Goal: Communication & Community: Answer question/provide support

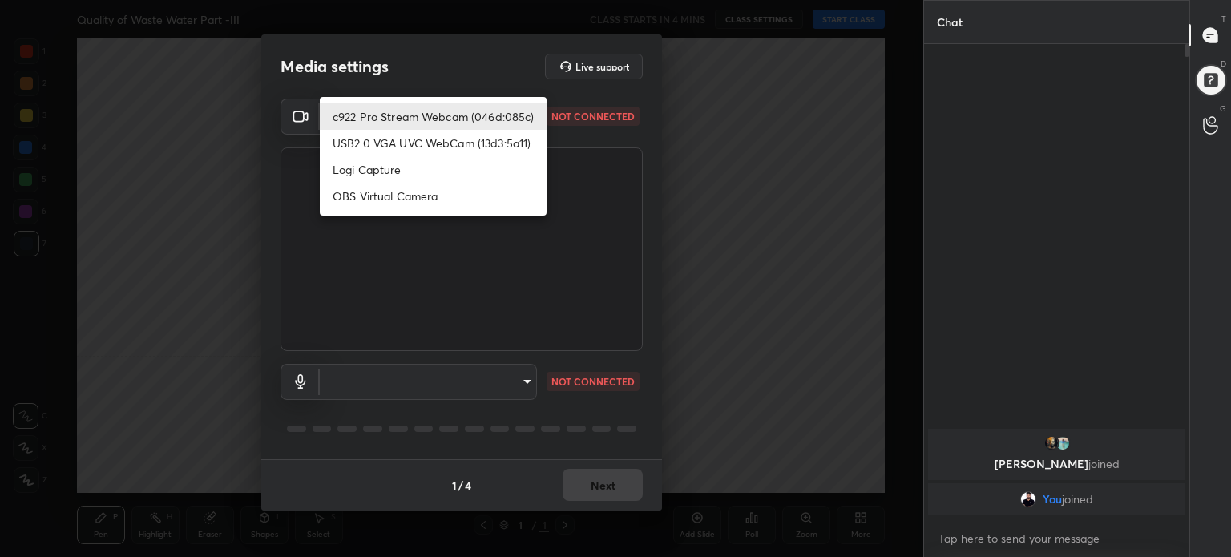
click at [520, 119] on body "1 2 3 4 5 6 7 C X Z C X Z E E Erase all H H Quality of Waste Water Part -III CL…" at bounding box center [615, 278] width 1231 height 557
click at [473, 130] on li "USB2.0 VGA UVC WebCam (13d3:5a11)" at bounding box center [433, 143] width 227 height 26
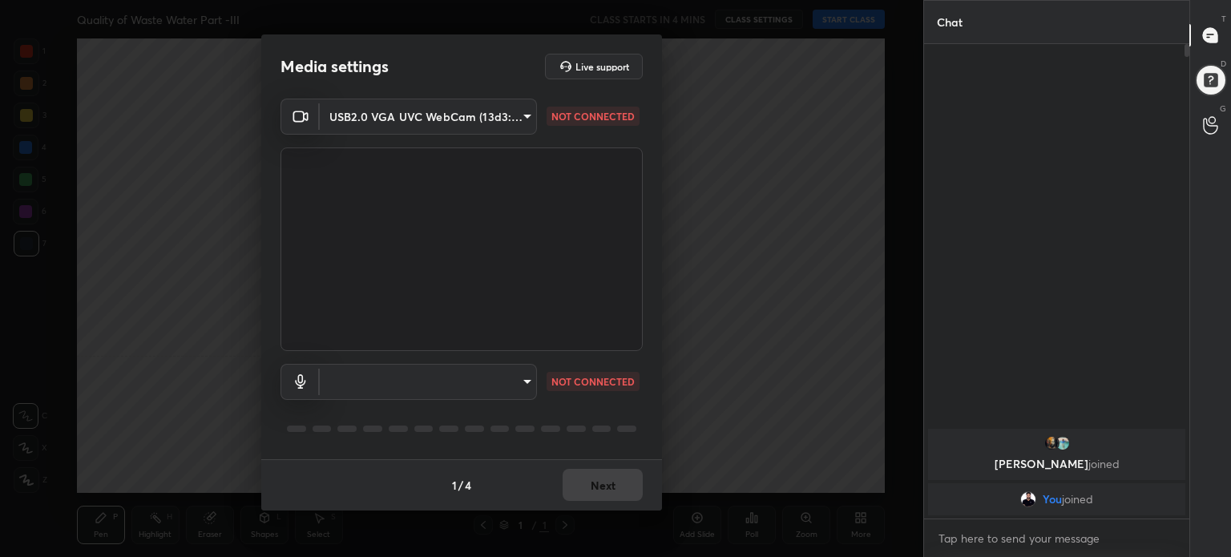
type input "f6ccc4873a08eda50e2d345ec63d94c09673169a4b09a6cd119c9b21103a061b"
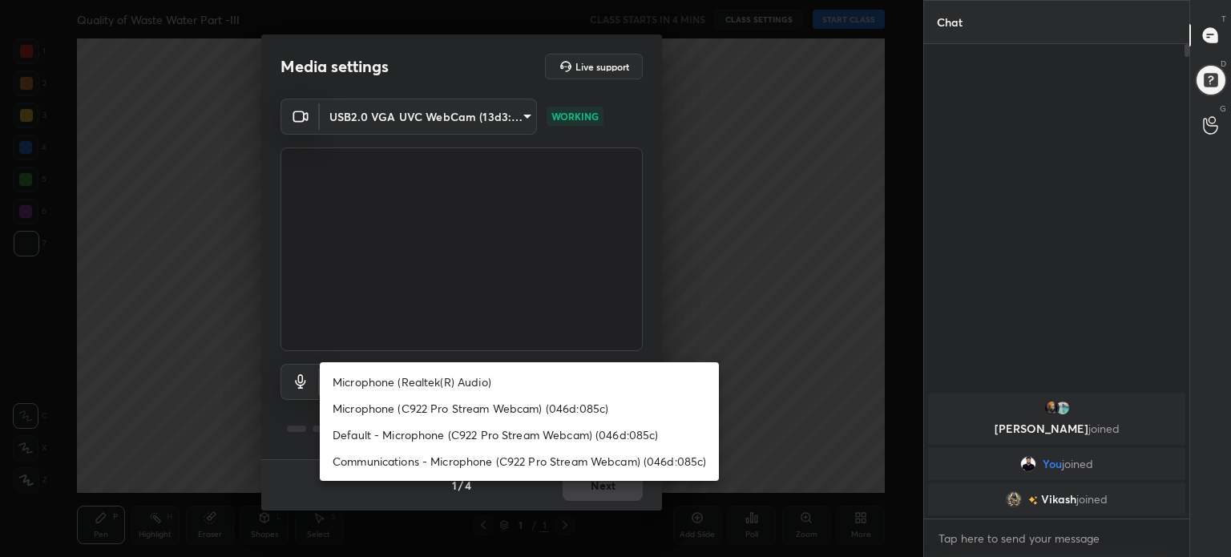
click at [521, 378] on body "1 2 3 4 5 6 7 C X Z C X Z E E Erase all H H Quality of Waste Water Part -III CL…" at bounding box center [615, 278] width 1231 height 557
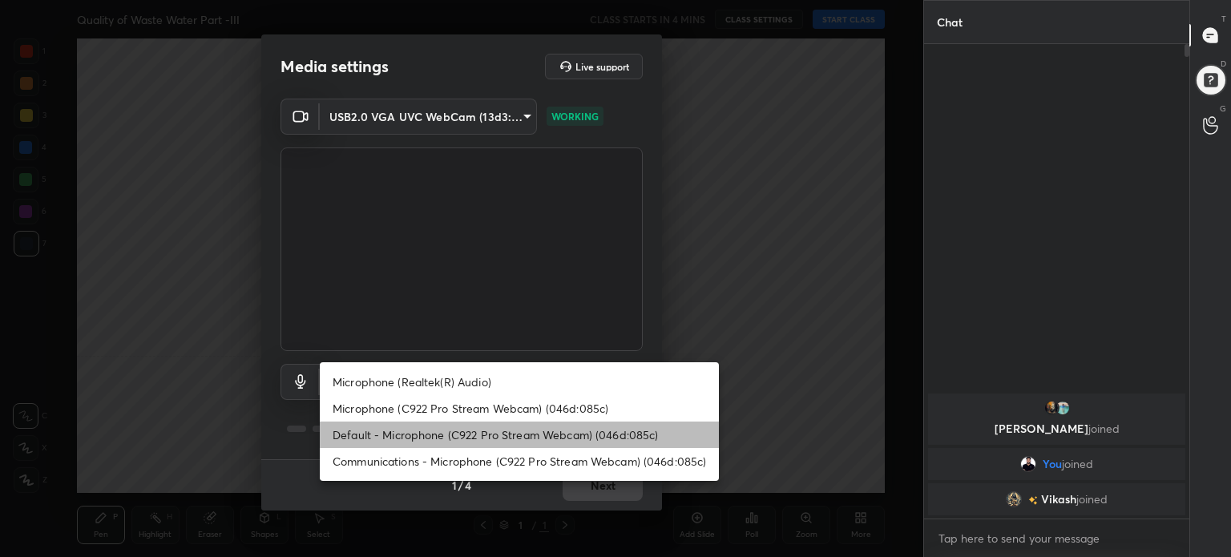
click at [541, 434] on li "Default - Microphone (C922 Pro Stream Webcam) (046d:085c)" at bounding box center [519, 435] width 399 height 26
type input "default"
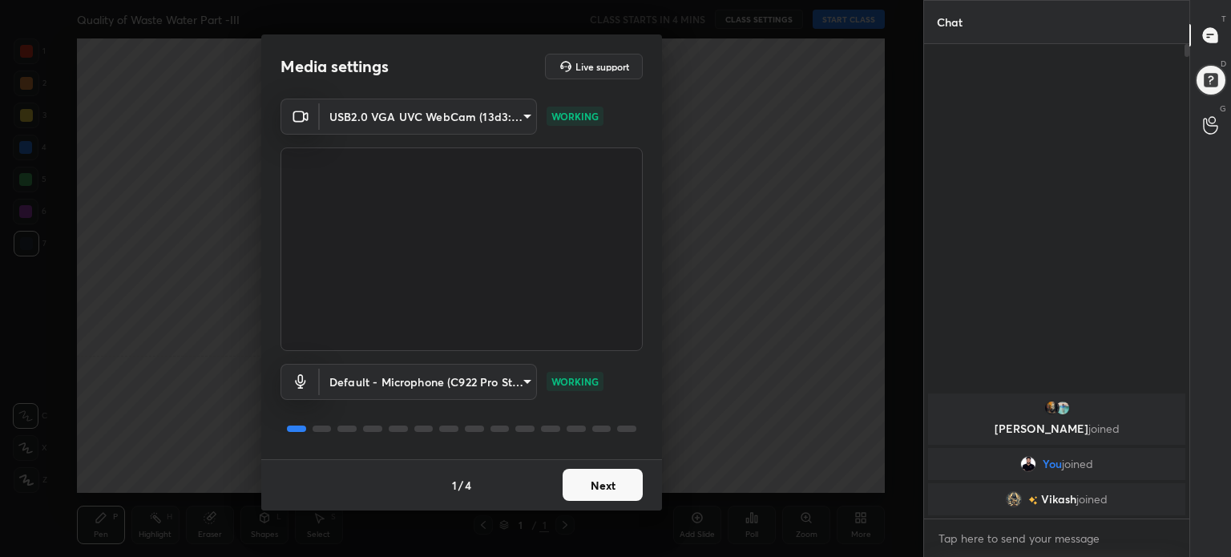
click at [609, 473] on button "Next" at bounding box center [603, 485] width 80 height 32
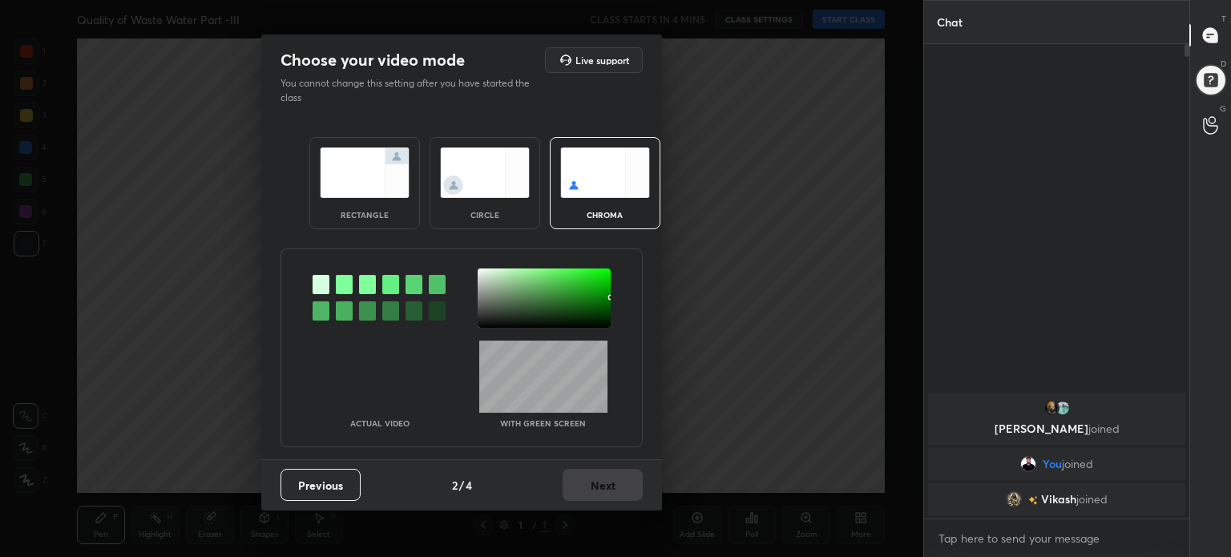
click at [324, 487] on button "Previous" at bounding box center [321, 485] width 80 height 32
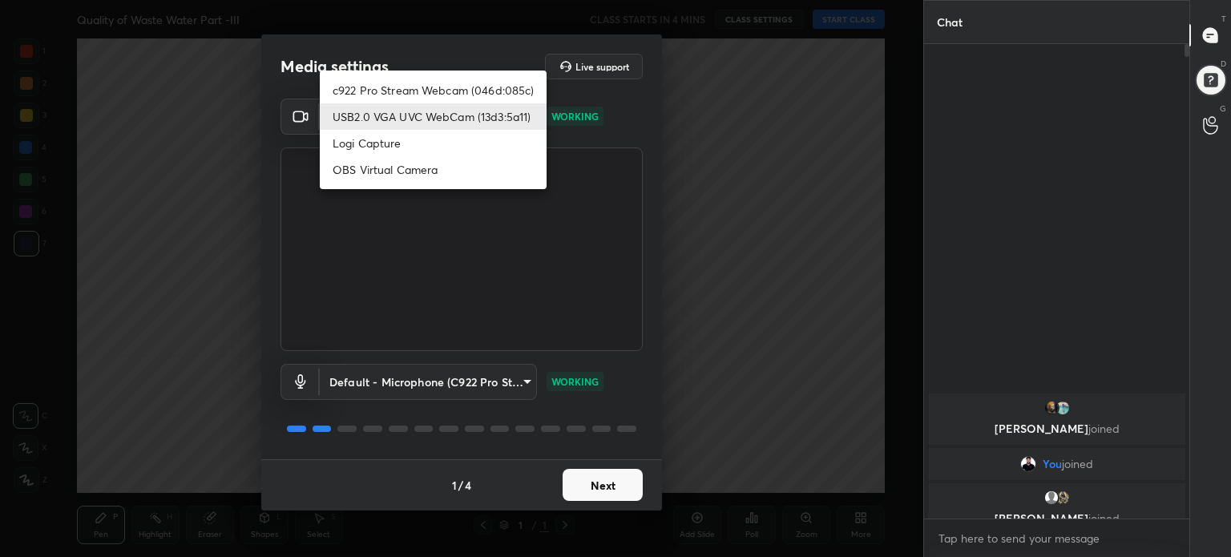
click at [518, 116] on body "1 2 3 4 5 6 7 C X Z C X Z E E Erase all H H Quality of Waste Water Part -III CL…" at bounding box center [615, 278] width 1231 height 557
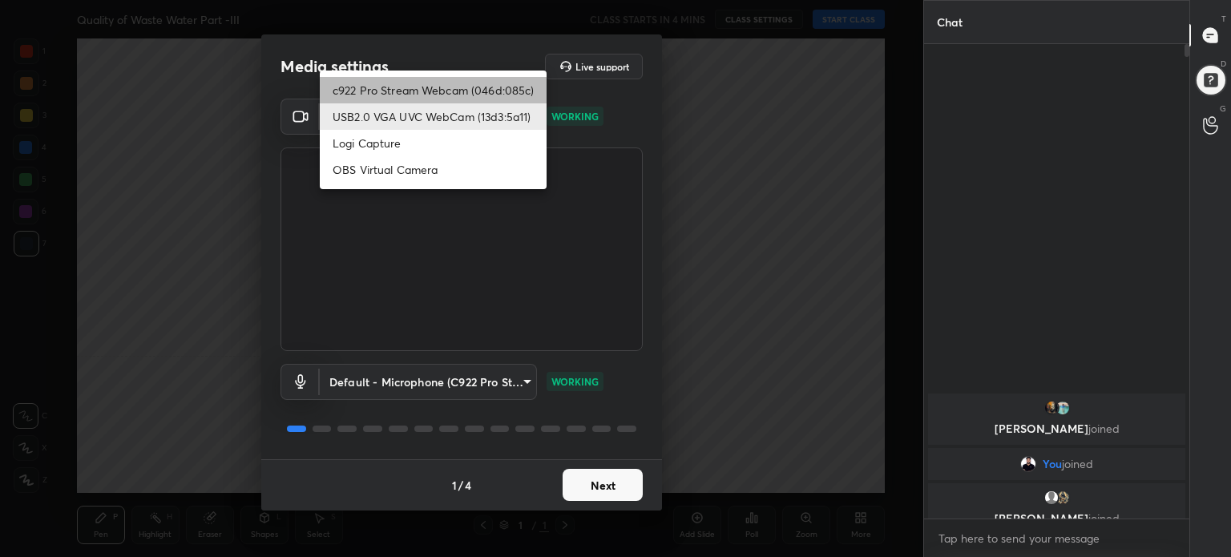
click at [475, 92] on li "c922 Pro Stream Webcam (046d:085c)" at bounding box center [433, 90] width 227 height 26
type input "d4fe023bf06e0ff47449834a57fd9b48182287195aa620266d3dc7b86b257072"
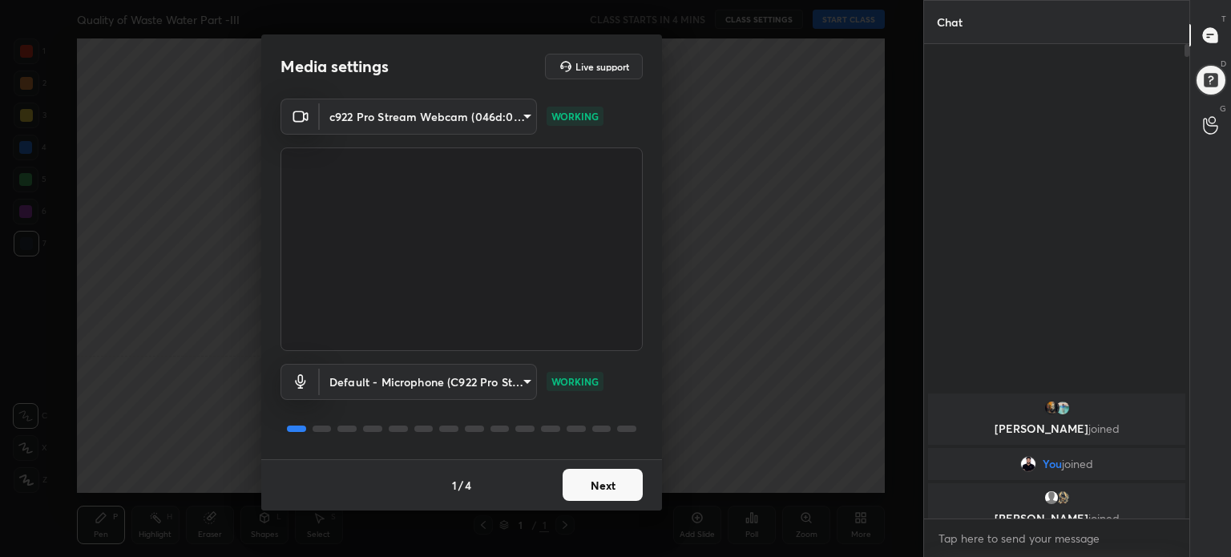
click at [609, 493] on button "Next" at bounding box center [603, 485] width 80 height 32
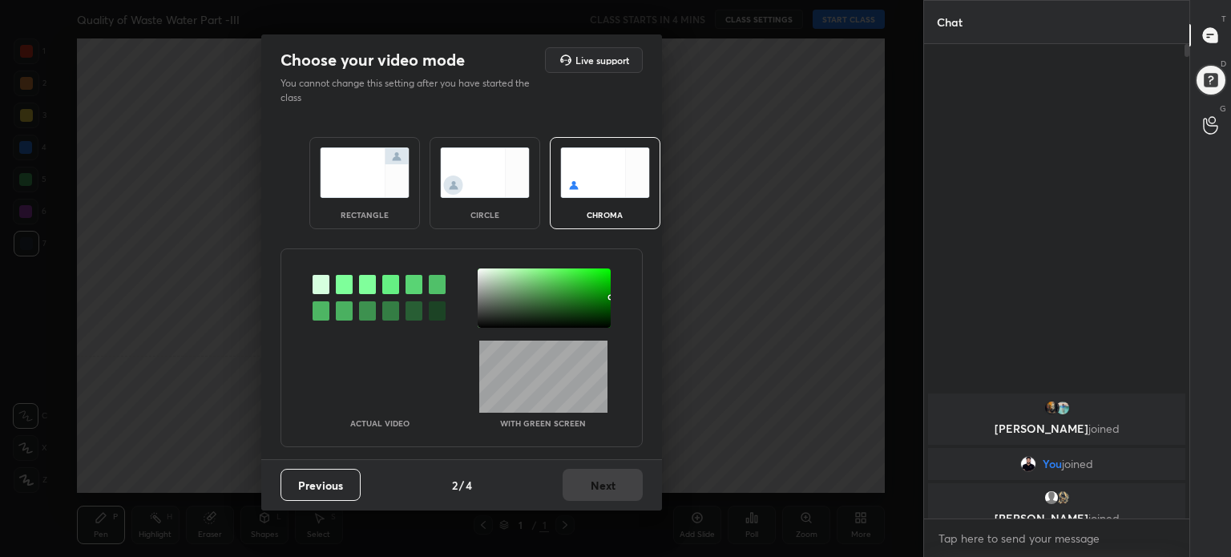
click at [372, 177] on img at bounding box center [365, 172] width 90 height 51
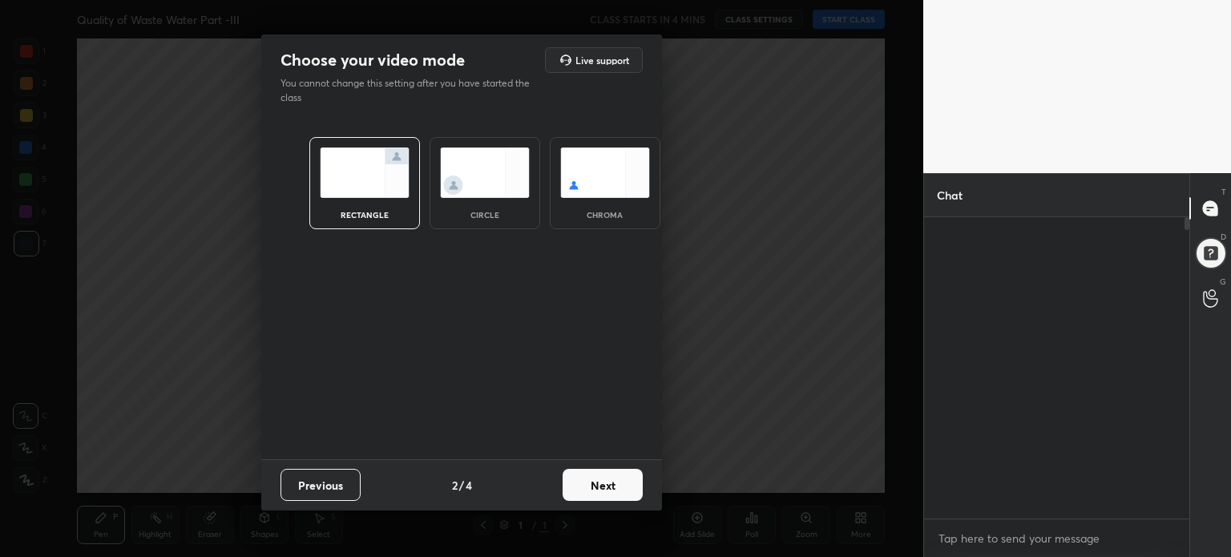
scroll to position [164, 261]
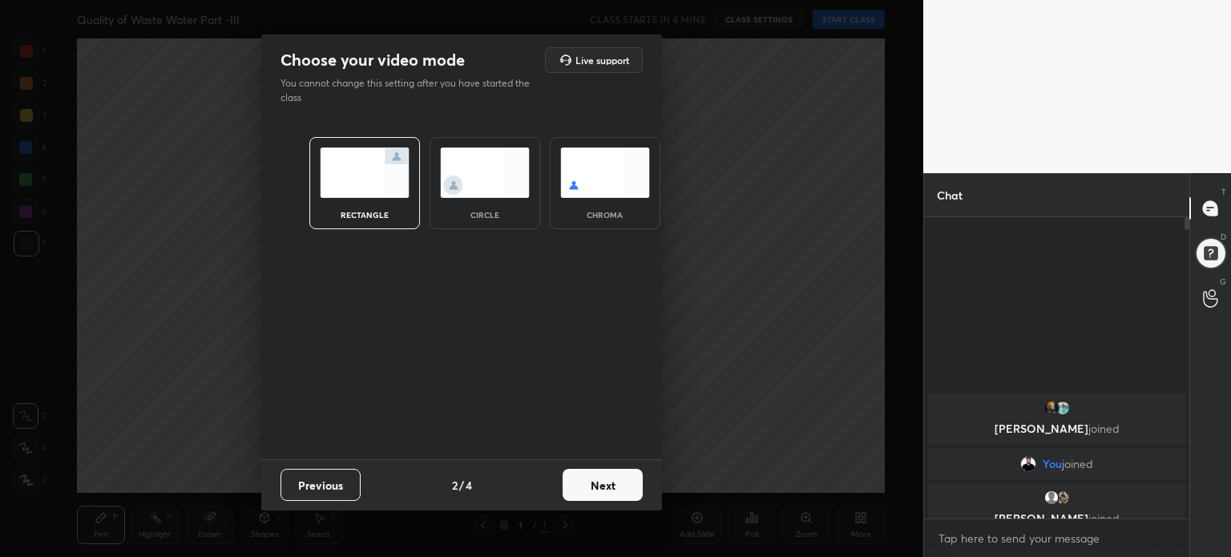
click at [608, 489] on button "Next" at bounding box center [603, 485] width 80 height 32
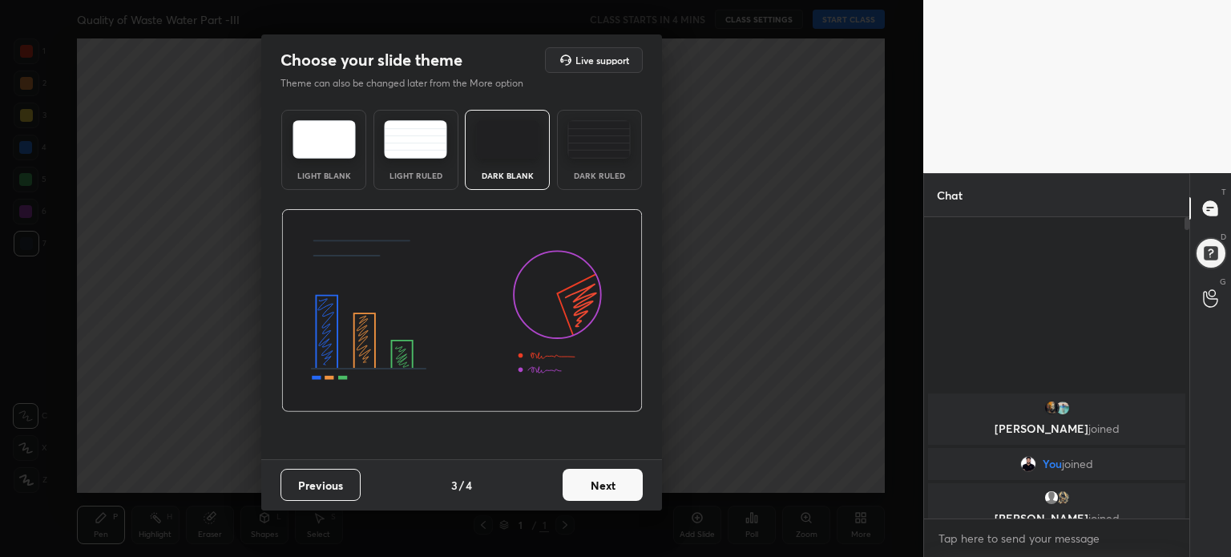
click at [289, 145] on div "Light Blank" at bounding box center [323, 150] width 85 height 80
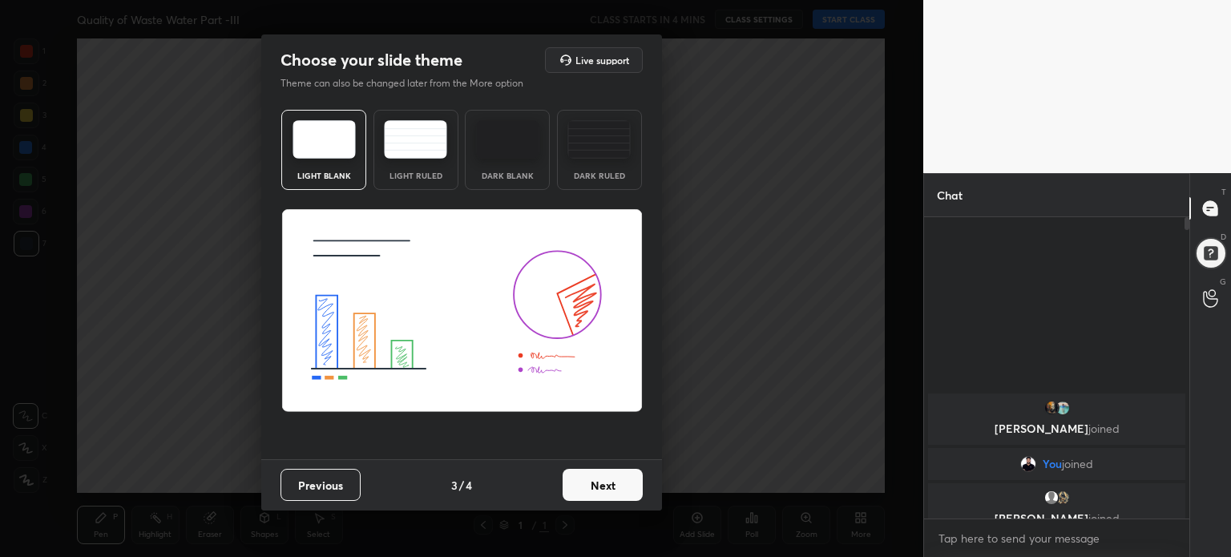
click at [596, 487] on button "Next" at bounding box center [603, 485] width 80 height 32
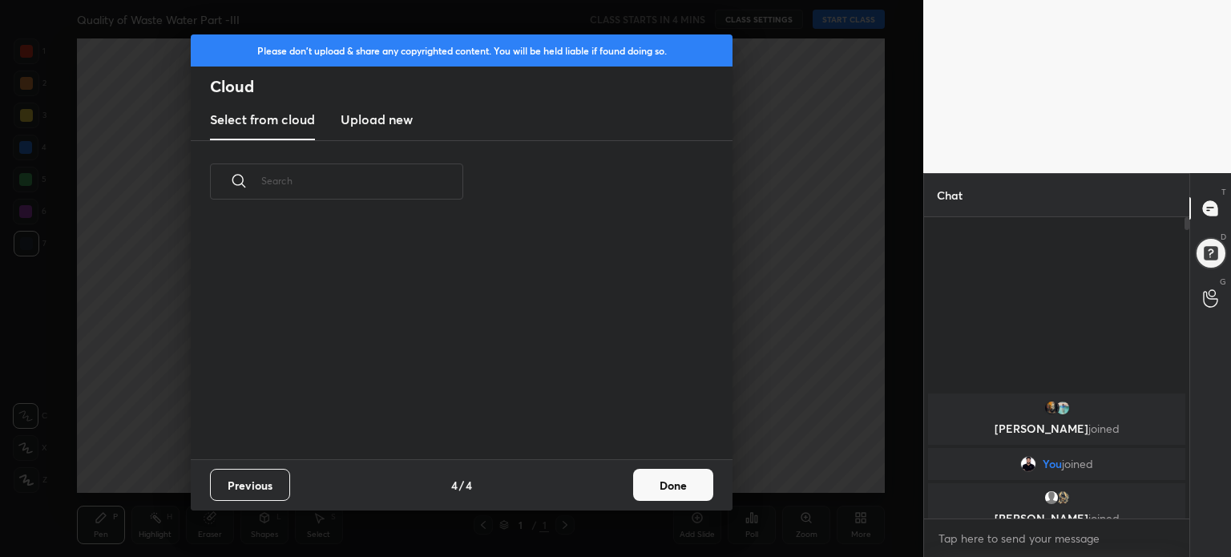
scroll to position [237, 515]
click at [687, 487] on button "Done" at bounding box center [673, 485] width 80 height 32
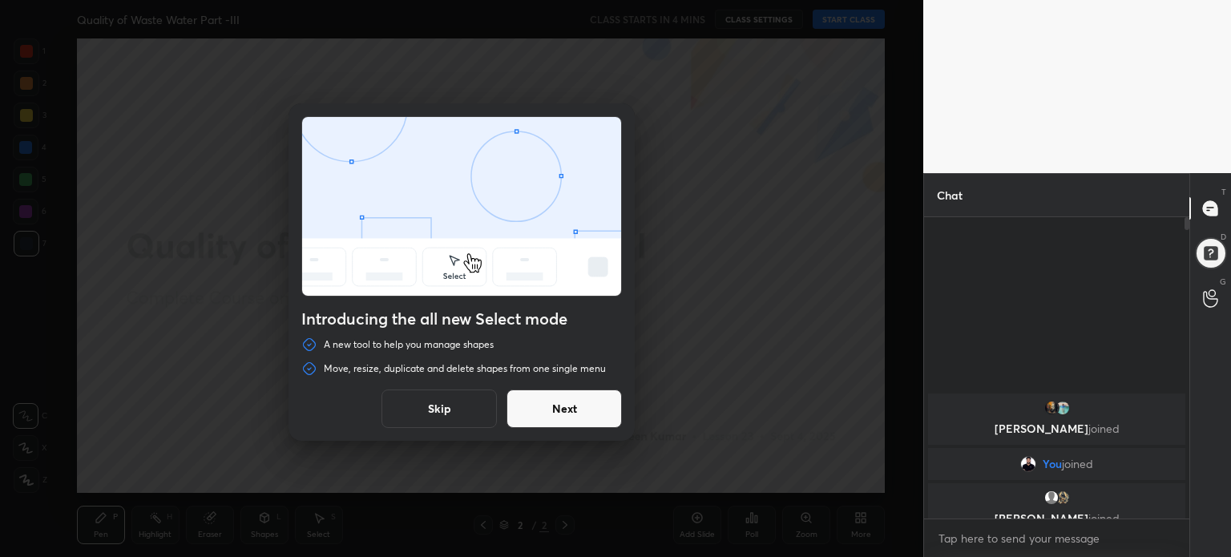
click at [434, 394] on button "Skip" at bounding box center [439, 409] width 115 height 38
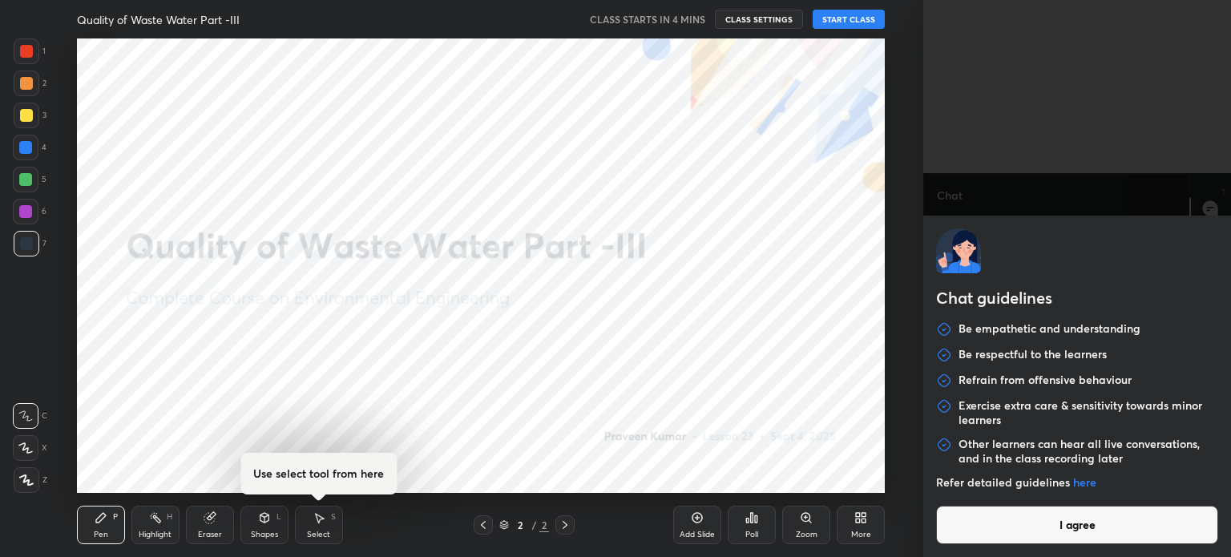
click at [1044, 531] on body "1 2 3 4 5 6 7 C X Z C X Z E E Erase all H H Quality of Waste Water Part -III CL…" at bounding box center [615, 278] width 1231 height 557
click at [1044, 531] on button "I agree" at bounding box center [1077, 525] width 282 height 38
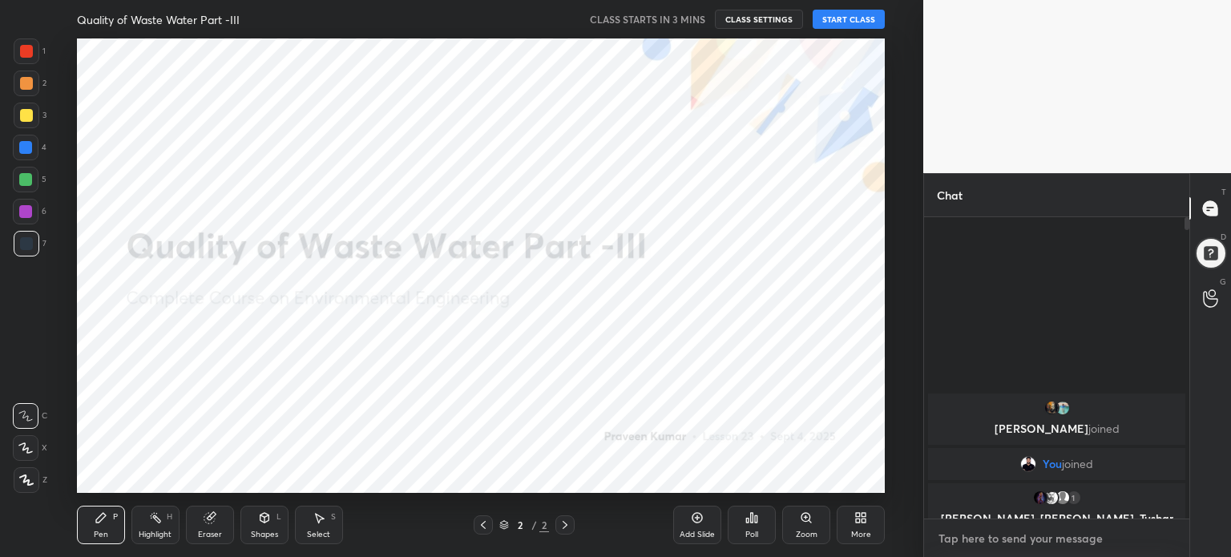
type textarea "x"
type textarea "t"
type textarea "x"
type textarea "te"
type textarea "x"
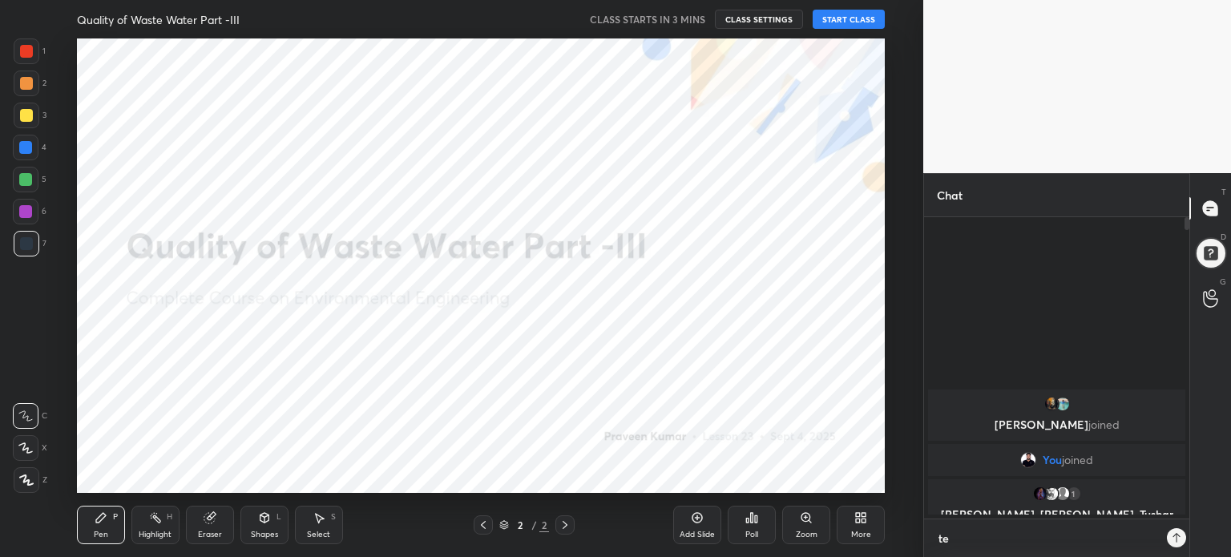
scroll to position [164, 261]
type textarea "tel"
type textarea "x"
type textarea "tele"
type textarea "x"
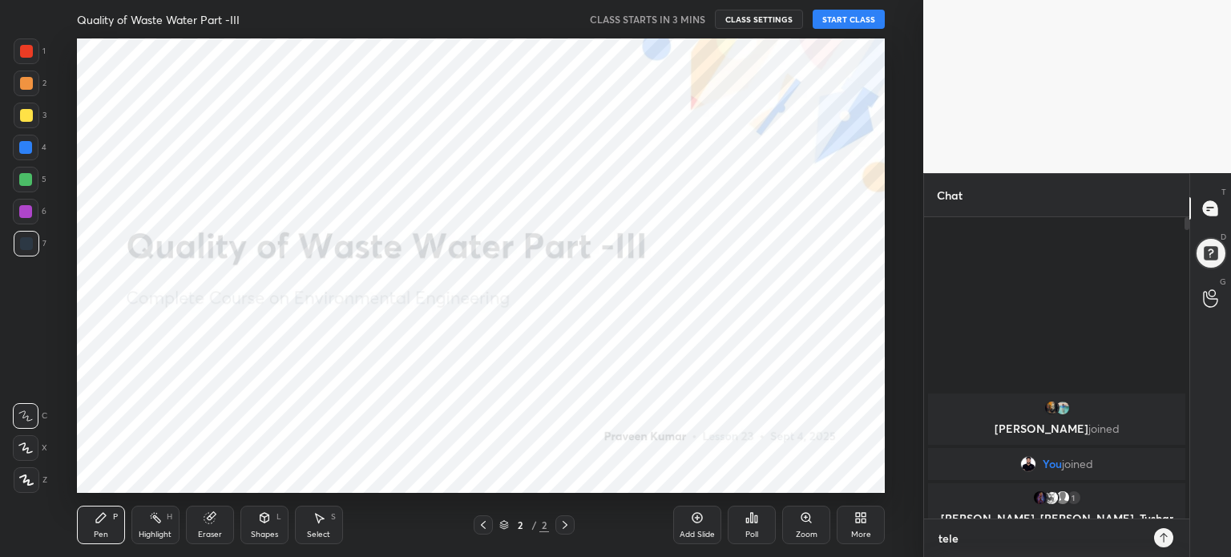
type textarea "teleg"
type textarea "x"
type textarea "telegr"
type textarea "x"
type textarea "telegra"
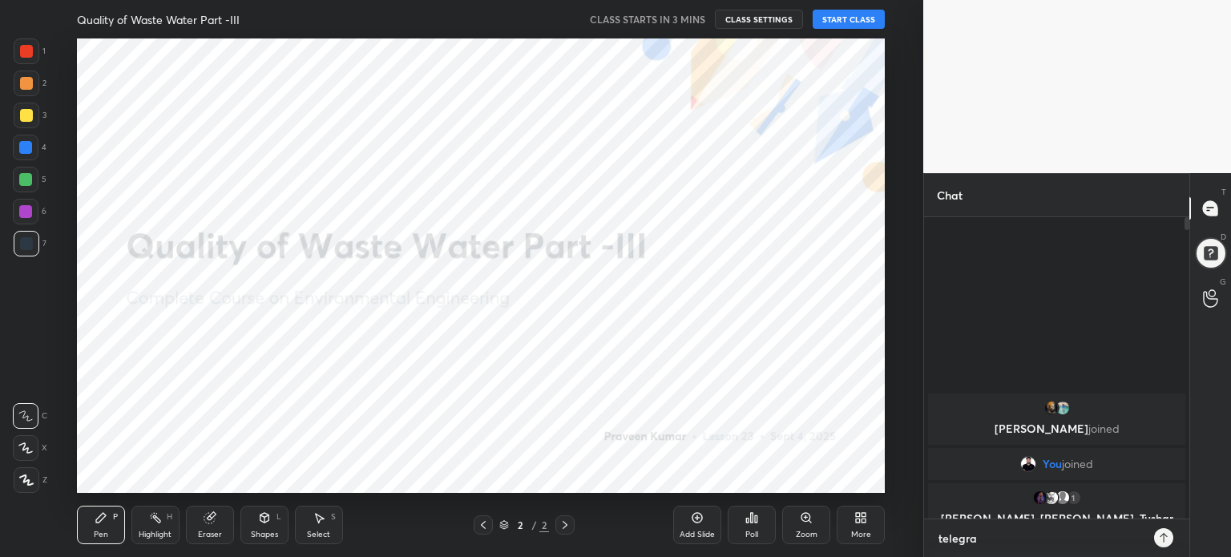
type textarea "x"
type textarea "telegram"
type textarea "x"
type textarea "telegram"
type textarea "x"
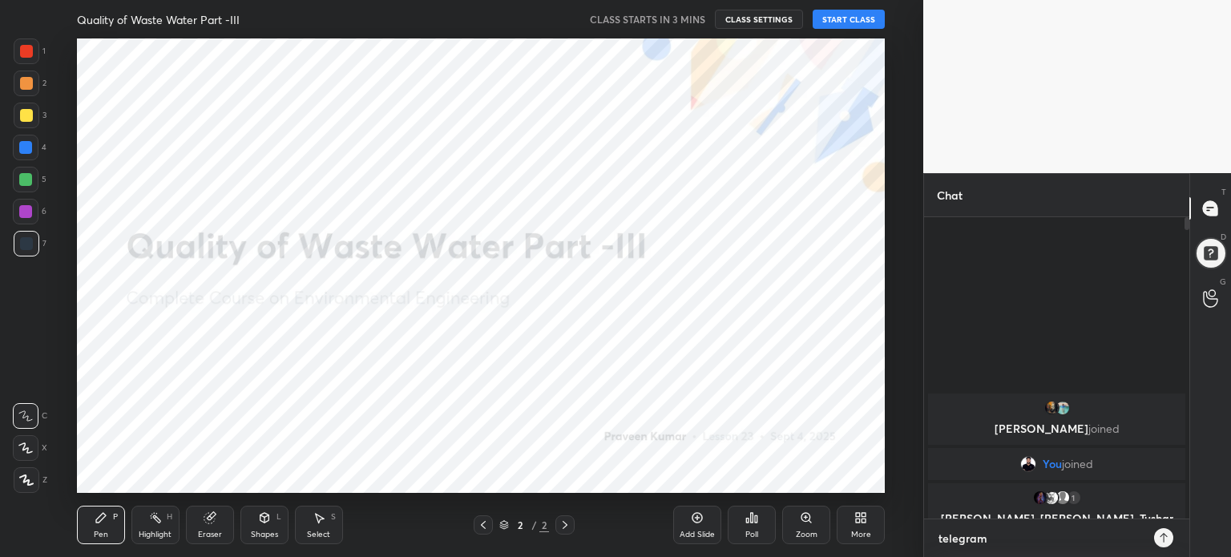
type textarea "telegram j"
type textarea "x"
type textarea "telegram jo"
type textarea "x"
type textarea "telegram joi"
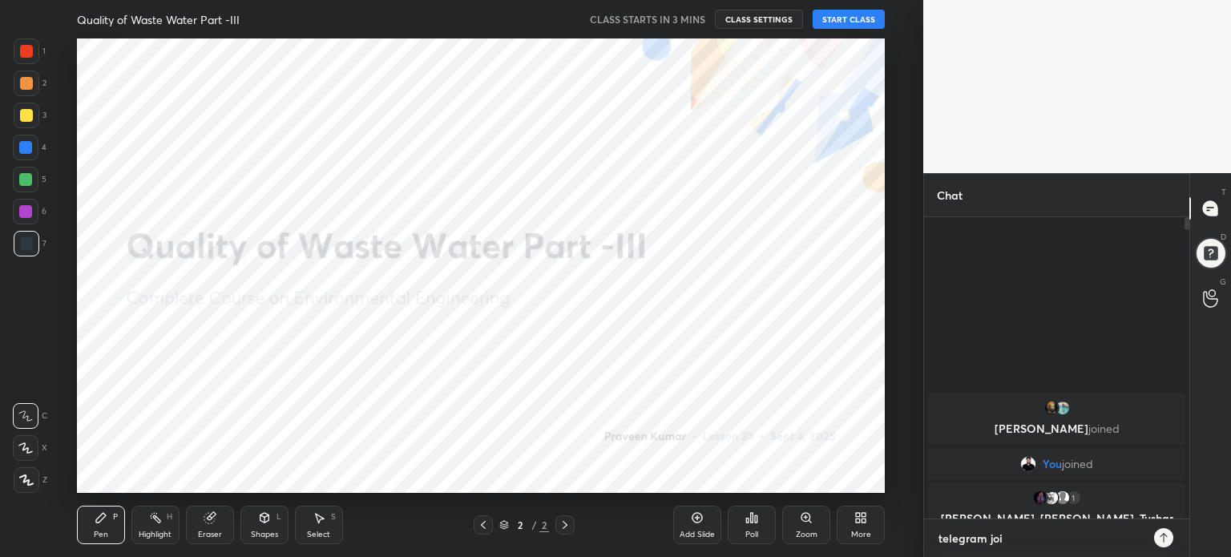
type textarea "x"
type textarea "telegram join"
type textarea "x"
type textarea "telegram join"
type textarea "x"
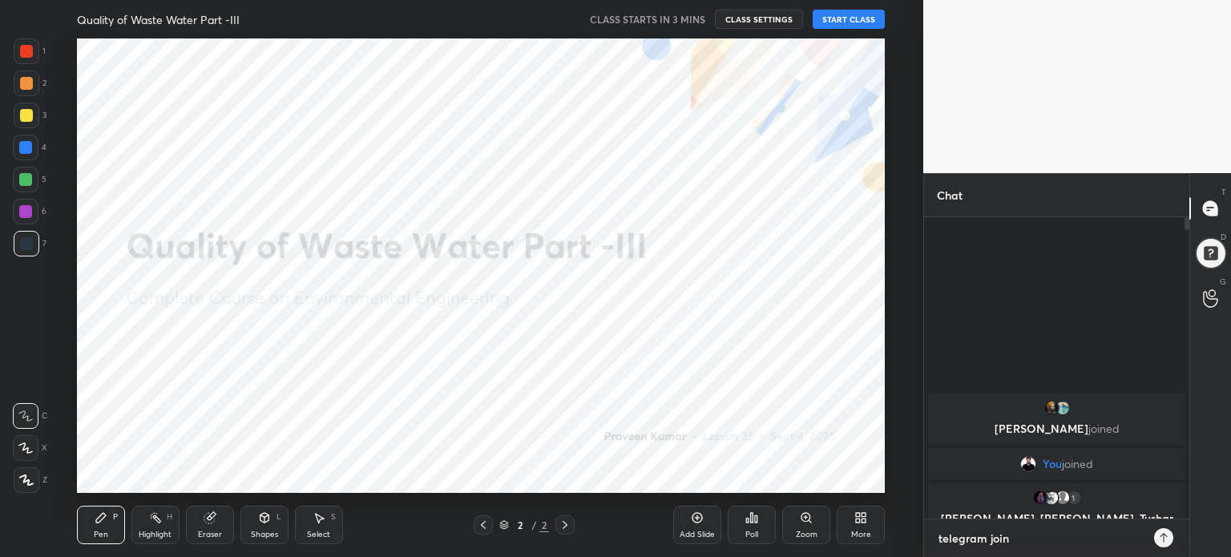
paste textarea "[URL][DOMAIN_NAME]"
type textarea "telegram join [URL][DOMAIN_NAME]"
type textarea "x"
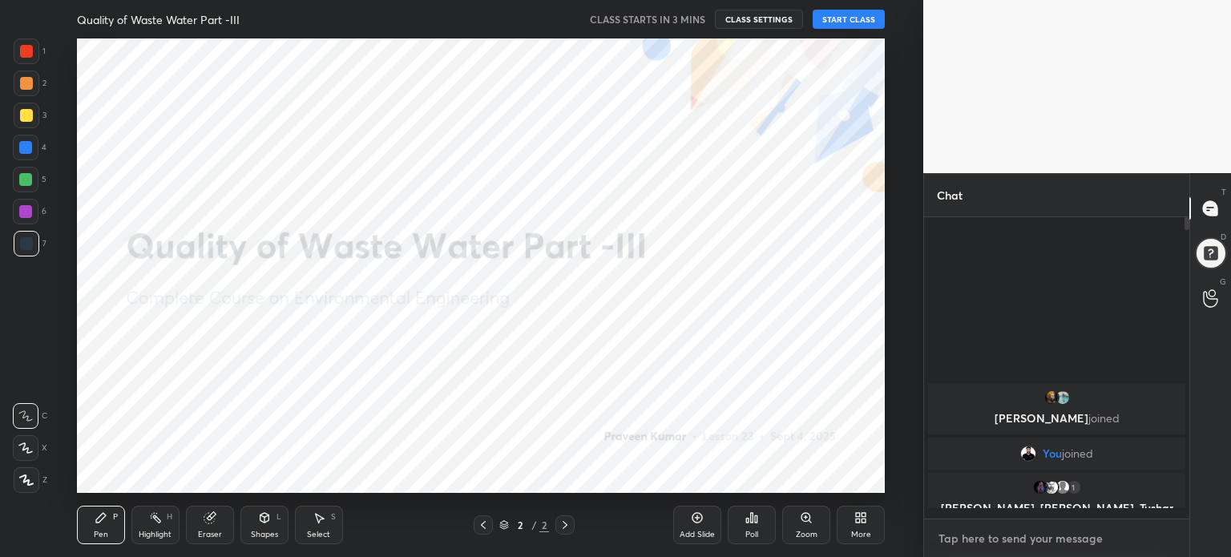
scroll to position [297, 261]
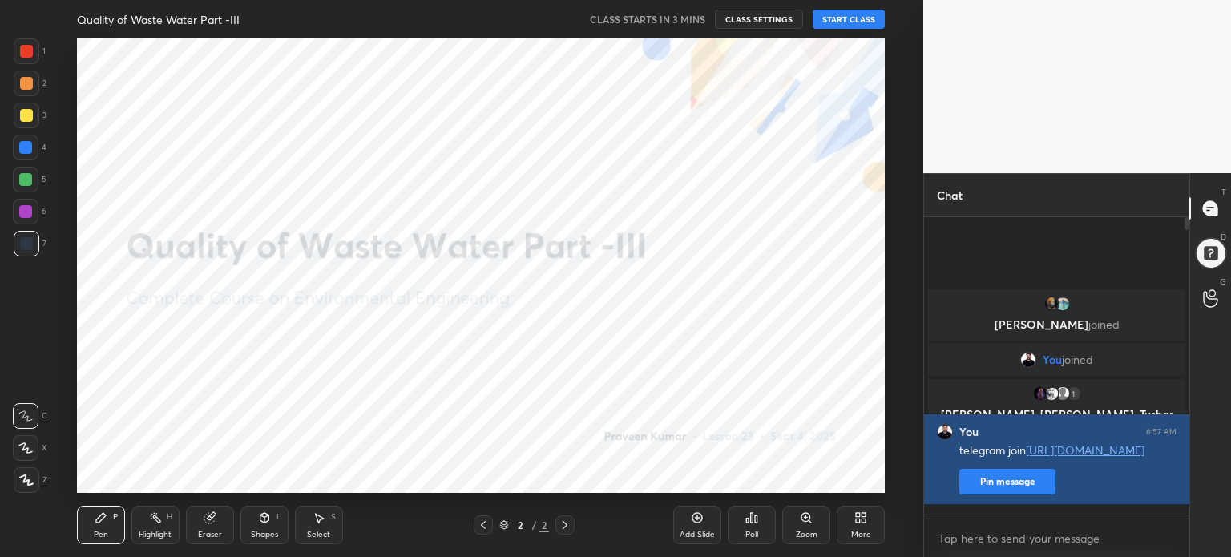
click at [1012, 493] on button "Pin message" at bounding box center [1008, 482] width 96 height 26
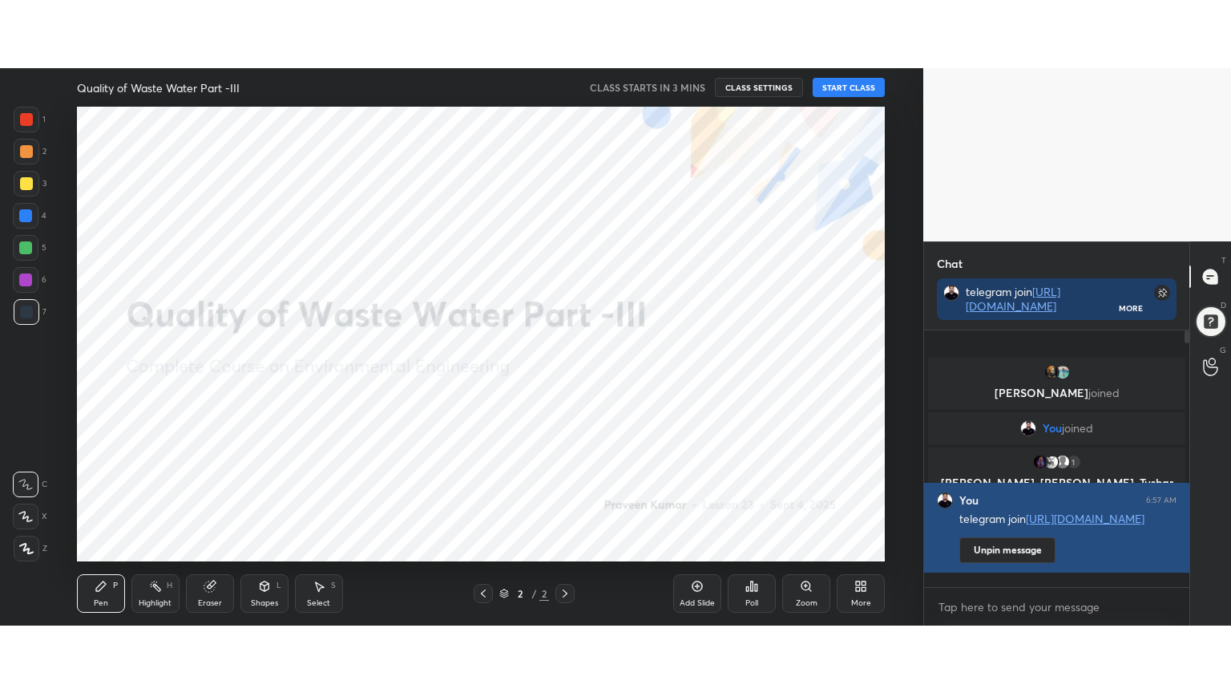
scroll to position [119, 261]
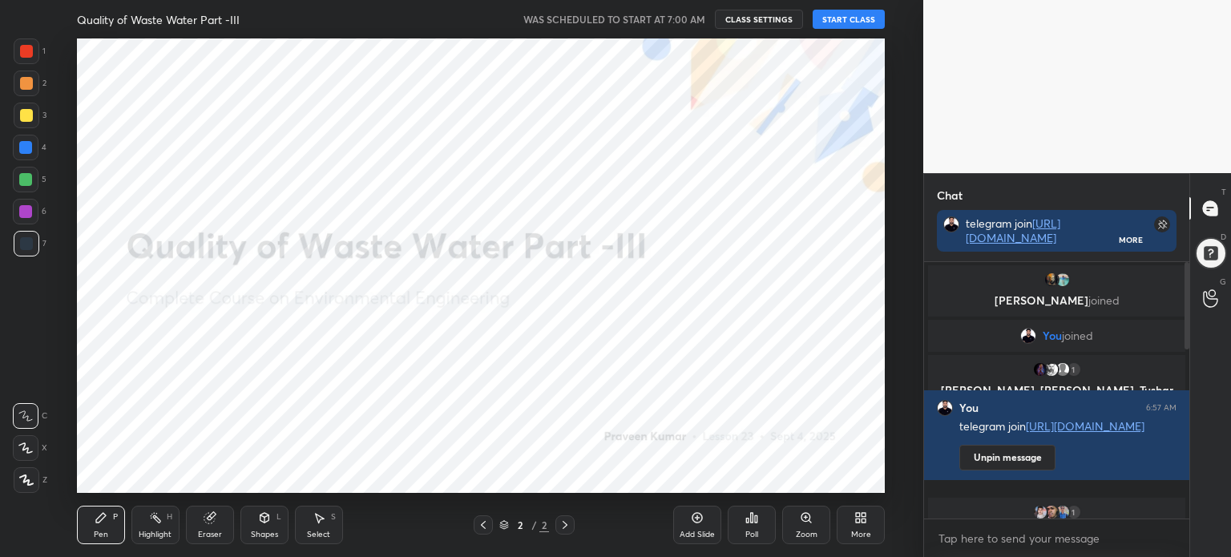
click at [875, 525] on div "More" at bounding box center [861, 525] width 48 height 38
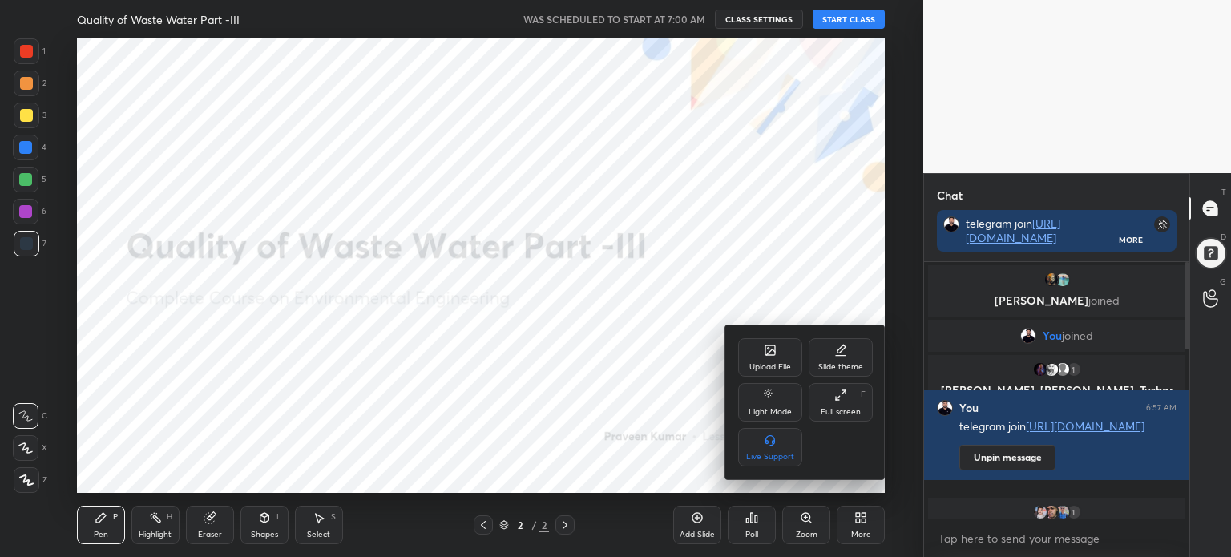
click at [859, 405] on div "Full screen F" at bounding box center [841, 402] width 64 height 38
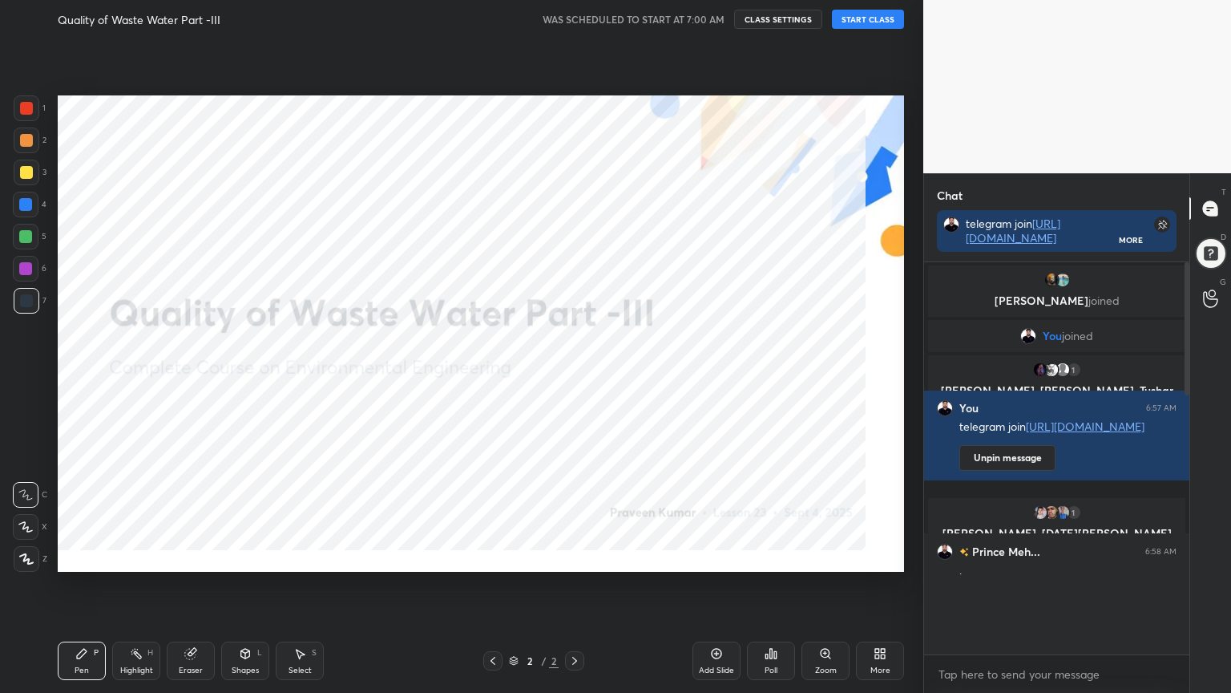
scroll to position [254, 261]
click at [872, 21] on button "START CLASS" at bounding box center [868, 19] width 72 height 19
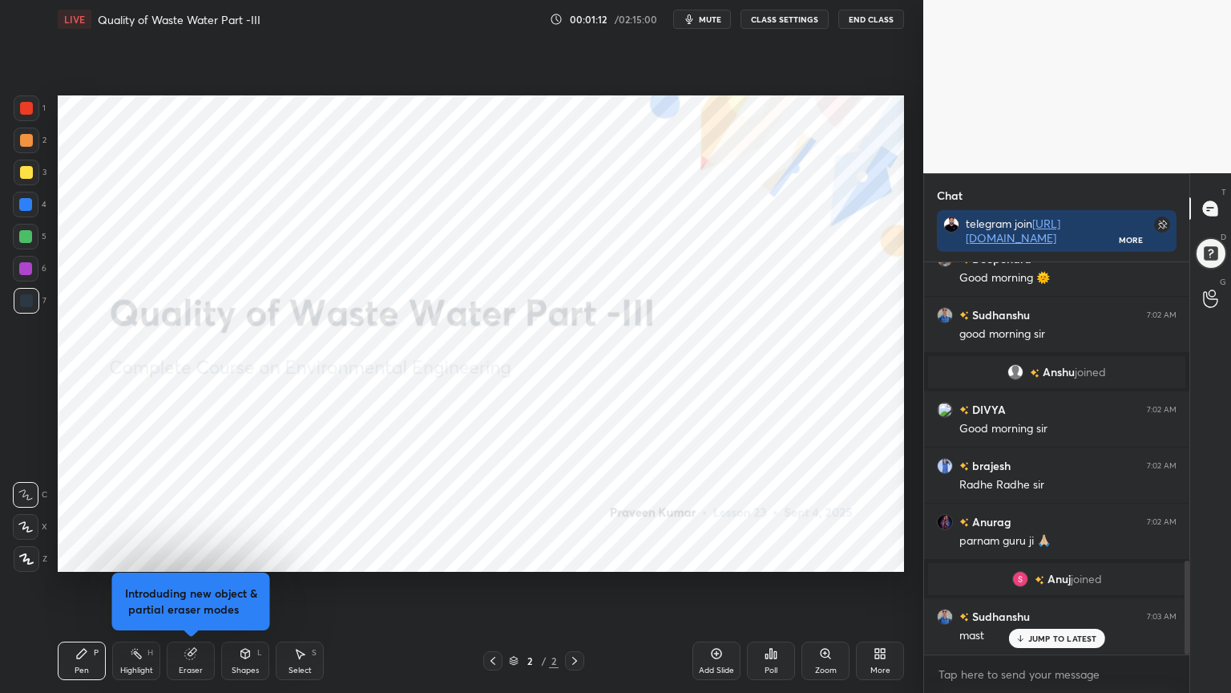
scroll to position [1247, 0]
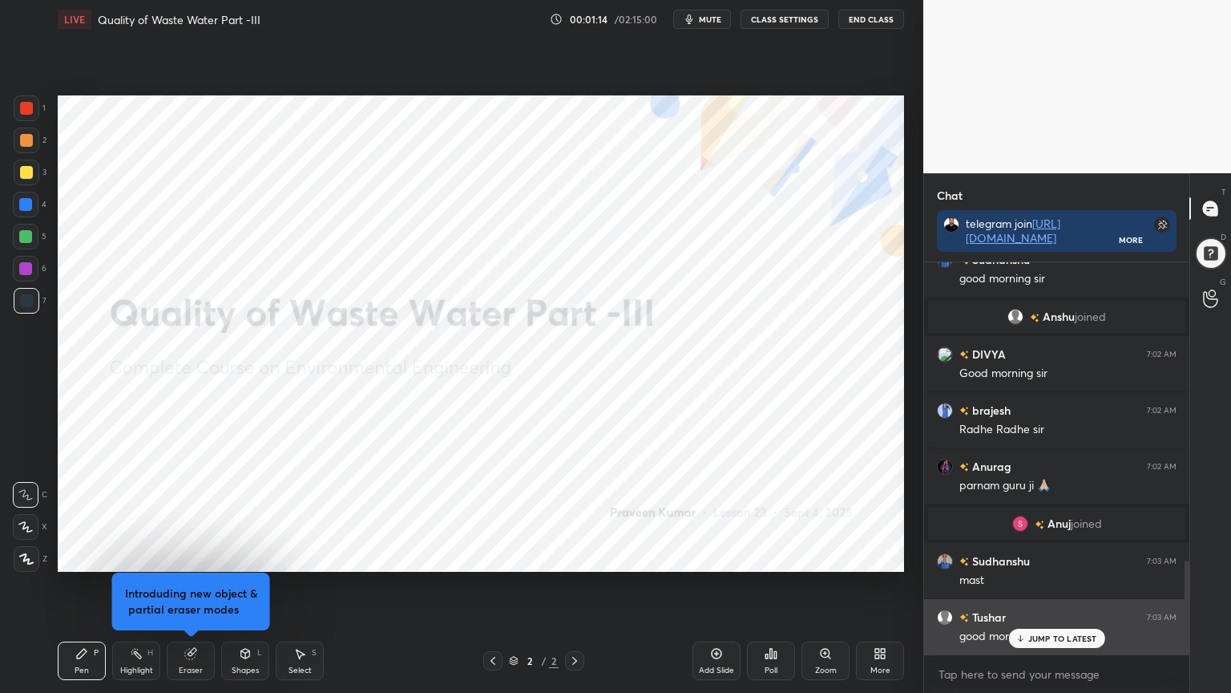
click at [1048, 556] on p "JUMP TO LATEST" at bounding box center [1062, 638] width 69 height 10
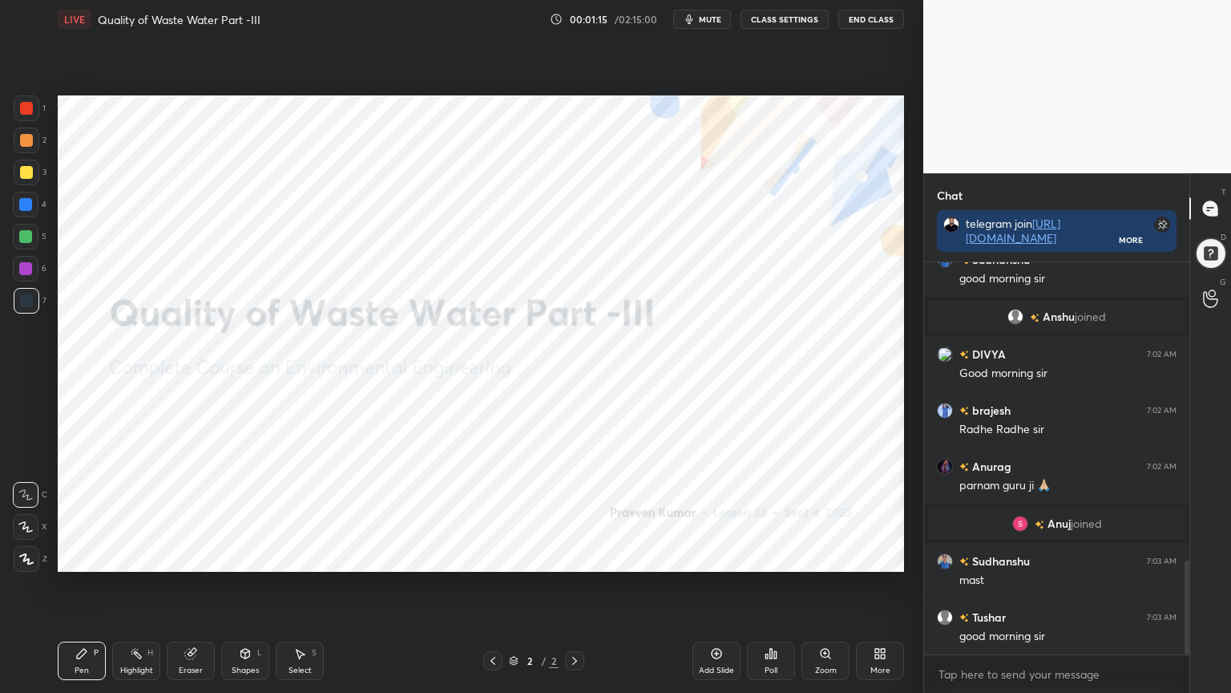
click at [886, 556] on div "More" at bounding box center [880, 660] width 48 height 38
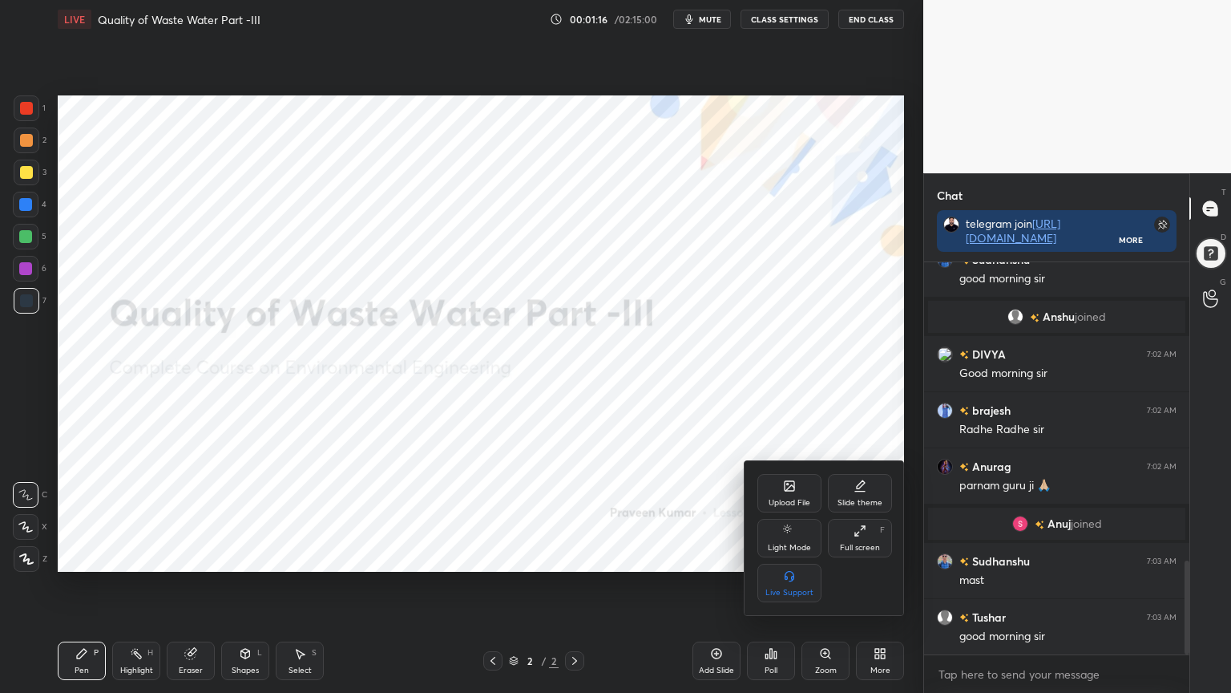
click at [867, 494] on div "Slide theme" at bounding box center [860, 493] width 64 height 38
click at [789, 556] on rect at bounding box center [789, 575] width 12 height 6
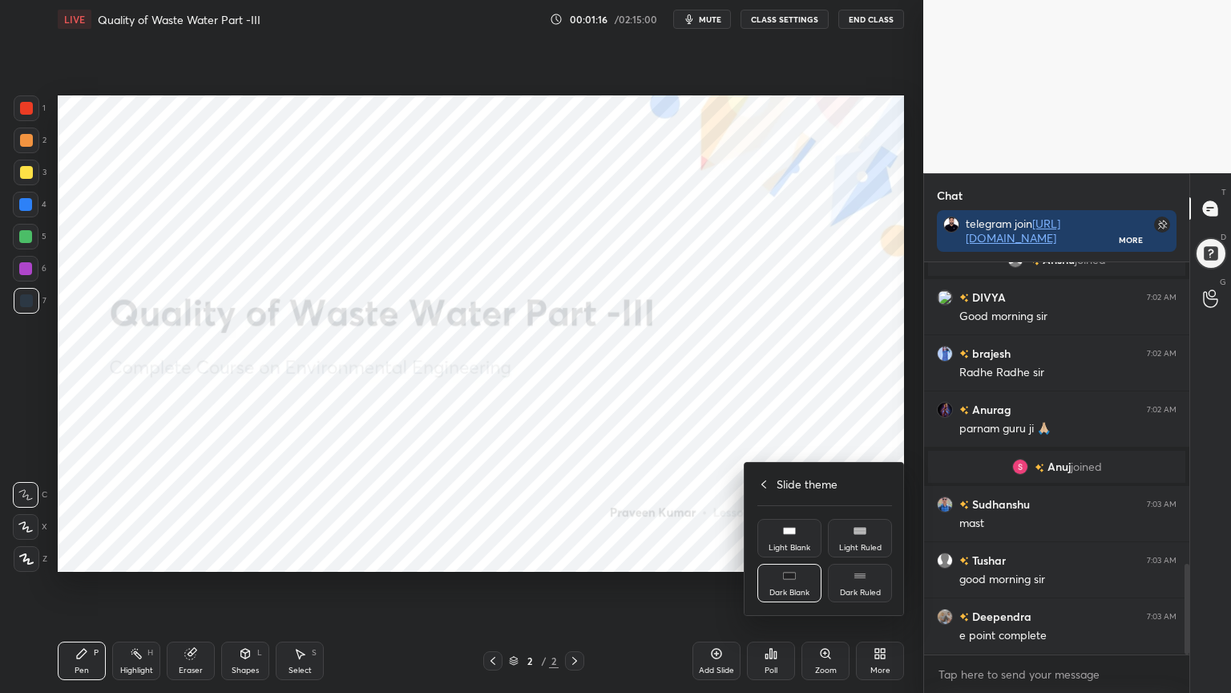
click at [709, 556] on div at bounding box center [615, 346] width 1231 height 693
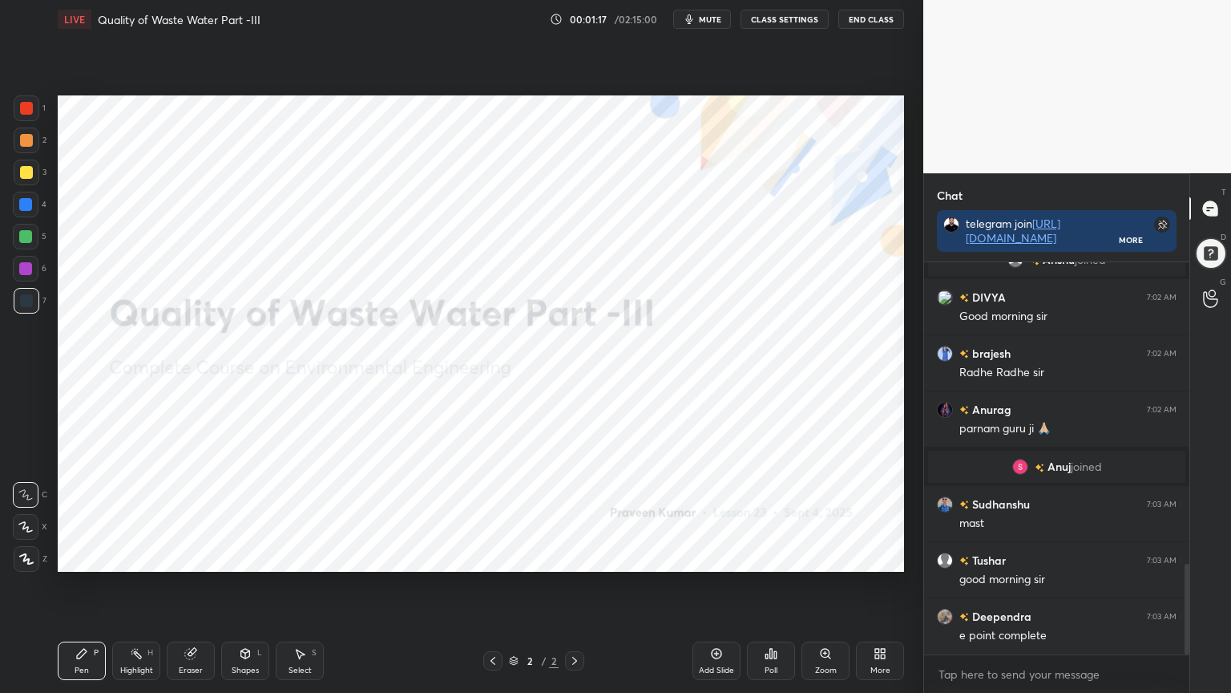
click at [716, 556] on div "Add Slide" at bounding box center [716, 670] width 35 height 8
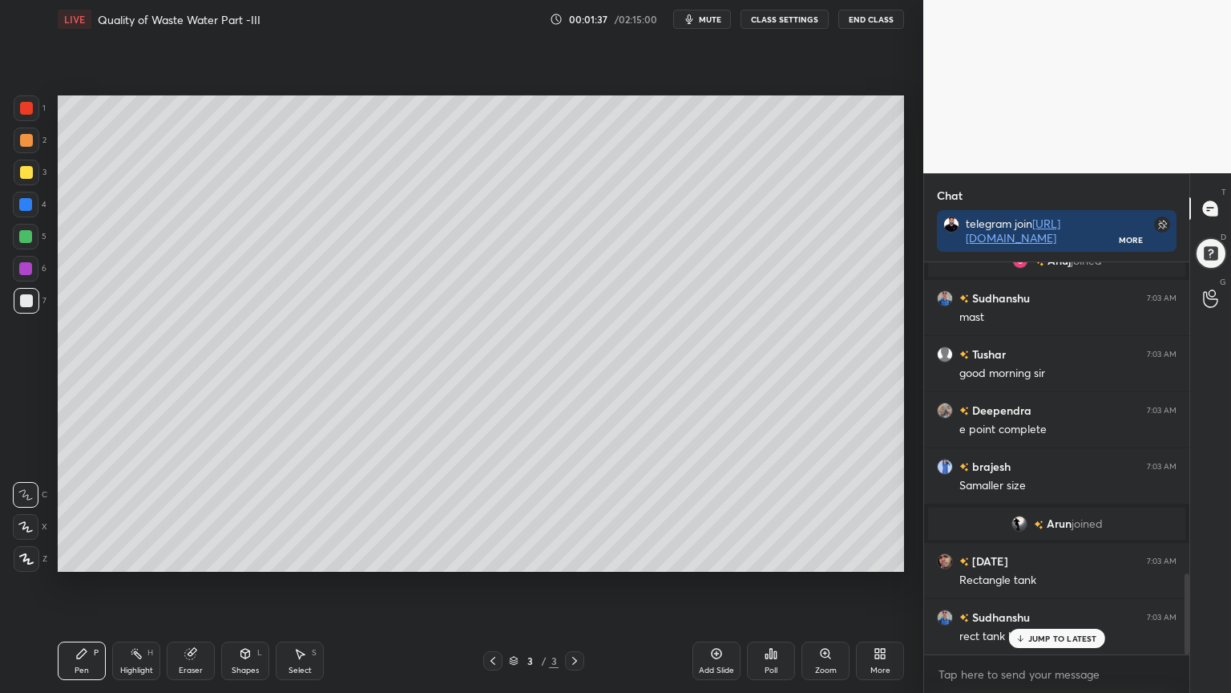
scroll to position [1567, 0]
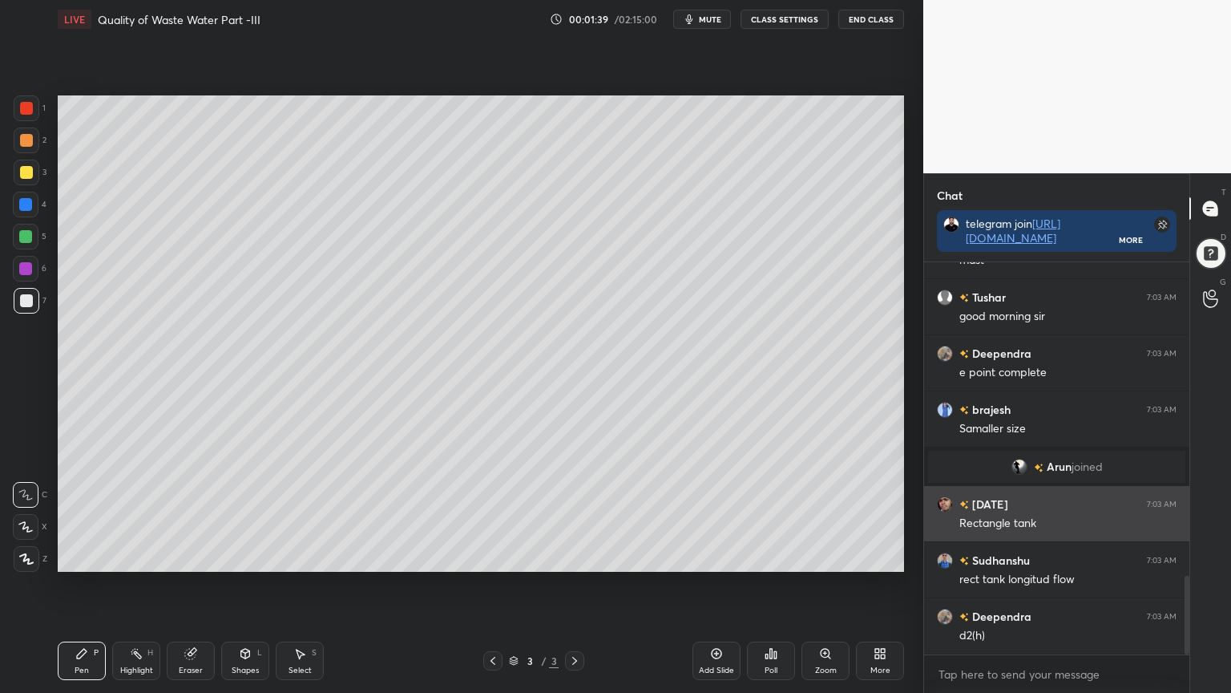
click at [939, 504] on img "grid" at bounding box center [945, 504] width 16 height 16
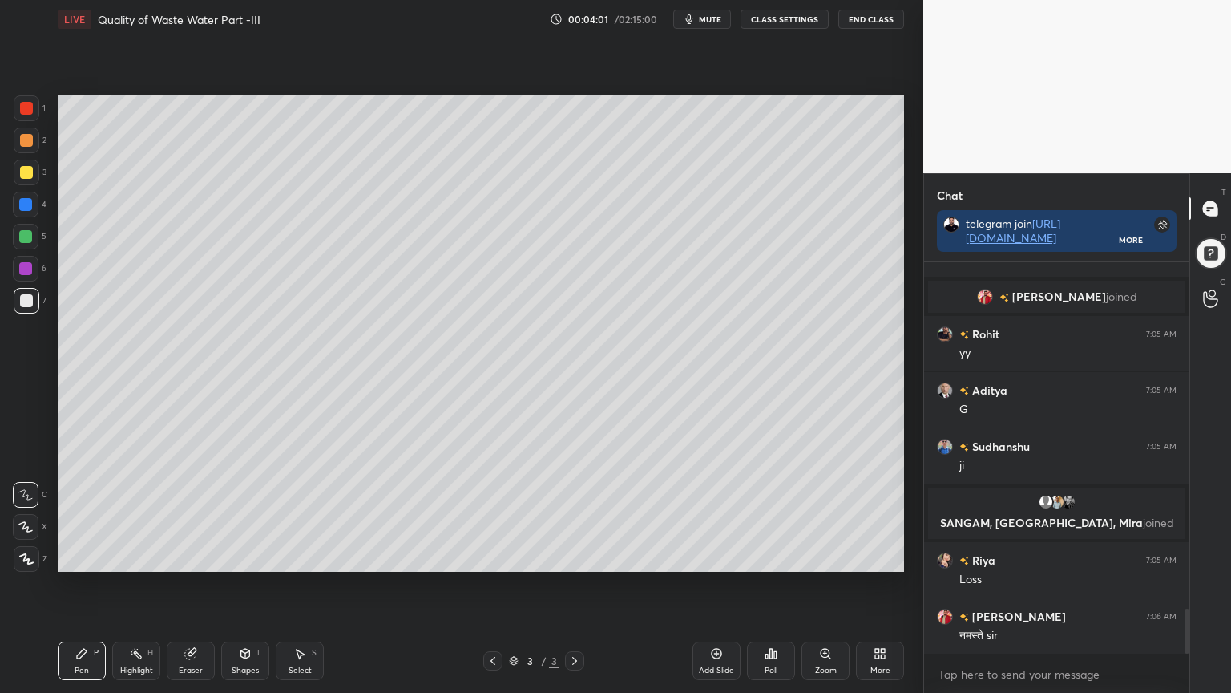
scroll to position [3053, 0]
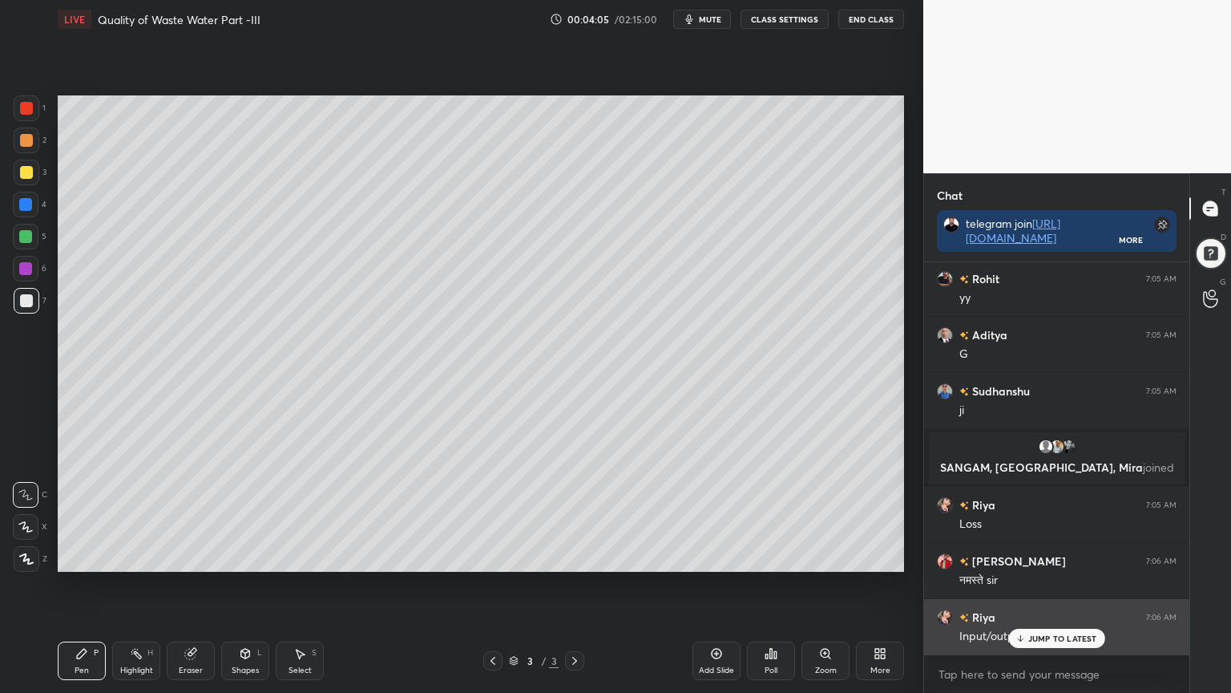
click at [1066, 556] on p "JUMP TO LATEST" at bounding box center [1062, 638] width 69 height 10
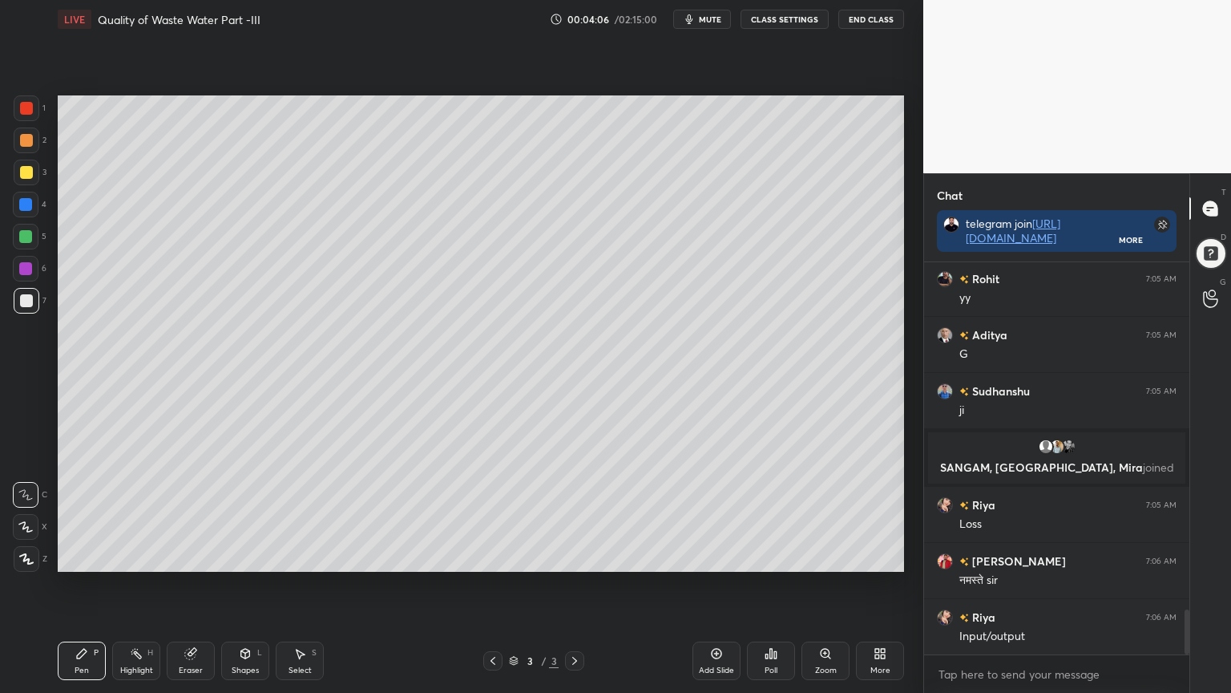
click at [244, 556] on icon at bounding box center [245, 653] width 9 height 10
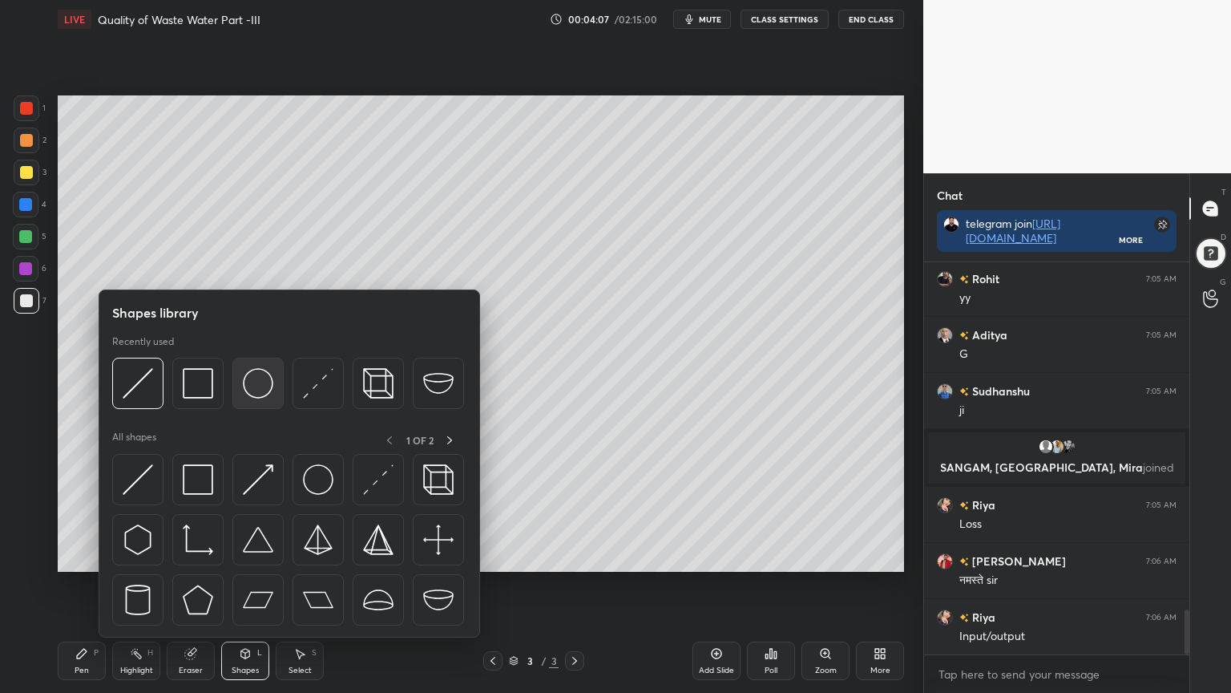
click at [253, 385] on img at bounding box center [258, 383] width 30 height 30
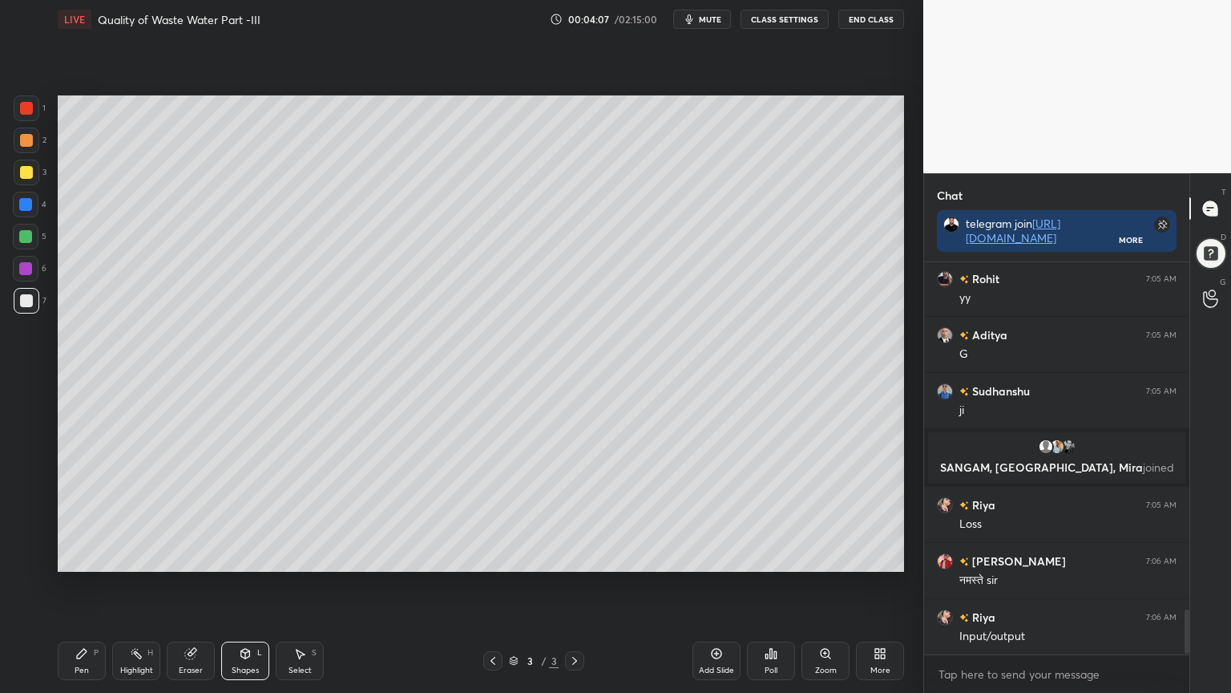
scroll to position [3109, 0]
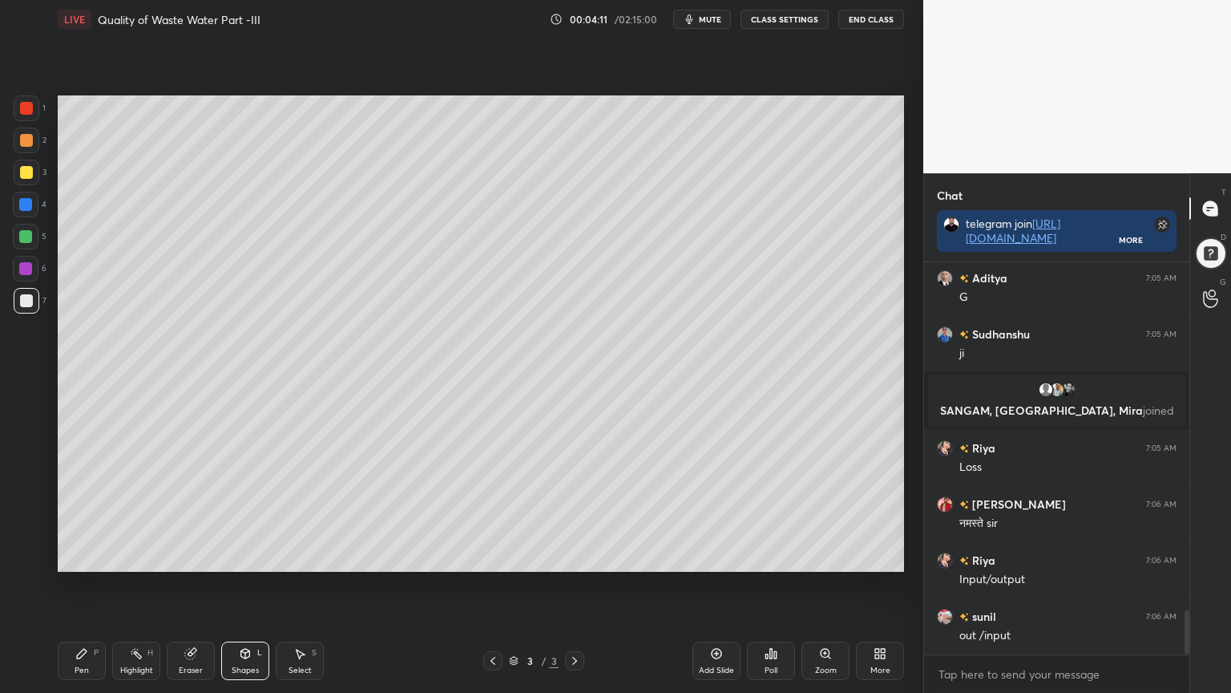
click at [244, 556] on div "Shapes L" at bounding box center [245, 660] width 48 height 38
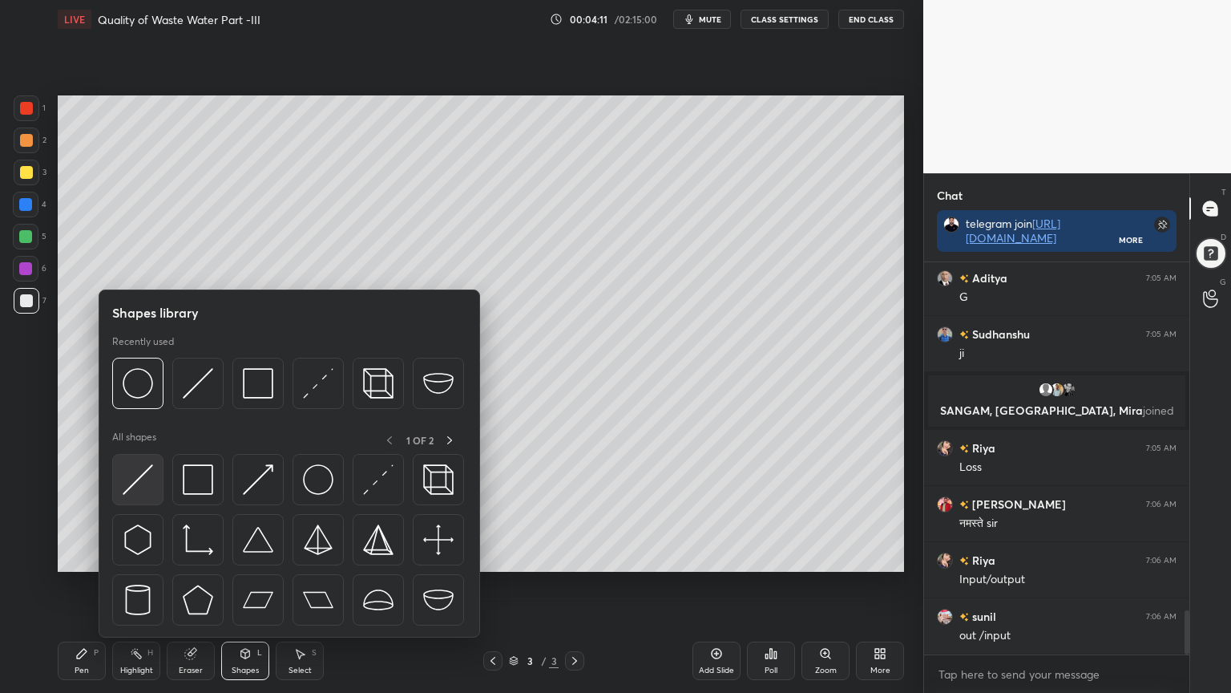
scroll to position [3148, 0]
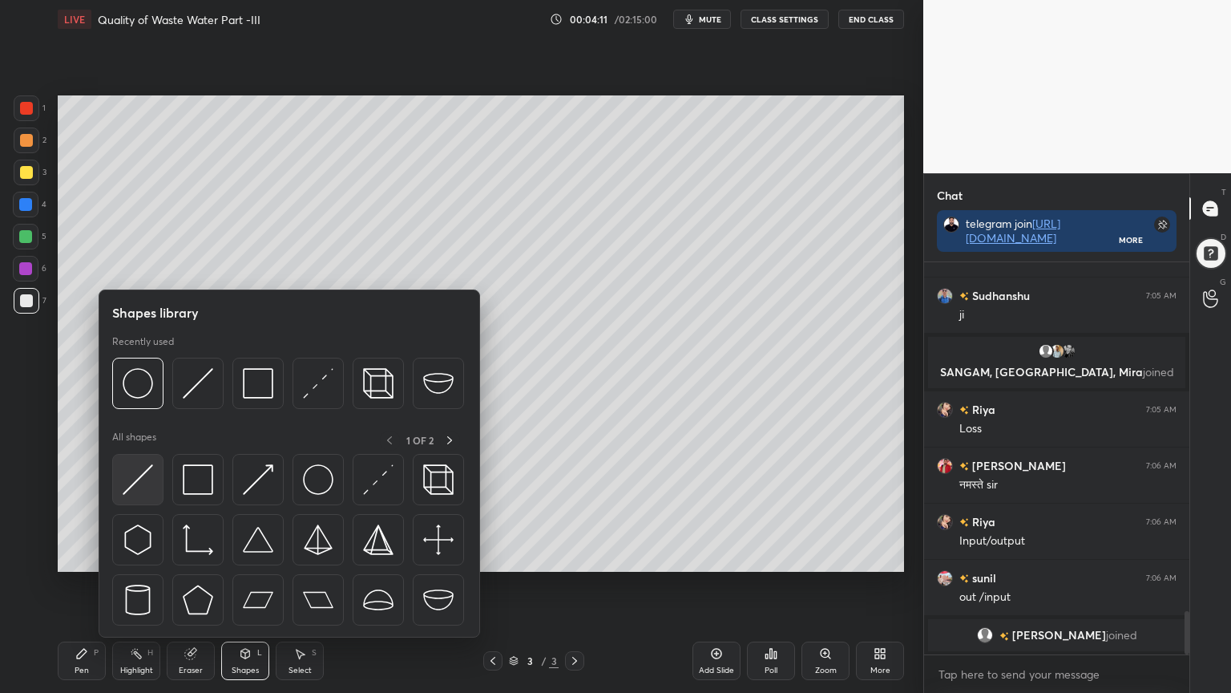
click at [143, 488] on img at bounding box center [138, 479] width 30 height 30
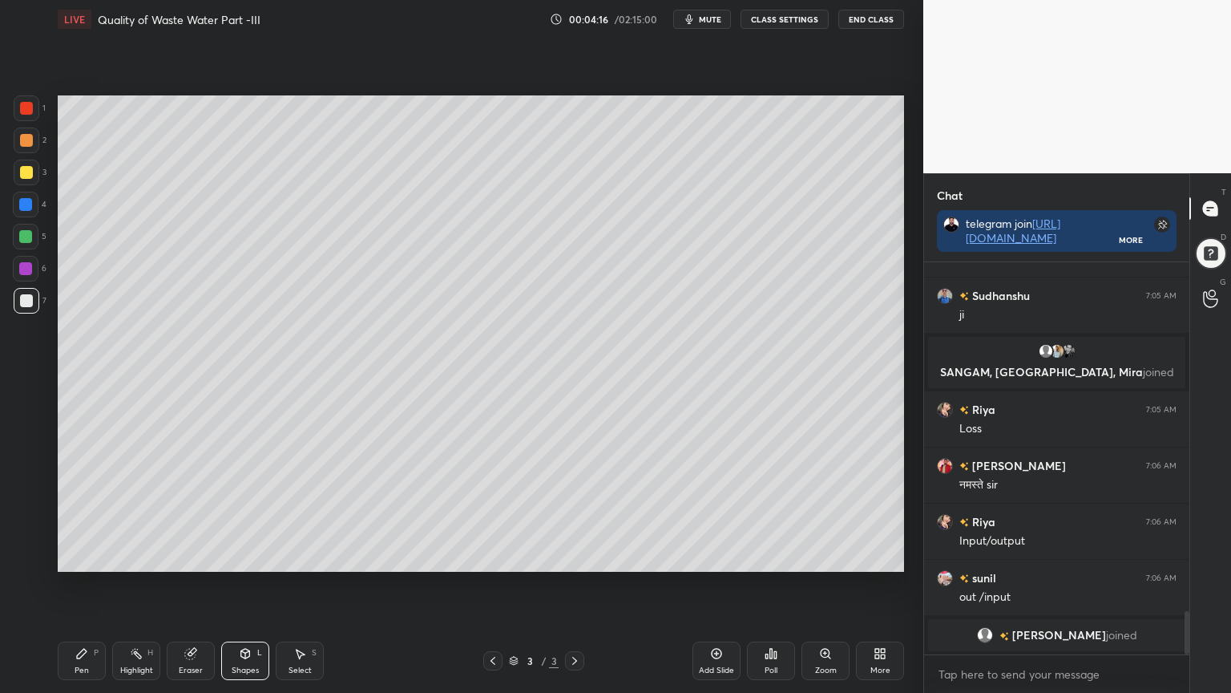
click at [89, 556] on div "Pen P" at bounding box center [82, 660] width 48 height 38
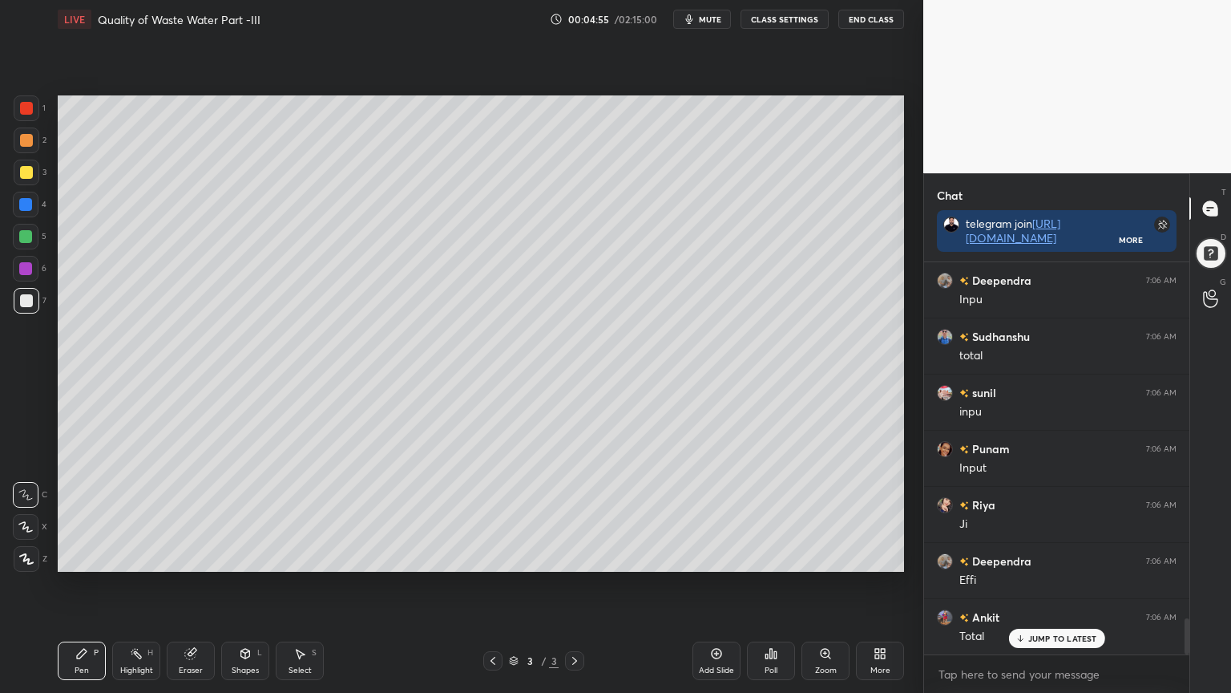
scroll to position [3893, 0]
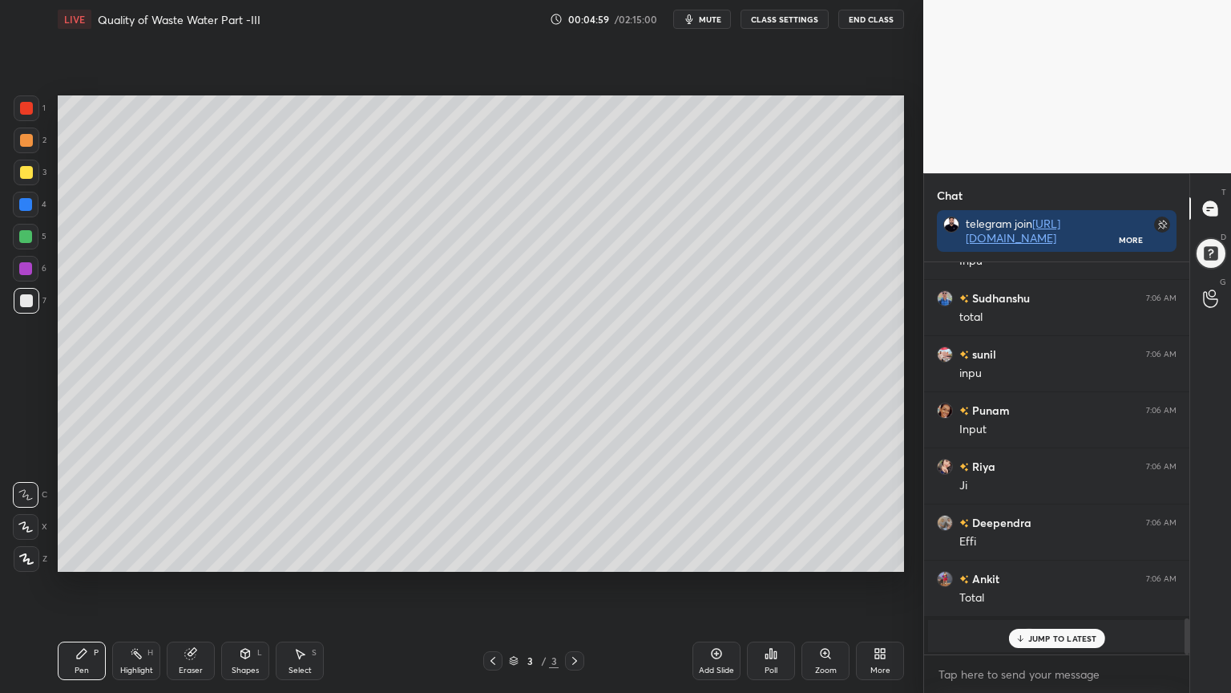
click at [26, 553] on icon at bounding box center [26, 558] width 14 height 11
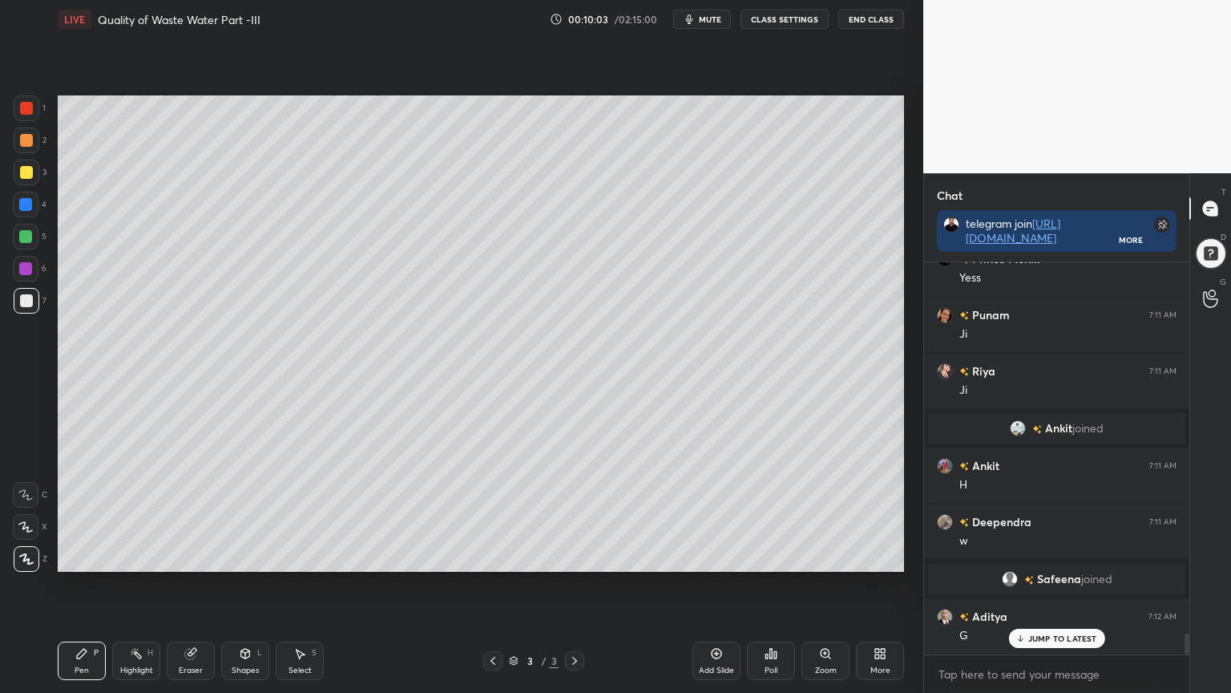
scroll to position [7057, 0]
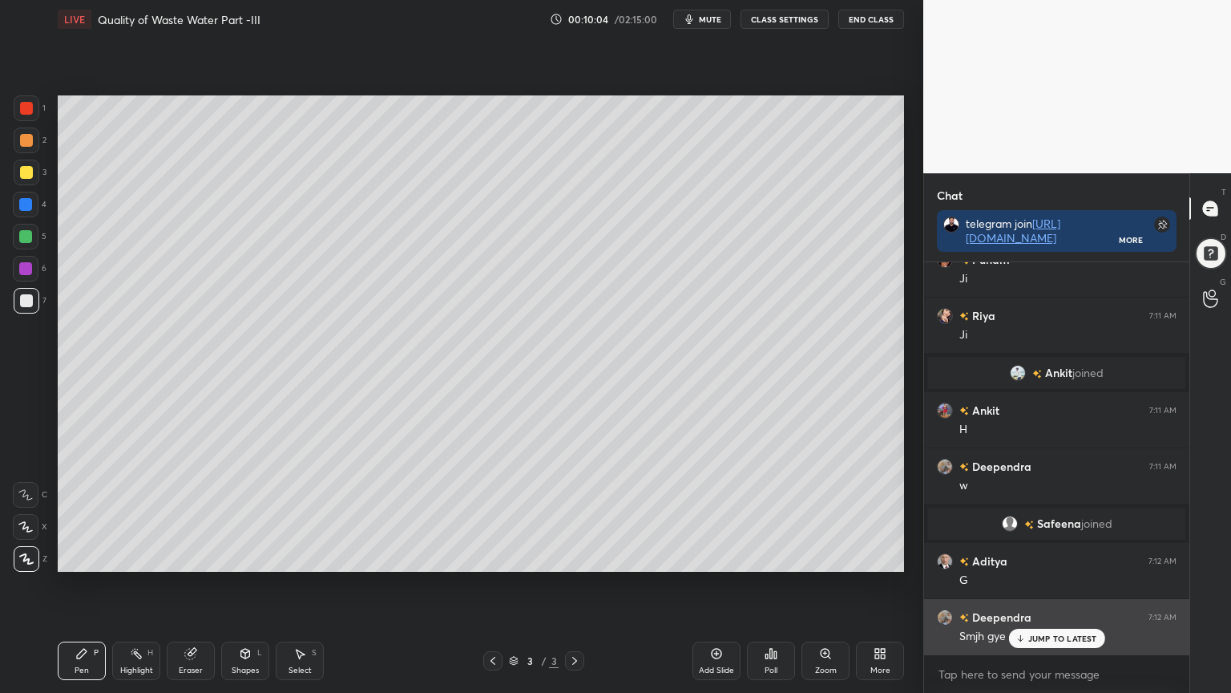
click at [1016, 556] on icon at bounding box center [1020, 638] width 10 height 10
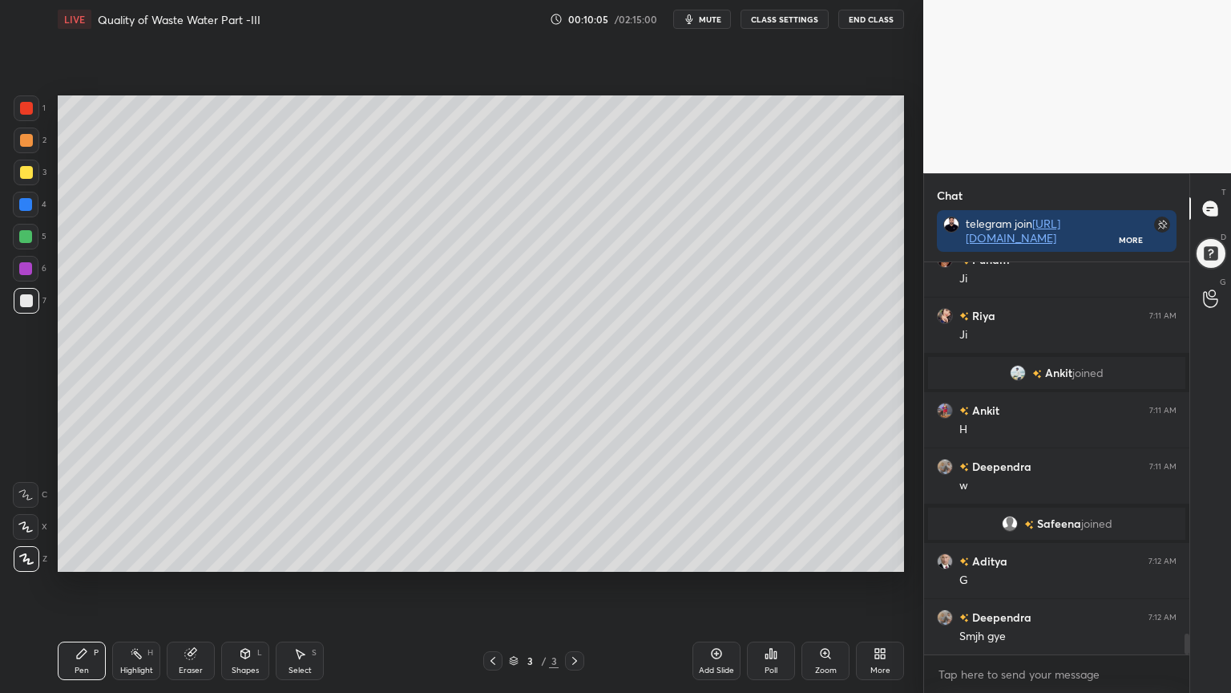
click at [199, 556] on div "Eraser" at bounding box center [191, 660] width 48 height 38
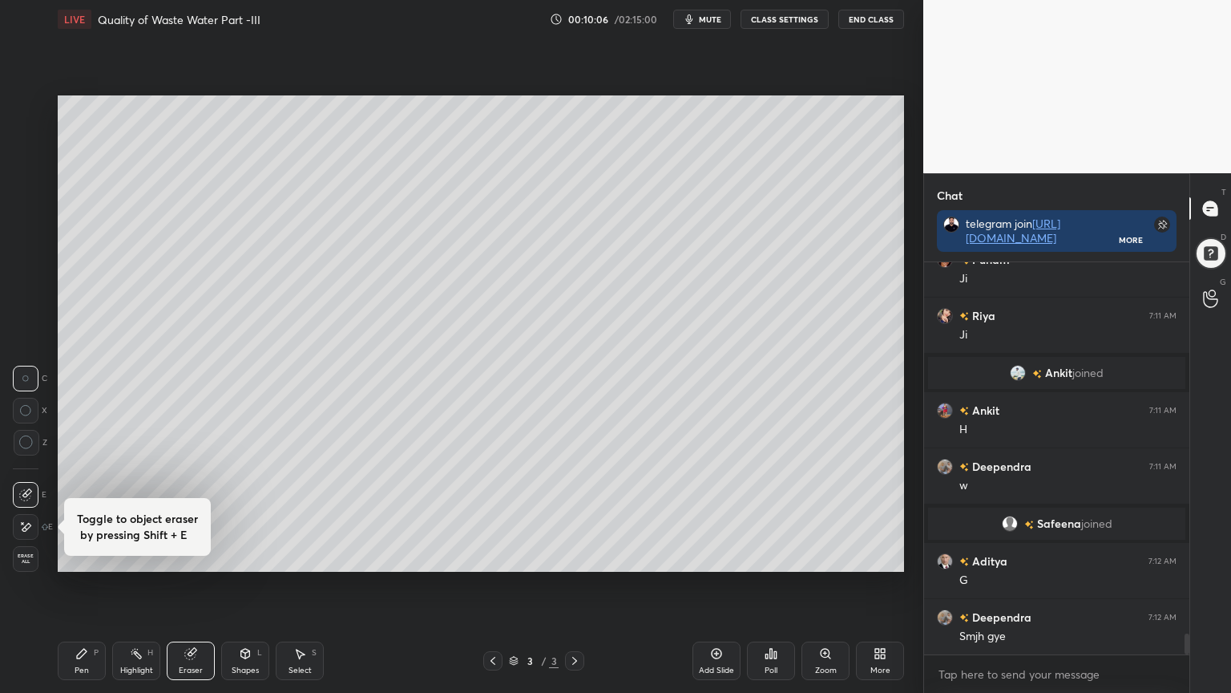
click at [24, 553] on span "Erase all" at bounding box center [26, 558] width 24 height 11
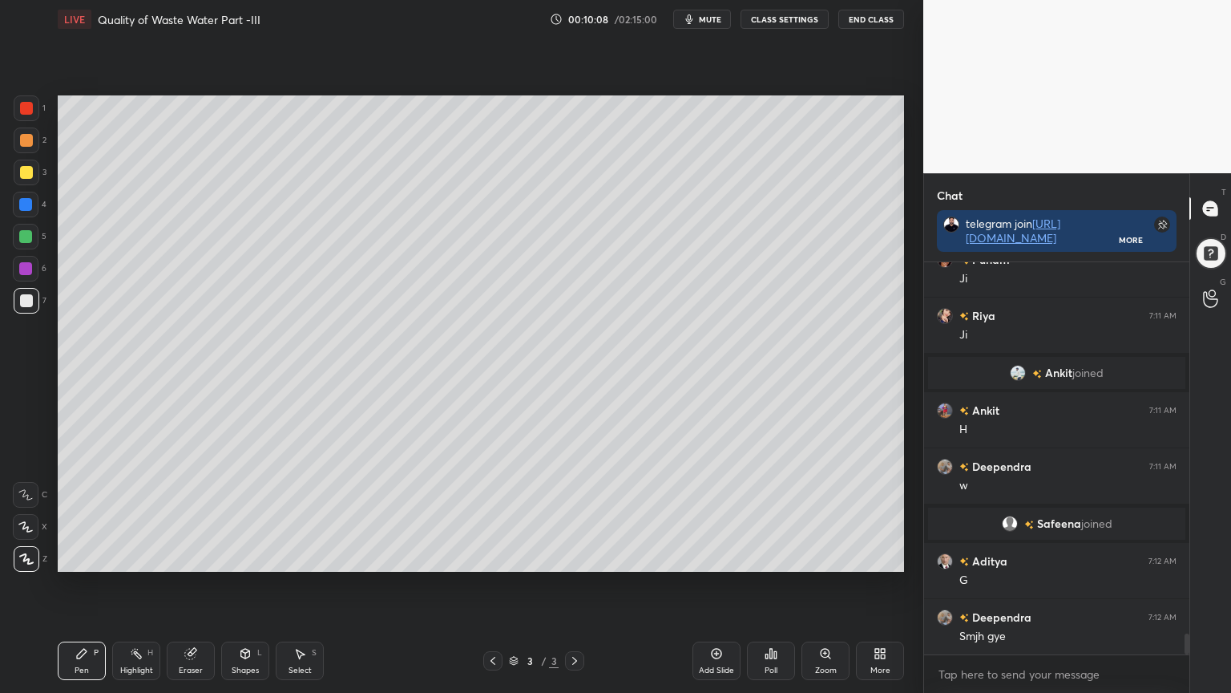
click at [22, 179] on div at bounding box center [27, 173] width 26 height 26
click at [16, 167] on div at bounding box center [27, 173] width 26 height 26
click at [26, 526] on icon at bounding box center [25, 526] width 14 height 11
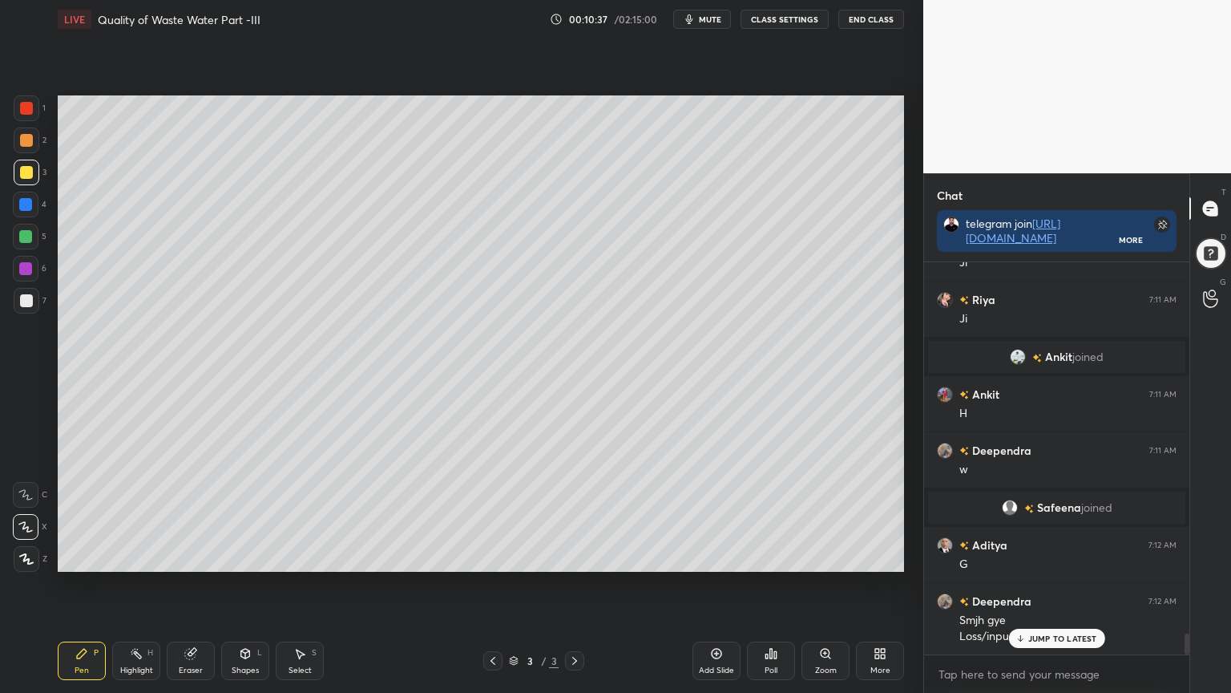
scroll to position [7130, 0]
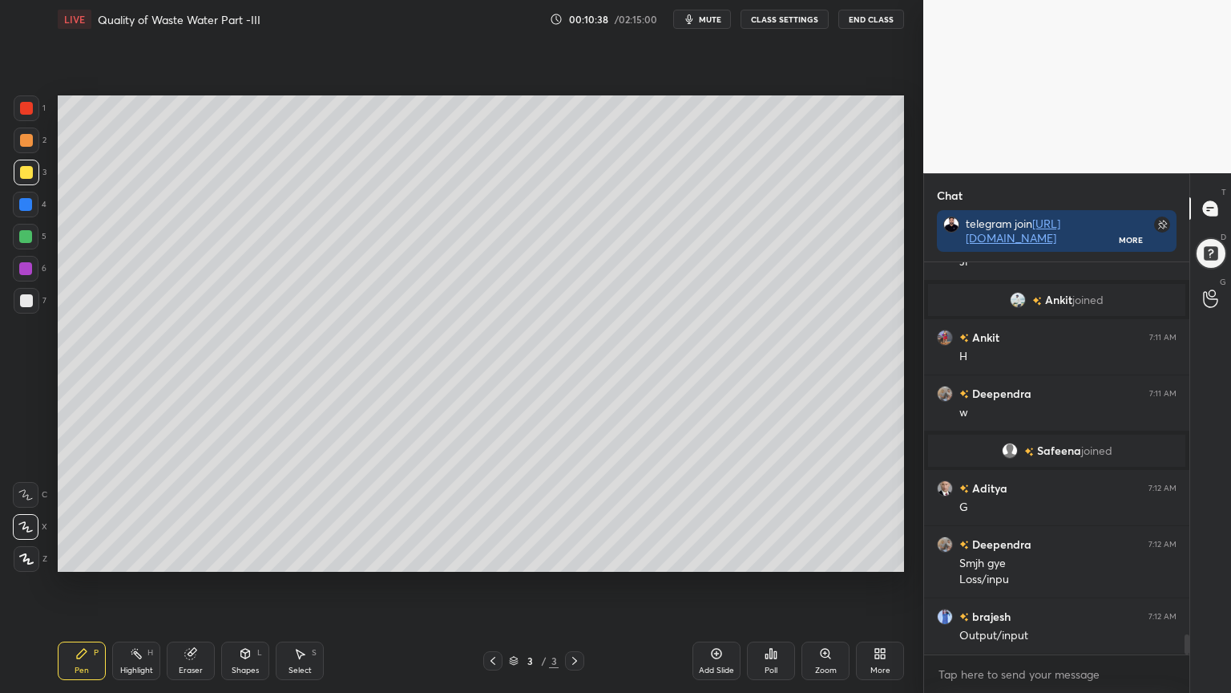
click at [241, 556] on icon at bounding box center [245, 653] width 9 height 10
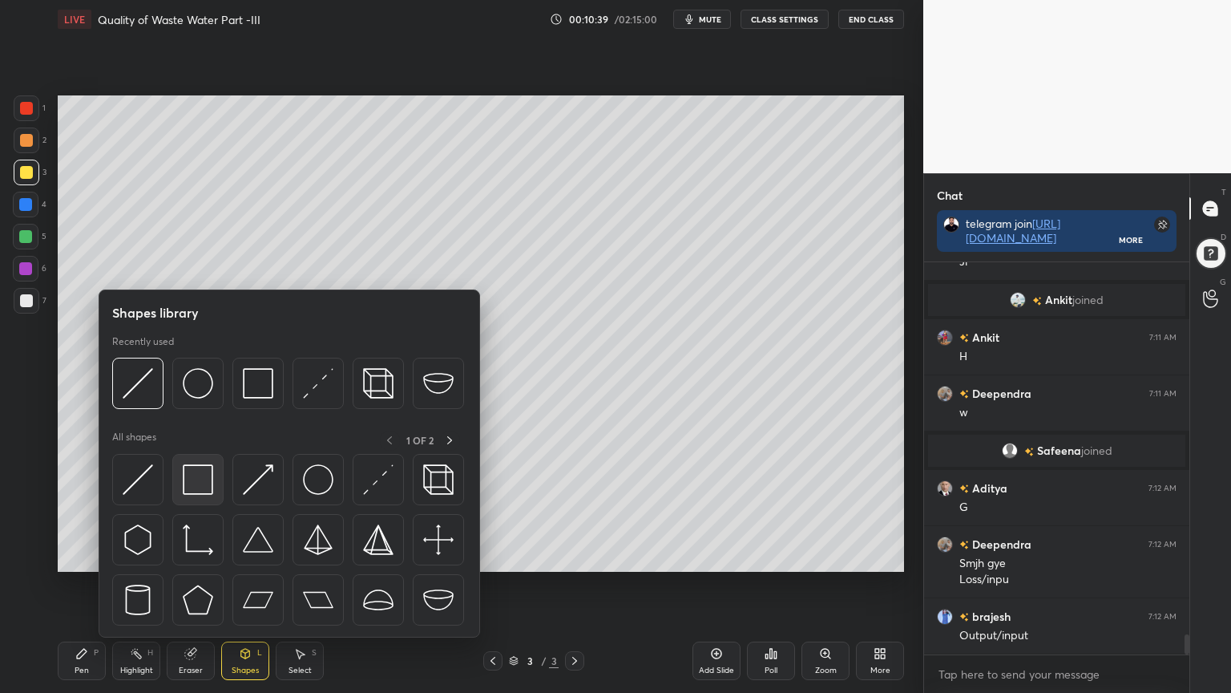
scroll to position [7186, 0]
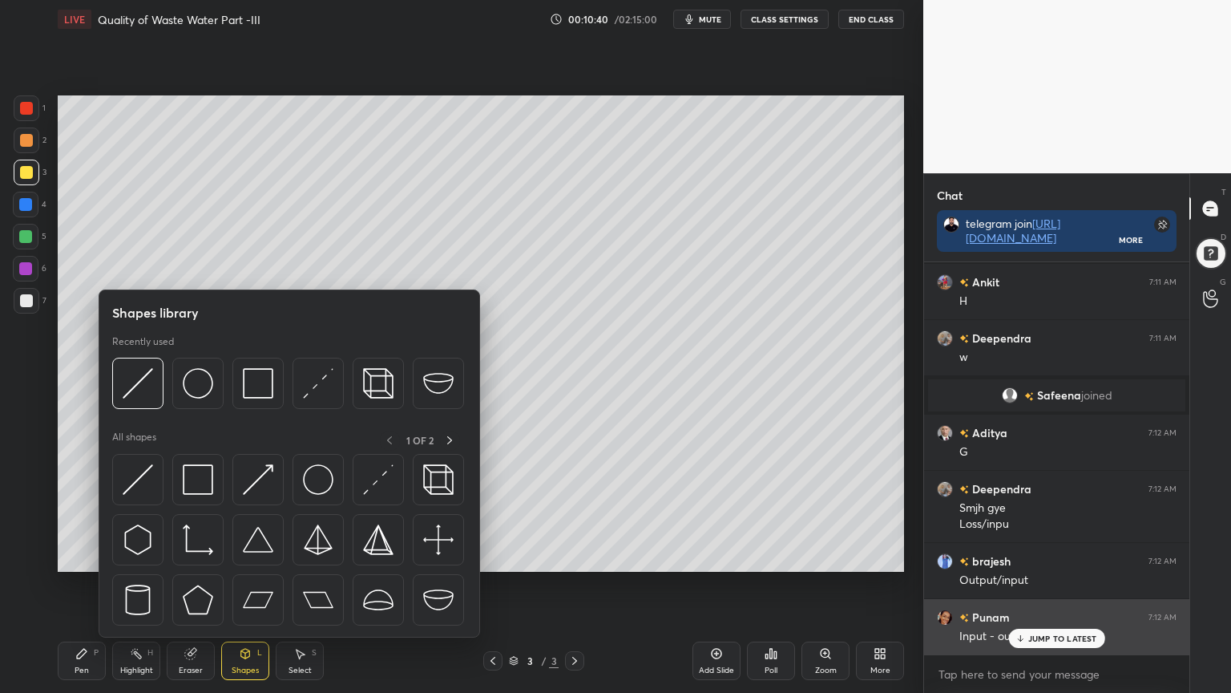
click at [1047, 556] on p "JUMP TO LATEST" at bounding box center [1062, 638] width 69 height 10
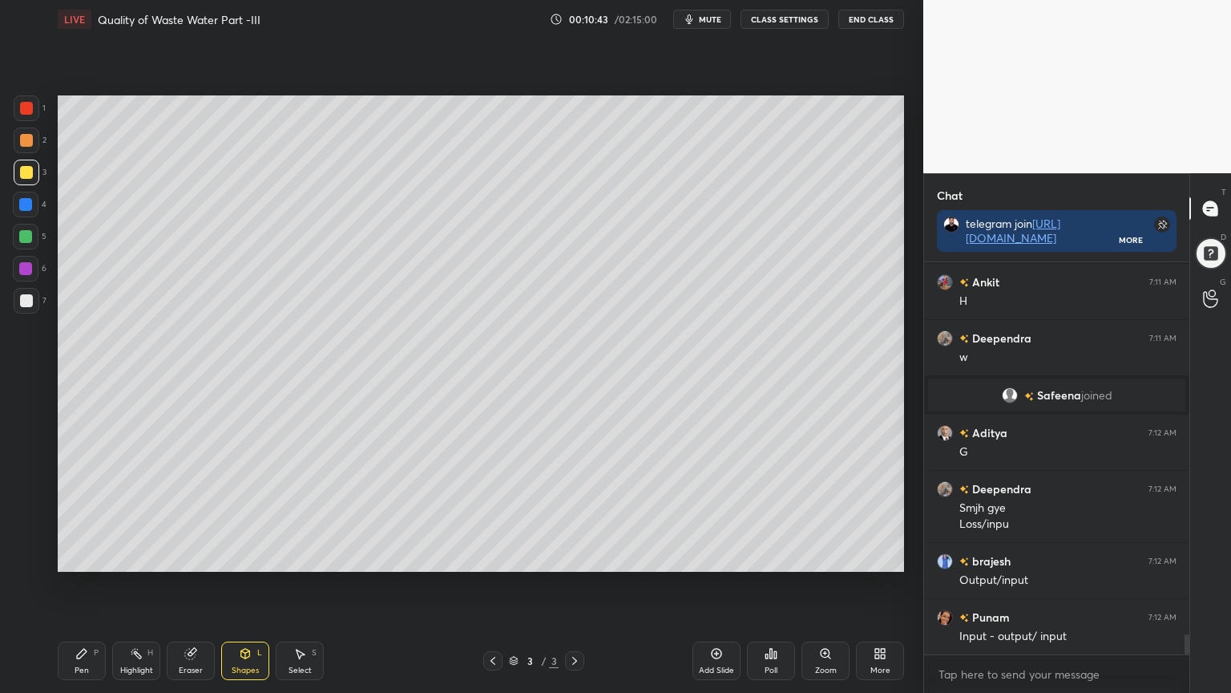
click at [240, 556] on div "Shapes L" at bounding box center [245, 660] width 48 height 38
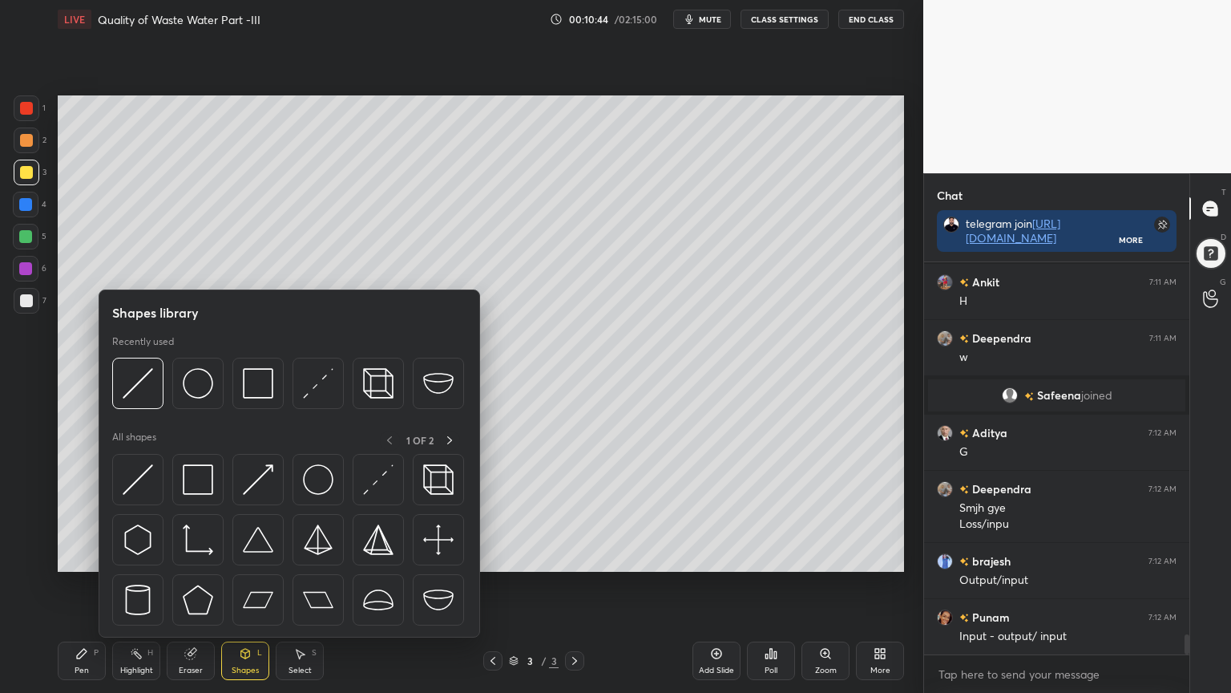
scroll to position [7243, 0]
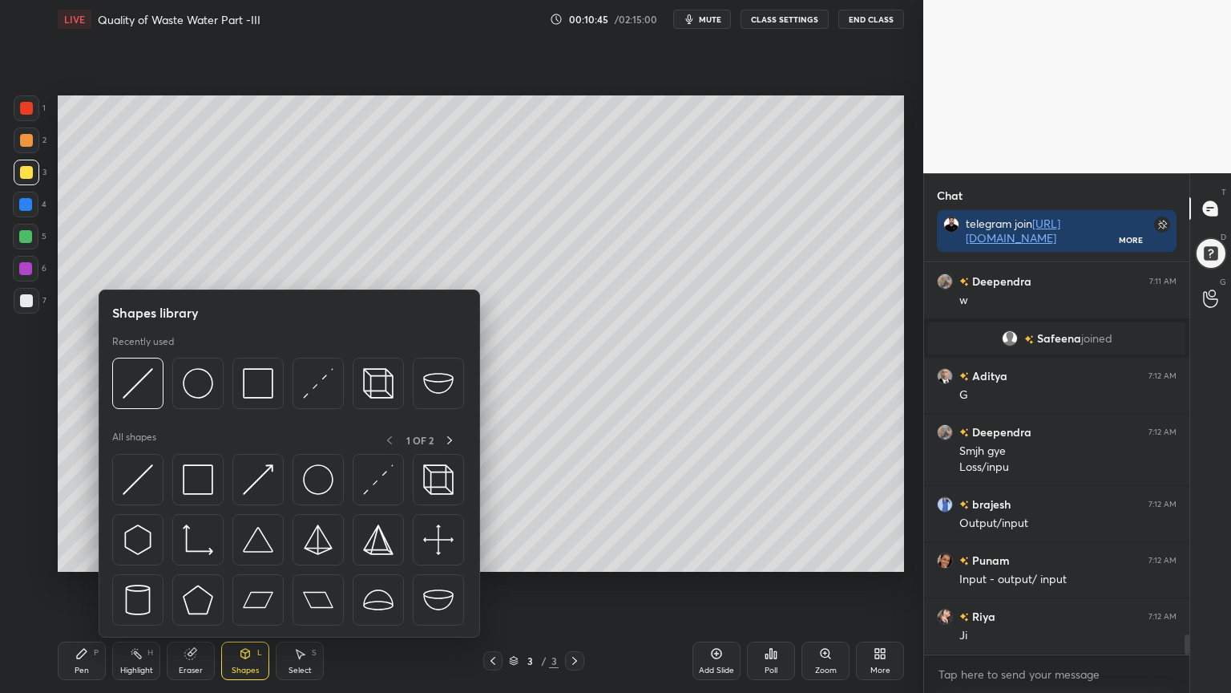
click at [191, 556] on icon at bounding box center [190, 653] width 10 height 10
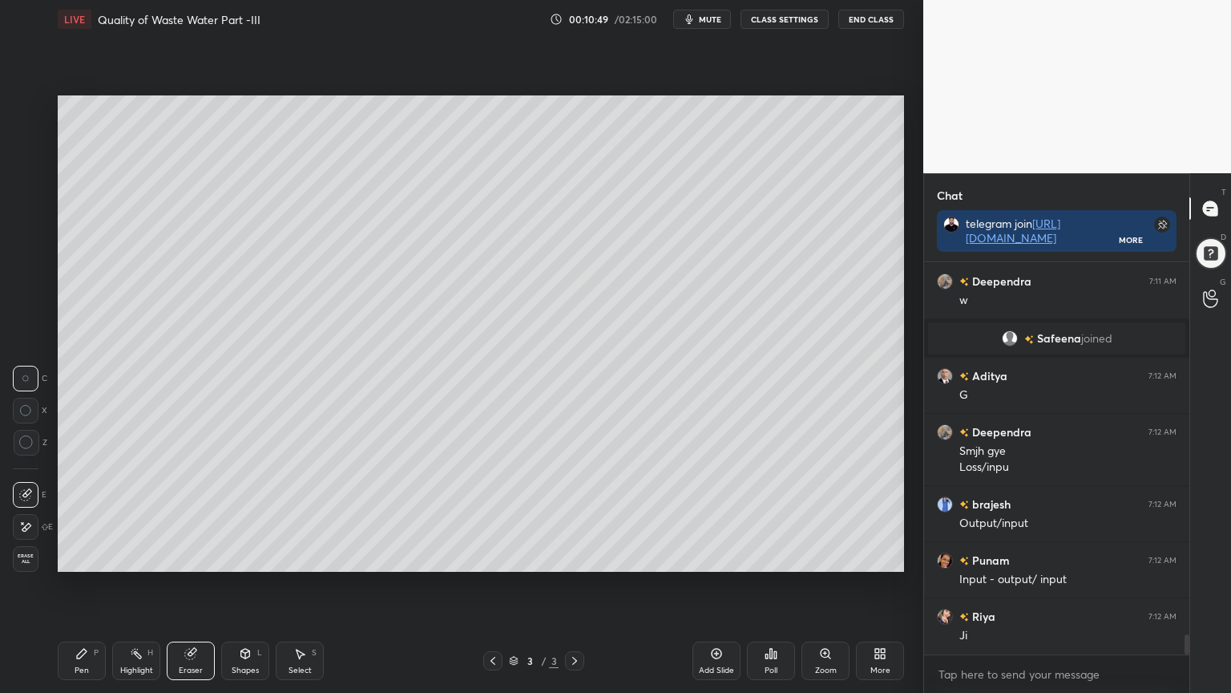
click at [73, 556] on div "Pen P" at bounding box center [82, 660] width 48 height 38
click at [194, 556] on icon at bounding box center [190, 653] width 10 height 10
click at [76, 556] on div "Pen P" at bounding box center [82, 660] width 48 height 38
click at [31, 170] on div at bounding box center [26, 172] width 13 height 13
click at [240, 556] on div "Shapes L" at bounding box center [245, 660] width 48 height 38
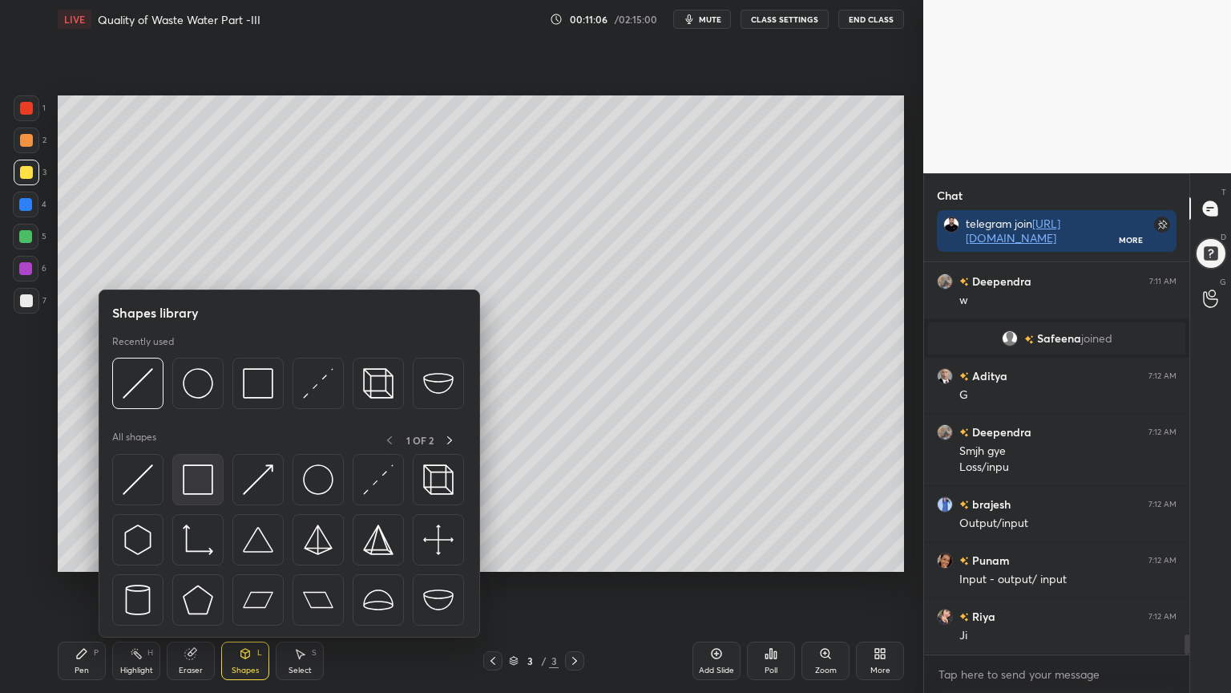
scroll to position [7281, 0]
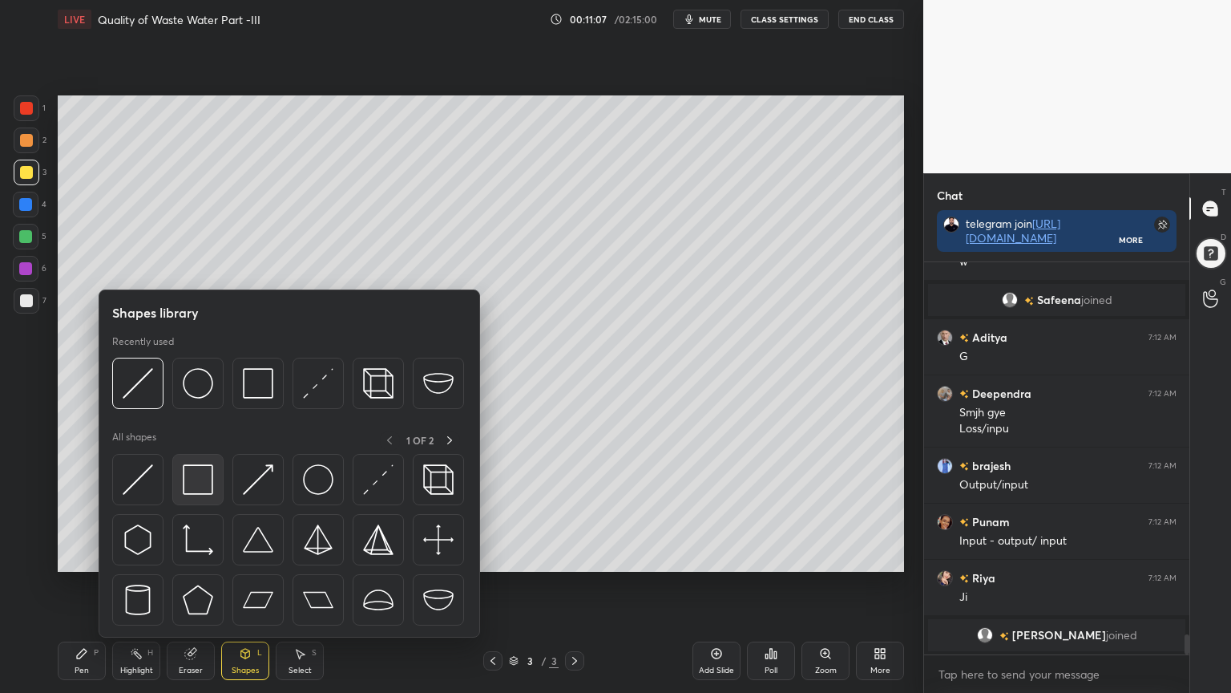
click at [205, 481] on img at bounding box center [198, 479] width 30 height 30
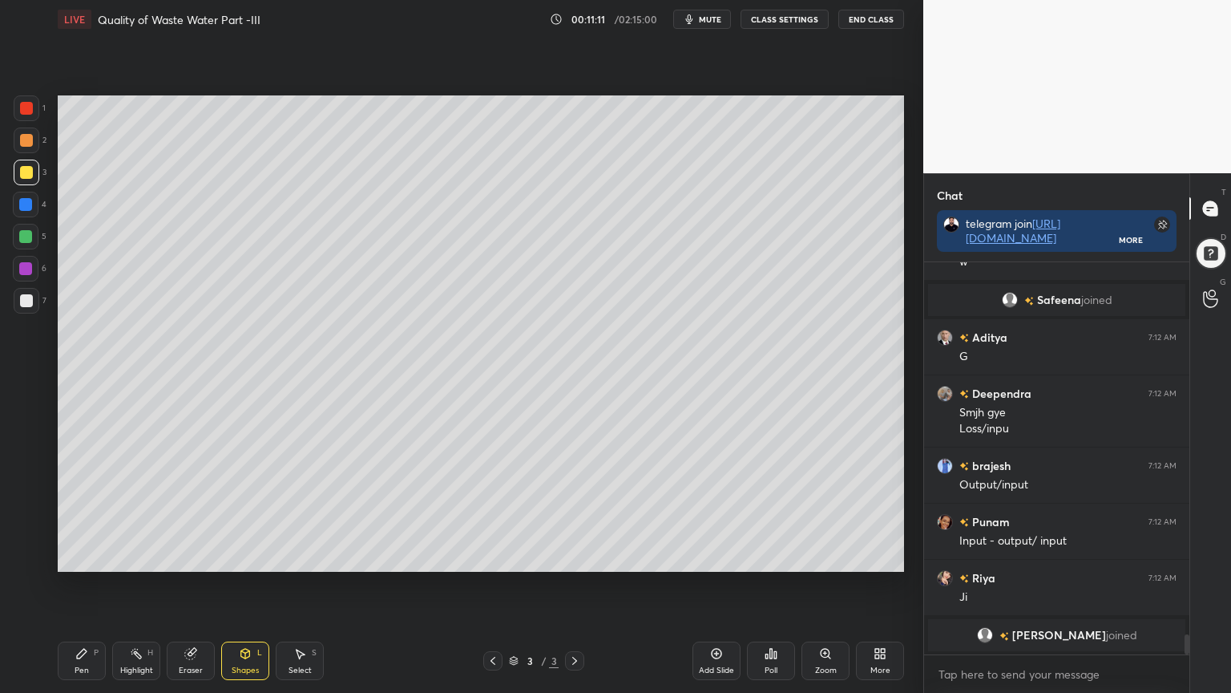
click at [29, 300] on div at bounding box center [26, 300] width 13 height 13
click at [26, 314] on div "7" at bounding box center [30, 304] width 33 height 32
click at [26, 164] on div at bounding box center [27, 173] width 26 height 26
click at [84, 556] on div "Pen P" at bounding box center [82, 660] width 48 height 38
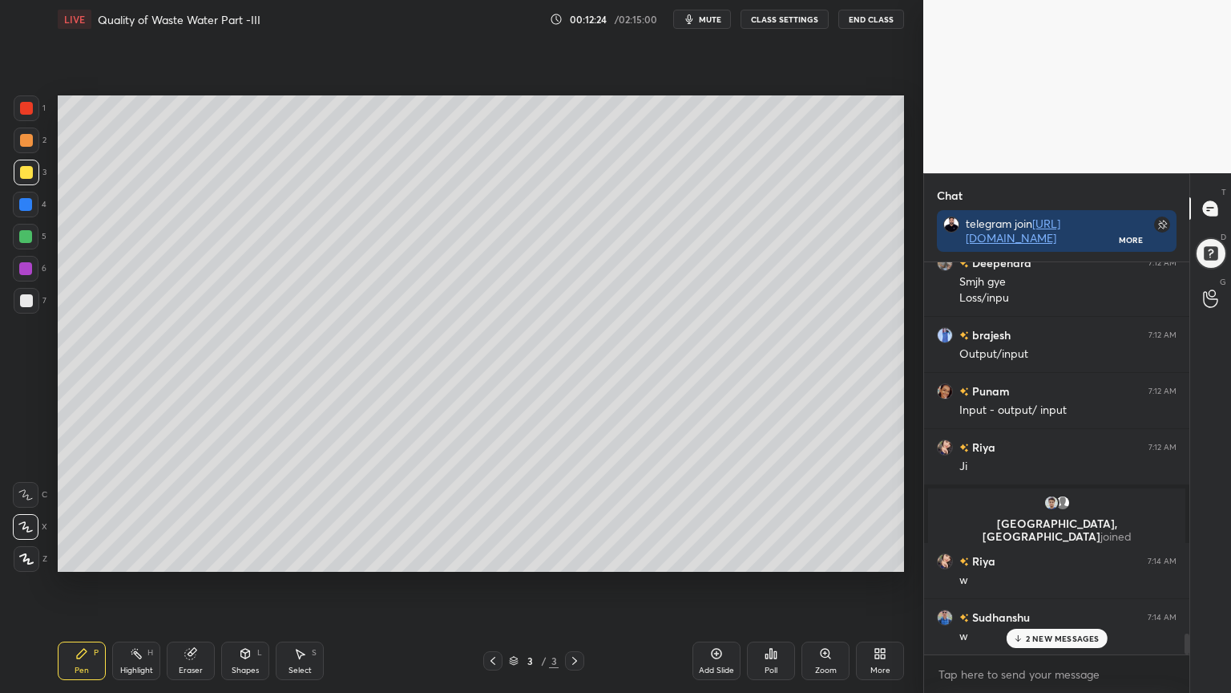
scroll to position [7173, 0]
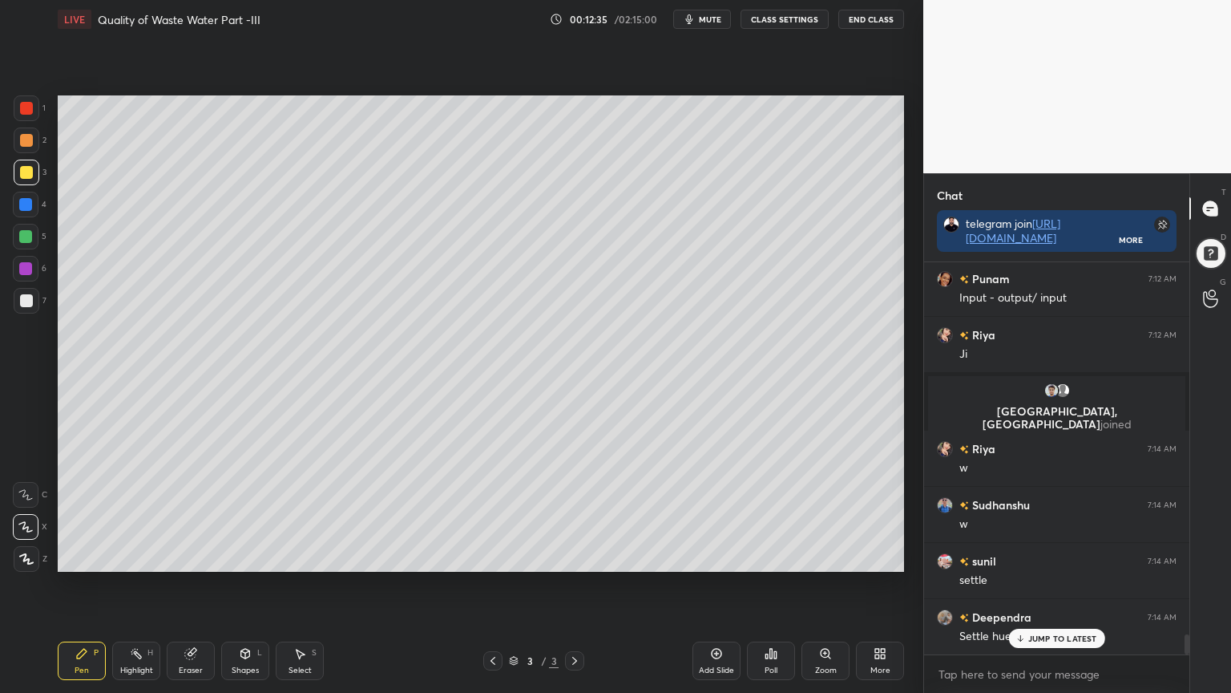
click at [247, 556] on div "Shapes L" at bounding box center [245, 660] width 48 height 38
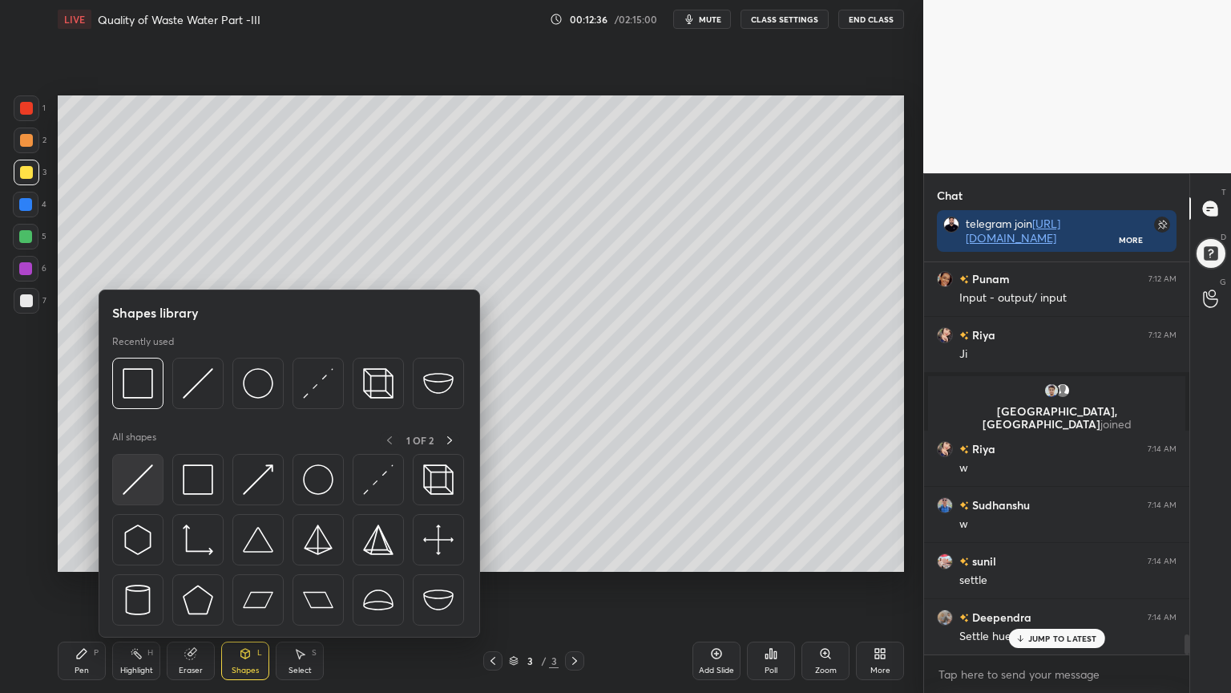
click at [135, 487] on img at bounding box center [138, 479] width 30 height 30
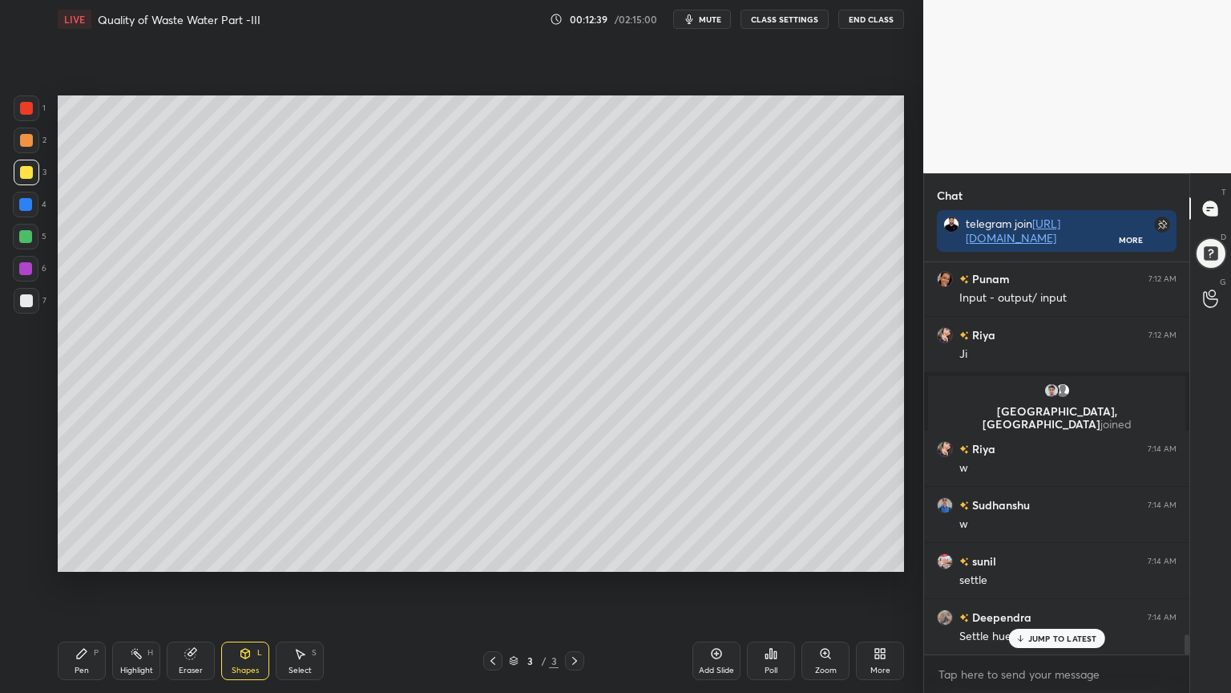
click at [95, 556] on div "Pen P" at bounding box center [82, 660] width 48 height 38
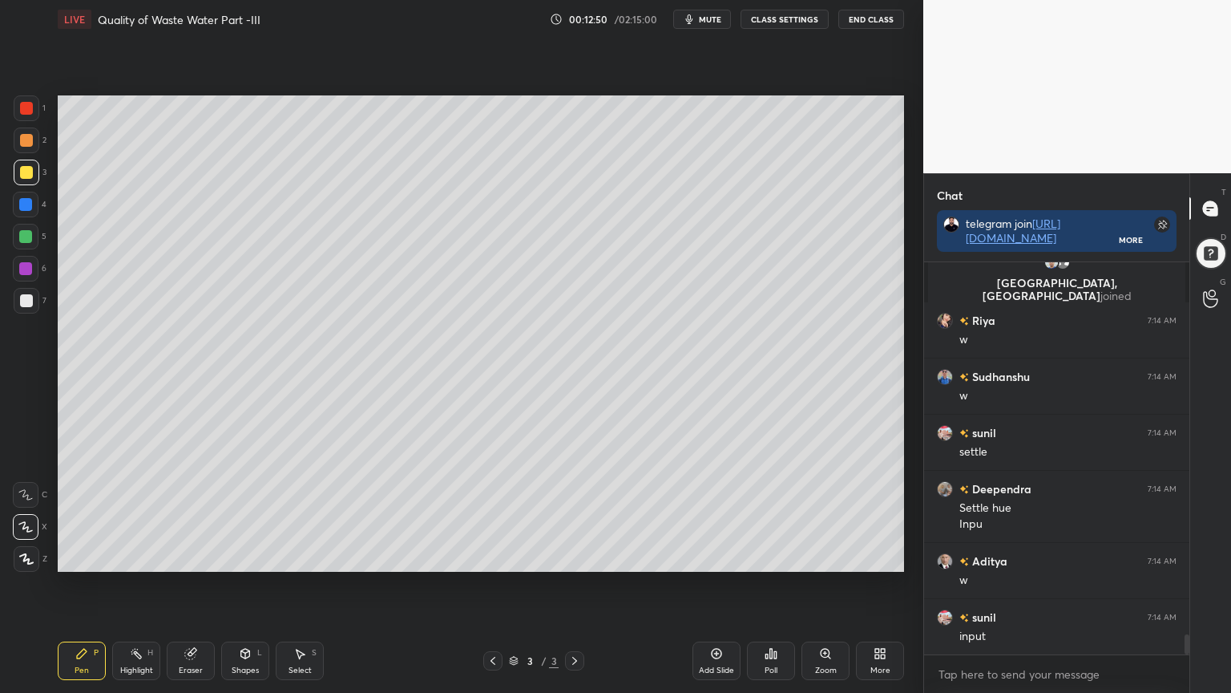
scroll to position [7358, 0]
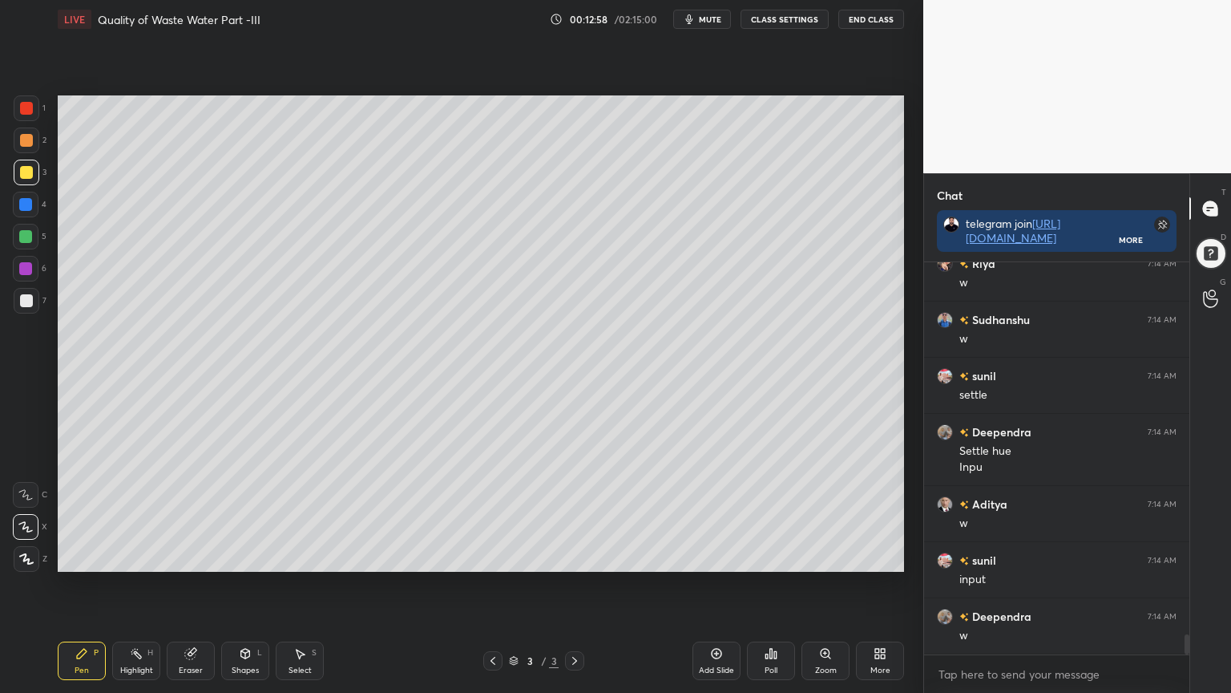
click at [195, 556] on icon at bounding box center [190, 653] width 10 height 10
click at [85, 556] on icon at bounding box center [81, 653] width 13 height 13
click at [23, 295] on div at bounding box center [26, 300] width 13 height 13
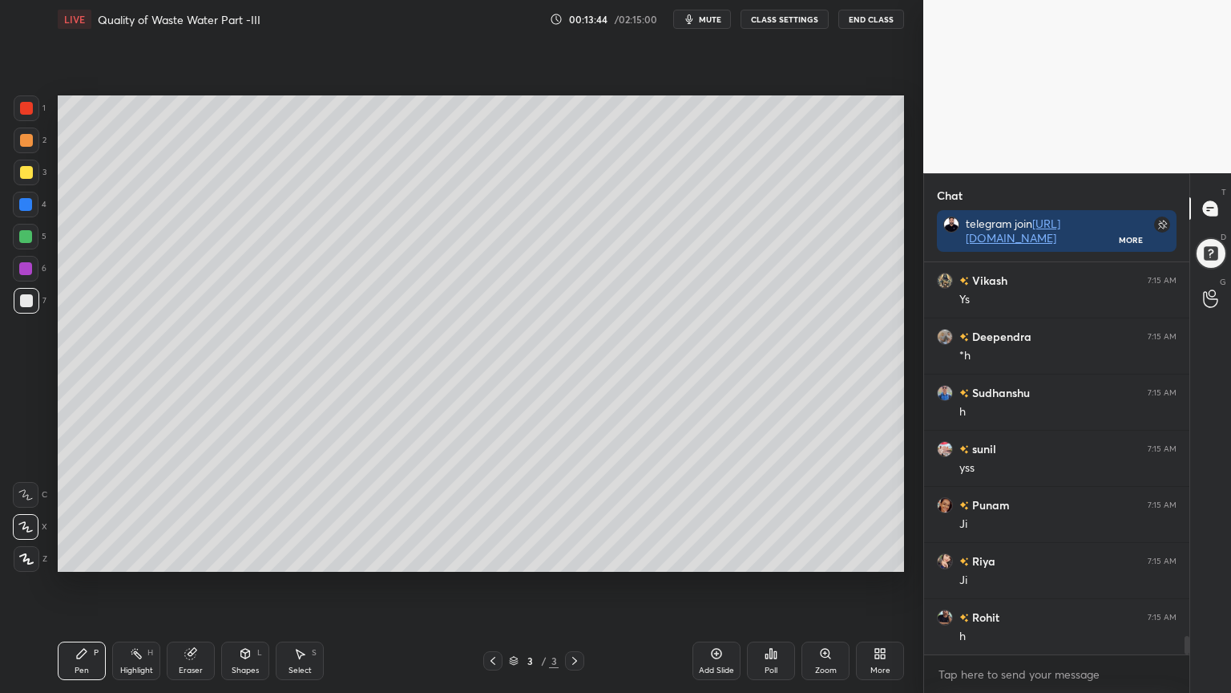
scroll to position [7919, 0]
click at [187, 556] on icon at bounding box center [190, 653] width 10 height 10
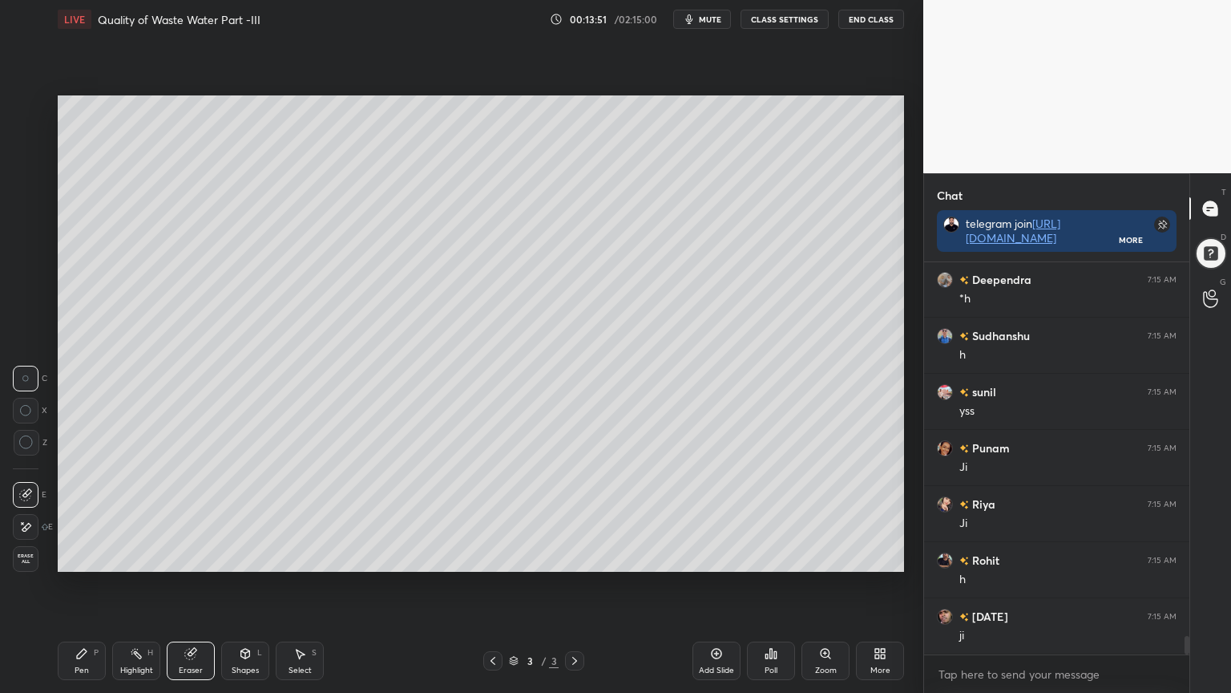
click at [71, 556] on div "Pen P" at bounding box center [82, 660] width 48 height 38
click at [25, 111] on div at bounding box center [26, 108] width 13 height 13
click at [24, 556] on icon at bounding box center [26, 558] width 14 height 11
click at [242, 556] on icon at bounding box center [245, 653] width 9 height 10
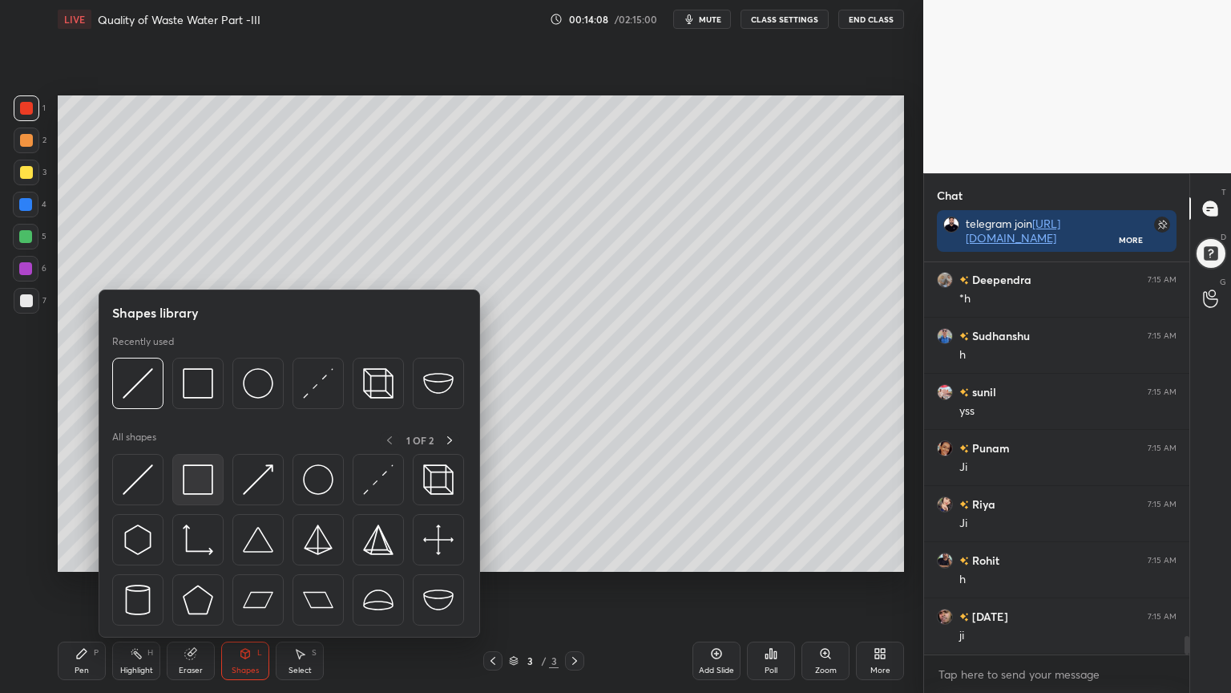
click at [200, 471] on img at bounding box center [198, 479] width 30 height 30
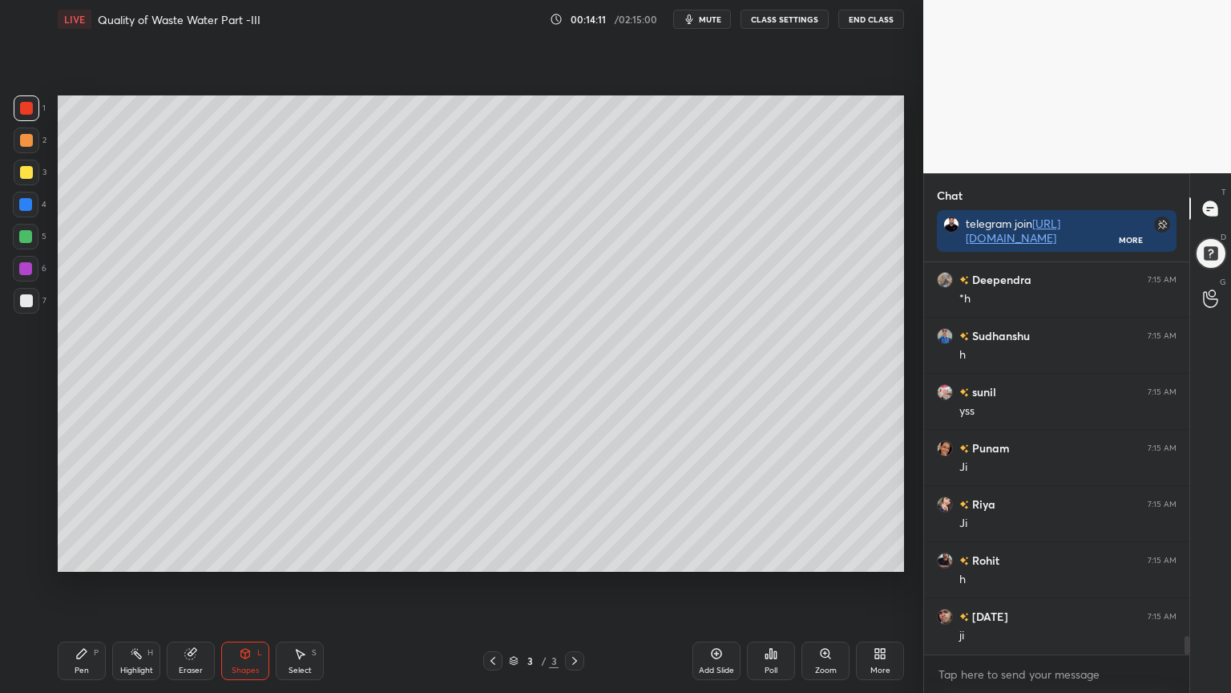
click at [88, 556] on div "Pen P" at bounding box center [82, 660] width 48 height 38
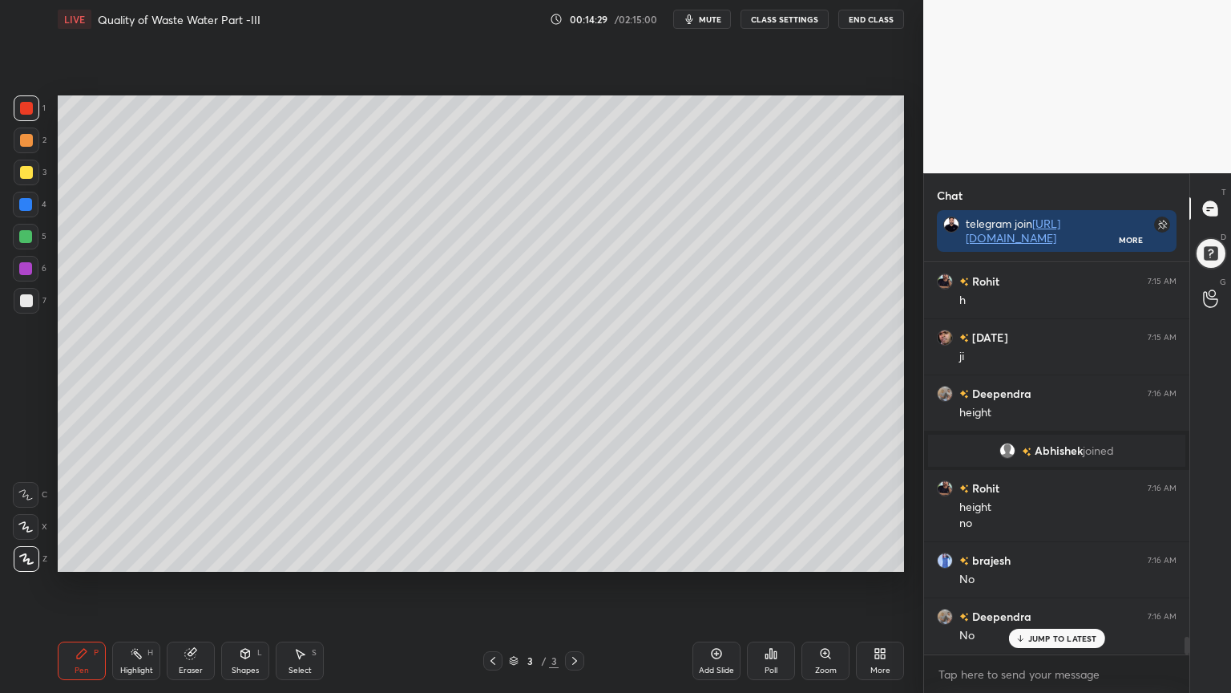
scroll to position [8253, 0]
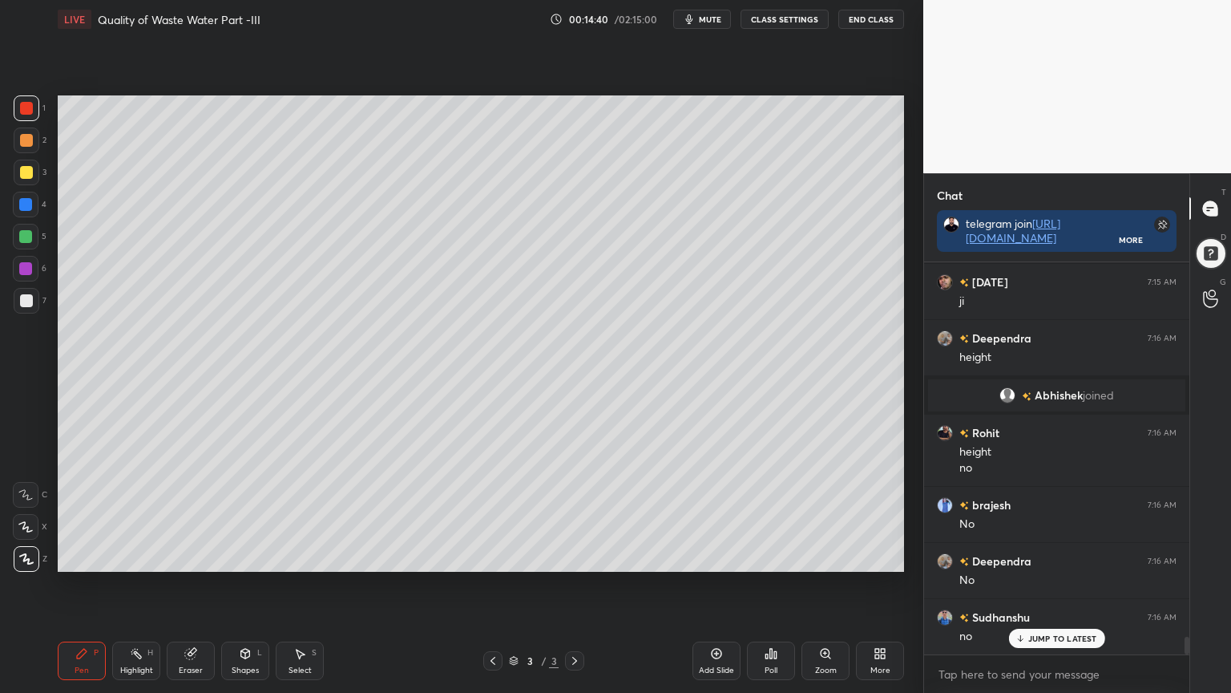
click at [714, 556] on icon at bounding box center [716, 653] width 13 height 13
click at [26, 294] on div at bounding box center [26, 300] width 13 height 13
click at [74, 556] on div "Pen P" at bounding box center [82, 660] width 48 height 38
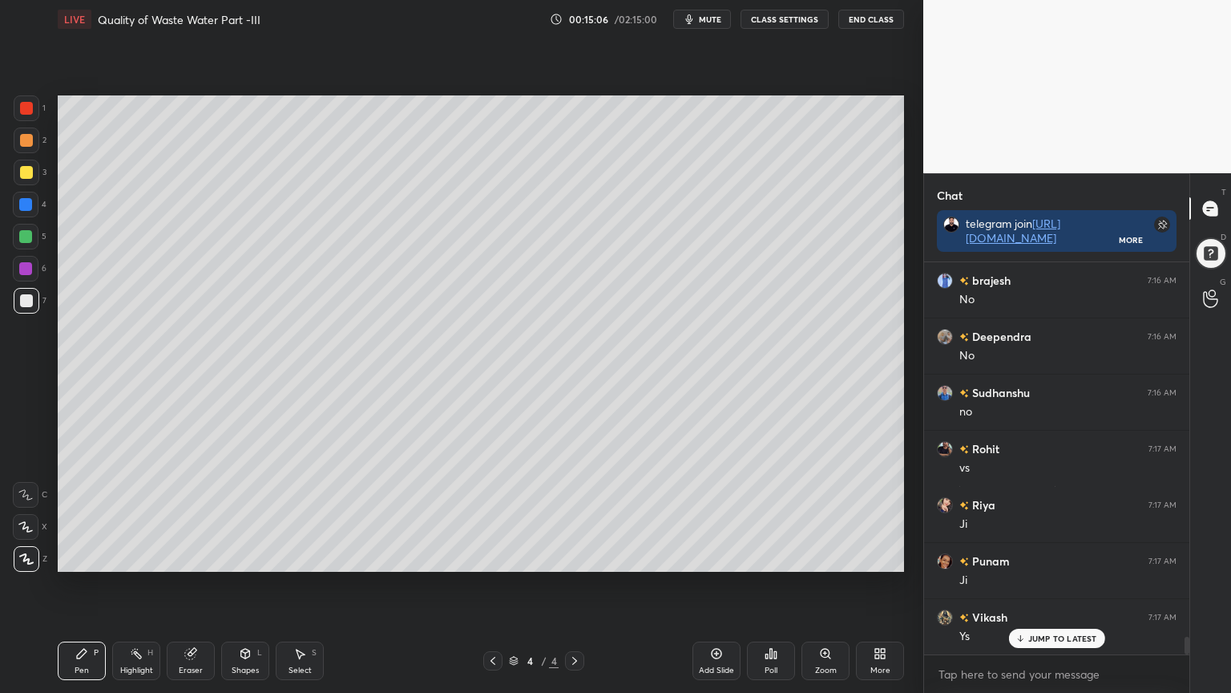
scroll to position [8535, 0]
click at [26, 166] on div at bounding box center [26, 172] width 13 height 13
click at [25, 103] on div at bounding box center [26, 108] width 13 height 13
click at [242, 556] on div "Shapes L" at bounding box center [245, 660] width 48 height 38
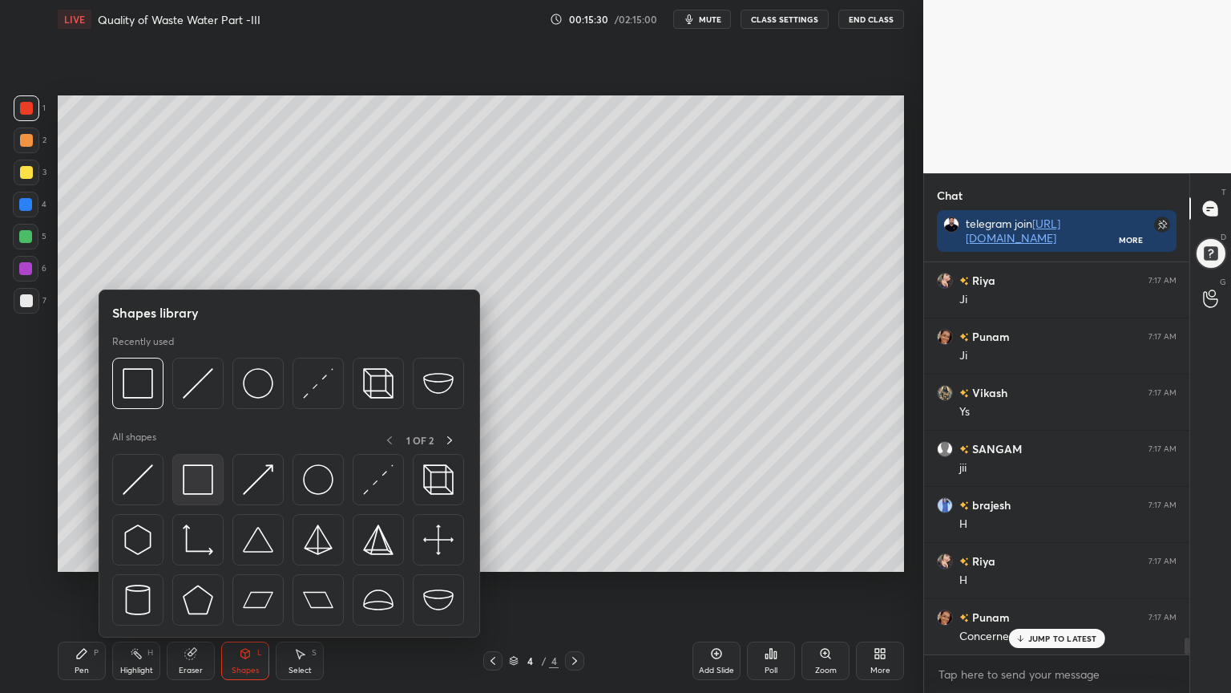
click at [200, 479] on img at bounding box center [198, 479] width 30 height 30
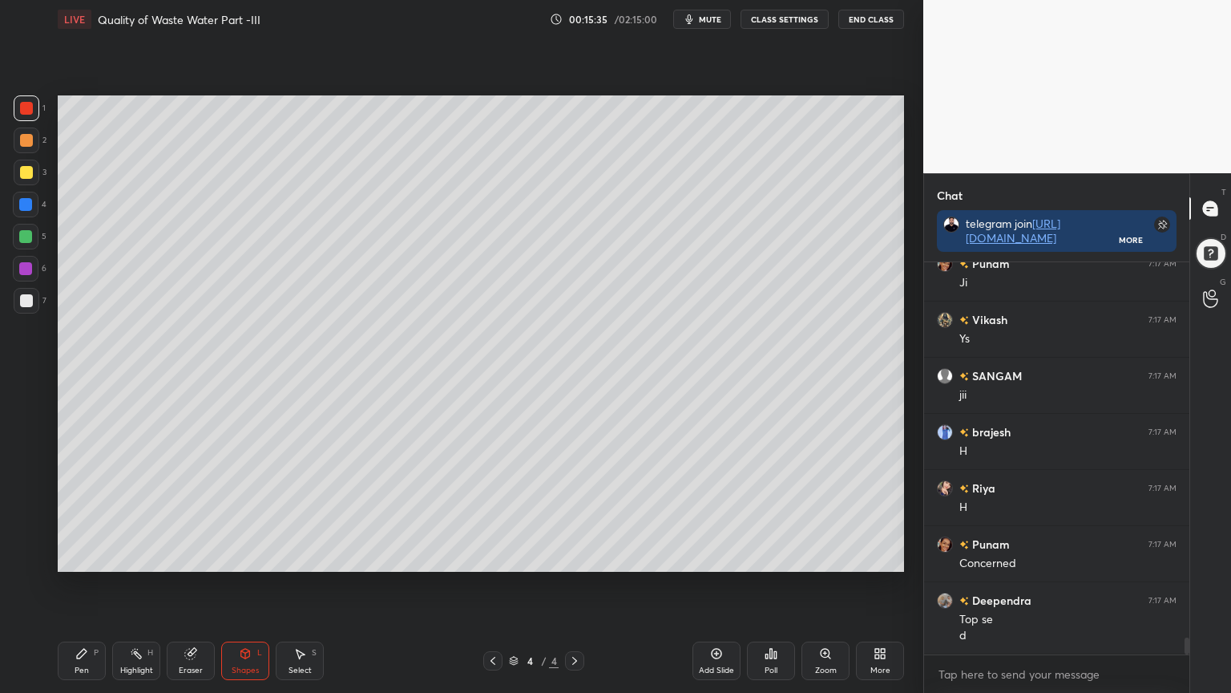
scroll to position [8814, 0]
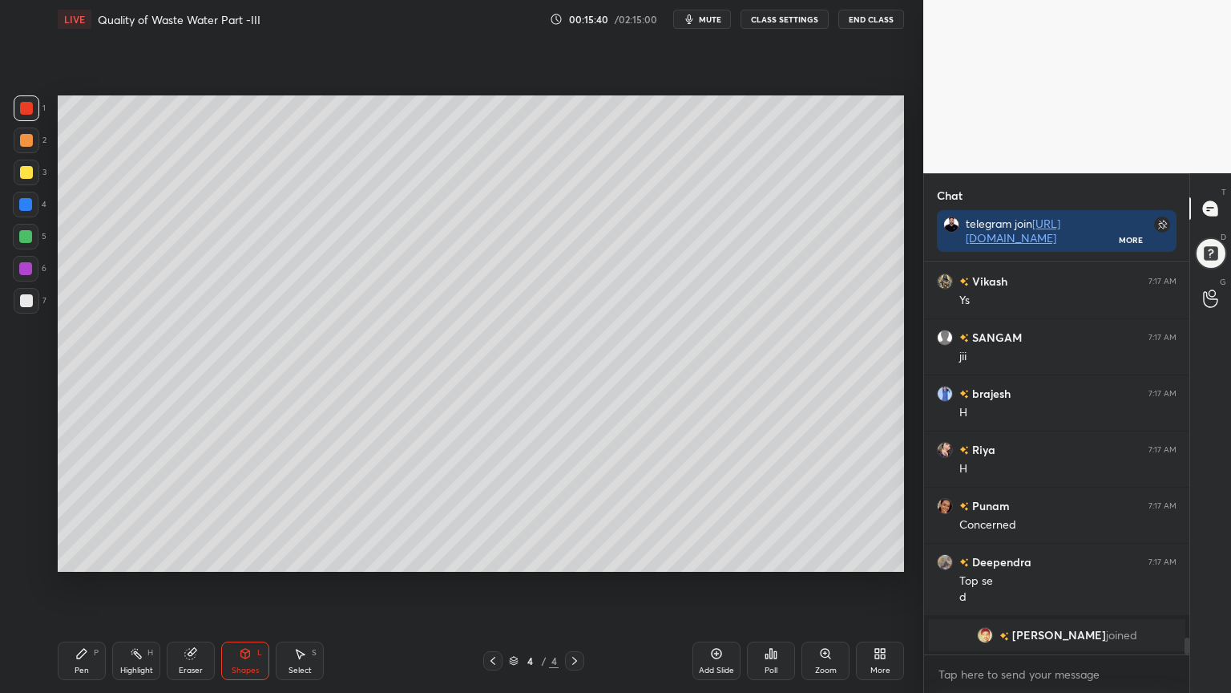
click at [80, 556] on div "Pen P" at bounding box center [82, 660] width 48 height 38
click at [875, 22] on button "End Class" at bounding box center [871, 19] width 66 height 19
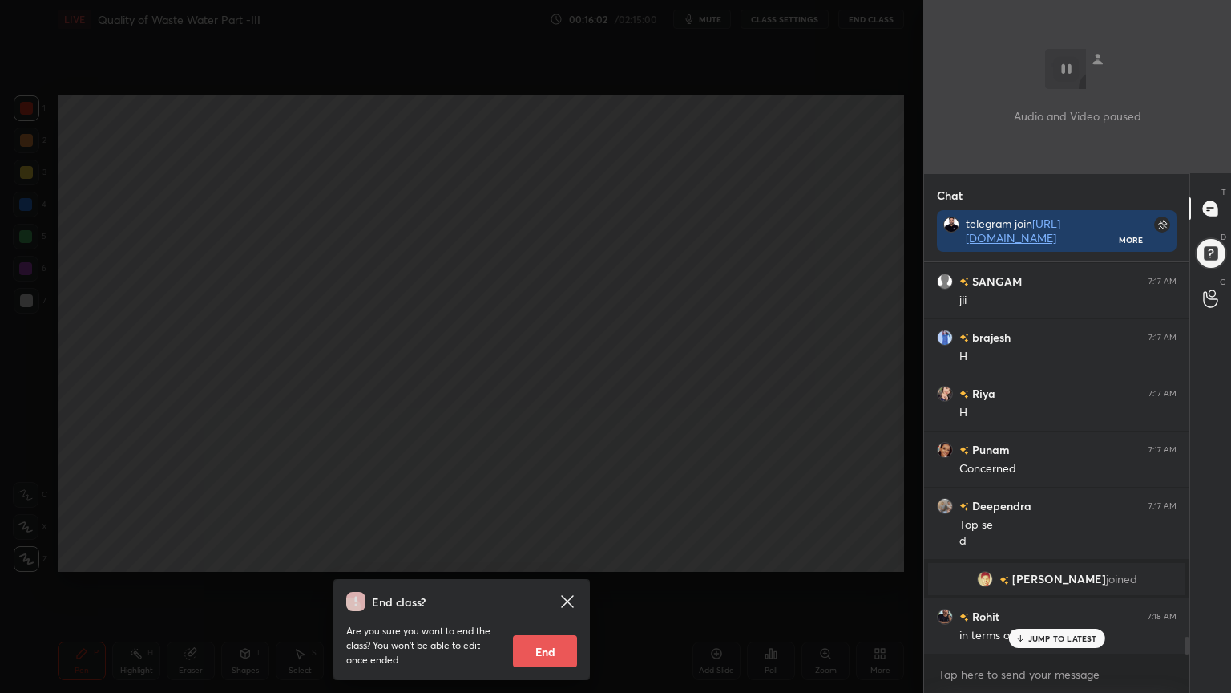
scroll to position [8410, 0]
click at [752, 407] on div "End class? Are you sure you want to end the class? You won’t be able to edit on…" at bounding box center [461, 346] width 923 height 693
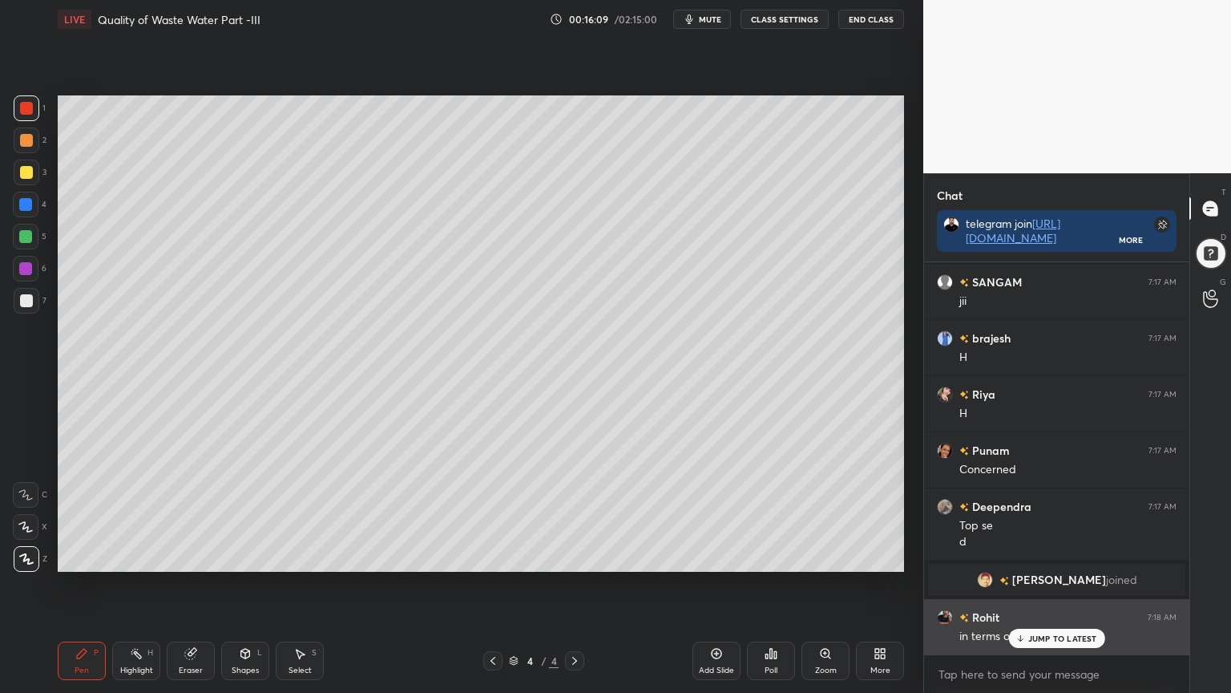
click at [1062, 556] on p "JUMP TO LATEST" at bounding box center [1062, 638] width 69 height 10
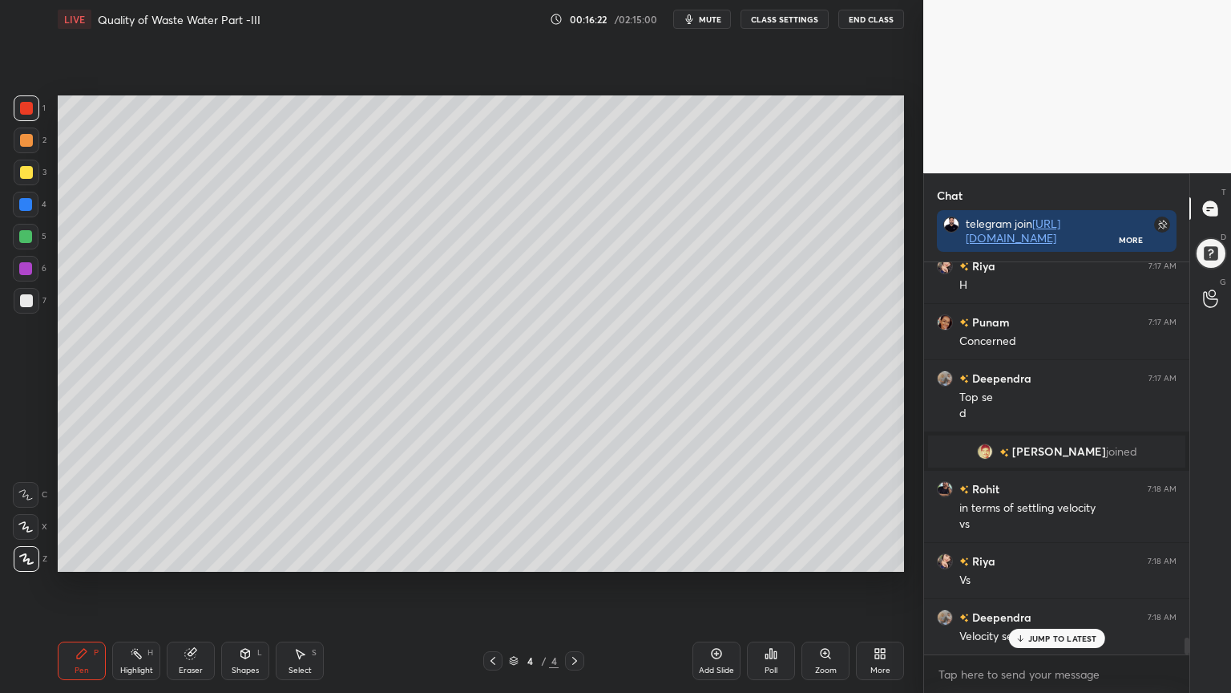
scroll to position [8596, 0]
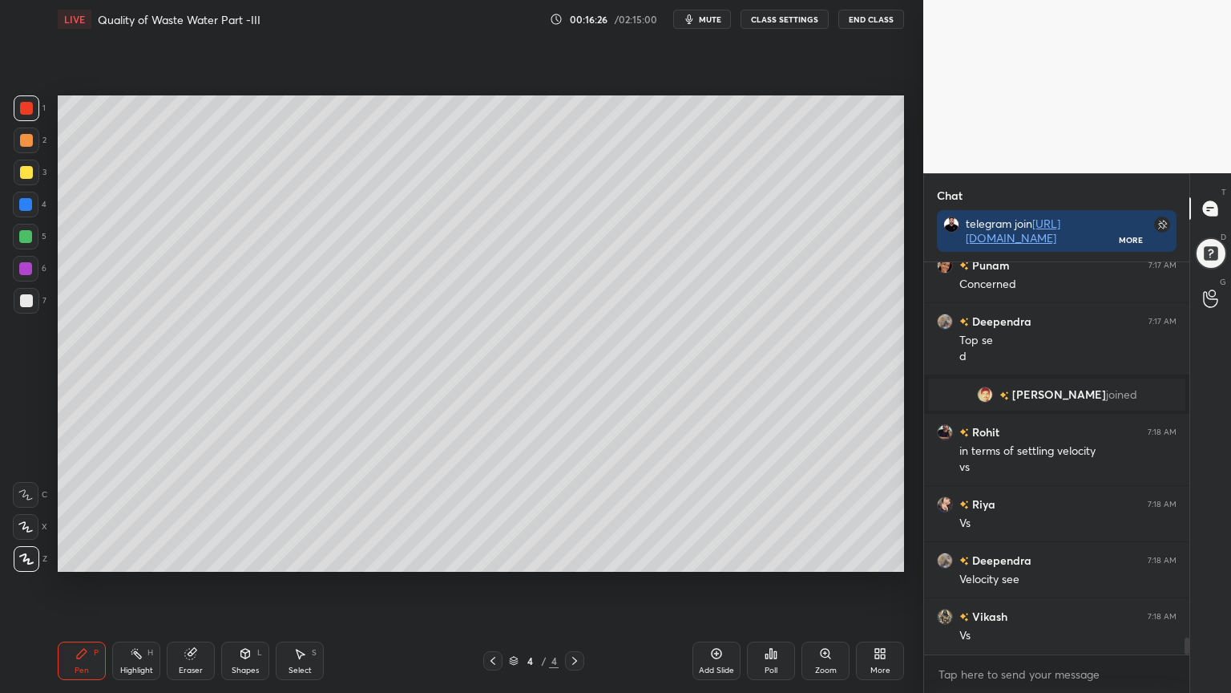
click at [32, 306] on div at bounding box center [27, 301] width 26 height 26
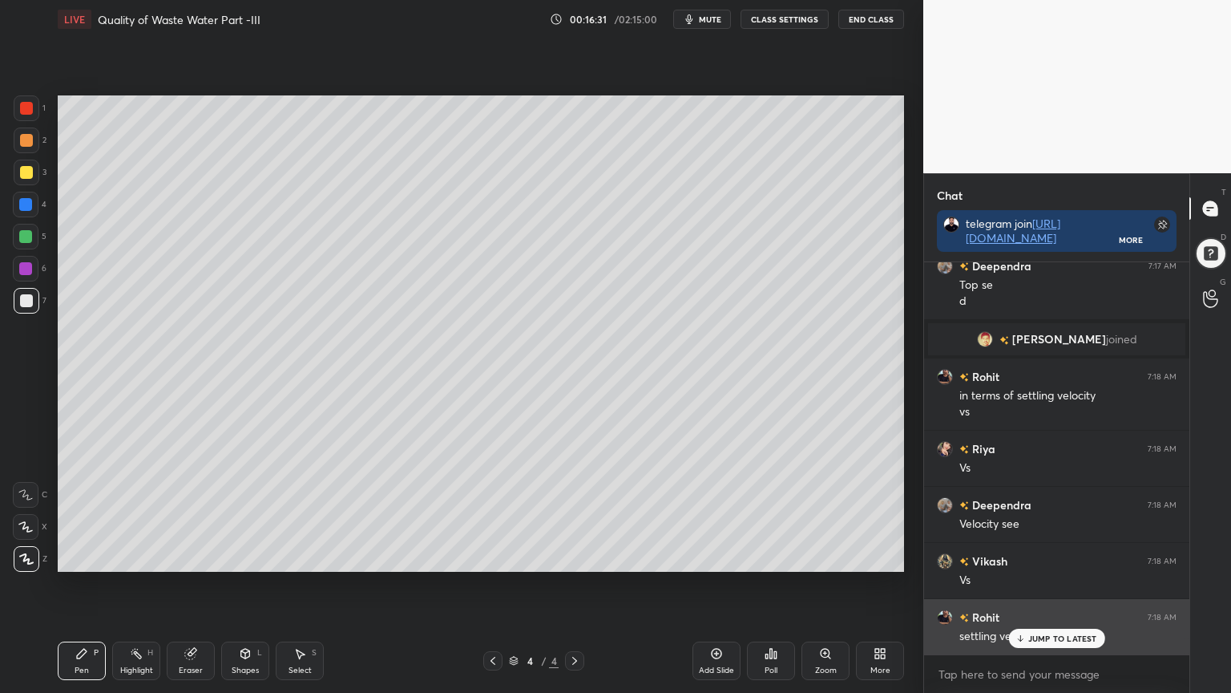
click at [1061, 556] on p "JUMP TO LATEST" at bounding box center [1062, 638] width 69 height 10
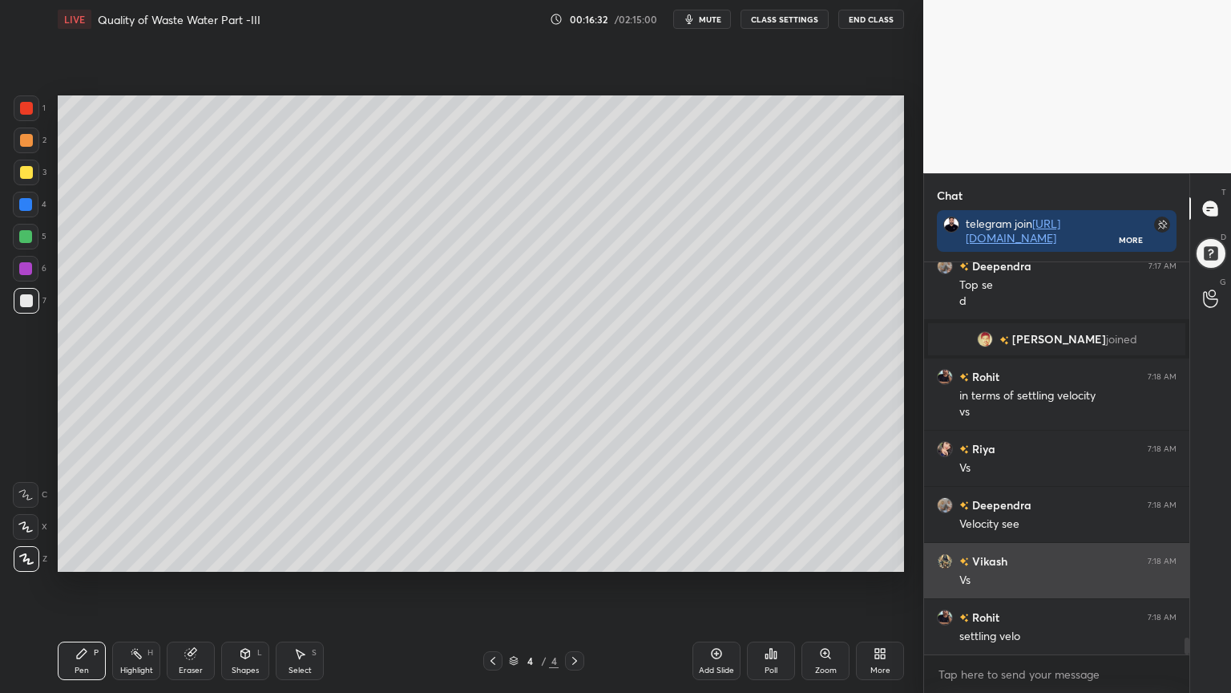
scroll to position [8689, 0]
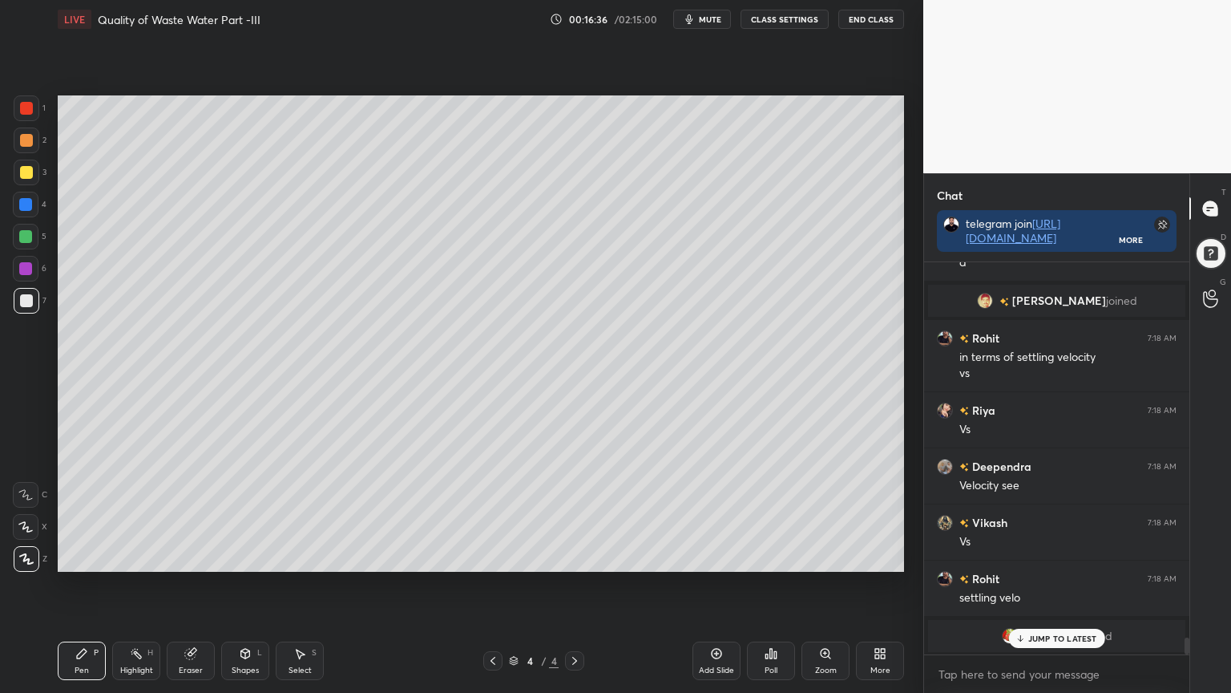
click at [241, 556] on div "Shapes L" at bounding box center [245, 660] width 48 height 38
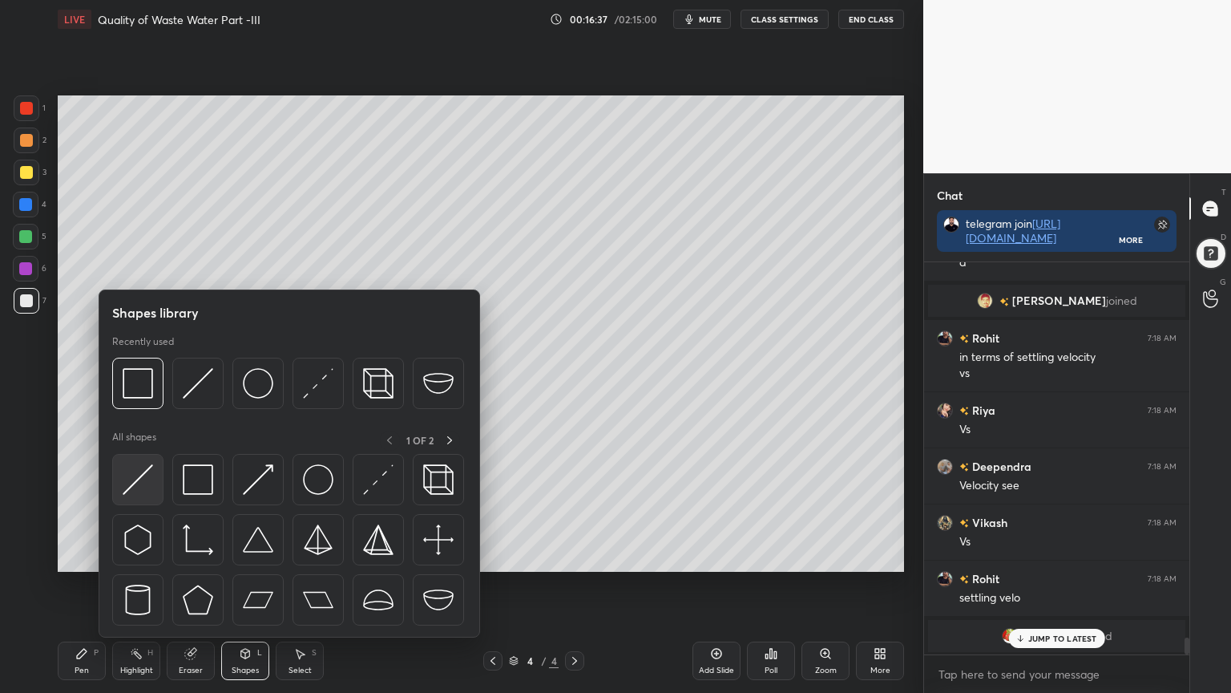
click at [128, 484] on img at bounding box center [138, 479] width 30 height 30
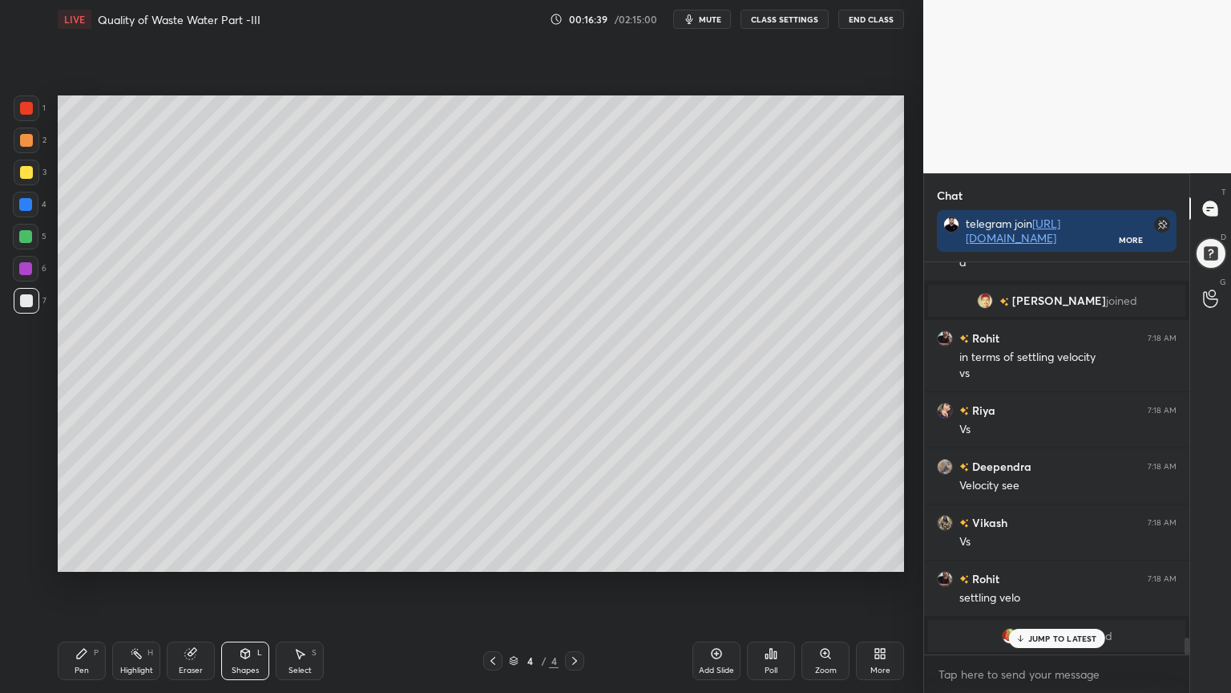
click at [1061, 556] on p "JUMP TO LATEST" at bounding box center [1062, 638] width 69 height 10
click at [62, 556] on div "Pen P" at bounding box center [82, 660] width 48 height 38
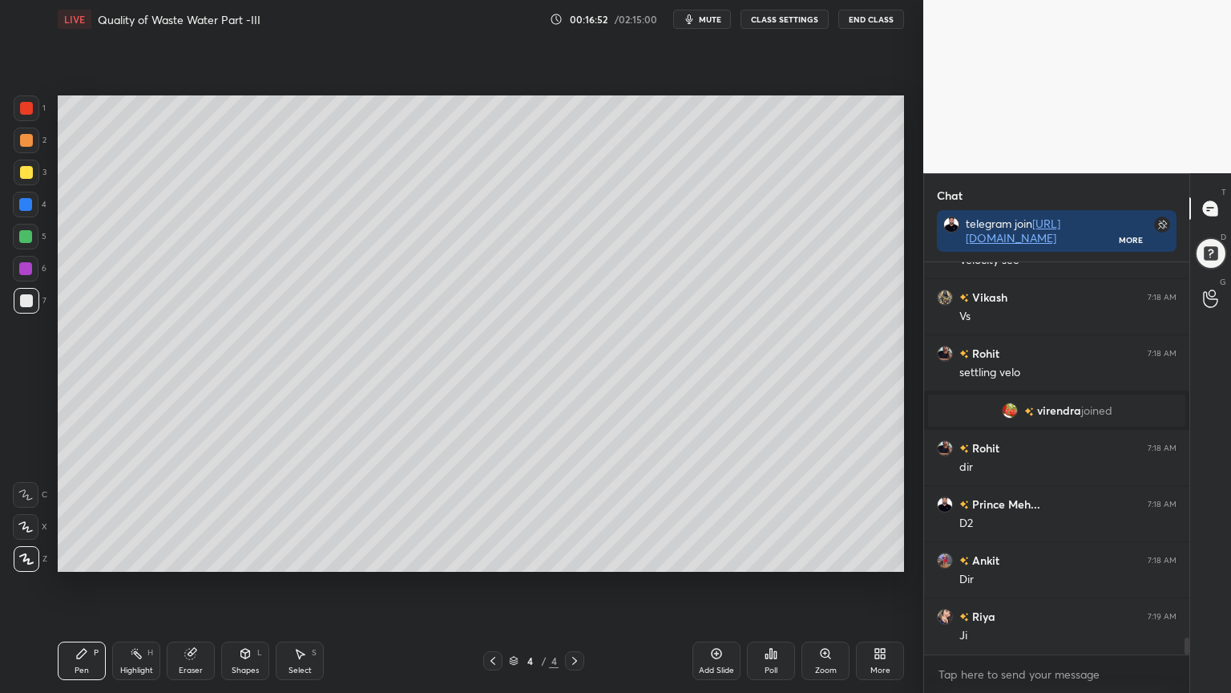
scroll to position [8843, 0]
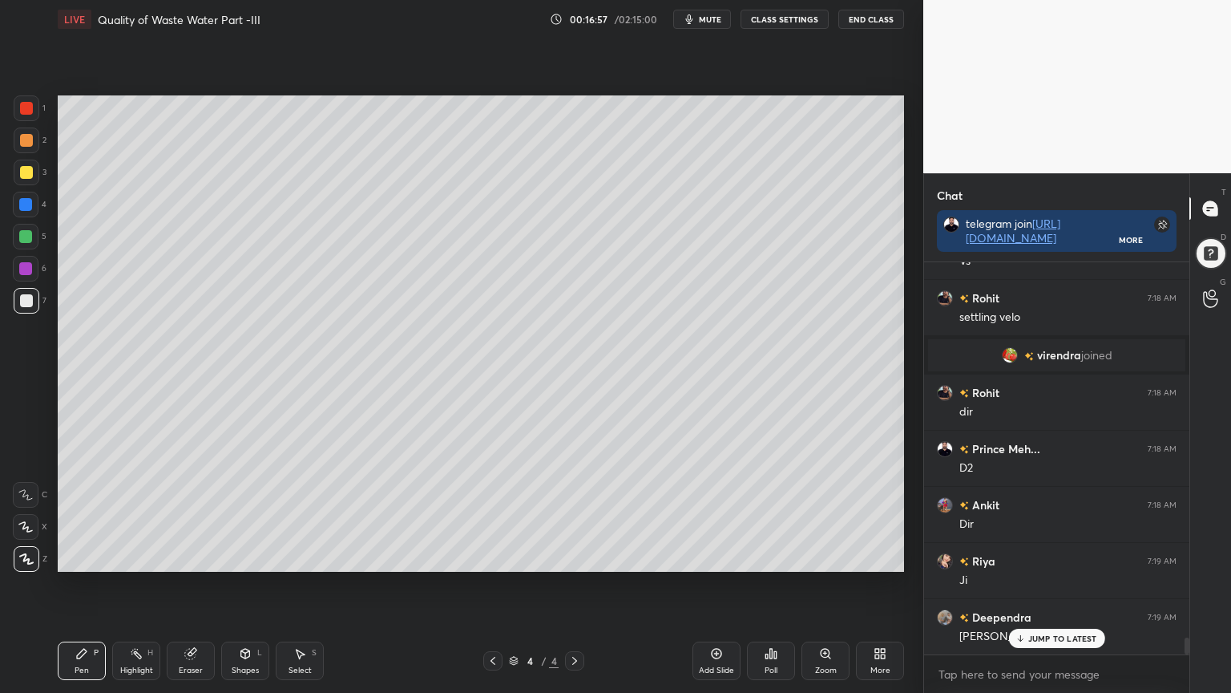
click at [183, 556] on div "Eraser" at bounding box center [191, 660] width 48 height 38
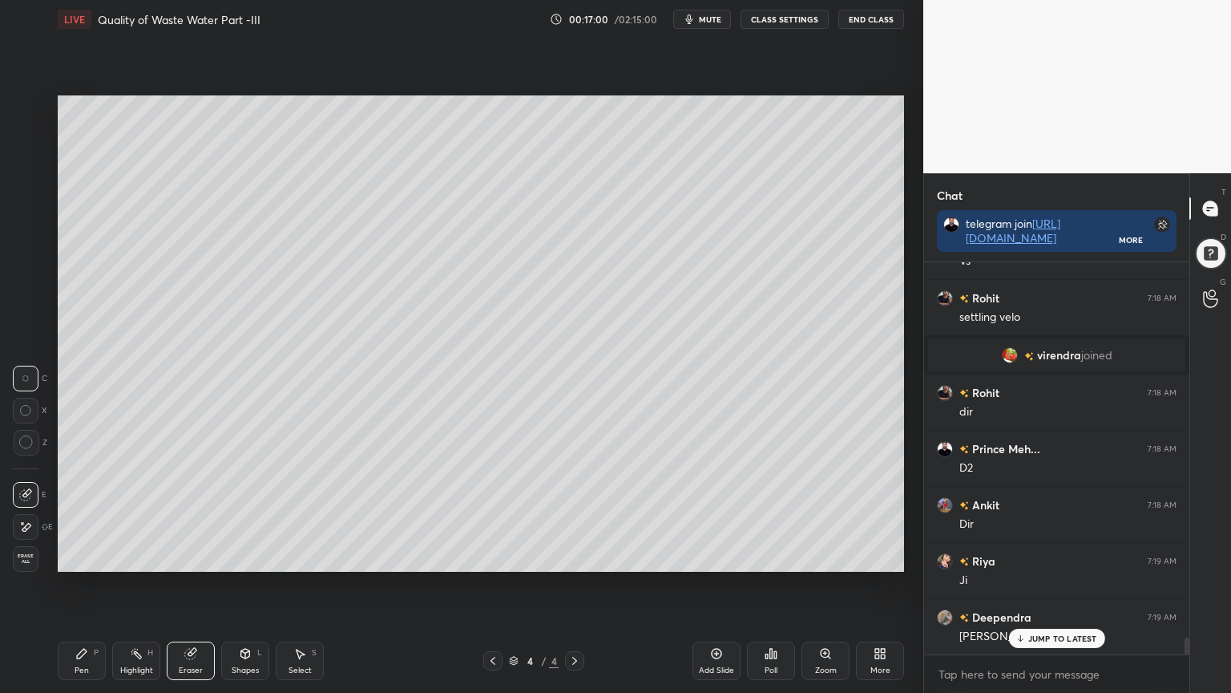
click at [75, 556] on div "Pen P" at bounding box center [82, 660] width 48 height 38
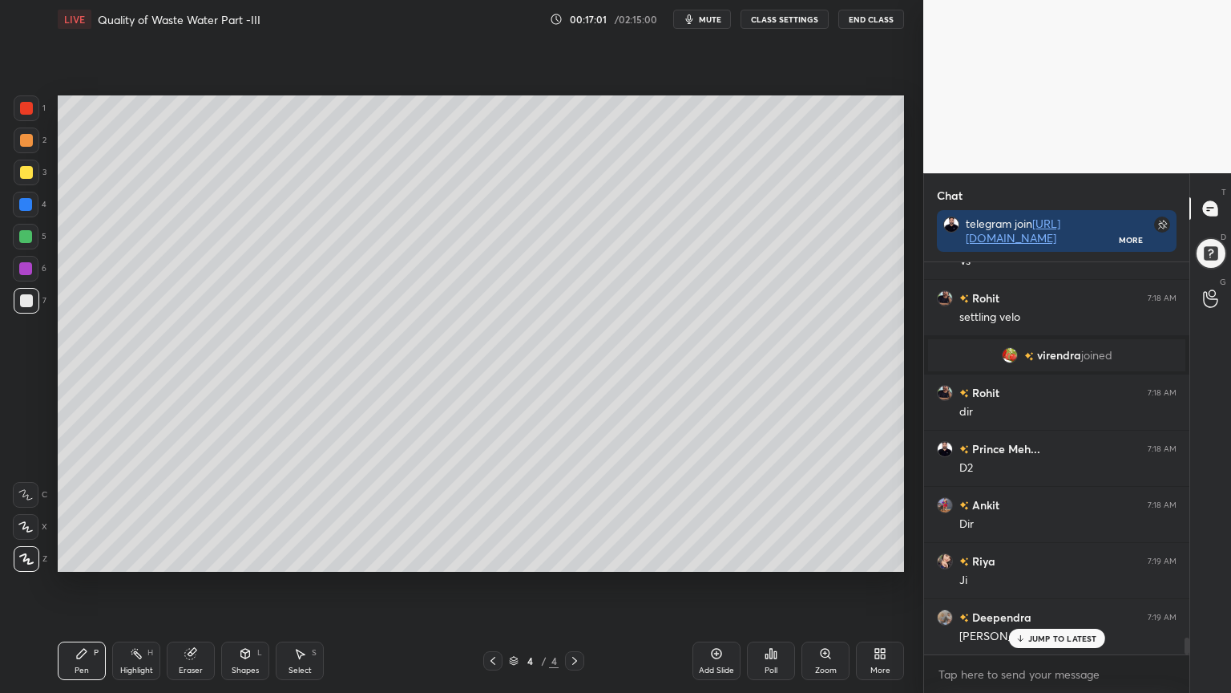
click at [22, 525] on icon at bounding box center [25, 526] width 14 height 11
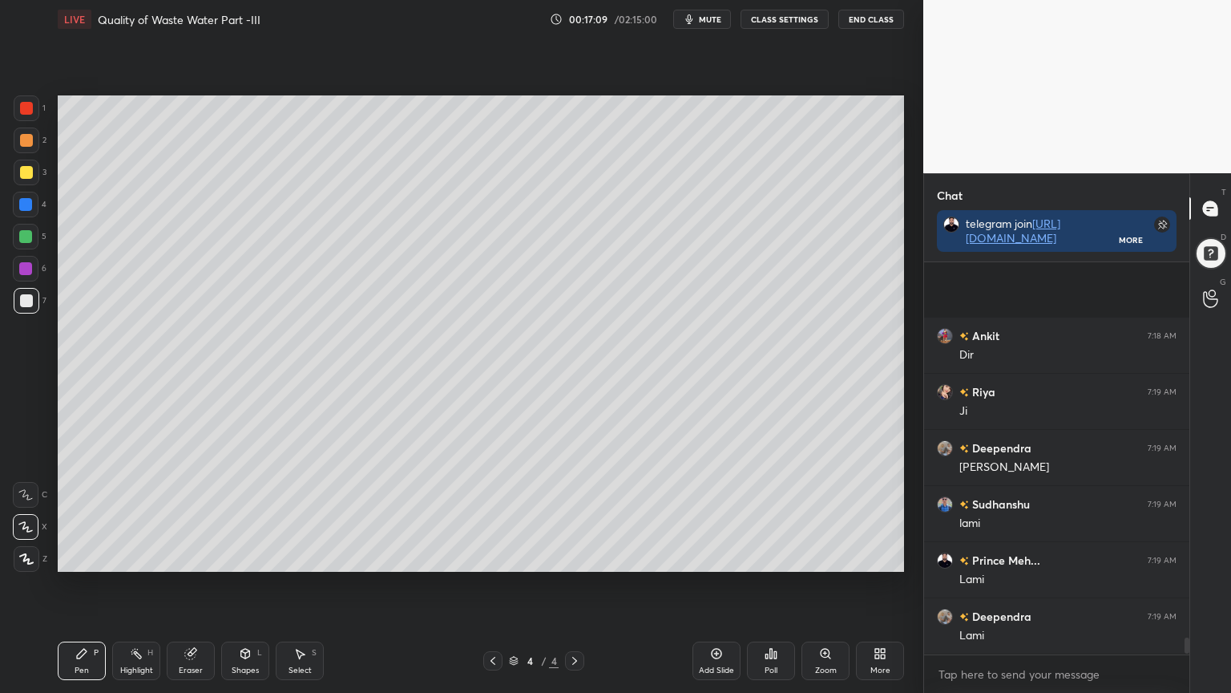
scroll to position [9125, 0]
click at [35, 170] on div at bounding box center [27, 173] width 26 height 26
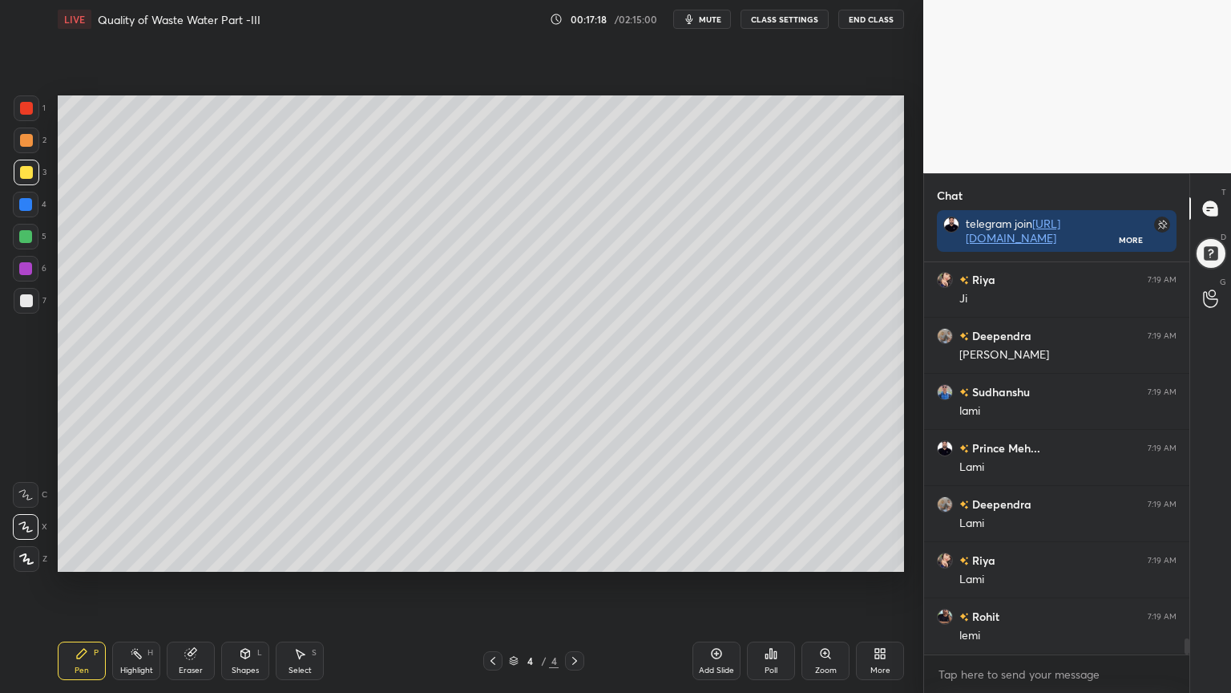
click at [30, 109] on div at bounding box center [26, 108] width 13 height 13
click at [38, 556] on div at bounding box center [27, 559] width 26 height 26
click at [188, 556] on icon at bounding box center [190, 653] width 10 height 10
click at [86, 556] on div "Pen" at bounding box center [82, 670] width 14 height 8
click at [233, 556] on div "Shapes" at bounding box center [245, 670] width 27 height 8
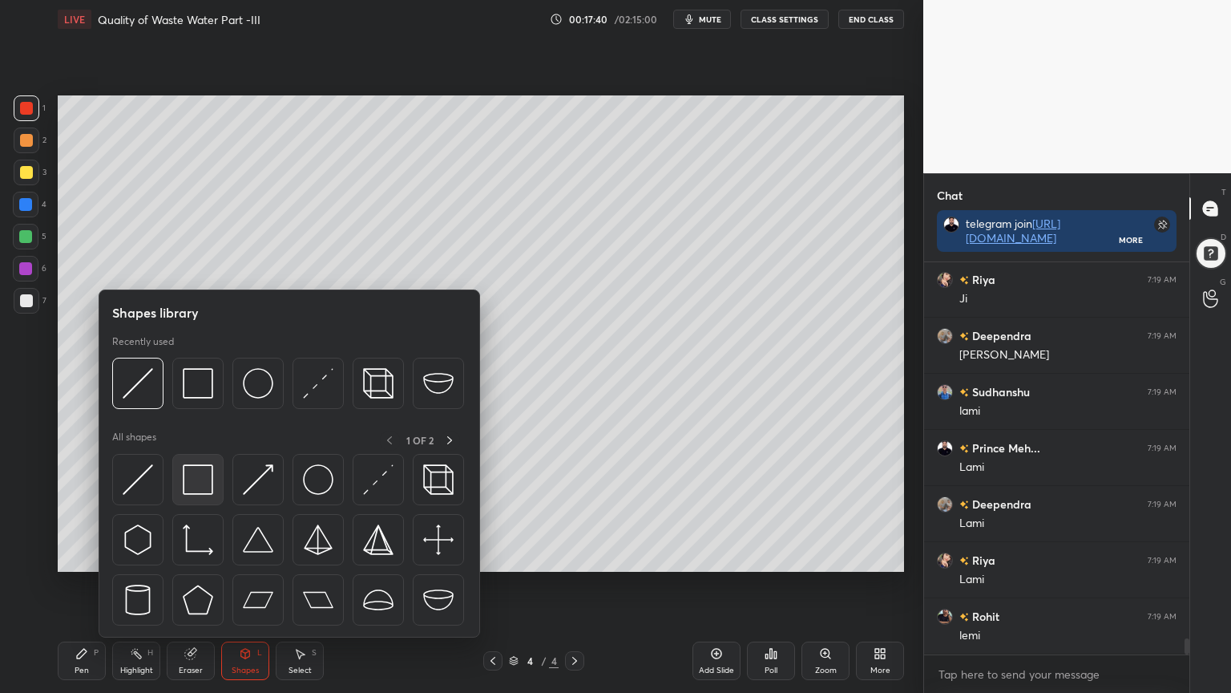
click at [200, 476] on img at bounding box center [198, 479] width 30 height 30
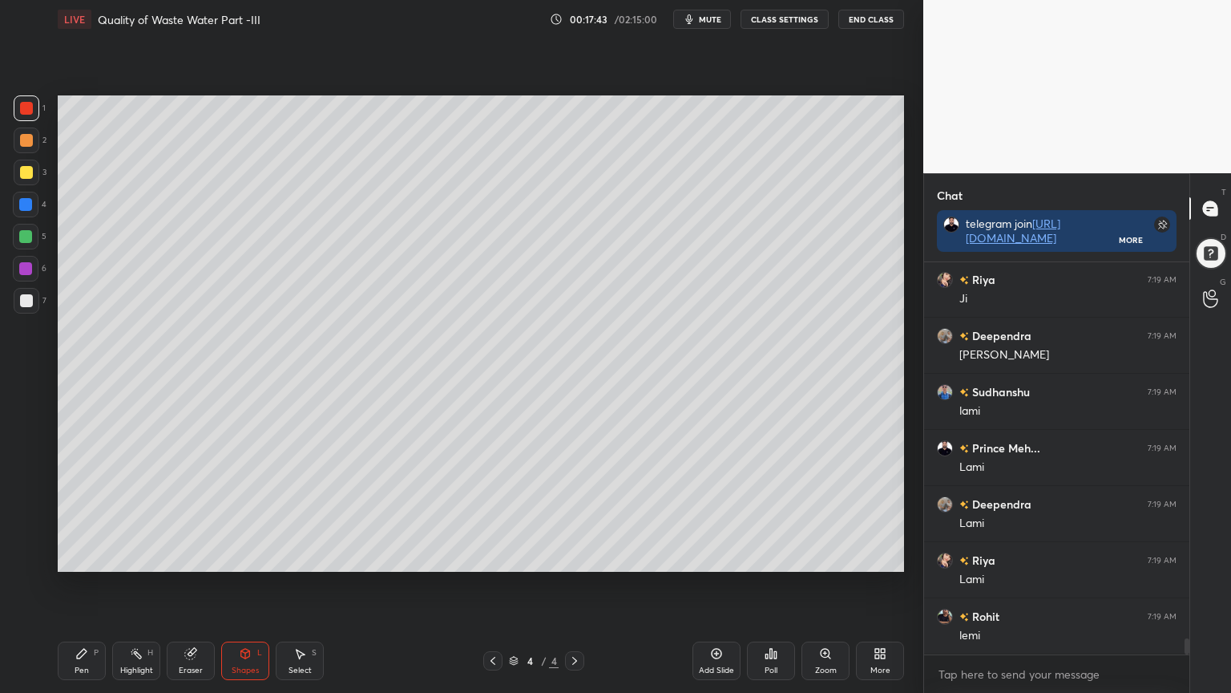
click at [78, 556] on div "Pen" at bounding box center [82, 670] width 14 height 8
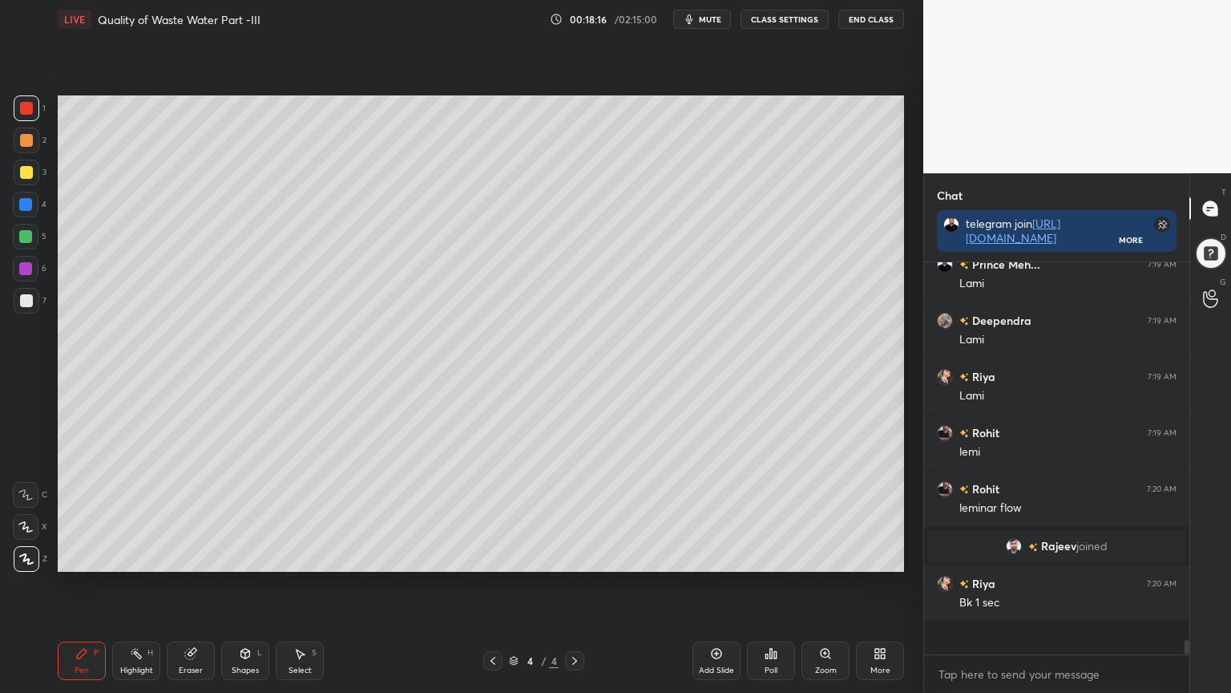
scroll to position [9275, 0]
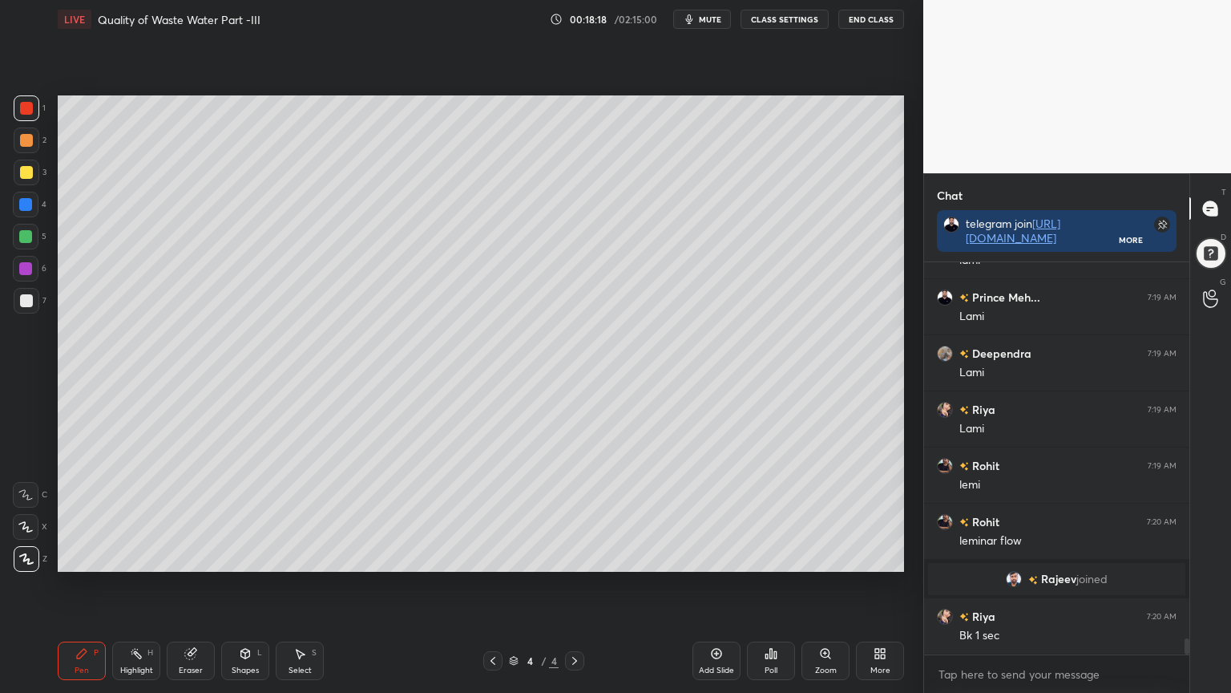
click at [490, 556] on icon at bounding box center [493, 660] width 13 height 13
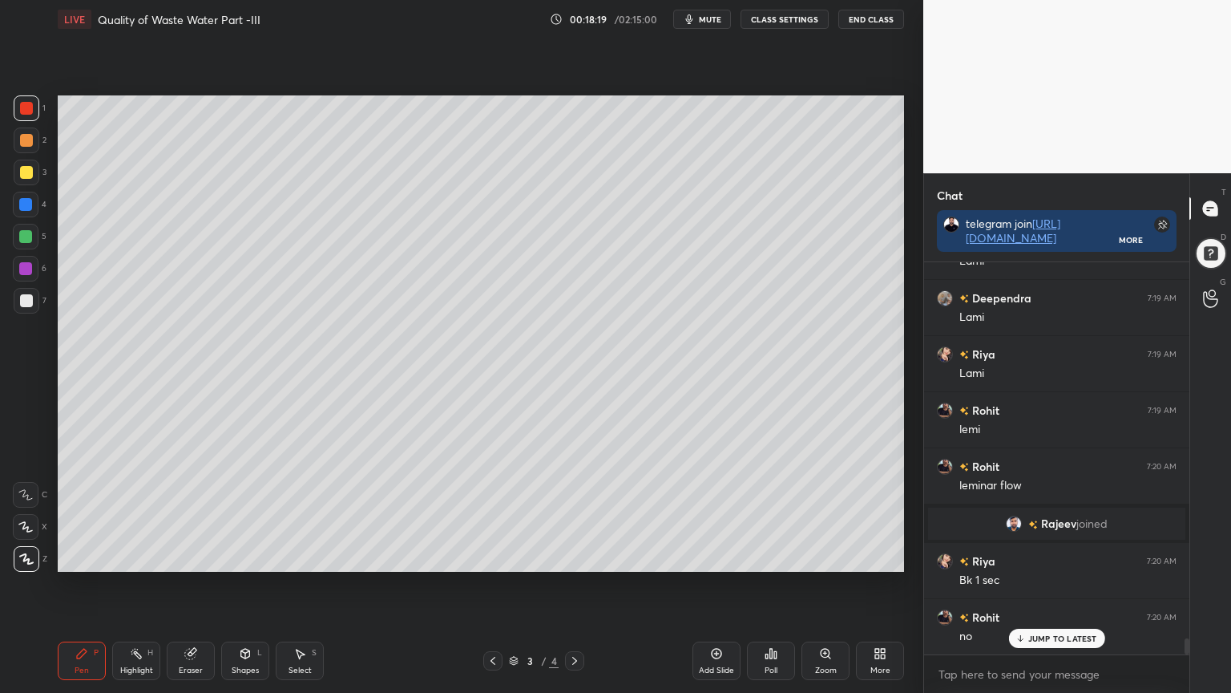
click at [712, 22] on span "mute" at bounding box center [710, 19] width 22 height 11
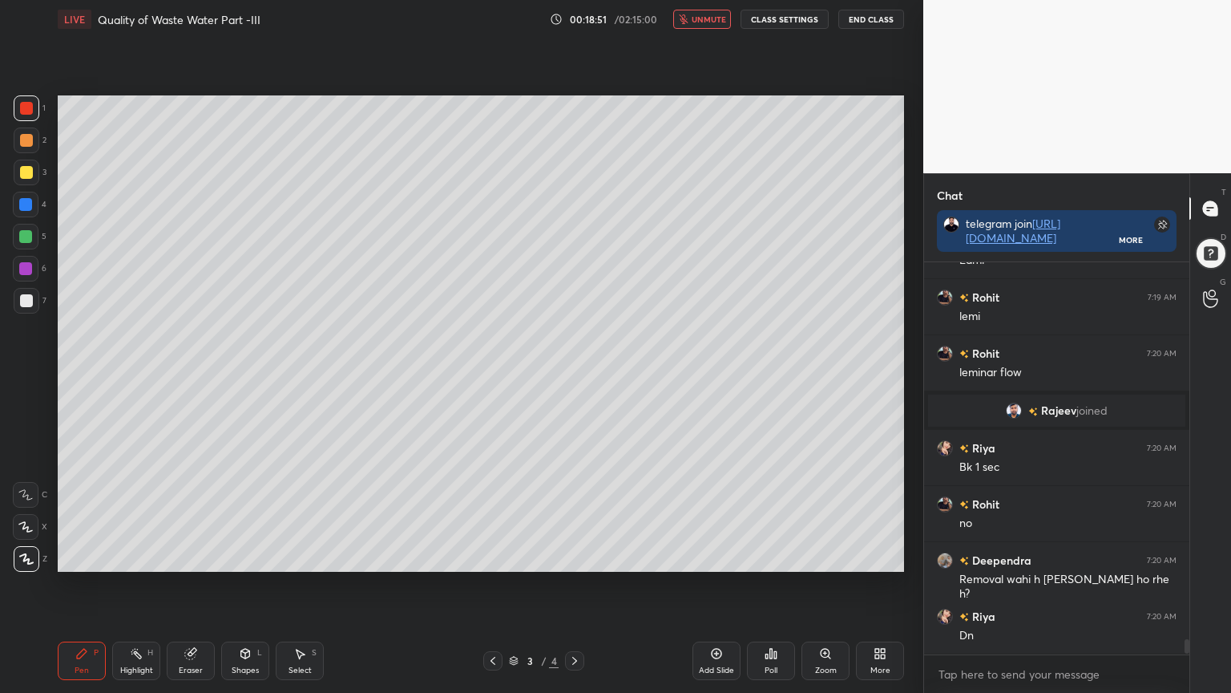
scroll to position [5, 5]
click at [717, 18] on span "unmute" at bounding box center [709, 19] width 34 height 11
click at [193, 556] on div "Eraser" at bounding box center [191, 660] width 48 height 38
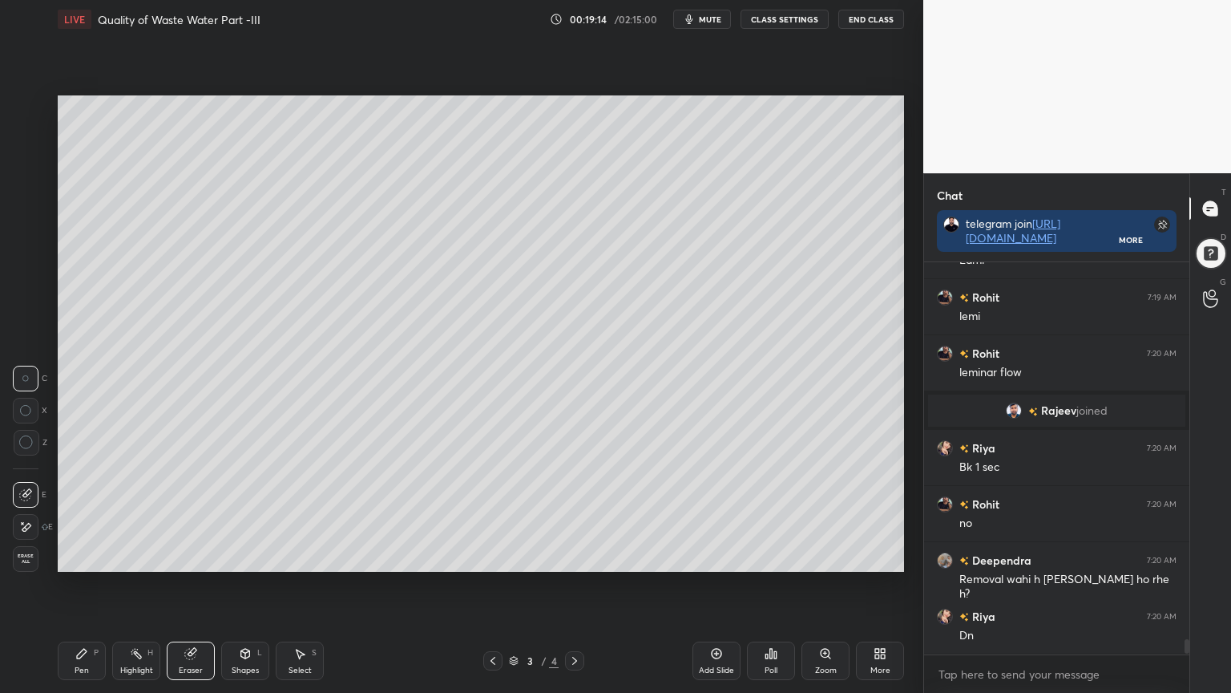
click at [572, 556] on icon at bounding box center [574, 660] width 13 height 13
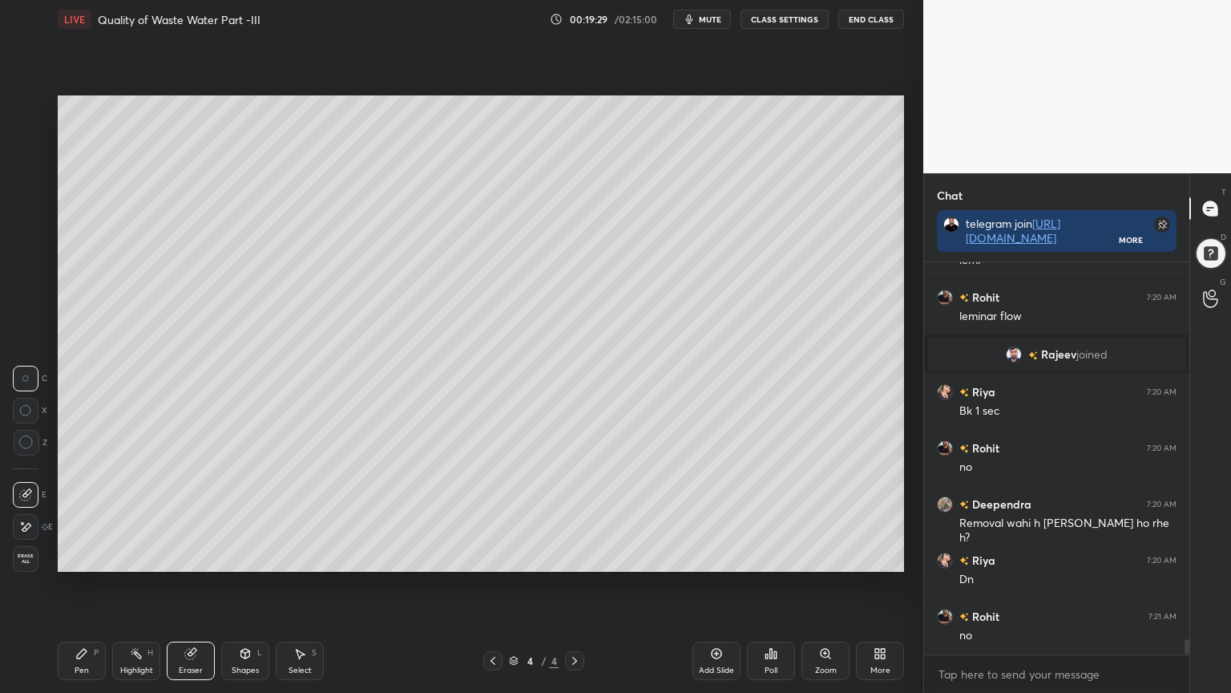
click at [706, 556] on div "Add Slide" at bounding box center [717, 660] width 48 height 38
click at [81, 556] on div "Pen" at bounding box center [82, 670] width 14 height 8
click at [16, 170] on div at bounding box center [27, 173] width 26 height 26
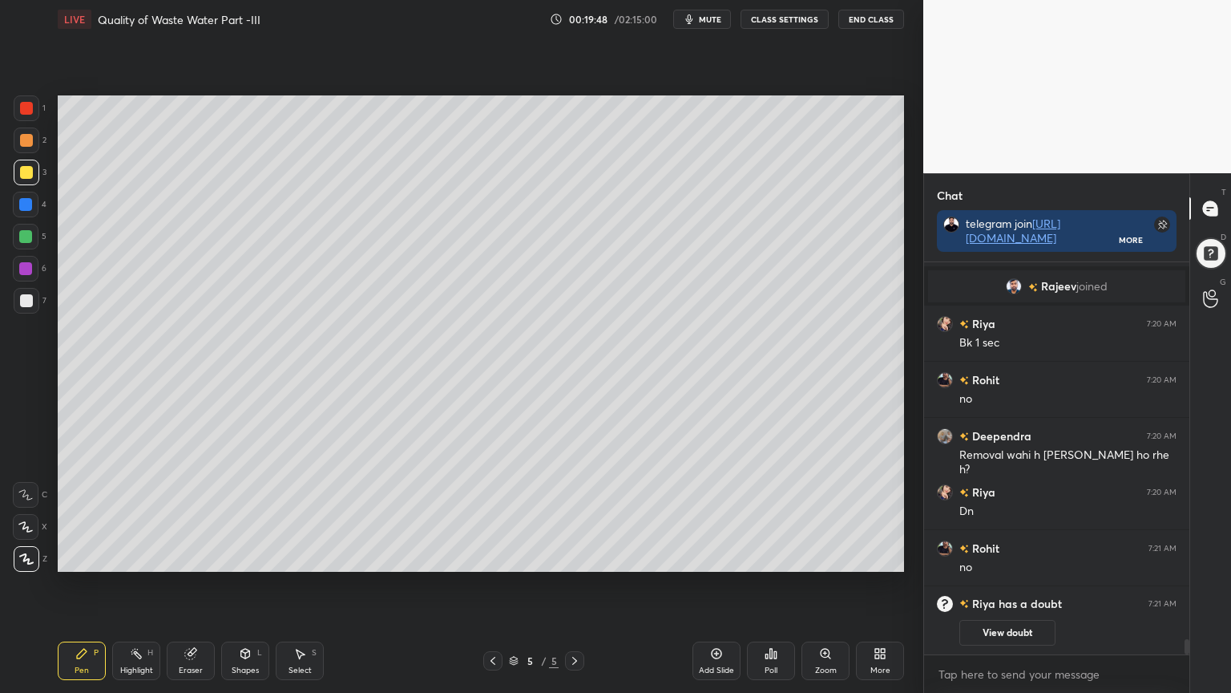
scroll to position [9308, 0]
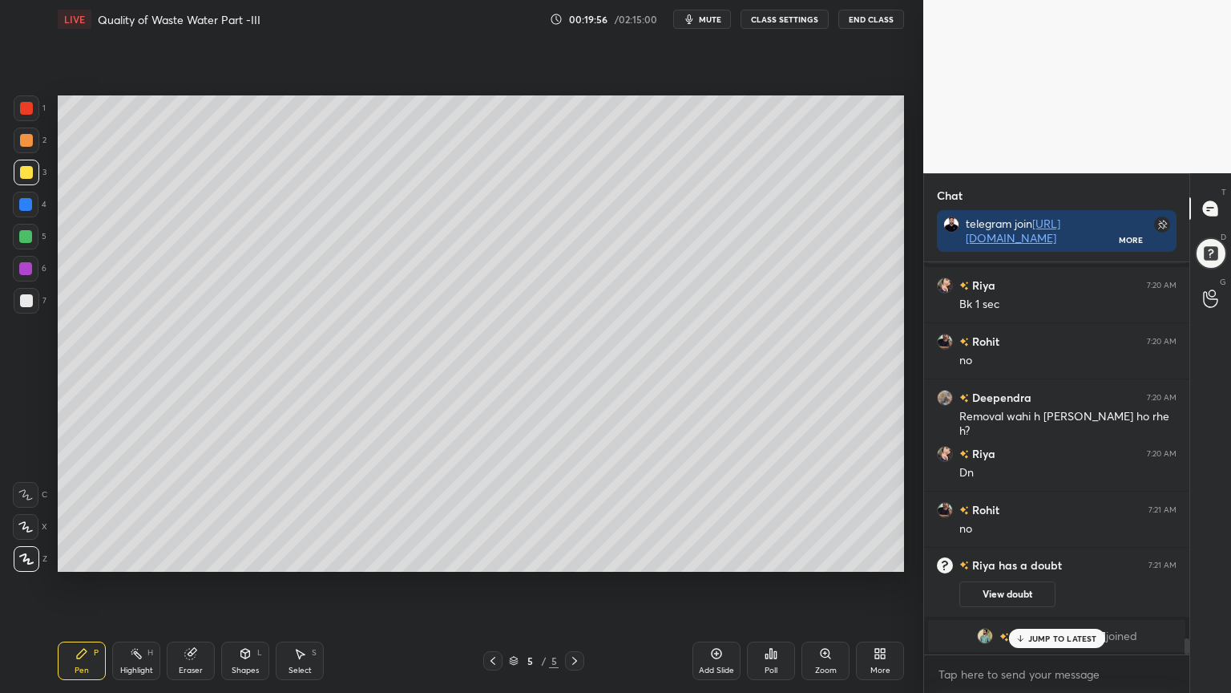
click at [26, 298] on div at bounding box center [26, 300] width 13 height 13
click at [19, 528] on icon at bounding box center [25, 526] width 14 height 11
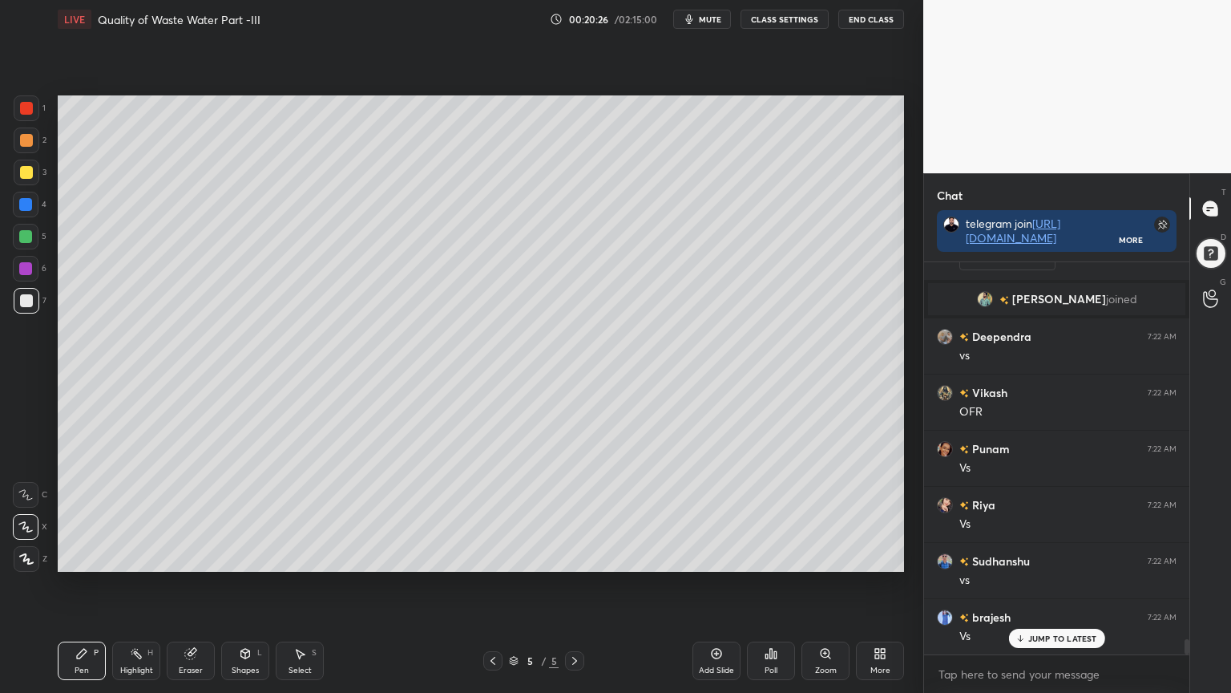
scroll to position [9686, 0]
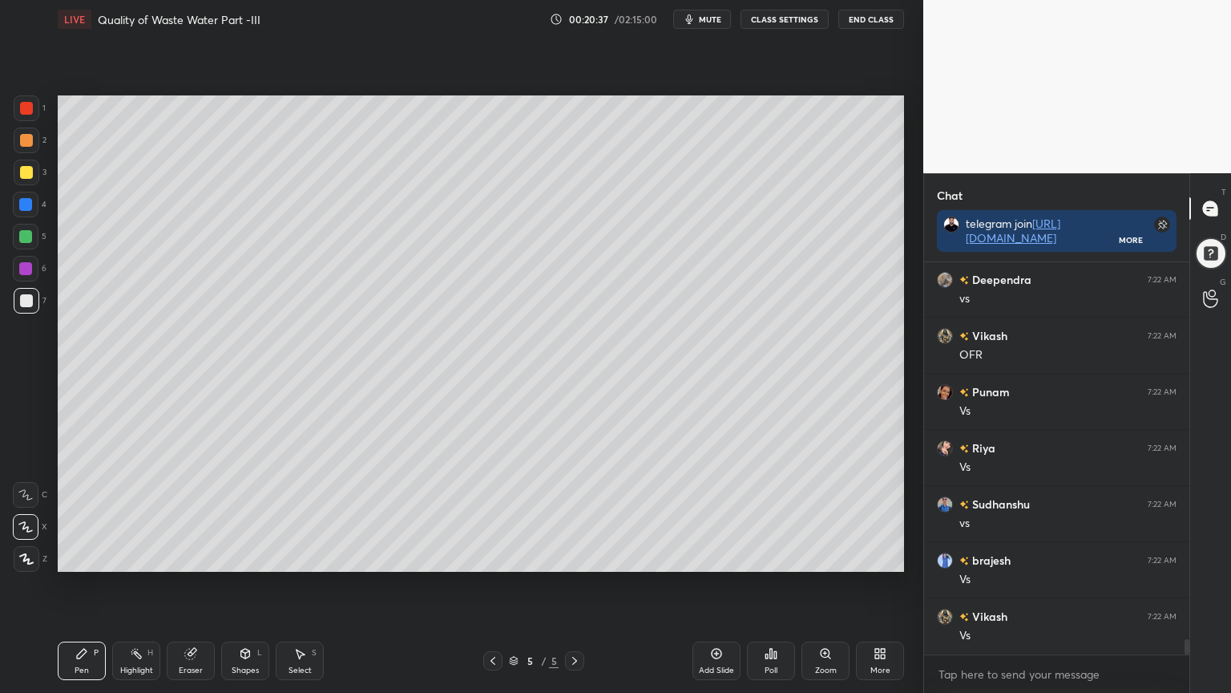
click at [252, 556] on div "Shapes L" at bounding box center [245, 660] width 48 height 38
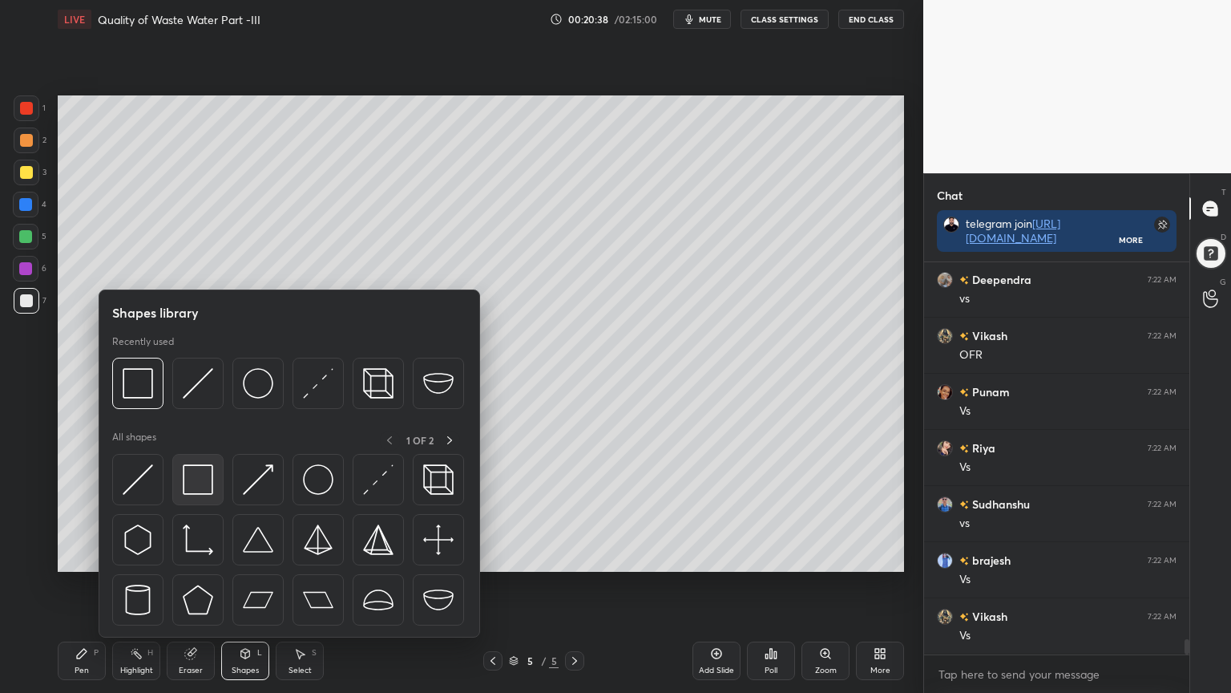
click at [196, 484] on img at bounding box center [198, 479] width 30 height 30
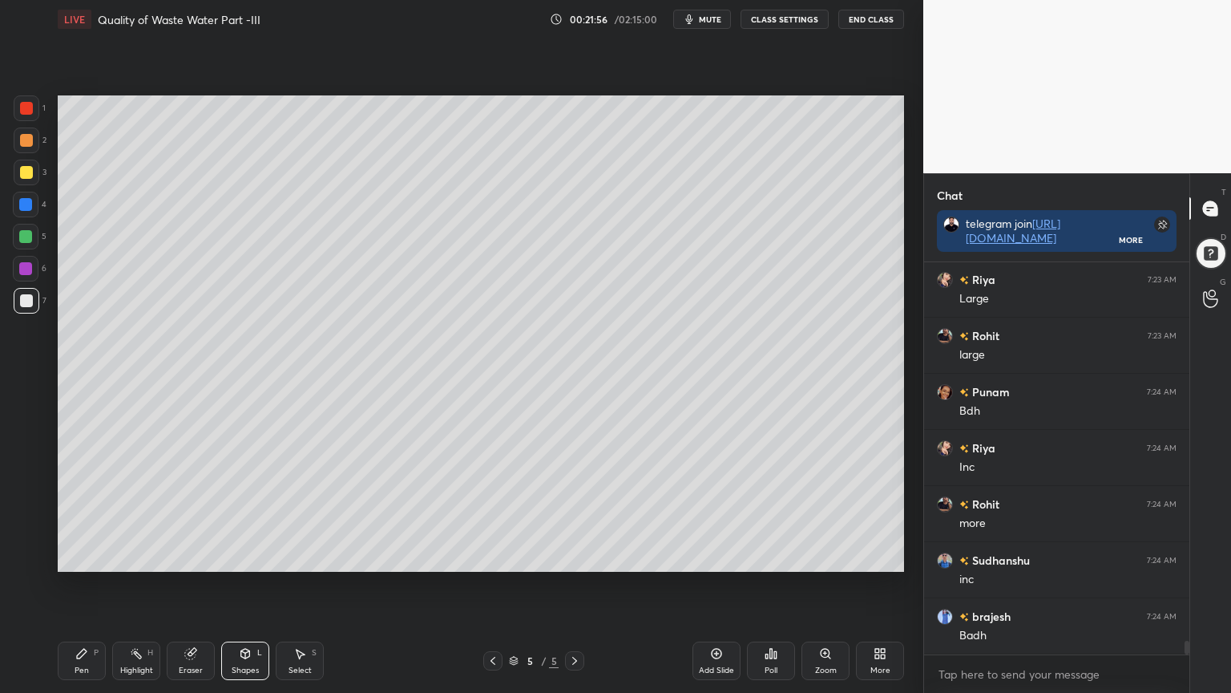
scroll to position [10790, 0]
click at [250, 556] on div "Shapes" at bounding box center [245, 670] width 27 height 8
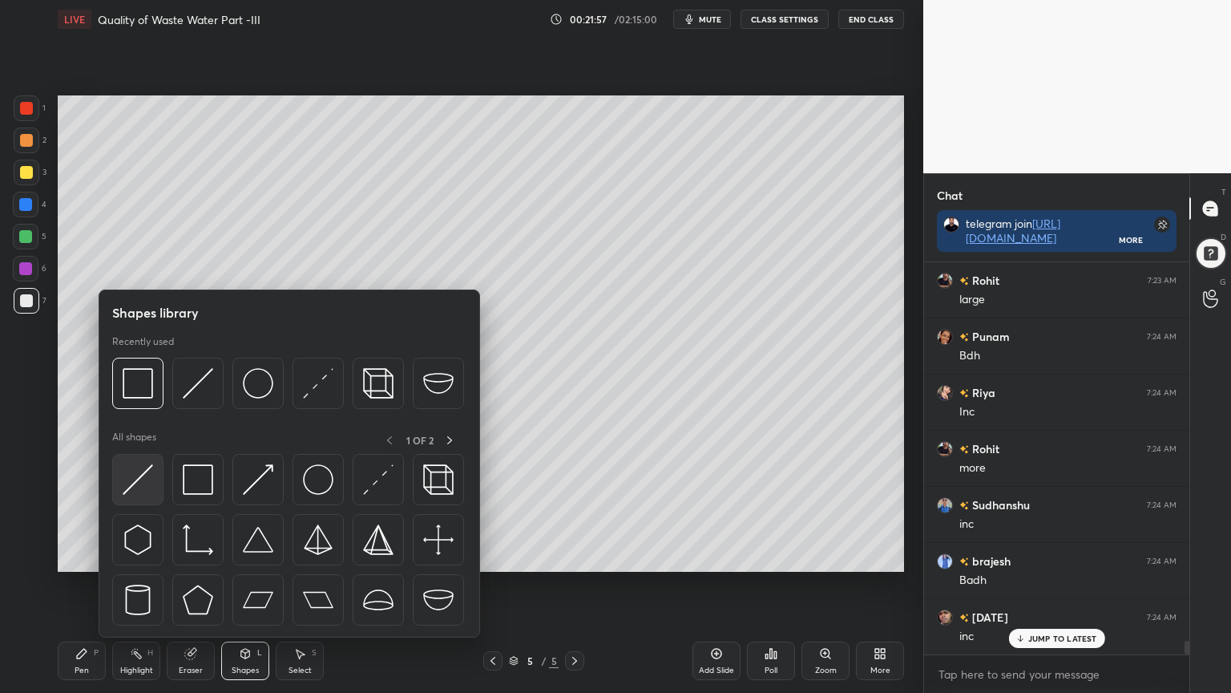
click at [130, 485] on img at bounding box center [138, 479] width 30 height 30
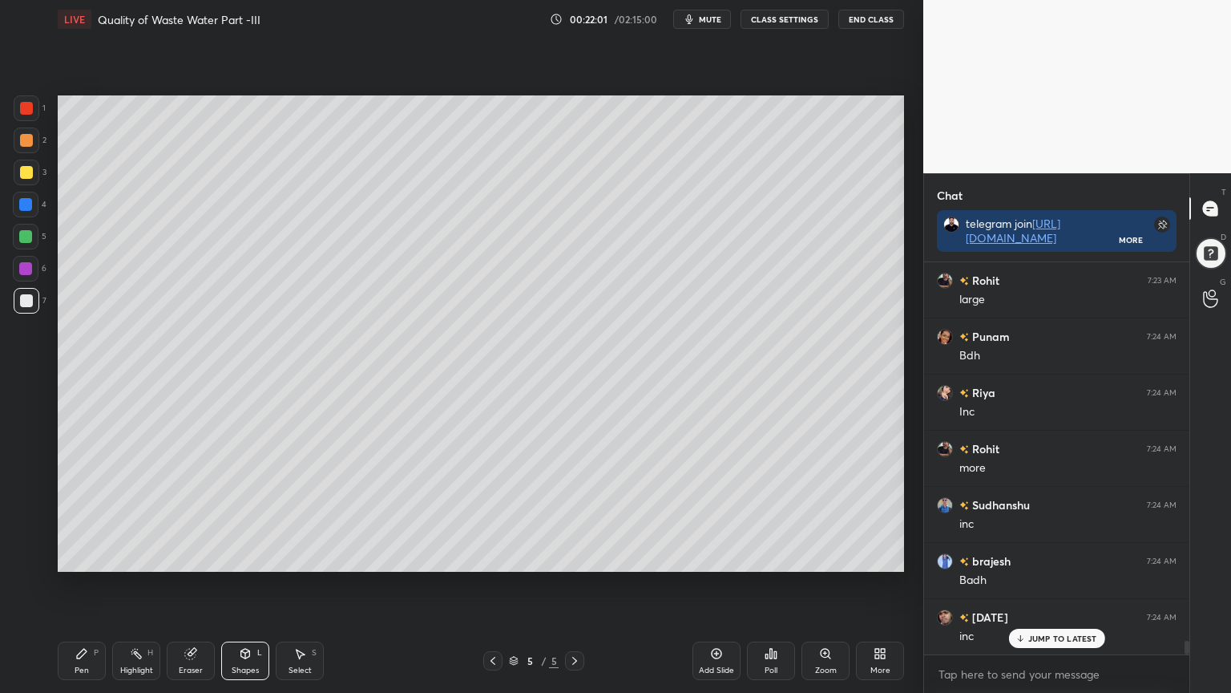
scroll to position [10828, 0]
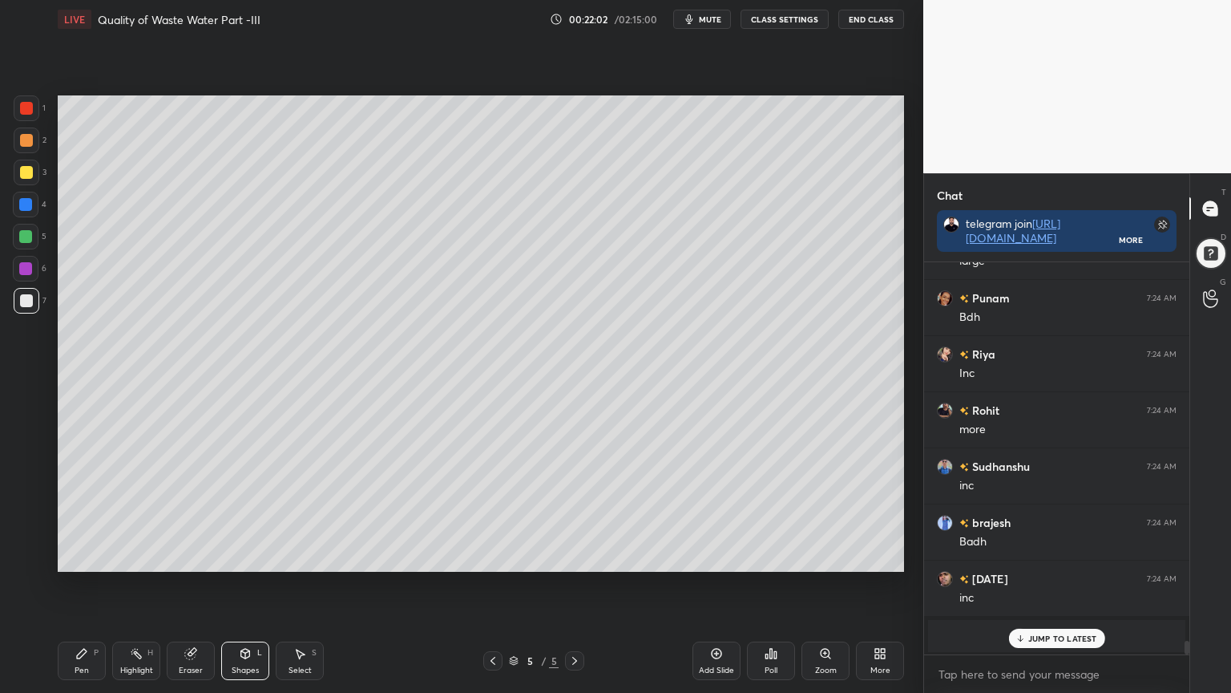
click at [86, 556] on div "Pen P Highlight H Eraser Shapes L Select S 5 / 5 Add Slide Poll Zoom More" at bounding box center [481, 660] width 846 height 64
click at [29, 174] on div at bounding box center [26, 172] width 13 height 13
click at [70, 556] on div "Pen P" at bounding box center [82, 660] width 48 height 38
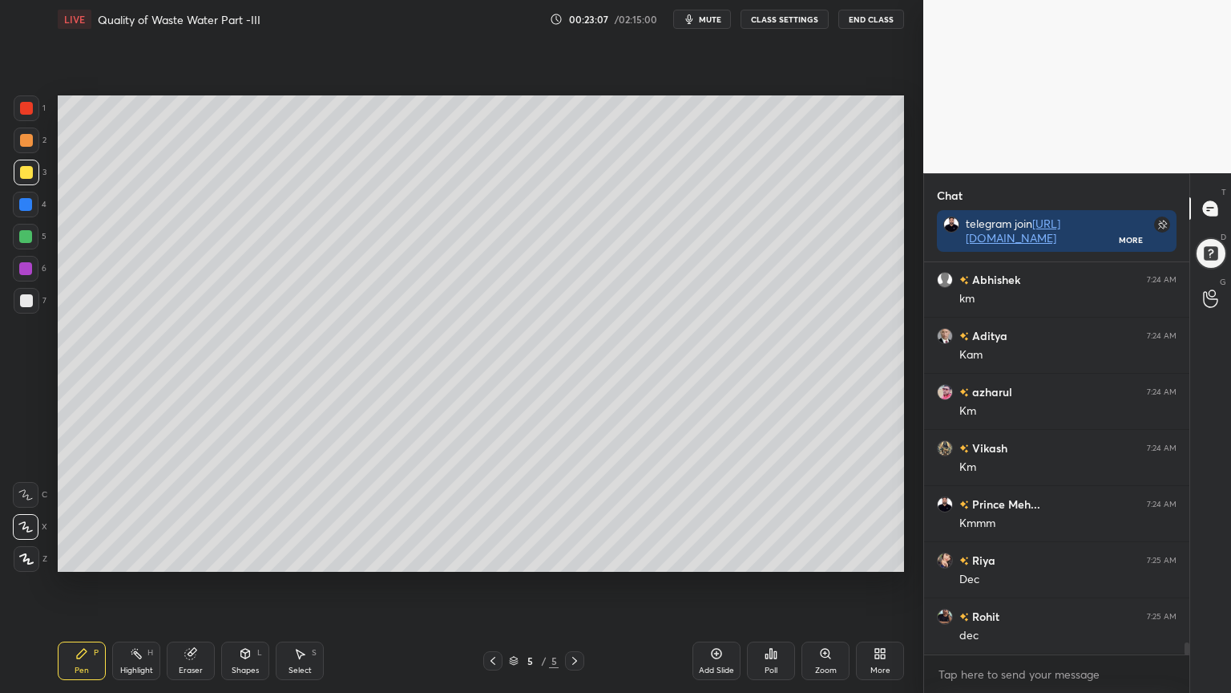
scroll to position [12181, 0]
click at [181, 556] on div "Eraser" at bounding box center [191, 670] width 24 height 8
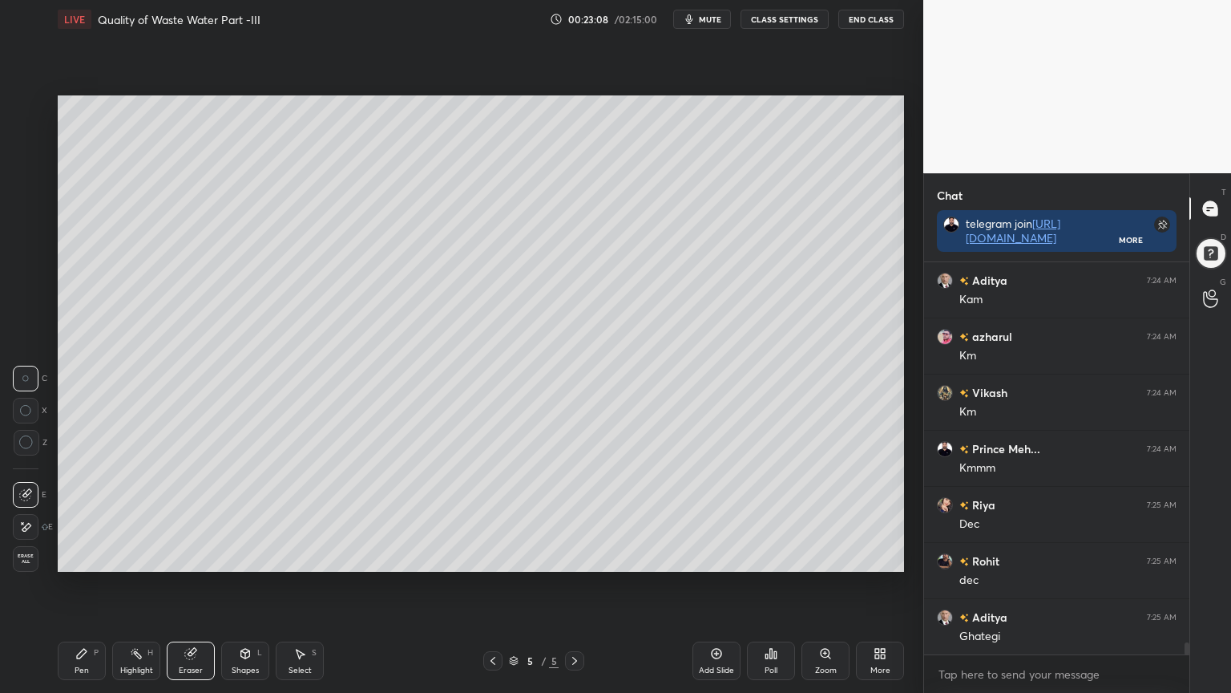
scroll to position [12293, 0]
click at [26, 516] on div at bounding box center [26, 527] width 26 height 26
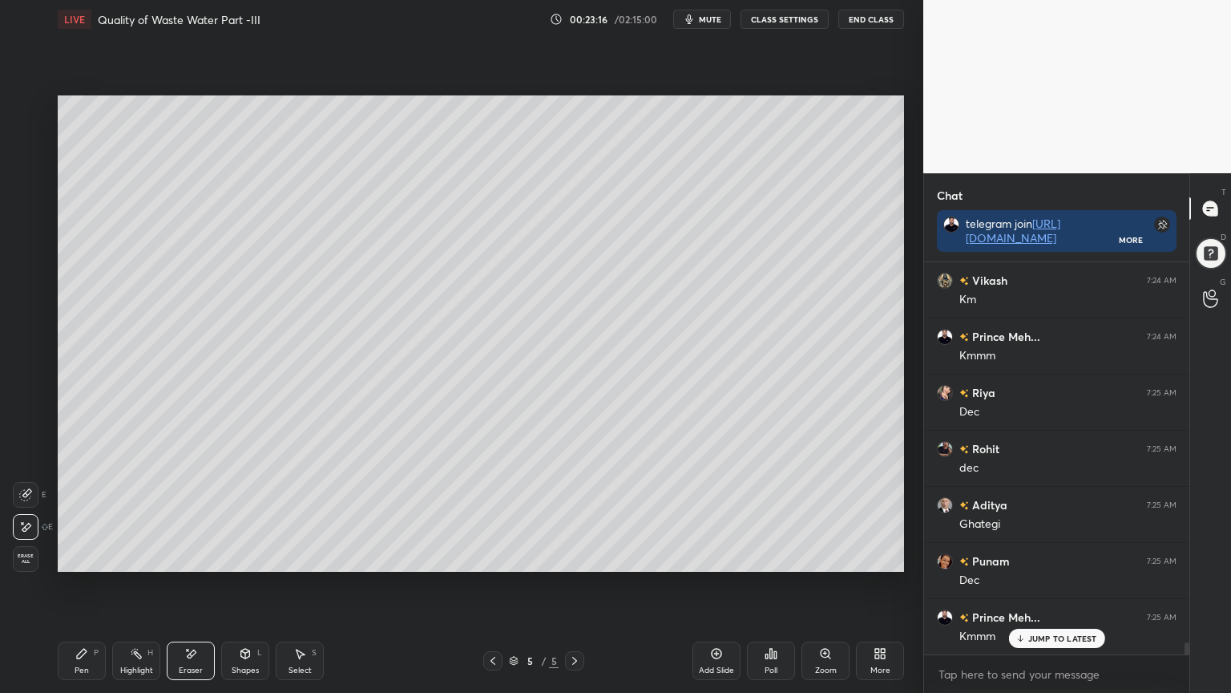
scroll to position [12350, 0]
click at [83, 556] on icon at bounding box center [81, 653] width 13 height 13
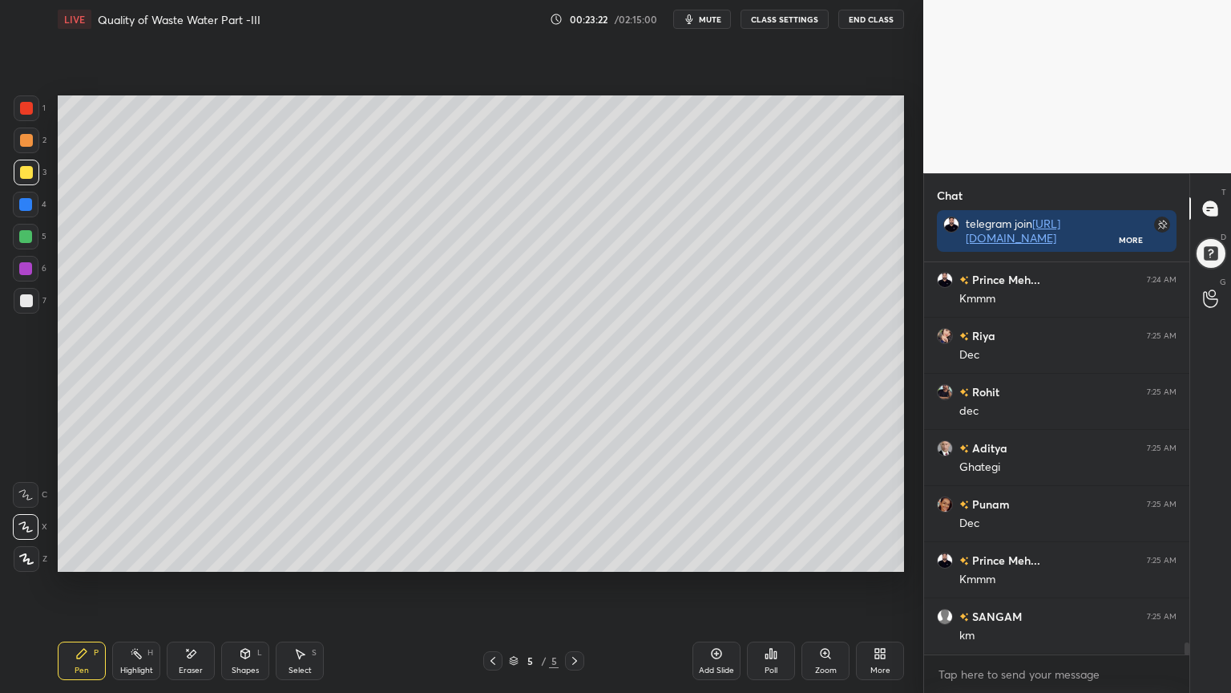
click at [20, 117] on div at bounding box center [27, 108] width 26 height 26
click at [18, 556] on div at bounding box center [27, 559] width 26 height 26
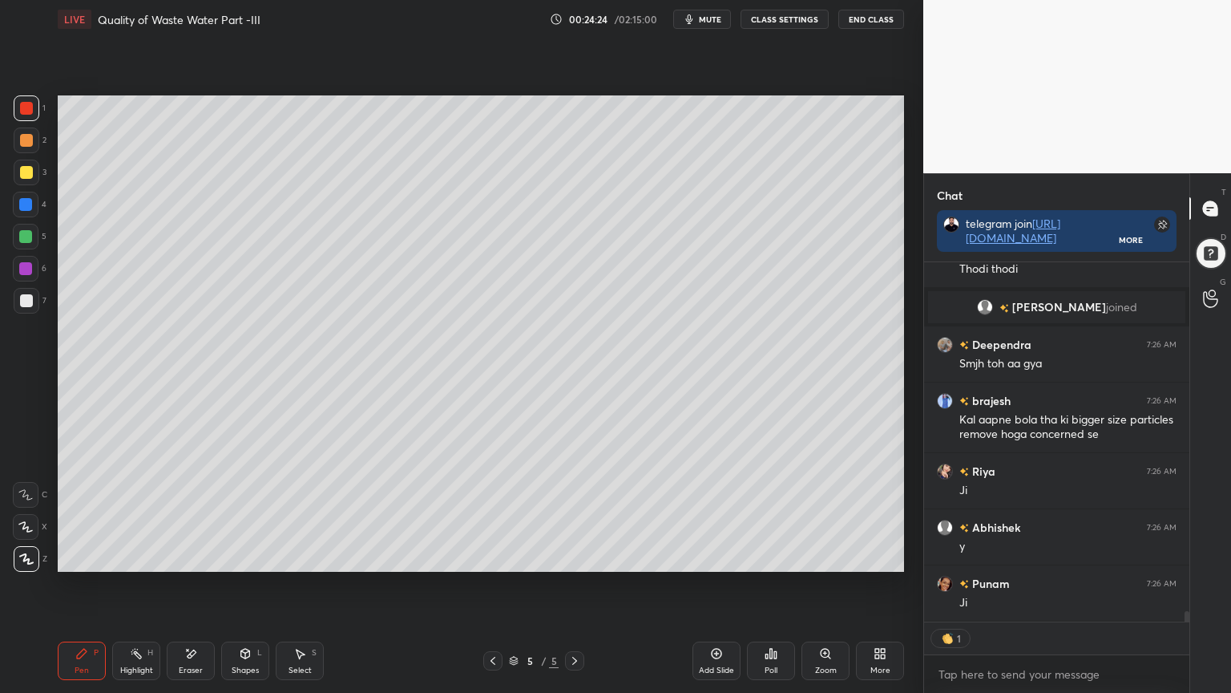
scroll to position [12327, 0]
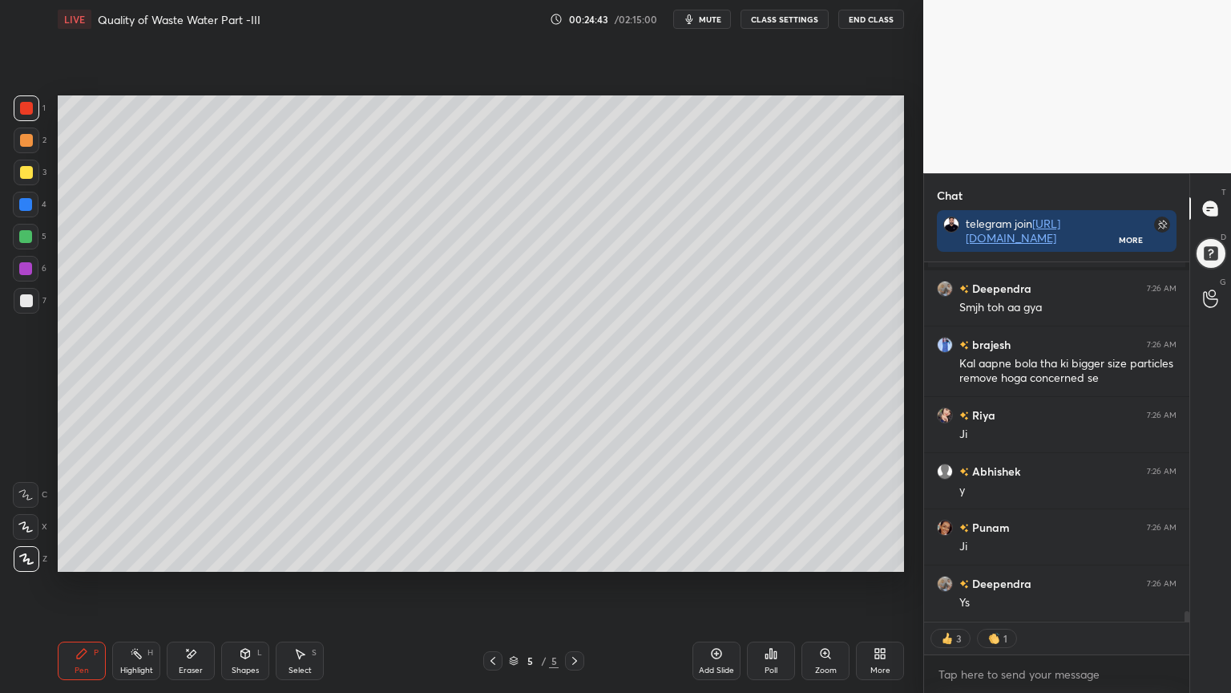
click at [27, 172] on div at bounding box center [26, 172] width 13 height 13
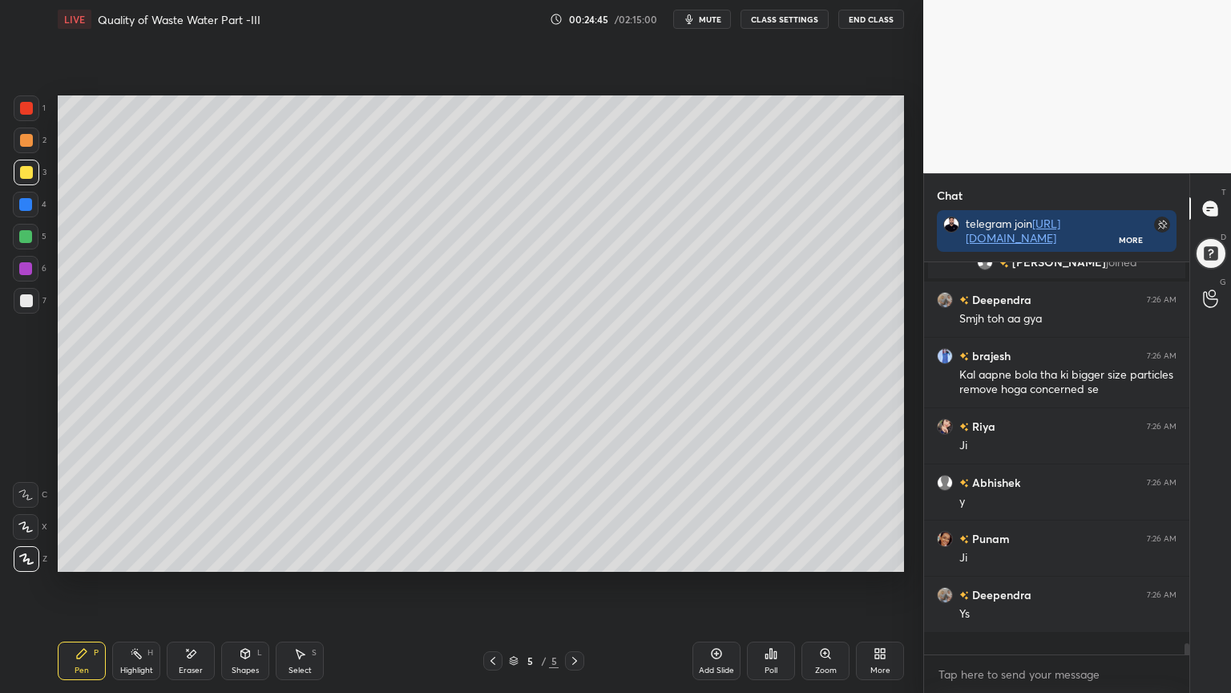
scroll to position [387, 261]
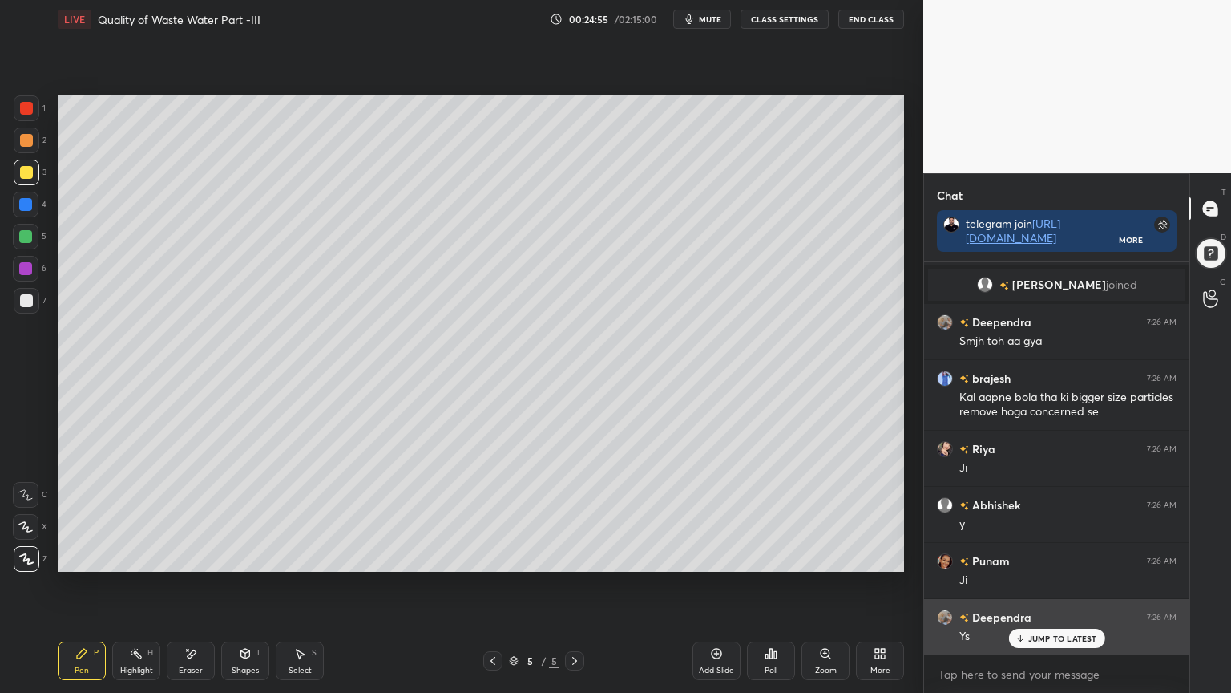
click at [1051, 556] on p "JUMP TO LATEST" at bounding box center [1062, 638] width 69 height 10
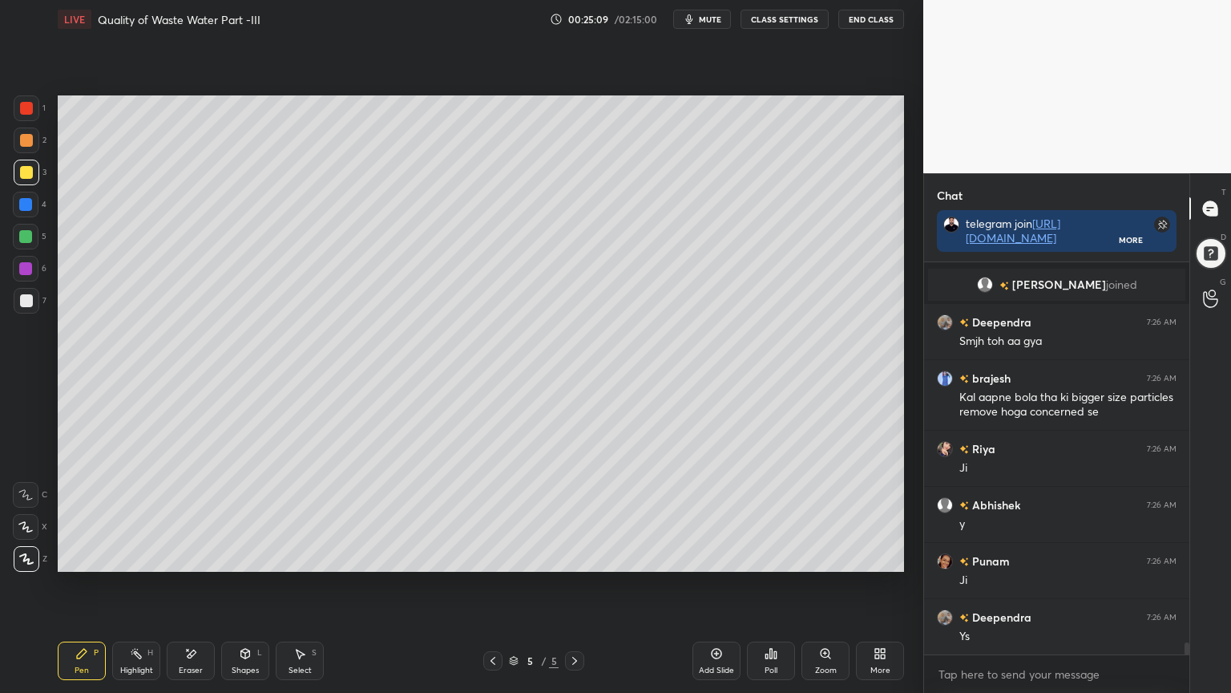
scroll to position [12350, 0]
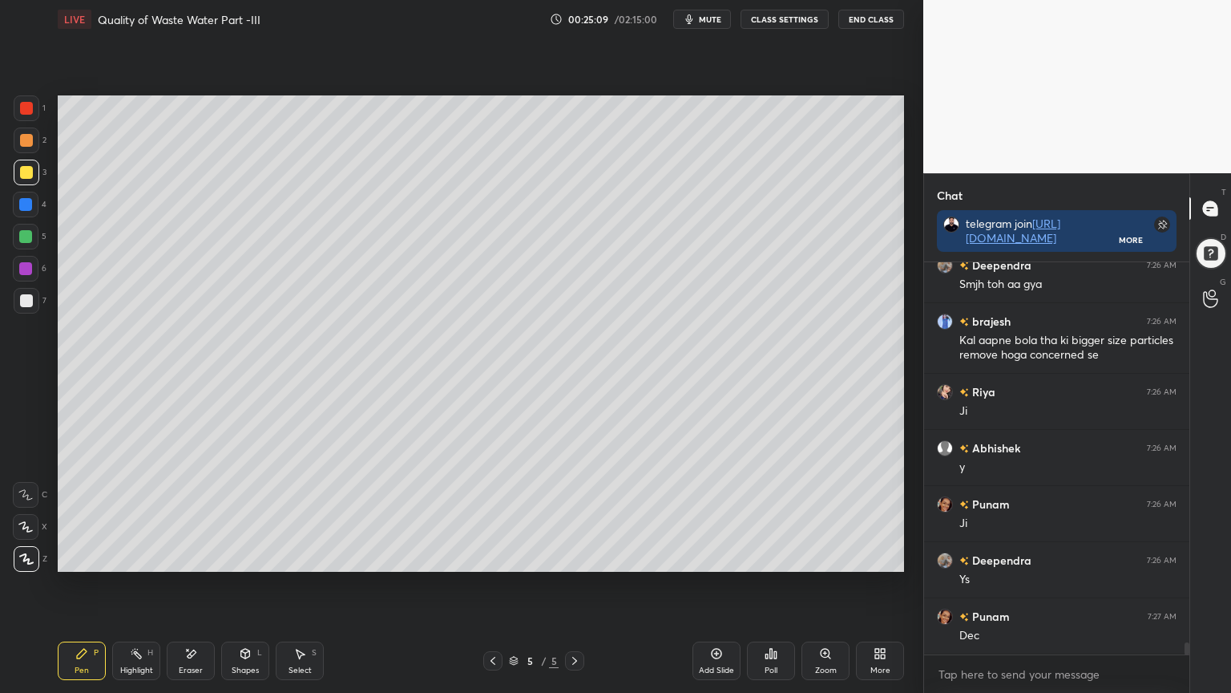
click at [249, 556] on icon at bounding box center [245, 653] width 13 height 13
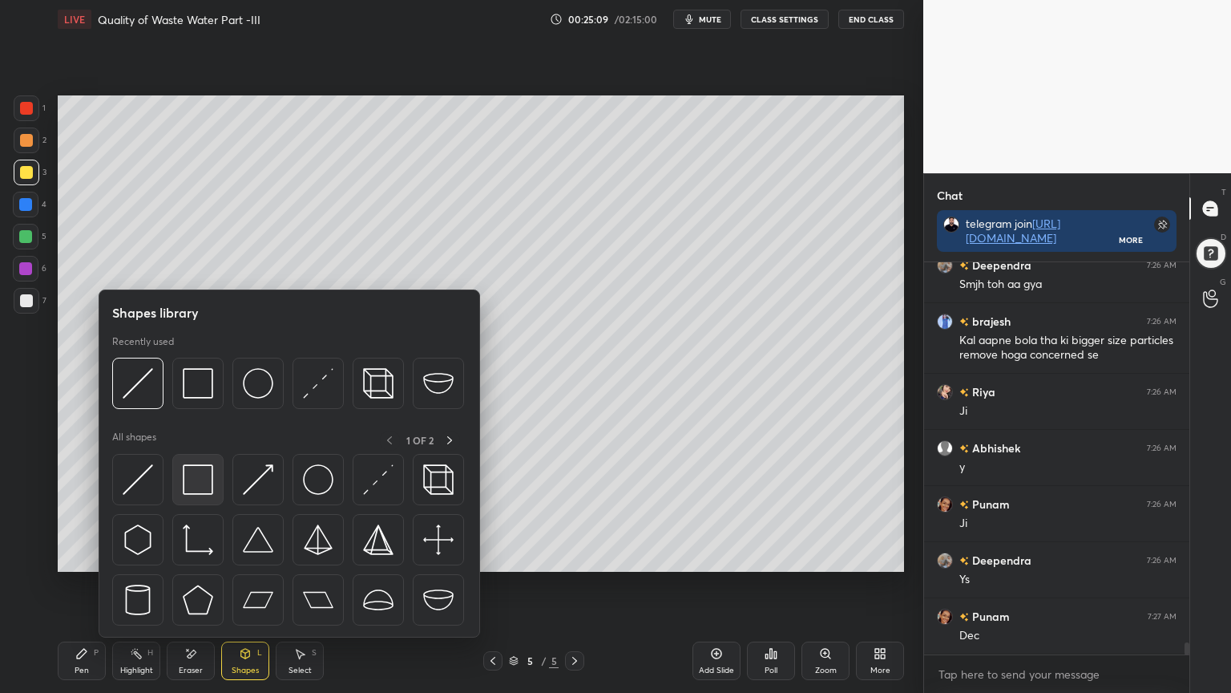
click at [193, 478] on img at bounding box center [198, 479] width 30 height 30
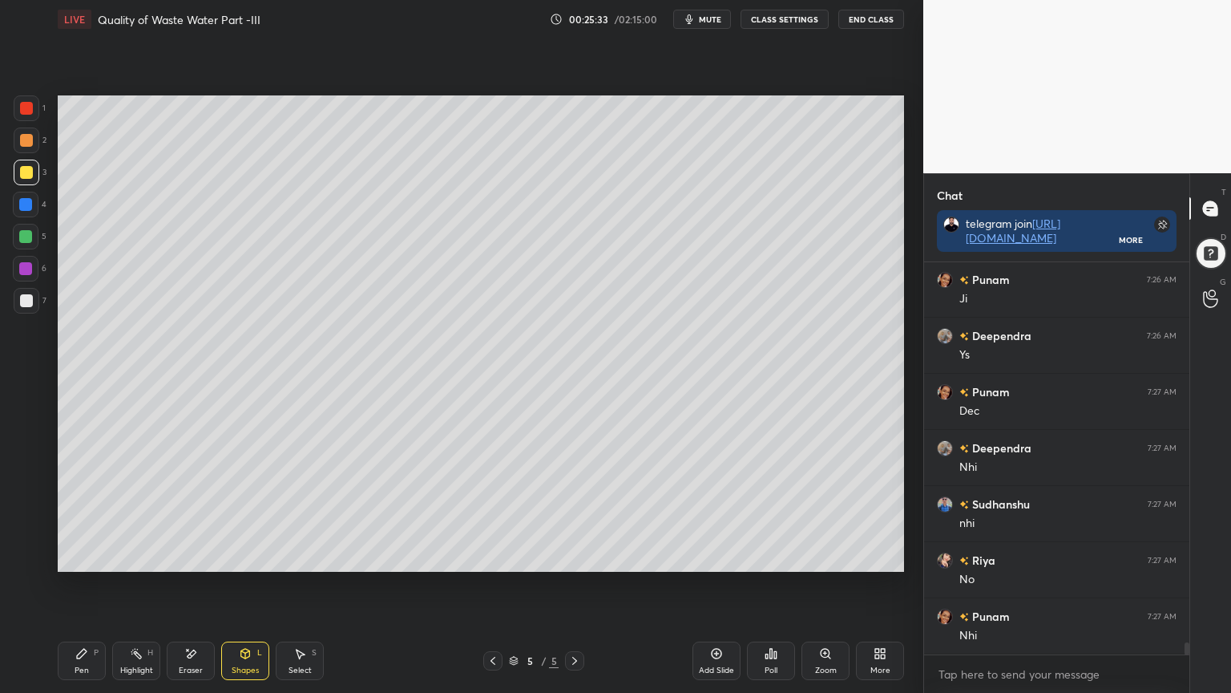
scroll to position [12630, 0]
click at [66, 556] on div "Pen P" at bounding box center [82, 660] width 48 height 38
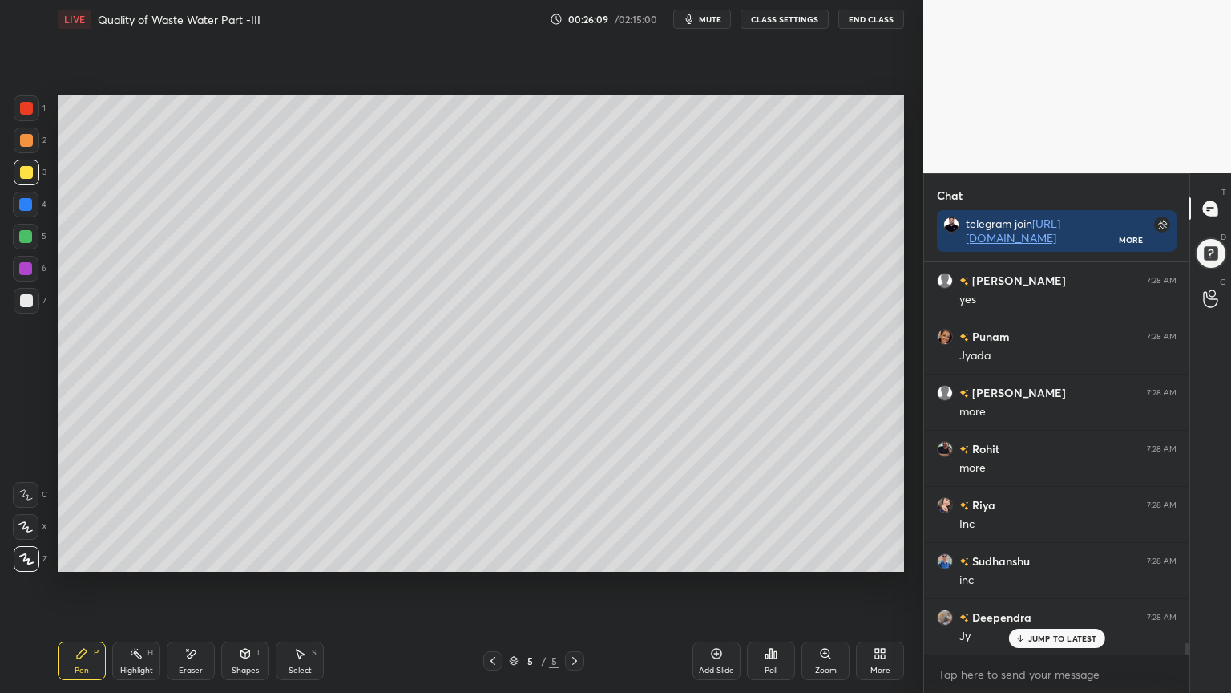
scroll to position [13585, 0]
click at [491, 556] on icon at bounding box center [493, 660] width 13 height 13
click at [568, 556] on div at bounding box center [574, 660] width 19 height 19
click at [574, 556] on icon at bounding box center [574, 661] width 5 height 8
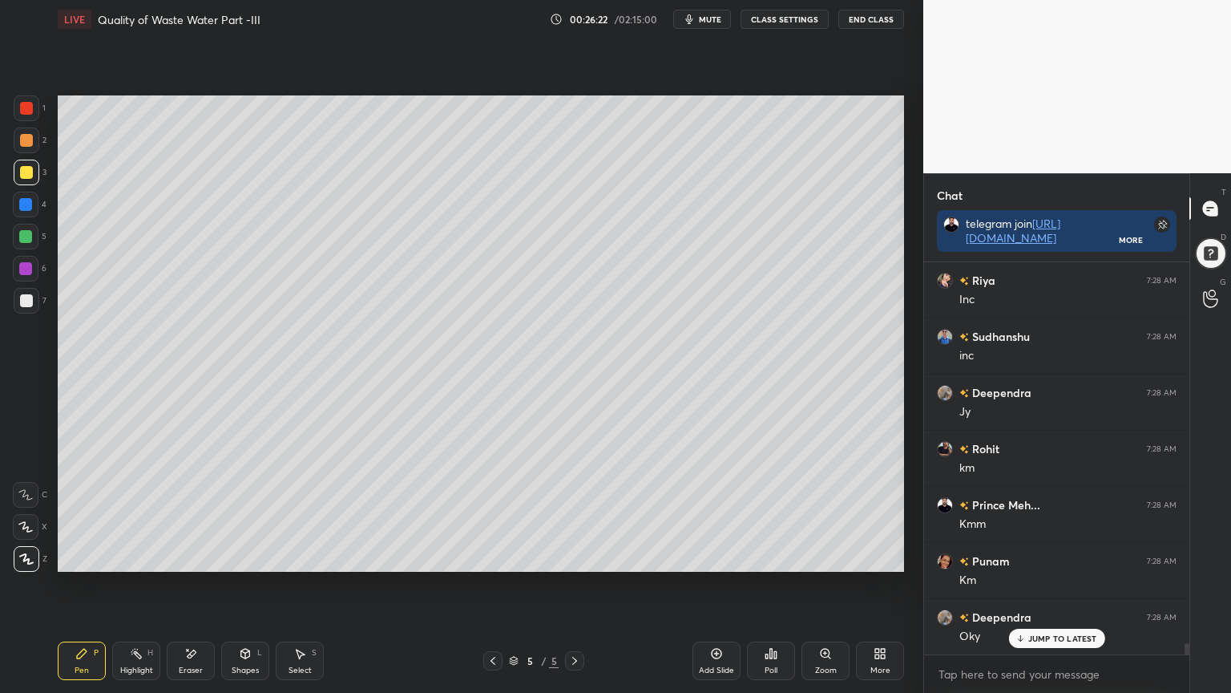
click at [189, 556] on icon at bounding box center [190, 654] width 13 height 14
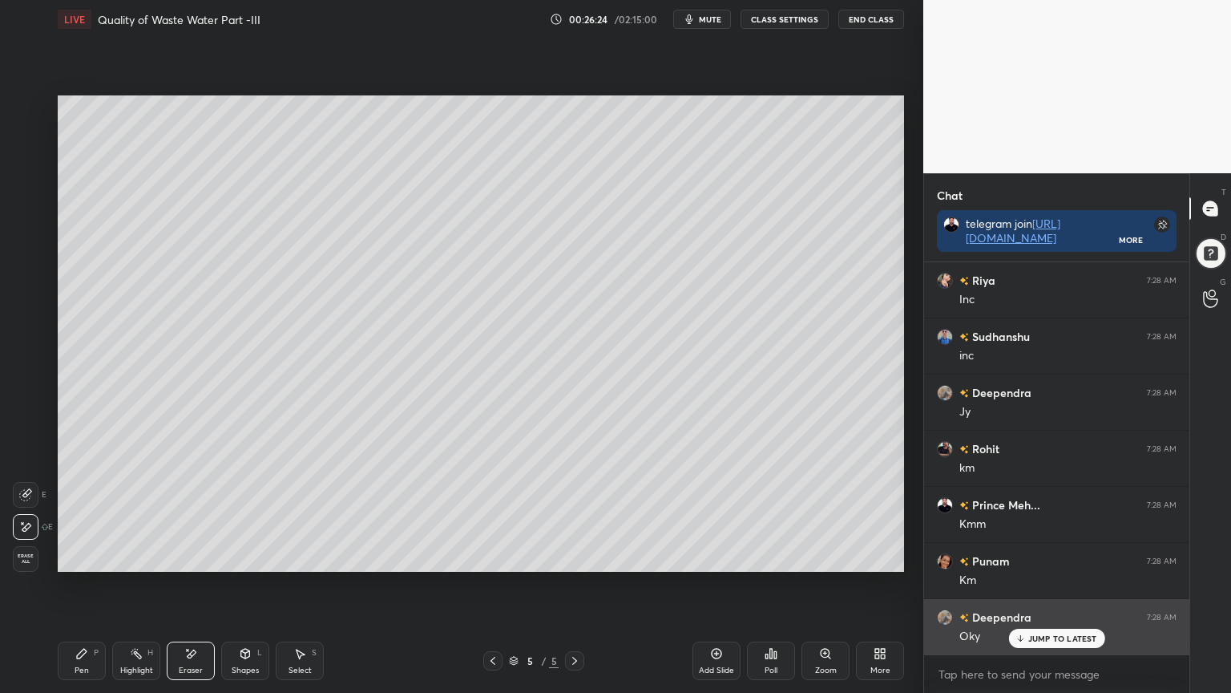
click at [1051, 556] on p "JUMP TO LATEST" at bounding box center [1062, 638] width 69 height 10
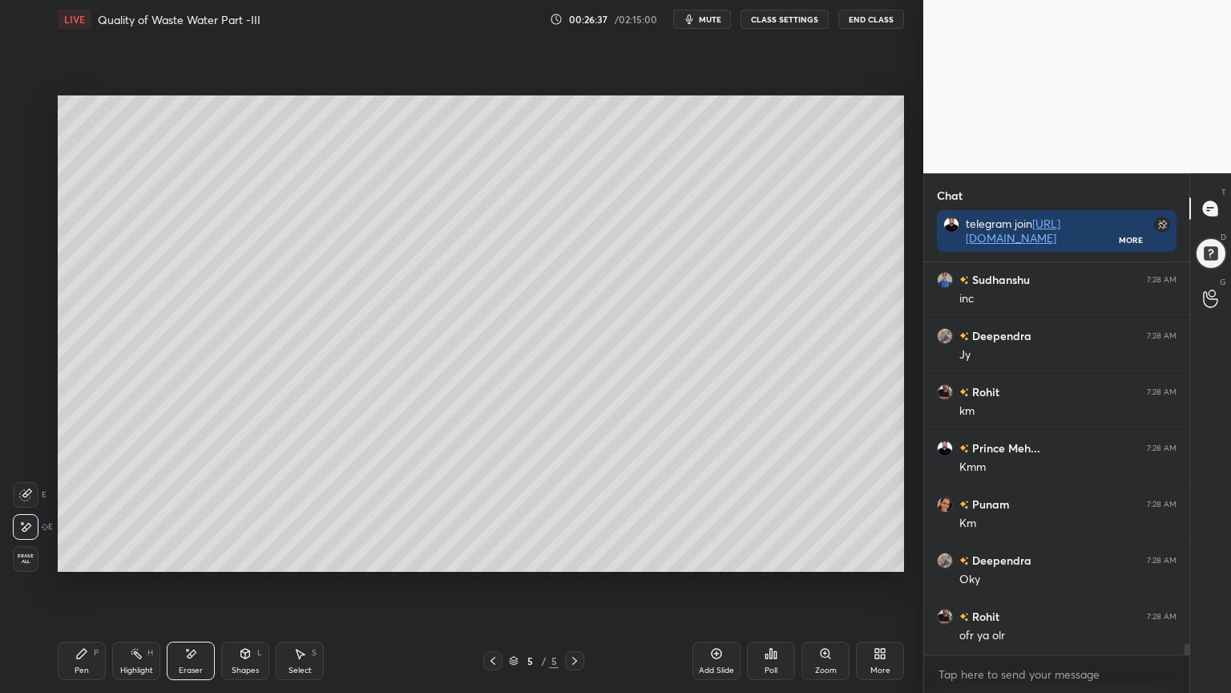
scroll to position [13752, 0]
click at [180, 556] on div "Eraser" at bounding box center [191, 660] width 48 height 38
click at [190, 556] on icon at bounding box center [192, 653] width 9 height 8
click at [81, 556] on div "Pen P" at bounding box center [82, 660] width 48 height 38
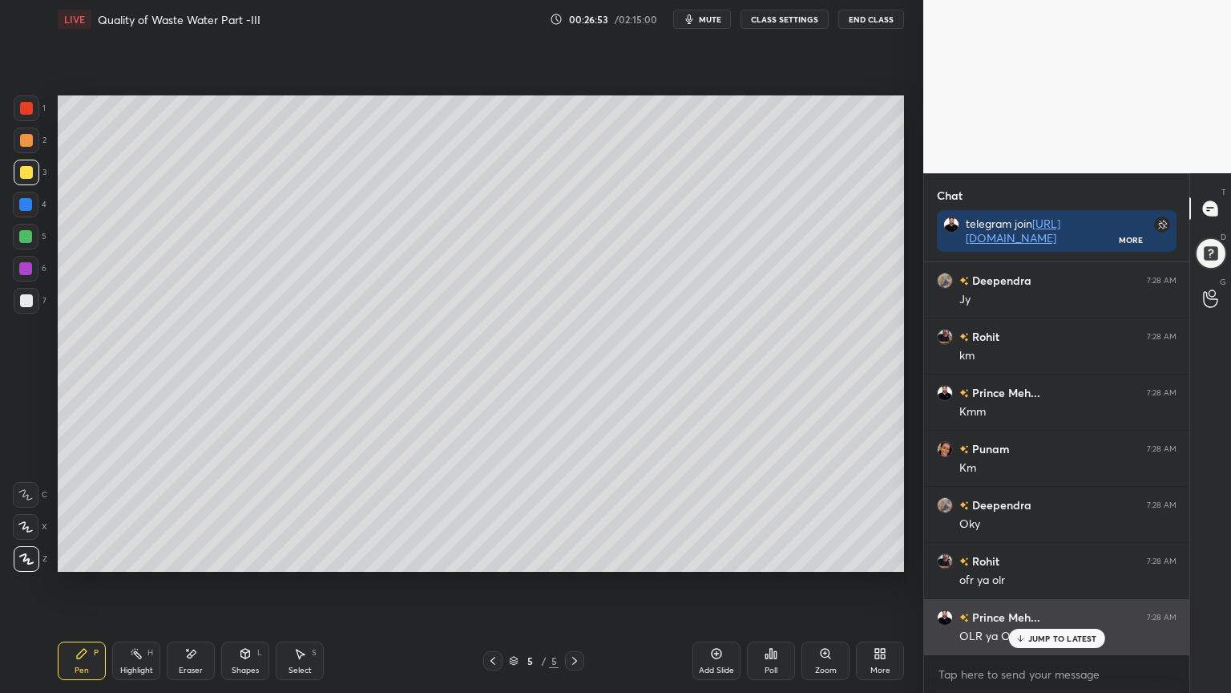
click at [1042, 556] on p "JUMP TO LATEST" at bounding box center [1062, 638] width 69 height 10
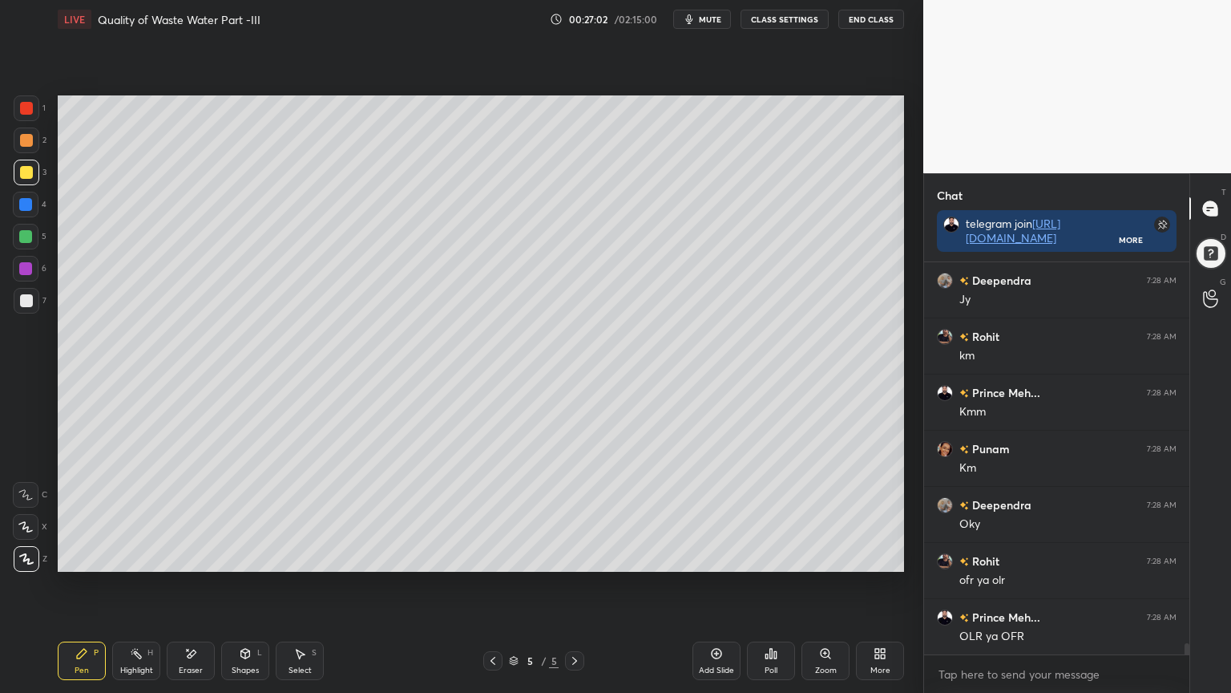
click at [717, 556] on div "Add Slide" at bounding box center [716, 670] width 35 height 8
click at [32, 111] on div at bounding box center [26, 108] width 13 height 13
click at [35, 555] on div at bounding box center [27, 559] width 26 height 26
click at [239, 556] on icon at bounding box center [245, 653] width 13 height 13
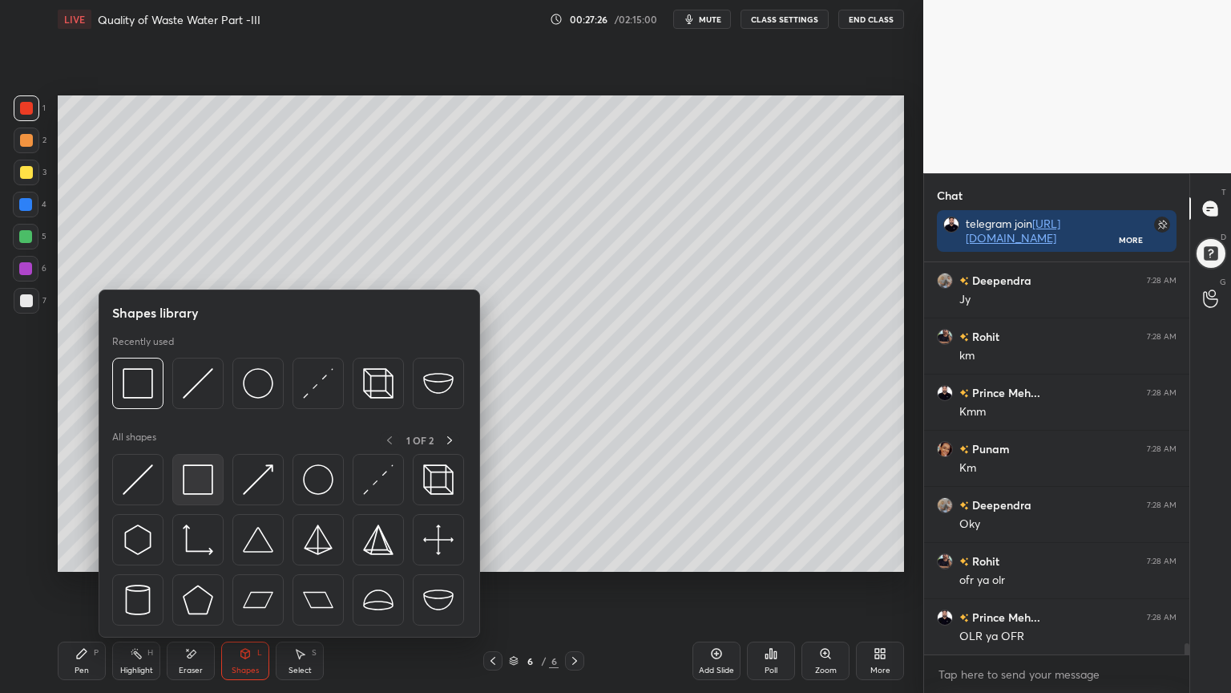
click at [204, 492] on img at bounding box center [198, 479] width 30 height 30
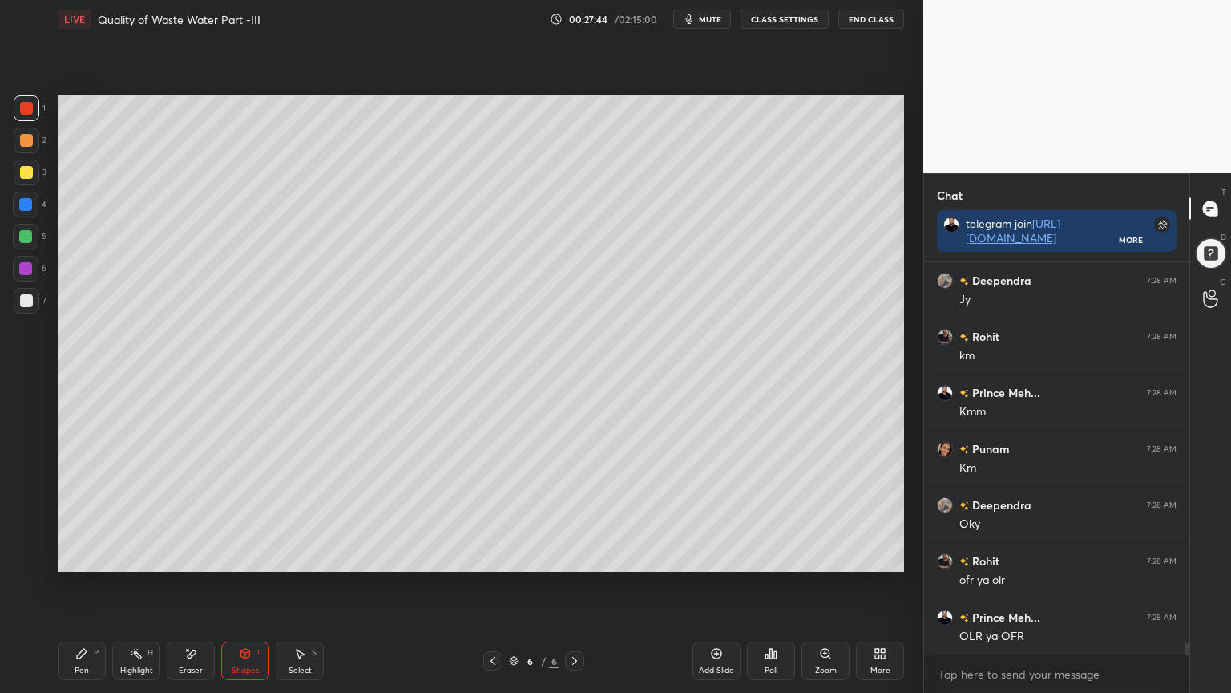
scroll to position [13823, 0]
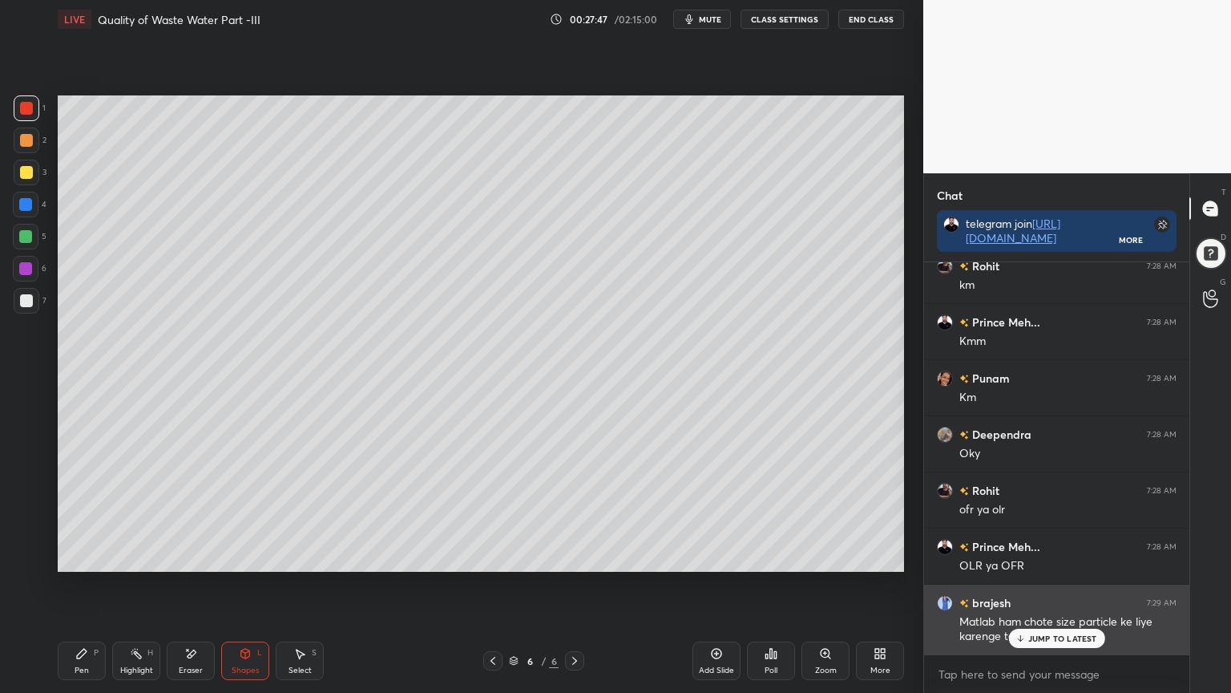
click at [1061, 556] on div "JUMP TO LATEST" at bounding box center [1056, 637] width 96 height 19
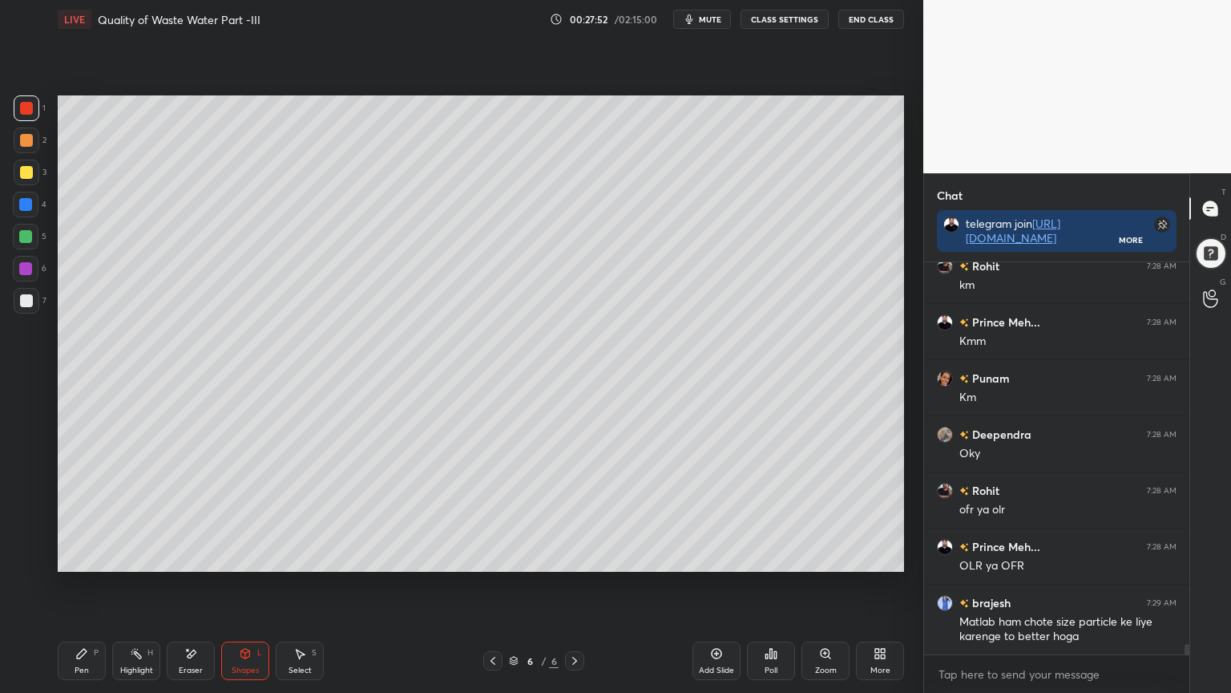
click at [26, 172] on div at bounding box center [26, 172] width 13 height 13
click at [72, 556] on div "Pen P" at bounding box center [82, 660] width 48 height 38
click at [26, 526] on icon at bounding box center [25, 527] width 13 height 10
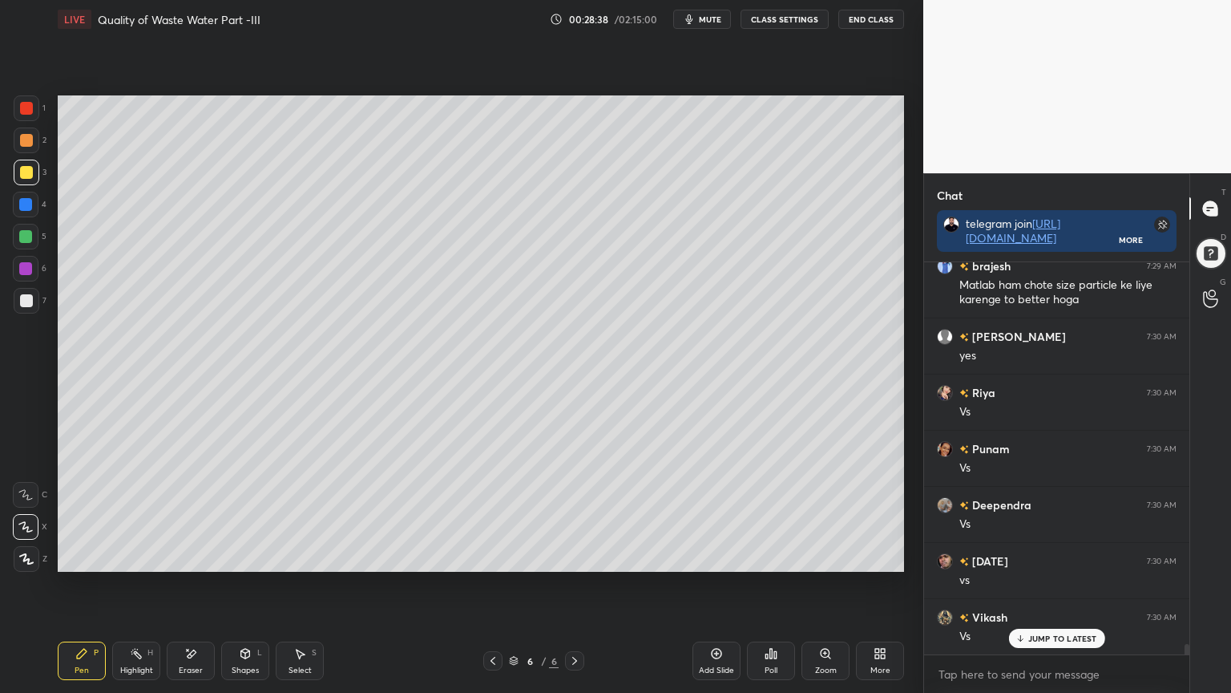
scroll to position [14216, 0]
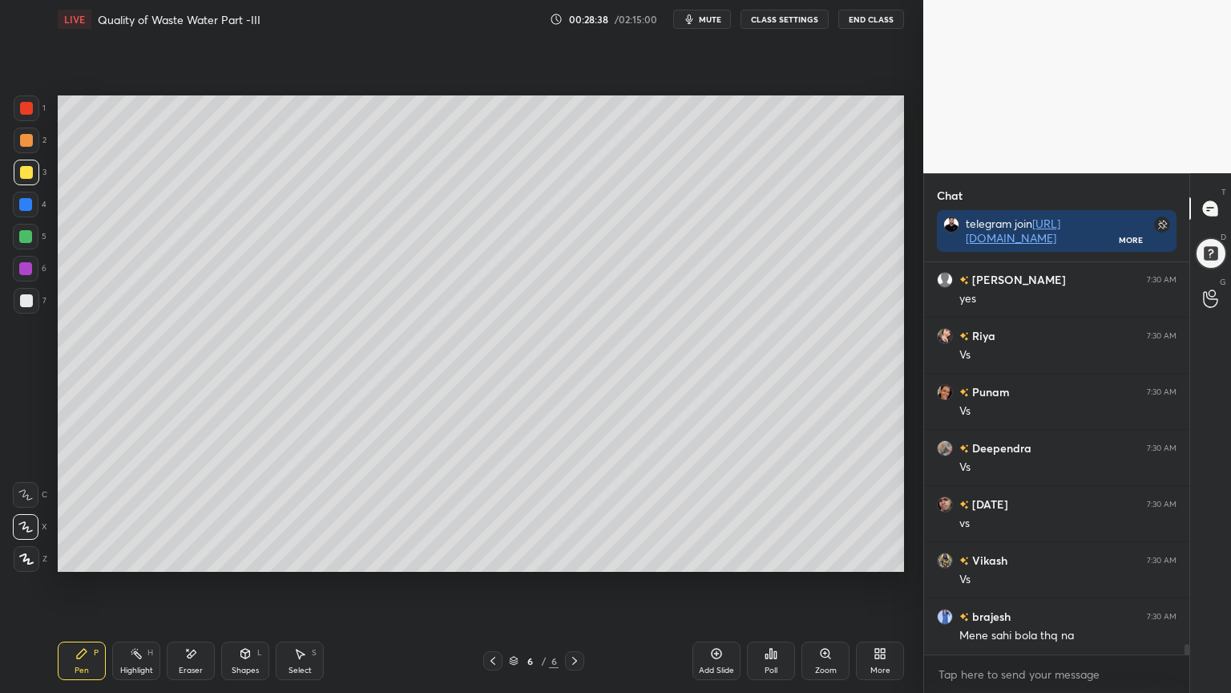
click at [248, 556] on div "Shapes L" at bounding box center [245, 660] width 48 height 38
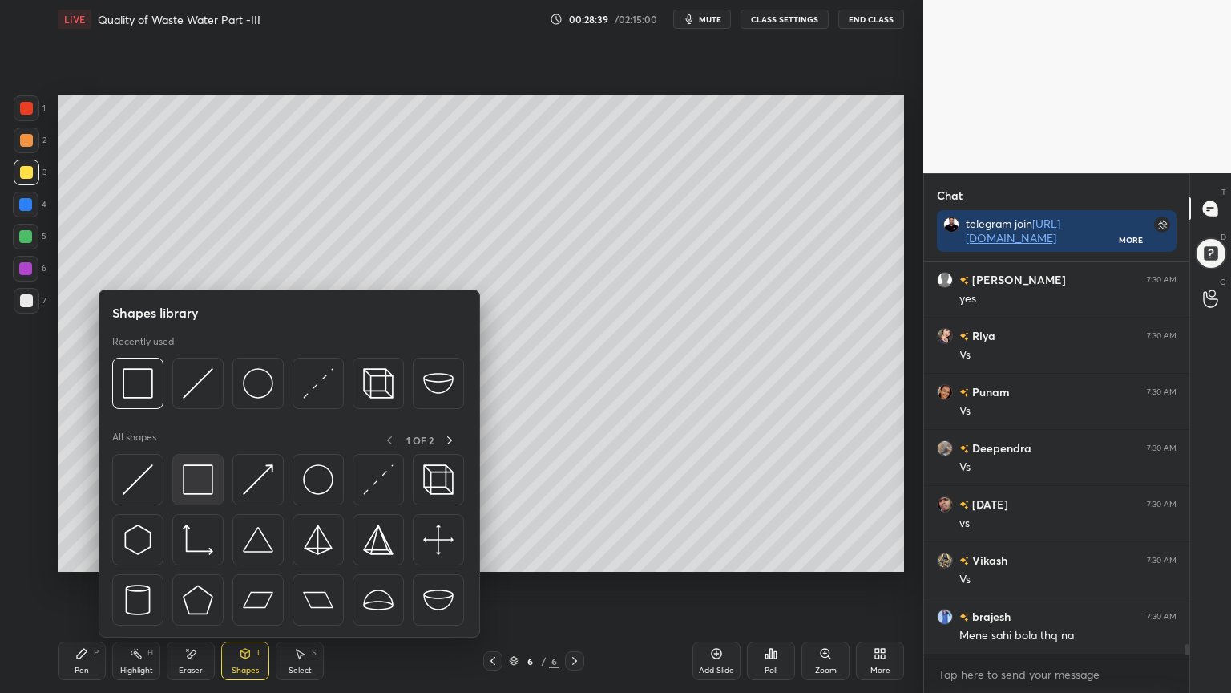
click at [199, 488] on img at bounding box center [198, 479] width 30 height 30
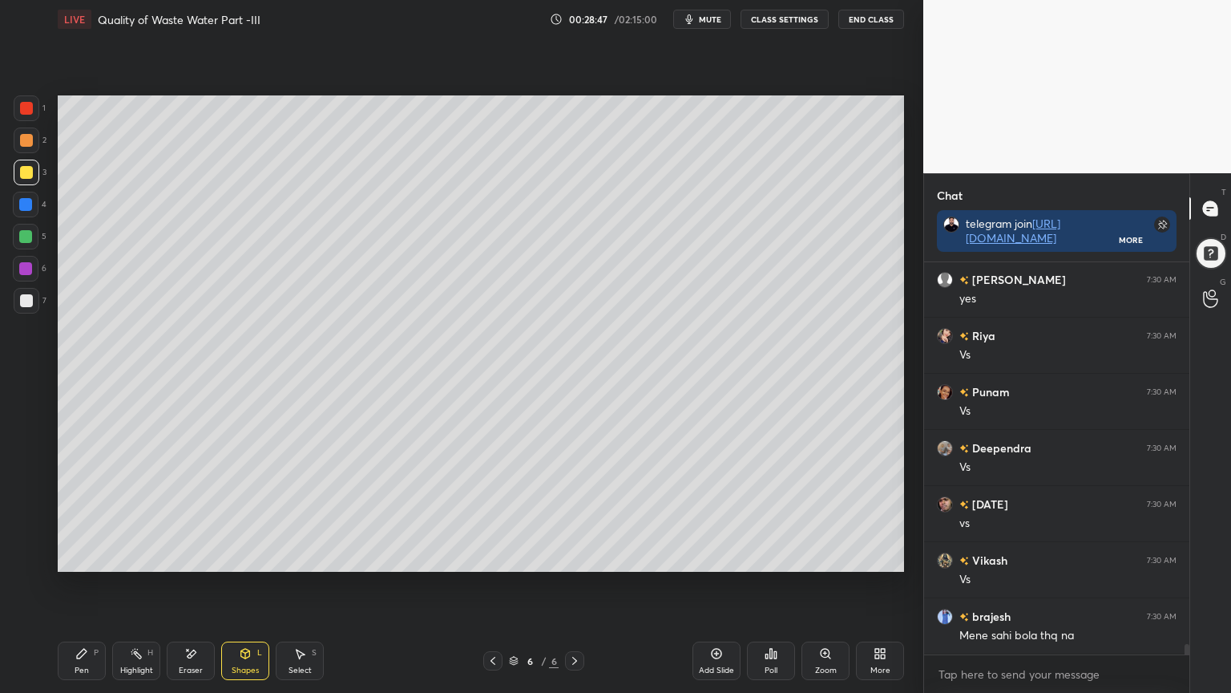
click at [248, 556] on icon at bounding box center [245, 653] width 13 height 13
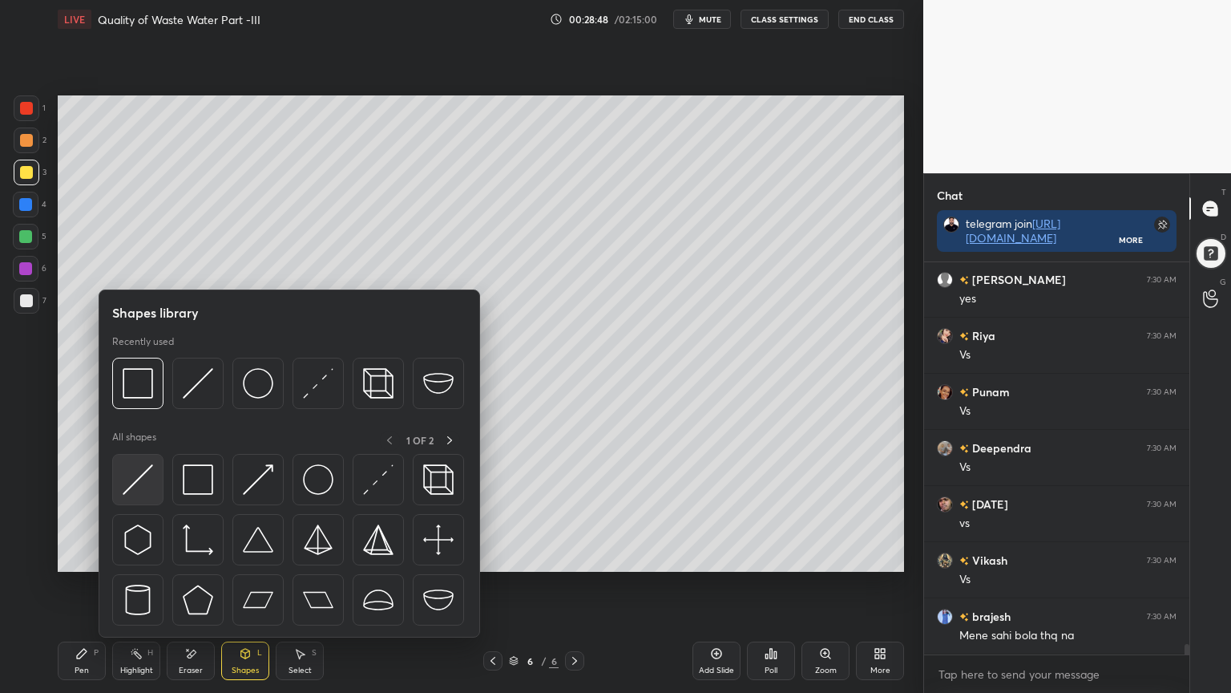
click at [132, 481] on img at bounding box center [138, 479] width 30 height 30
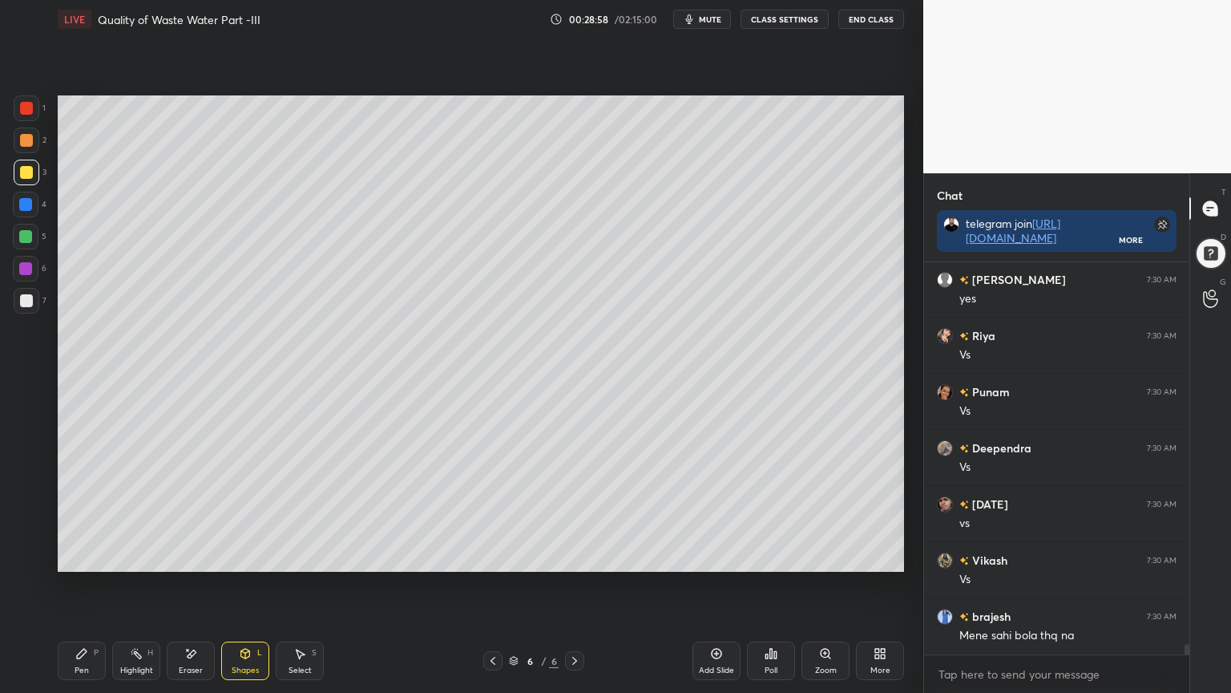
click at [84, 556] on div "Pen P" at bounding box center [82, 660] width 48 height 38
click at [250, 556] on icon at bounding box center [245, 653] width 13 height 13
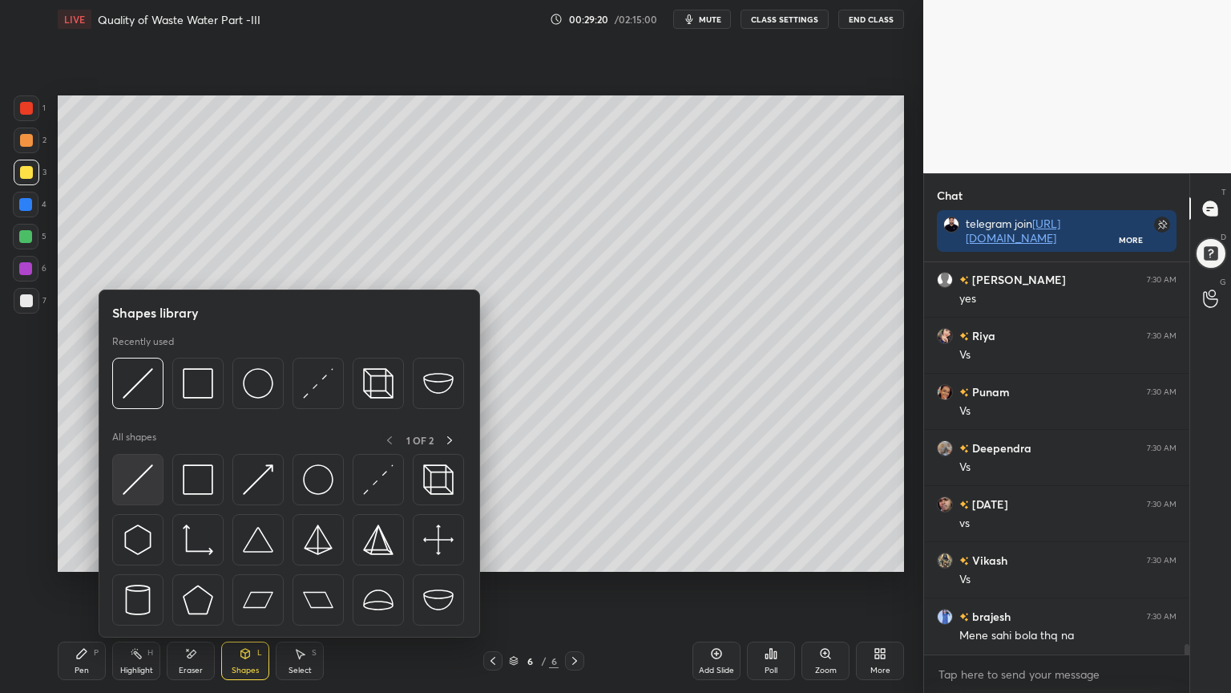
click at [135, 485] on img at bounding box center [138, 479] width 30 height 30
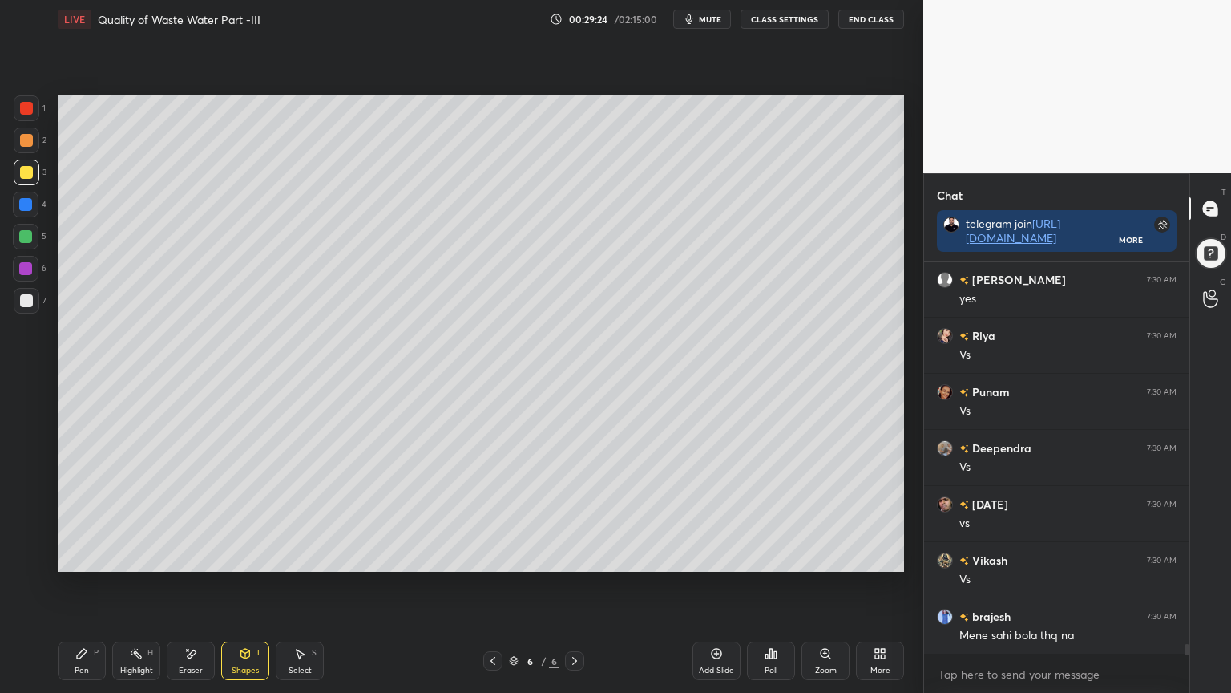
click at [80, 556] on div "Pen P" at bounding box center [82, 660] width 48 height 38
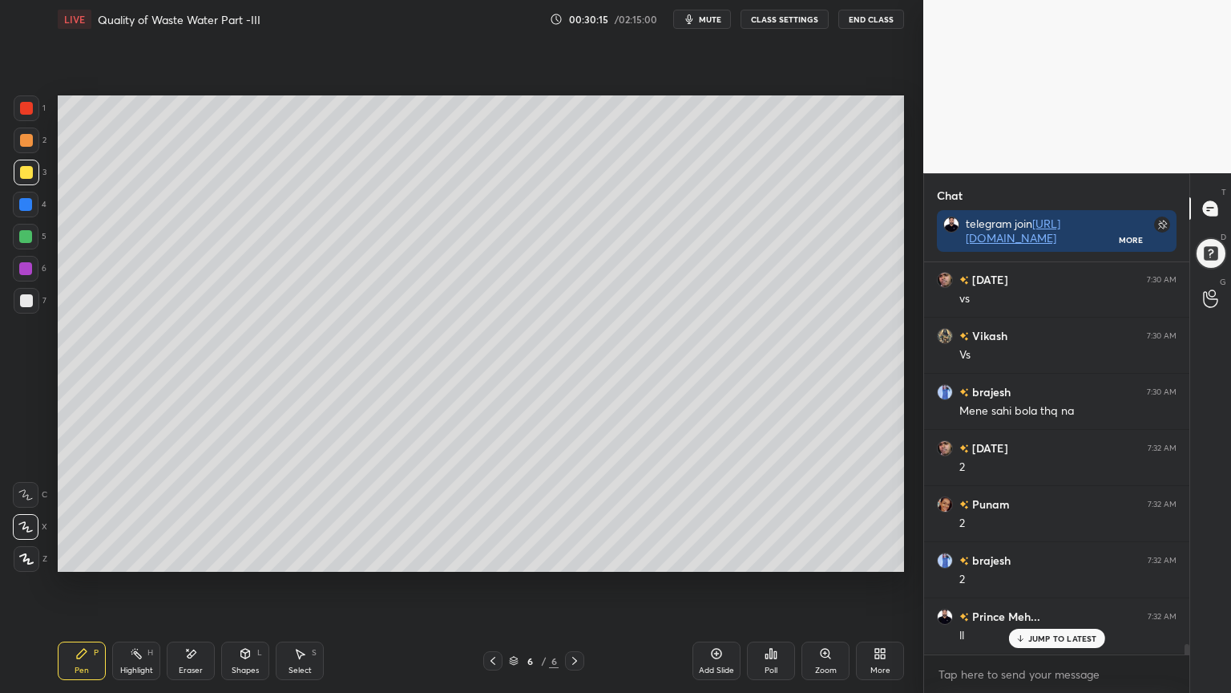
scroll to position [14496, 0]
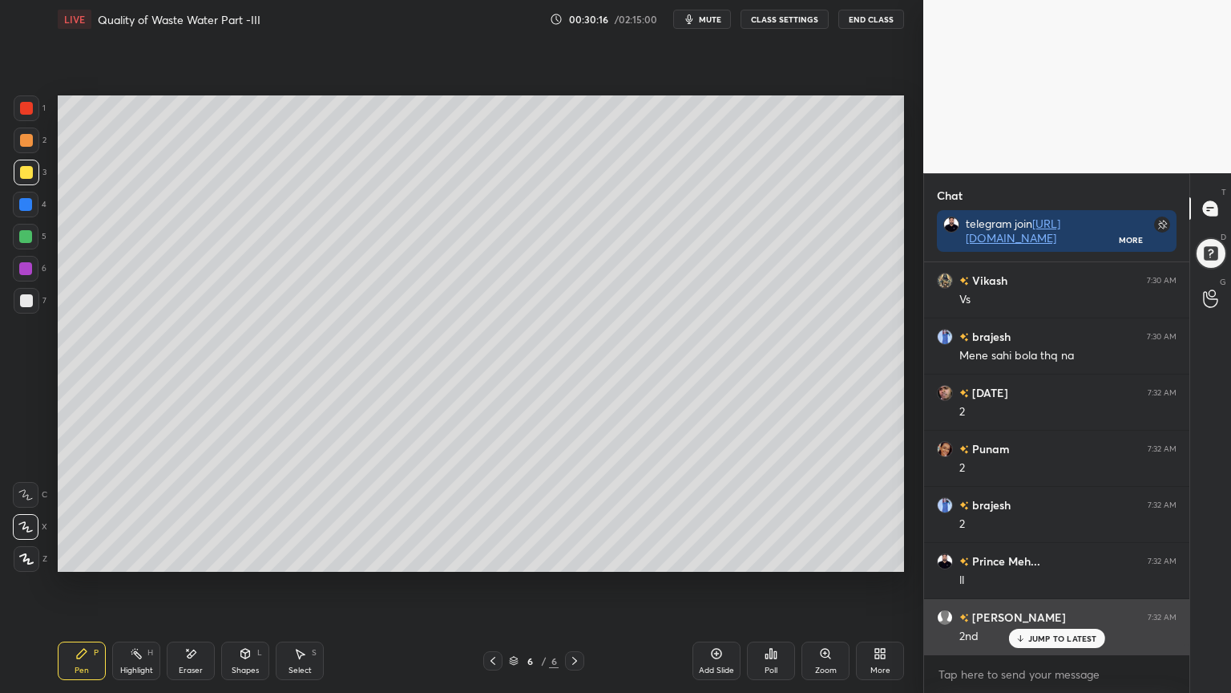
click at [1049, 556] on p "JUMP TO LATEST" at bounding box center [1062, 638] width 69 height 10
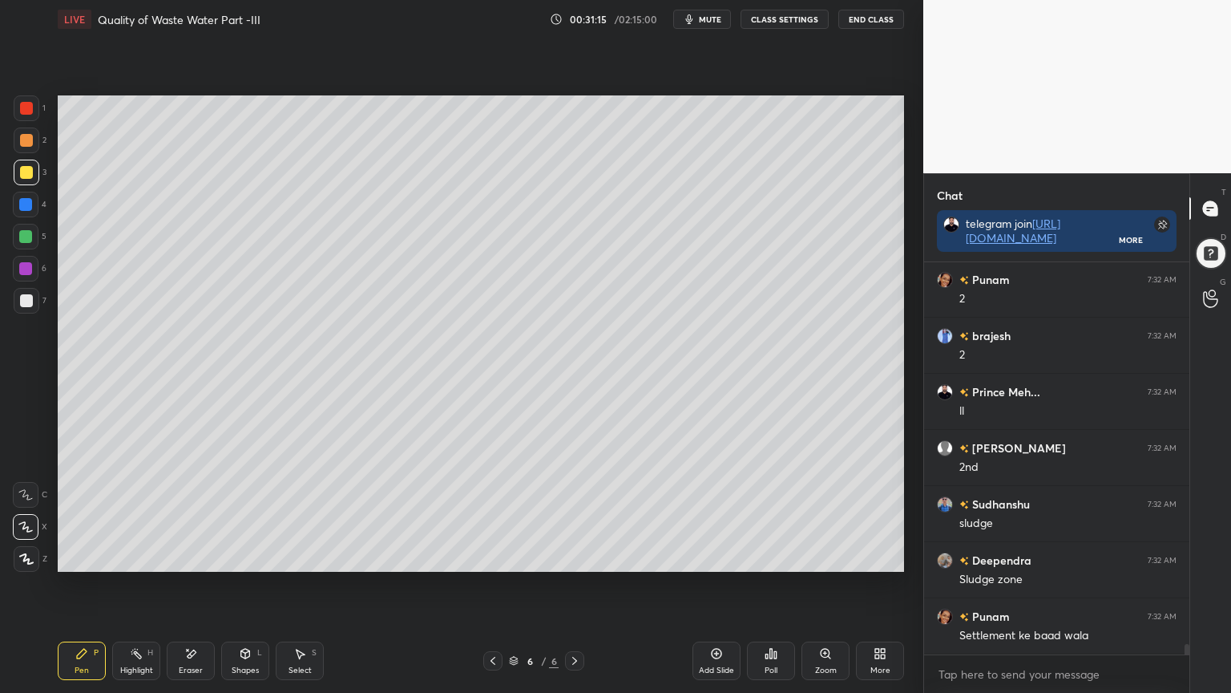
scroll to position [14721, 0]
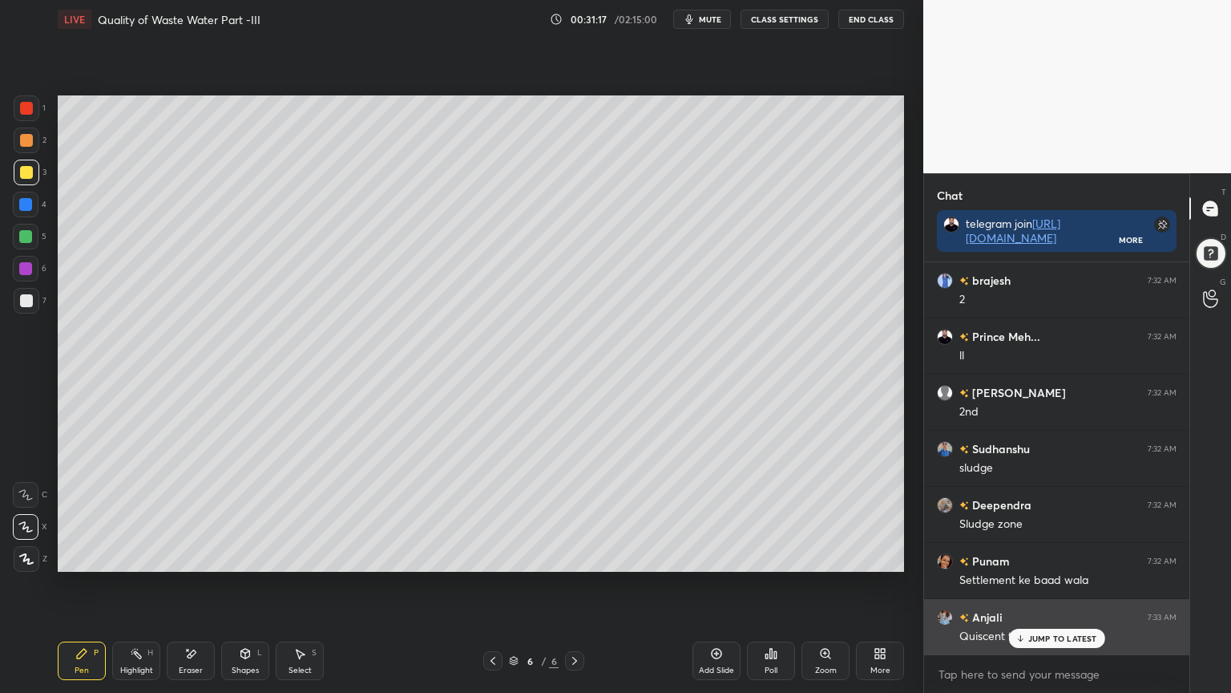
click at [1063, 556] on p "JUMP TO LATEST" at bounding box center [1062, 638] width 69 height 10
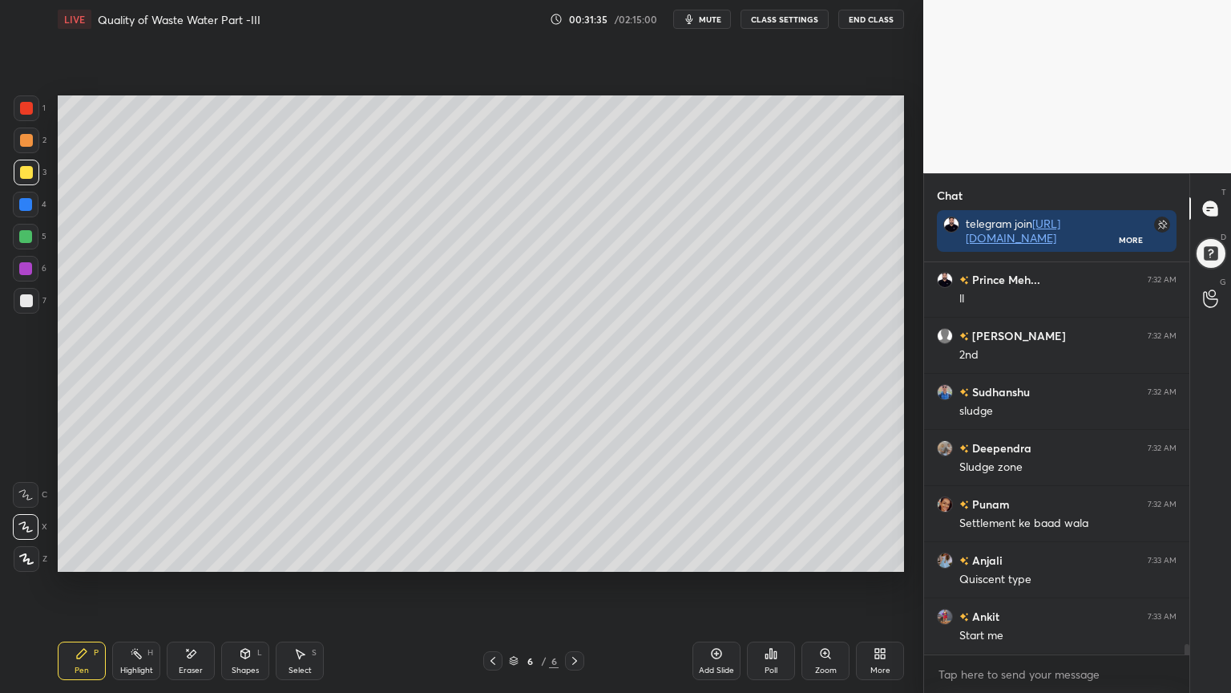
scroll to position [14833, 0]
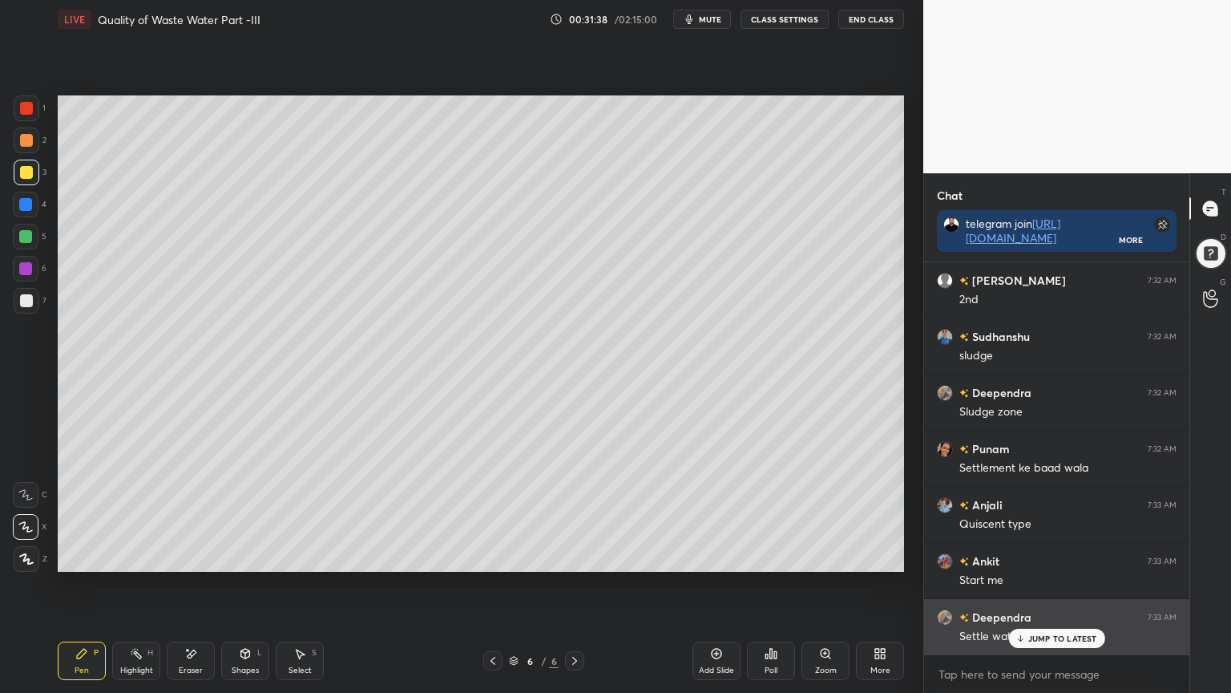
click at [1046, 556] on p "JUMP TO LATEST" at bounding box center [1062, 638] width 69 height 10
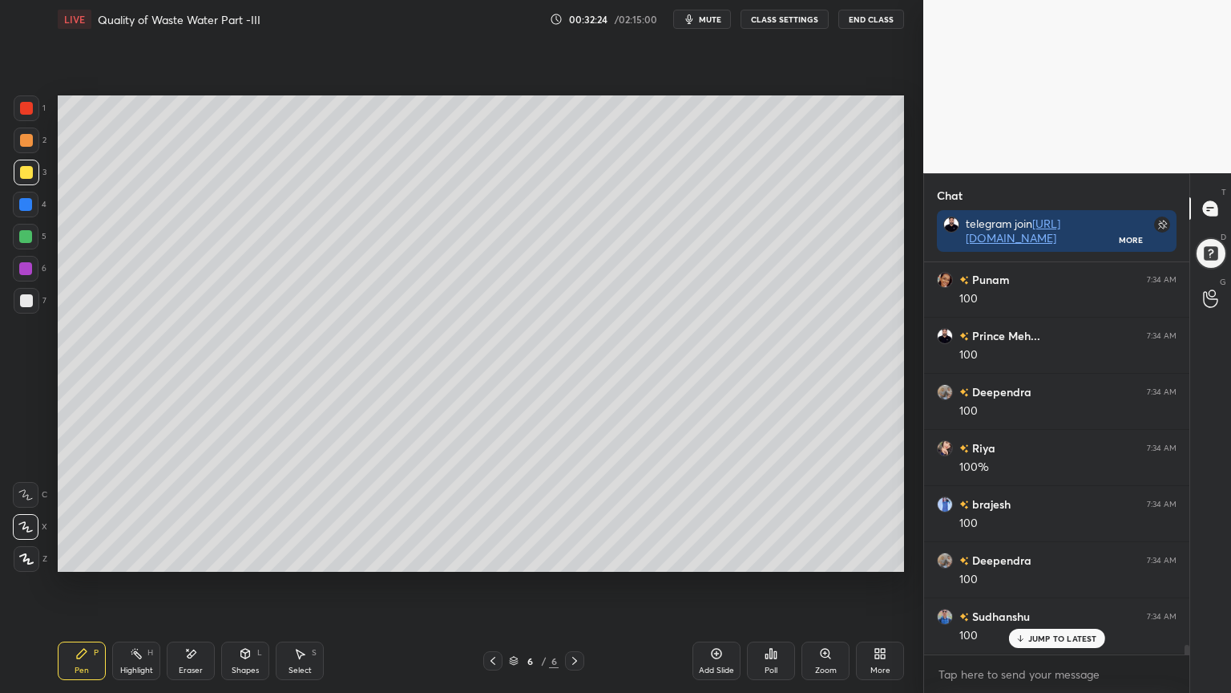
scroll to position [15394, 0]
click at [713, 556] on div "Add Slide" at bounding box center [717, 660] width 48 height 38
click at [26, 304] on div at bounding box center [26, 300] width 13 height 13
click at [189, 556] on icon at bounding box center [190, 654] width 13 height 14
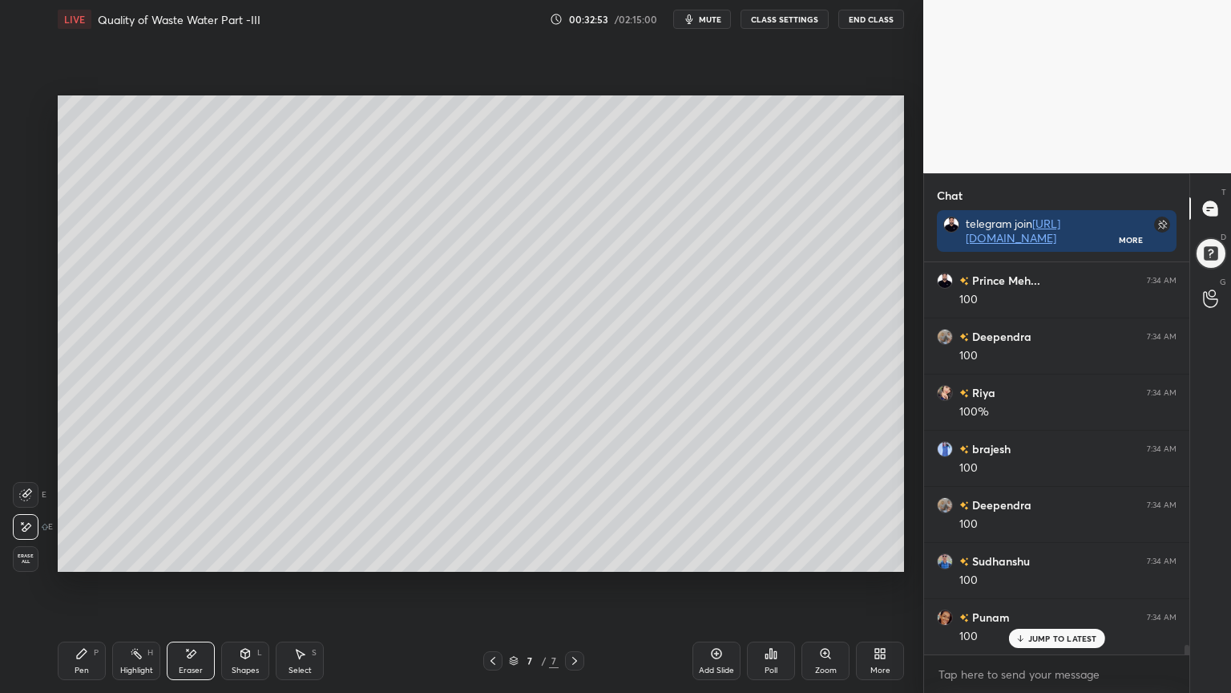
click at [69, 556] on div "Pen P" at bounding box center [82, 660] width 48 height 38
click at [80, 556] on div "Pen P" at bounding box center [82, 660] width 48 height 38
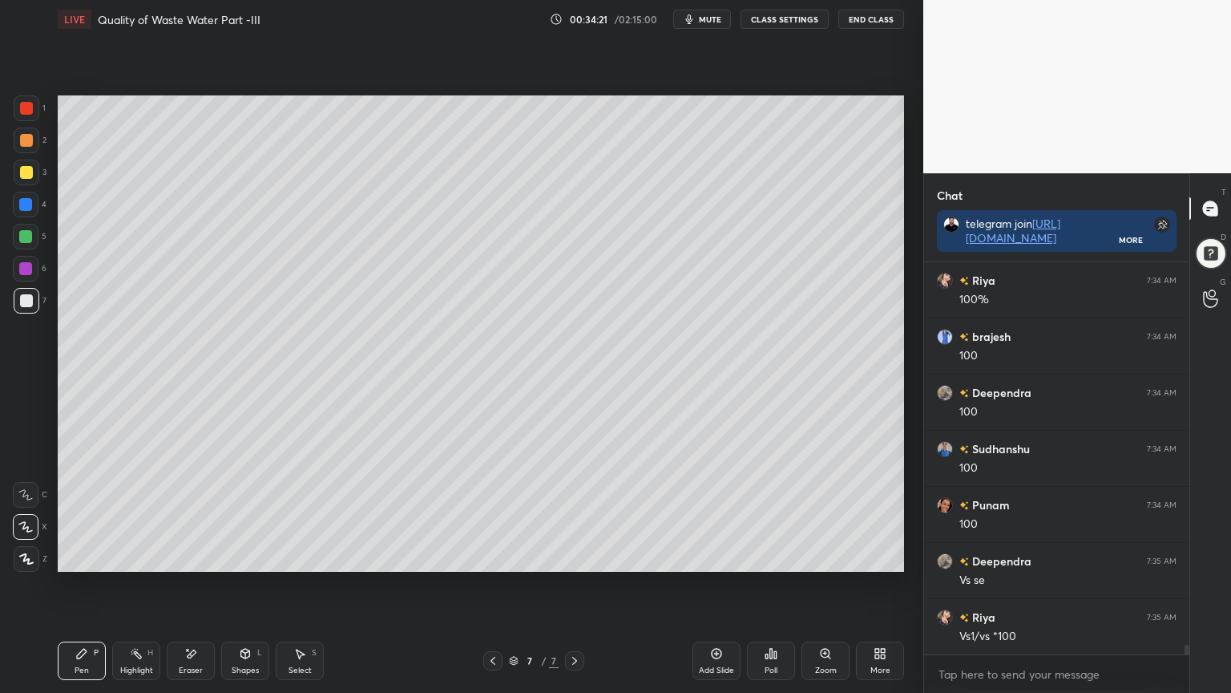
scroll to position [15563, 0]
click at [67, 556] on div "Pen P" at bounding box center [82, 660] width 48 height 38
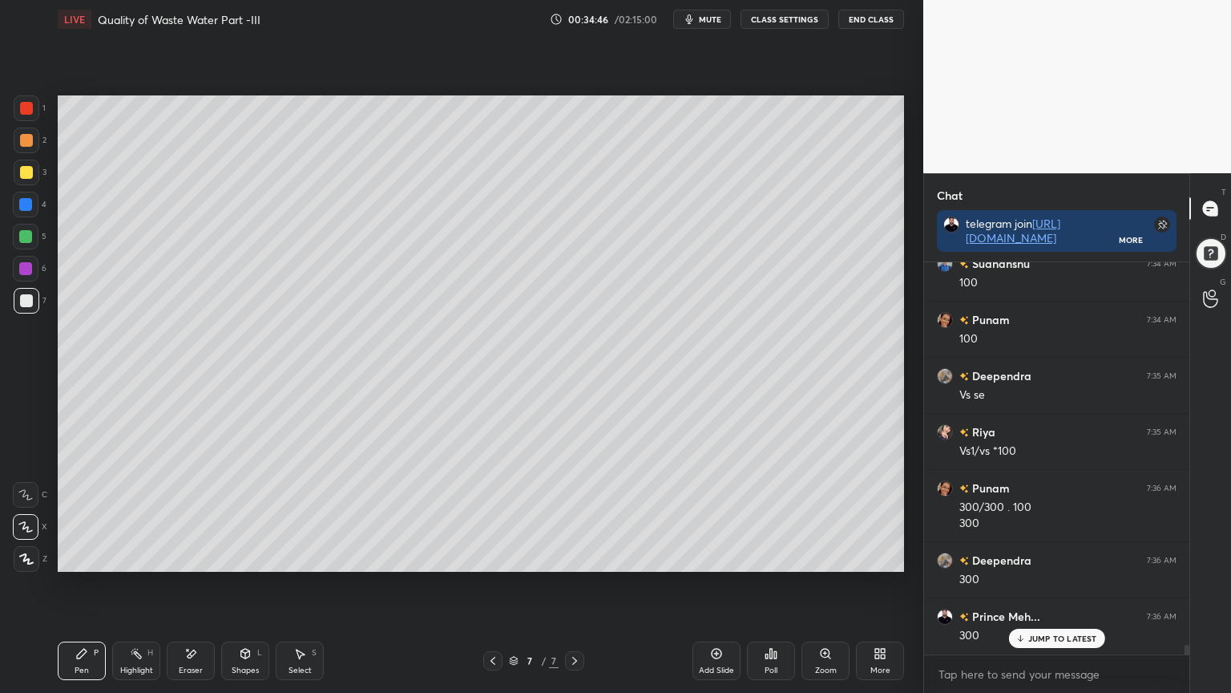
scroll to position [15747, 0]
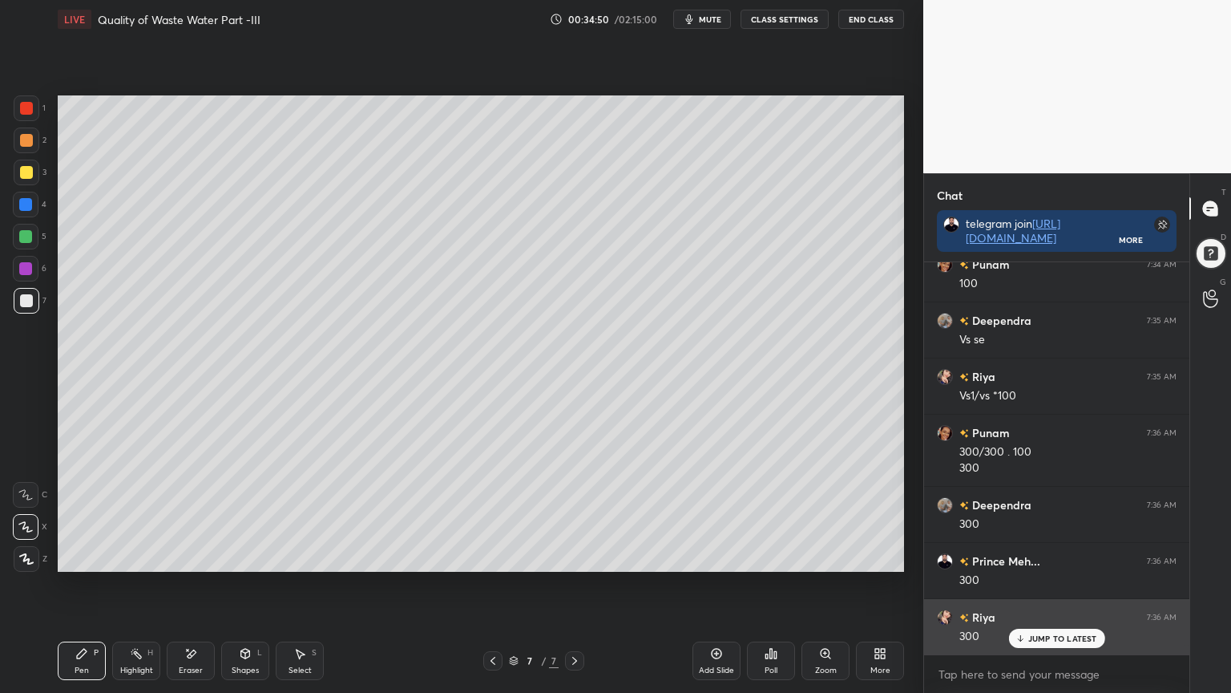
click at [1053, 556] on p "JUMP TO LATEST" at bounding box center [1062, 638] width 69 height 10
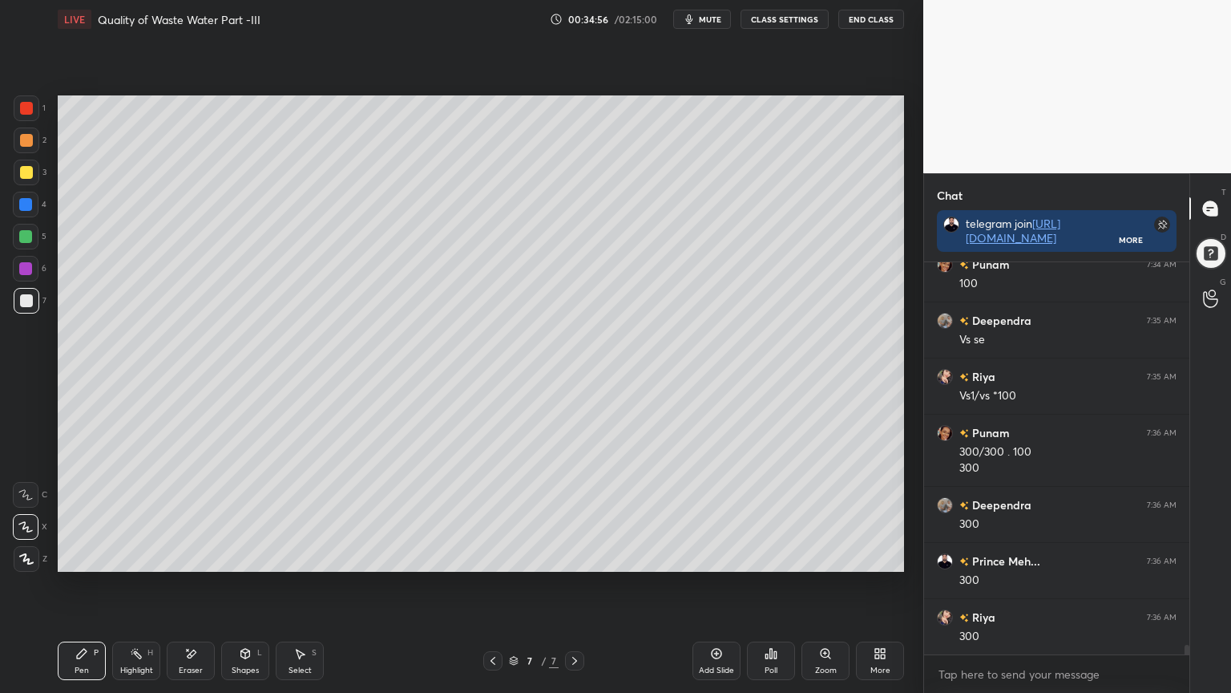
scroll to position [15804, 0]
click at [194, 556] on icon at bounding box center [190, 654] width 13 height 14
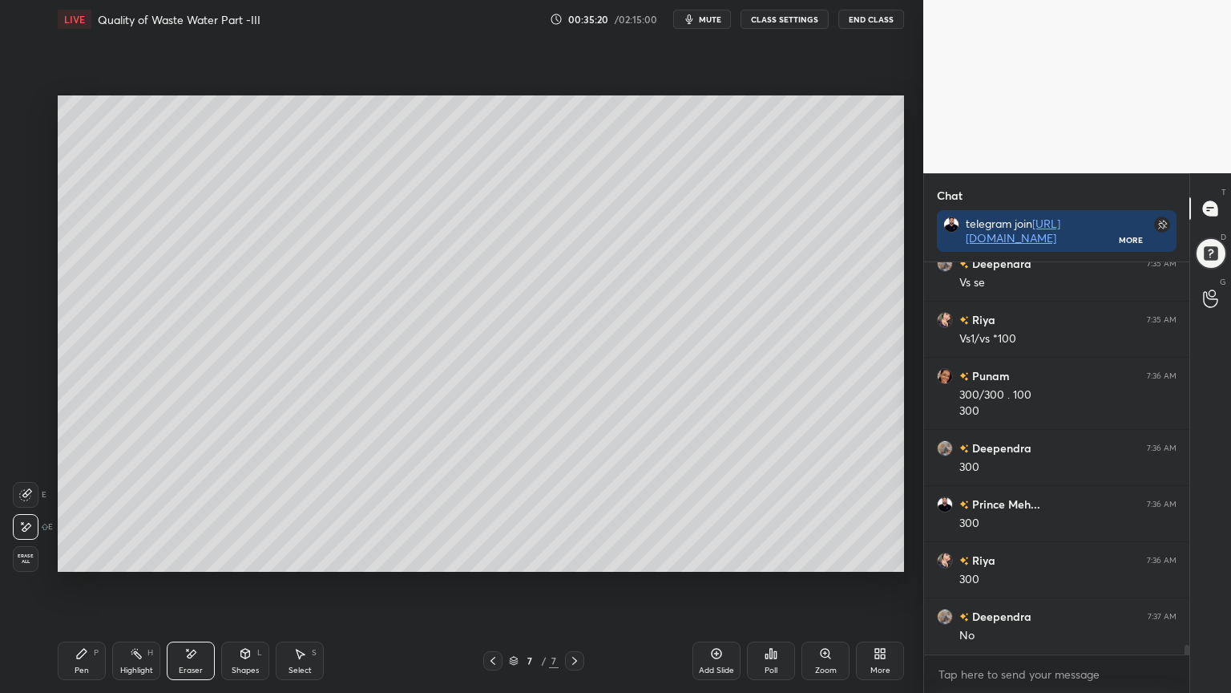
click at [80, 556] on div "Pen" at bounding box center [82, 670] width 14 height 8
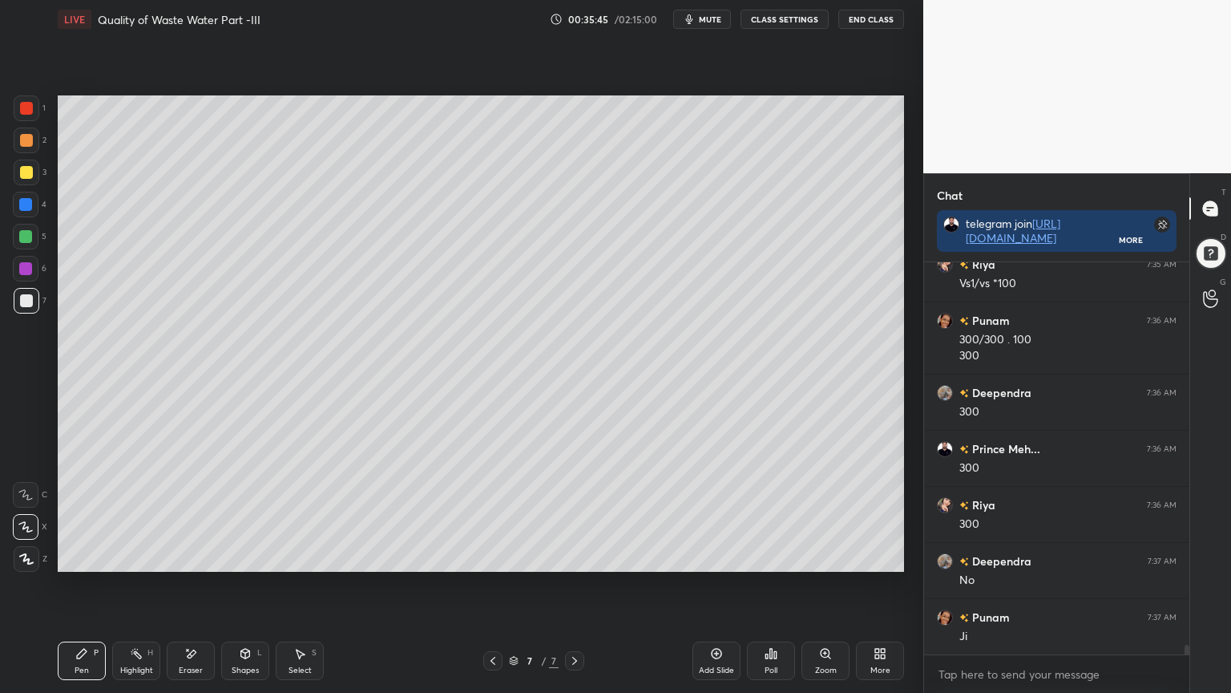
click at [184, 556] on div "Eraser" at bounding box center [191, 660] width 48 height 38
click at [78, 556] on icon at bounding box center [82, 653] width 10 height 10
click at [495, 556] on icon at bounding box center [493, 660] width 13 height 13
click at [574, 556] on icon at bounding box center [574, 661] width 5 height 8
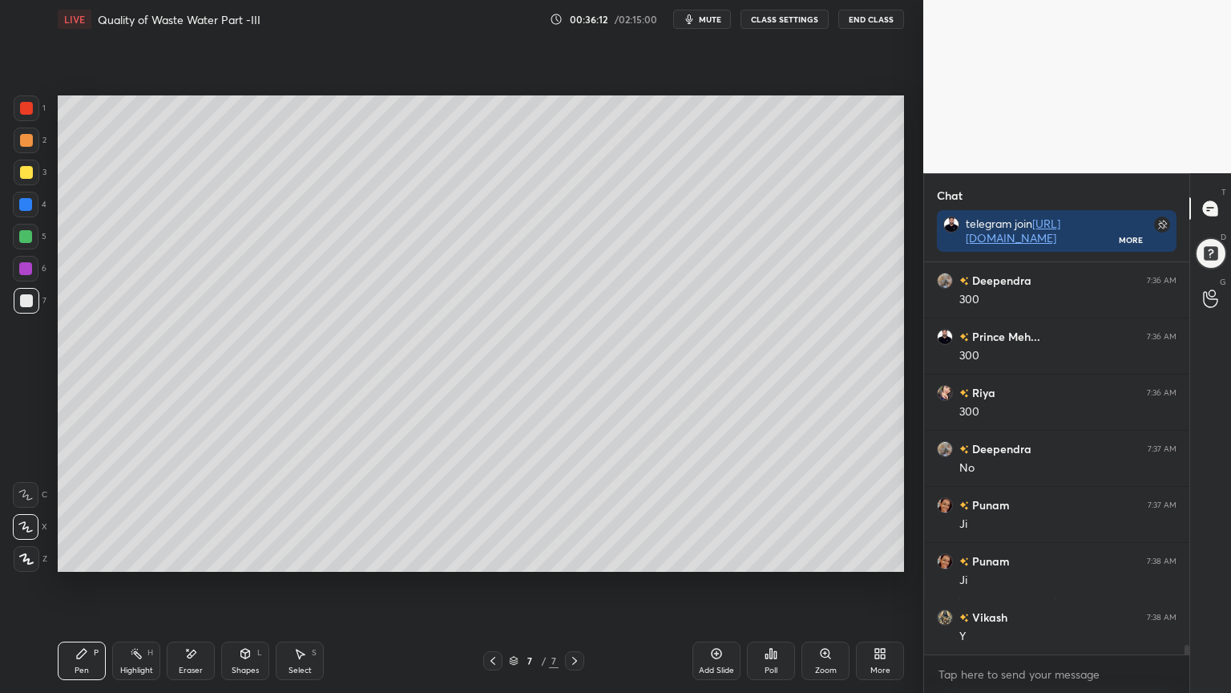
click at [491, 556] on icon at bounding box center [493, 660] width 13 height 13
click at [568, 556] on div at bounding box center [574, 660] width 19 height 19
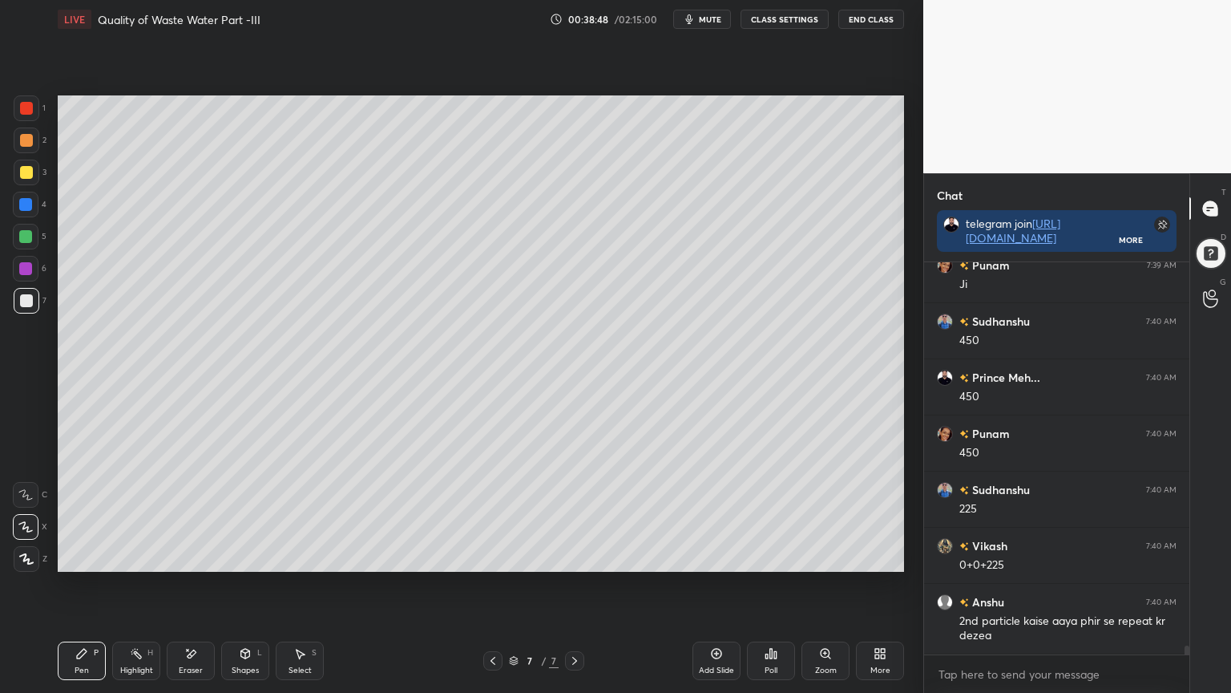
scroll to position [17725, 0]
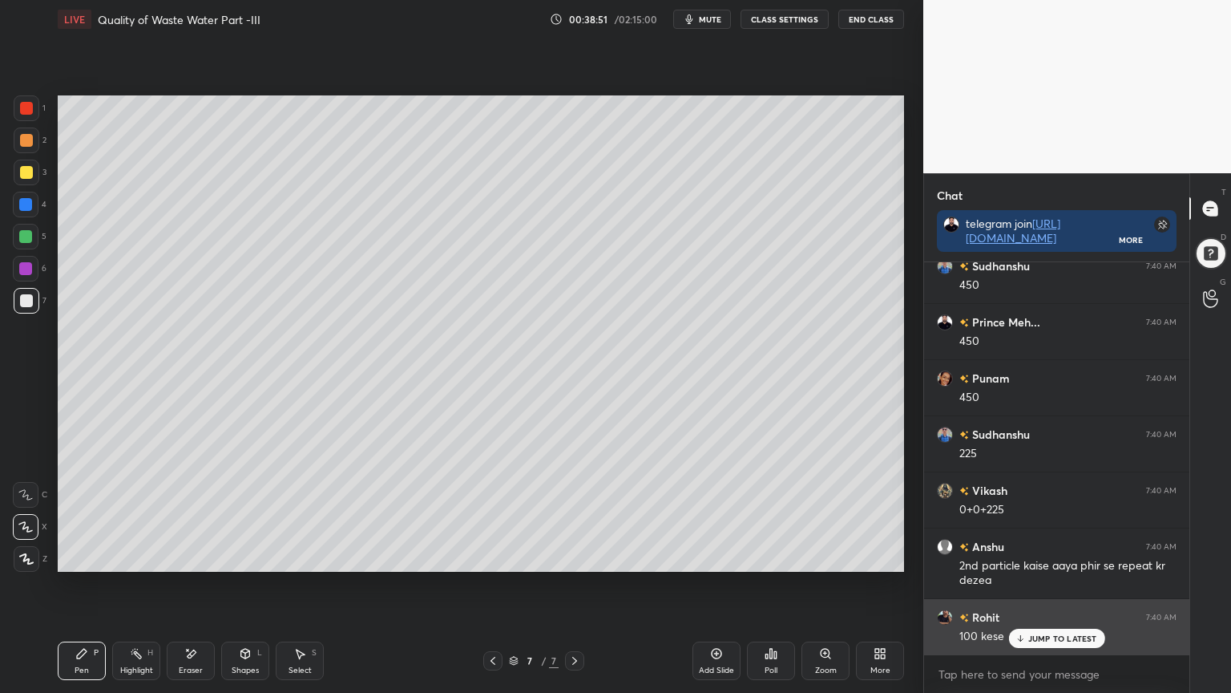
click at [1032, 556] on p "JUMP TO LATEST" at bounding box center [1062, 638] width 69 height 10
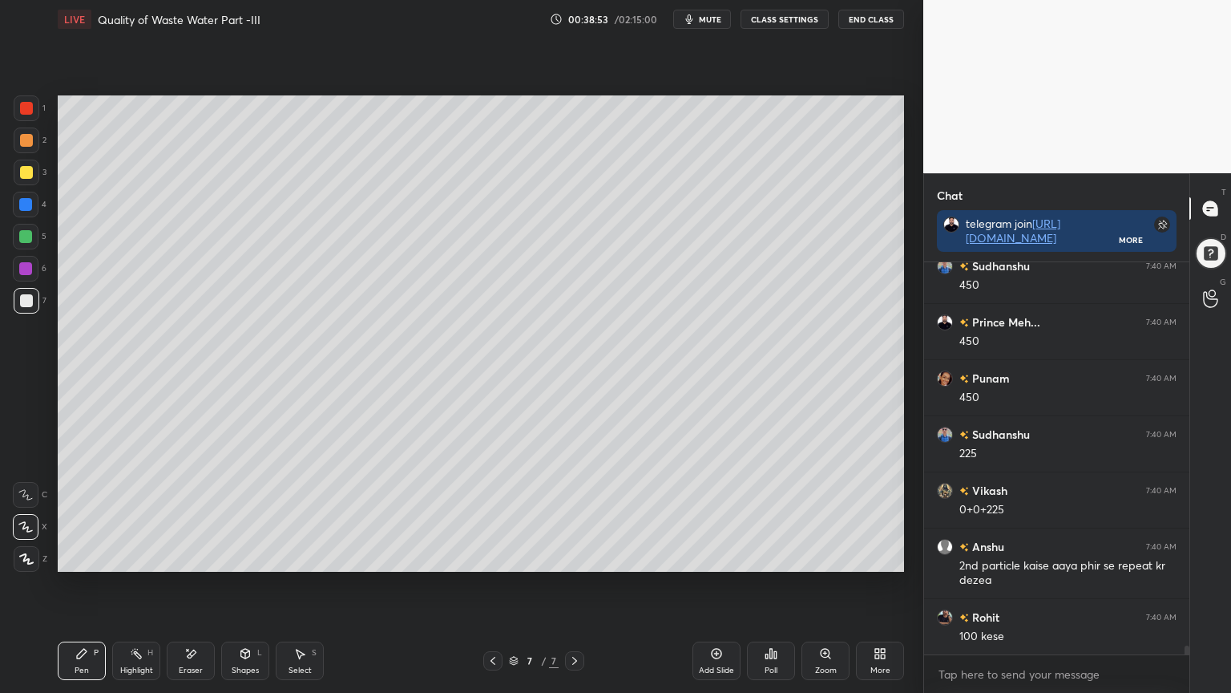
scroll to position [17782, 0]
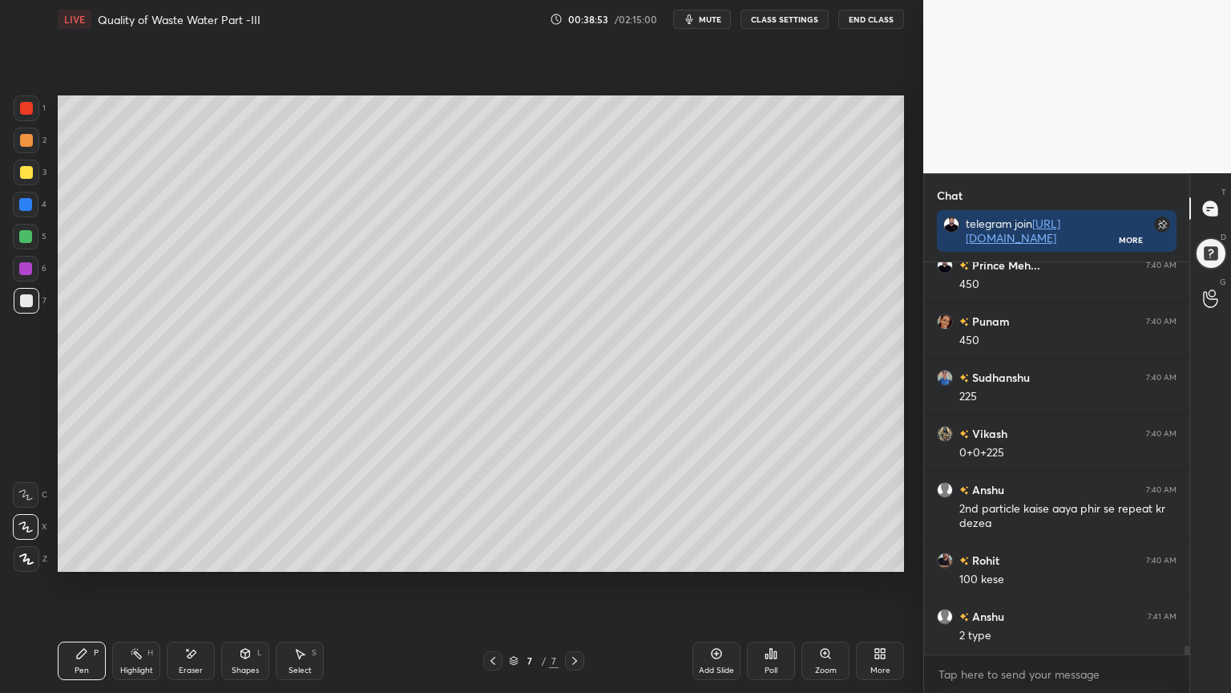
click at [716, 556] on div "Add Slide" at bounding box center [716, 670] width 35 height 8
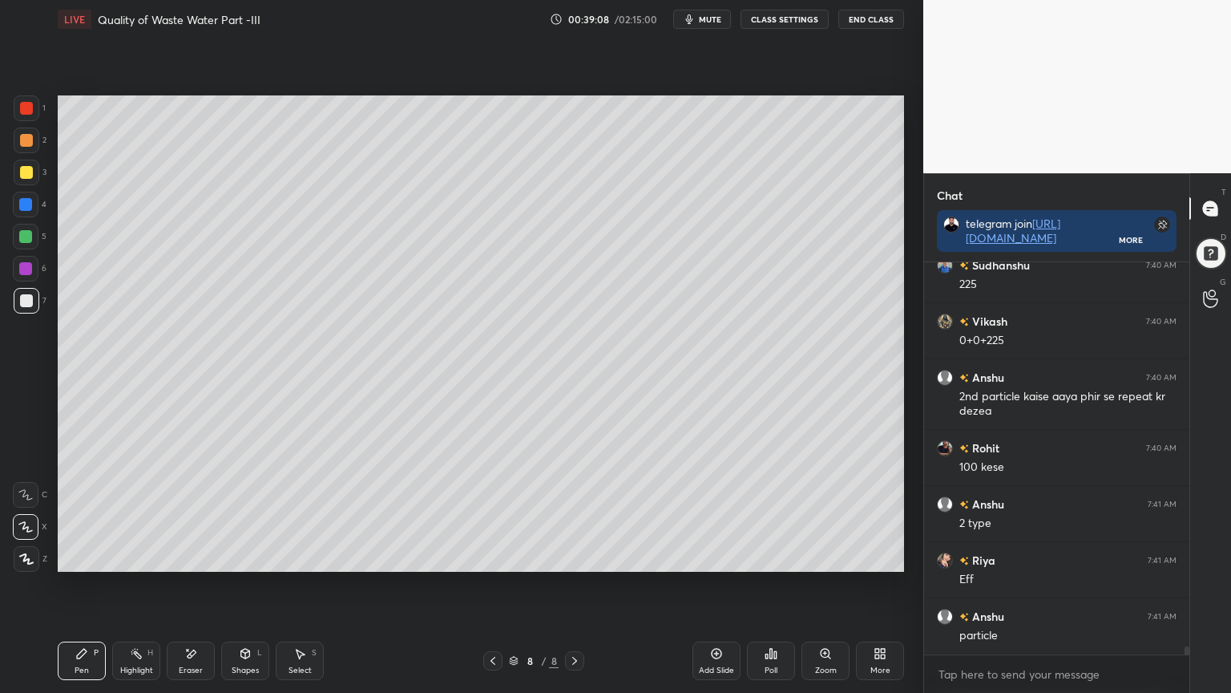
scroll to position [17950, 0]
click at [485, 556] on div at bounding box center [492, 660] width 19 height 19
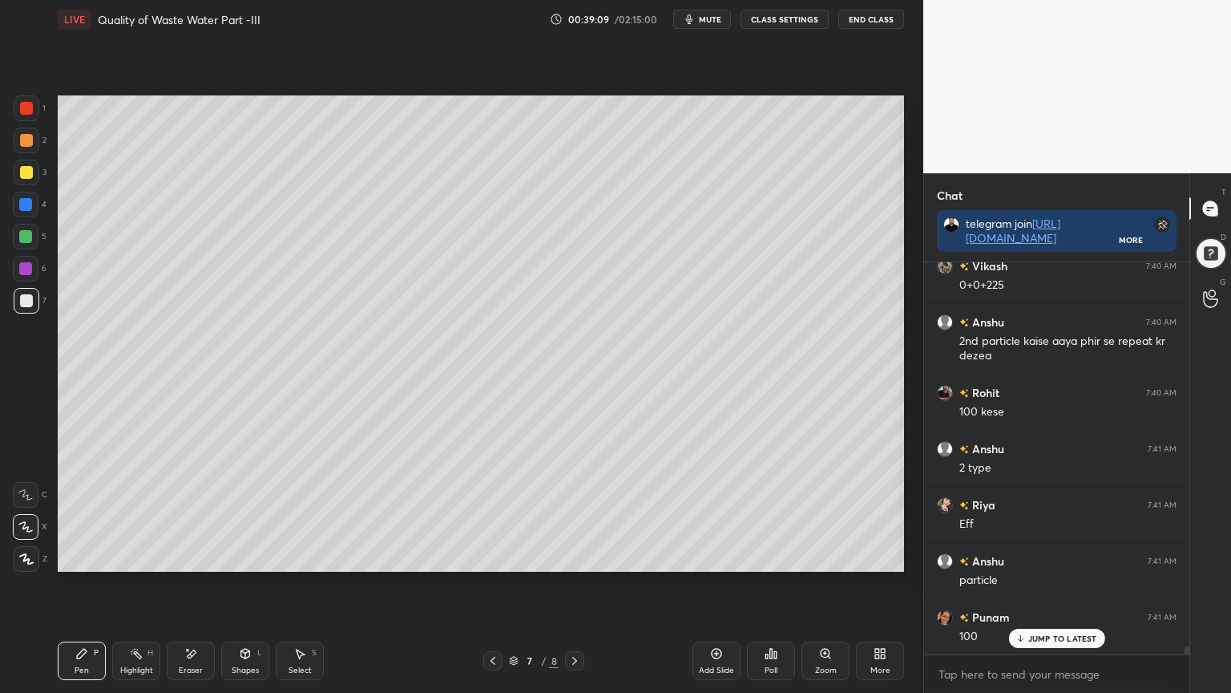
click at [571, 556] on div at bounding box center [574, 660] width 19 height 19
click at [236, 556] on div "Shapes" at bounding box center [245, 670] width 27 height 8
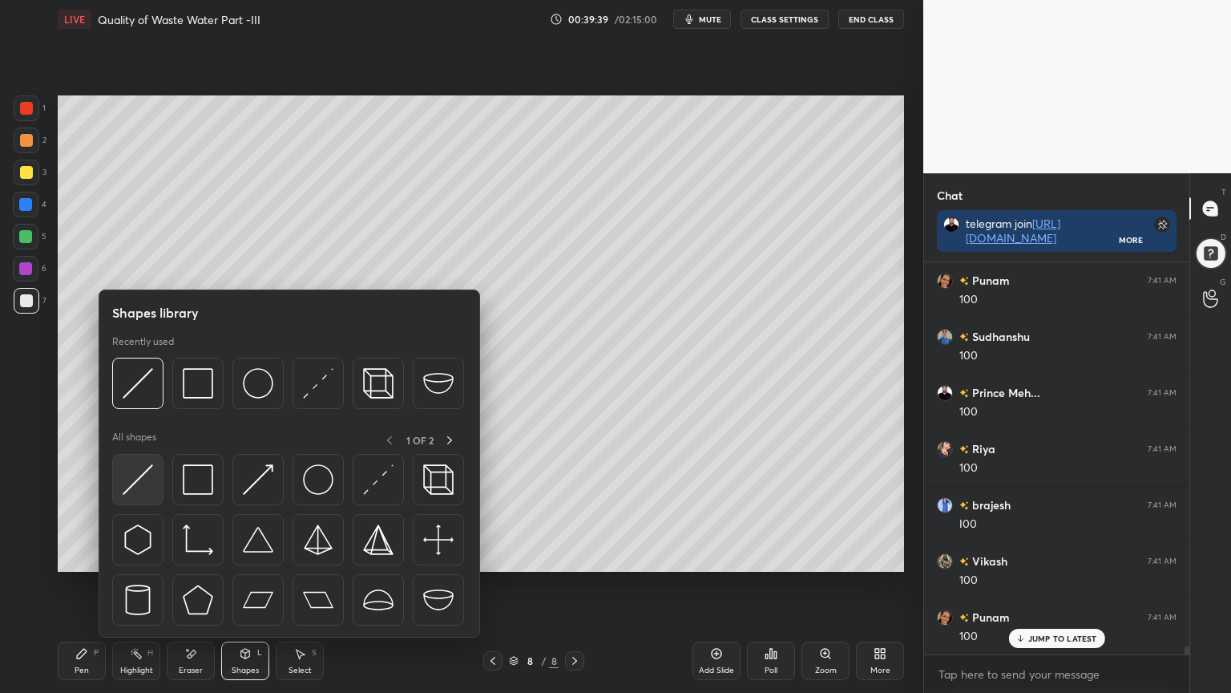
click at [127, 487] on img at bounding box center [138, 479] width 30 height 30
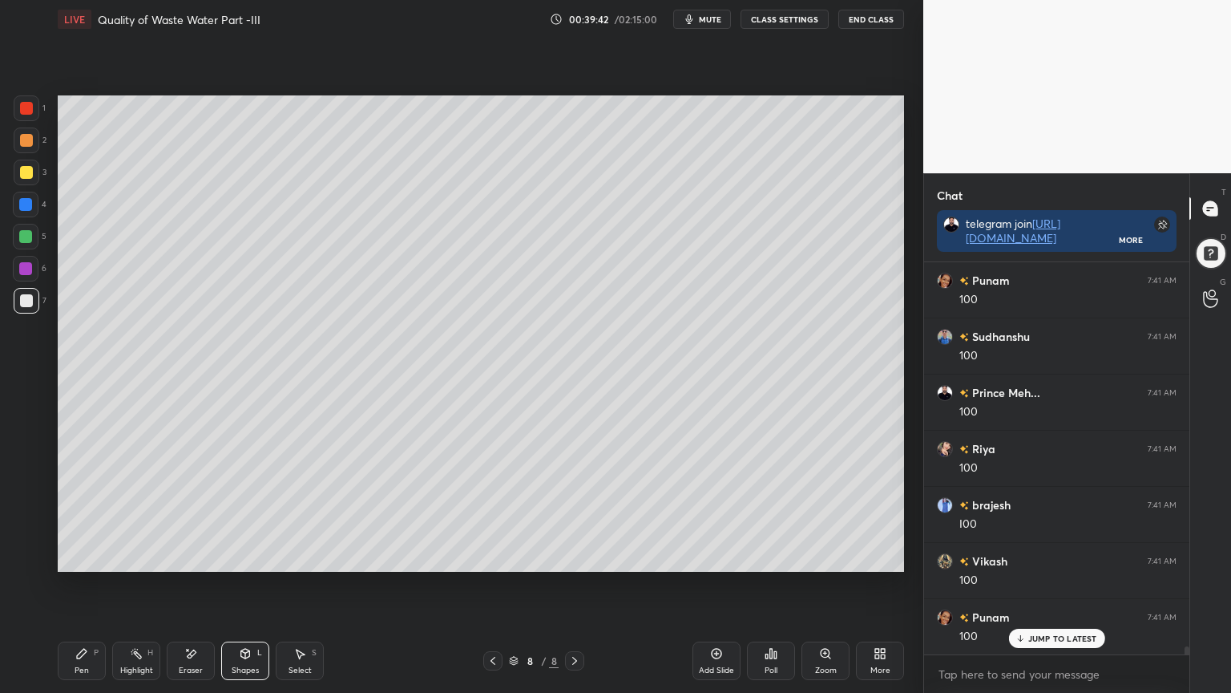
click at [83, 556] on div "Pen" at bounding box center [82, 670] width 14 height 8
click at [490, 556] on icon at bounding box center [493, 660] width 13 height 13
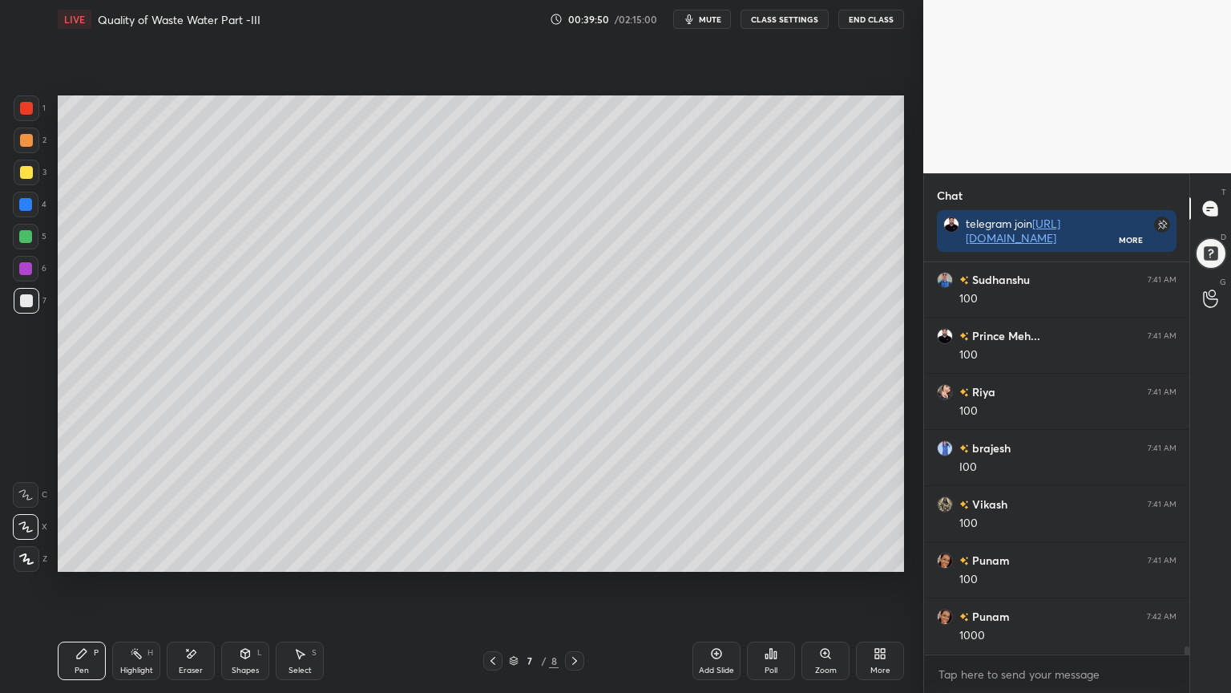
click at [482, 556] on div "7 / 8" at bounding box center [533, 660] width 317 height 19
click at [574, 556] on icon at bounding box center [574, 660] width 13 height 13
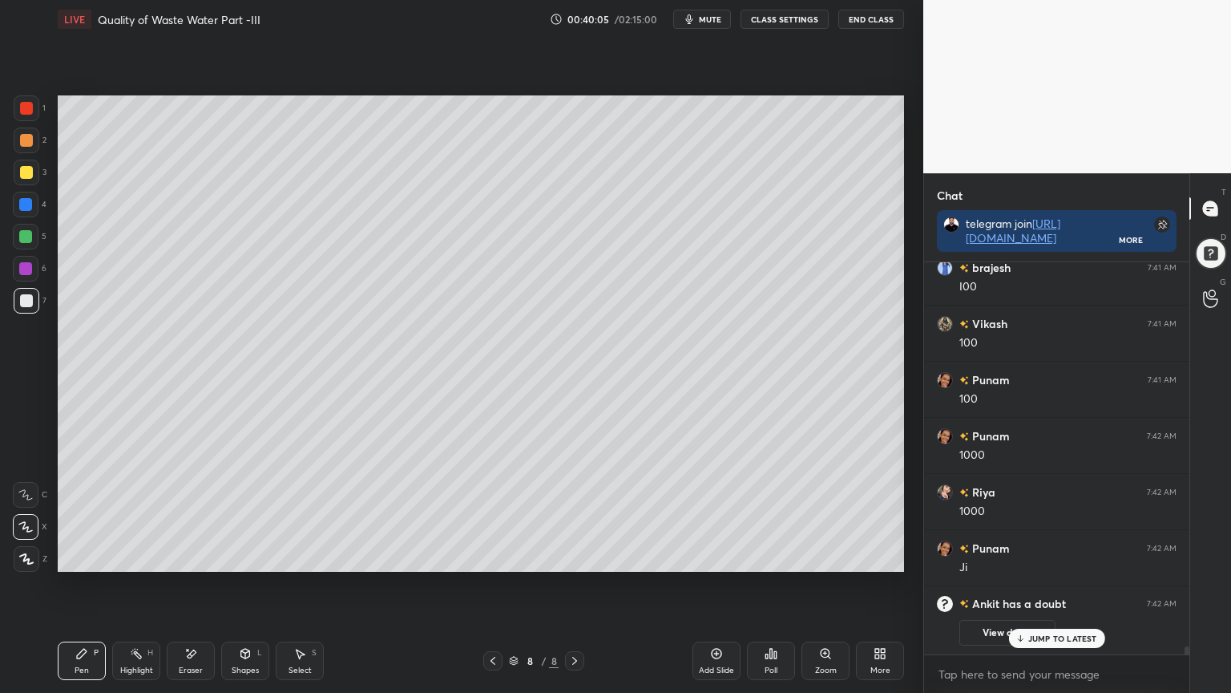
click at [495, 556] on icon at bounding box center [493, 660] width 13 height 13
click at [1042, 556] on p "JUMP TO LATEST" at bounding box center [1062, 638] width 69 height 10
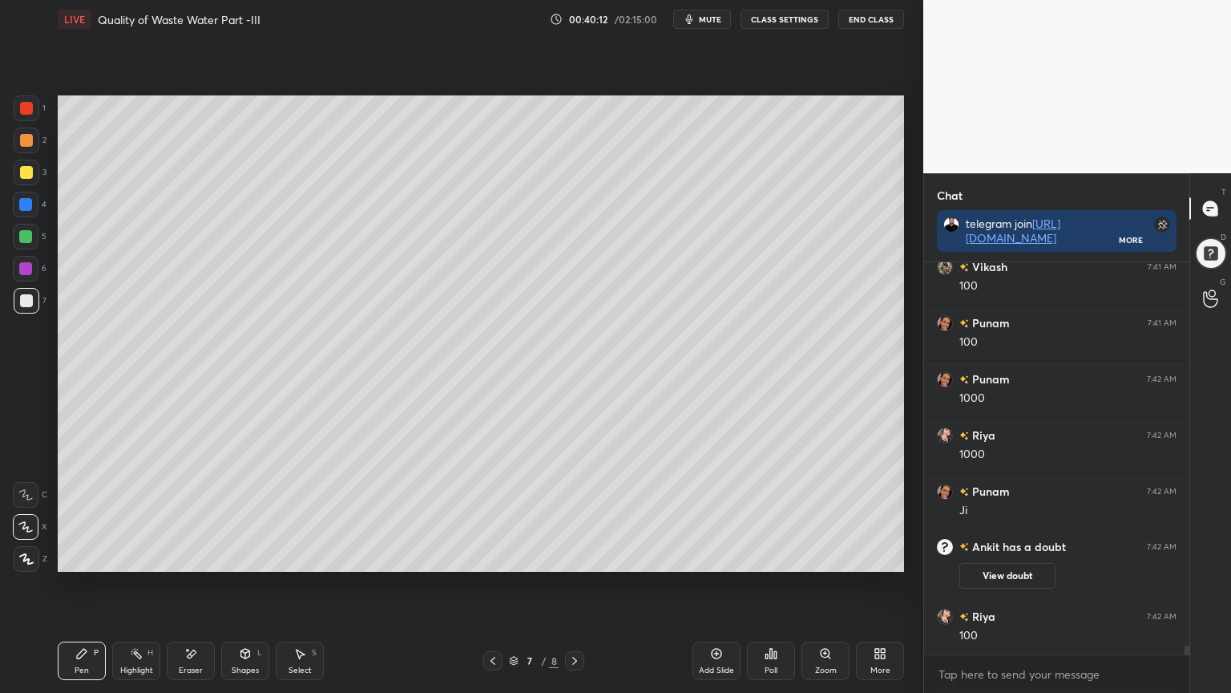
scroll to position [16773, 0]
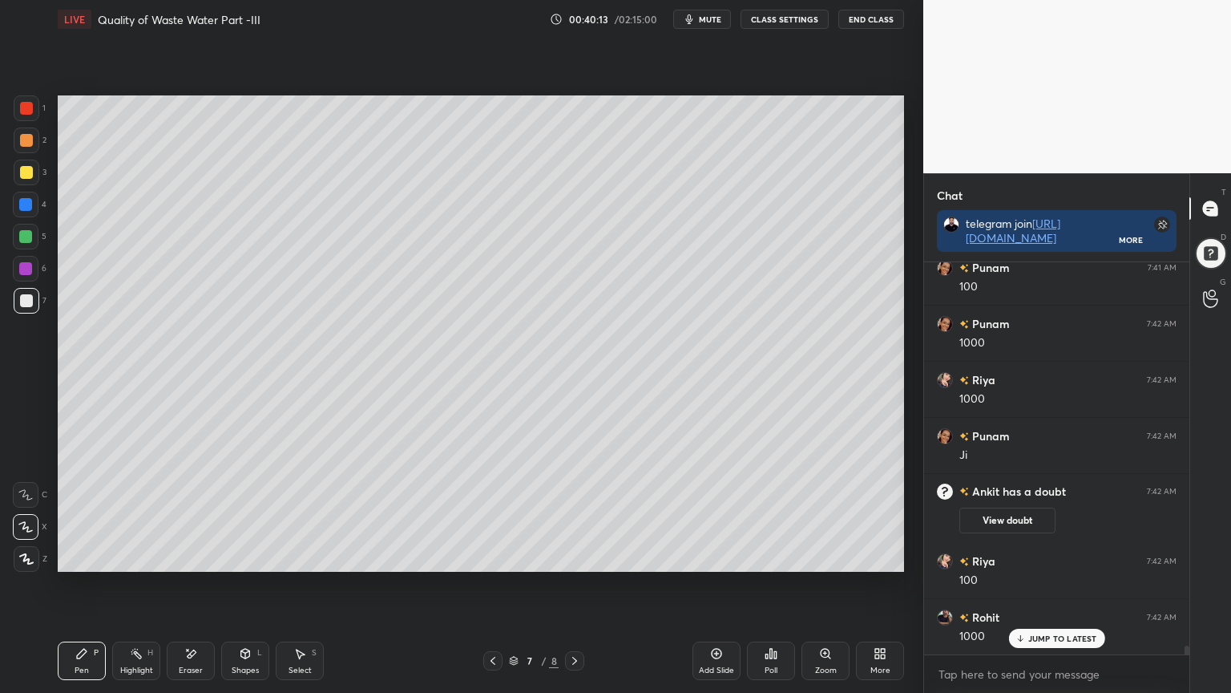
click at [574, 556] on icon at bounding box center [574, 661] width 5 height 8
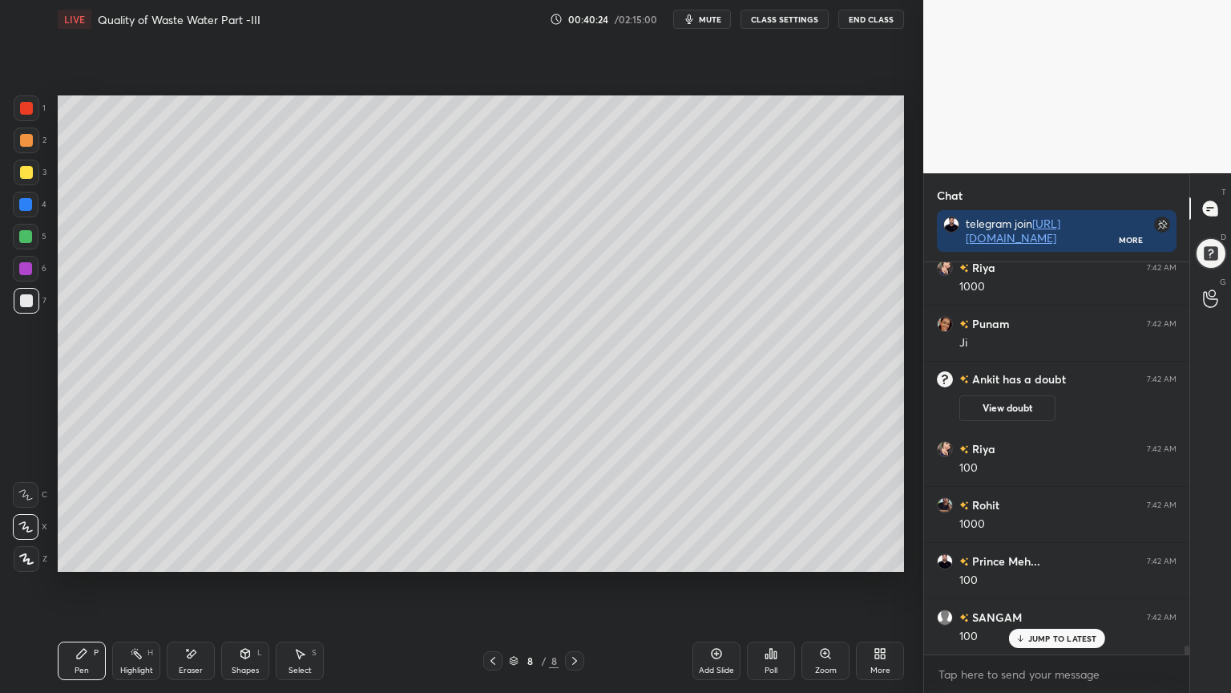
scroll to position [16942, 0]
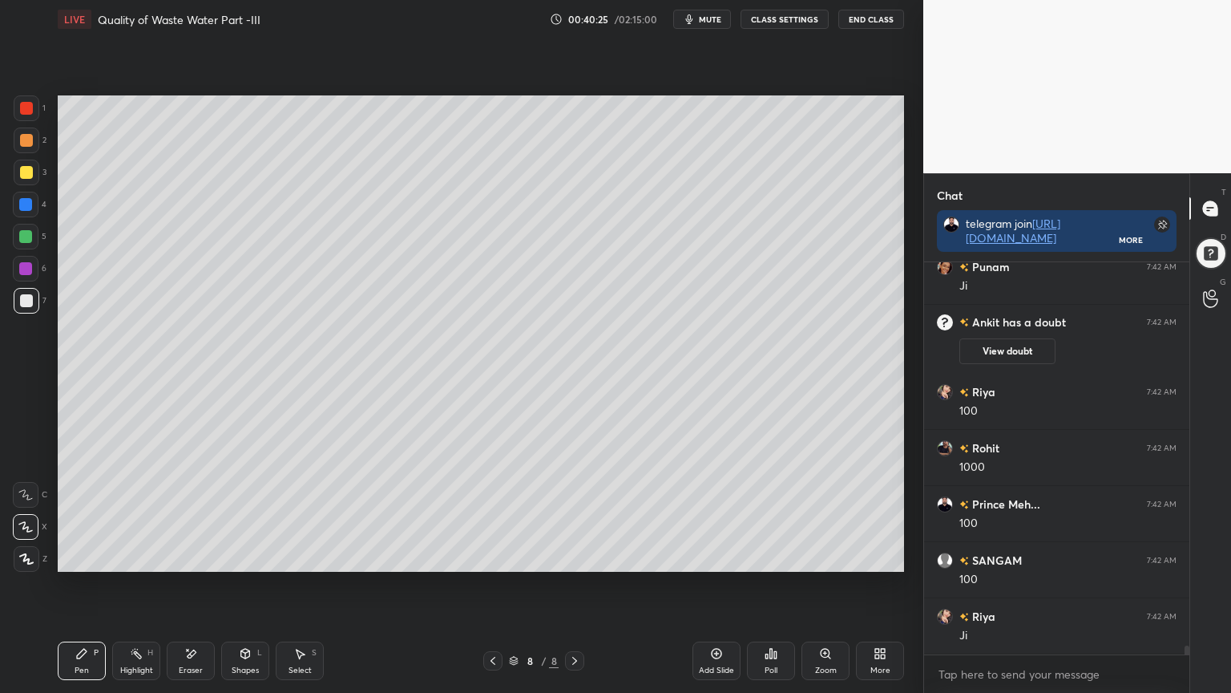
click at [492, 556] on div at bounding box center [492, 660] width 19 height 19
click at [576, 556] on icon at bounding box center [574, 661] width 5 height 8
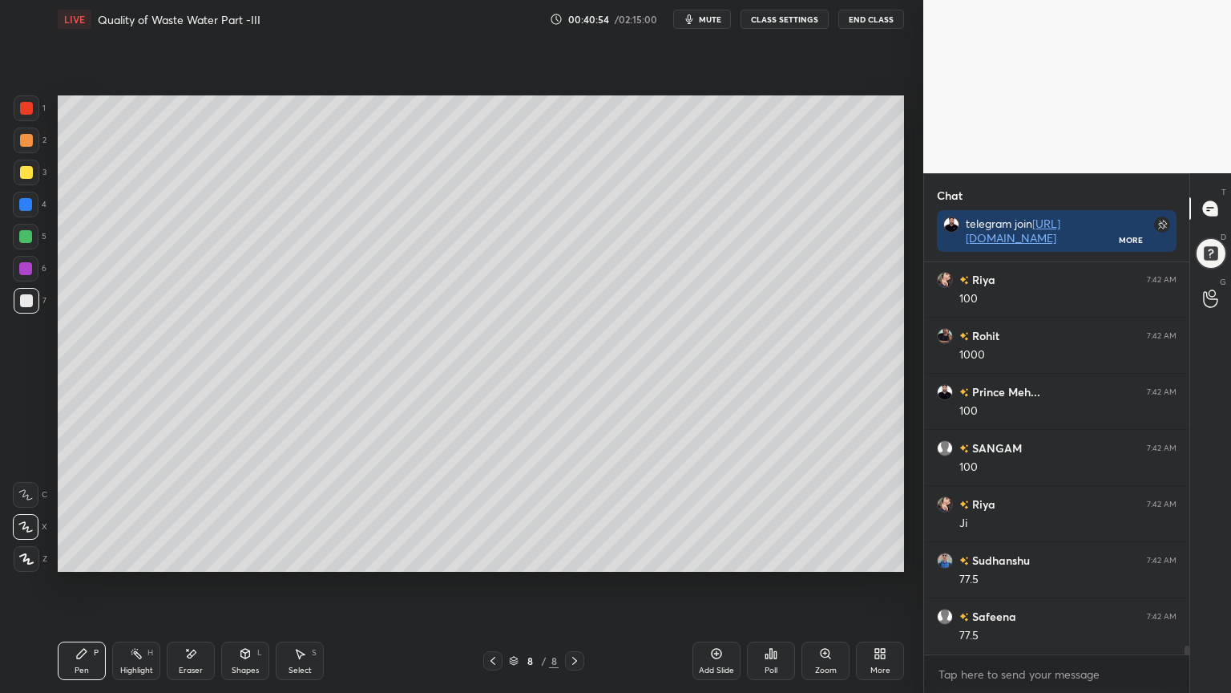
scroll to position [17109, 0]
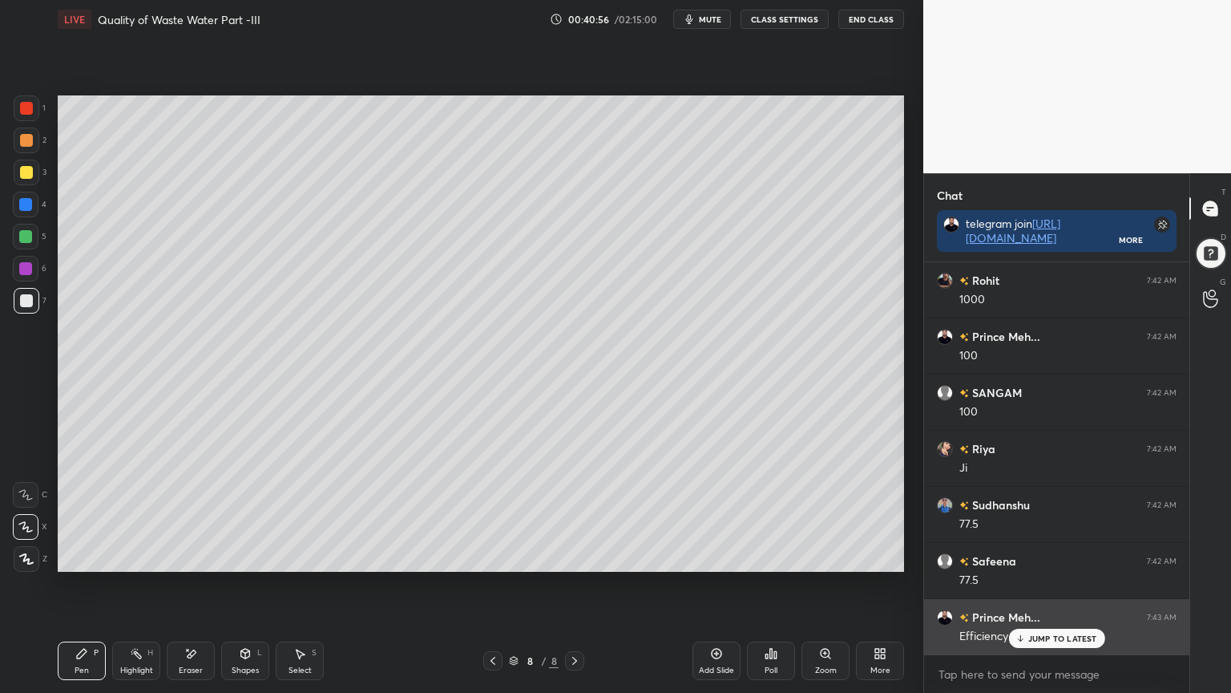
click at [1038, 556] on p "JUMP TO LATEST" at bounding box center [1062, 638] width 69 height 10
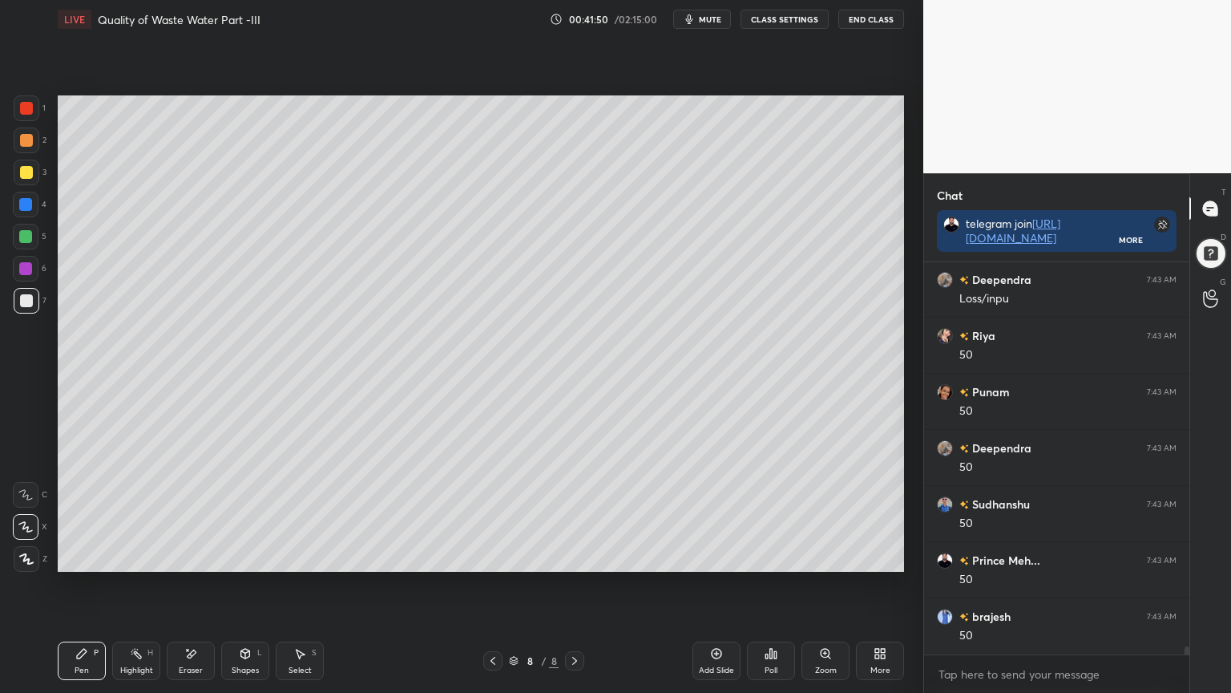
scroll to position [18119, 0]
click at [494, 556] on icon at bounding box center [493, 660] width 13 height 13
click at [499, 556] on icon at bounding box center [493, 660] width 13 height 13
click at [575, 556] on icon at bounding box center [574, 661] width 5 height 8
click at [577, 556] on icon at bounding box center [574, 660] width 13 height 13
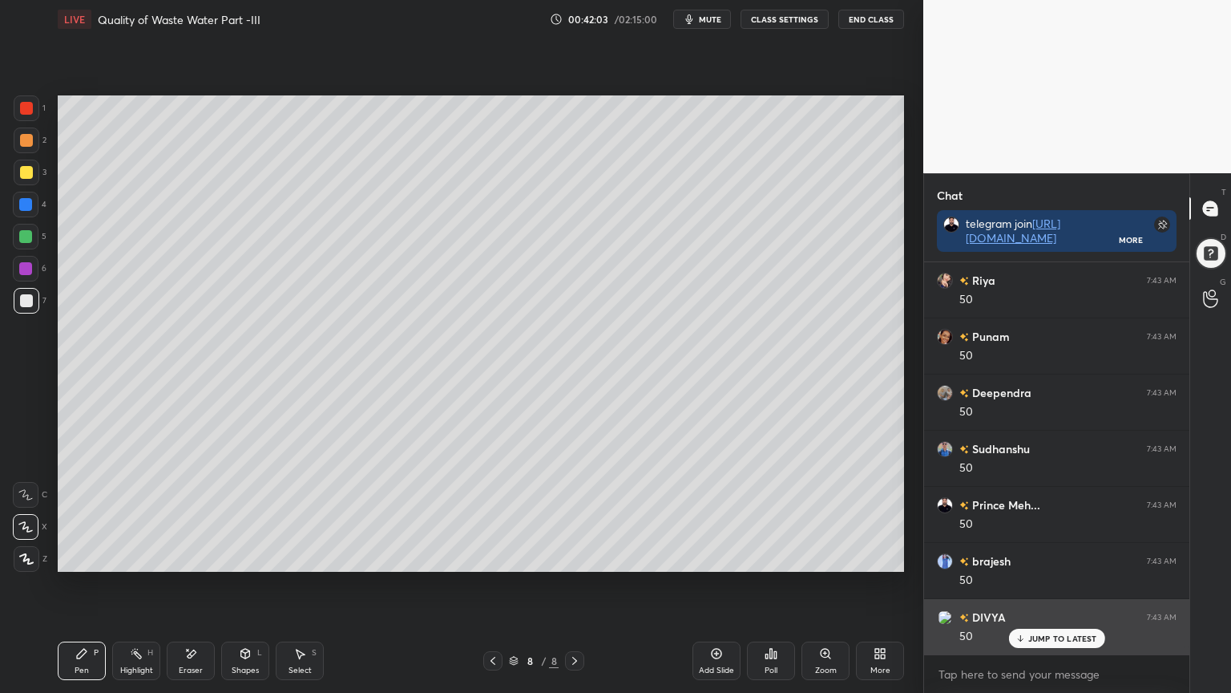
click at [1047, 556] on div "JUMP TO LATEST" at bounding box center [1056, 637] width 96 height 19
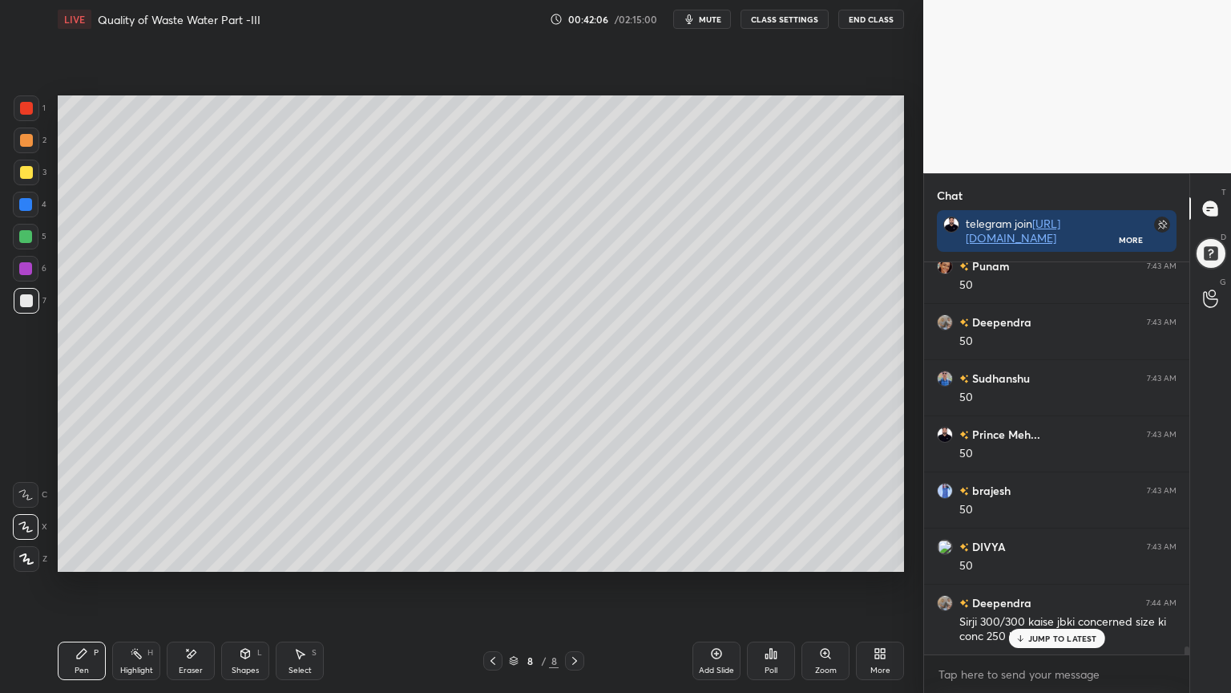
scroll to position [18261, 0]
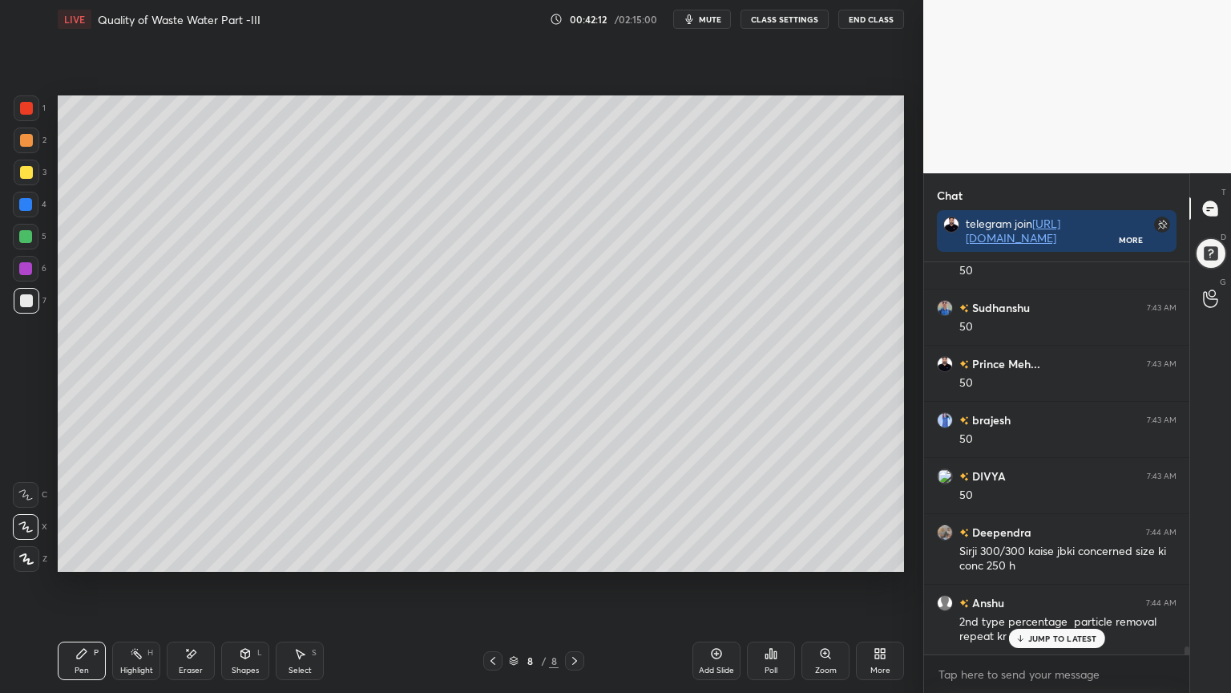
click at [491, 556] on icon at bounding box center [493, 660] width 13 height 13
click at [188, 556] on icon at bounding box center [192, 653] width 9 height 8
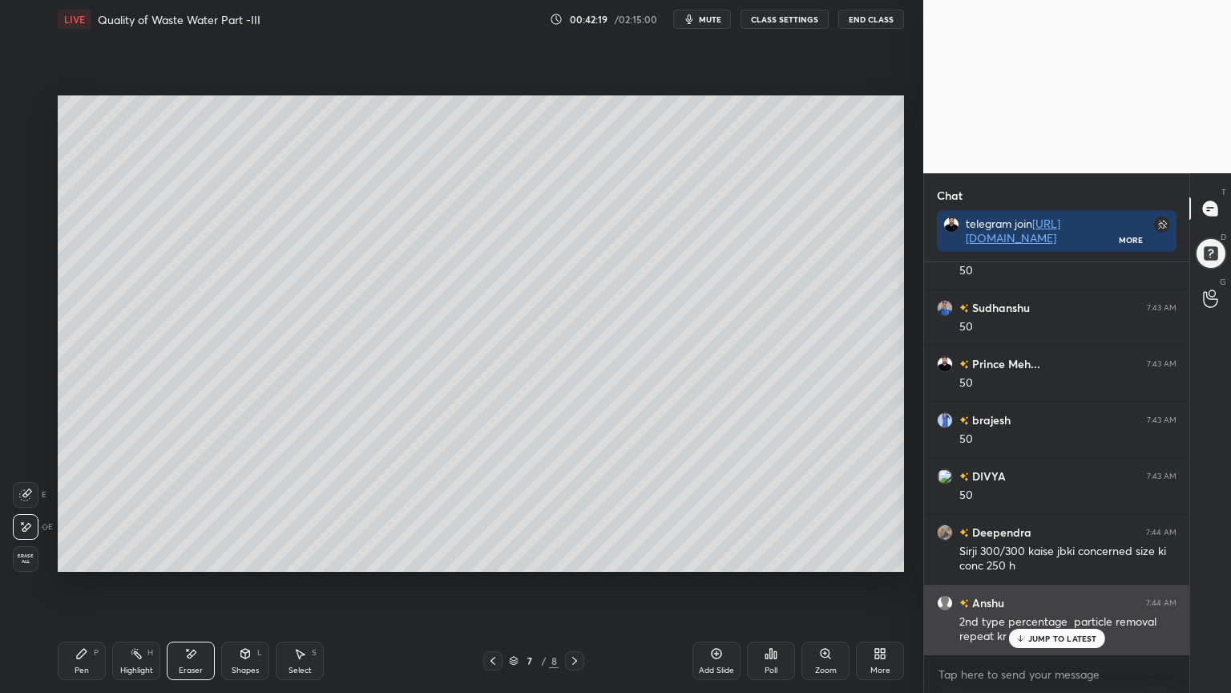
click at [1046, 556] on p "JUMP TO LATEST" at bounding box center [1062, 638] width 69 height 10
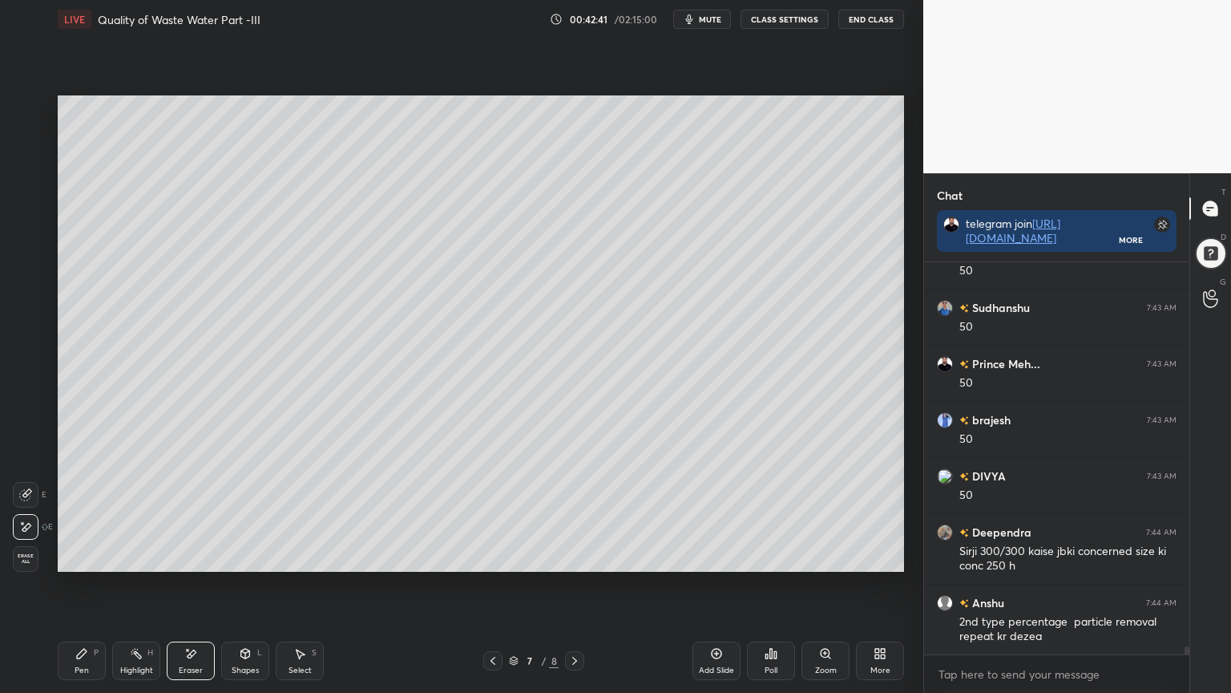
click at [299, 556] on div "Select" at bounding box center [300, 670] width 23 height 8
click at [186, 556] on div "Eraser" at bounding box center [191, 660] width 48 height 38
click at [75, 556] on div "Pen P" at bounding box center [82, 660] width 48 height 38
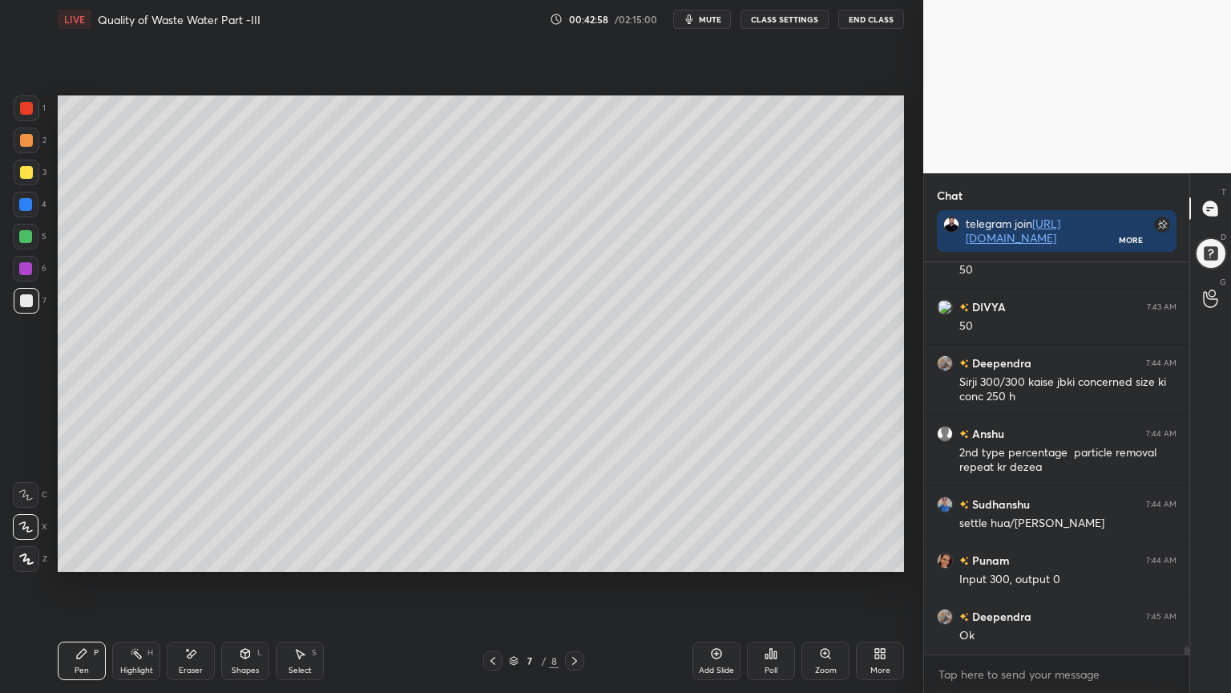
scroll to position [18485, 0]
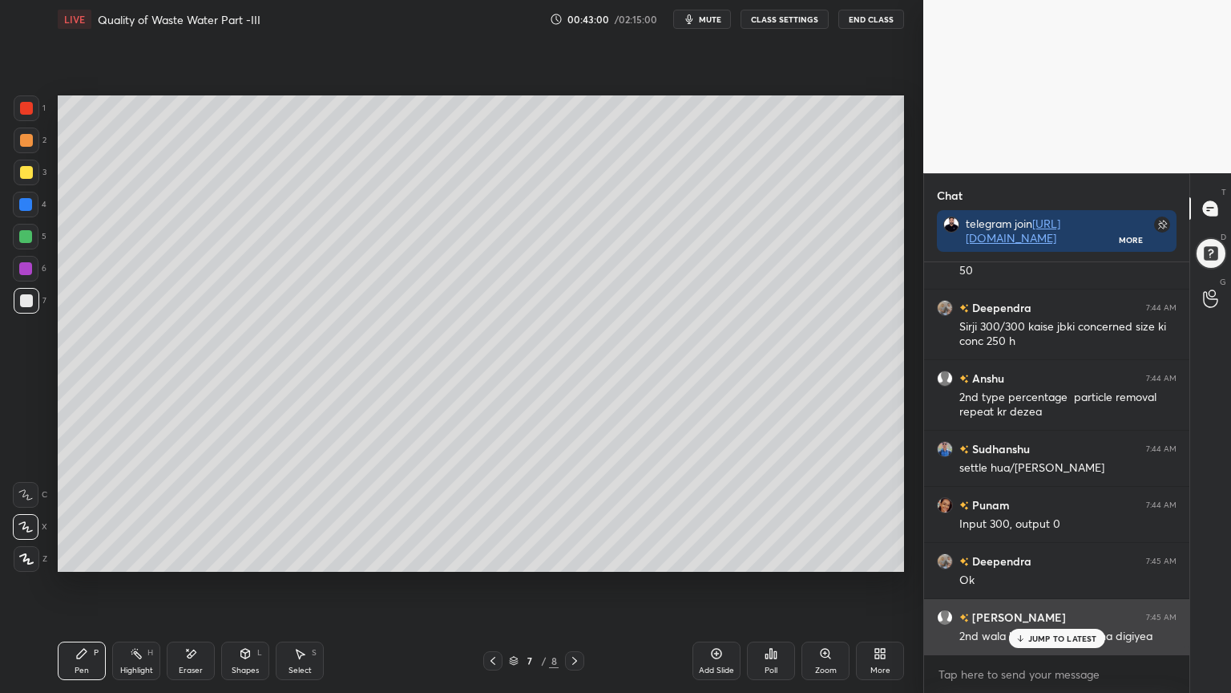
click at [1056, 556] on p "JUMP TO LATEST" at bounding box center [1062, 638] width 69 height 10
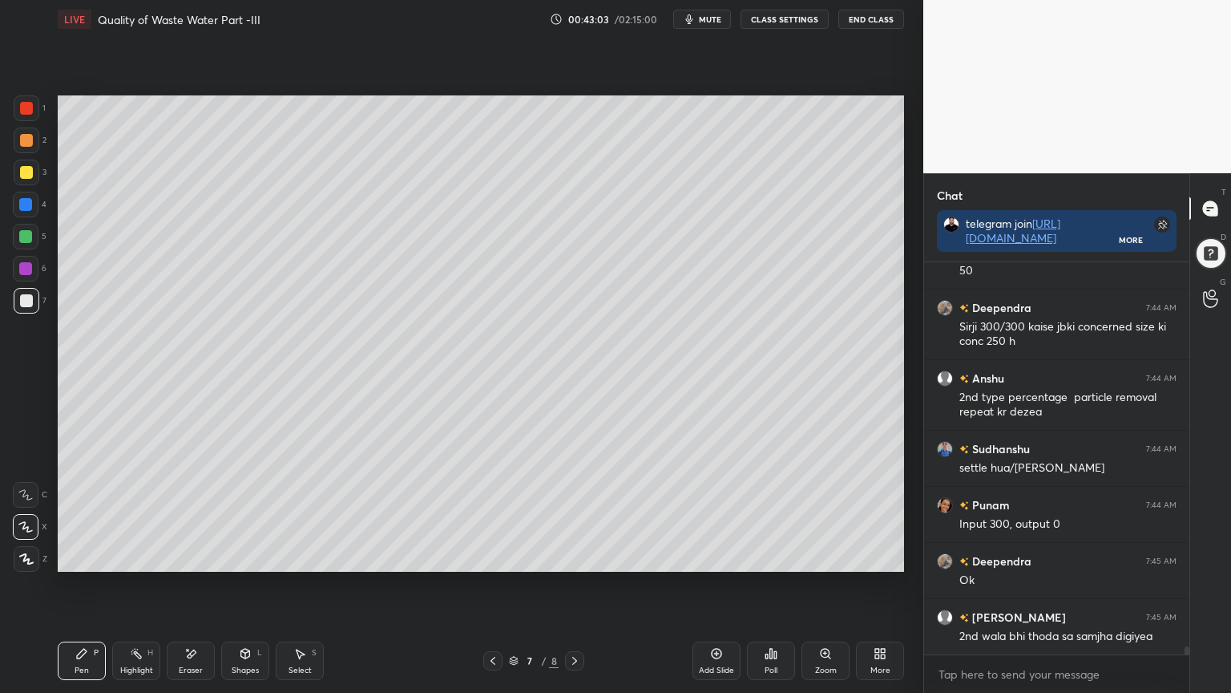
click at [496, 556] on icon at bounding box center [493, 660] width 13 height 13
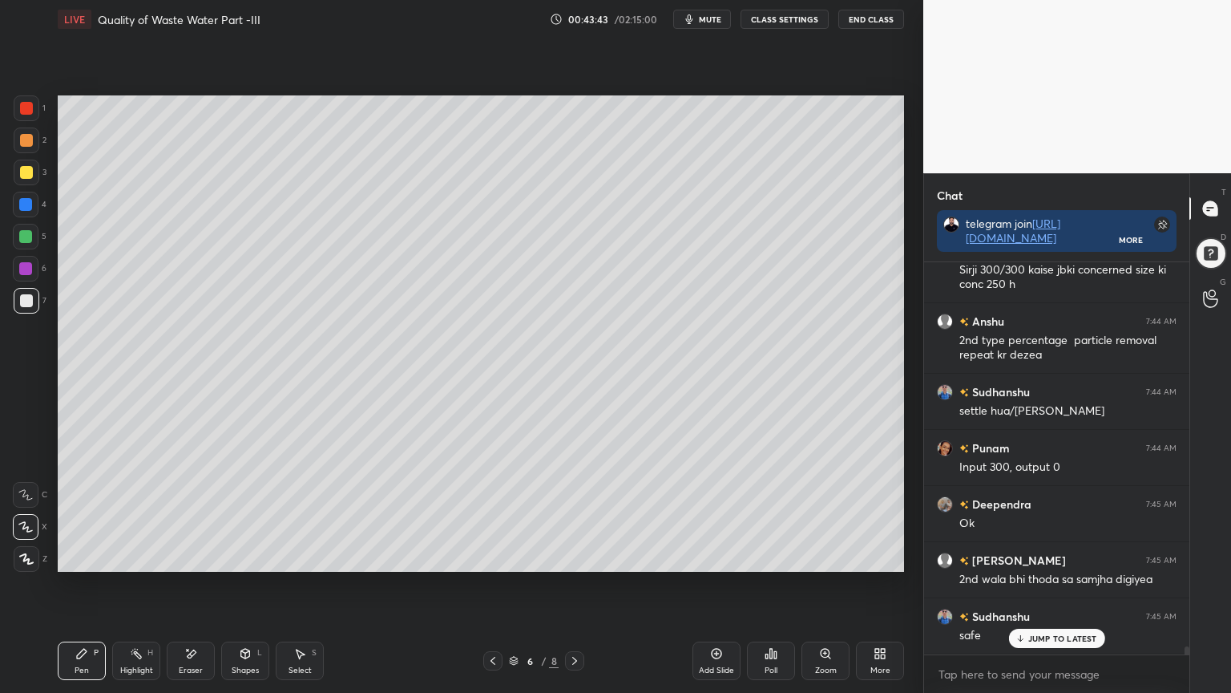
scroll to position [18597, 0]
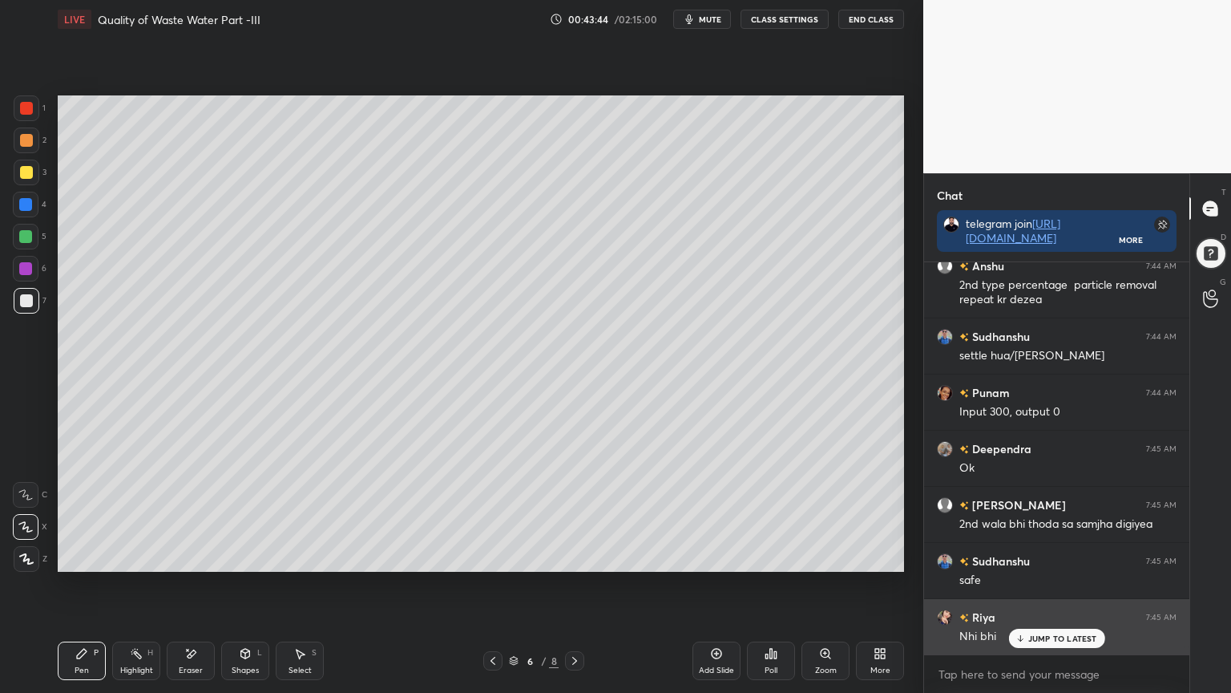
click at [1049, 556] on p "JUMP TO LATEST" at bounding box center [1062, 638] width 69 height 10
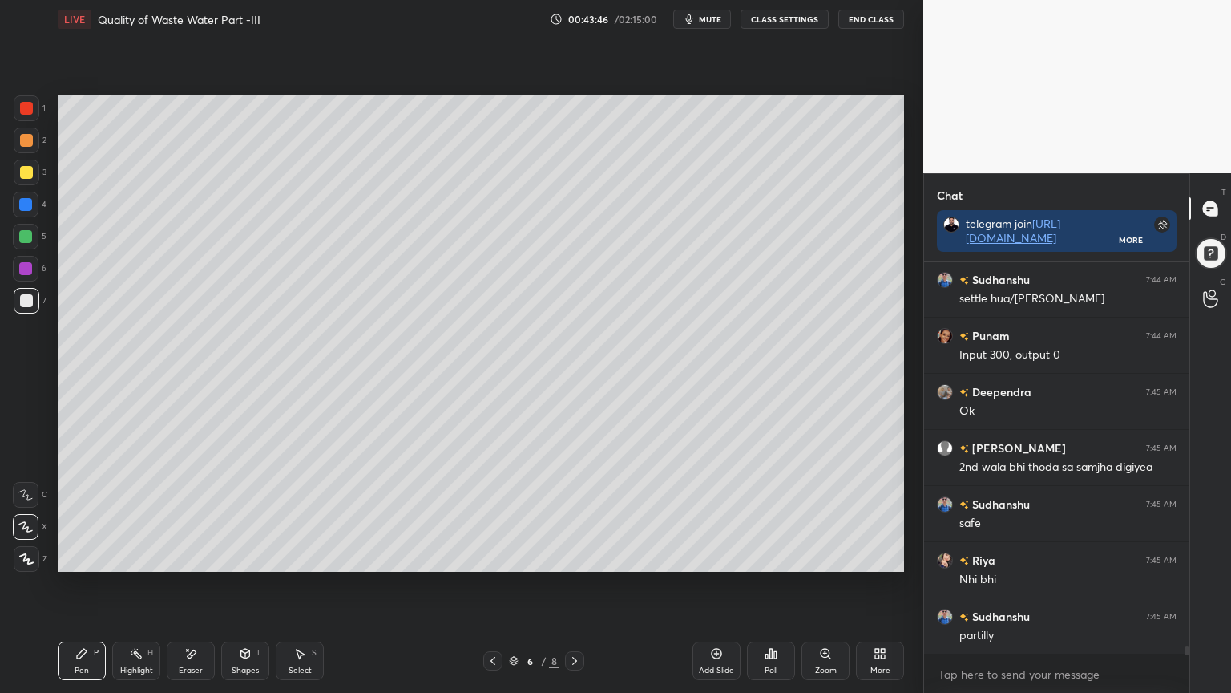
scroll to position [18709, 0]
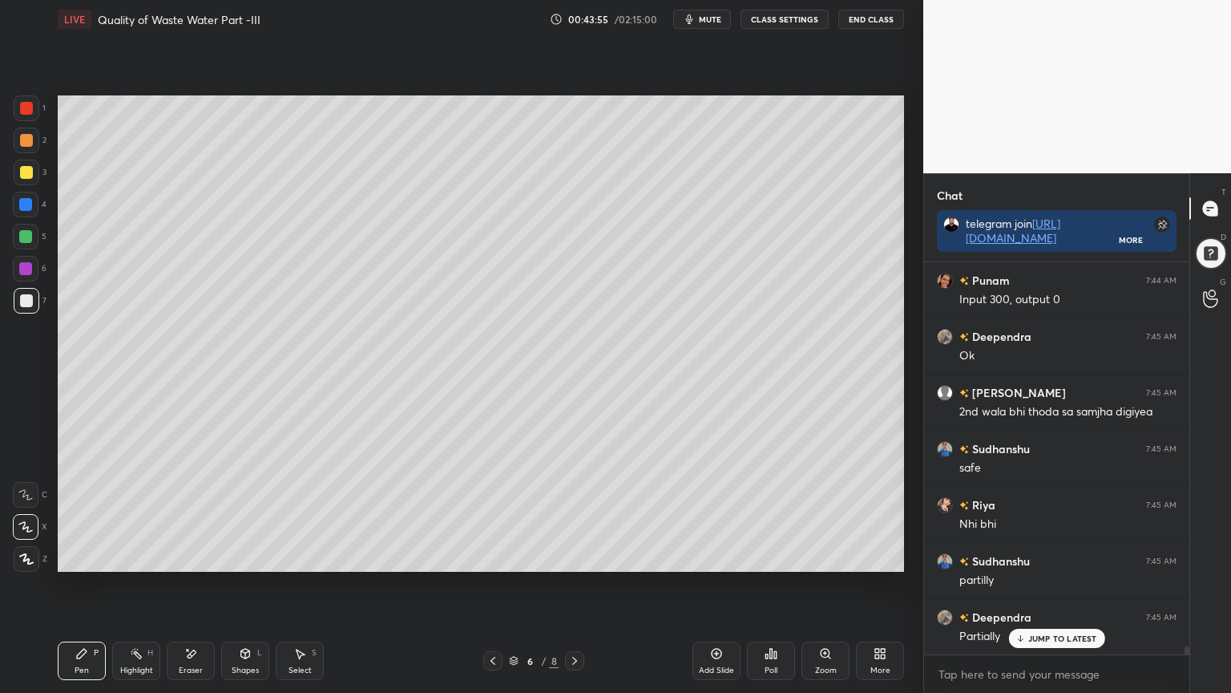
click at [576, 556] on icon at bounding box center [574, 661] width 5 height 8
click at [491, 556] on icon at bounding box center [493, 660] width 13 height 13
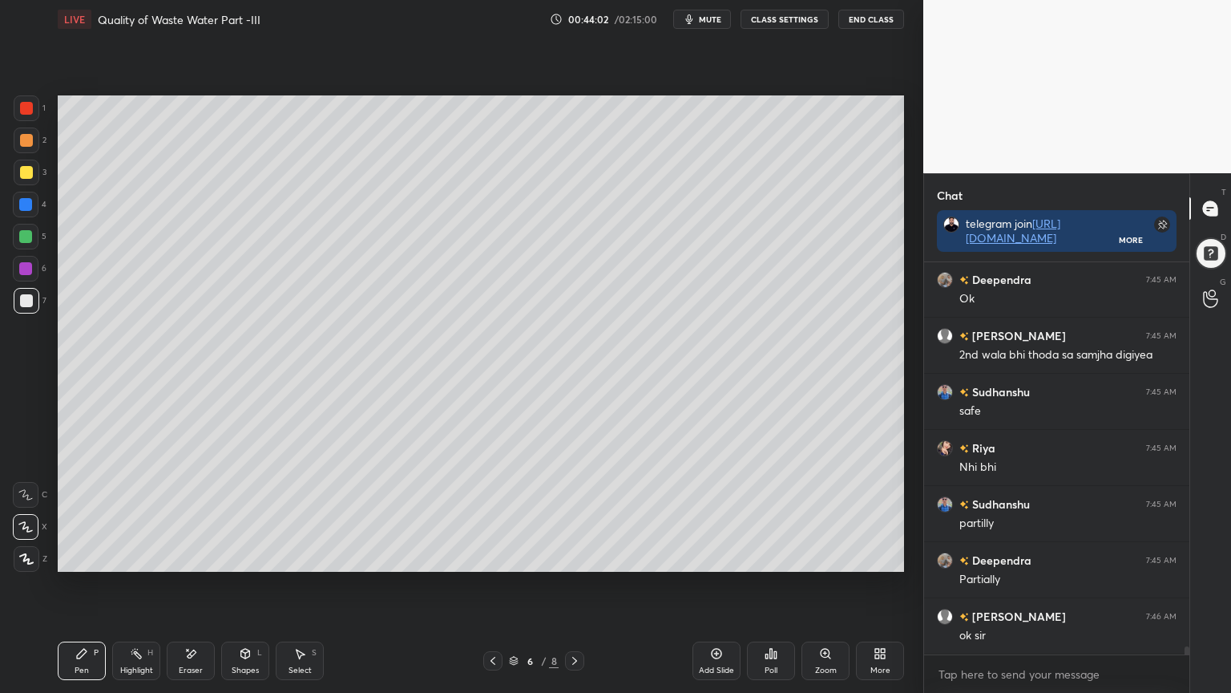
click at [576, 556] on icon at bounding box center [574, 661] width 5 height 8
click at [578, 556] on icon at bounding box center [574, 660] width 13 height 13
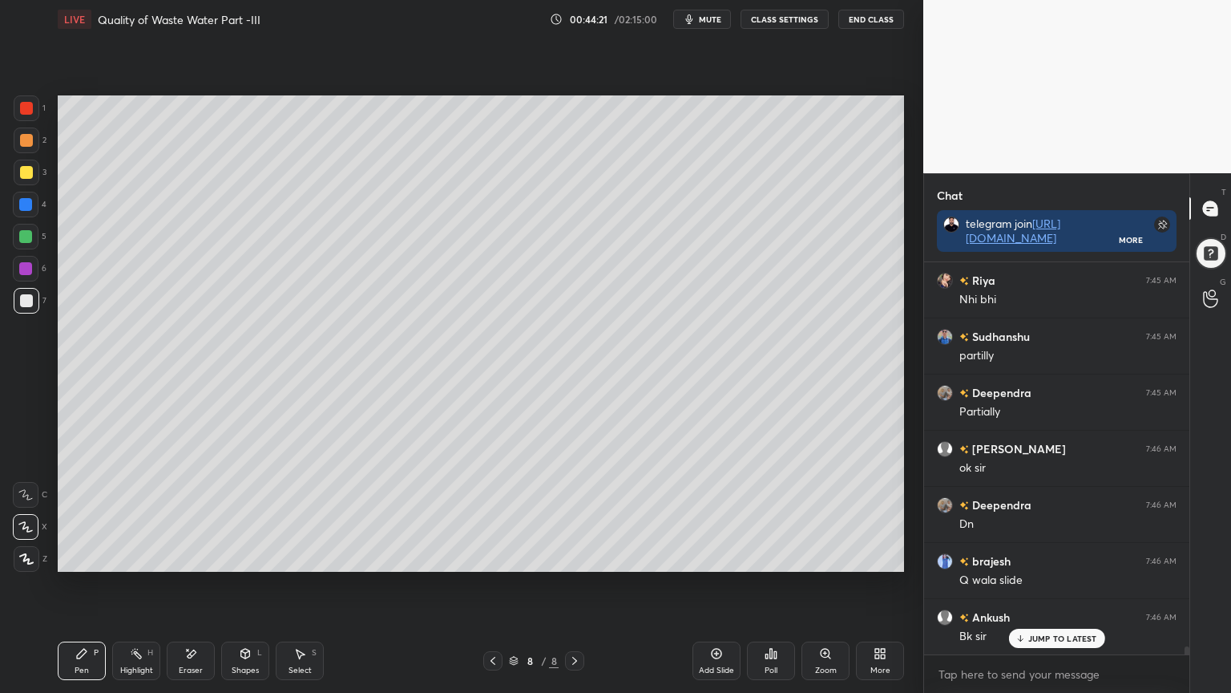
click at [487, 556] on icon at bounding box center [493, 660] width 13 height 13
click at [493, 556] on icon at bounding box center [493, 661] width 5 height 8
click at [864, 26] on button "End Class" at bounding box center [871, 19] width 66 height 19
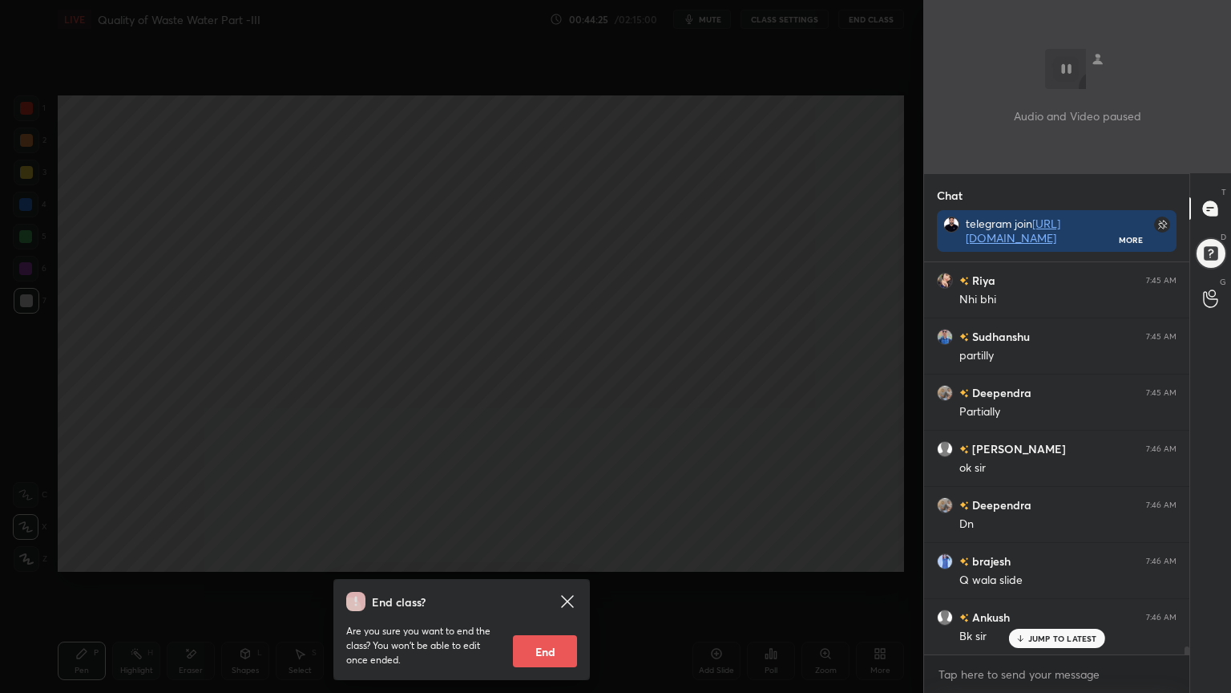
scroll to position [18991, 0]
click at [821, 147] on div "End class? Are you sure you want to end the class? You won’t be able to edit on…" at bounding box center [461, 346] width 923 height 693
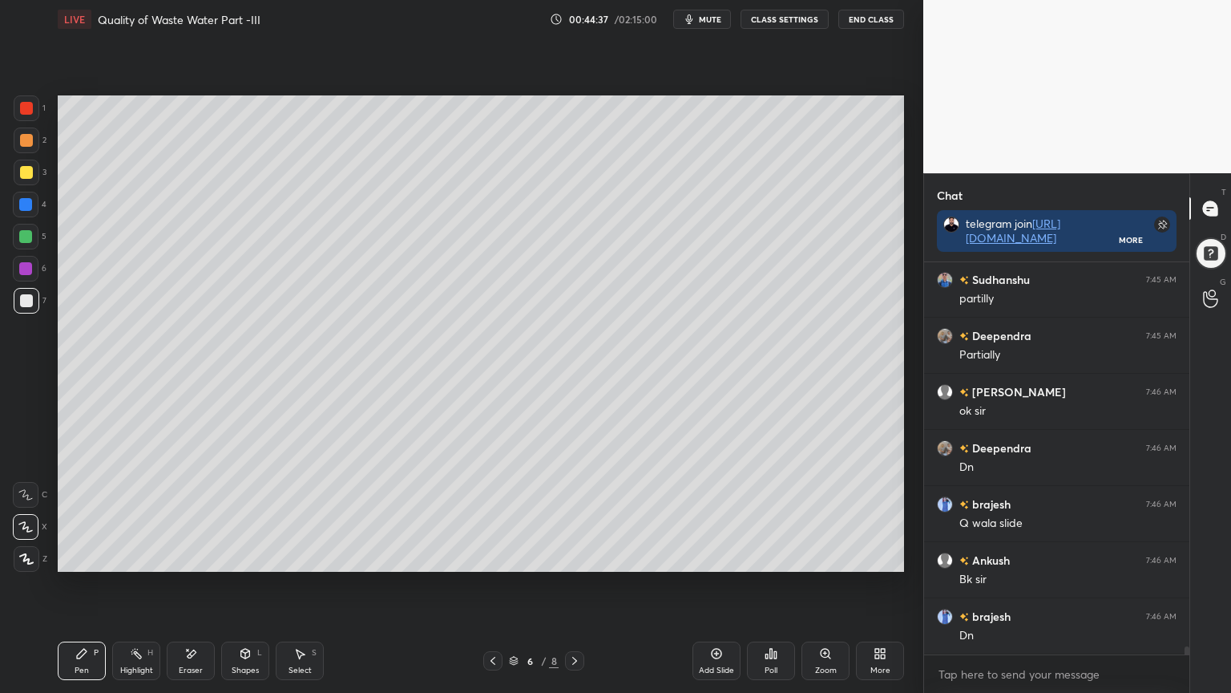
click at [574, 556] on icon at bounding box center [574, 660] width 13 height 13
click at [575, 556] on icon at bounding box center [574, 660] width 13 height 13
click at [715, 556] on icon at bounding box center [716, 653] width 13 height 13
click at [24, 172] on div at bounding box center [26, 172] width 13 height 13
click at [78, 556] on div "Pen P" at bounding box center [82, 660] width 48 height 38
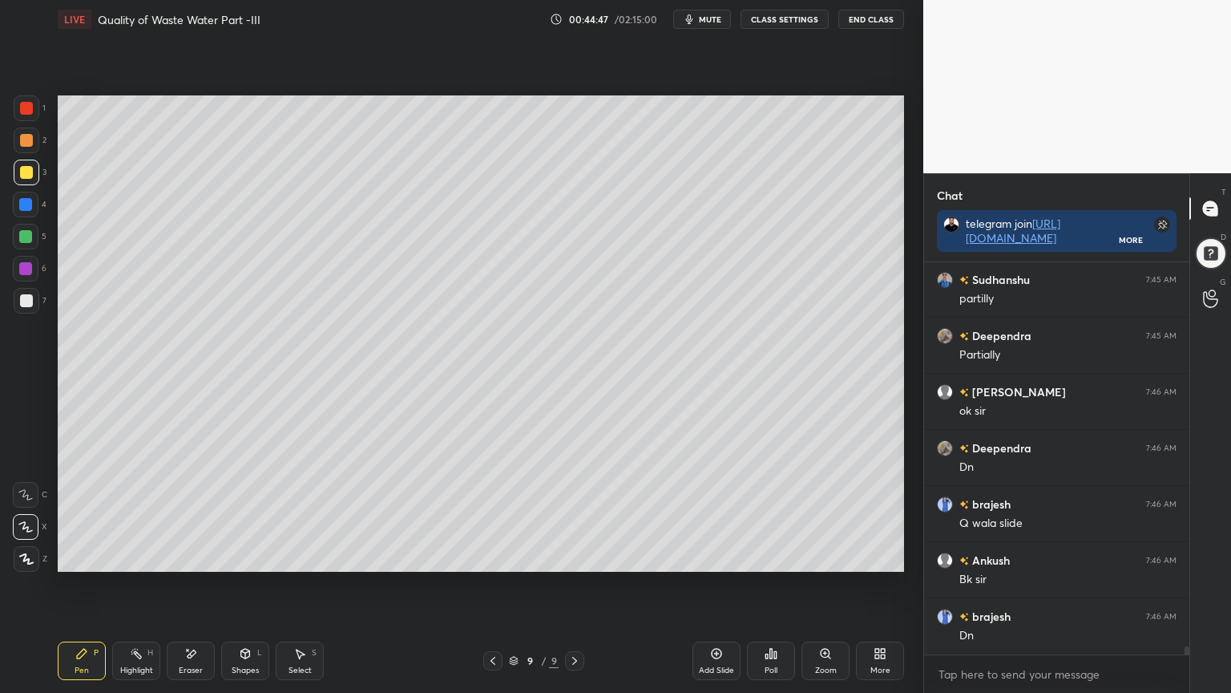
scroll to position [19059, 0]
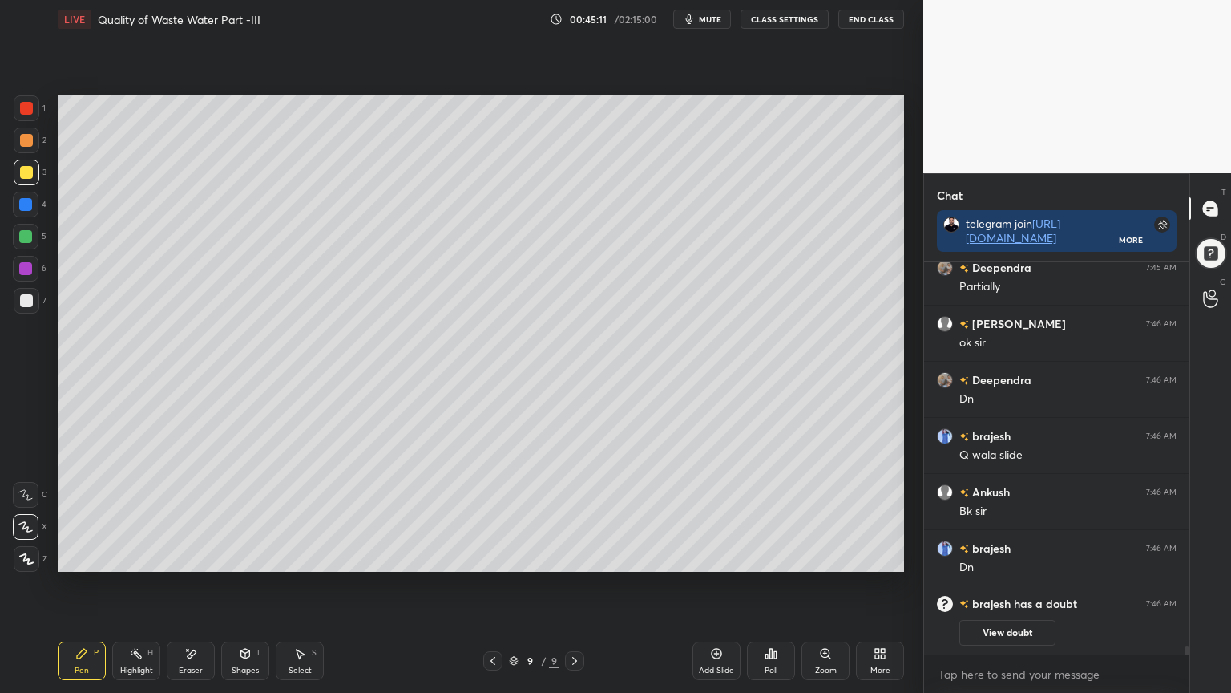
click at [244, 556] on icon at bounding box center [245, 653] width 9 height 10
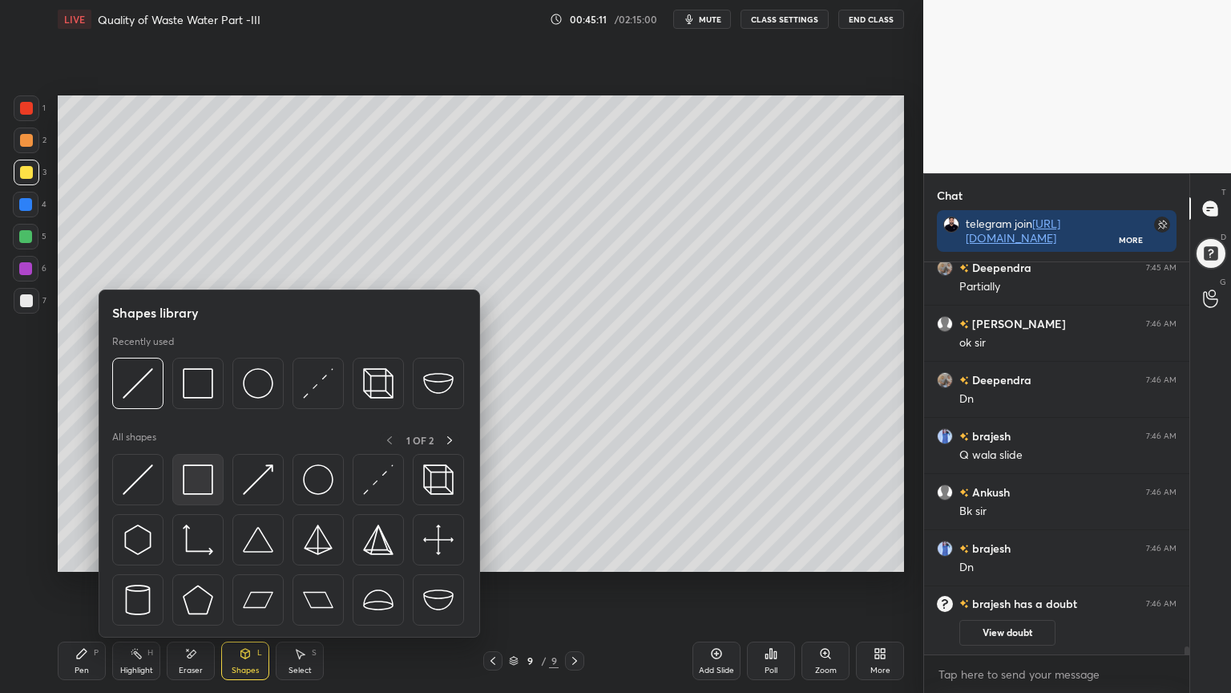
click at [200, 494] on img at bounding box center [198, 479] width 30 height 30
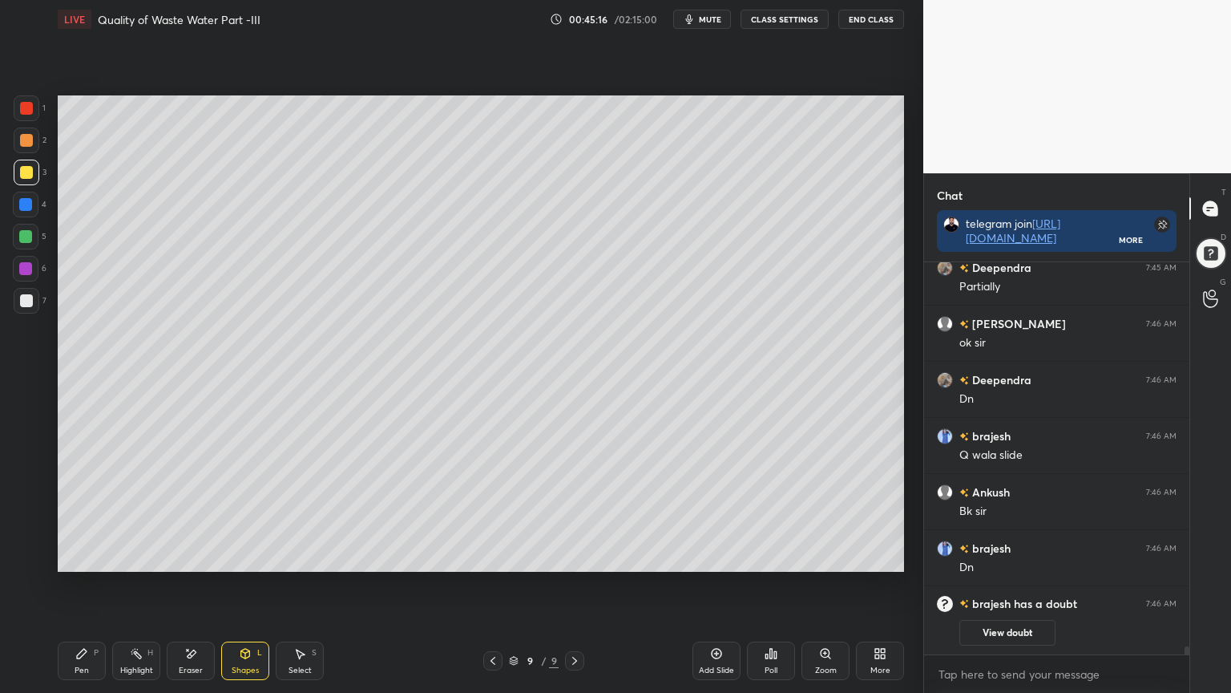
click at [247, 556] on div "Shapes L" at bounding box center [245, 660] width 48 height 38
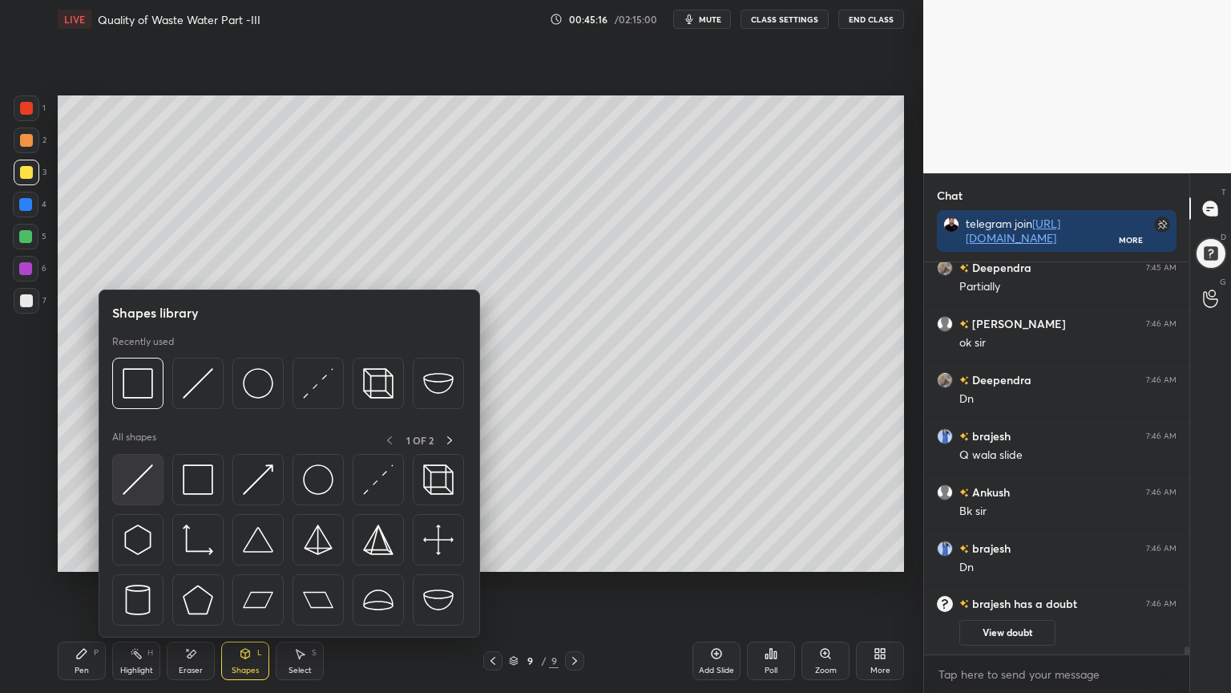
click at [137, 484] on img at bounding box center [138, 479] width 30 height 30
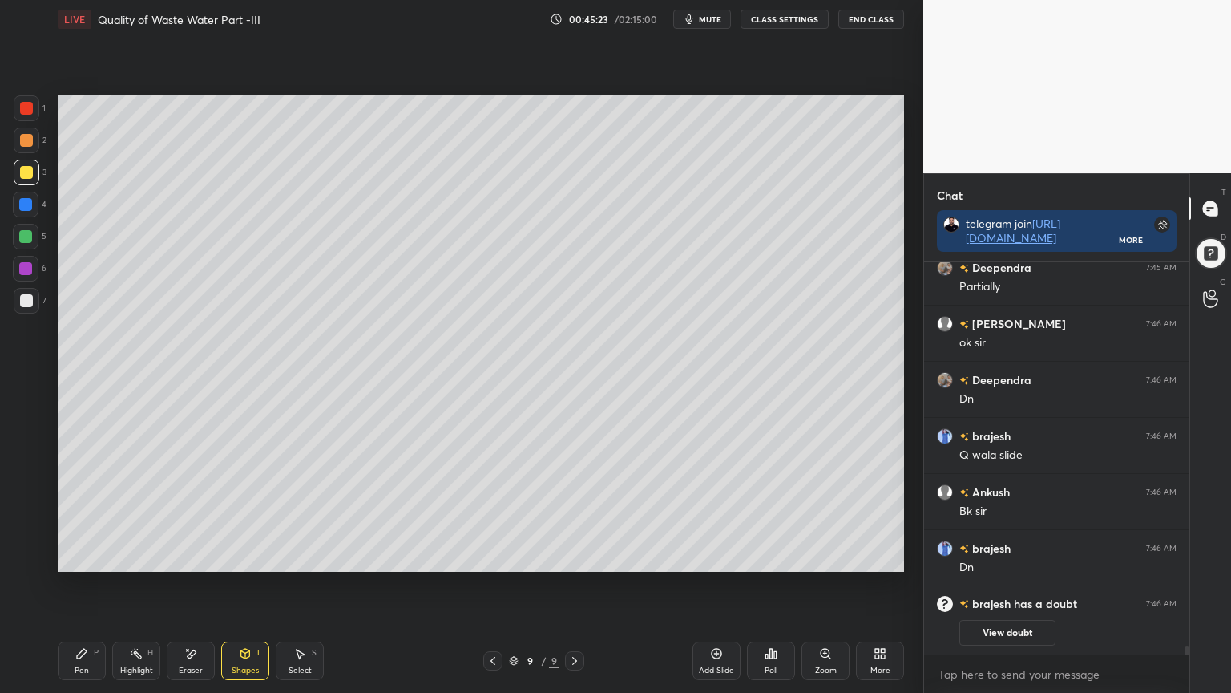
click at [80, 556] on div "Pen" at bounding box center [82, 670] width 14 height 8
click at [251, 556] on div "Shapes L" at bounding box center [245, 660] width 48 height 38
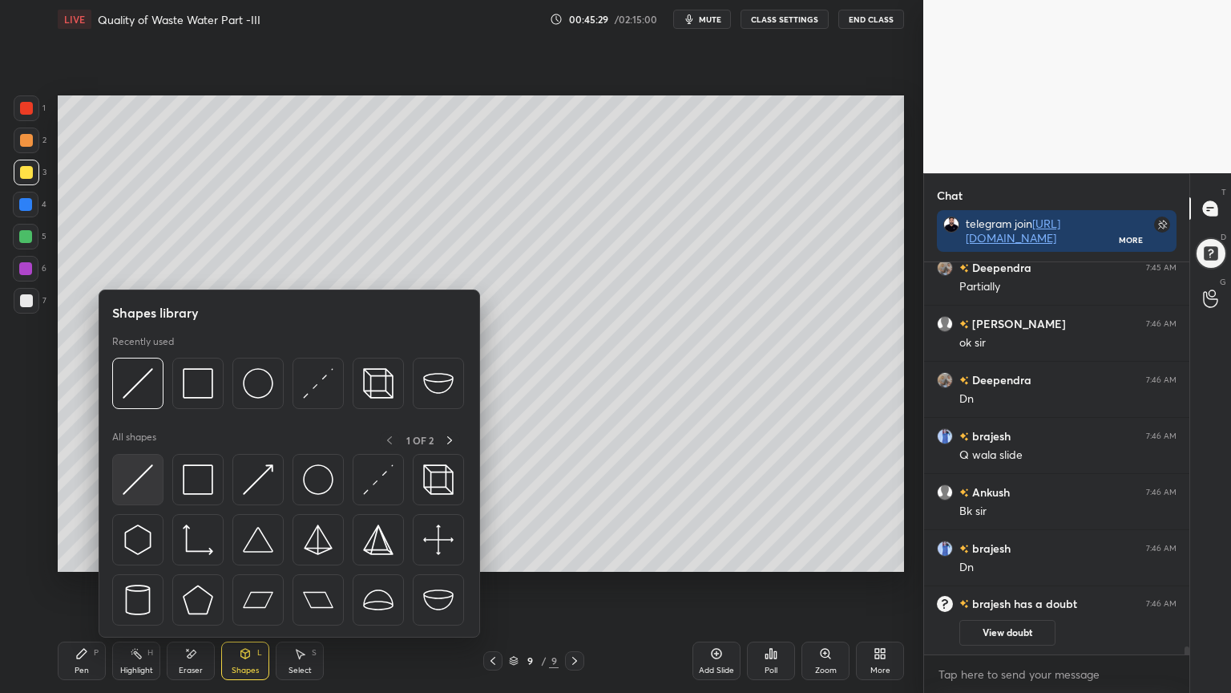
click at [139, 479] on img at bounding box center [138, 479] width 30 height 30
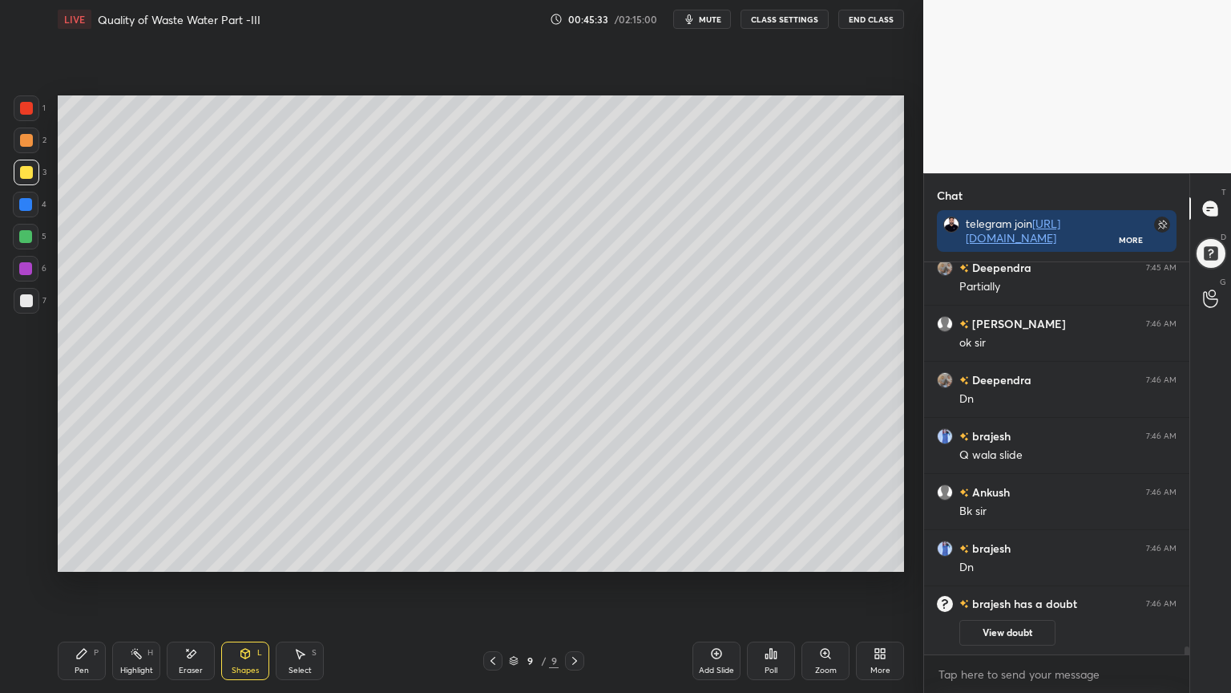
click at [87, 556] on icon at bounding box center [81, 653] width 13 height 13
click at [244, 556] on div "Shapes L" at bounding box center [245, 660] width 48 height 38
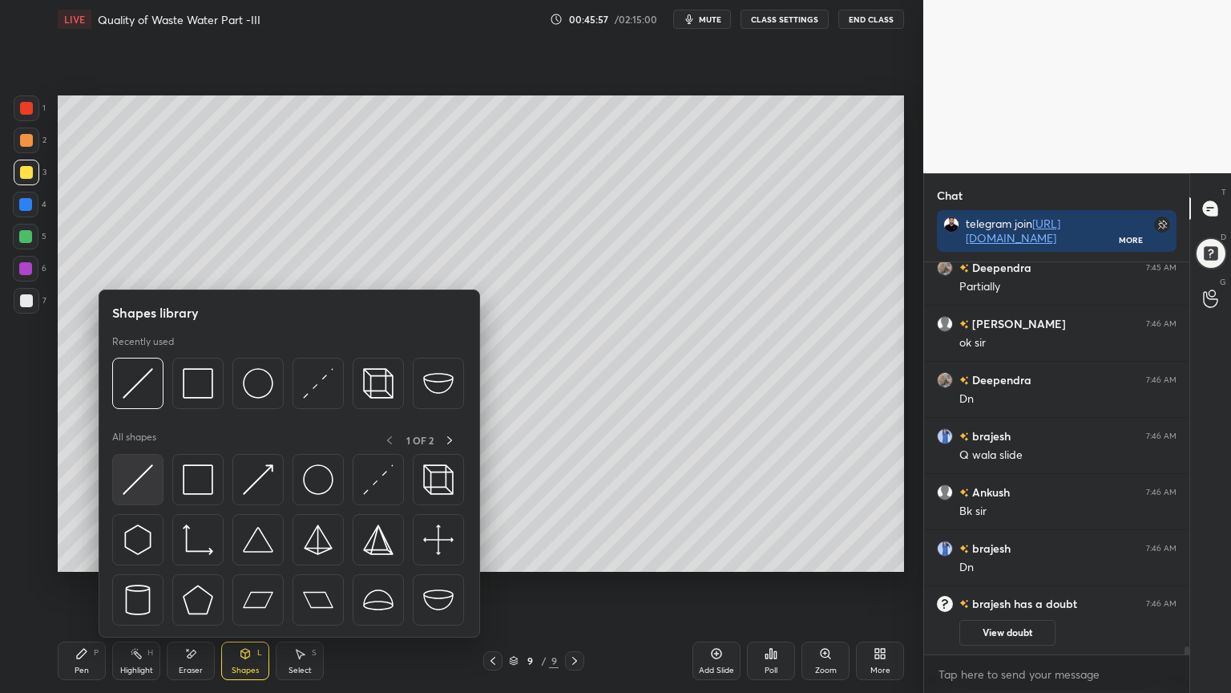
click at [143, 487] on img at bounding box center [138, 479] width 30 height 30
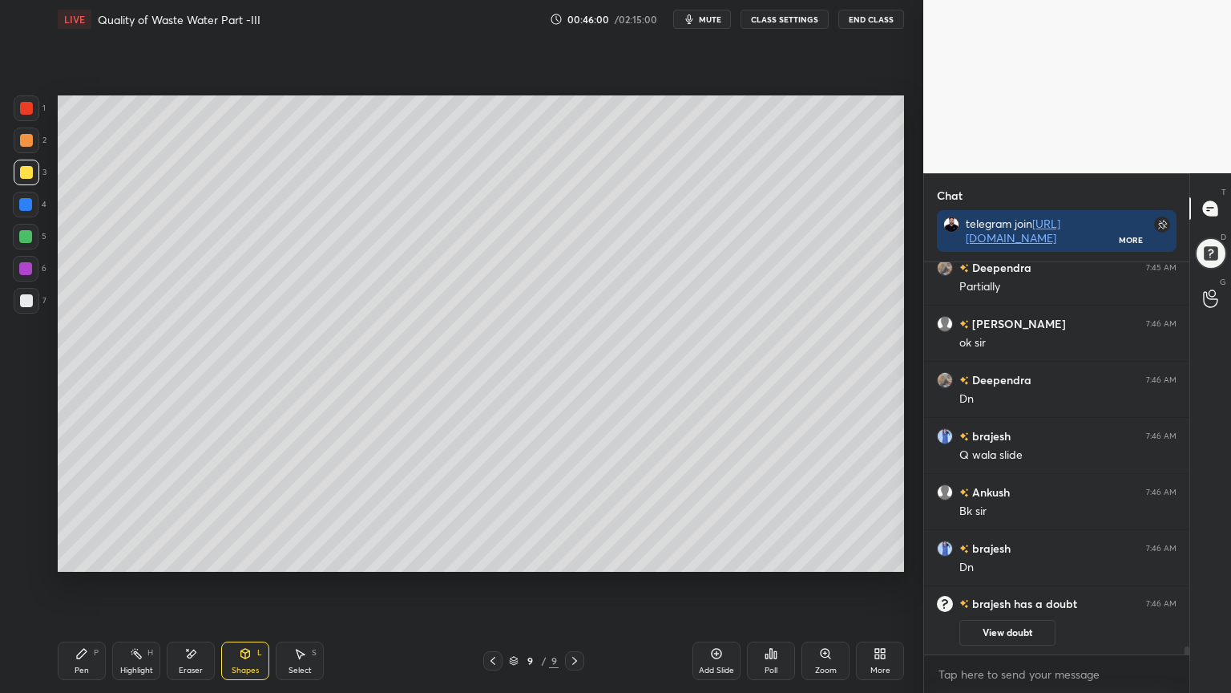
click at [87, 556] on icon at bounding box center [81, 653] width 13 height 13
click at [237, 556] on div "Shapes L" at bounding box center [245, 660] width 48 height 38
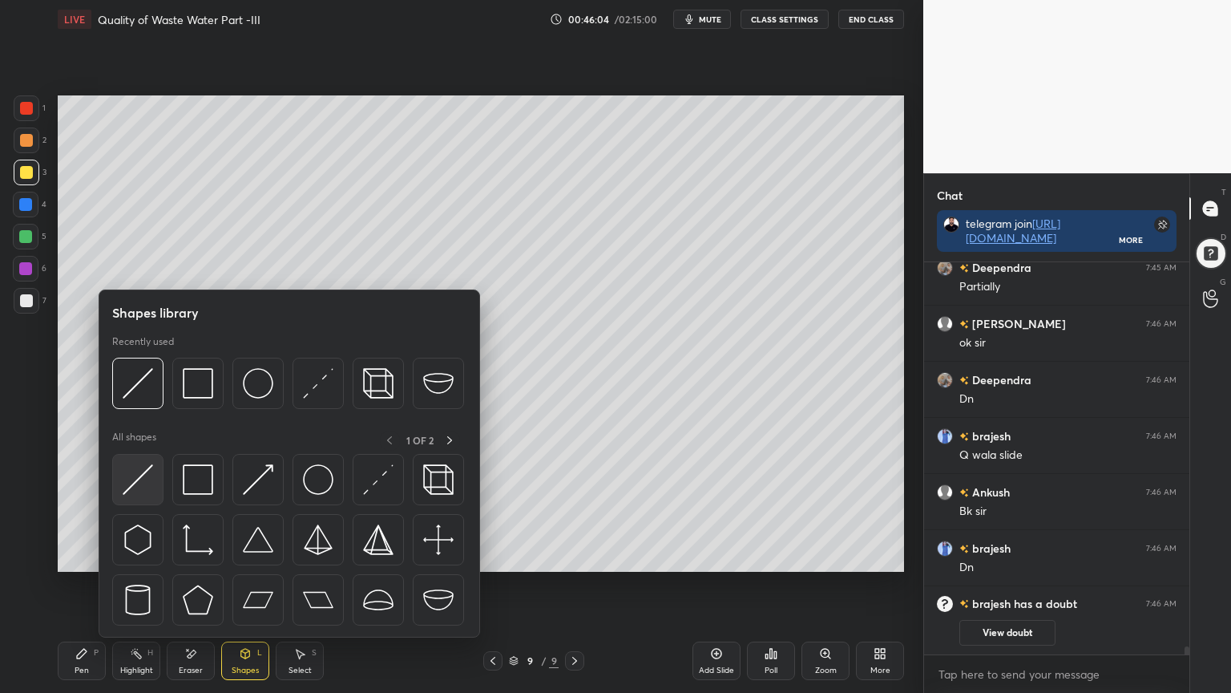
click at [141, 477] on img at bounding box center [138, 479] width 30 height 30
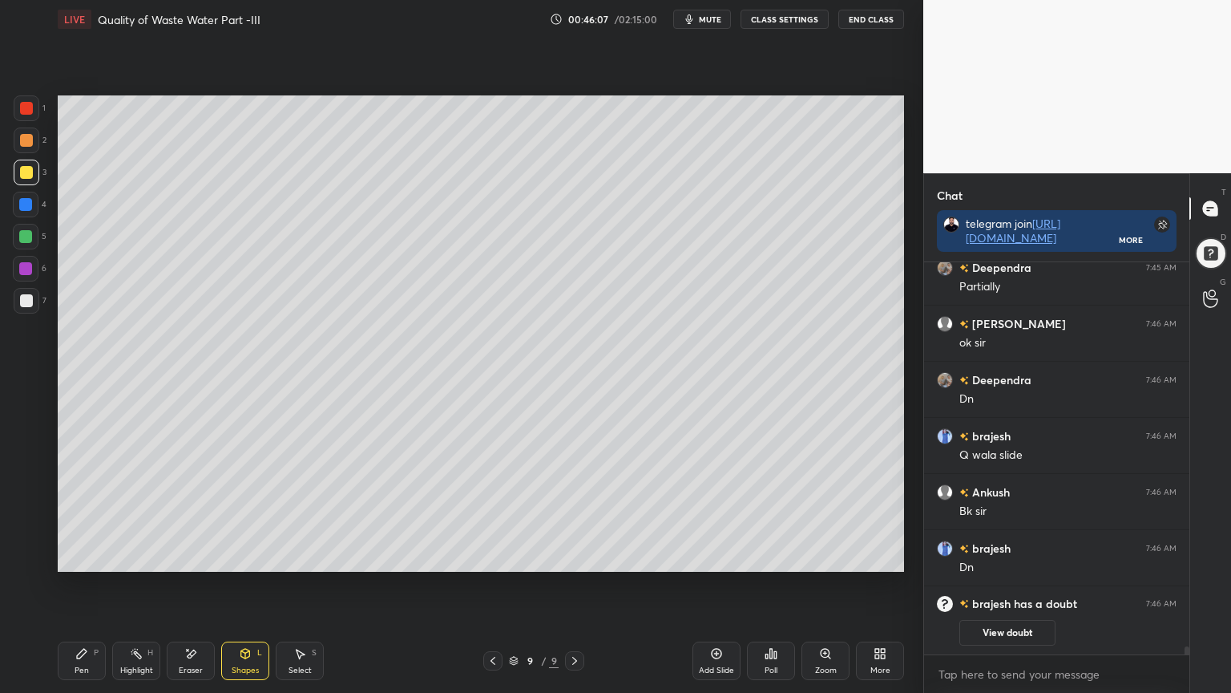
click at [91, 556] on div "Pen P" at bounding box center [82, 660] width 48 height 38
click at [241, 556] on icon at bounding box center [245, 652] width 9 height 2
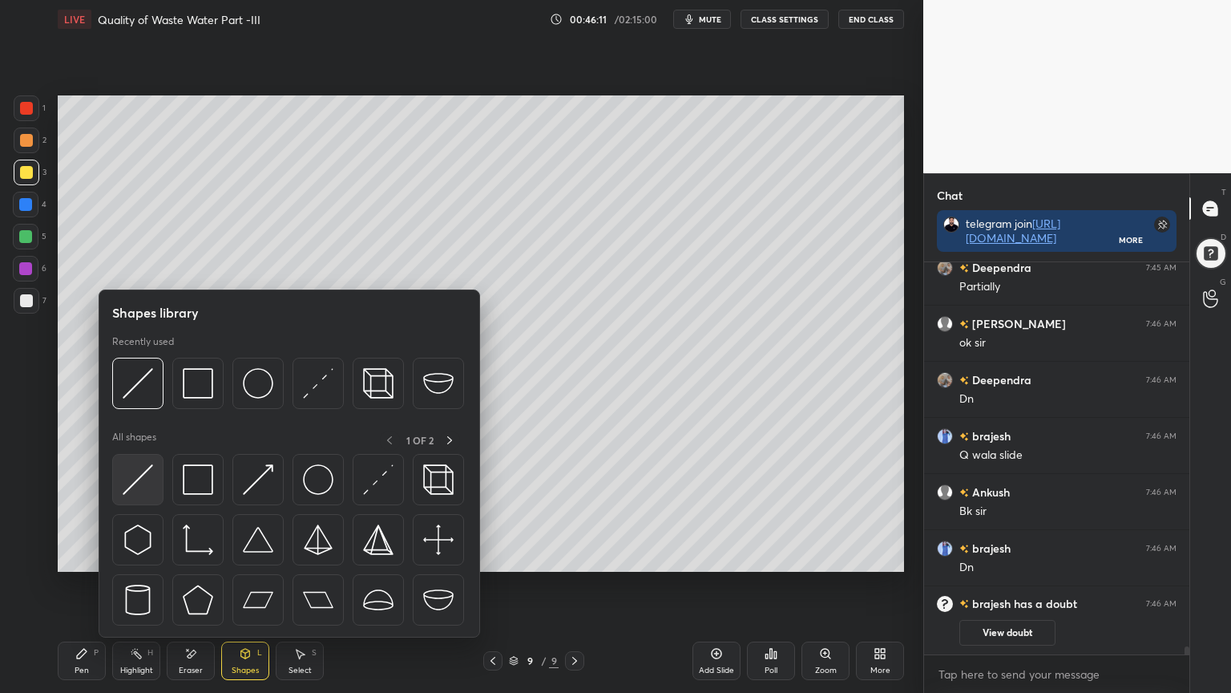
click at [130, 471] on img at bounding box center [138, 479] width 30 height 30
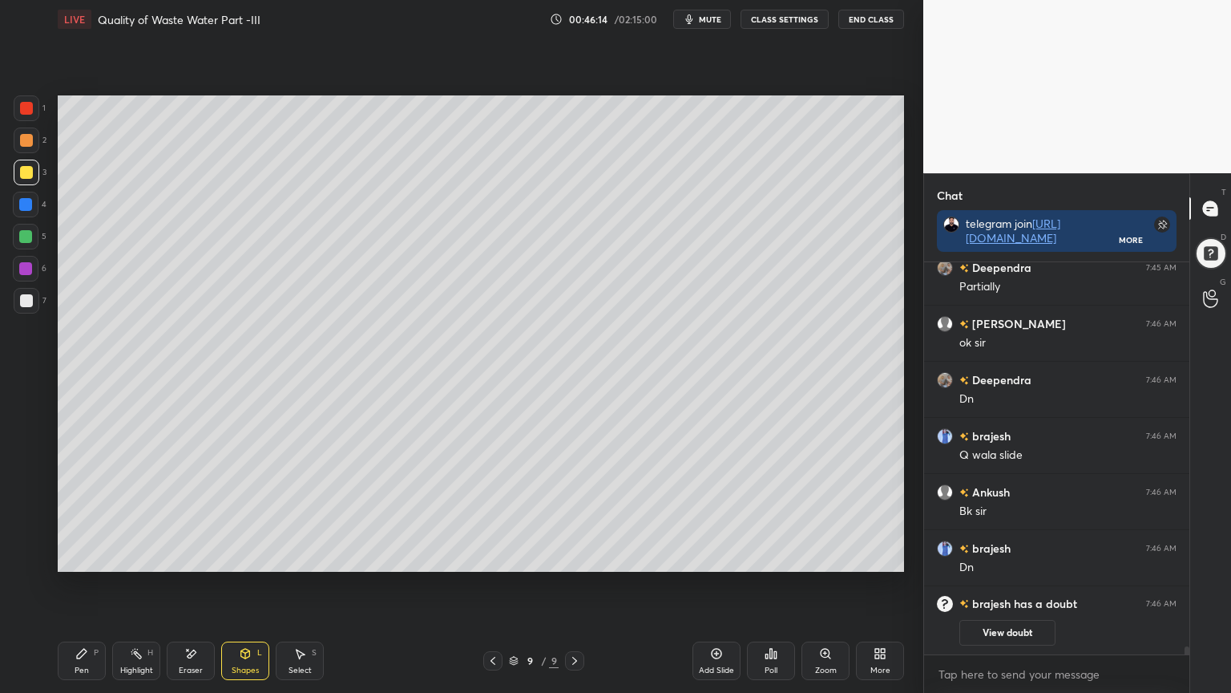
click at [82, 556] on div "Pen" at bounding box center [82, 670] width 14 height 8
click at [241, 556] on icon at bounding box center [245, 653] width 13 height 13
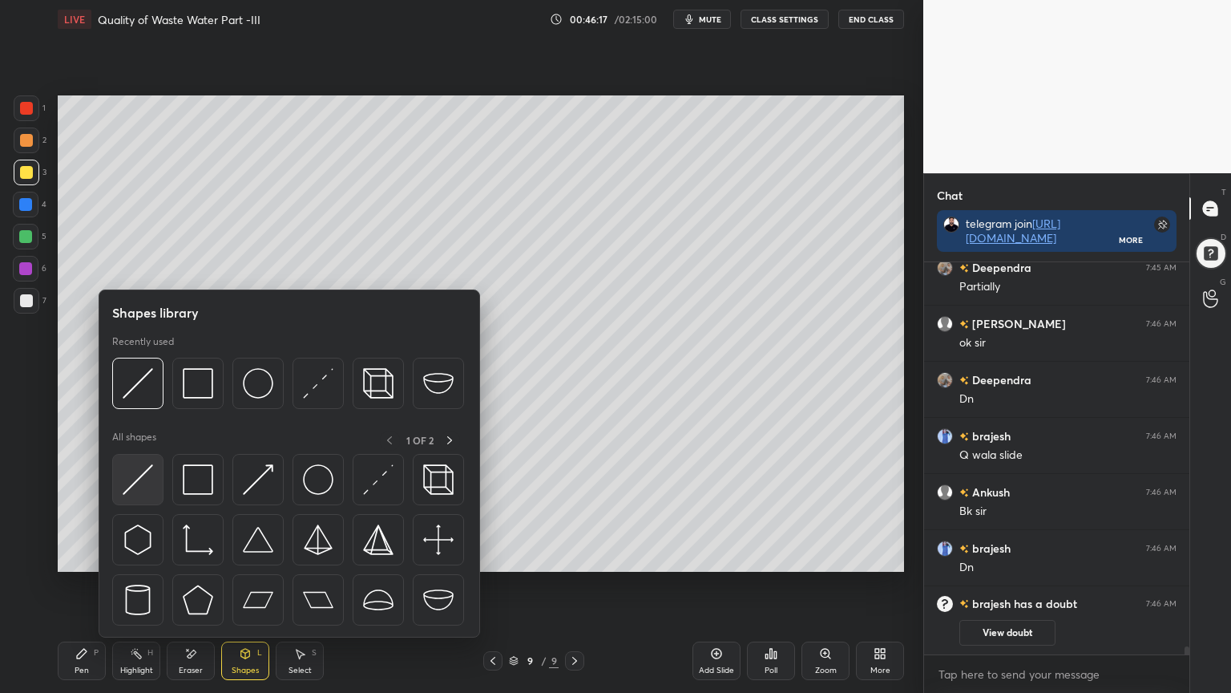
click at [123, 467] on img at bounding box center [138, 479] width 30 height 30
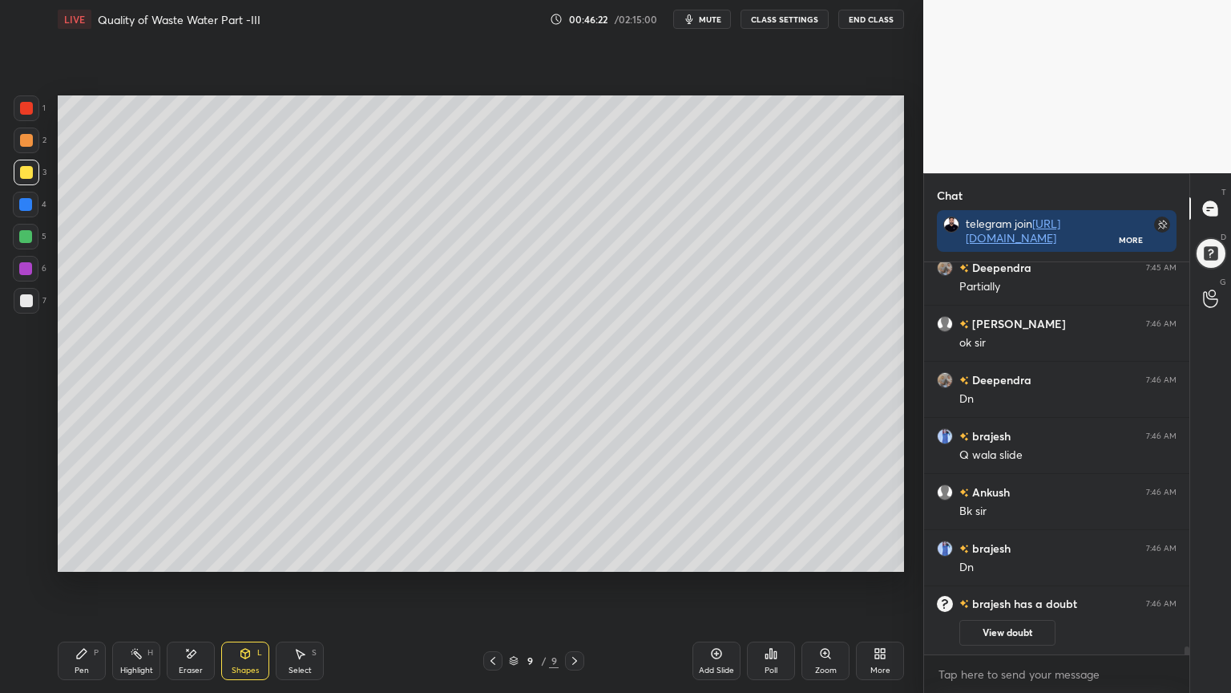
click at [95, 556] on div "Pen P" at bounding box center [82, 660] width 48 height 38
click at [186, 556] on div "Eraser" at bounding box center [191, 660] width 48 height 38
click at [22, 522] on icon at bounding box center [23, 523] width 2 height 2
click at [240, 556] on div "Shapes L" at bounding box center [245, 660] width 48 height 38
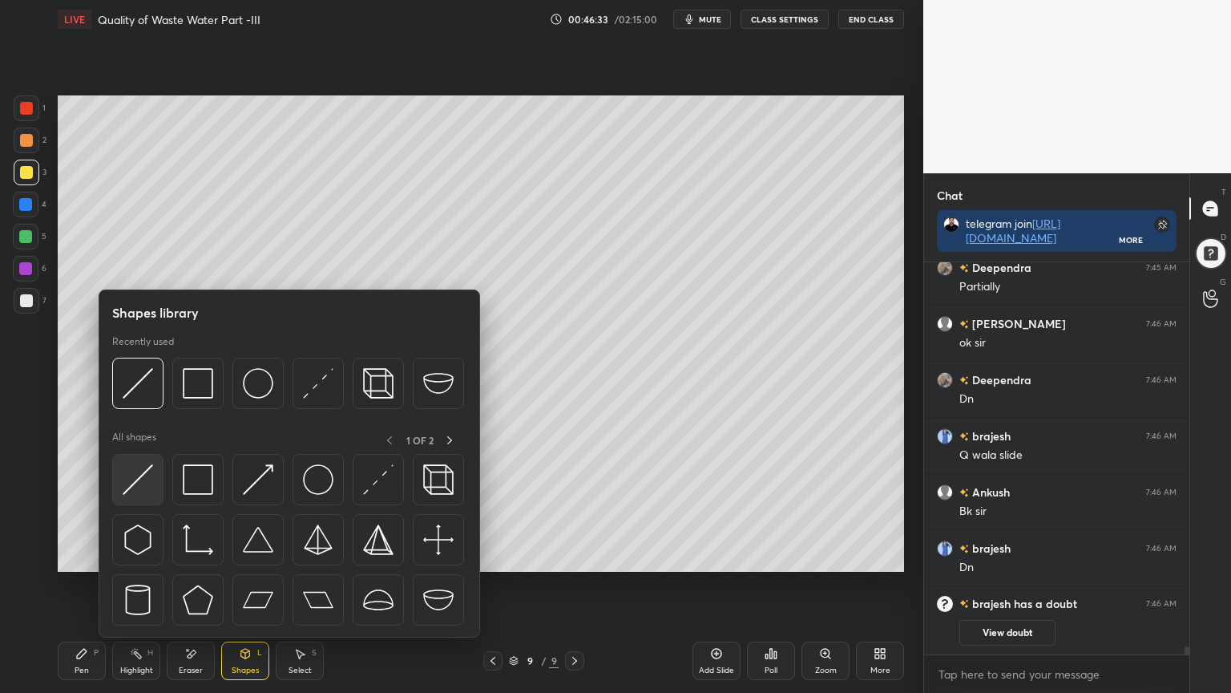
click at [133, 479] on img at bounding box center [138, 479] width 30 height 30
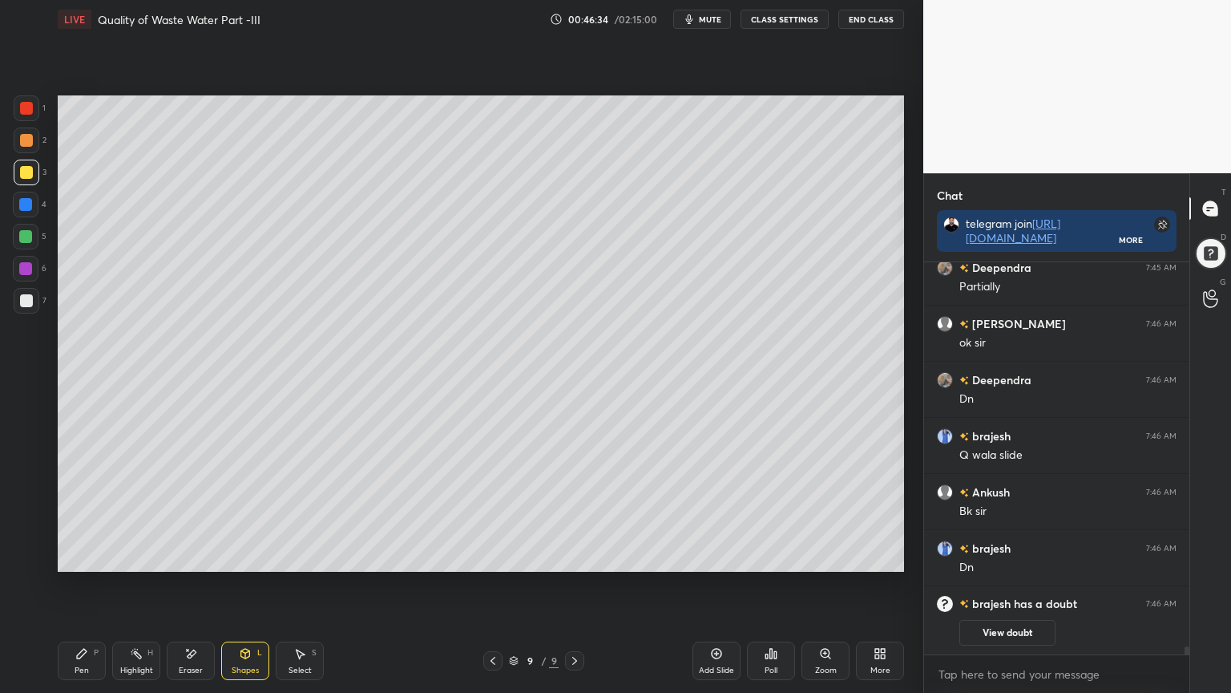
click at [24, 170] on div at bounding box center [26, 172] width 13 height 13
click at [189, 556] on div "Eraser" at bounding box center [191, 660] width 48 height 38
click at [246, 556] on div "Shapes" at bounding box center [245, 670] width 27 height 8
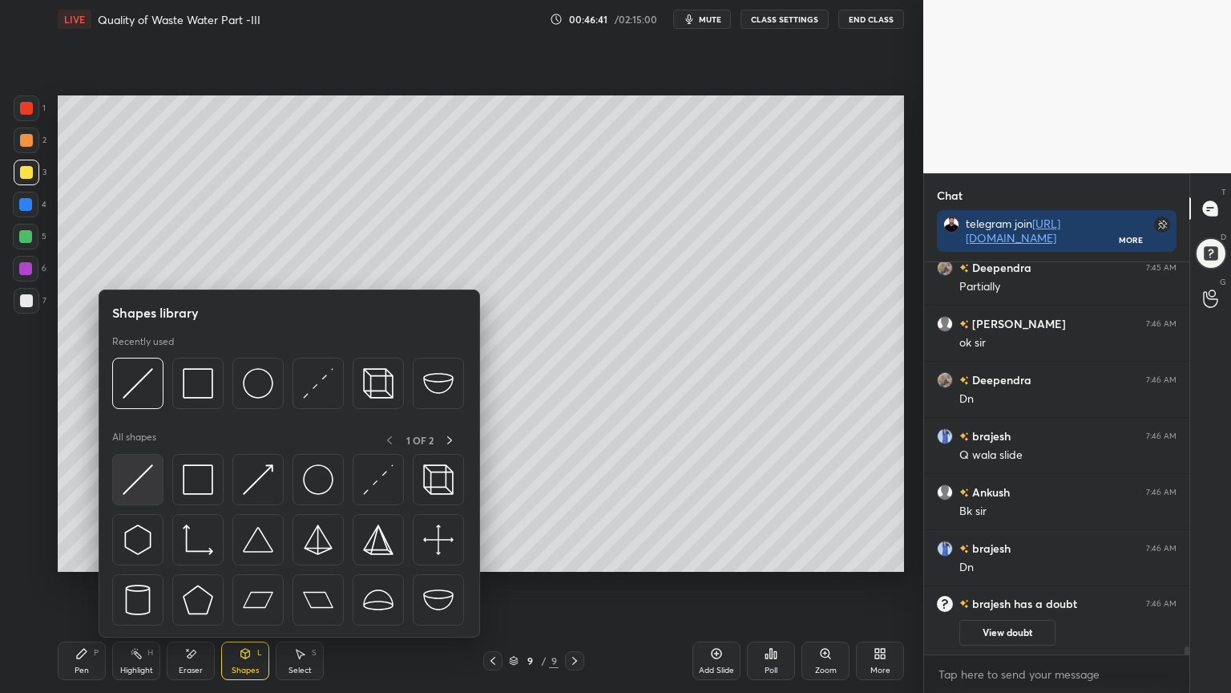
click at [135, 473] on img at bounding box center [138, 479] width 30 height 30
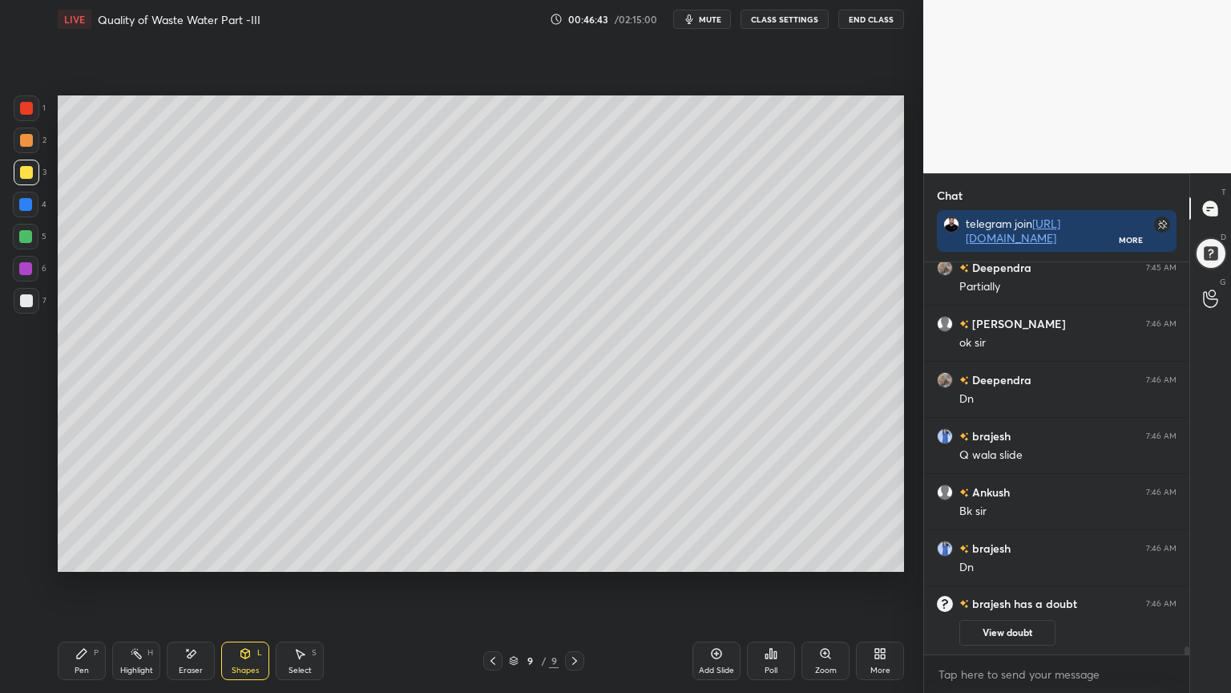
click at [241, 556] on icon at bounding box center [245, 653] width 13 height 13
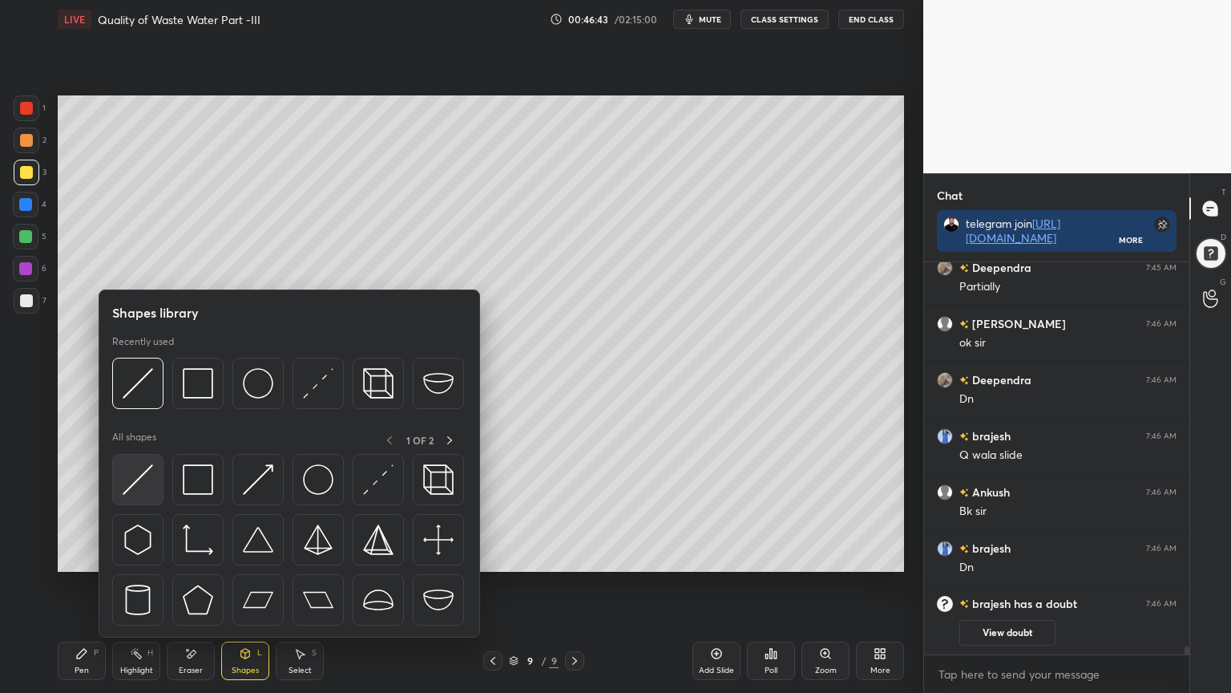
click at [135, 477] on img at bounding box center [138, 479] width 30 height 30
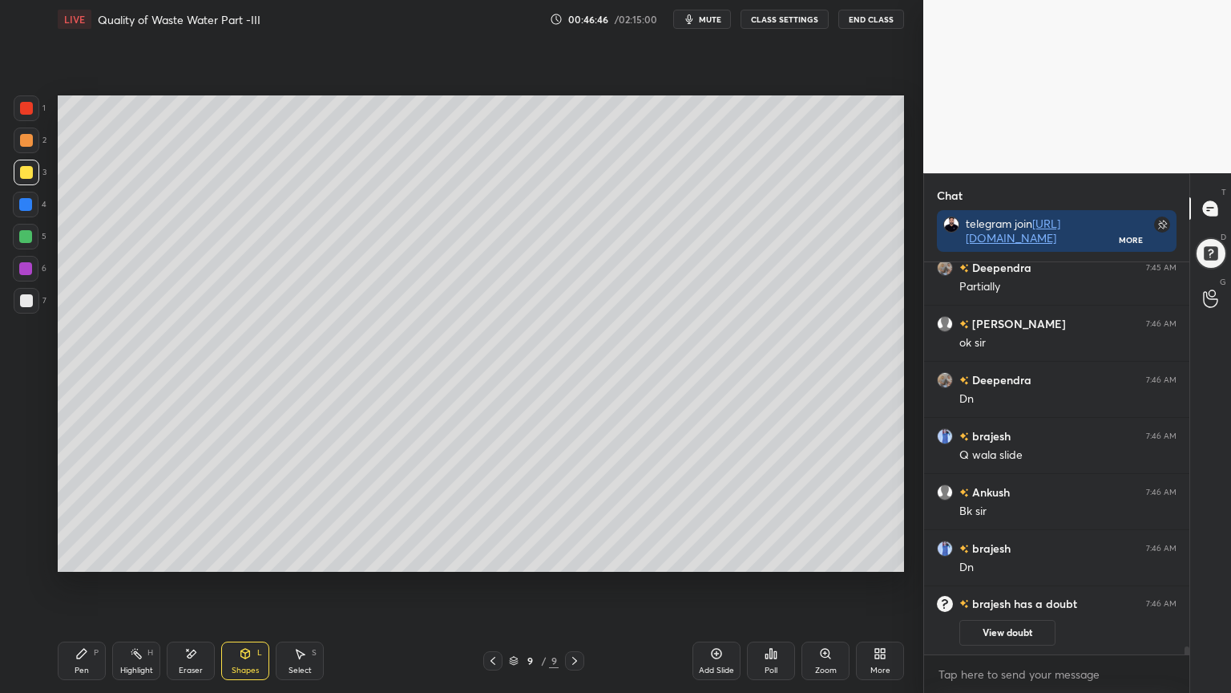
click at [91, 556] on div "Pen P" at bounding box center [82, 660] width 48 height 38
click at [237, 556] on div "Shapes L" at bounding box center [245, 660] width 48 height 38
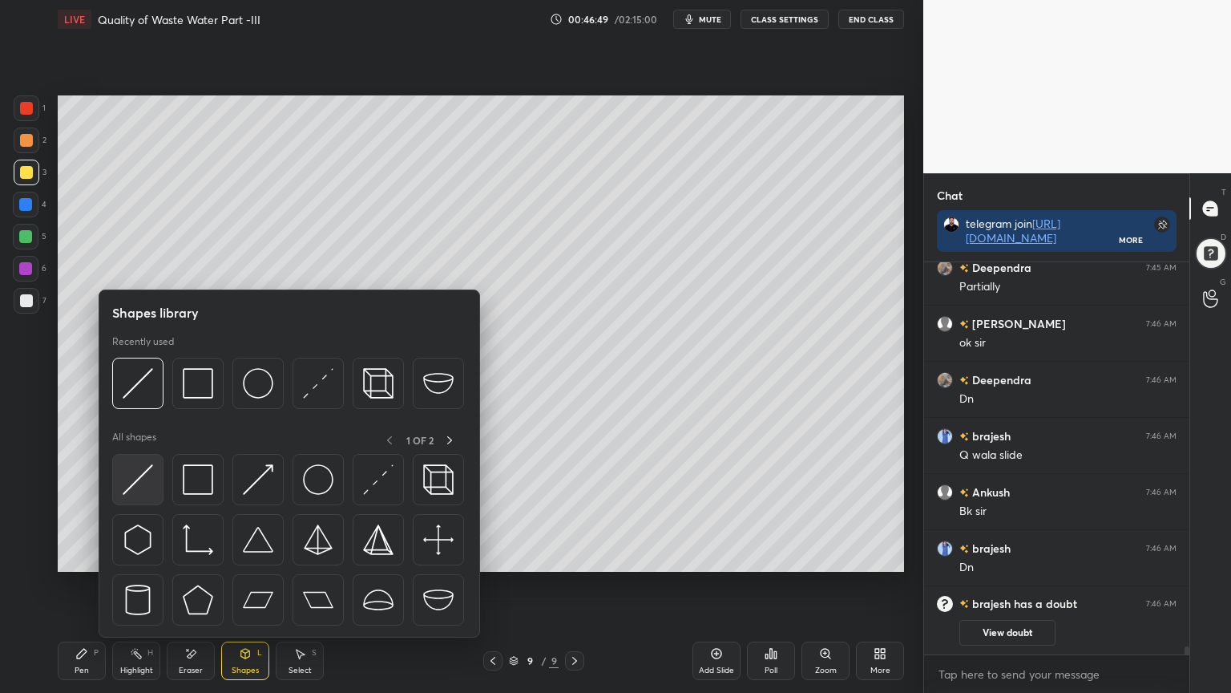
click at [124, 480] on img at bounding box center [138, 479] width 30 height 30
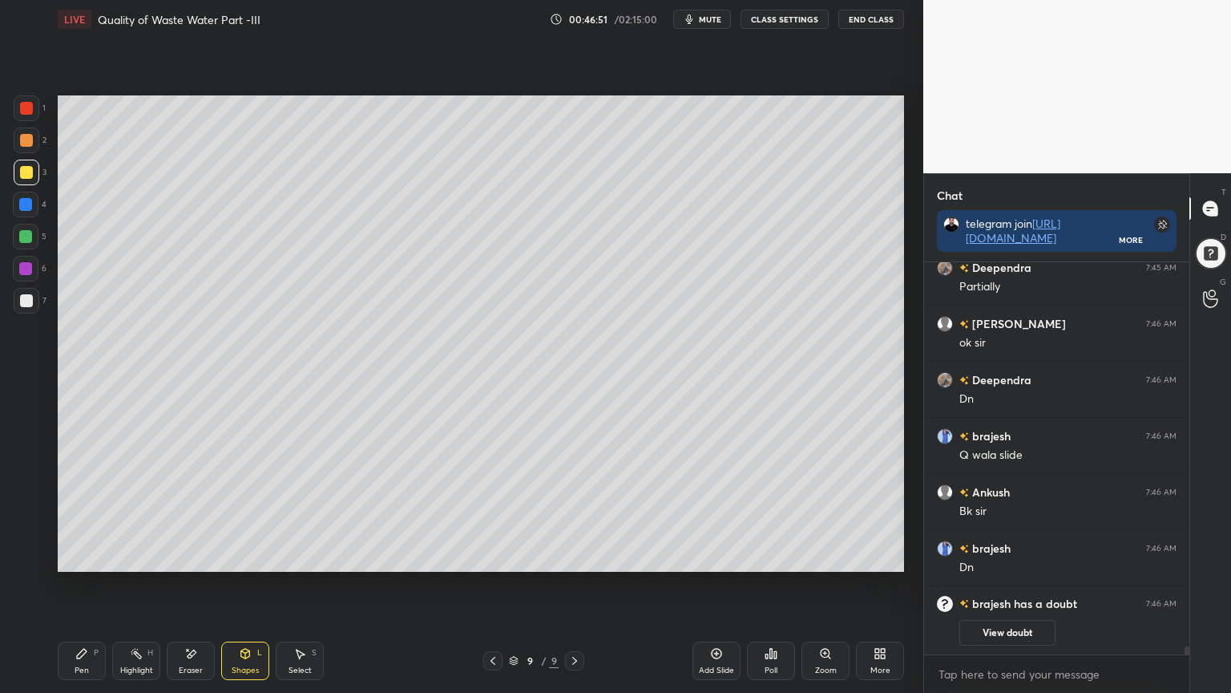
click at [199, 556] on div "Eraser" at bounding box center [191, 660] width 48 height 38
click at [244, 556] on icon at bounding box center [245, 653] width 9 height 10
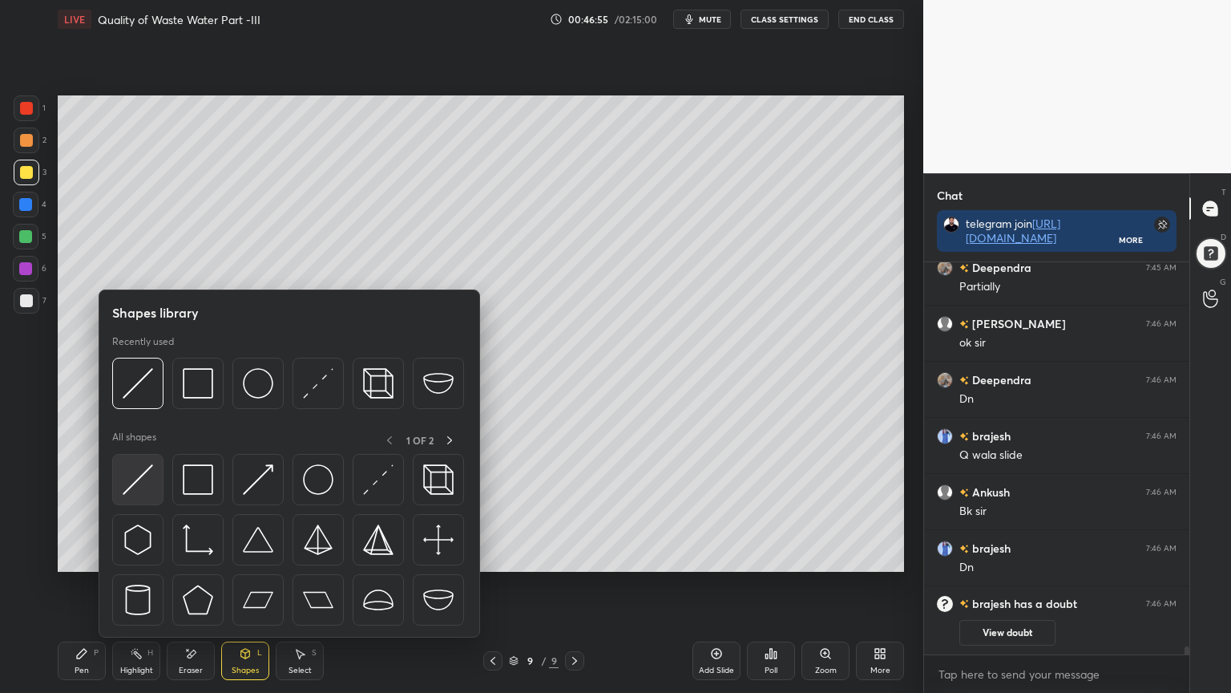
click at [142, 480] on img at bounding box center [138, 479] width 30 height 30
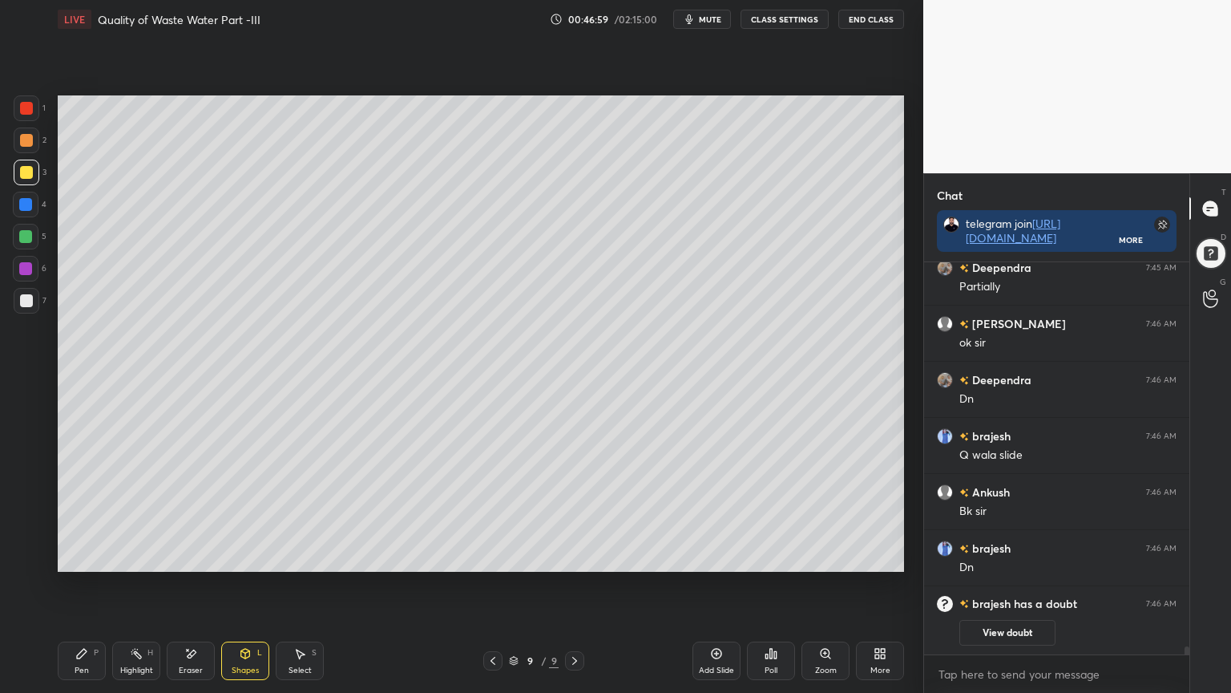
click at [79, 556] on div "Pen P" at bounding box center [82, 660] width 48 height 38
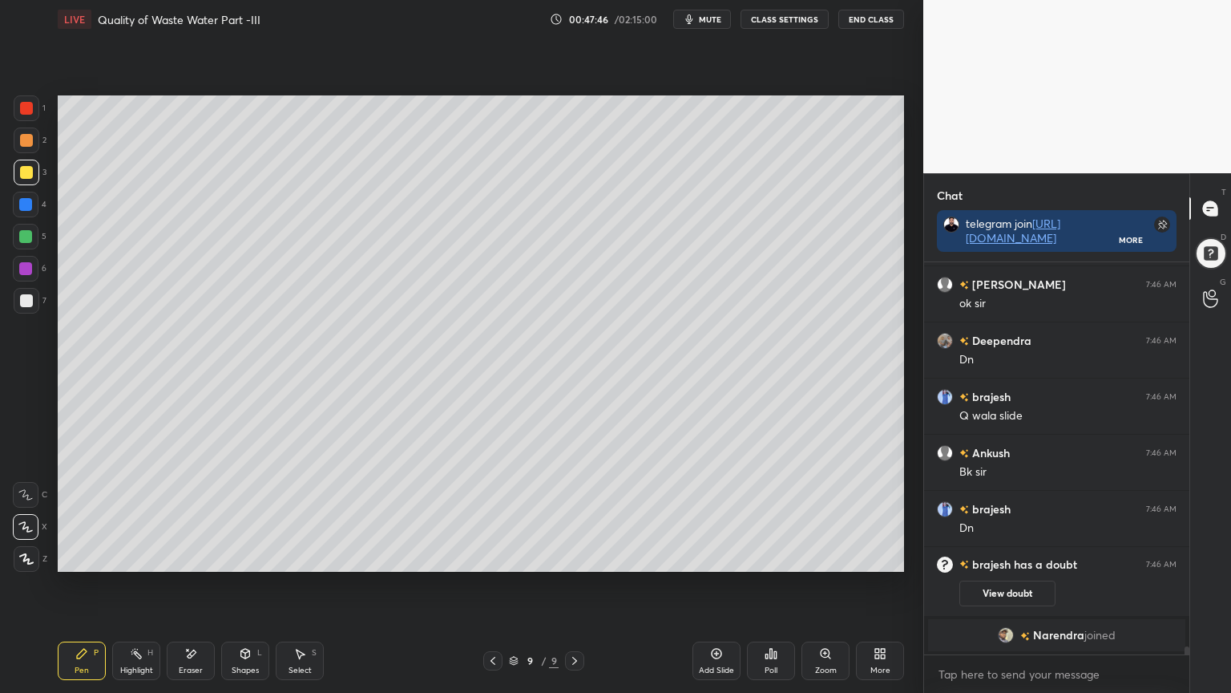
scroll to position [18398, 0]
click at [710, 31] on div "LIVE Quality of Waste Water Part -III 00:48:20 / 02:15:00 mute CLASS SETTINGS E…" at bounding box center [481, 19] width 846 height 38
click at [709, 22] on span "mute" at bounding box center [710, 19] width 22 height 11
click at [709, 22] on span "unmute" at bounding box center [709, 19] width 34 height 11
click at [693, 22] on icon "button" at bounding box center [689, 19] width 7 height 10
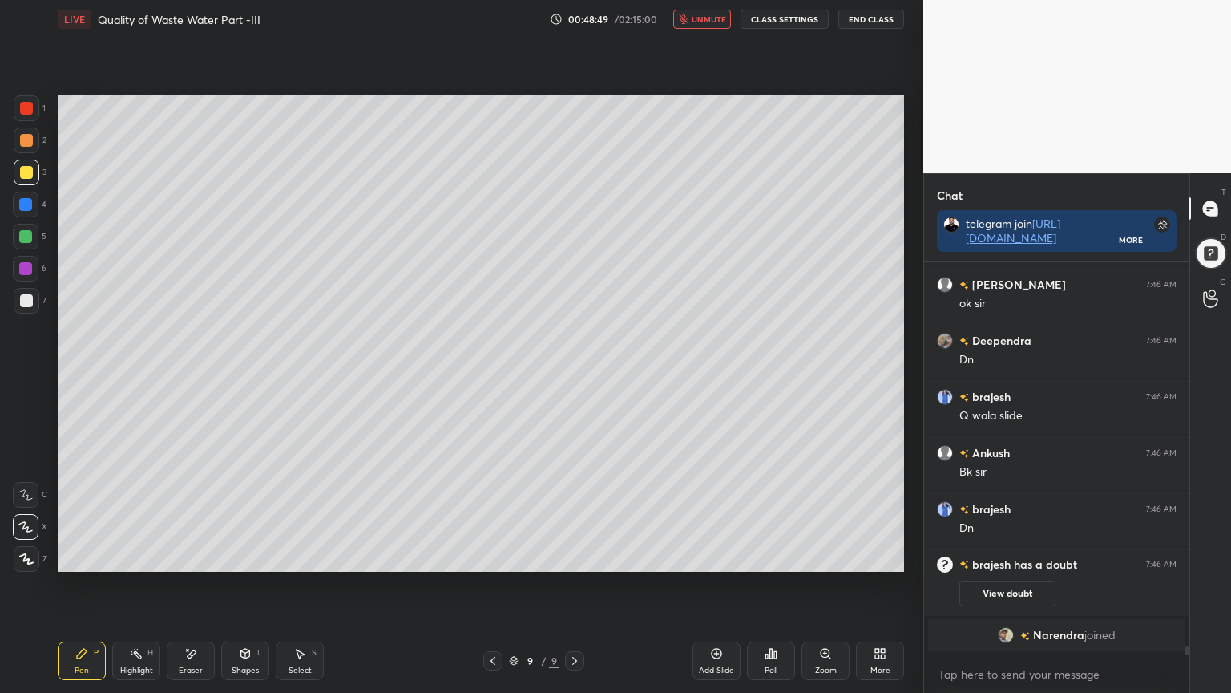
click at [708, 19] on span "unmute" at bounding box center [709, 19] width 34 height 11
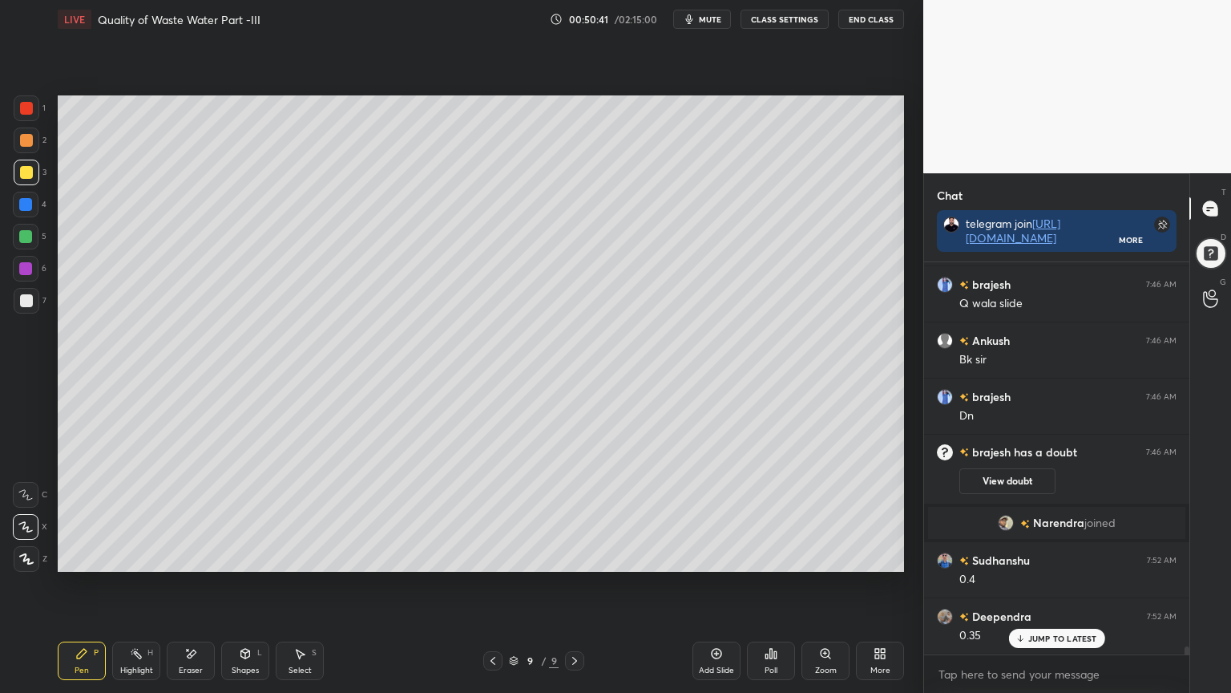
scroll to position [18565, 0]
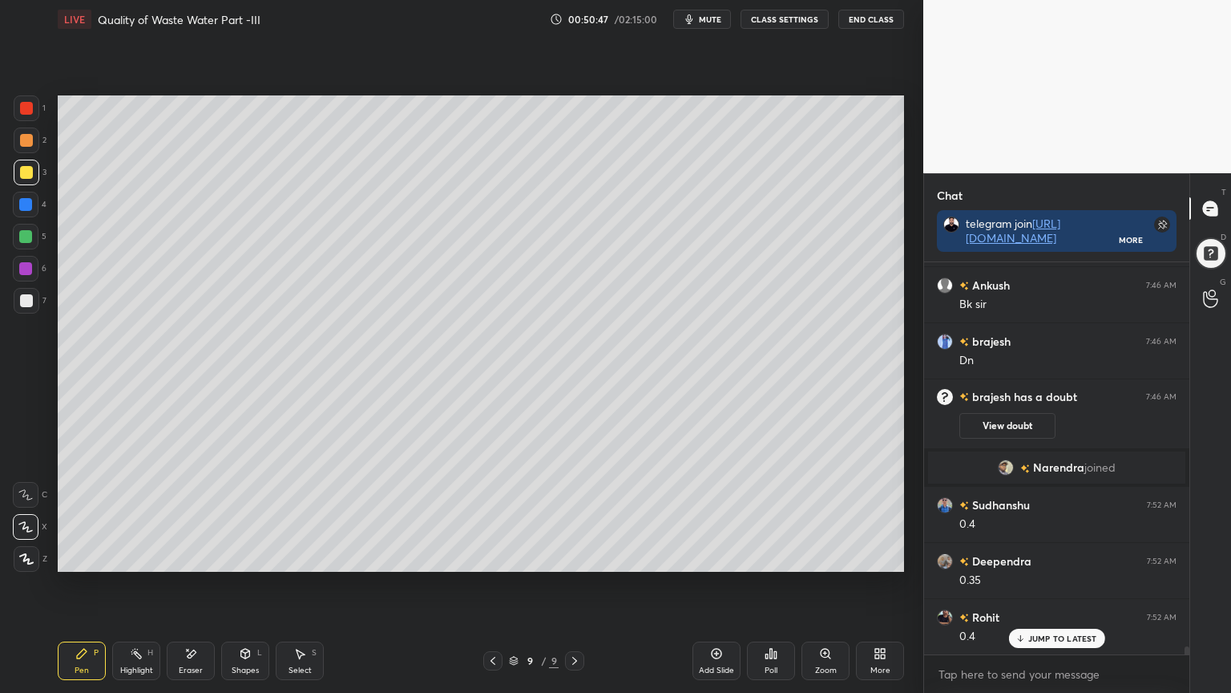
click at [717, 556] on div "Add Slide" at bounding box center [716, 670] width 35 height 8
click at [30, 305] on div at bounding box center [26, 300] width 13 height 13
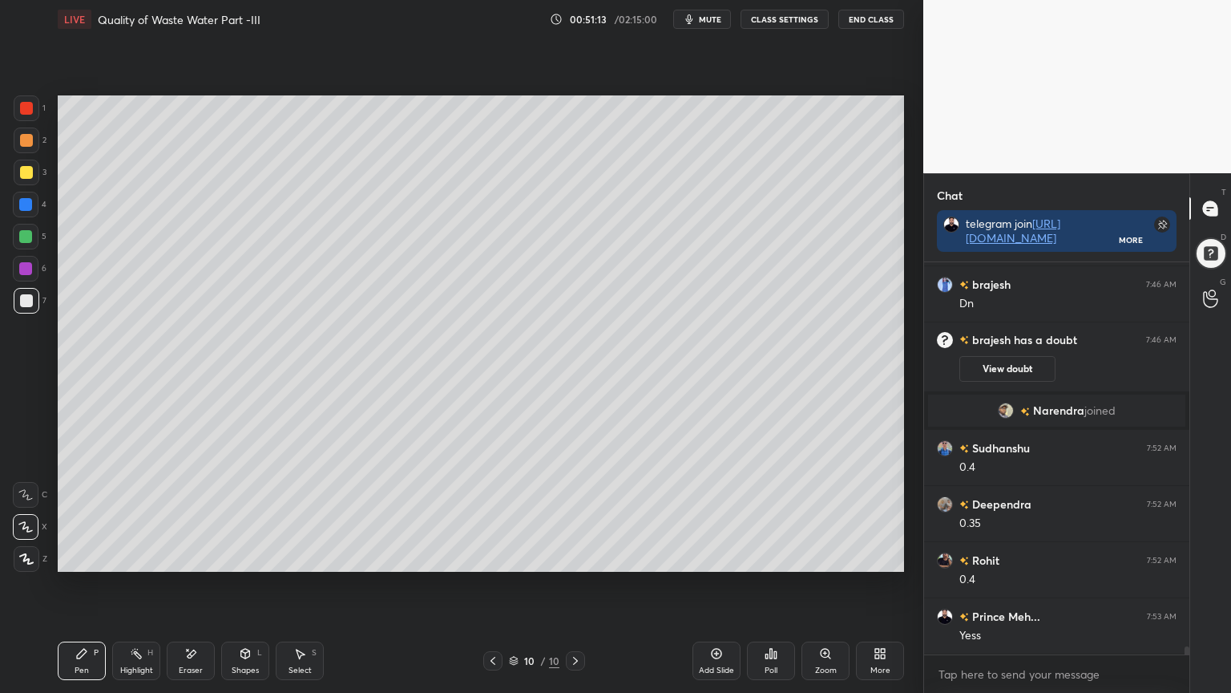
click at [499, 556] on icon at bounding box center [493, 660] width 13 height 13
click at [575, 556] on icon at bounding box center [575, 661] width 5 height 8
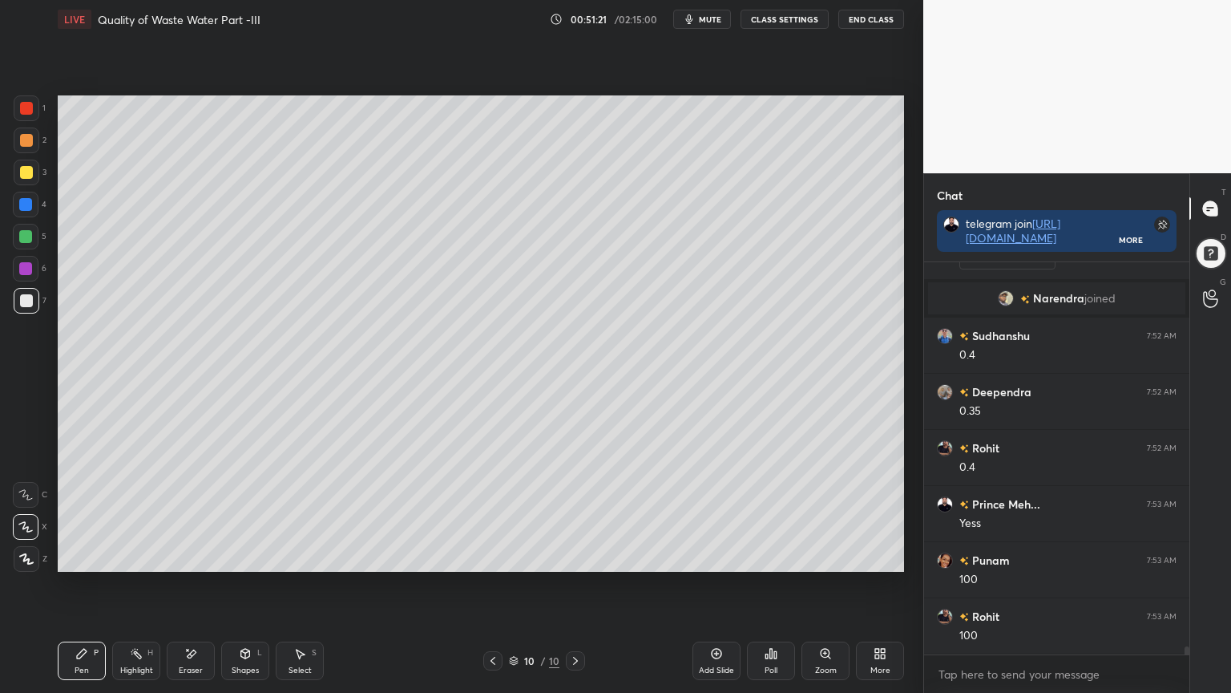
scroll to position [18790, 0]
click at [494, 556] on icon at bounding box center [493, 660] width 13 height 13
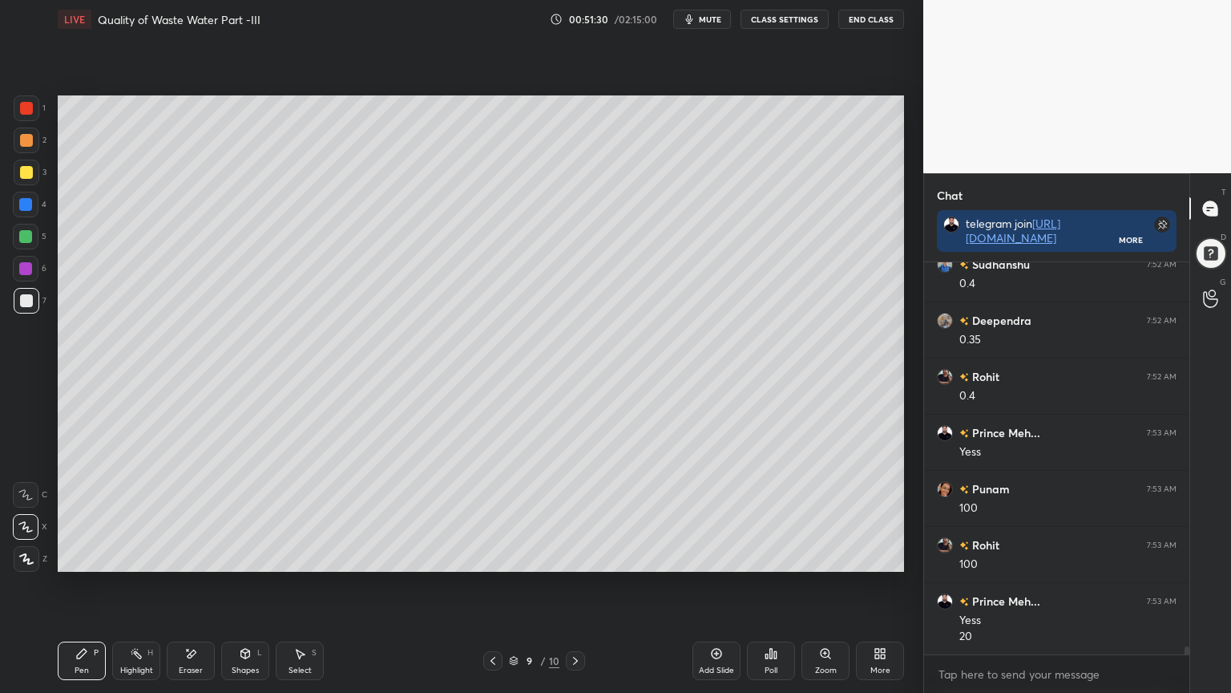
scroll to position [18863, 0]
click at [576, 556] on icon at bounding box center [575, 660] width 13 height 13
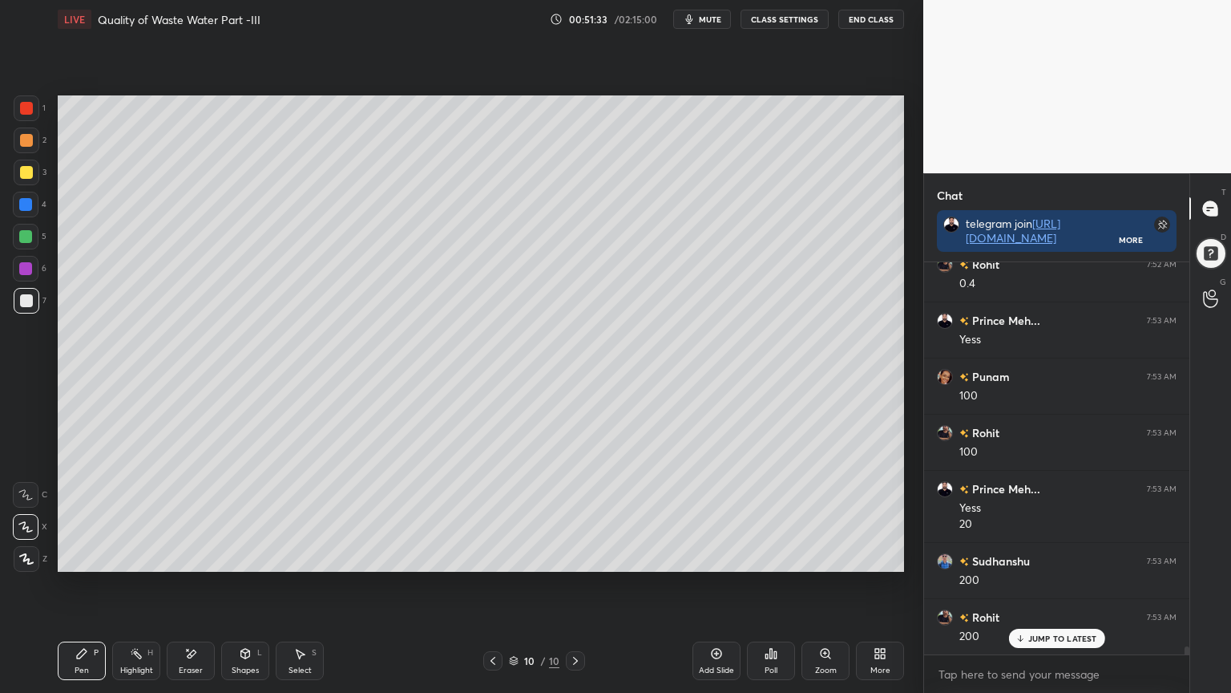
scroll to position [18975, 0]
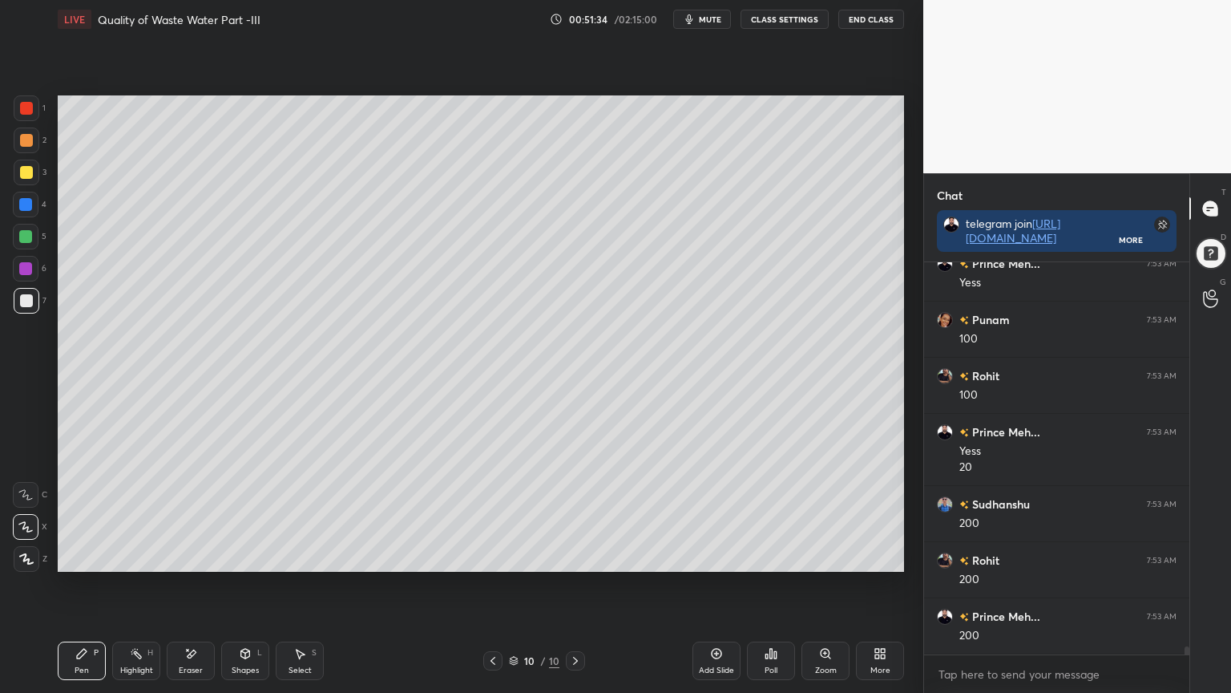
click at [491, 556] on icon at bounding box center [493, 660] width 13 height 13
click at [569, 556] on icon at bounding box center [575, 660] width 13 height 13
click at [492, 556] on icon at bounding box center [493, 661] width 5 height 8
click at [570, 556] on icon at bounding box center [575, 660] width 13 height 13
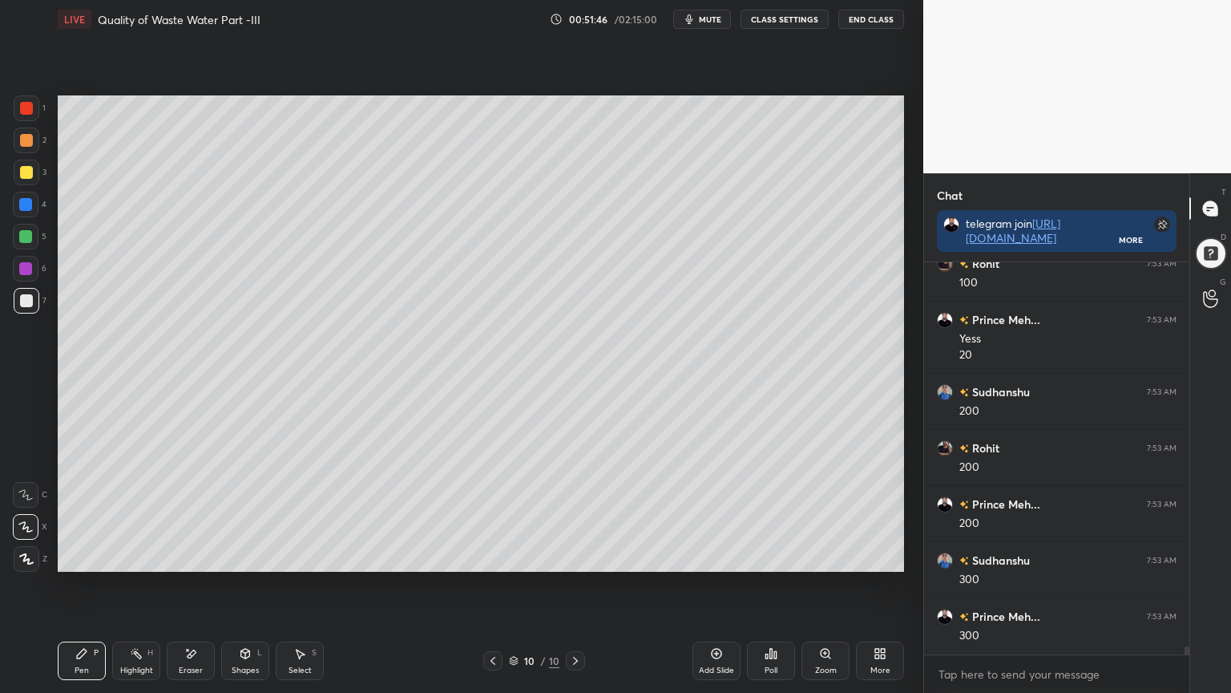
click at [494, 556] on icon at bounding box center [493, 660] width 13 height 13
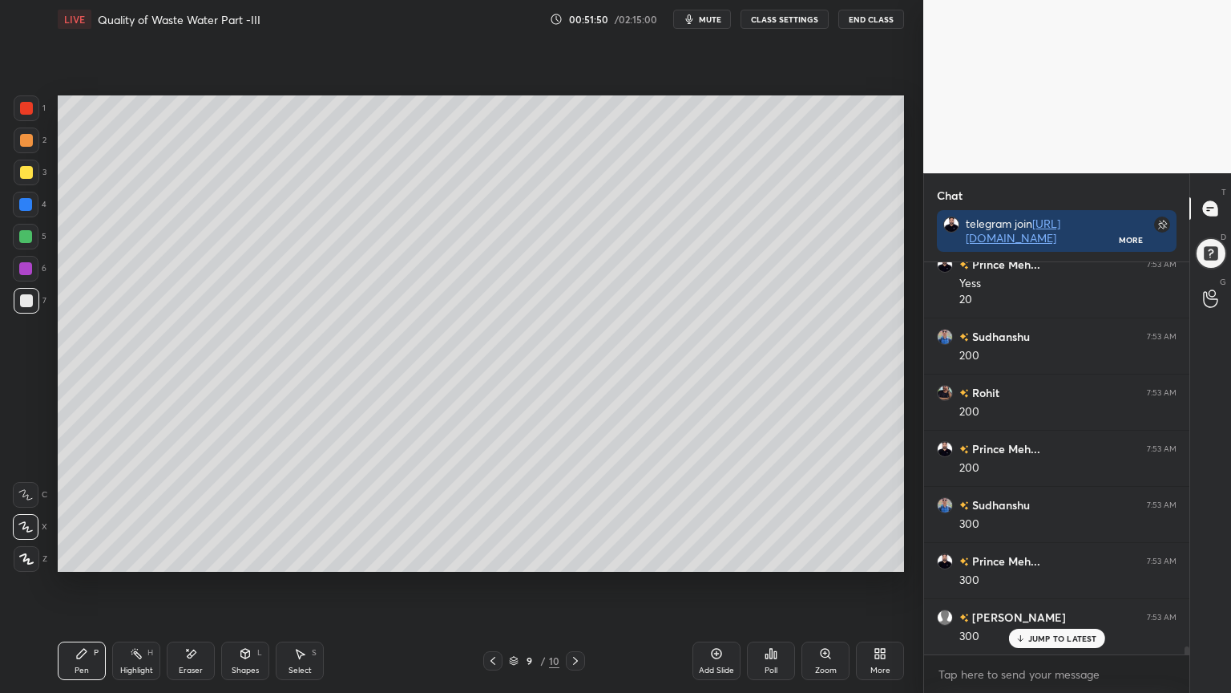
click at [572, 556] on icon at bounding box center [575, 660] width 13 height 13
click at [491, 556] on icon at bounding box center [493, 660] width 13 height 13
click at [569, 556] on icon at bounding box center [575, 660] width 13 height 13
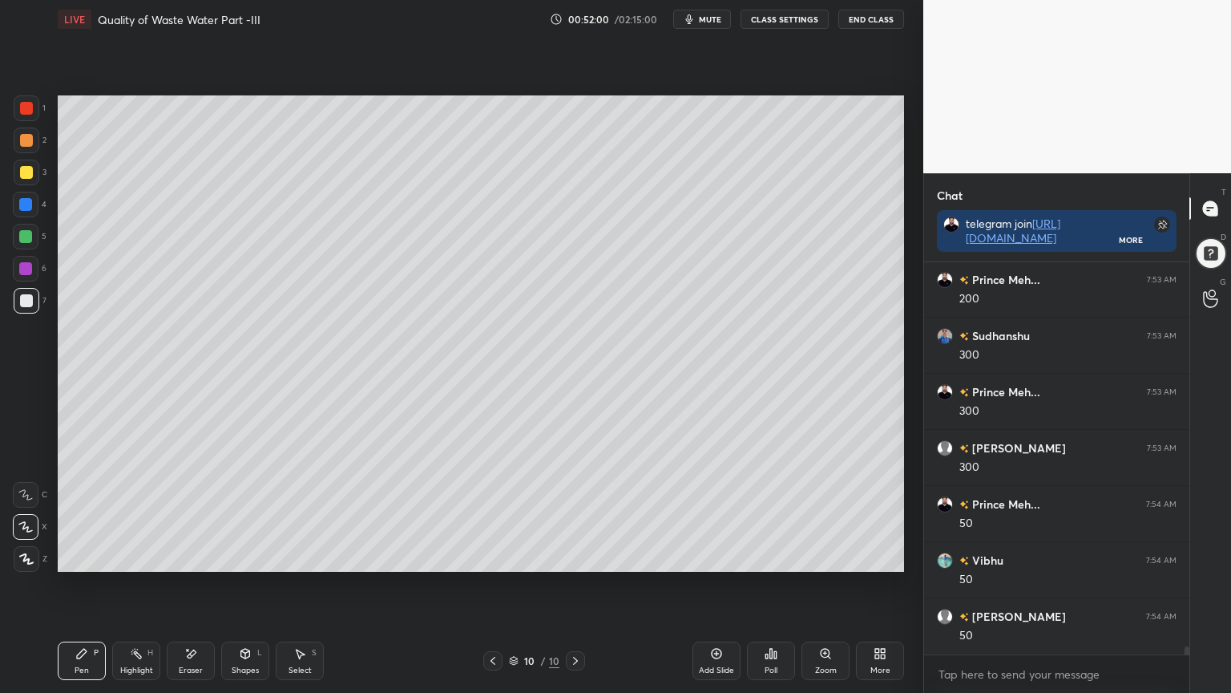
click at [491, 556] on icon at bounding box center [493, 660] width 13 height 13
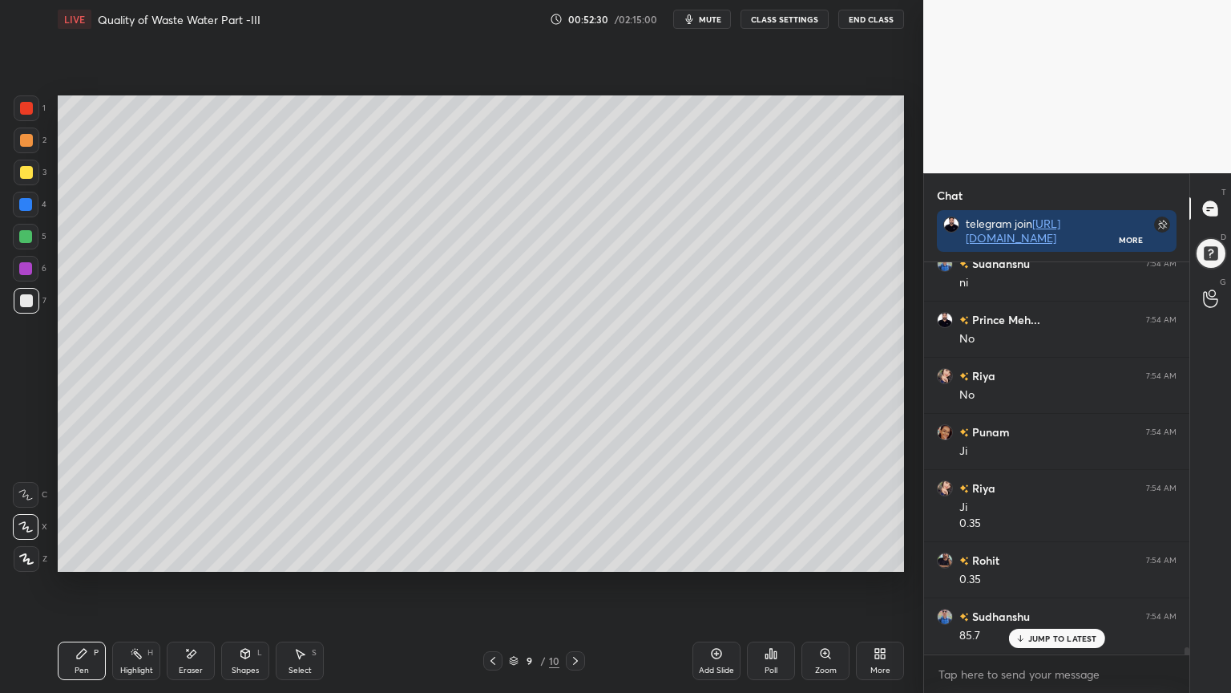
scroll to position [19848, 0]
click at [580, 556] on icon at bounding box center [575, 660] width 13 height 13
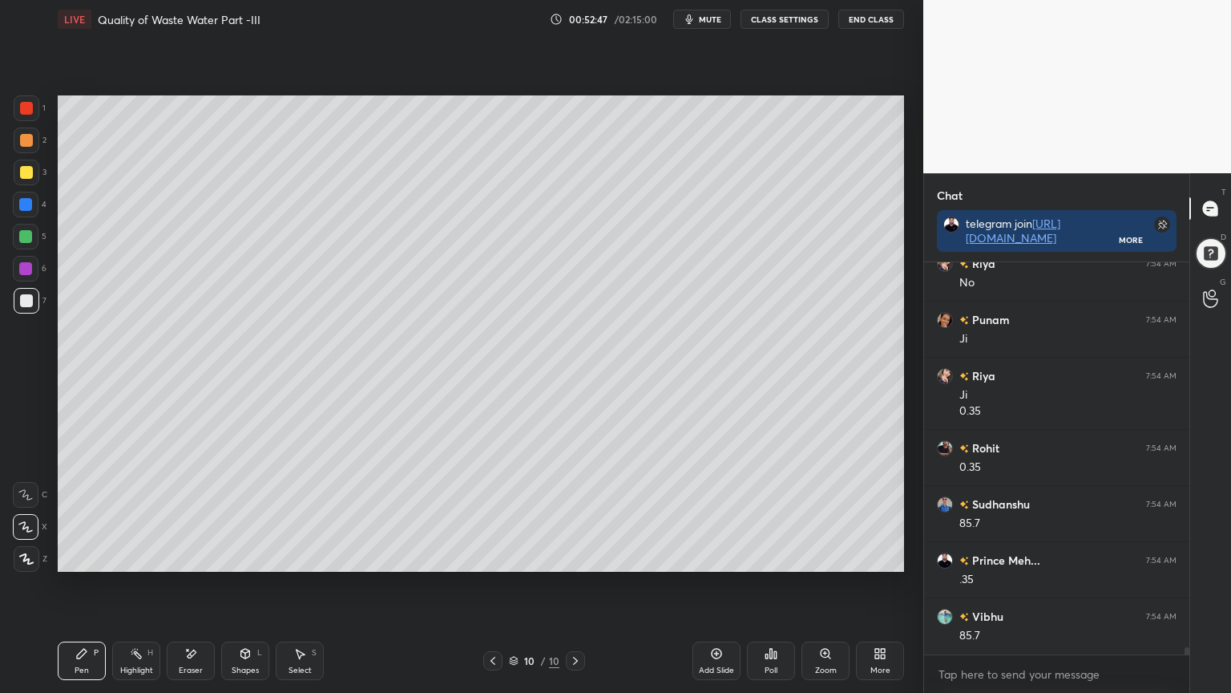
click at [491, 556] on icon at bounding box center [493, 661] width 5 height 8
click at [569, 556] on icon at bounding box center [575, 660] width 13 height 13
click at [189, 556] on icon at bounding box center [190, 654] width 13 height 14
click at [21, 556] on span "Erase all" at bounding box center [26, 558] width 24 height 11
click at [488, 556] on icon at bounding box center [493, 660] width 13 height 13
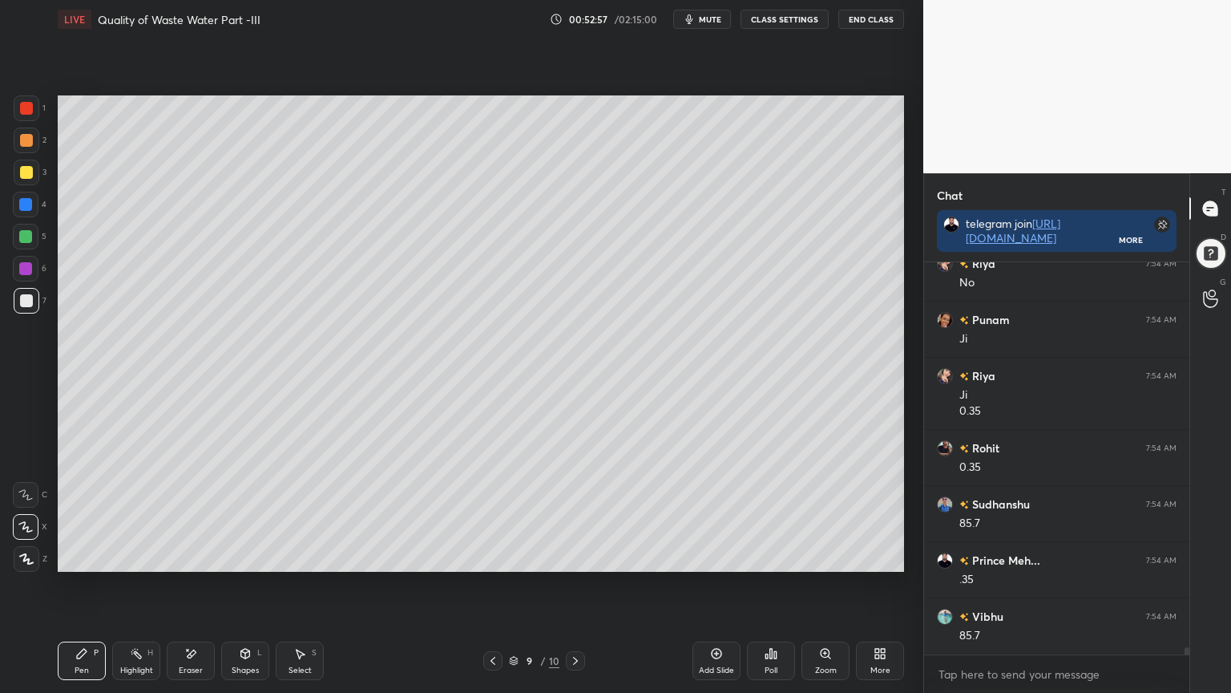
click at [571, 556] on icon at bounding box center [575, 660] width 13 height 13
click at [72, 556] on div "Pen P" at bounding box center [82, 660] width 48 height 38
click at [29, 298] on div at bounding box center [26, 300] width 13 height 13
click at [495, 556] on icon at bounding box center [493, 660] width 13 height 13
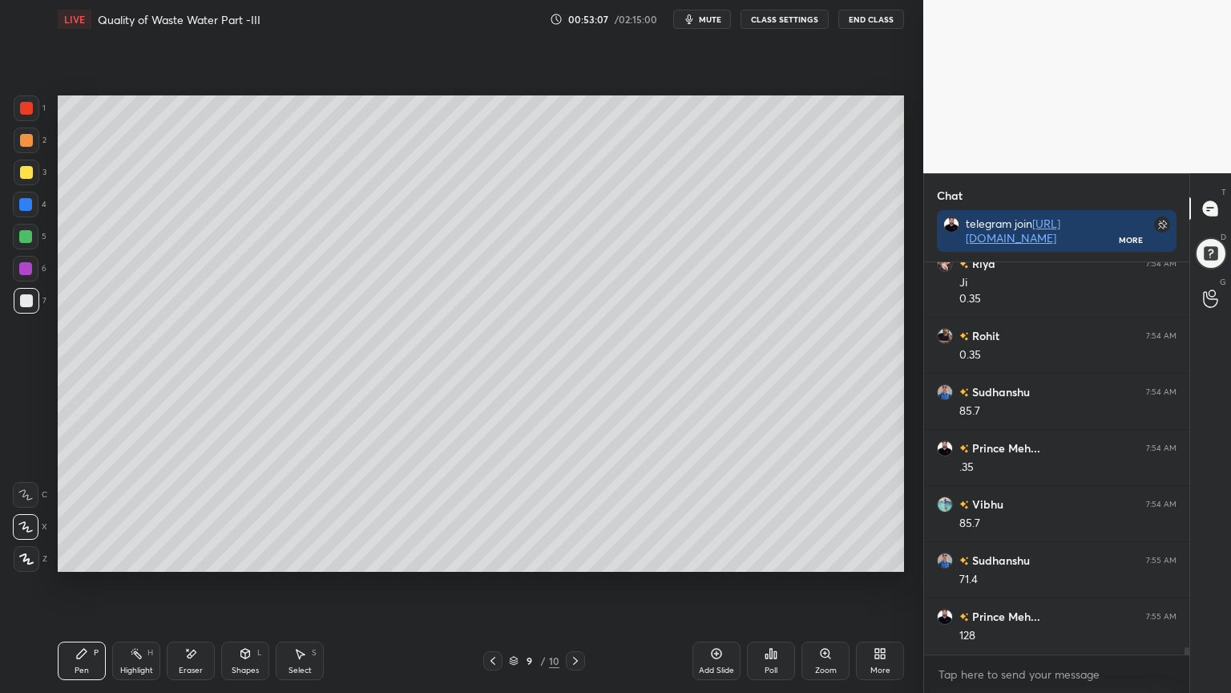
click at [574, 556] on icon at bounding box center [575, 660] width 13 height 13
click at [495, 556] on icon at bounding box center [493, 660] width 13 height 13
click at [571, 556] on icon at bounding box center [575, 660] width 13 height 13
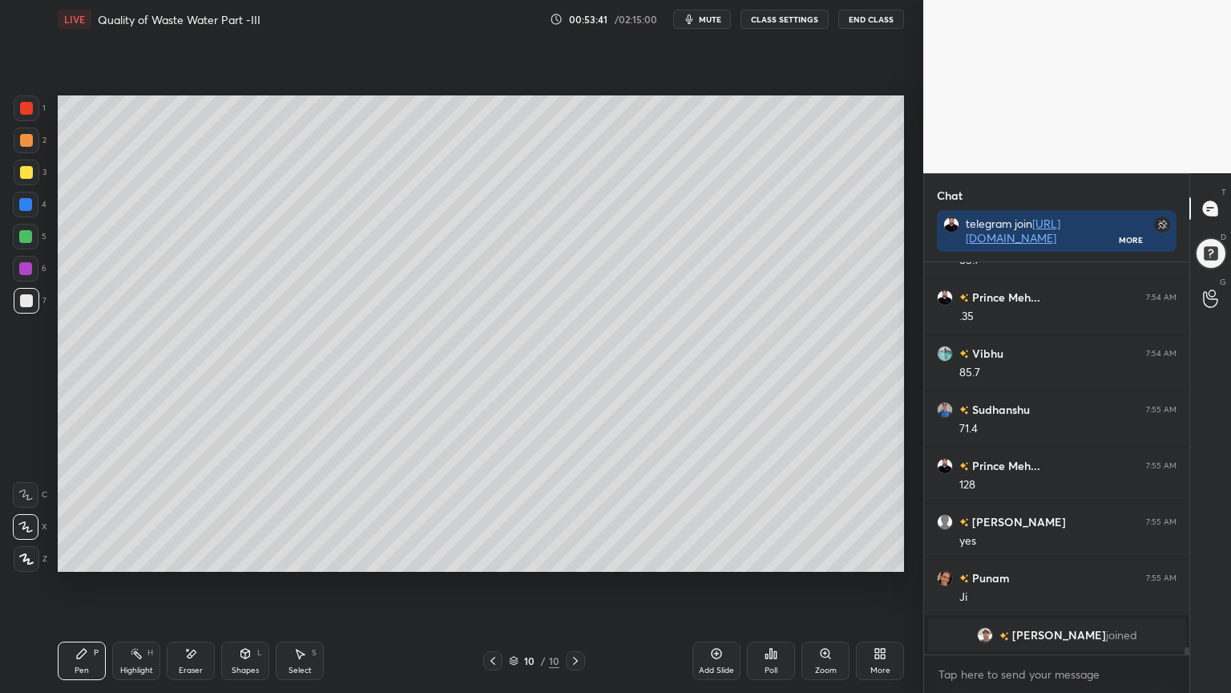
click at [495, 556] on icon at bounding box center [493, 660] width 13 height 13
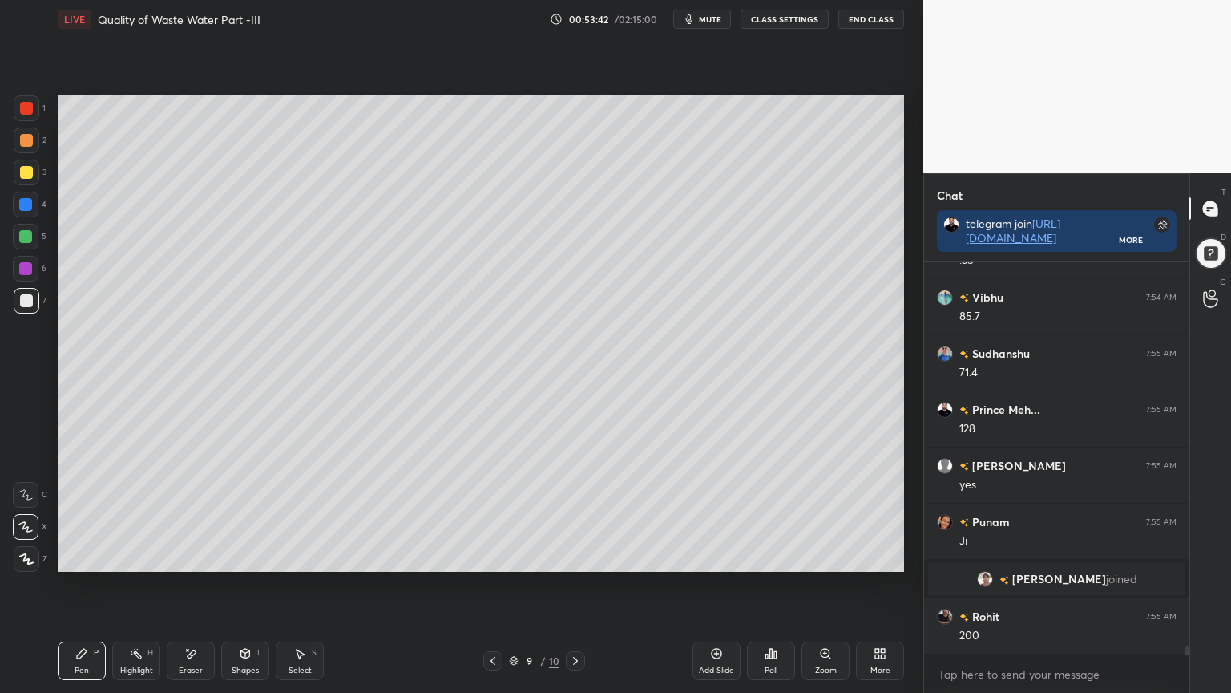
scroll to position [19735, 0]
click at [577, 556] on icon at bounding box center [575, 660] width 13 height 13
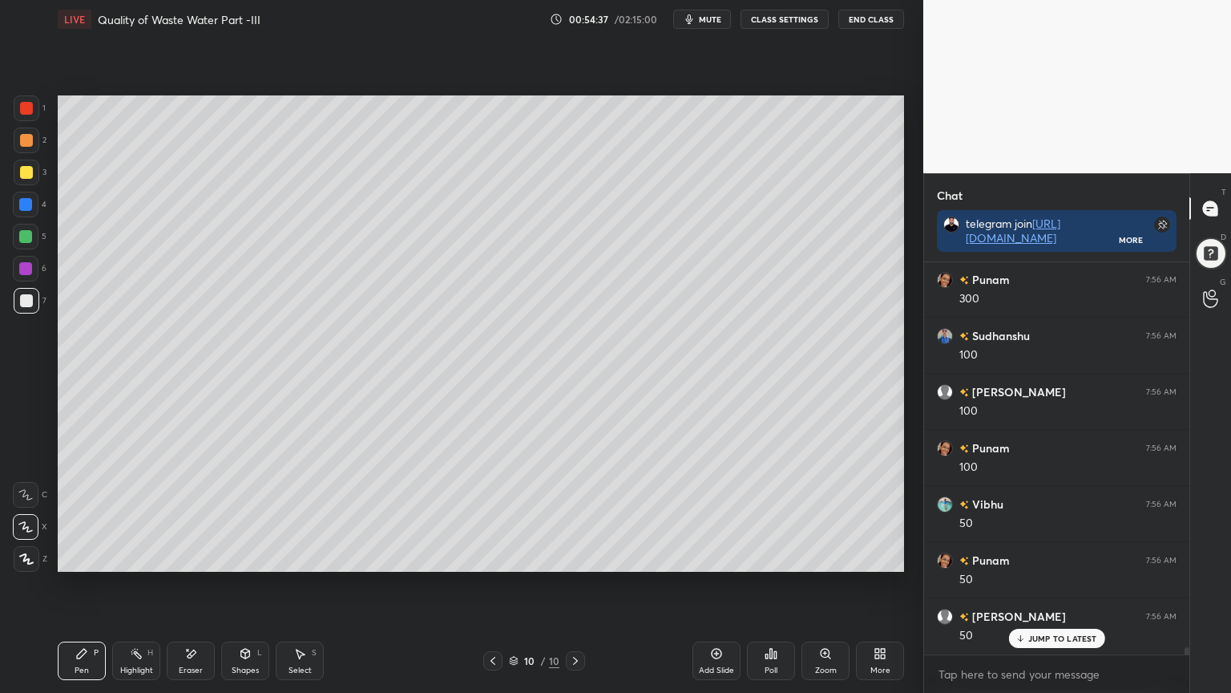
scroll to position [20367, 0]
click at [493, 556] on icon at bounding box center [493, 660] width 13 height 13
click at [573, 556] on icon at bounding box center [575, 660] width 13 height 13
click at [191, 556] on icon at bounding box center [190, 654] width 13 height 14
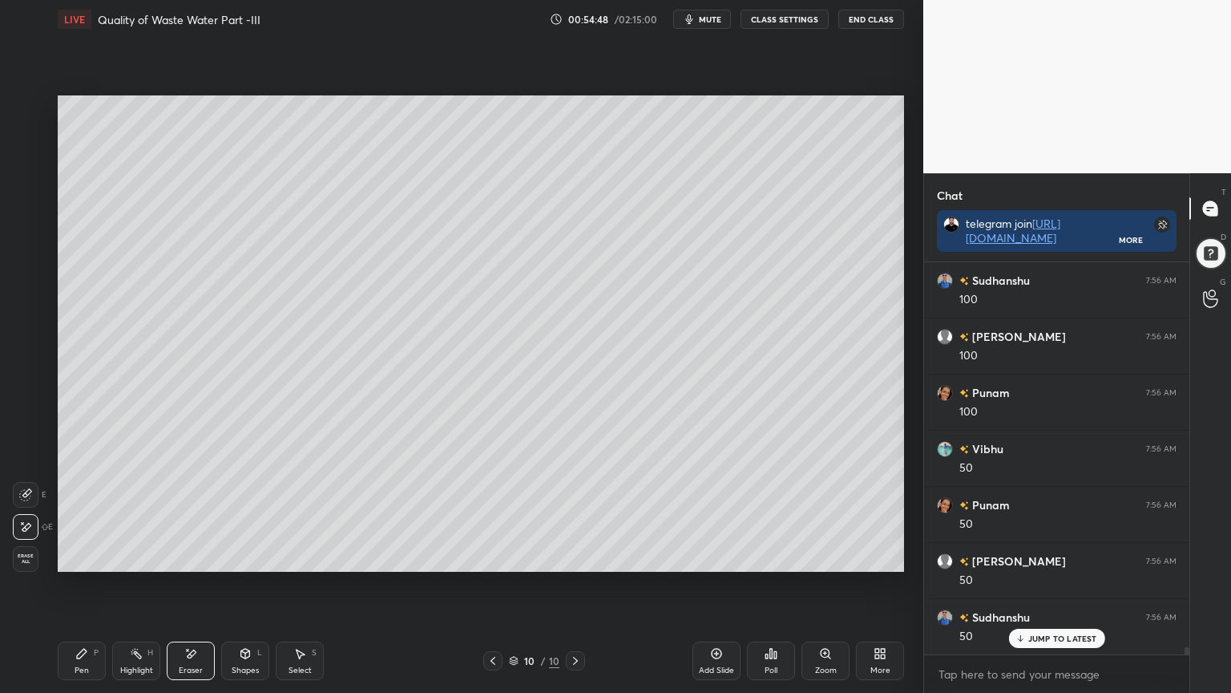
click at [75, 556] on div "Pen P" at bounding box center [82, 660] width 48 height 38
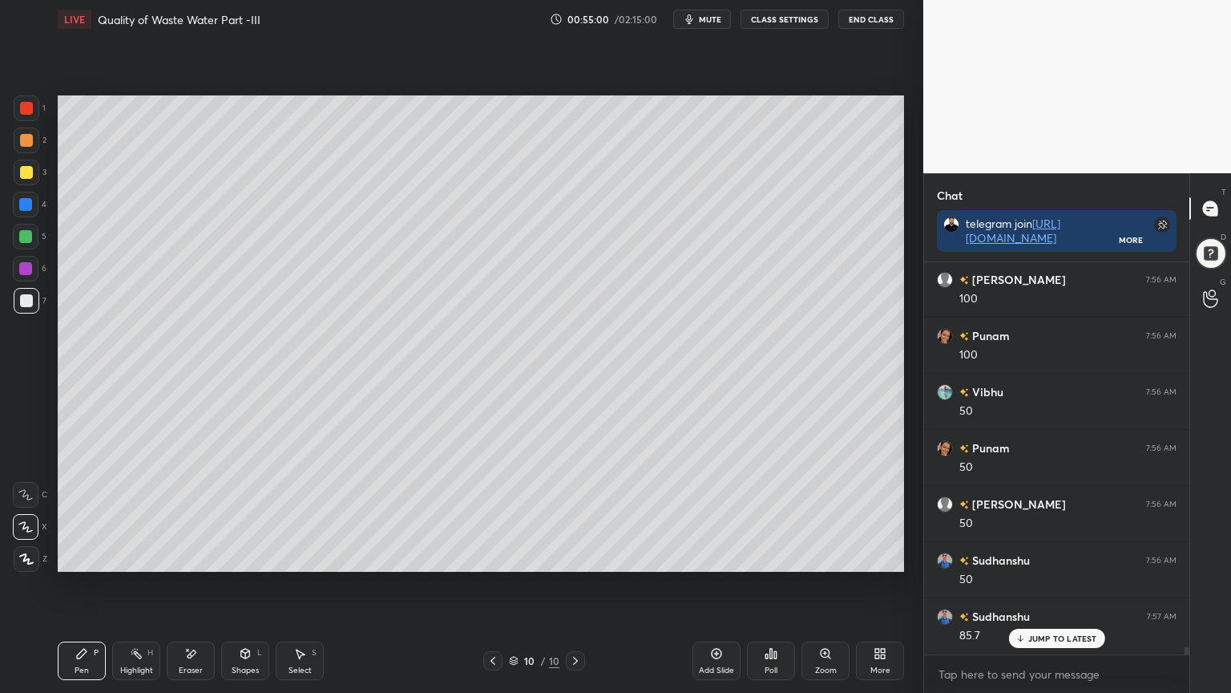
scroll to position [20479, 0]
click at [492, 556] on icon at bounding box center [493, 660] width 13 height 13
click at [580, 556] on icon at bounding box center [575, 660] width 13 height 13
click at [494, 556] on icon at bounding box center [493, 661] width 5 height 8
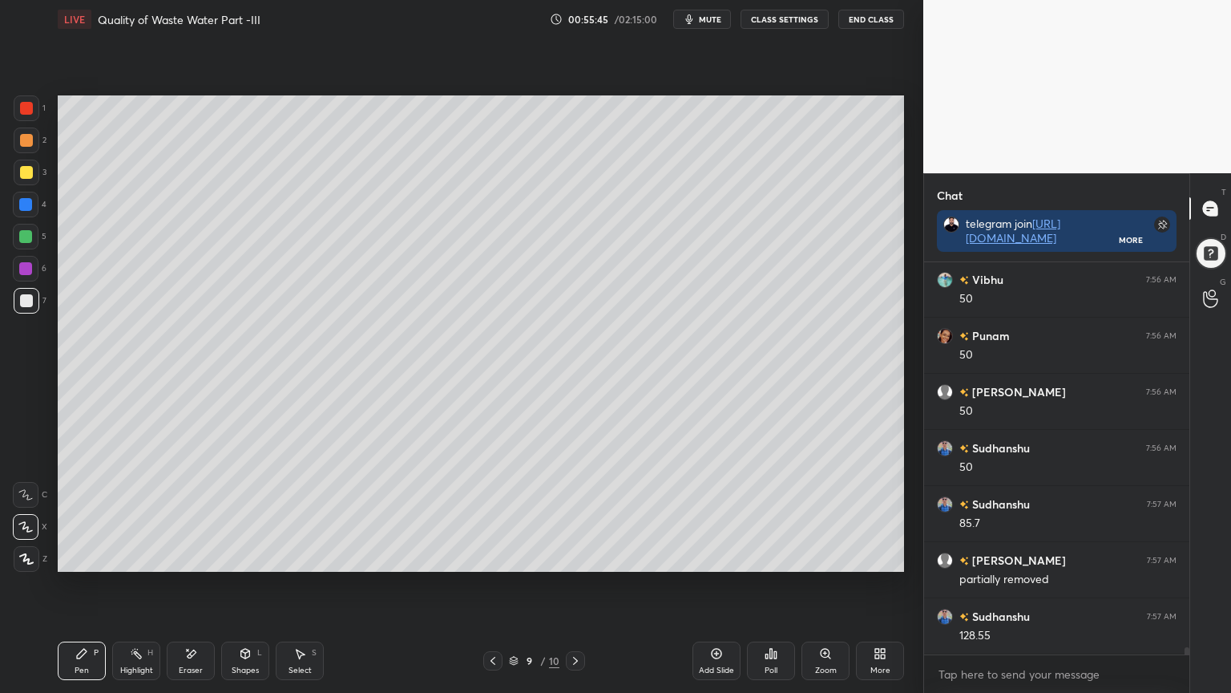
click at [571, 556] on icon at bounding box center [575, 660] width 13 height 13
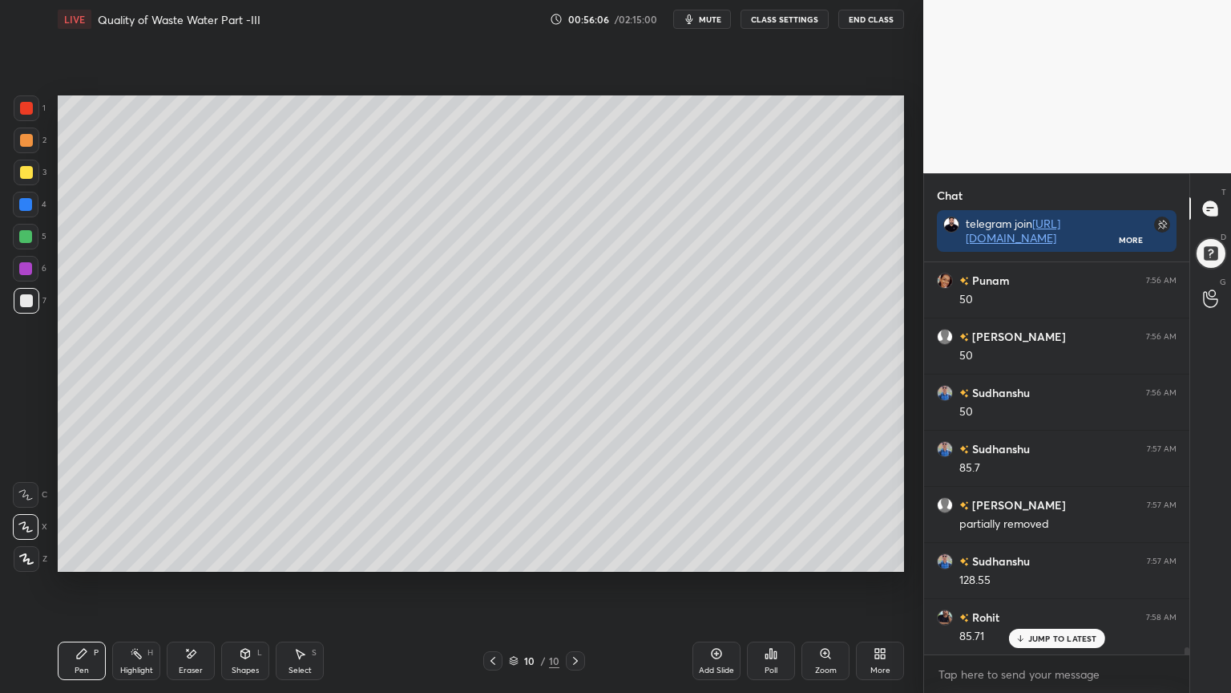
click at [707, 18] on span "mute" at bounding box center [710, 19] width 22 height 11
click at [715, 13] on button "unmute" at bounding box center [702, 19] width 58 height 19
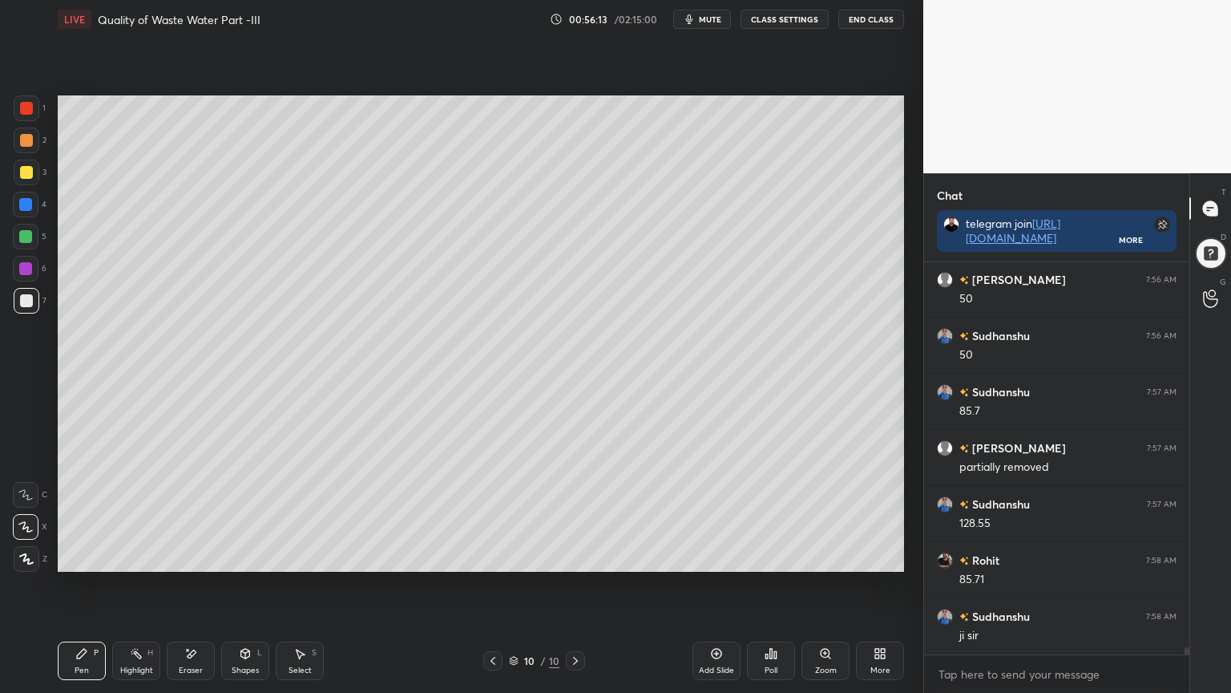
click at [490, 556] on icon at bounding box center [493, 660] width 13 height 13
click at [572, 556] on icon at bounding box center [575, 660] width 13 height 13
click at [712, 556] on div "Add Slide" at bounding box center [717, 660] width 48 height 38
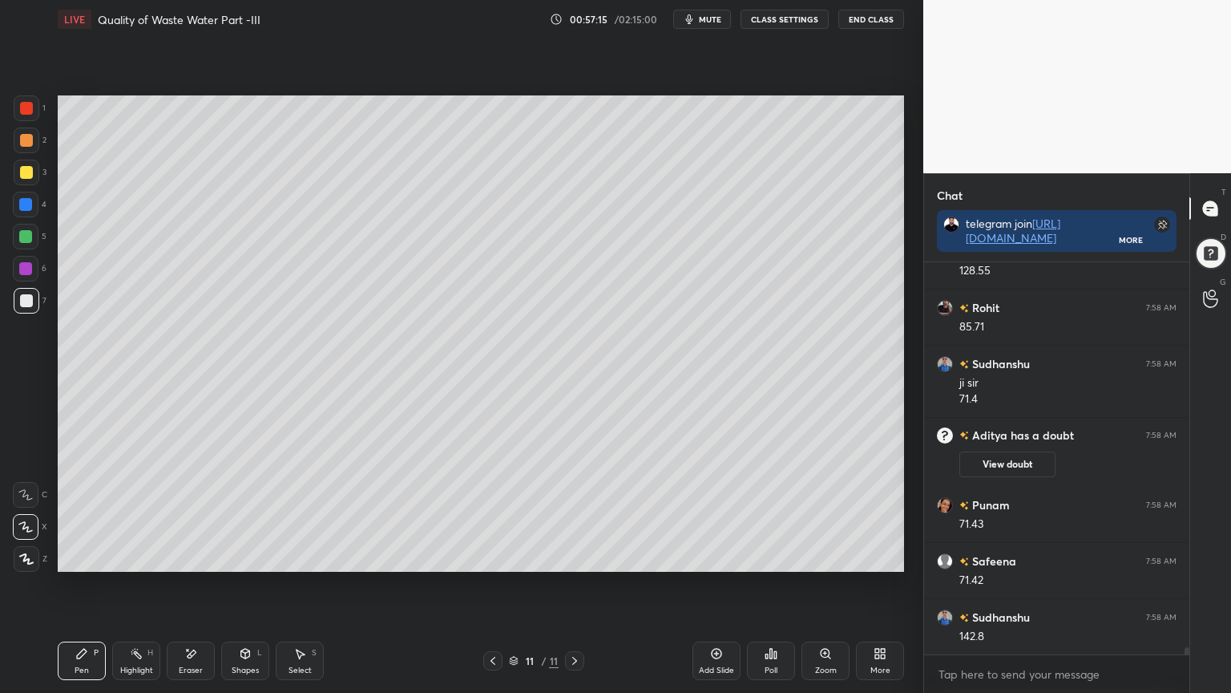
scroll to position [20607, 0]
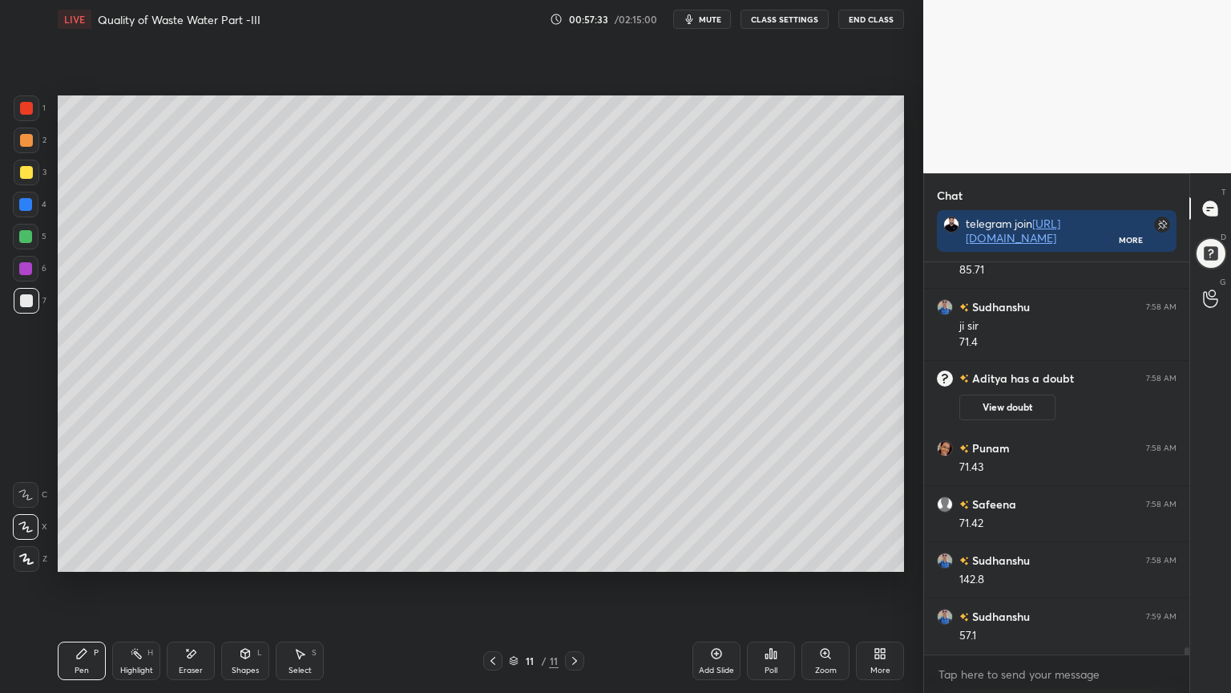
click at [496, 556] on icon at bounding box center [493, 660] width 13 height 13
click at [492, 556] on icon at bounding box center [493, 660] width 13 height 13
click at [574, 556] on icon at bounding box center [574, 660] width 13 height 13
click at [571, 556] on icon at bounding box center [574, 660] width 13 height 13
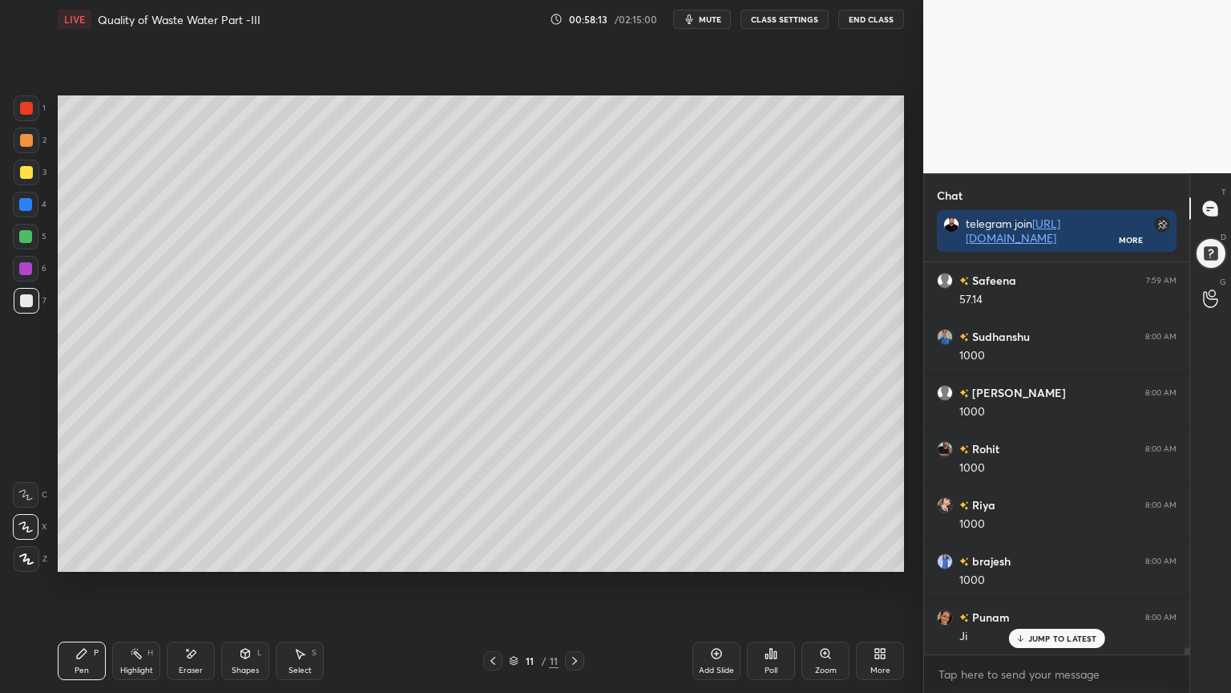
click at [495, 556] on icon at bounding box center [493, 660] width 13 height 13
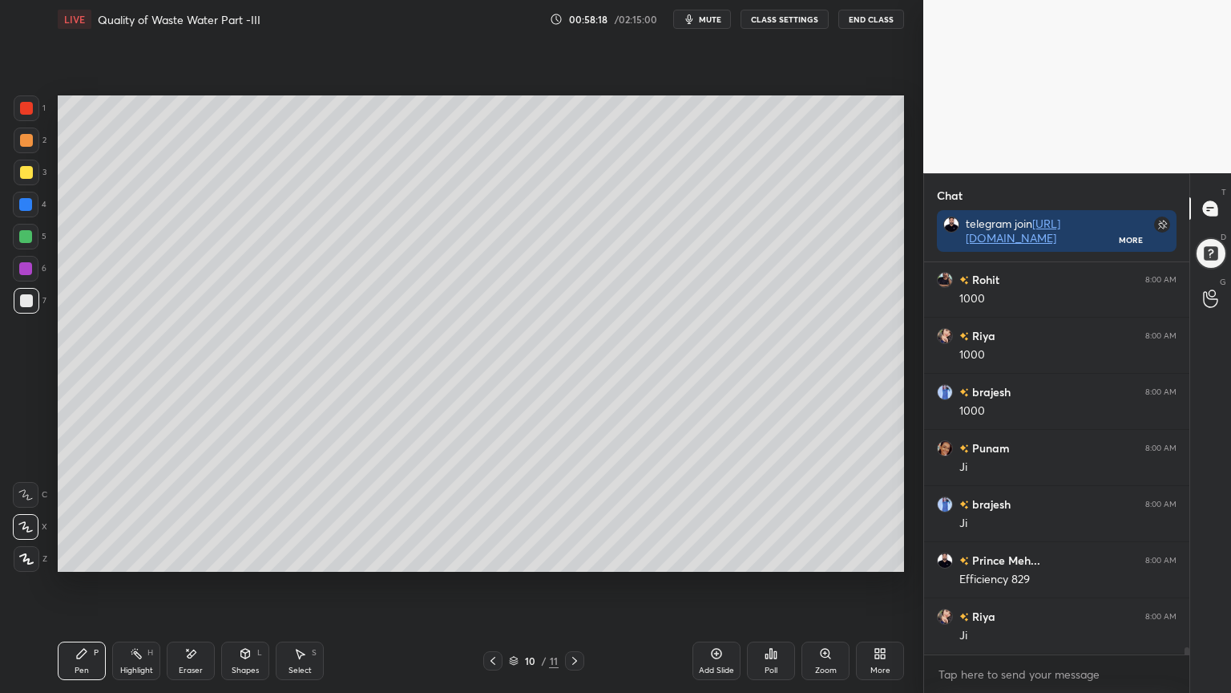
scroll to position [21239, 0]
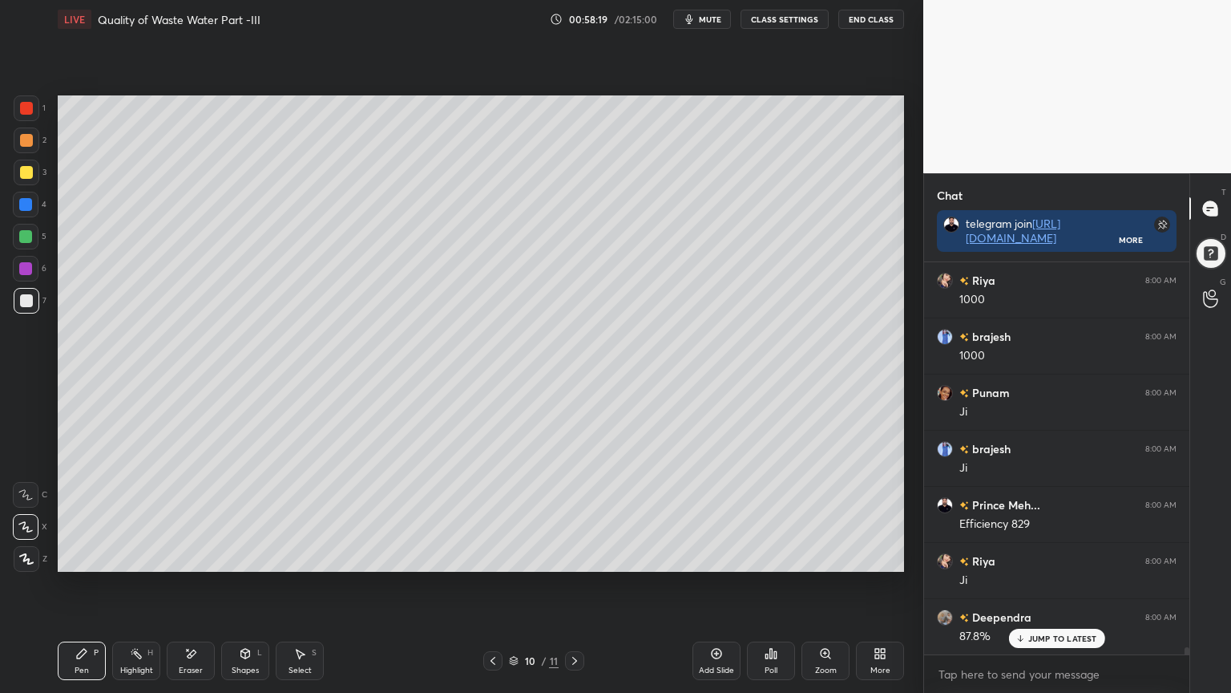
click at [569, 556] on icon at bounding box center [574, 660] width 13 height 13
click at [875, 22] on button "End Class" at bounding box center [871, 19] width 66 height 19
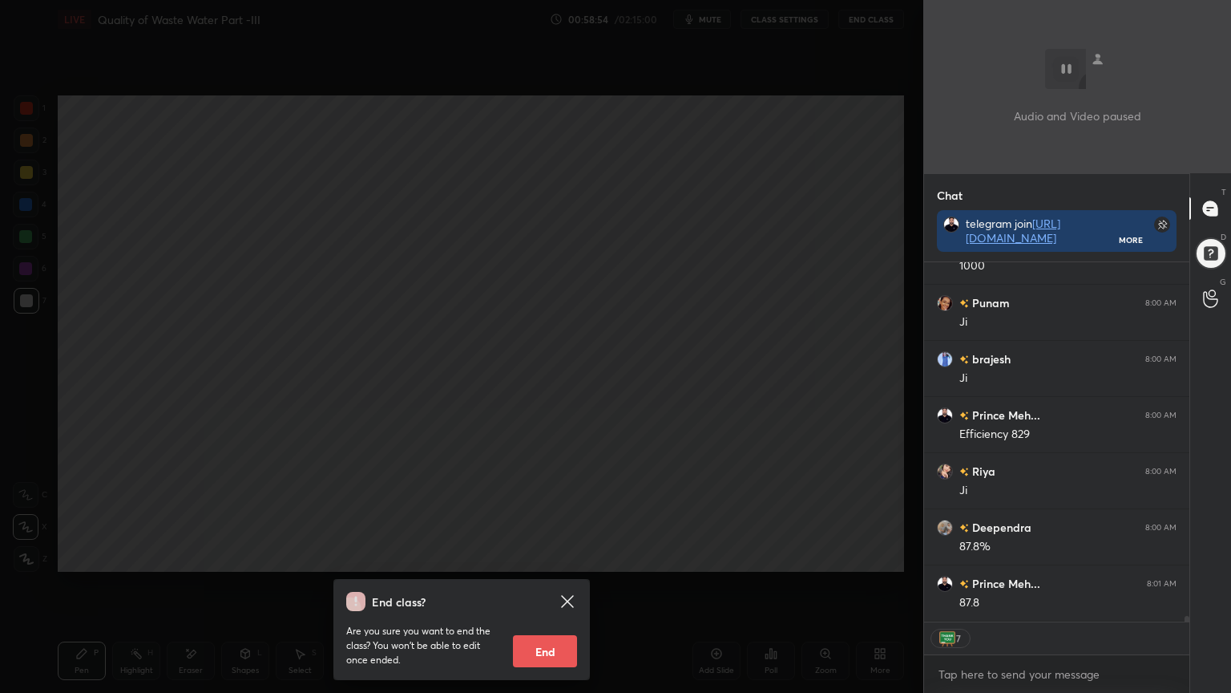
scroll to position [21385, 0]
click at [623, 329] on div "End class? Are you sure you want to end the class? You won’t be able to edit on…" at bounding box center [461, 346] width 923 height 693
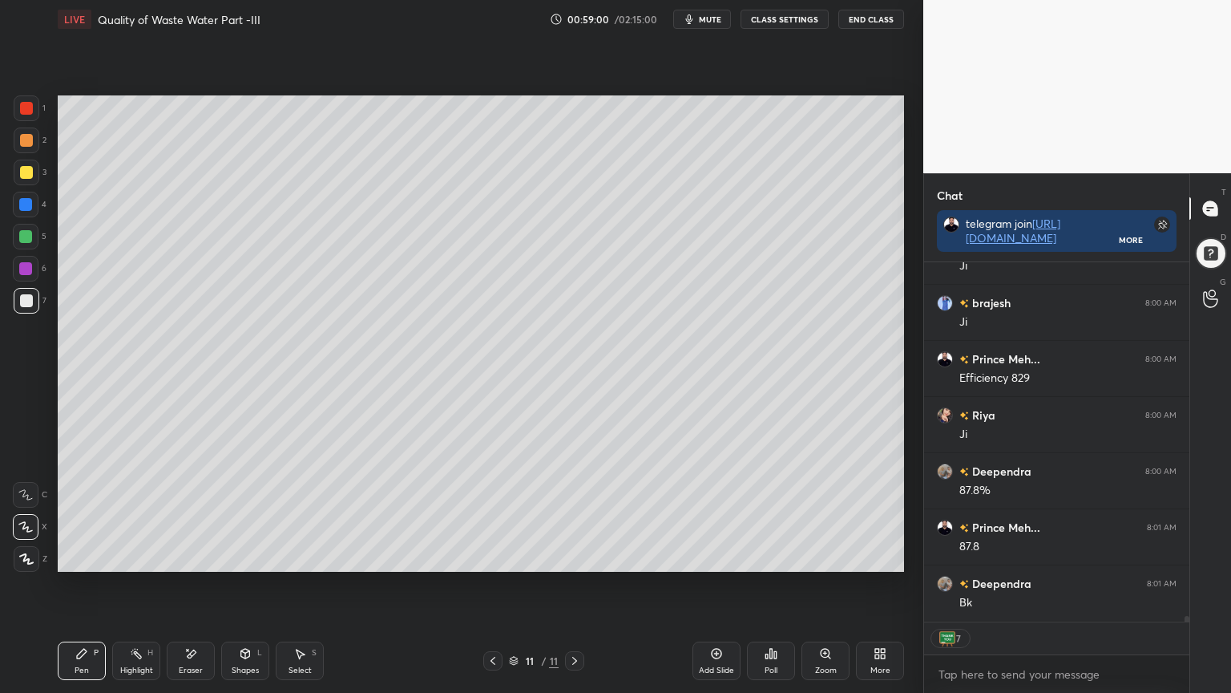
type textarea "x"
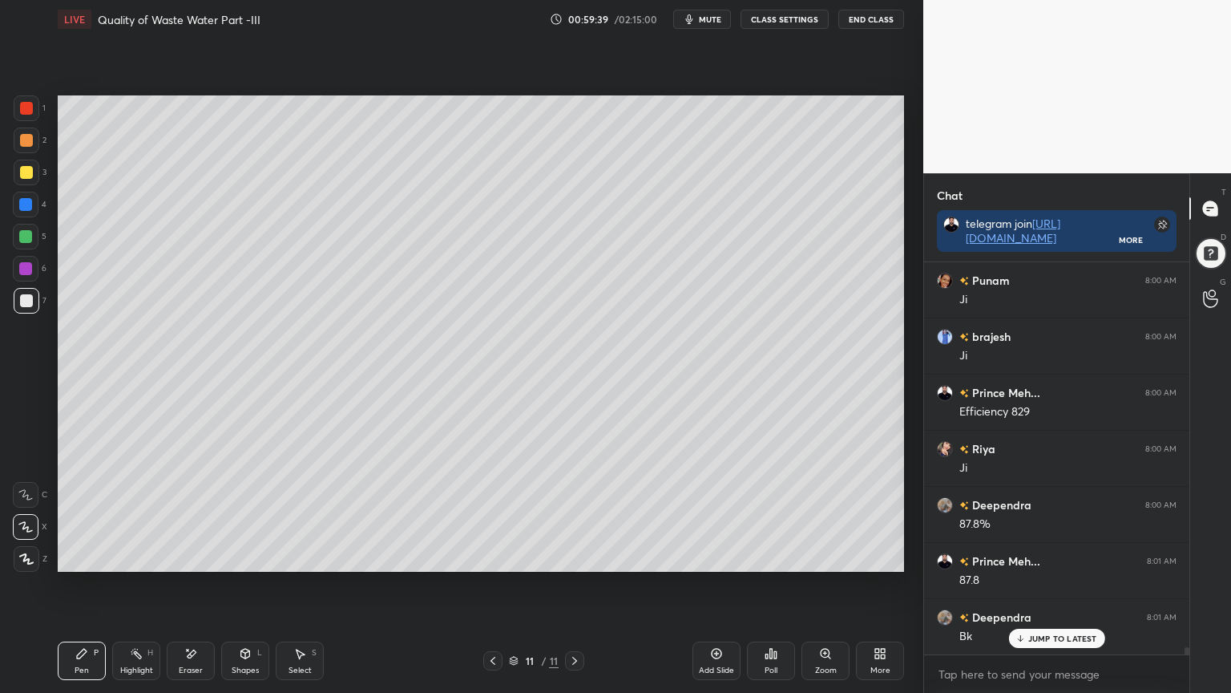
click at [495, 556] on icon at bounding box center [493, 660] width 13 height 13
click at [492, 556] on div at bounding box center [492, 660] width 19 height 19
click at [576, 556] on icon at bounding box center [574, 660] width 13 height 13
click at [574, 556] on icon at bounding box center [574, 660] width 13 height 13
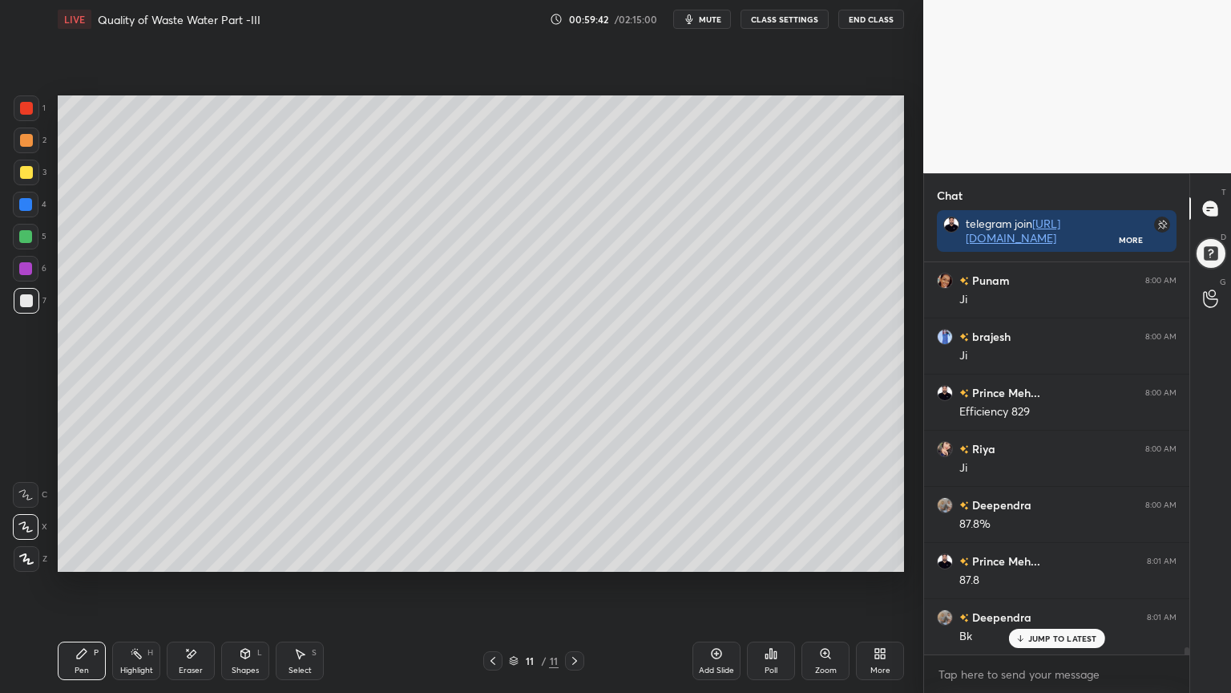
click at [574, 556] on icon at bounding box center [574, 660] width 13 height 13
click at [1040, 556] on p "JUMP TO LATEST" at bounding box center [1062, 638] width 69 height 10
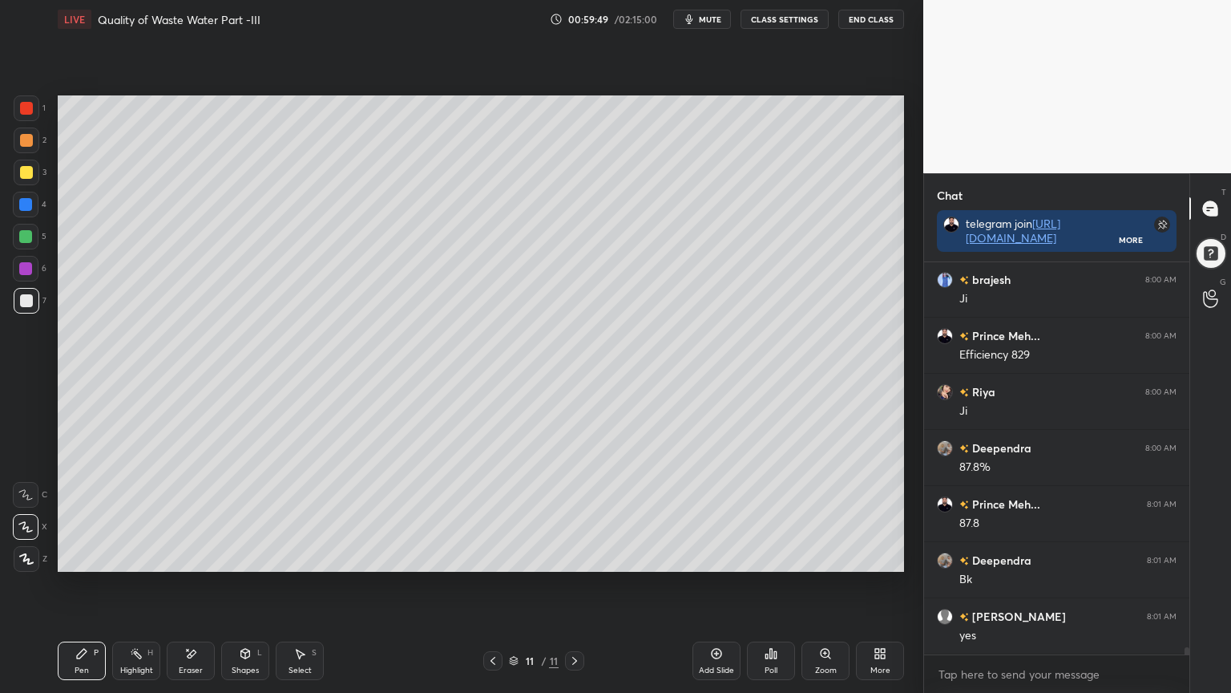
click at [714, 556] on icon at bounding box center [716, 653] width 13 height 13
click at [27, 180] on div at bounding box center [27, 173] width 26 height 26
click at [87, 556] on div "Pen" at bounding box center [82, 670] width 14 height 8
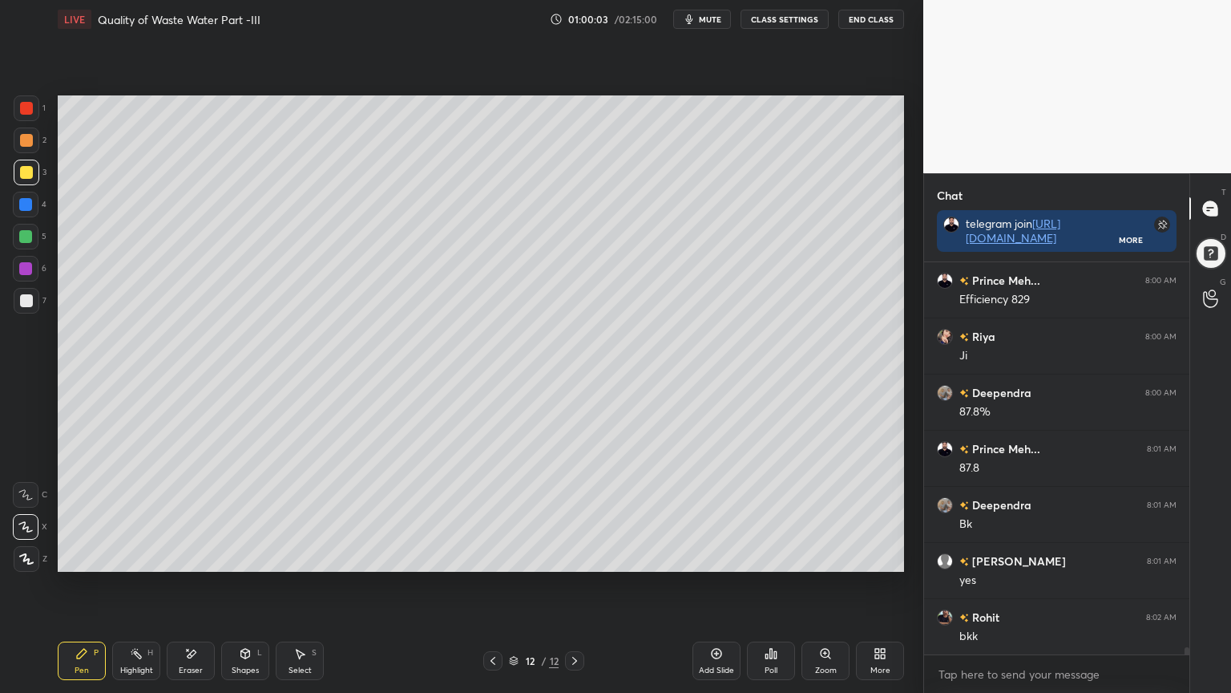
click at [488, 556] on icon at bounding box center [493, 660] width 13 height 13
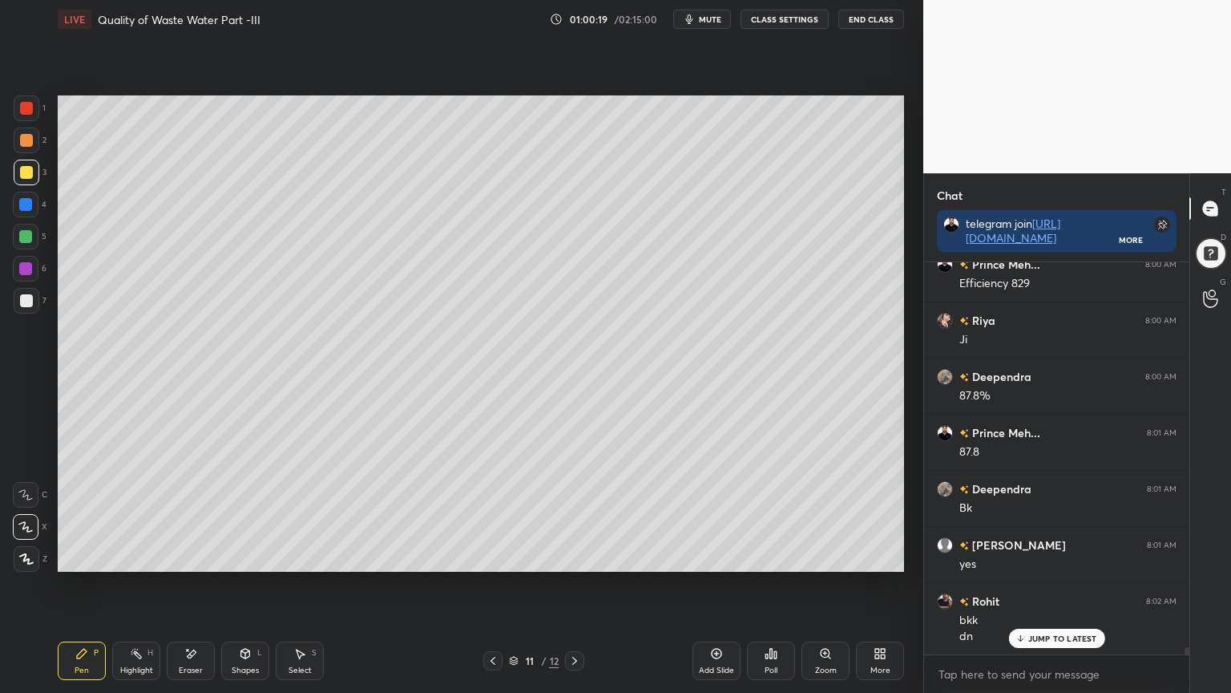
click at [569, 556] on icon at bounding box center [574, 660] width 13 height 13
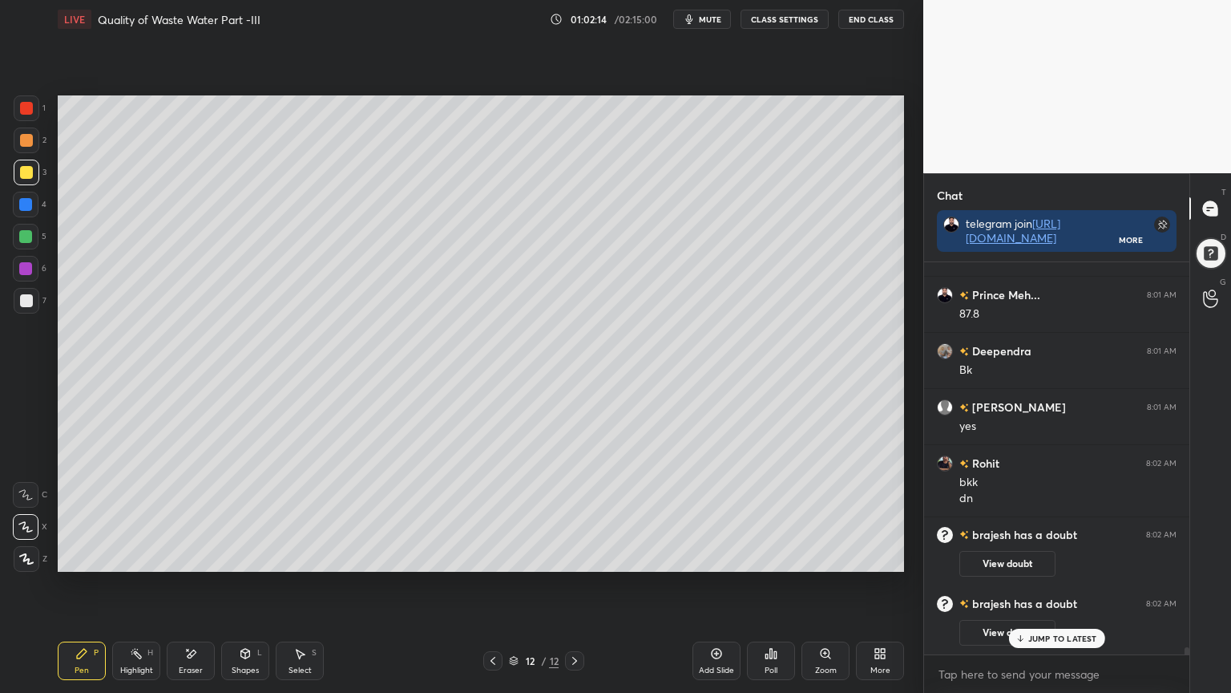
click at [774, 556] on icon at bounding box center [771, 653] width 13 height 13
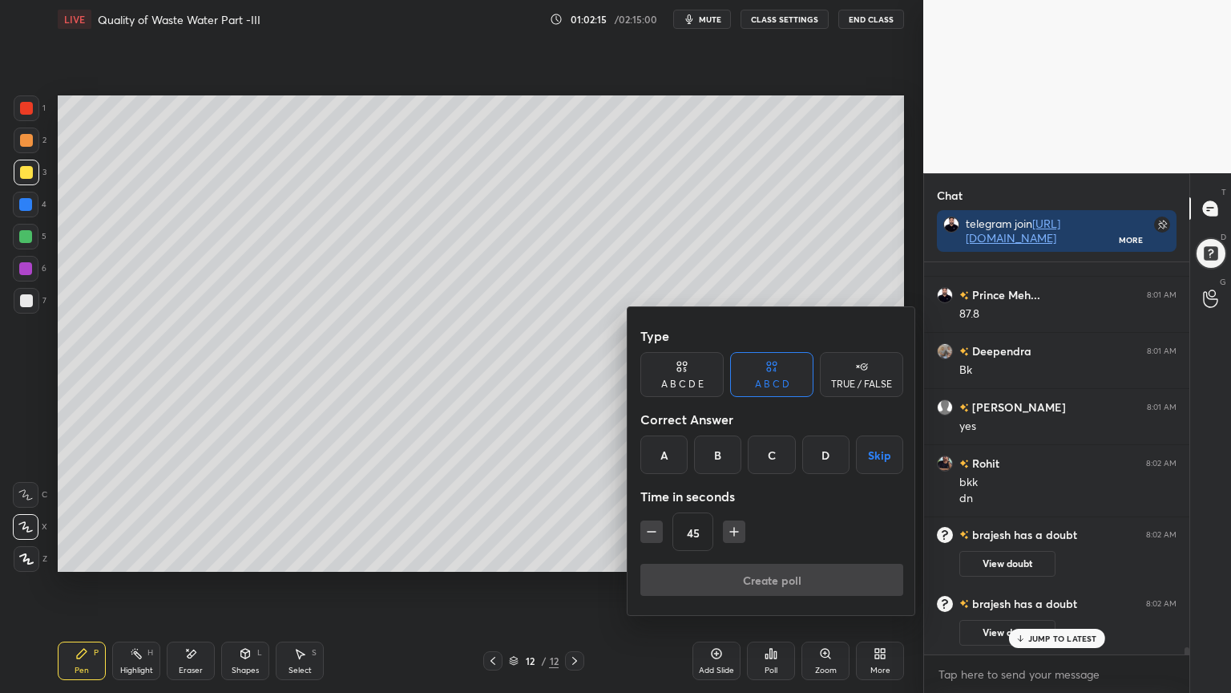
click at [774, 455] on div "C" at bounding box center [771, 454] width 47 height 38
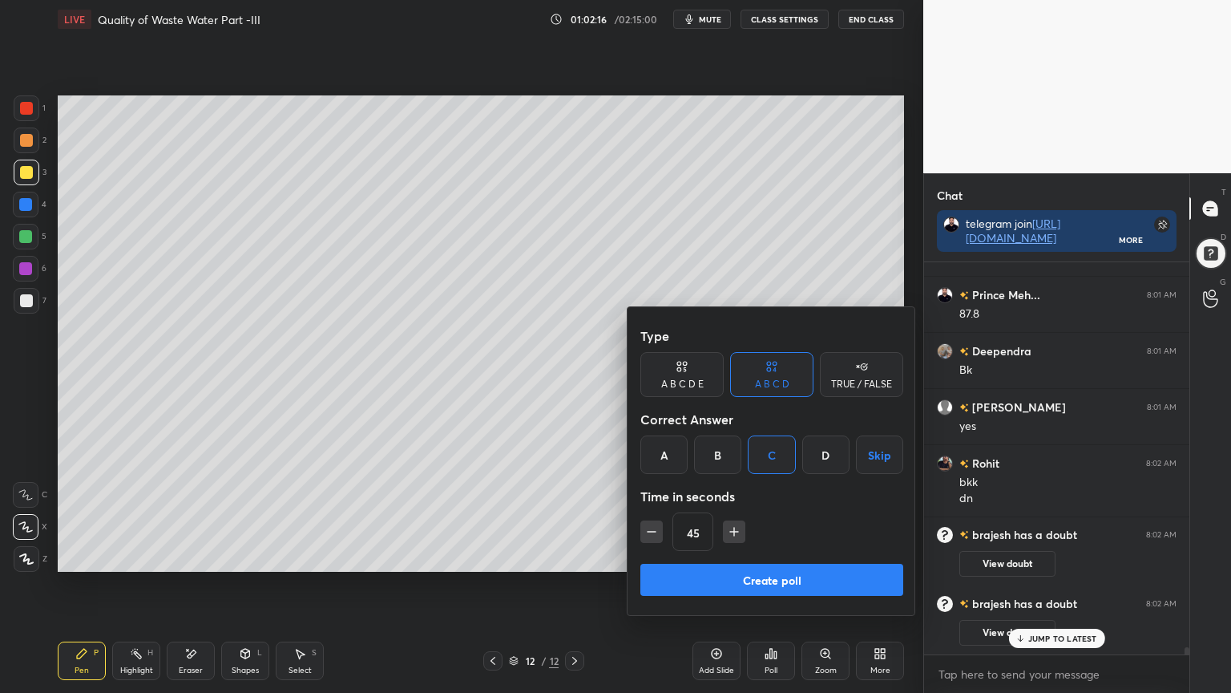
click at [737, 532] on icon "button" at bounding box center [734, 531] width 16 height 16
click at [734, 529] on icon "button" at bounding box center [734, 531] width 16 height 16
click at [735, 527] on icon "button" at bounding box center [734, 531] width 16 height 16
click at [738, 527] on icon "button" at bounding box center [734, 531] width 16 height 16
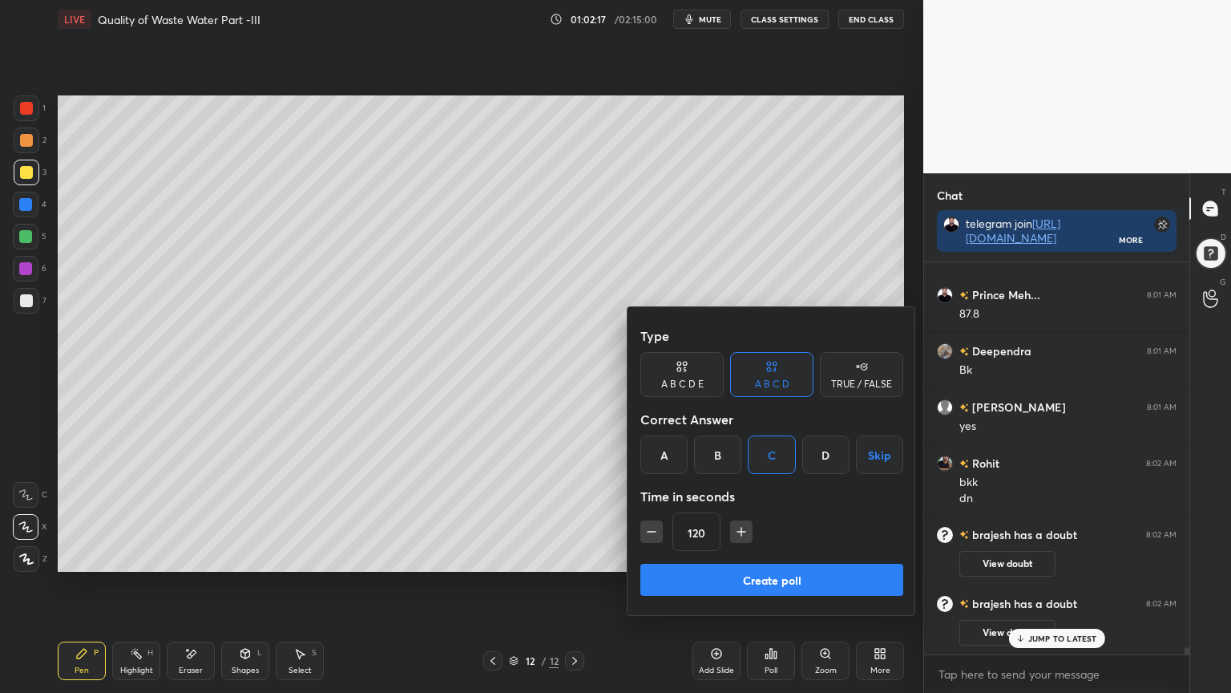
click at [736, 527] on icon "button" at bounding box center [741, 531] width 16 height 16
click at [736, 528] on icon "button" at bounding box center [741, 531] width 16 height 16
click at [738, 529] on icon "button" at bounding box center [741, 531] width 16 height 16
type input "180"
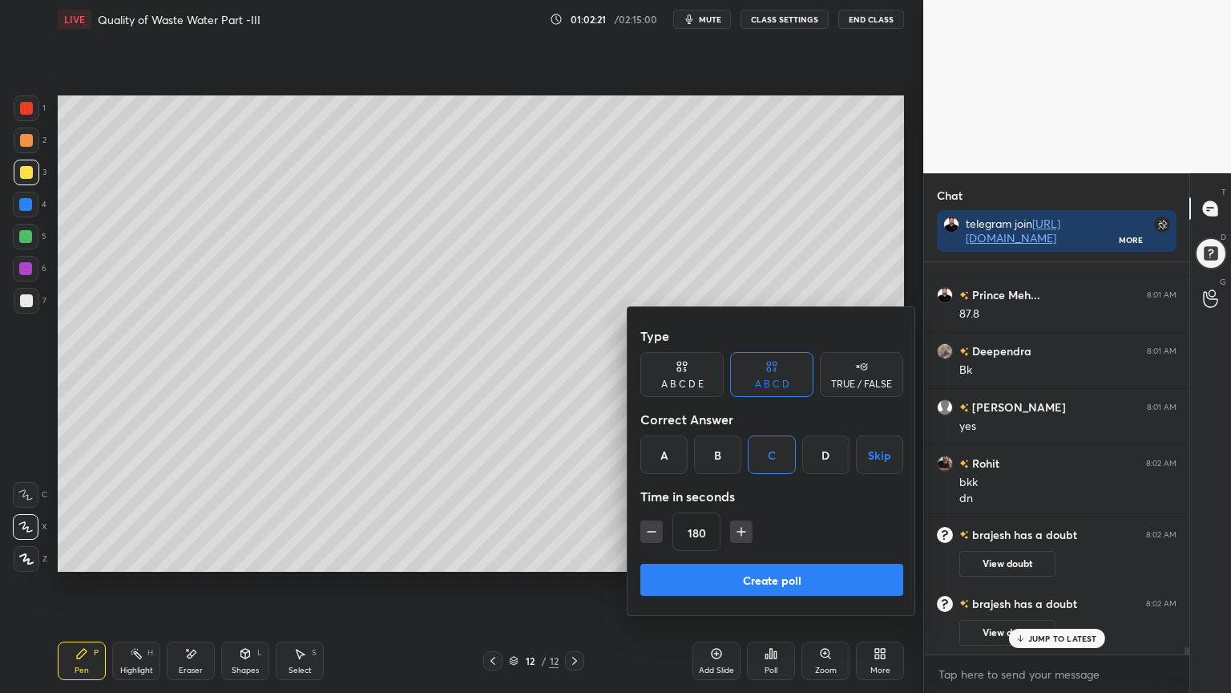
click at [750, 556] on button "Create poll" at bounding box center [771, 580] width 263 height 32
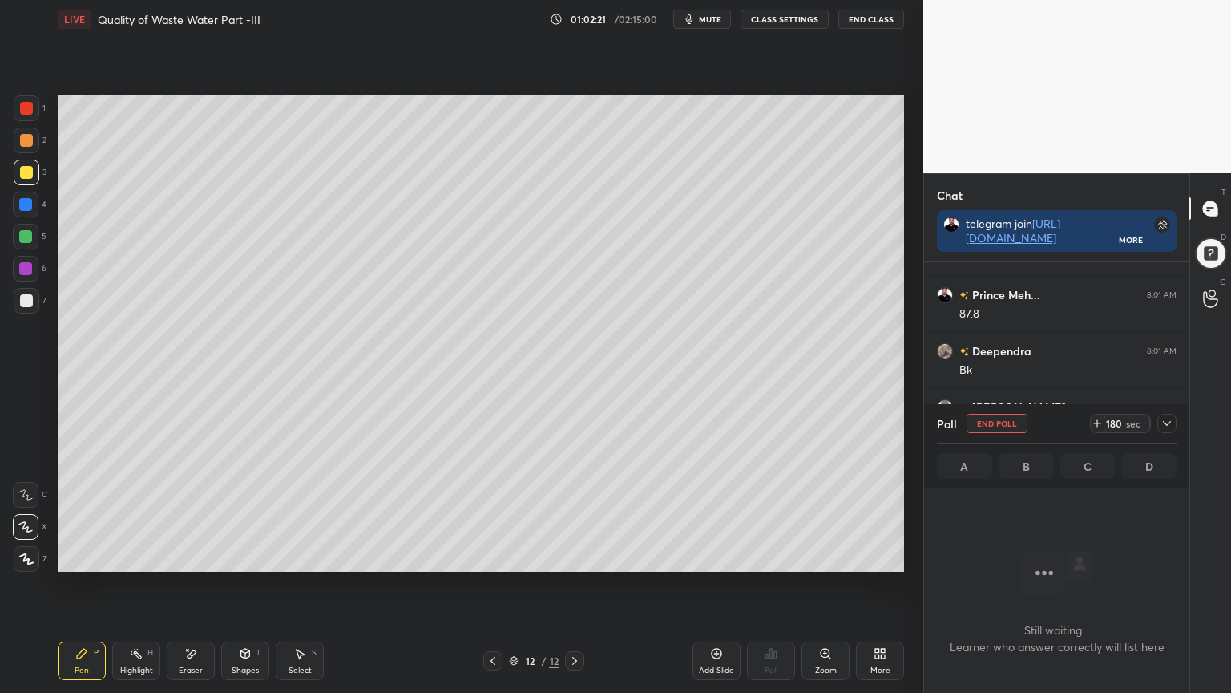
scroll to position [171, 261]
click at [1169, 425] on icon at bounding box center [1167, 423] width 13 height 13
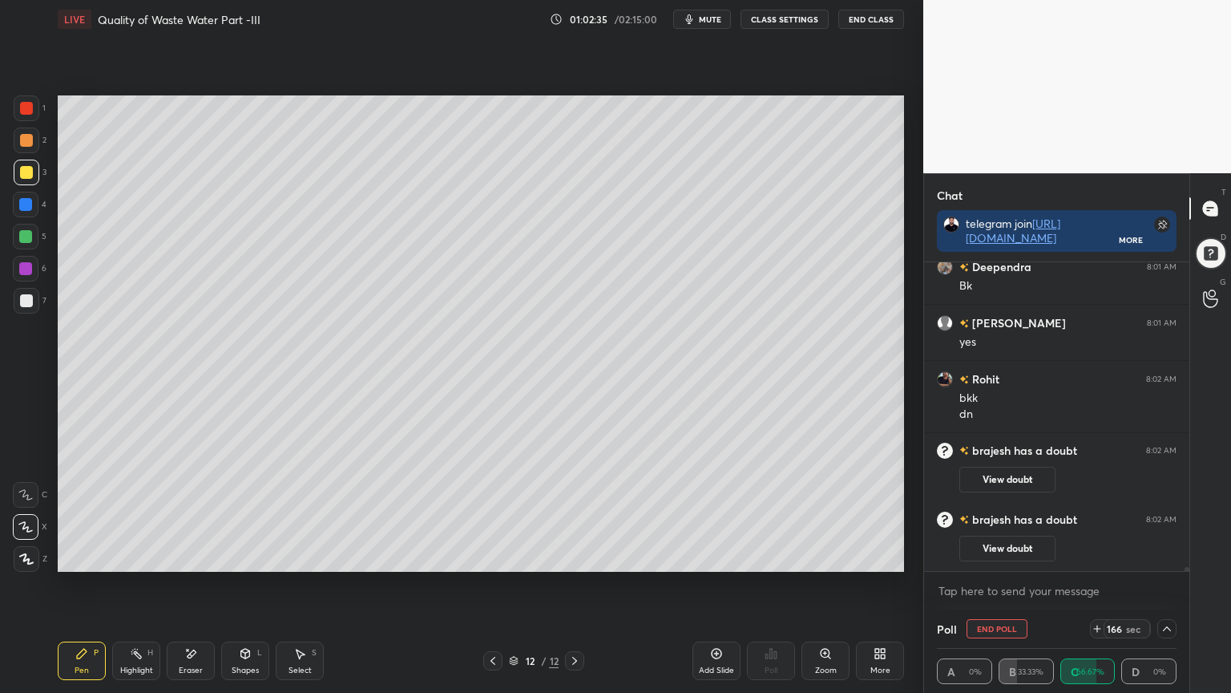
scroll to position [21344, 0]
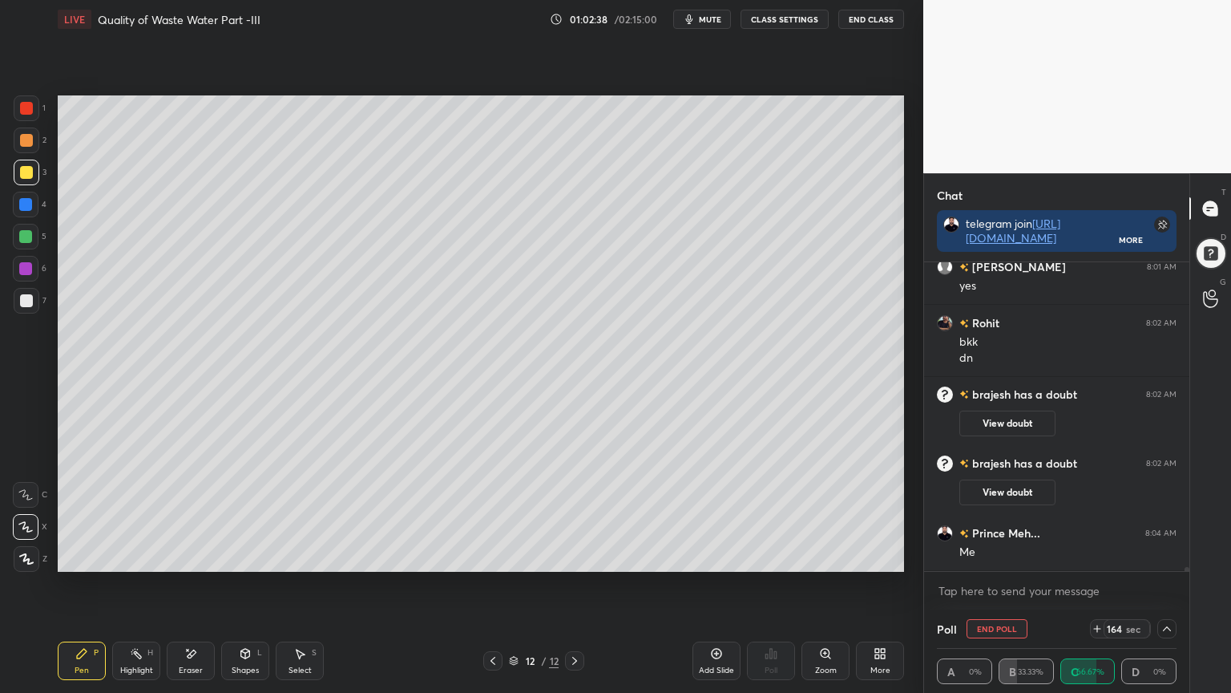
click at [1163, 556] on icon at bounding box center [1167, 628] width 13 height 13
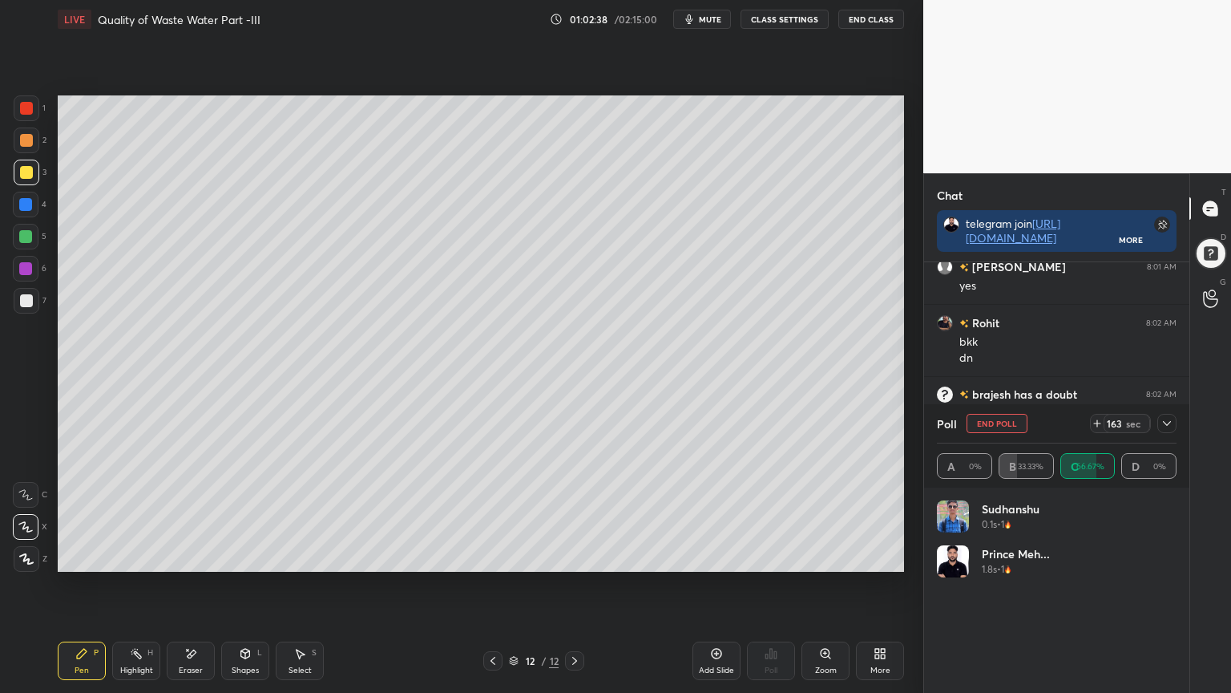
scroll to position [188, 235]
click at [1164, 424] on icon at bounding box center [1167, 423] width 13 height 13
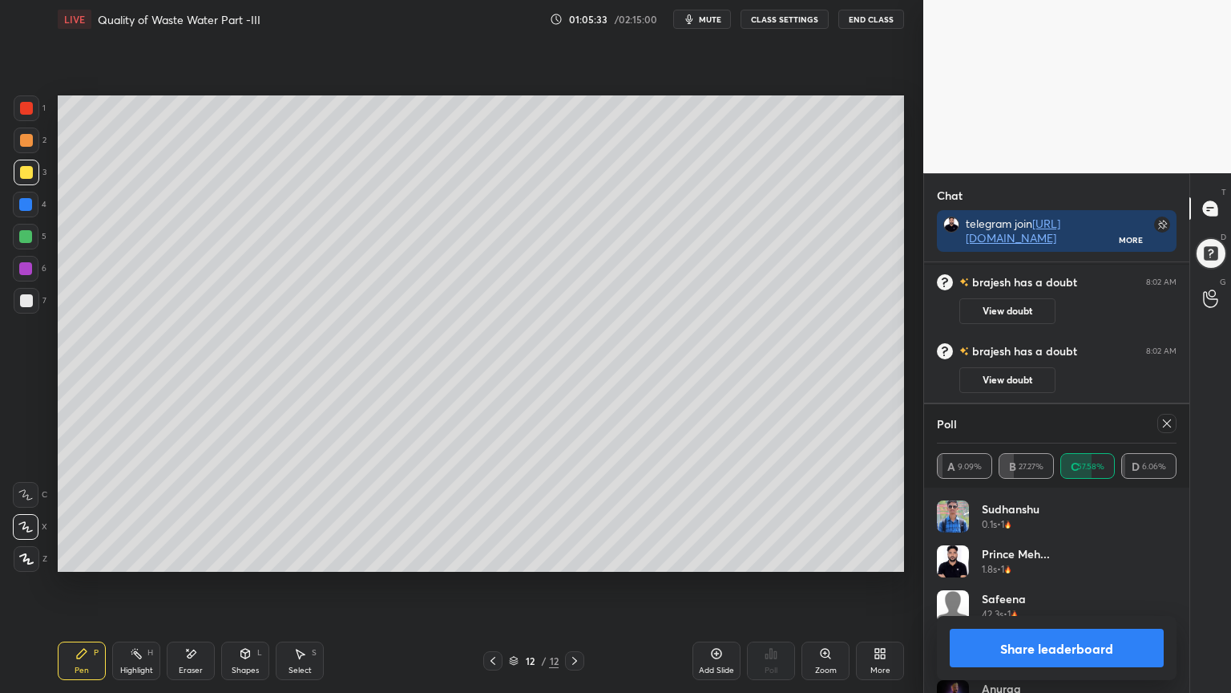
click at [1166, 423] on icon at bounding box center [1167, 423] width 13 height 13
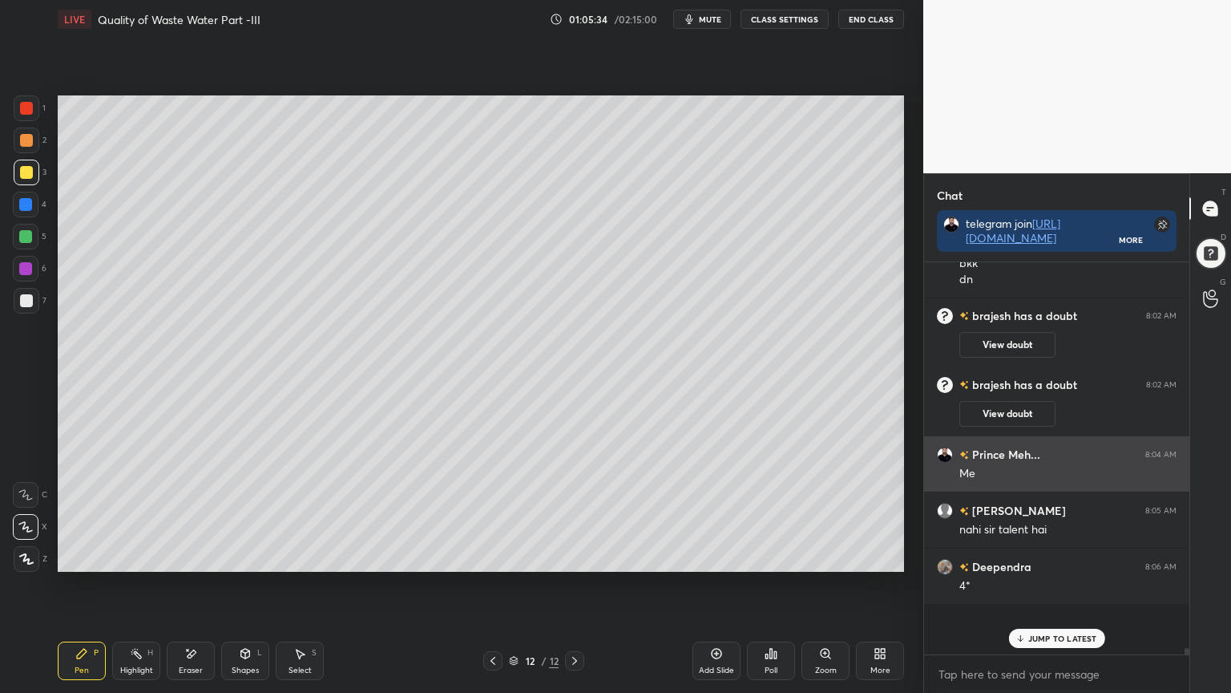
scroll to position [387, 261]
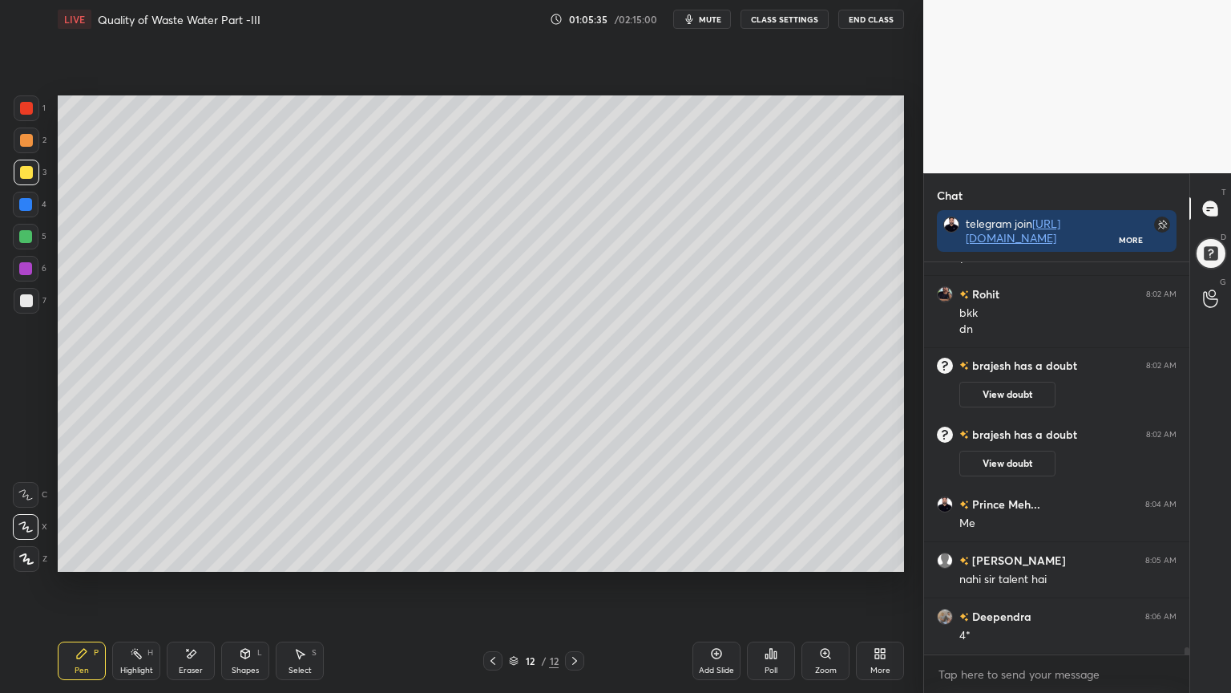
click at [715, 556] on div "Add Slide" at bounding box center [716, 670] width 35 height 8
click at [26, 298] on div at bounding box center [26, 300] width 13 height 13
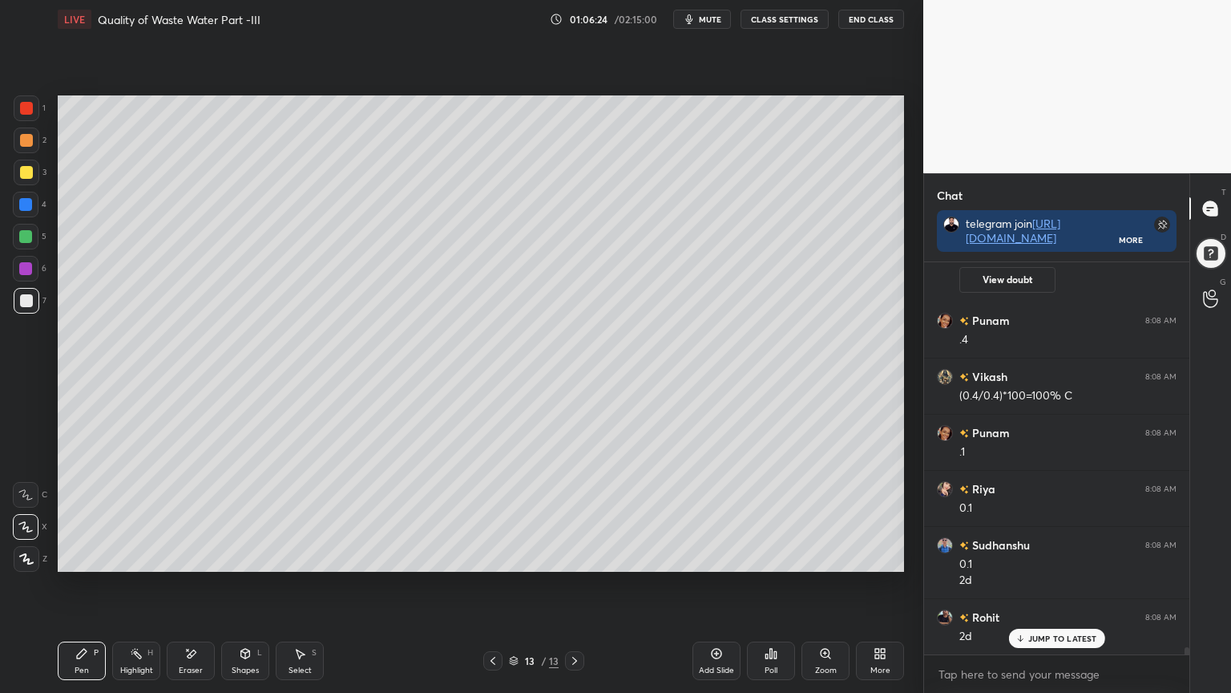
scroll to position [21803, 0]
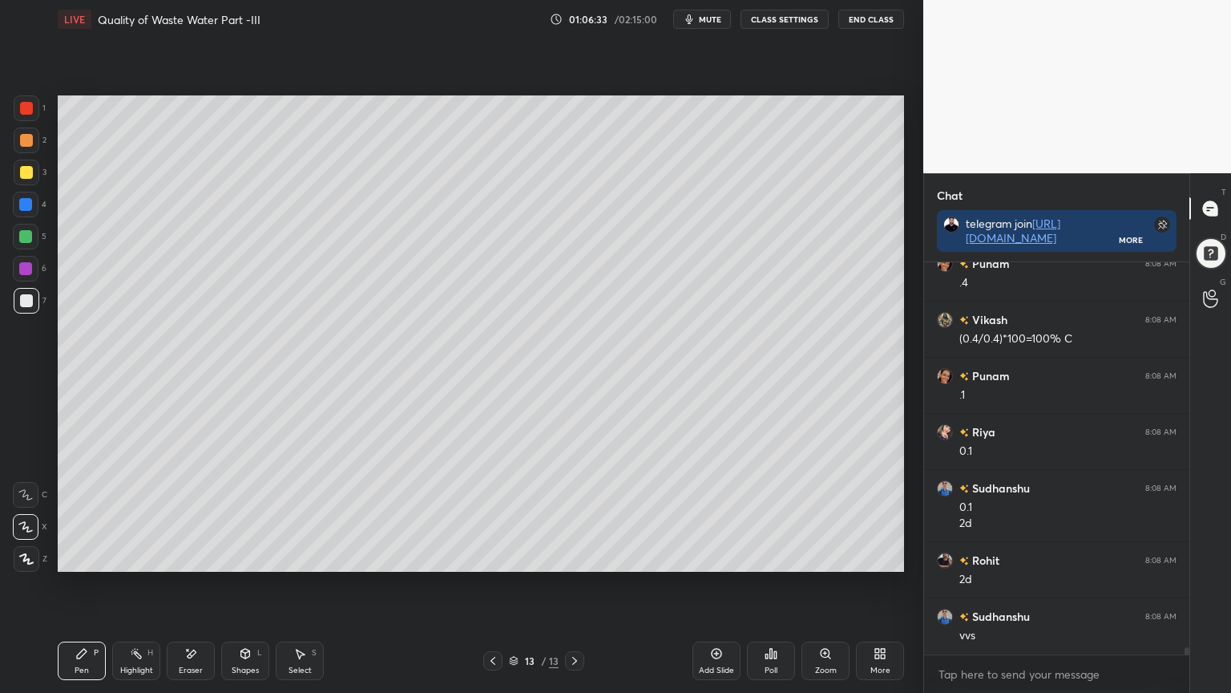
click at [253, 556] on div "Shapes L" at bounding box center [245, 660] width 48 height 38
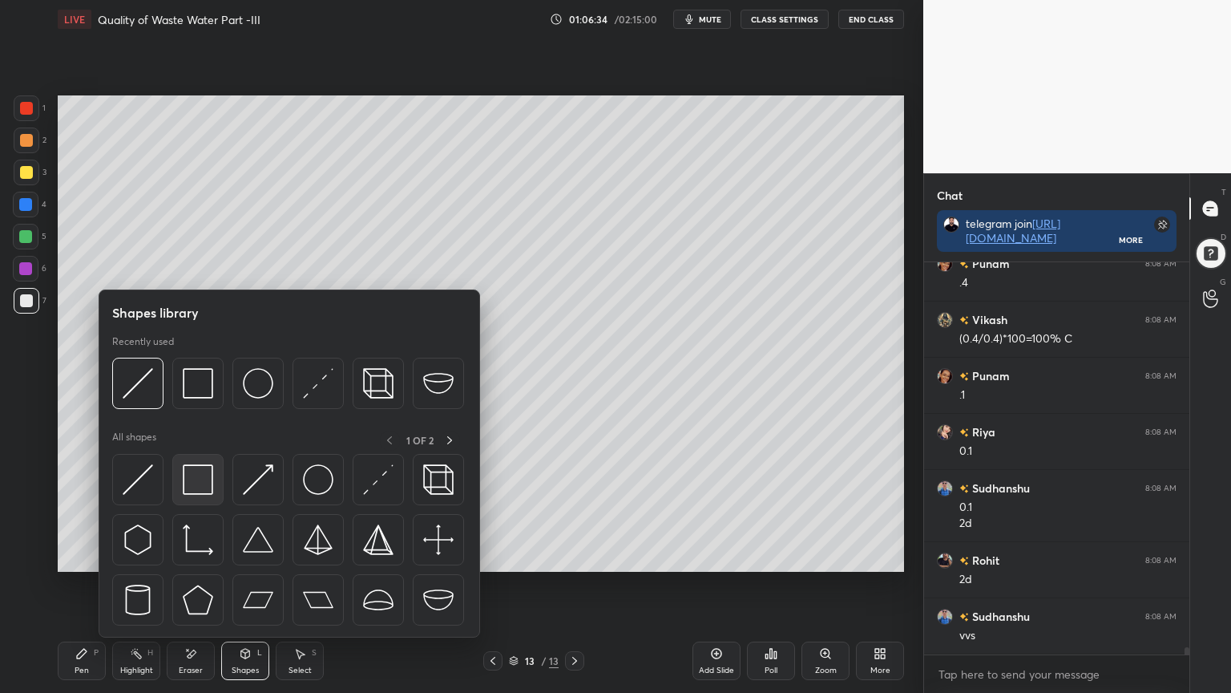
click at [192, 487] on img at bounding box center [198, 479] width 30 height 30
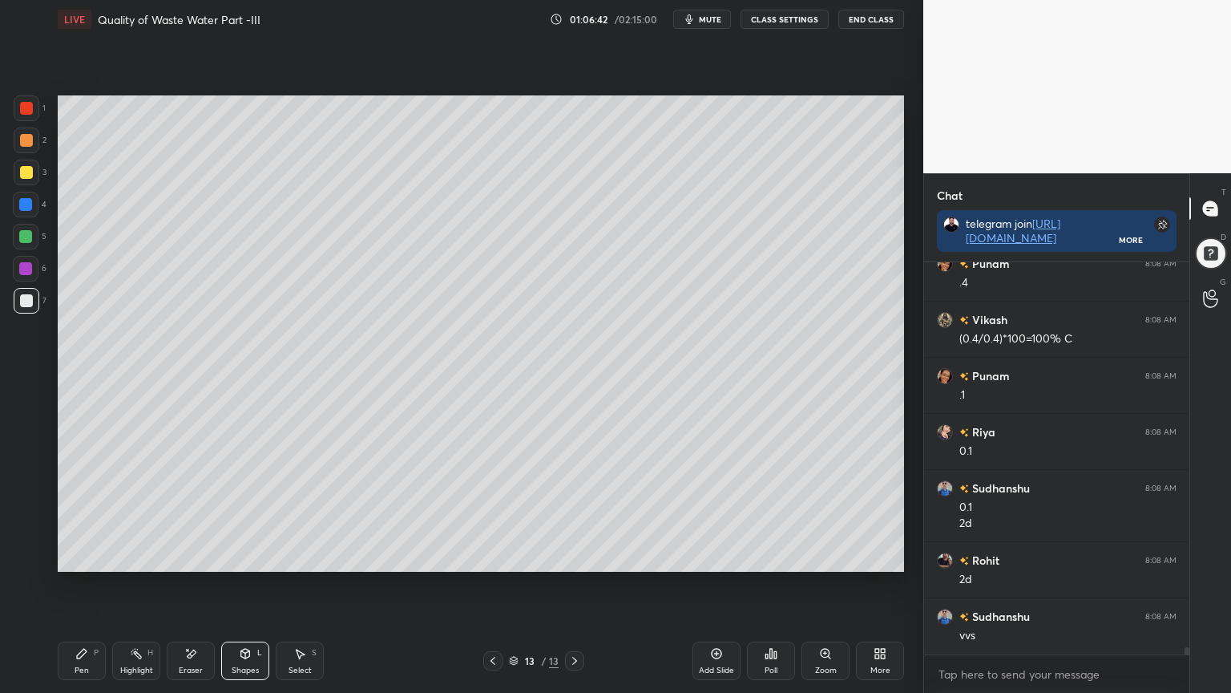
click at [75, 556] on div "Pen P" at bounding box center [82, 660] width 48 height 38
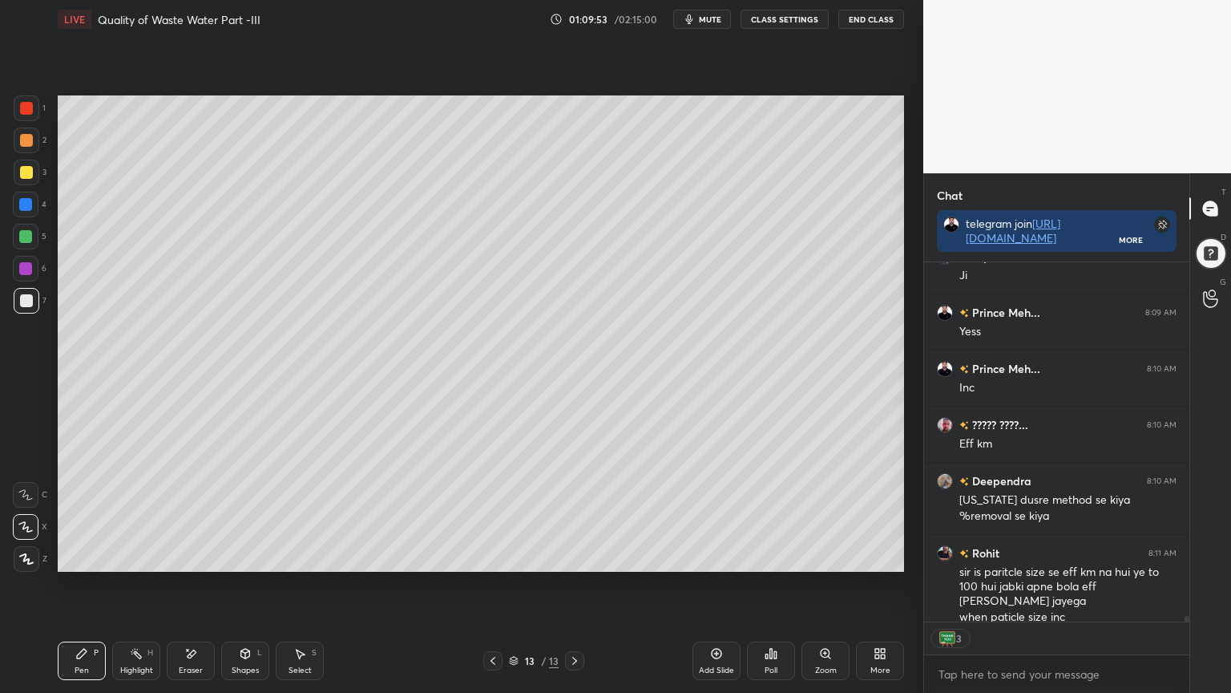
scroll to position [387, 261]
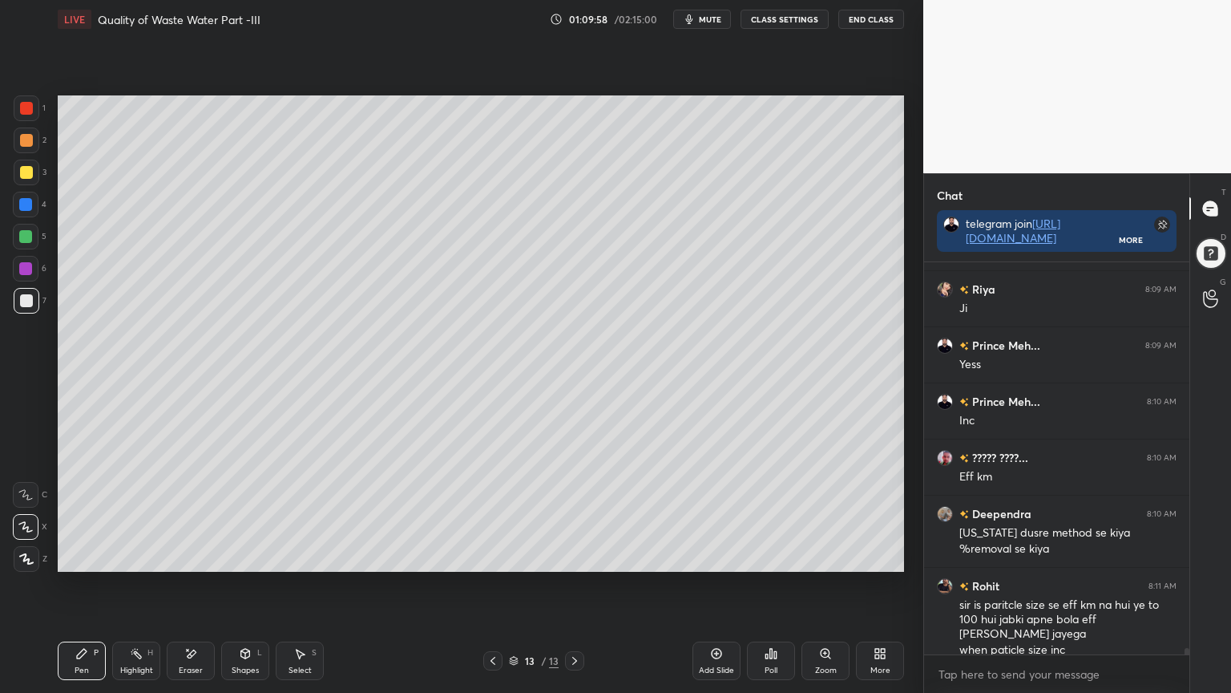
click at [715, 18] on span "mute" at bounding box center [710, 19] width 22 height 11
click at [705, 19] on span "unmute" at bounding box center [709, 19] width 34 height 11
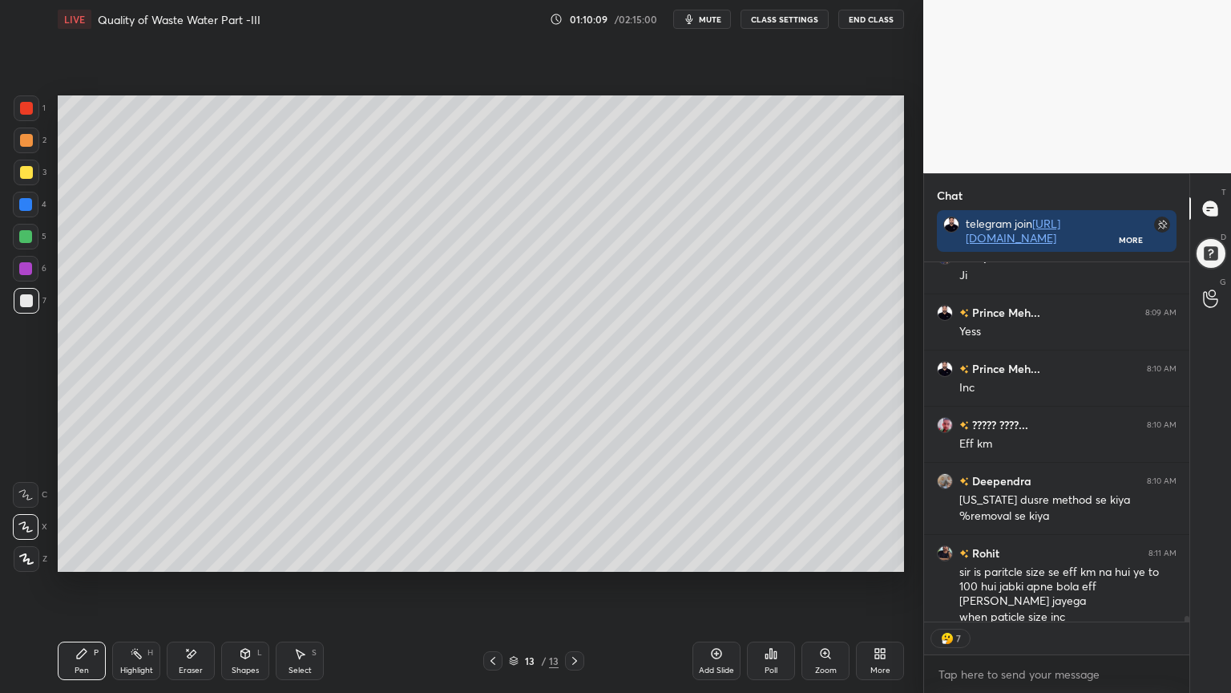
click at [488, 556] on div at bounding box center [492, 660] width 19 height 19
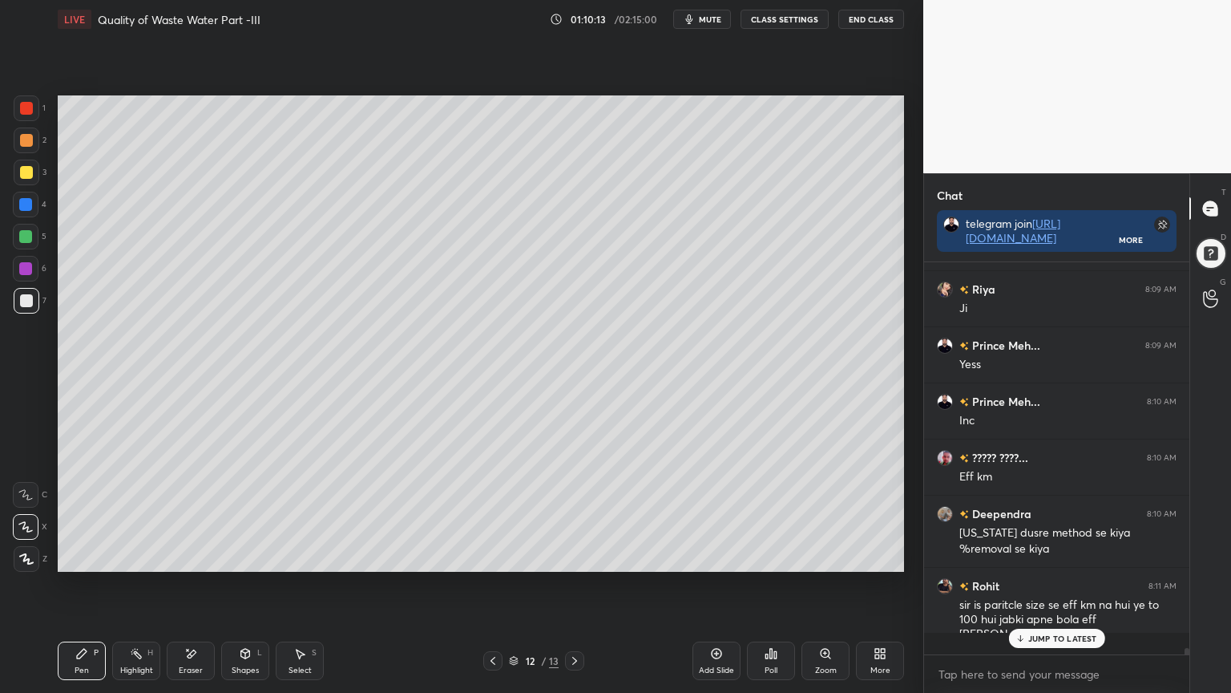
scroll to position [22611, 0]
click at [568, 556] on icon at bounding box center [574, 660] width 13 height 13
click at [491, 556] on div at bounding box center [492, 660] width 19 height 19
click at [572, 556] on div at bounding box center [574, 660] width 19 height 19
click at [180, 556] on div "Eraser" at bounding box center [191, 660] width 48 height 38
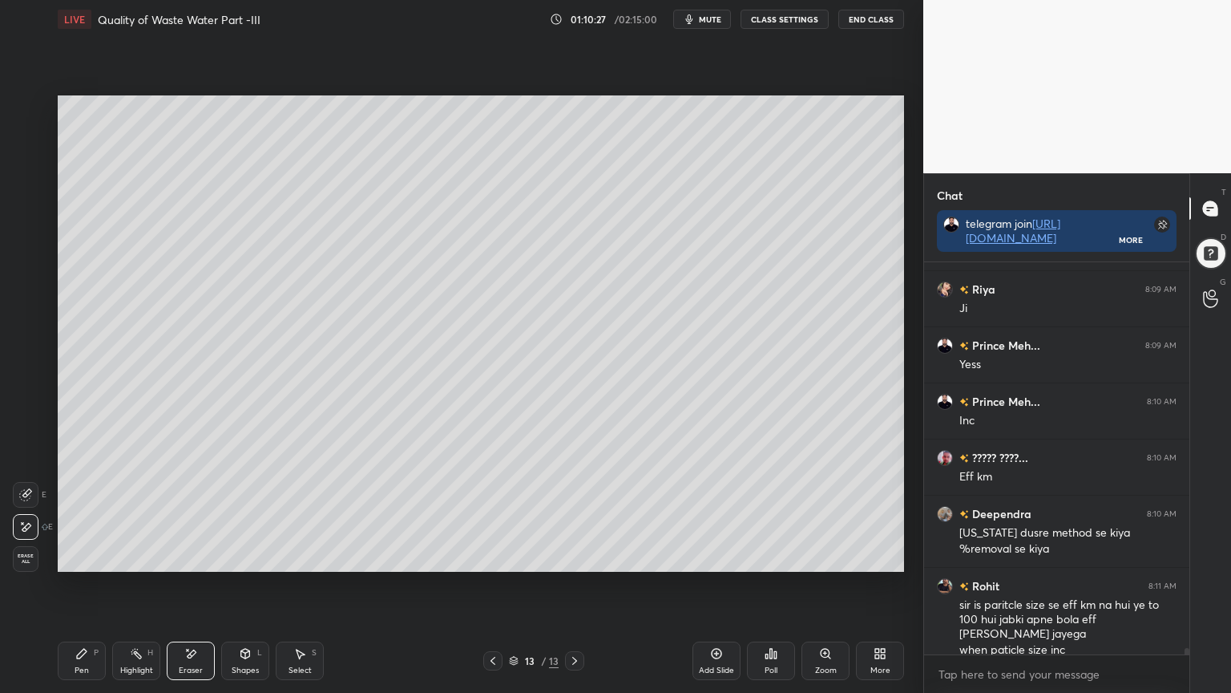
click at [71, 556] on div "Pen P" at bounding box center [82, 660] width 48 height 38
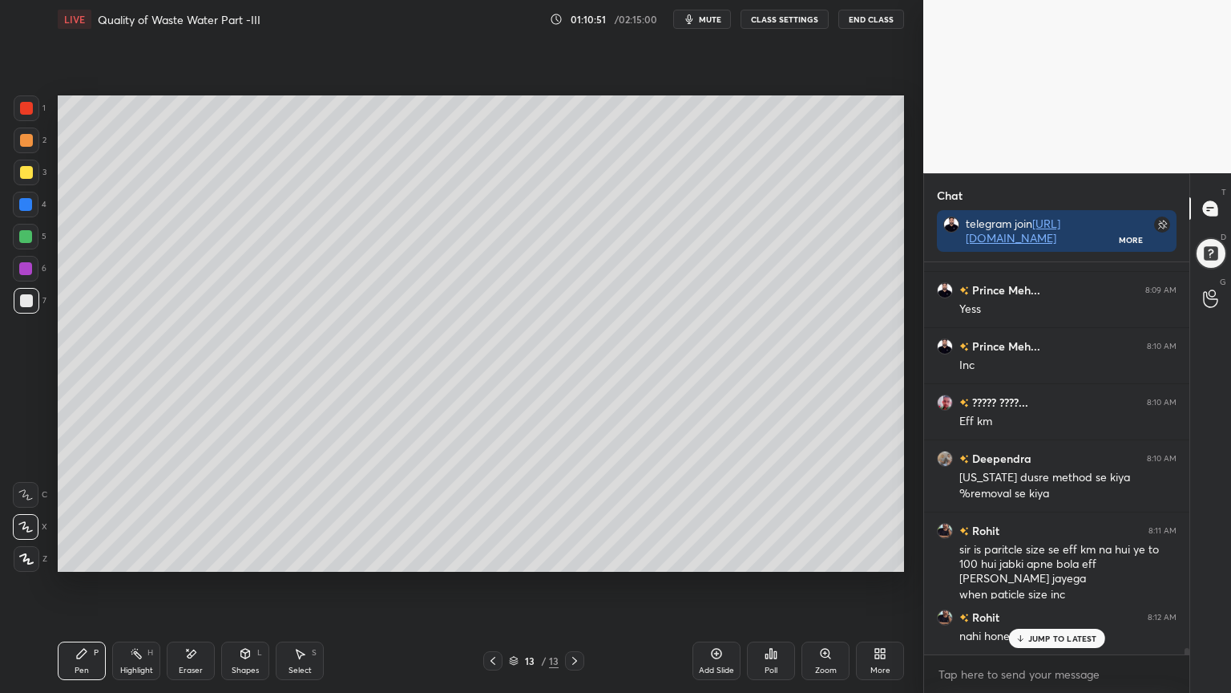
click at [1057, 556] on p "JUMP TO LATEST" at bounding box center [1062, 638] width 69 height 10
click at [576, 556] on icon at bounding box center [574, 660] width 13 height 13
click at [715, 556] on div "Add Slide" at bounding box center [717, 660] width 48 height 38
click at [22, 109] on div at bounding box center [26, 108] width 13 height 13
click at [26, 556] on icon at bounding box center [26, 559] width 13 height 10
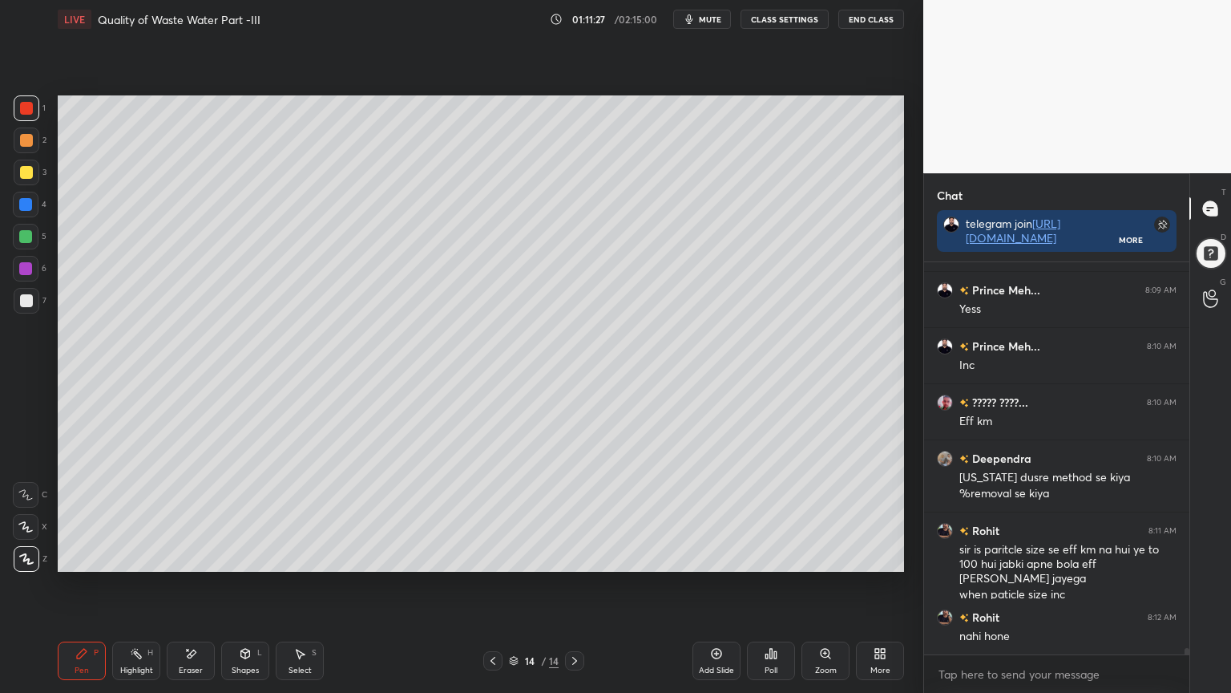
click at [238, 556] on div "Shapes" at bounding box center [245, 670] width 27 height 8
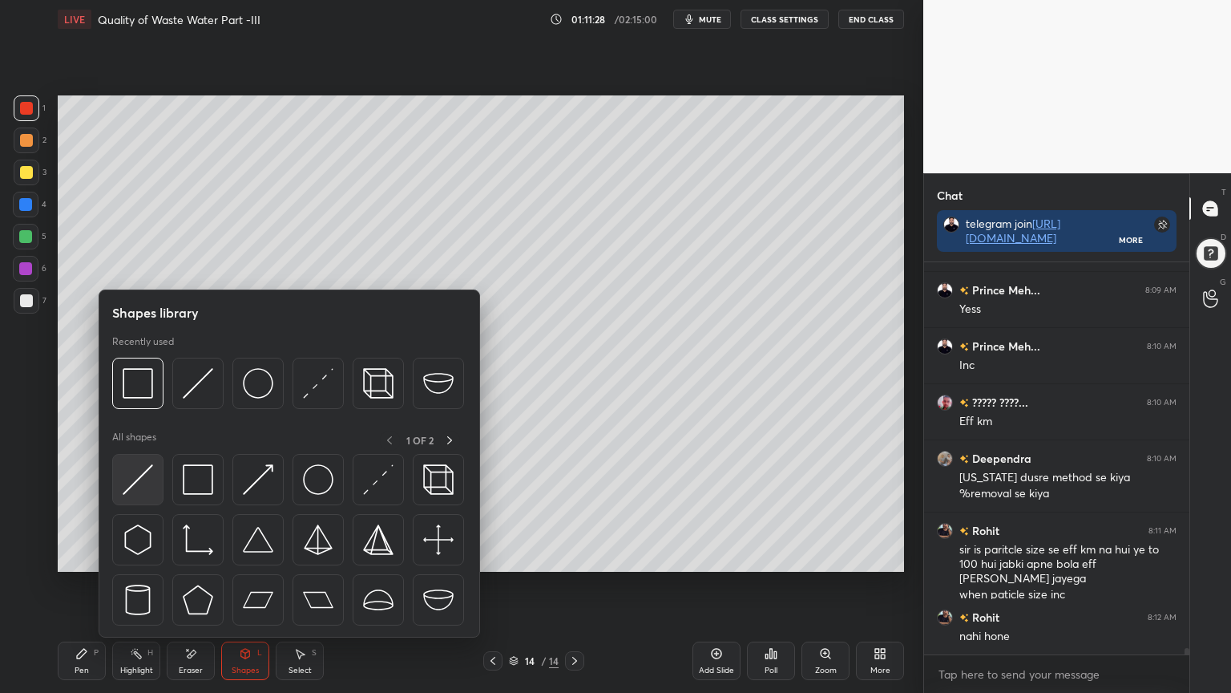
click at [130, 483] on img at bounding box center [138, 479] width 30 height 30
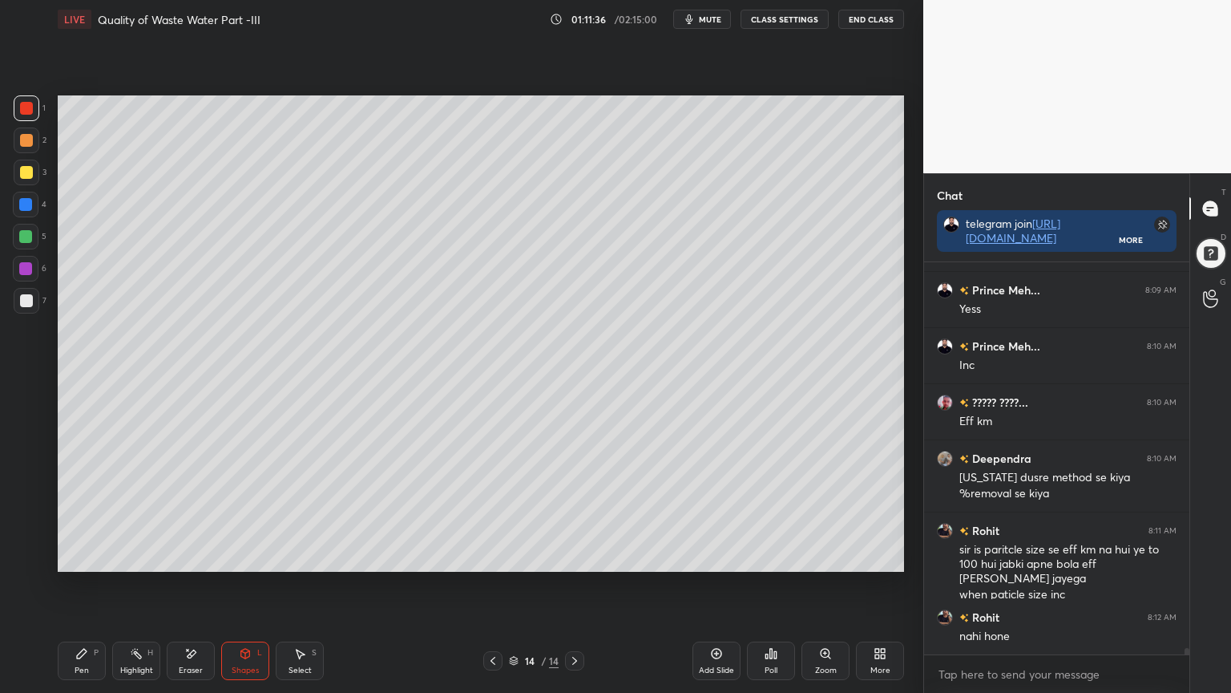
scroll to position [22723, 0]
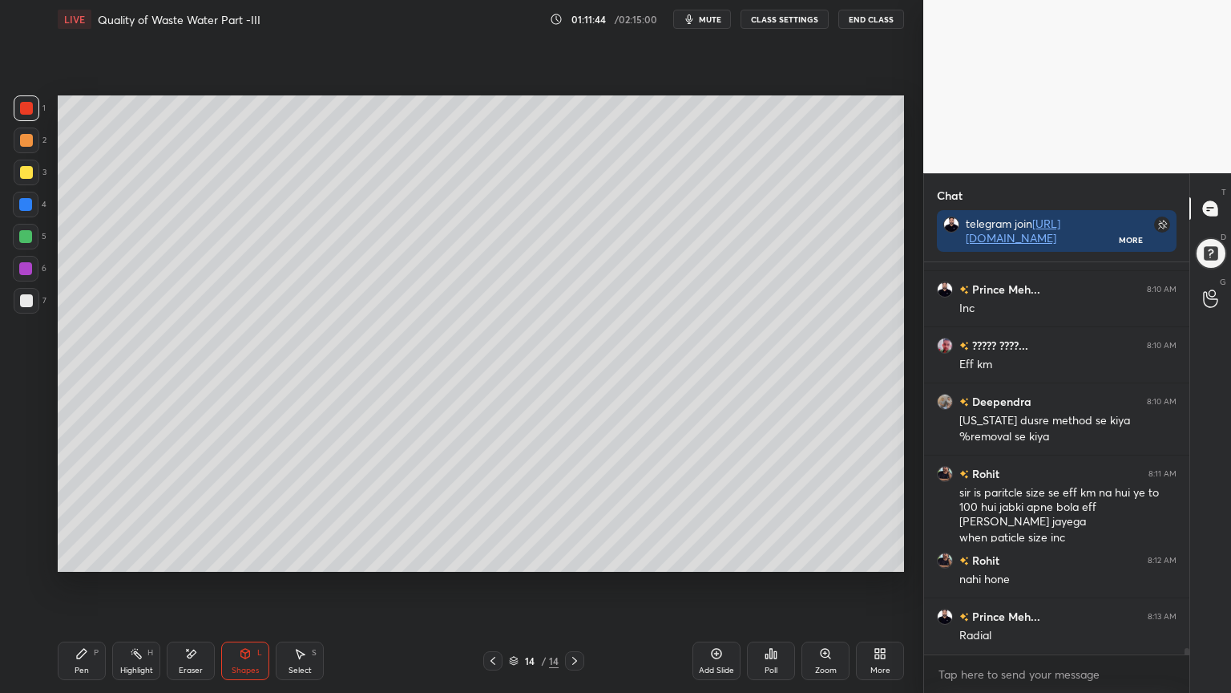
click at [235, 556] on div "Shapes L" at bounding box center [245, 660] width 48 height 38
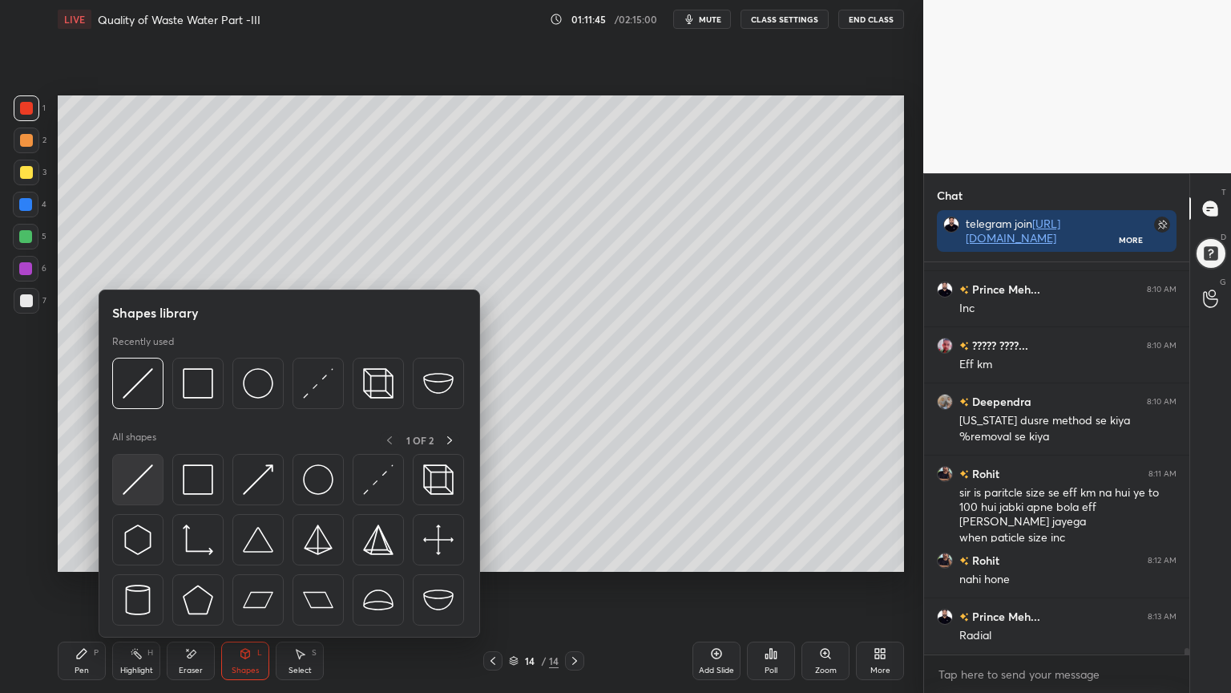
scroll to position [22778, 0]
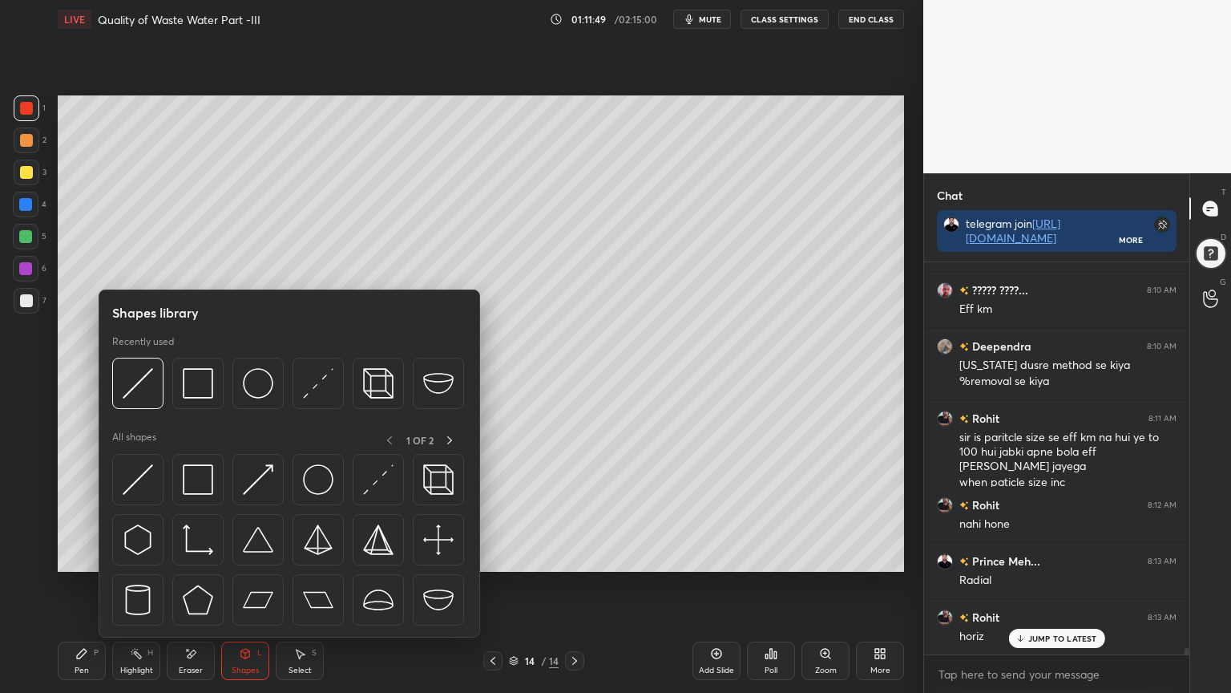
click at [243, 556] on div "Shapes L" at bounding box center [245, 660] width 48 height 38
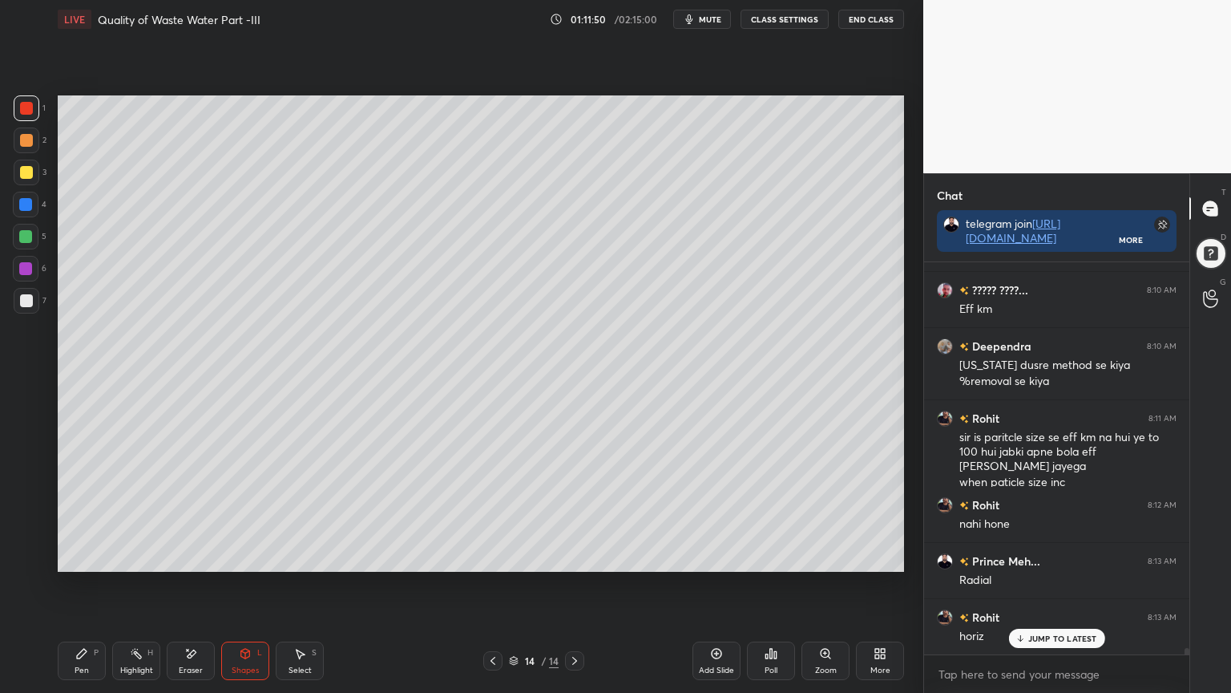
click at [233, 556] on div "Shapes L" at bounding box center [245, 660] width 48 height 38
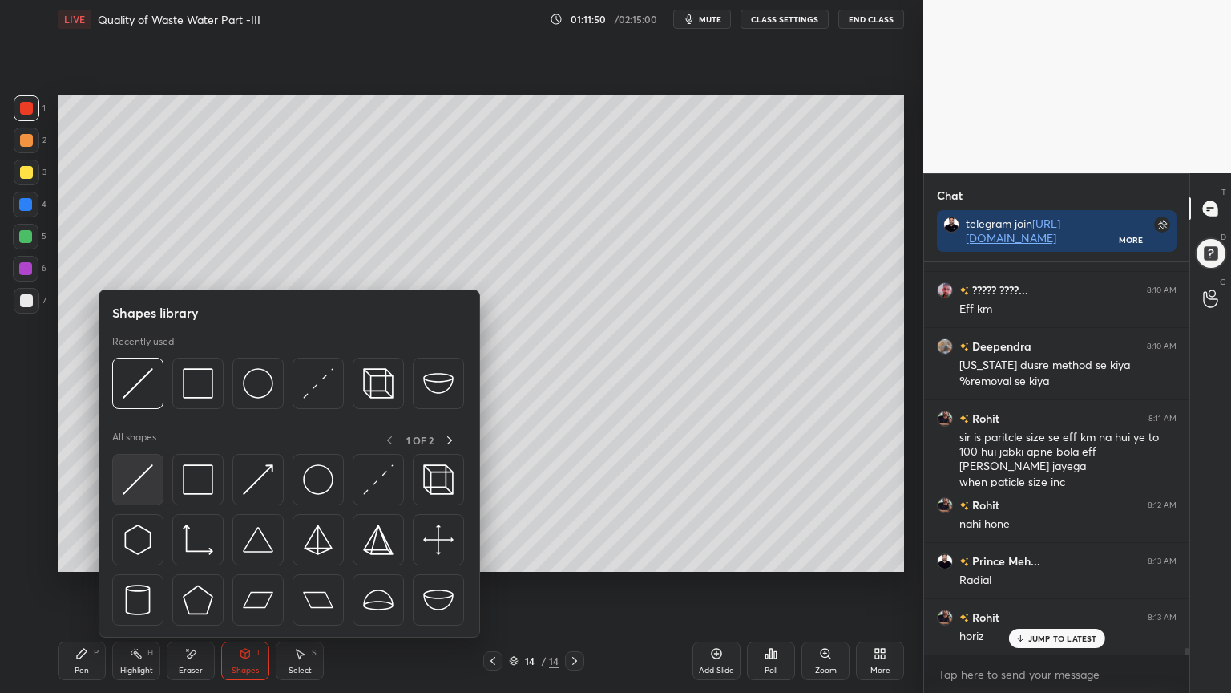
click at [123, 487] on img at bounding box center [138, 479] width 30 height 30
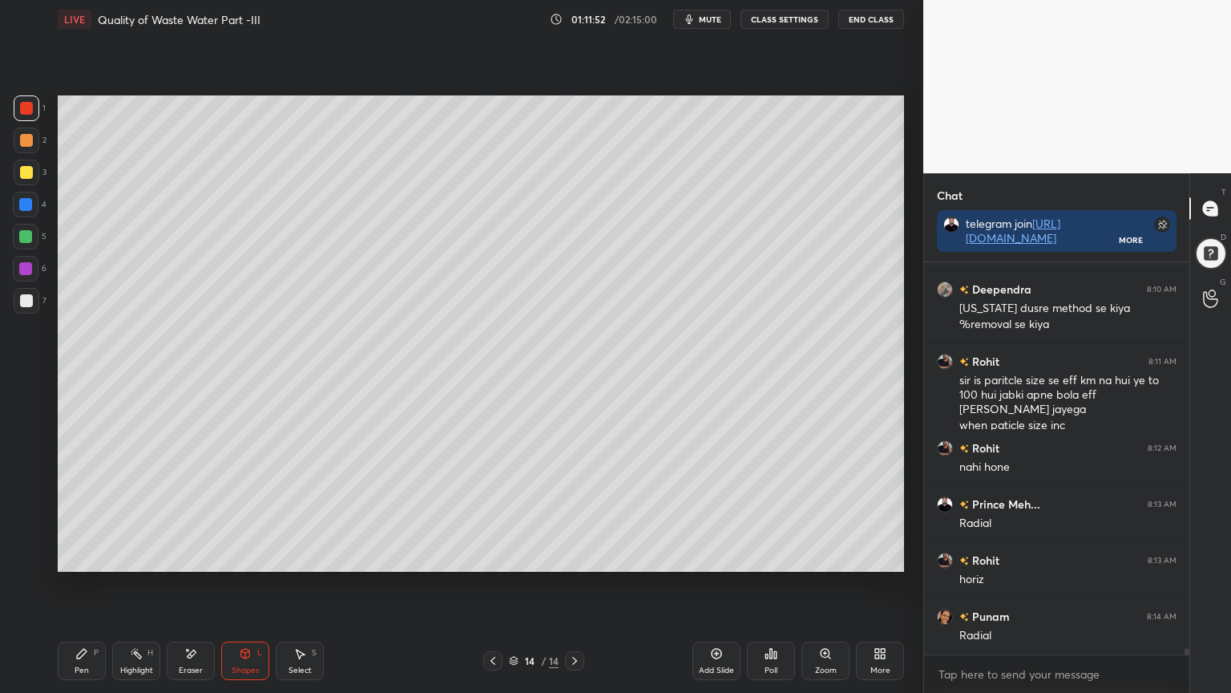
scroll to position [22891, 0]
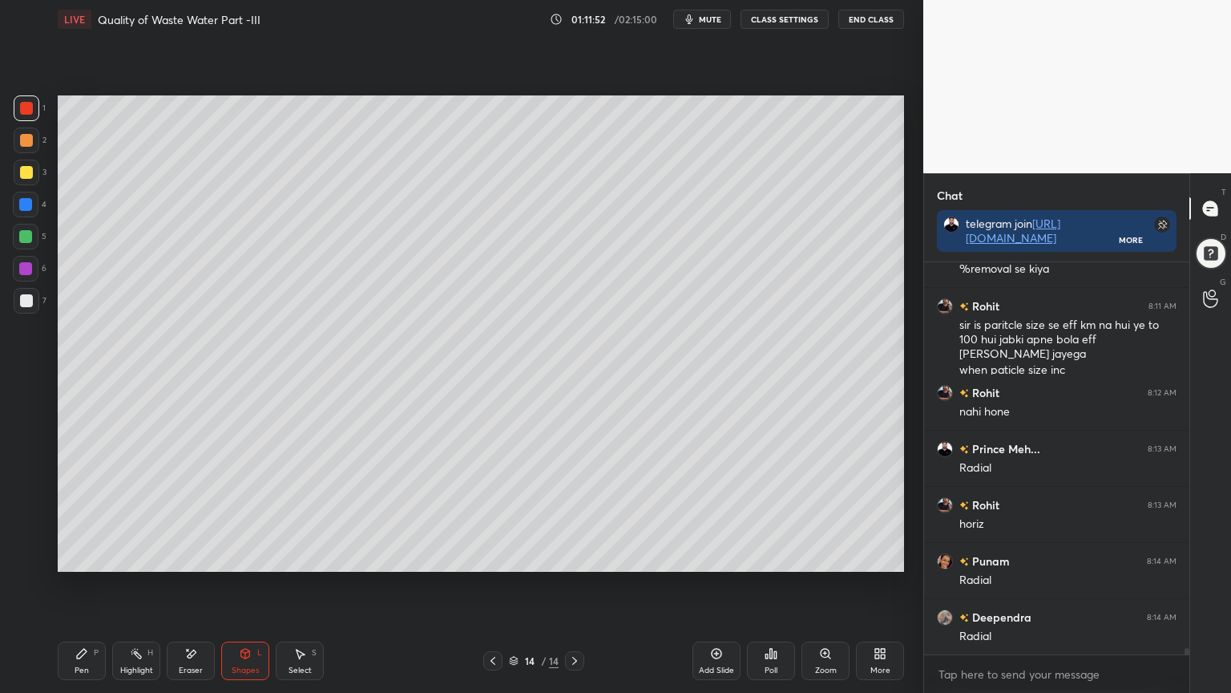
click at [22, 305] on div at bounding box center [26, 300] width 13 height 13
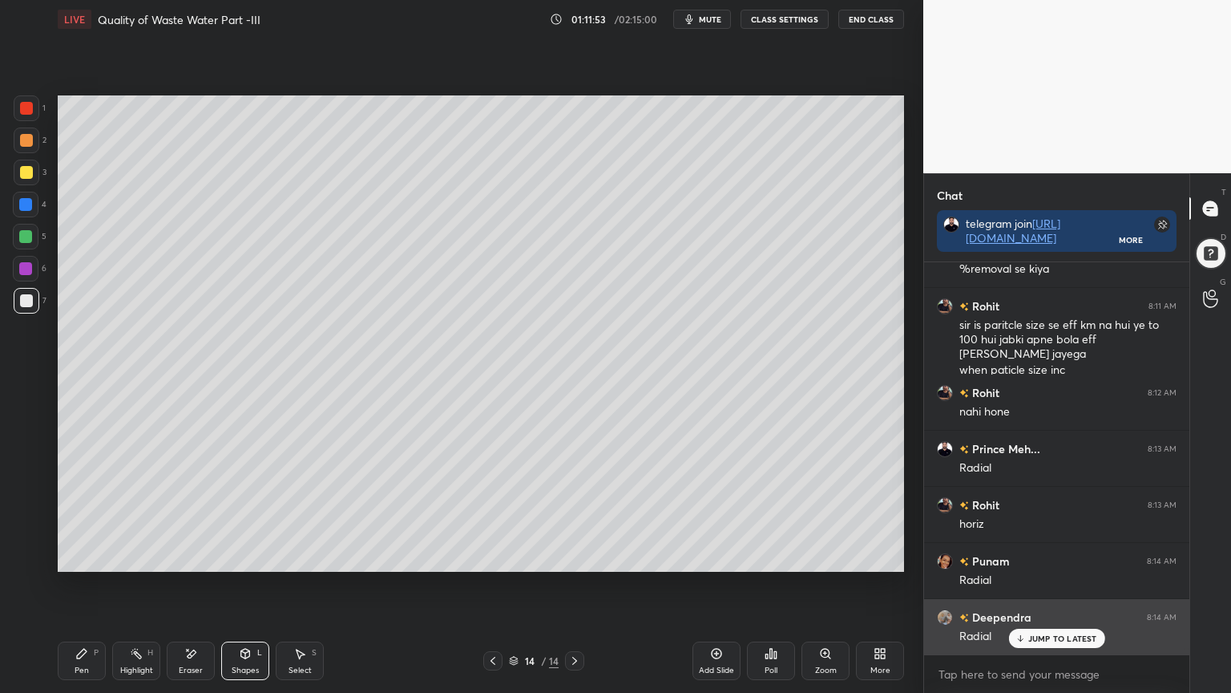
click at [1044, 556] on p "JUMP TO LATEST" at bounding box center [1062, 638] width 69 height 10
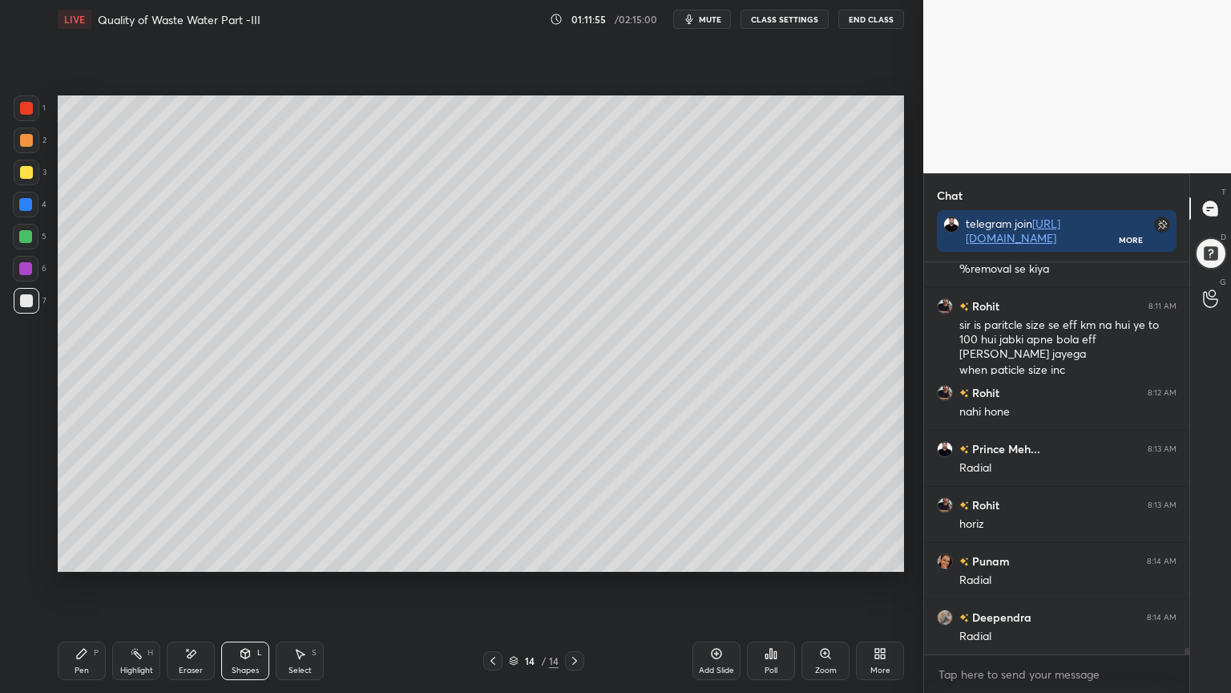
click at [239, 556] on div "Shapes L" at bounding box center [245, 660] width 48 height 38
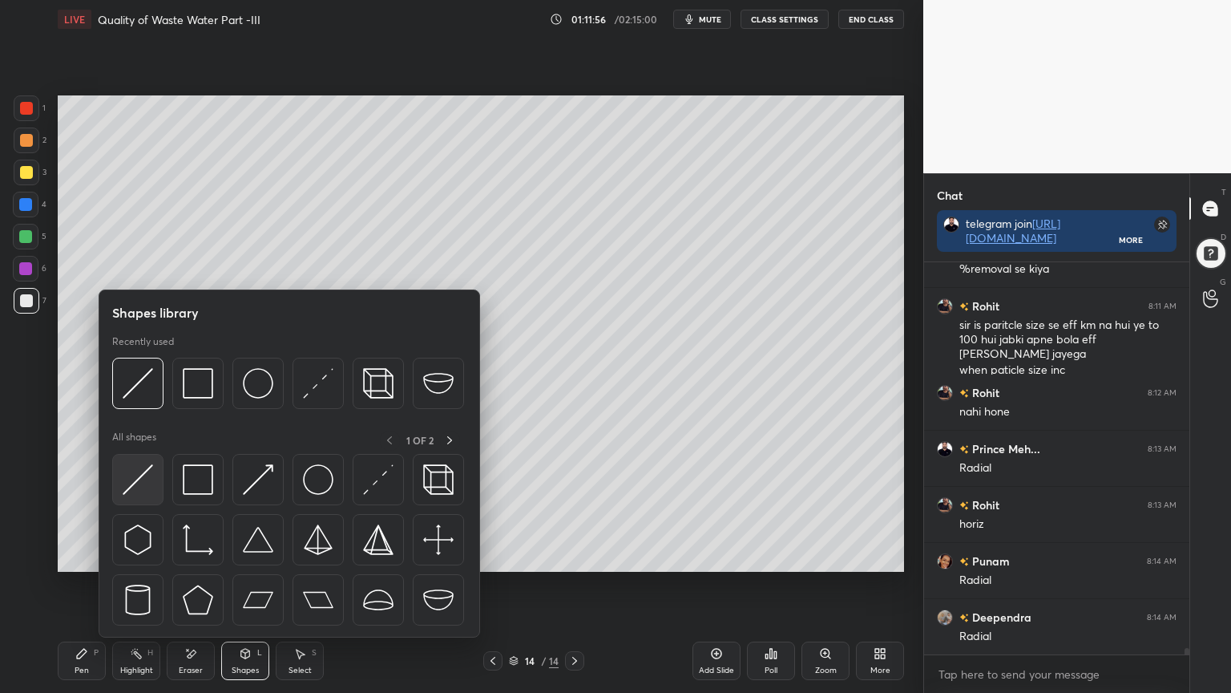
click at [130, 477] on img at bounding box center [138, 479] width 30 height 30
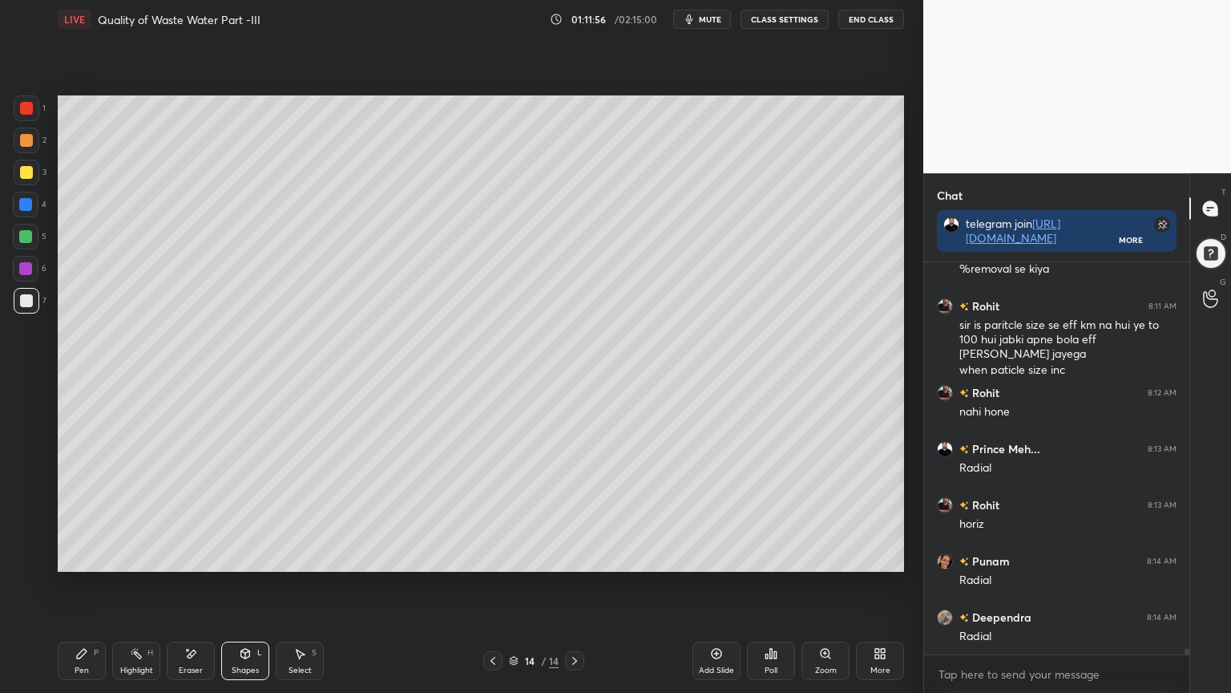
click at [29, 299] on div at bounding box center [26, 300] width 13 height 13
click at [71, 556] on div "Pen P" at bounding box center [82, 660] width 48 height 38
click at [22, 524] on icon at bounding box center [25, 526] width 14 height 11
click at [247, 556] on icon at bounding box center [245, 653] width 9 height 10
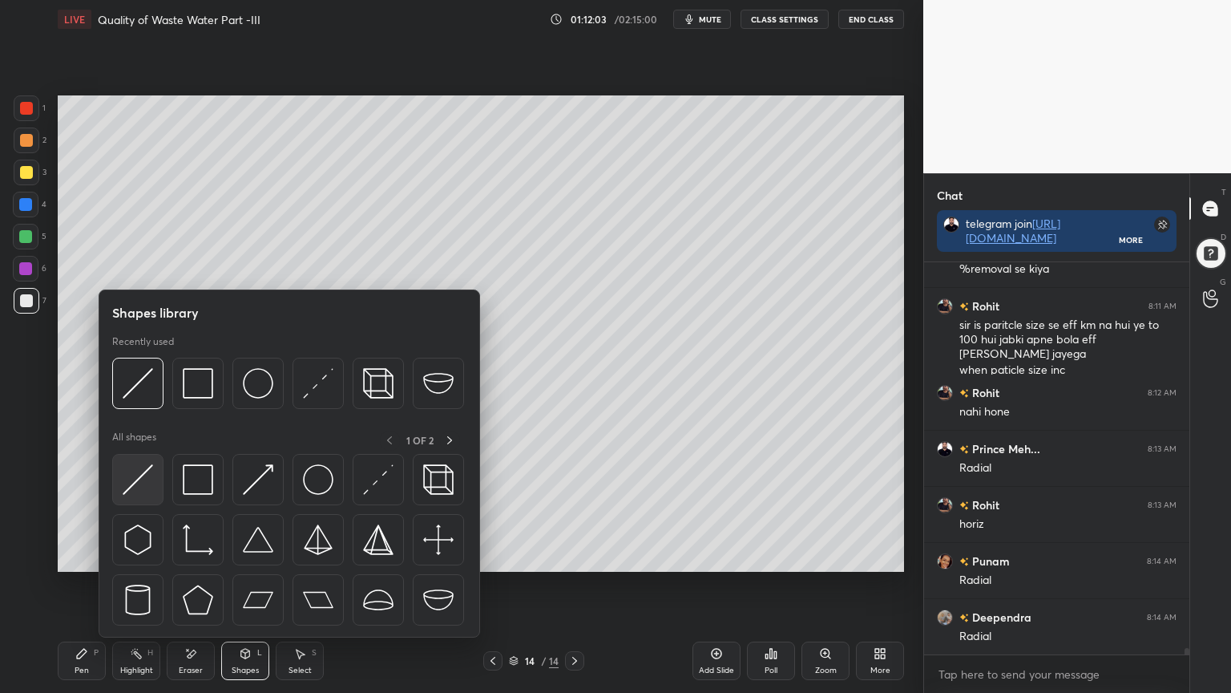
click at [131, 483] on img at bounding box center [138, 479] width 30 height 30
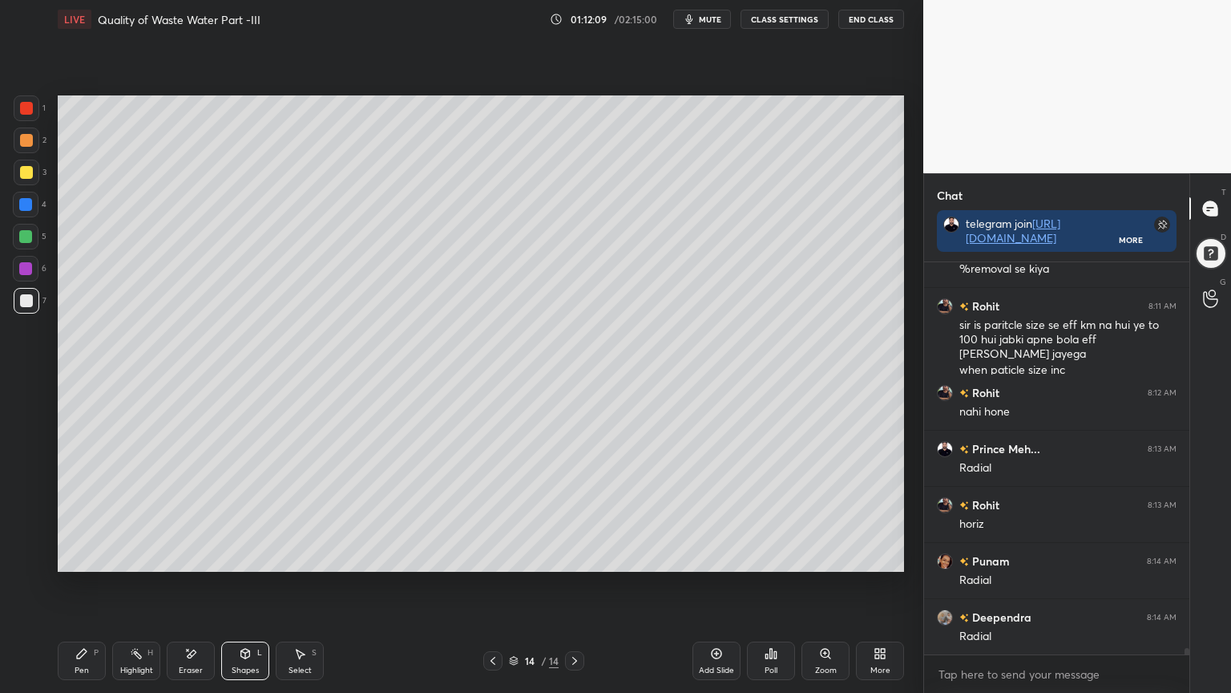
click at [240, 556] on div "Shapes L" at bounding box center [245, 660] width 48 height 38
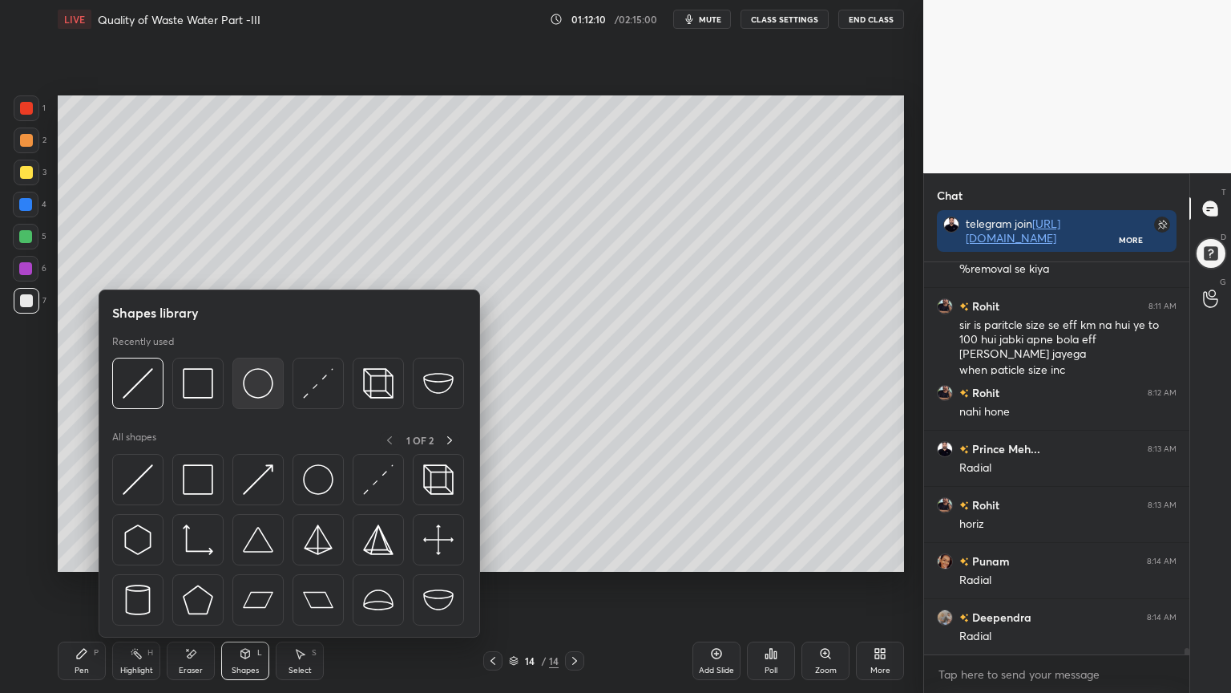
click at [261, 371] on img at bounding box center [258, 383] width 30 height 30
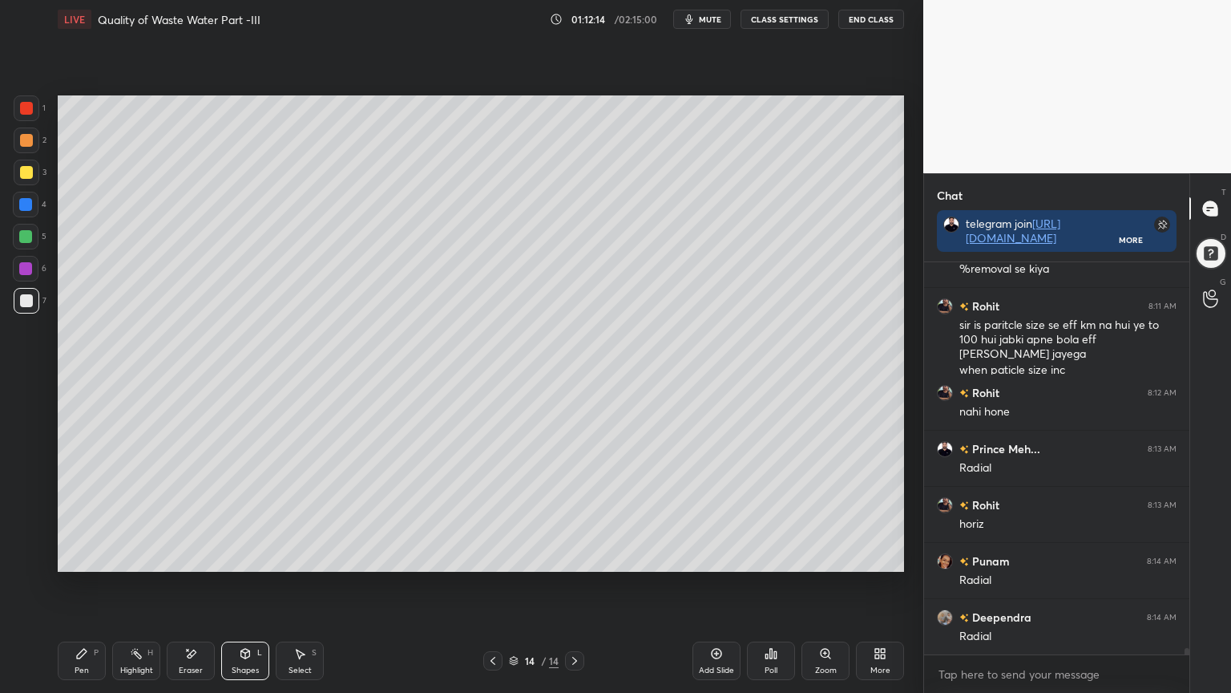
click at [192, 556] on div "Eraser" at bounding box center [191, 660] width 48 height 38
click at [242, 556] on icon at bounding box center [245, 653] width 9 height 10
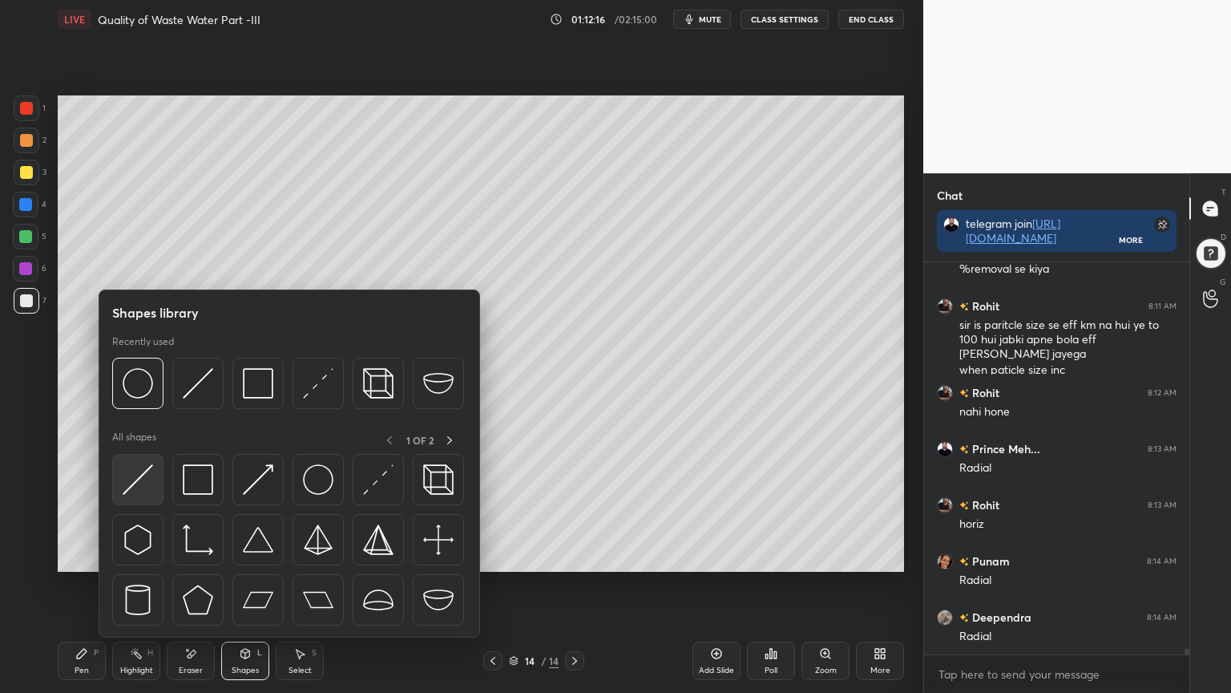
click at [136, 481] on img at bounding box center [138, 479] width 30 height 30
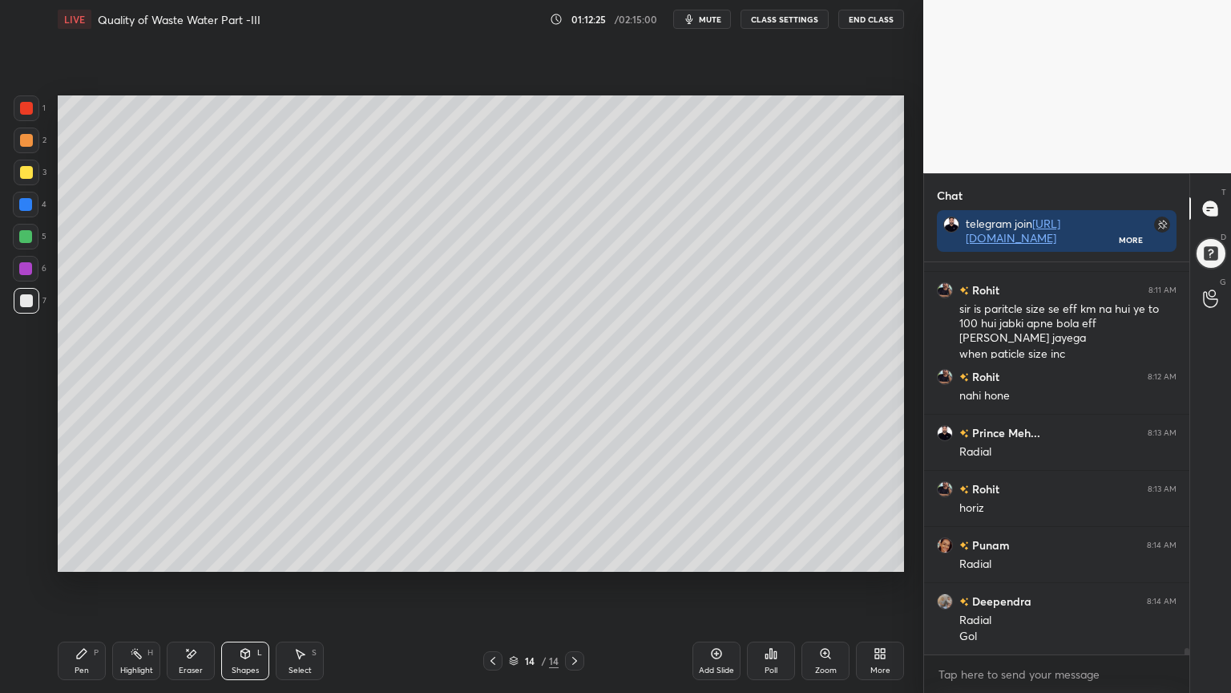
scroll to position [22964, 0]
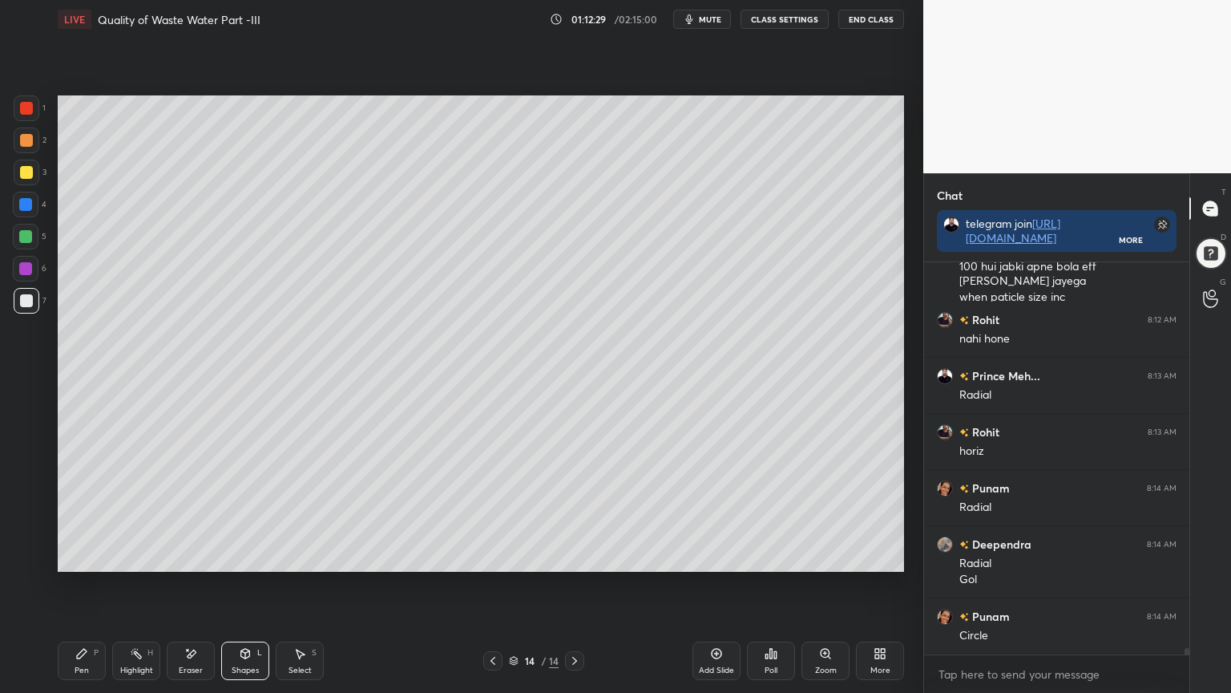
click at [242, 556] on div "Shapes" at bounding box center [245, 670] width 27 height 8
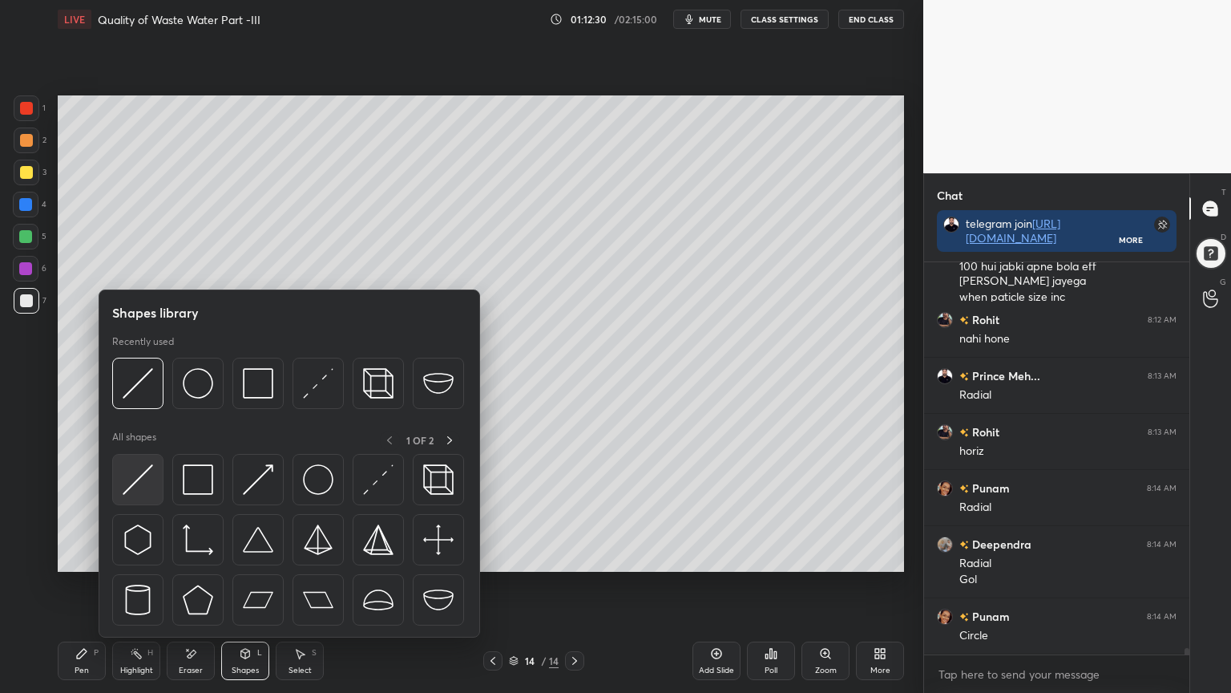
click at [128, 485] on img at bounding box center [138, 479] width 30 height 30
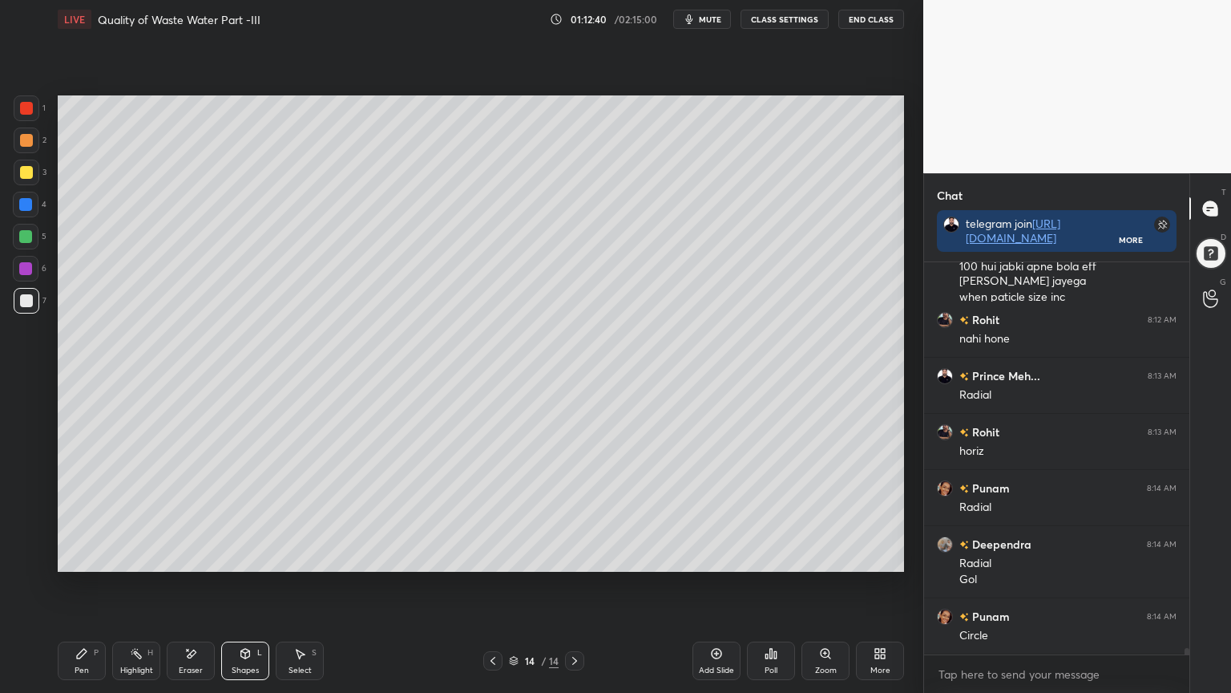
scroll to position [23019, 0]
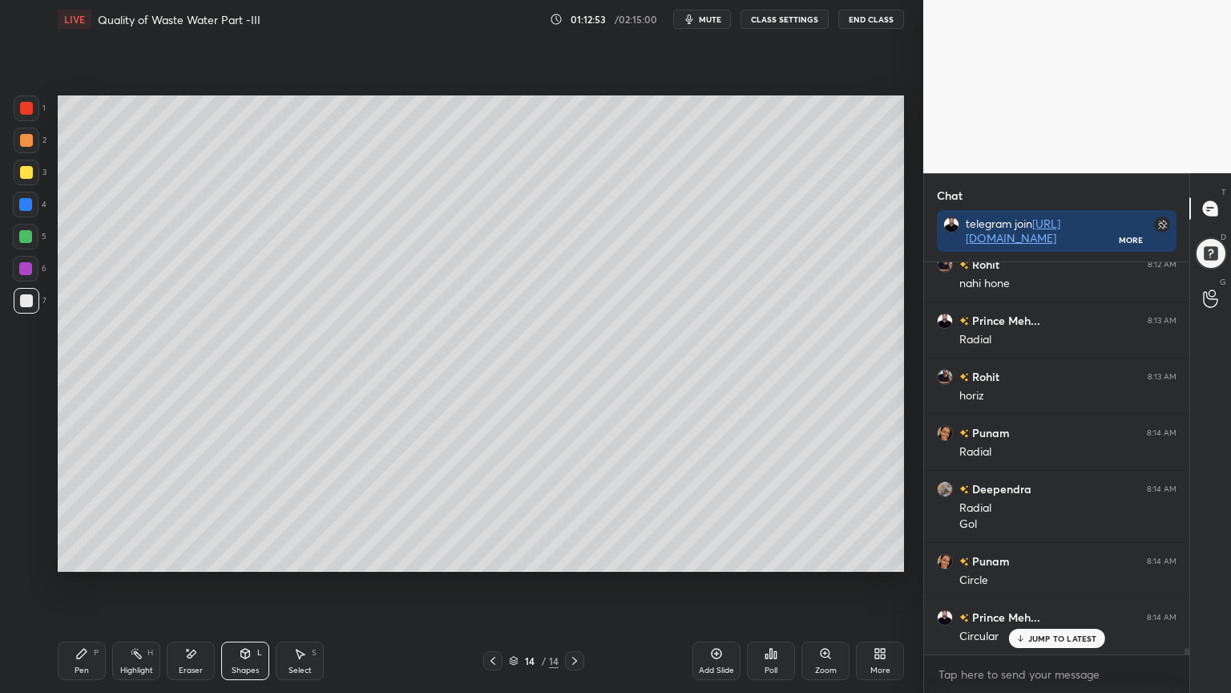
click at [246, 556] on icon at bounding box center [245, 653] width 9 height 10
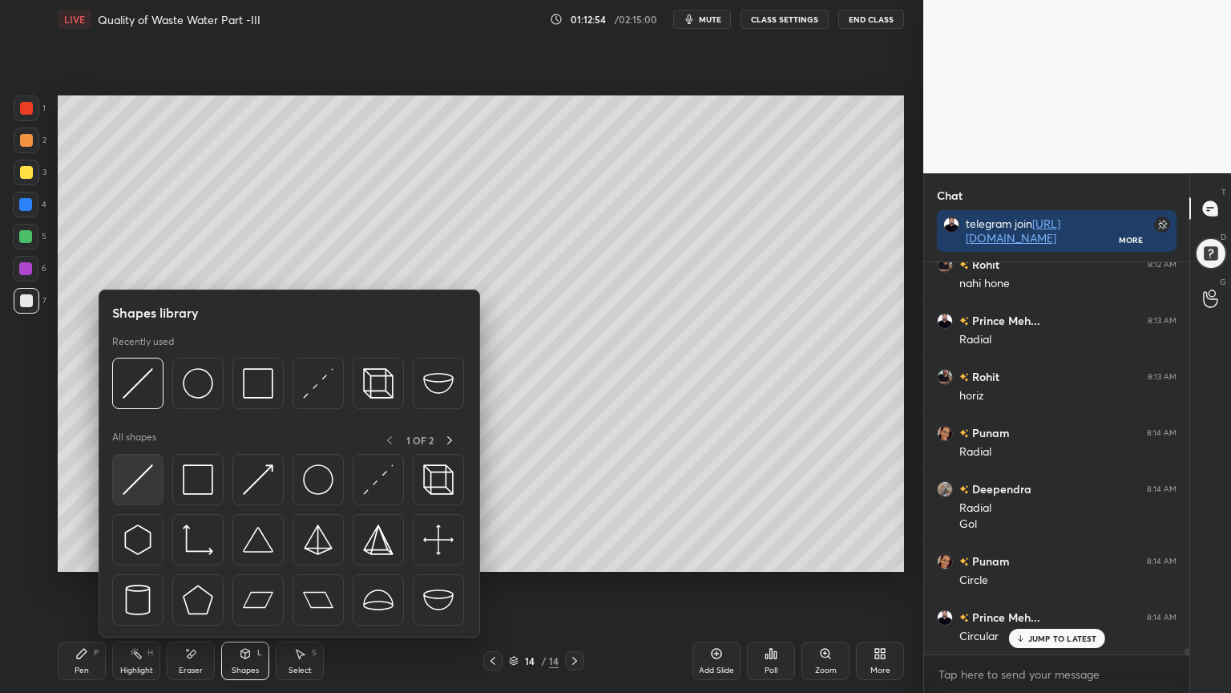
click at [135, 491] on img at bounding box center [138, 479] width 30 height 30
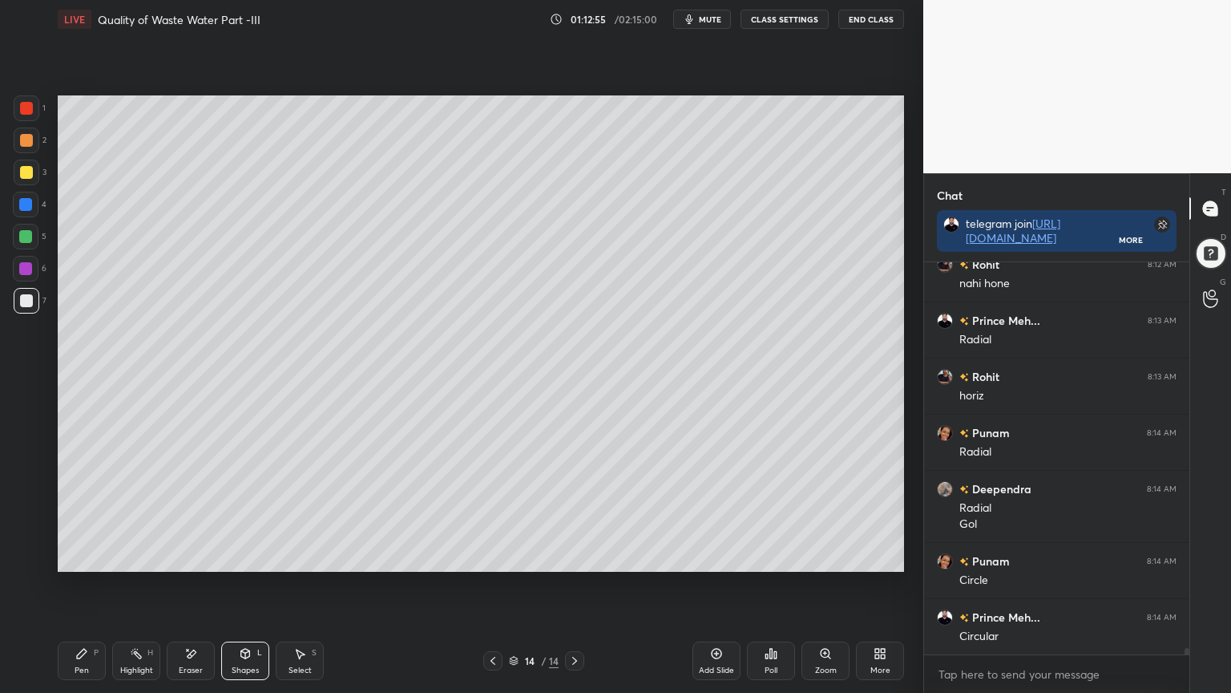
scroll to position [23076, 0]
click at [79, 556] on icon at bounding box center [82, 653] width 10 height 10
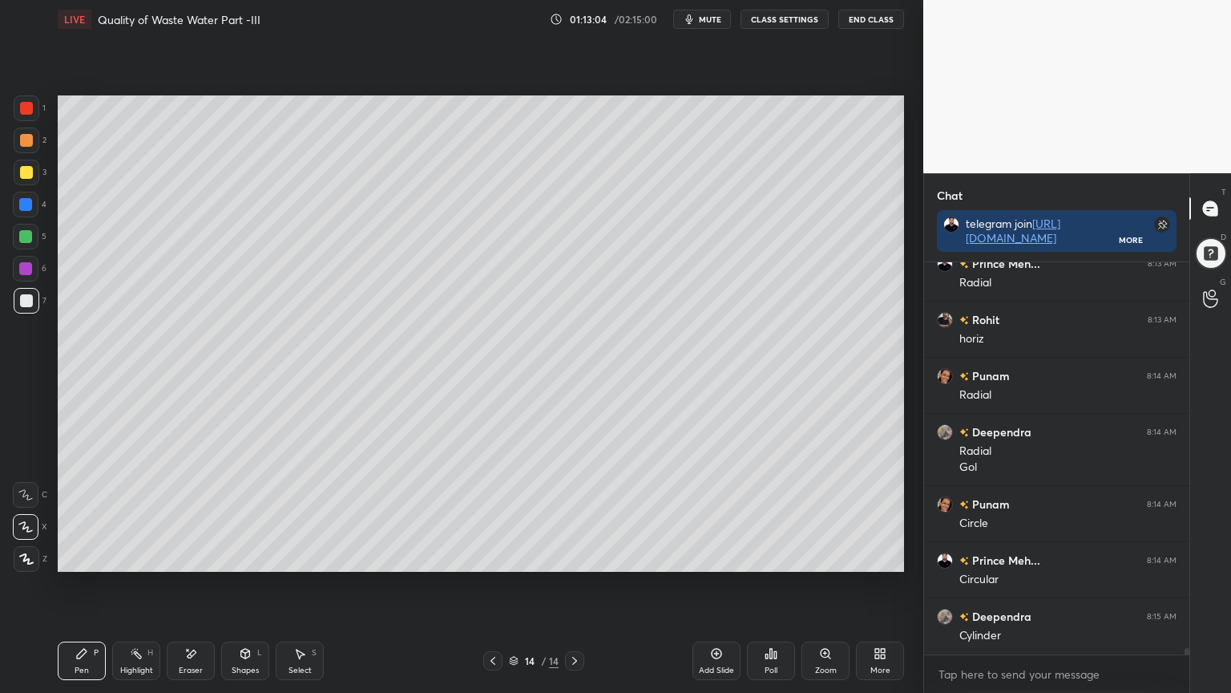
click at [24, 489] on icon at bounding box center [25, 494] width 14 height 11
click at [256, 556] on div "Shapes L" at bounding box center [245, 660] width 48 height 38
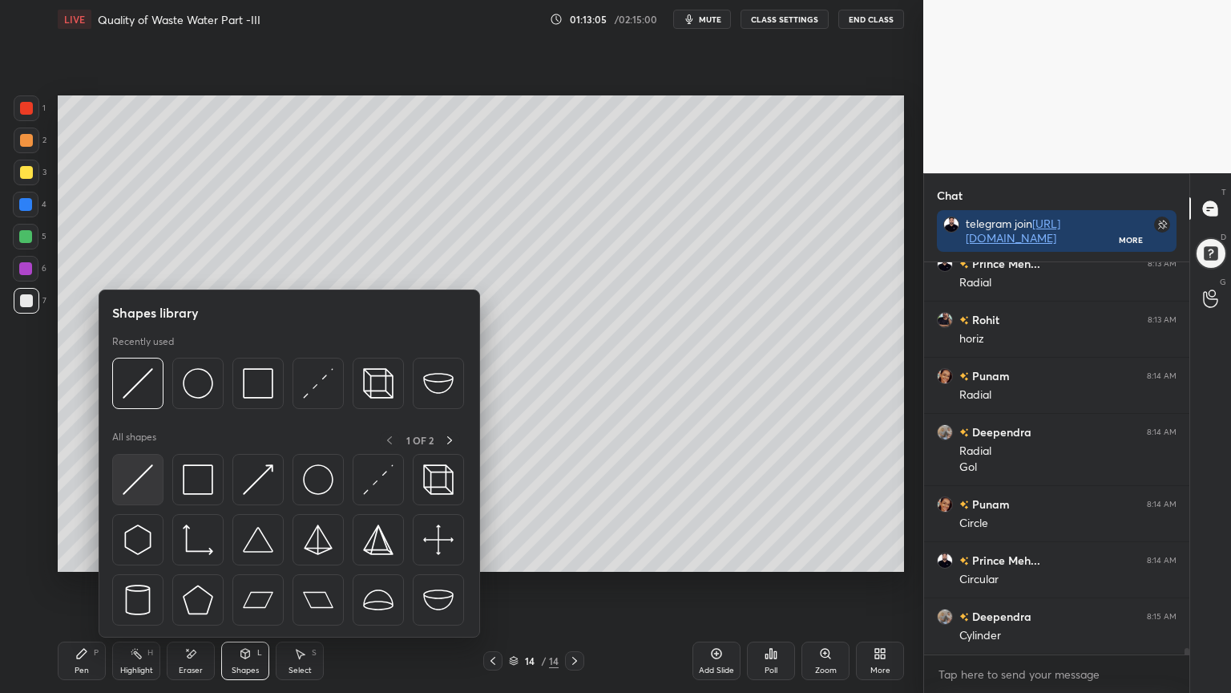
click at [125, 480] on img at bounding box center [138, 479] width 30 height 30
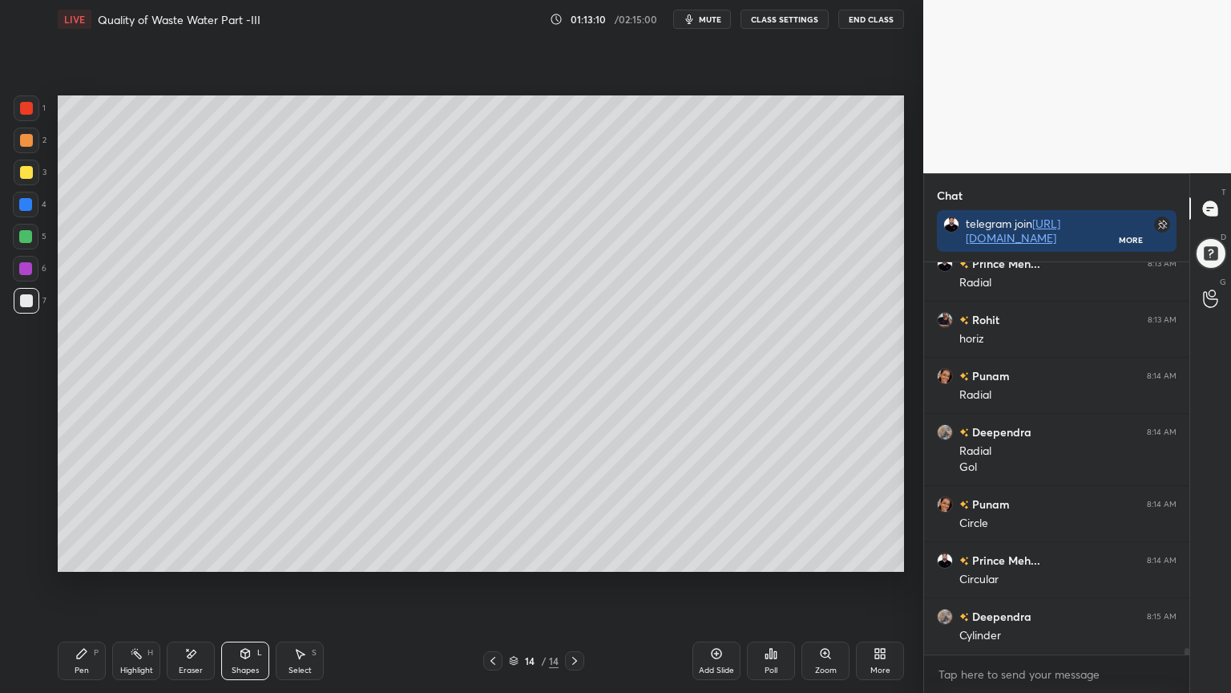
scroll to position [23092, 0]
click at [234, 556] on div "Shapes L" at bounding box center [245, 660] width 48 height 38
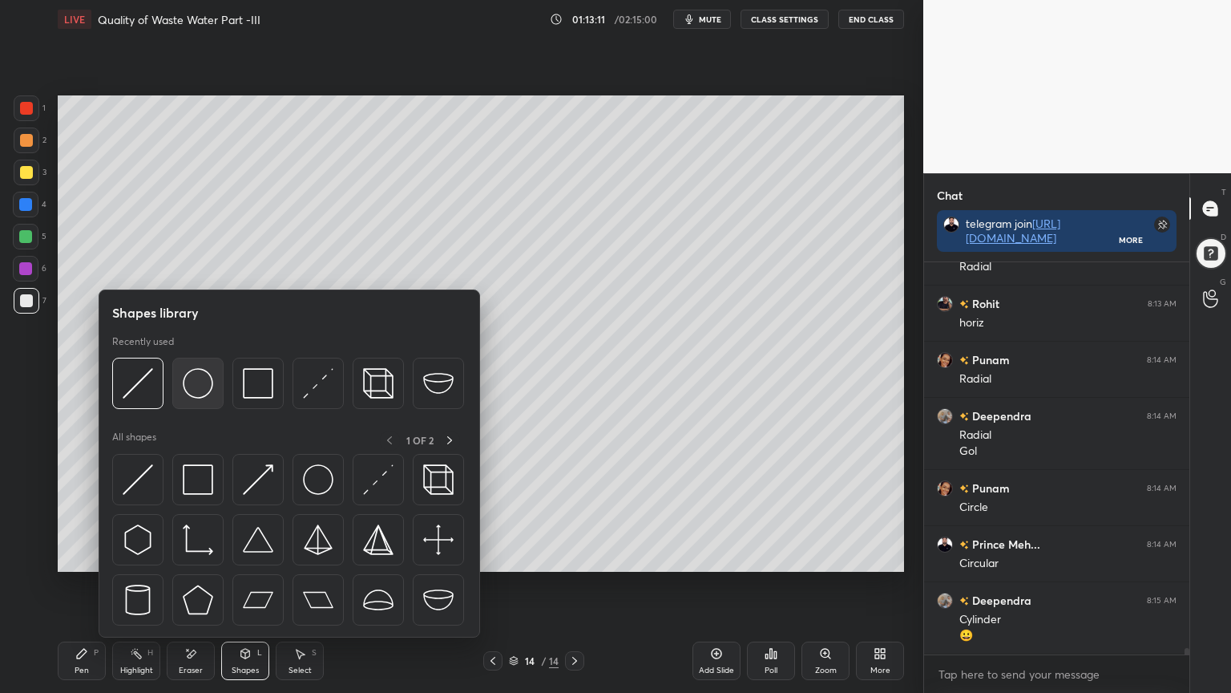
click at [194, 382] on img at bounding box center [198, 383] width 30 height 30
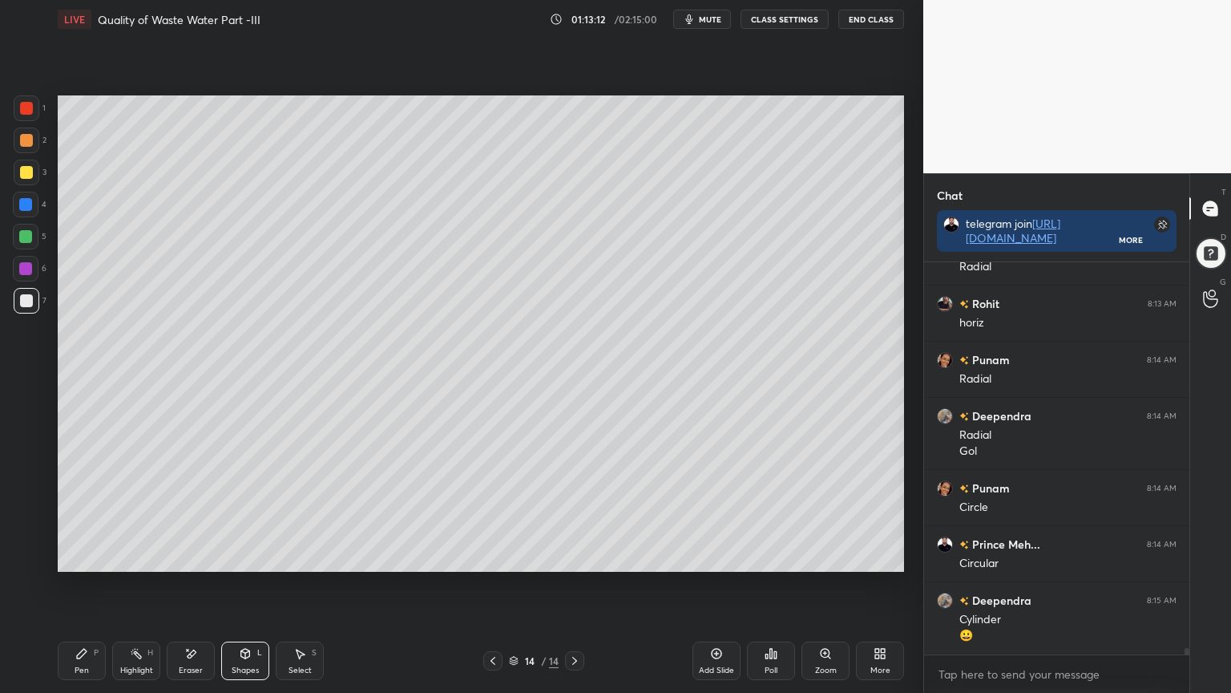
scroll to position [23147, 0]
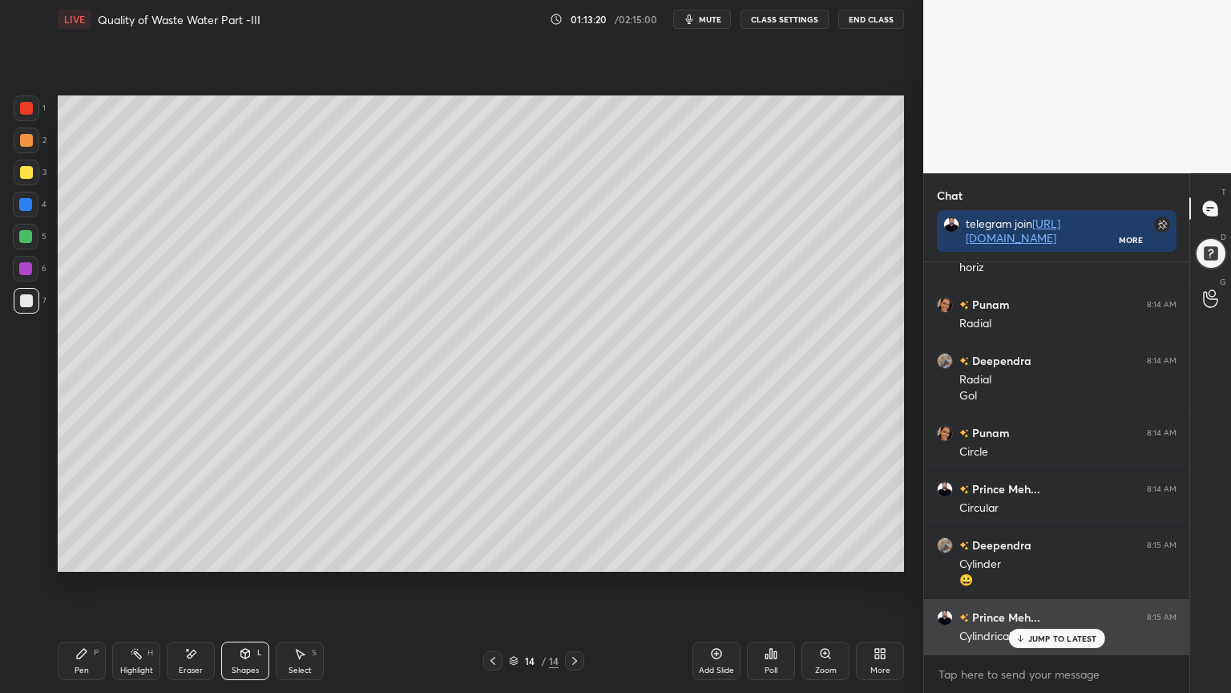
click at [1058, 556] on p "JUMP TO LATEST" at bounding box center [1062, 638] width 69 height 10
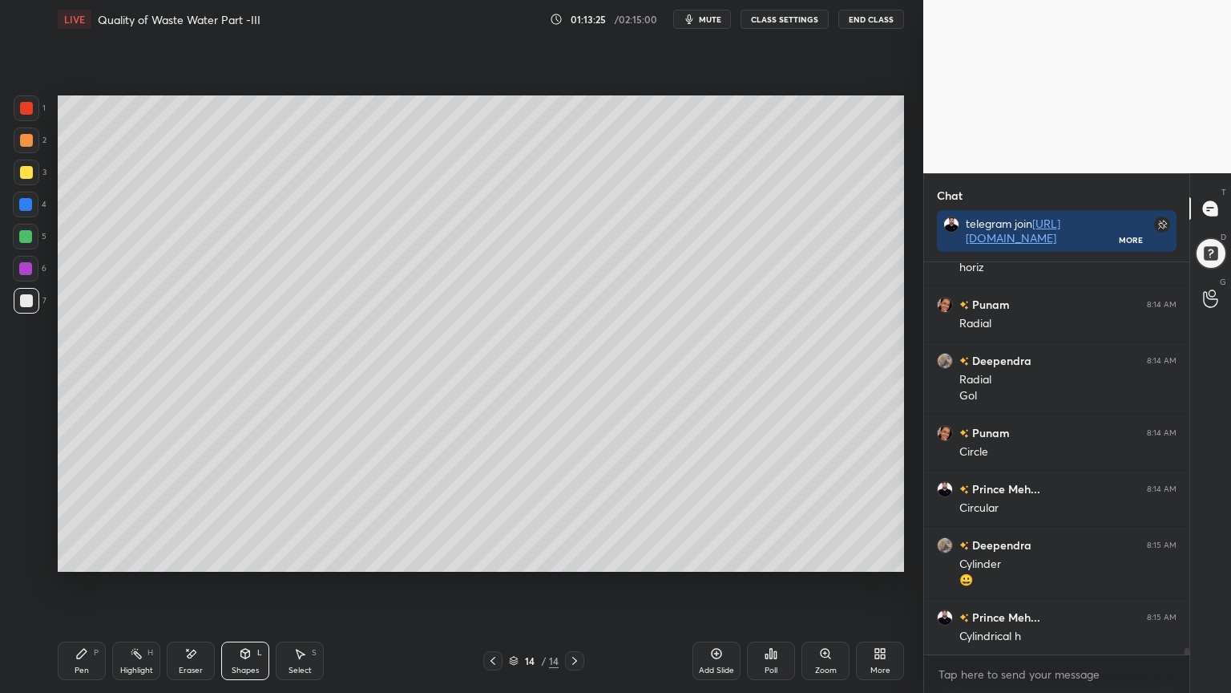
click at [240, 556] on div "Shapes L" at bounding box center [245, 660] width 48 height 38
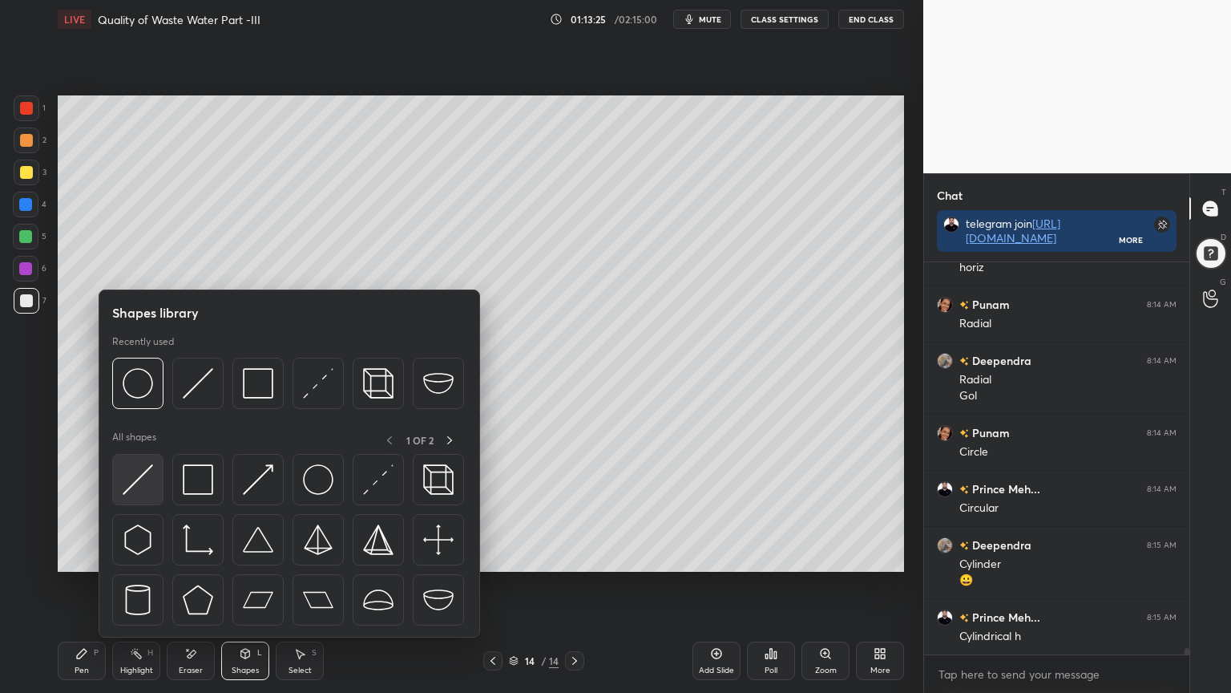
click at [135, 477] on img at bounding box center [138, 479] width 30 height 30
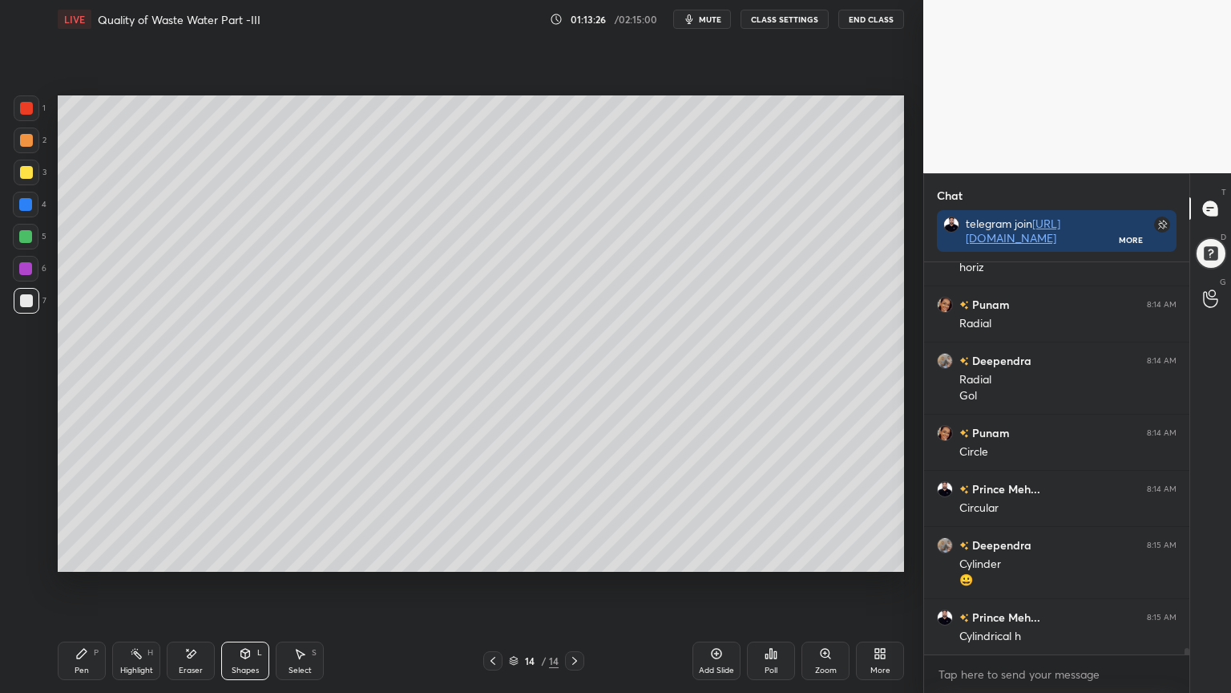
click at [31, 202] on div at bounding box center [25, 204] width 13 height 13
click at [244, 556] on icon at bounding box center [245, 653] width 13 height 13
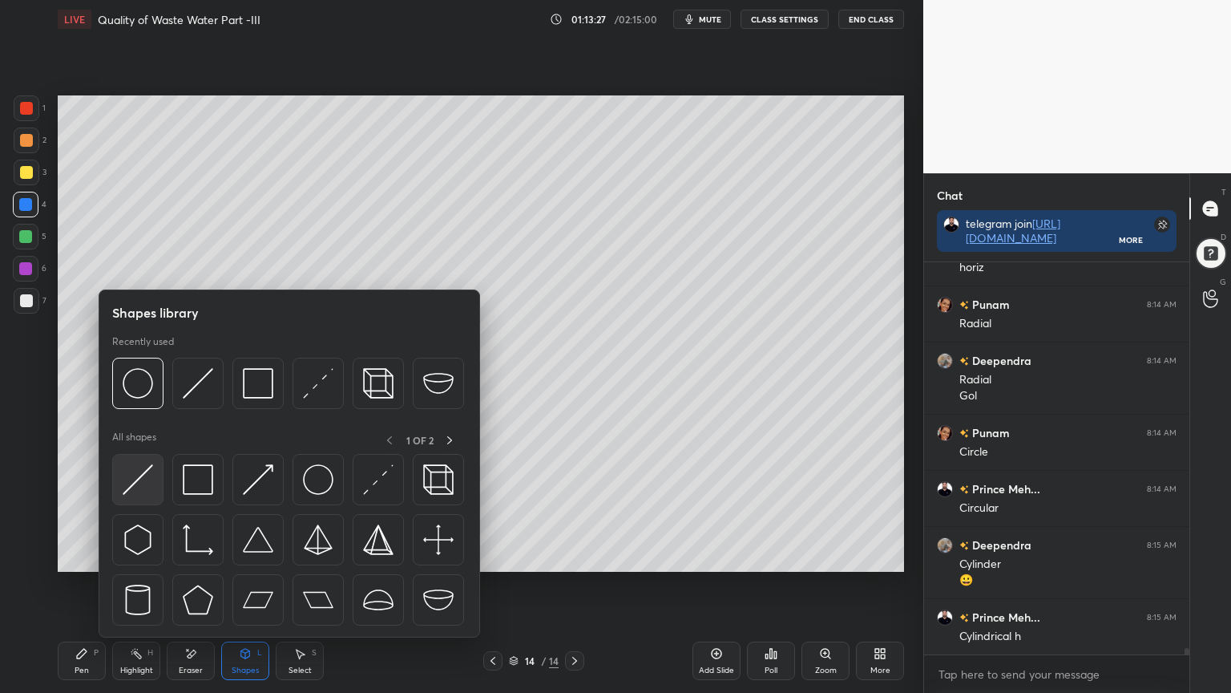
click at [135, 475] on img at bounding box center [138, 479] width 30 height 30
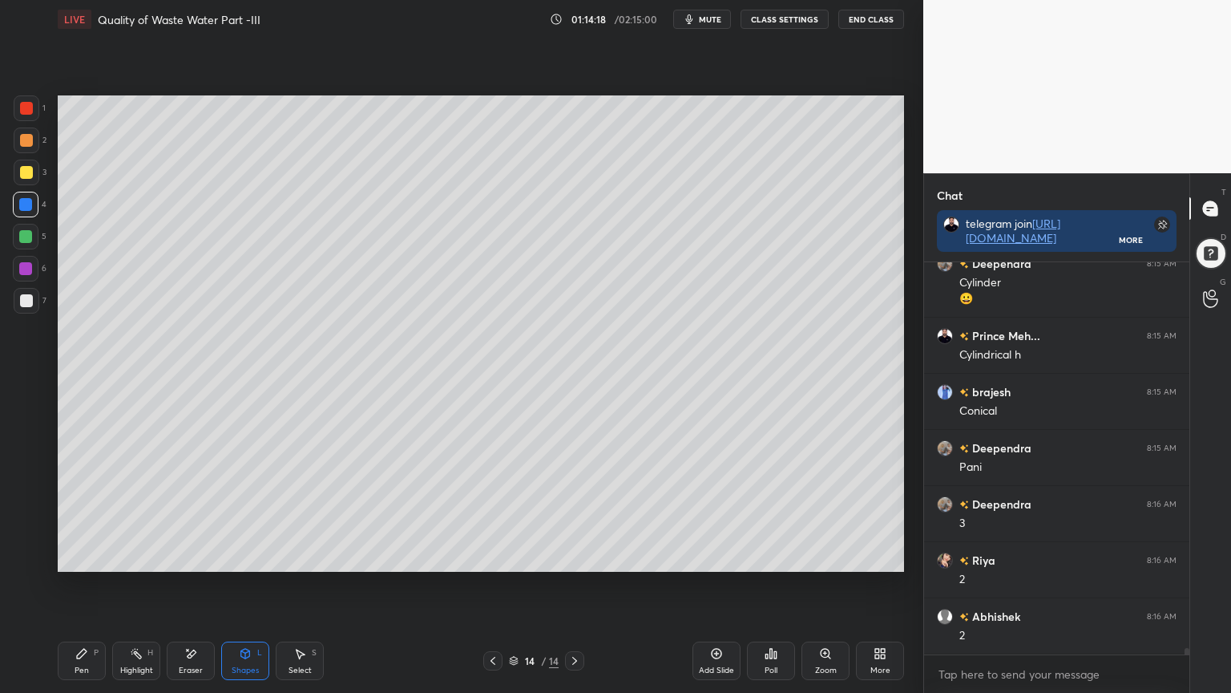
scroll to position [23484, 0]
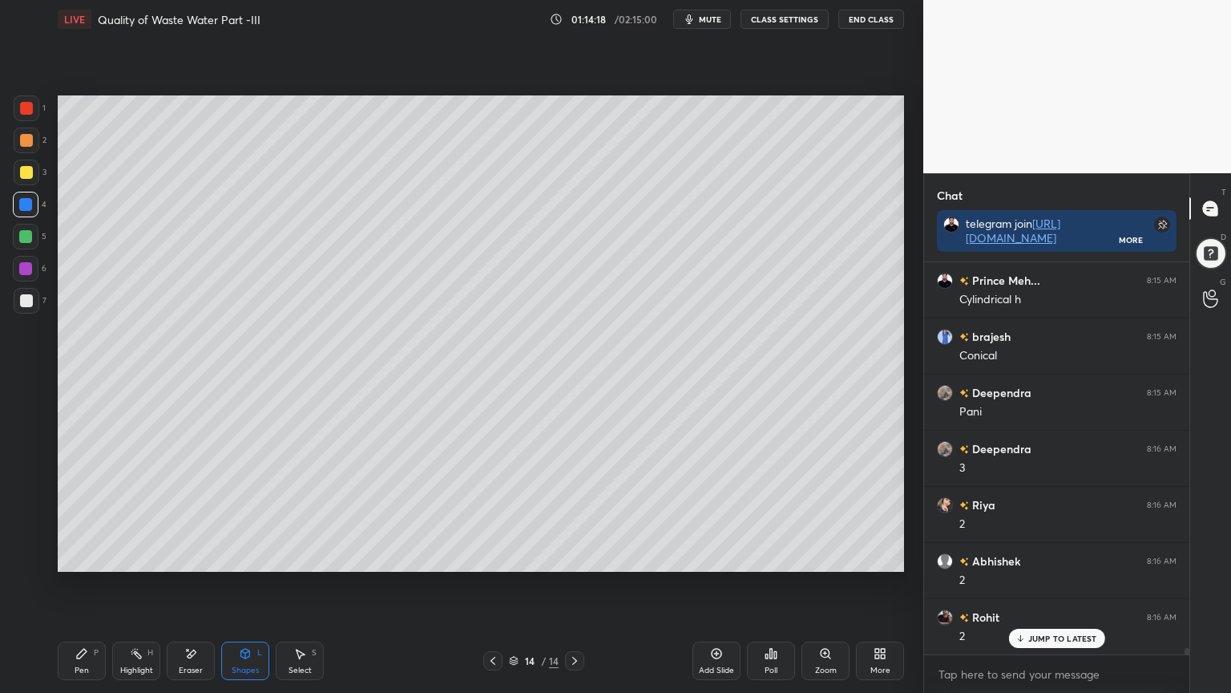
click at [296, 556] on div "Select S" at bounding box center [300, 660] width 48 height 38
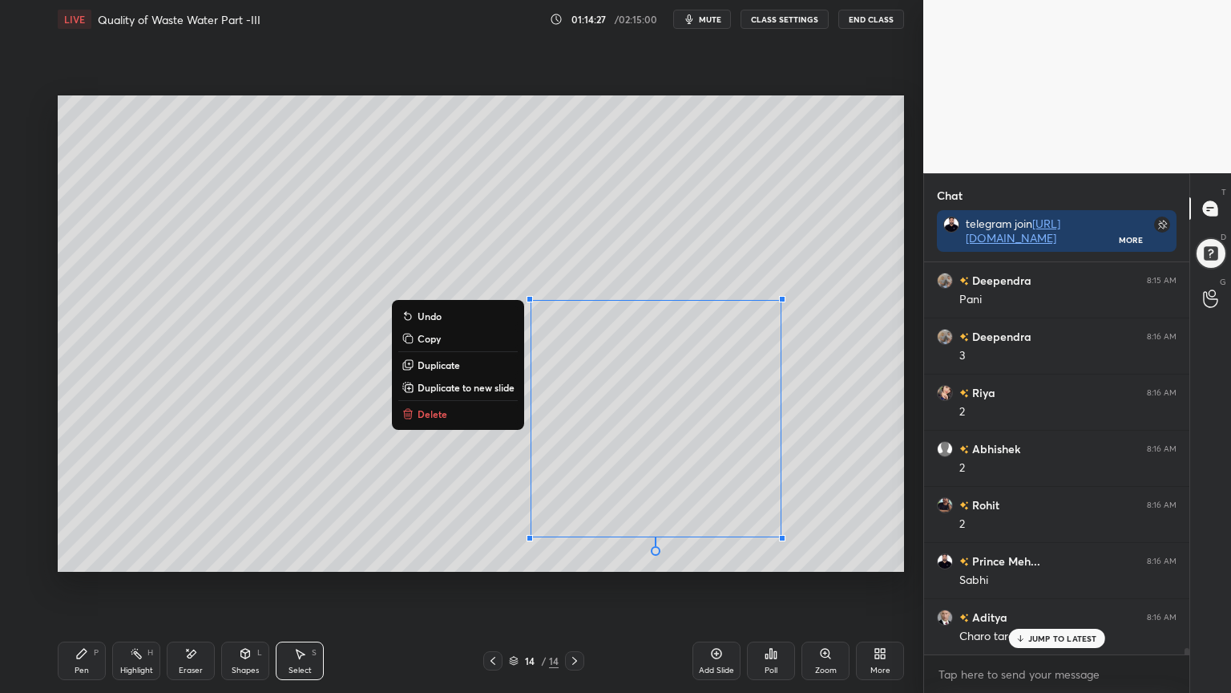
click at [535, 412] on div "0 ° Undo Copy Duplicate Duplicate to new slide Delete" at bounding box center [481, 333] width 846 height 476
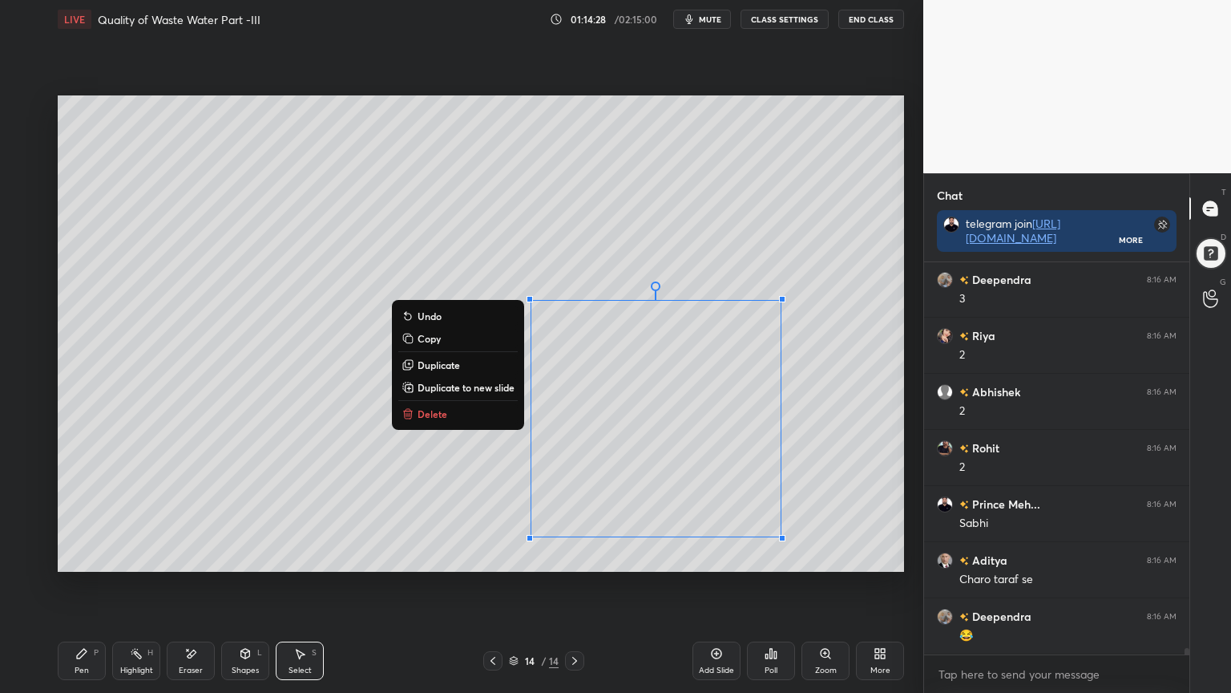
scroll to position [23708, 0]
click at [362, 479] on div "0 ° Undo Copy Duplicate Duplicate to new slide Delete" at bounding box center [481, 333] width 846 height 476
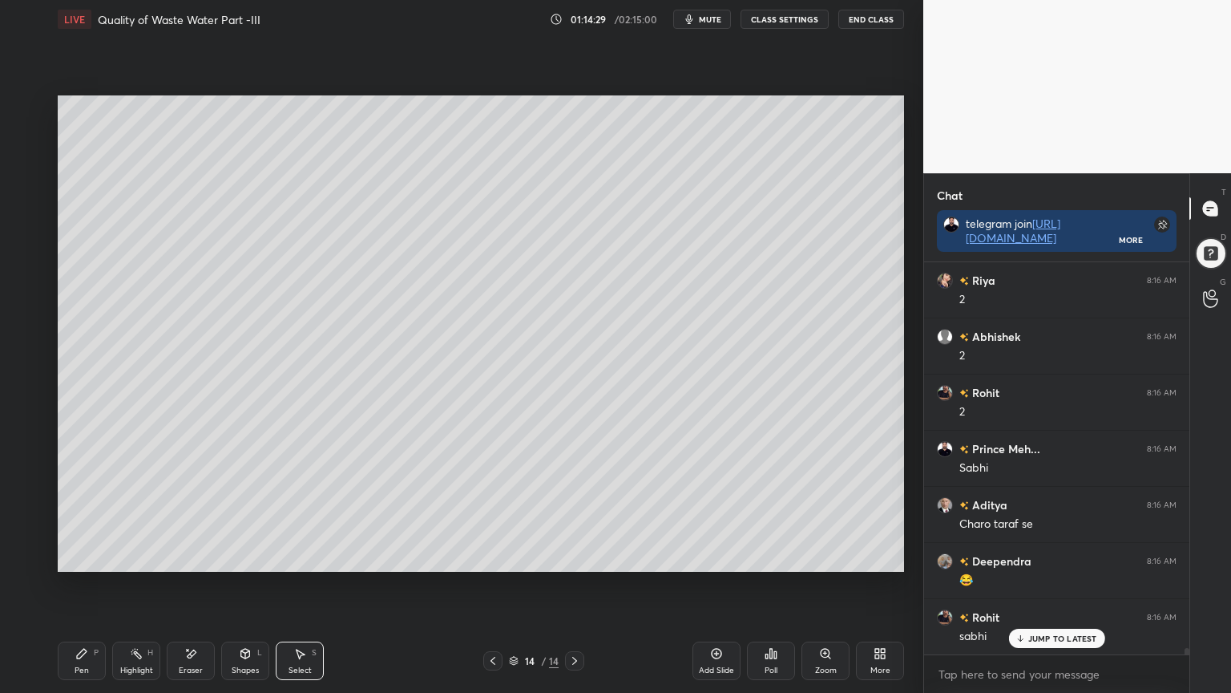
scroll to position [23765, 0]
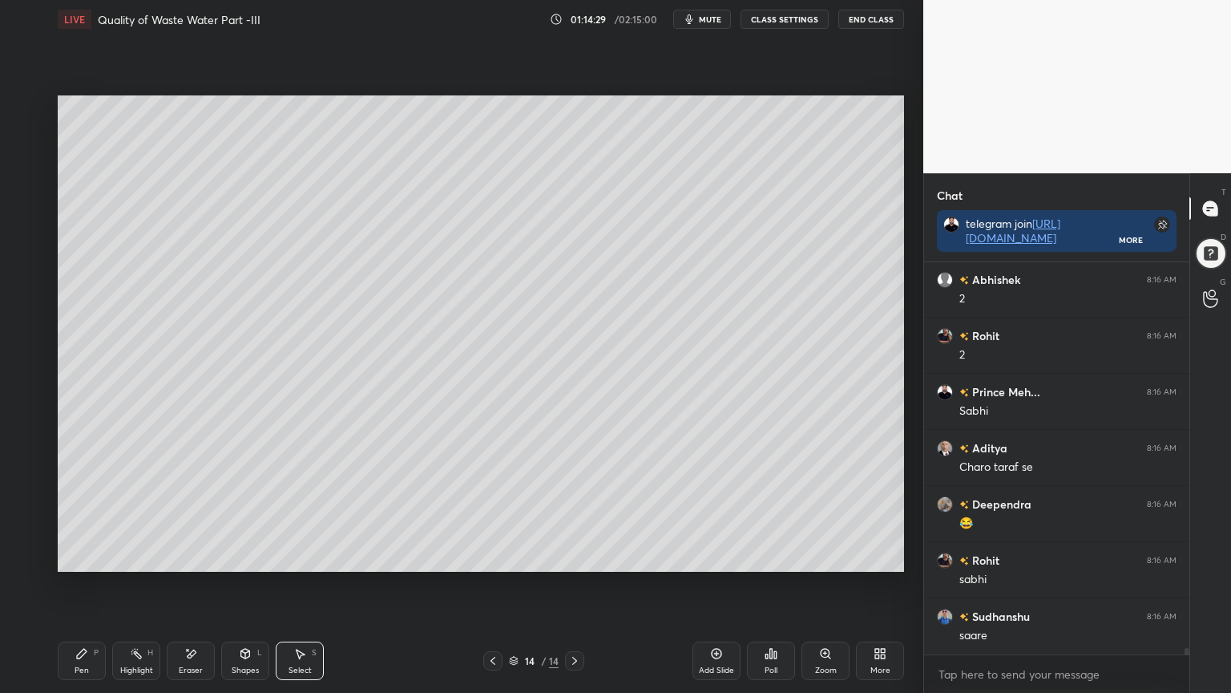
click at [244, 556] on div "Shapes" at bounding box center [245, 670] width 27 height 8
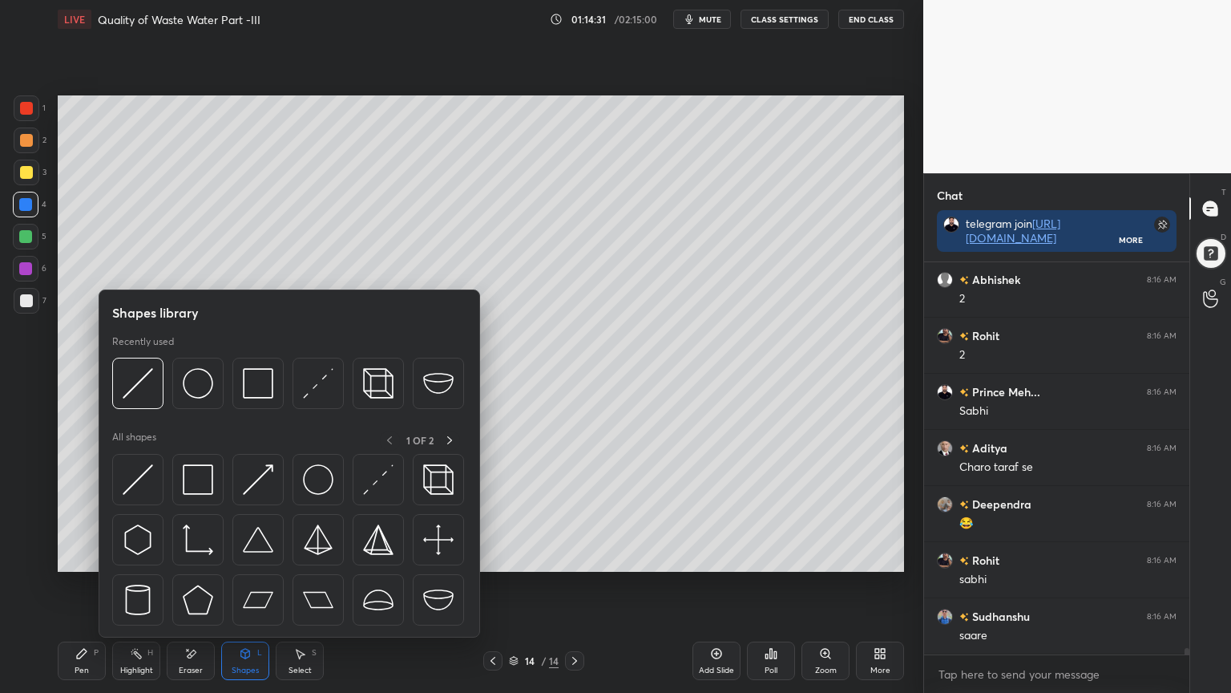
click at [596, 556] on div "Setting up your live class Poll for secs No correct answer Start poll" at bounding box center [480, 333] width 859 height 590
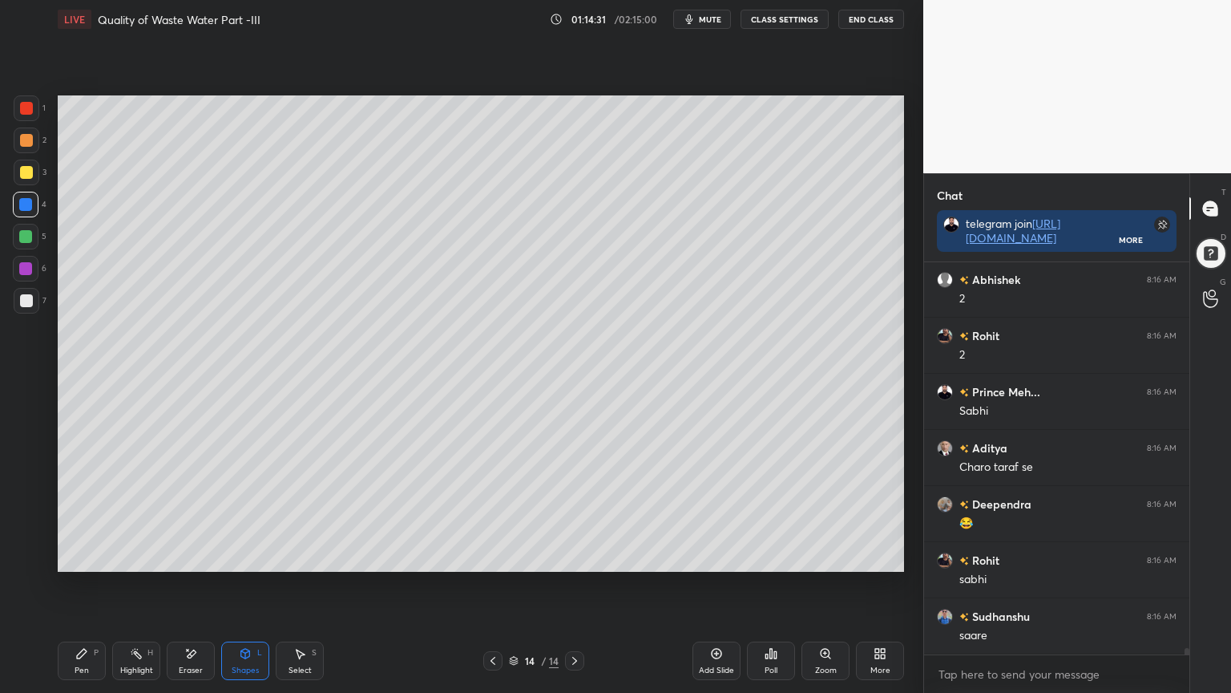
click at [299, 556] on icon at bounding box center [299, 653] width 13 height 13
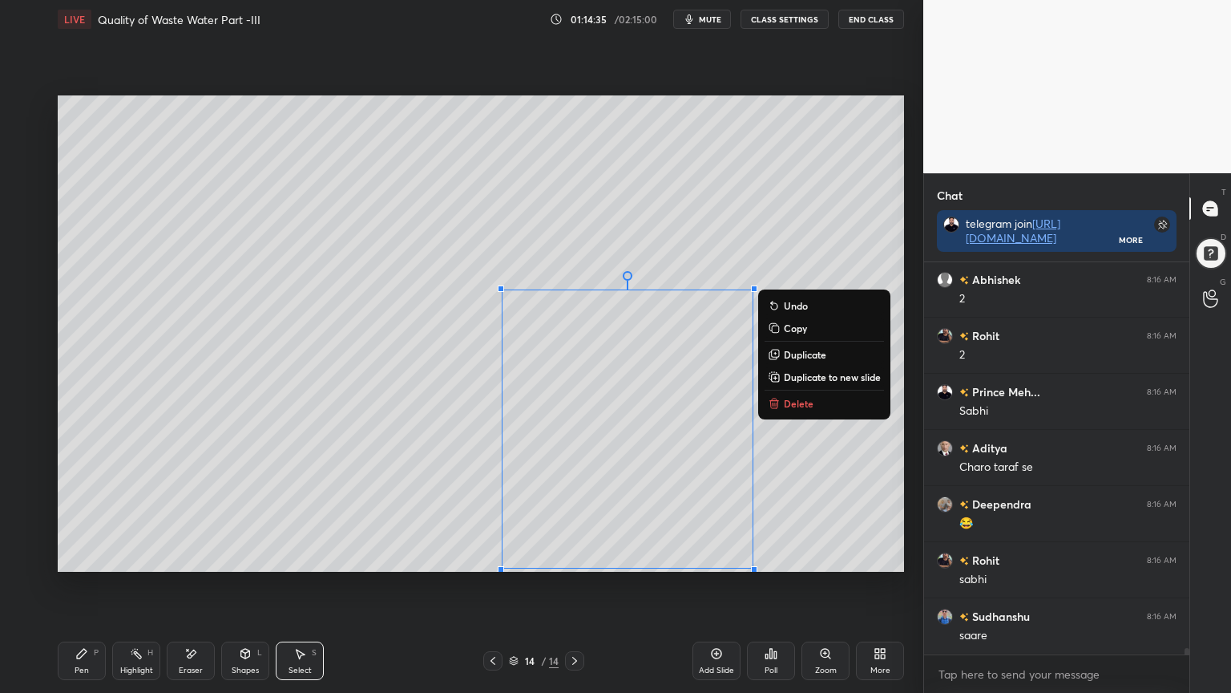
click at [297, 516] on div "0 ° Undo Copy Duplicate Duplicate to new slide Delete" at bounding box center [481, 333] width 846 height 476
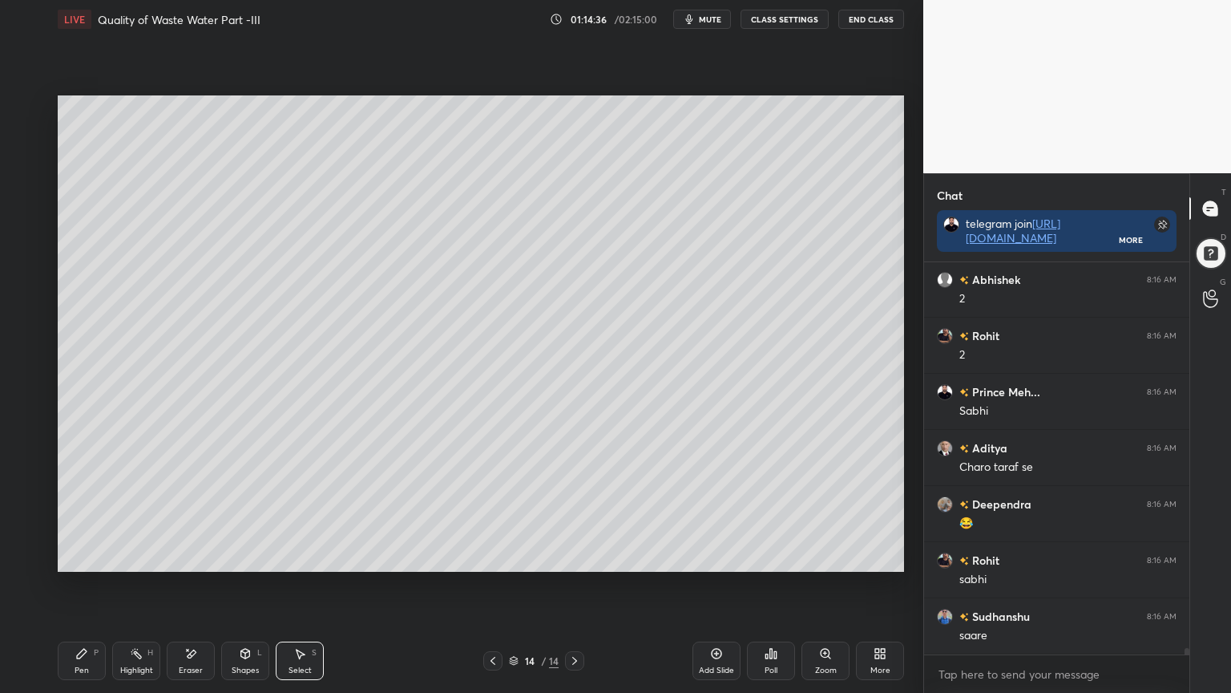
click at [239, 556] on div "Shapes L" at bounding box center [245, 660] width 48 height 38
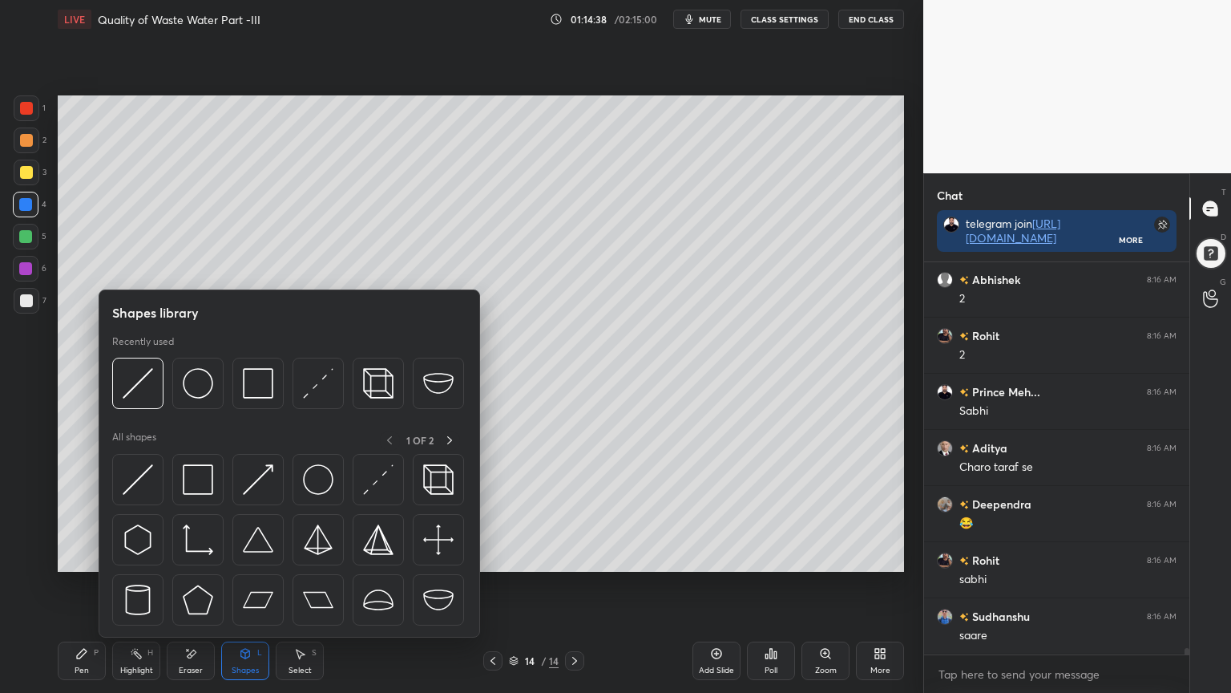
click at [253, 556] on div "Shapes L" at bounding box center [245, 660] width 48 height 38
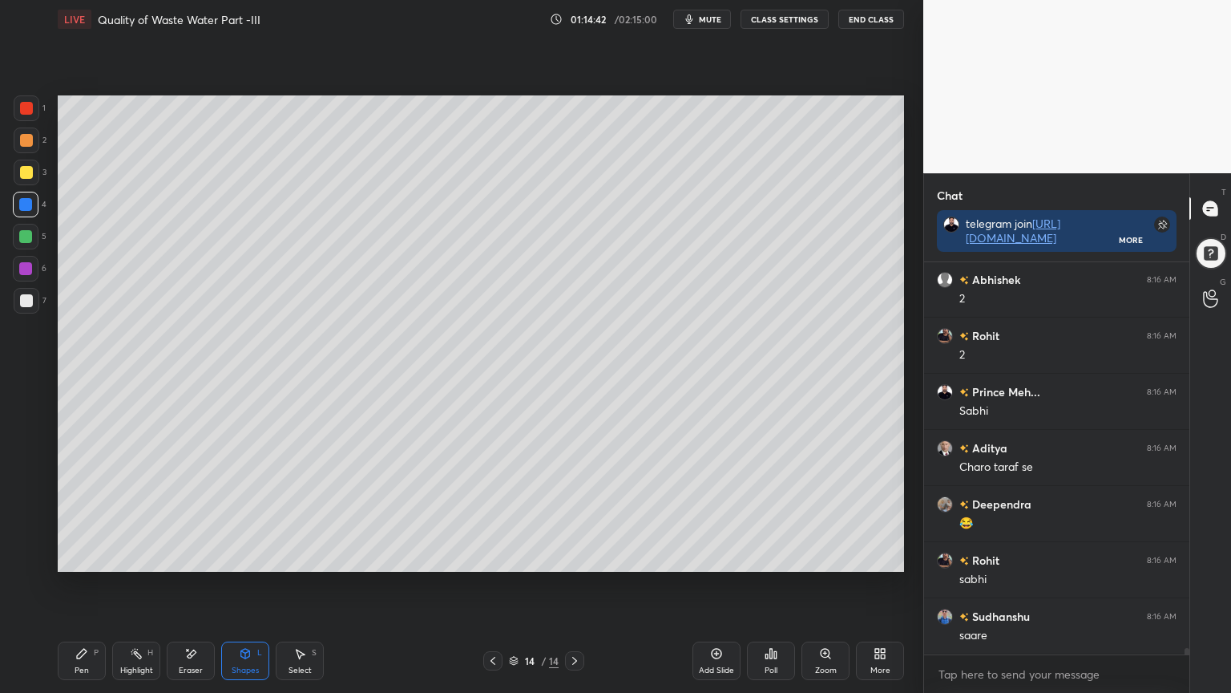
click at [237, 556] on div "Shapes L" at bounding box center [245, 660] width 48 height 38
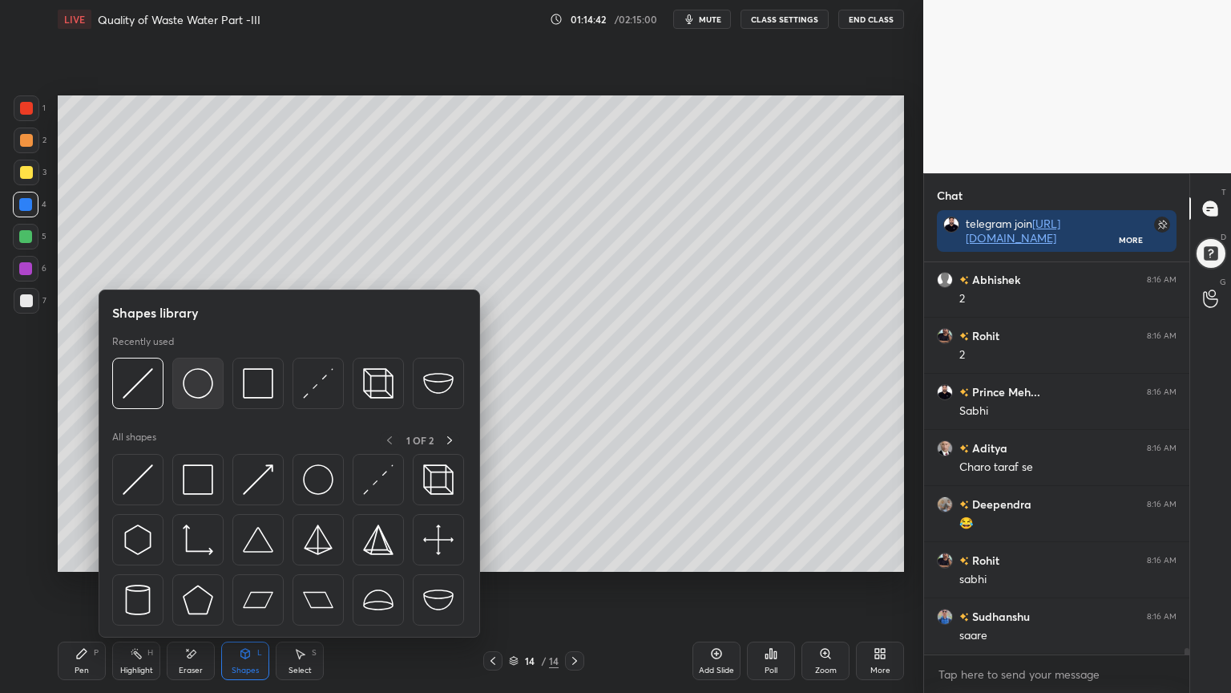
click at [199, 376] on img at bounding box center [198, 383] width 30 height 30
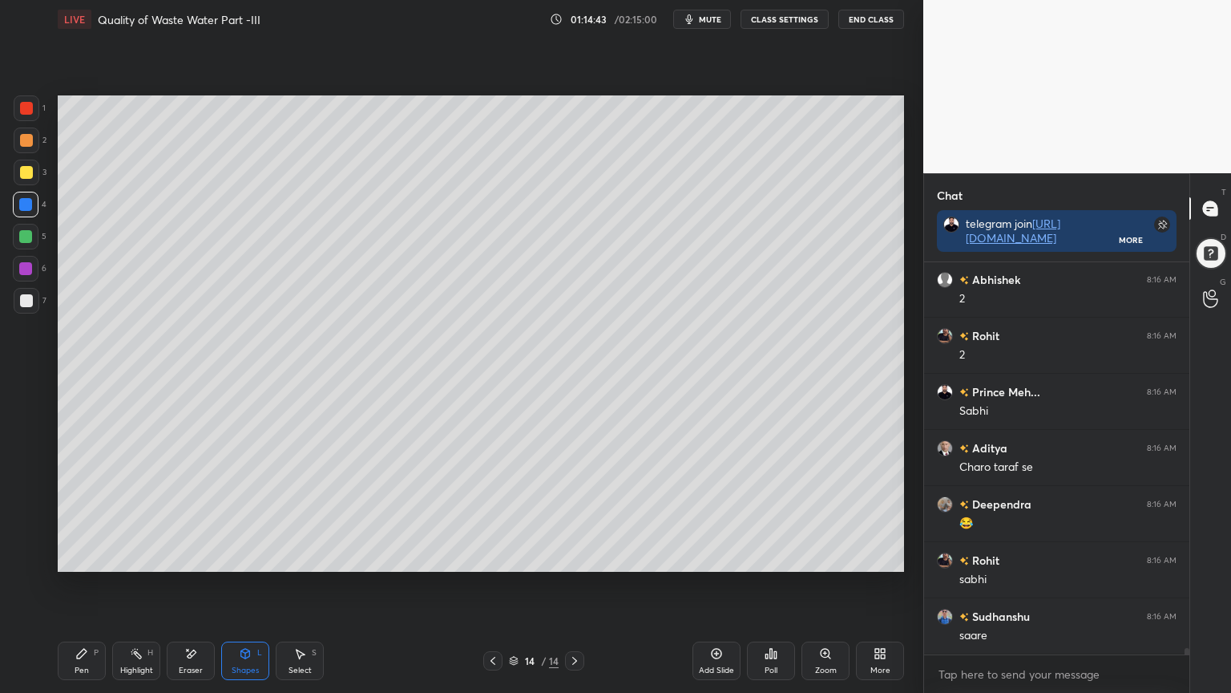
click at [23, 300] on div at bounding box center [26, 300] width 13 height 13
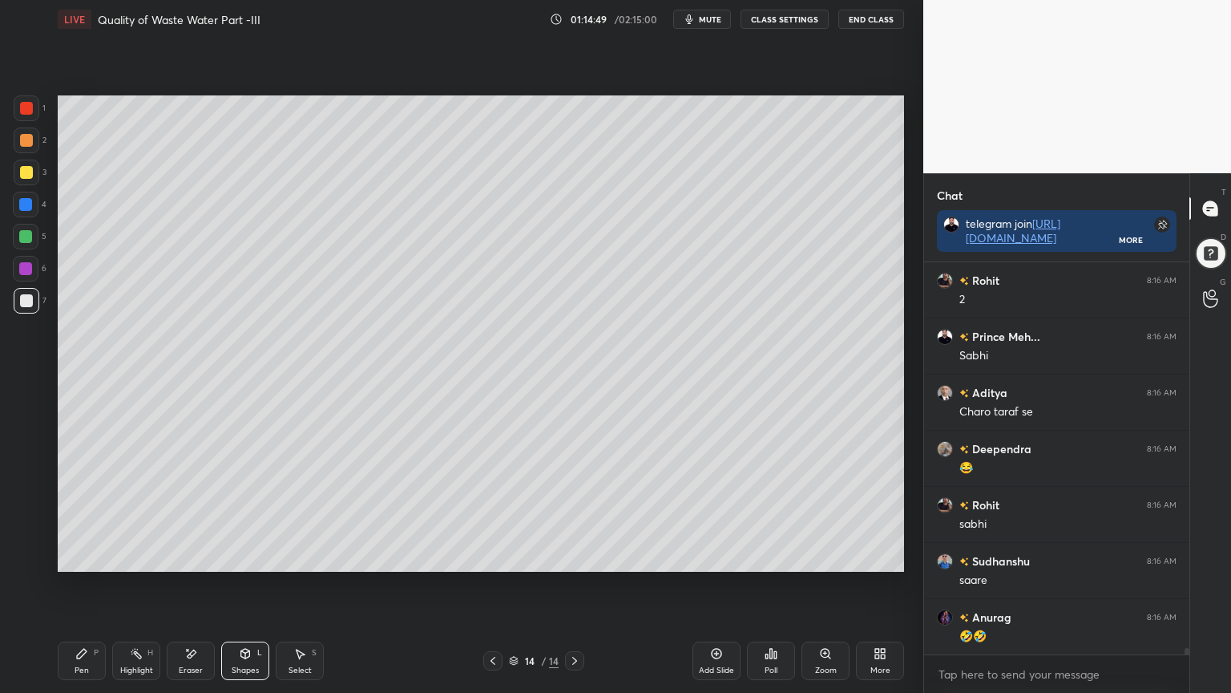
click at [305, 556] on div "Select S" at bounding box center [300, 660] width 48 height 38
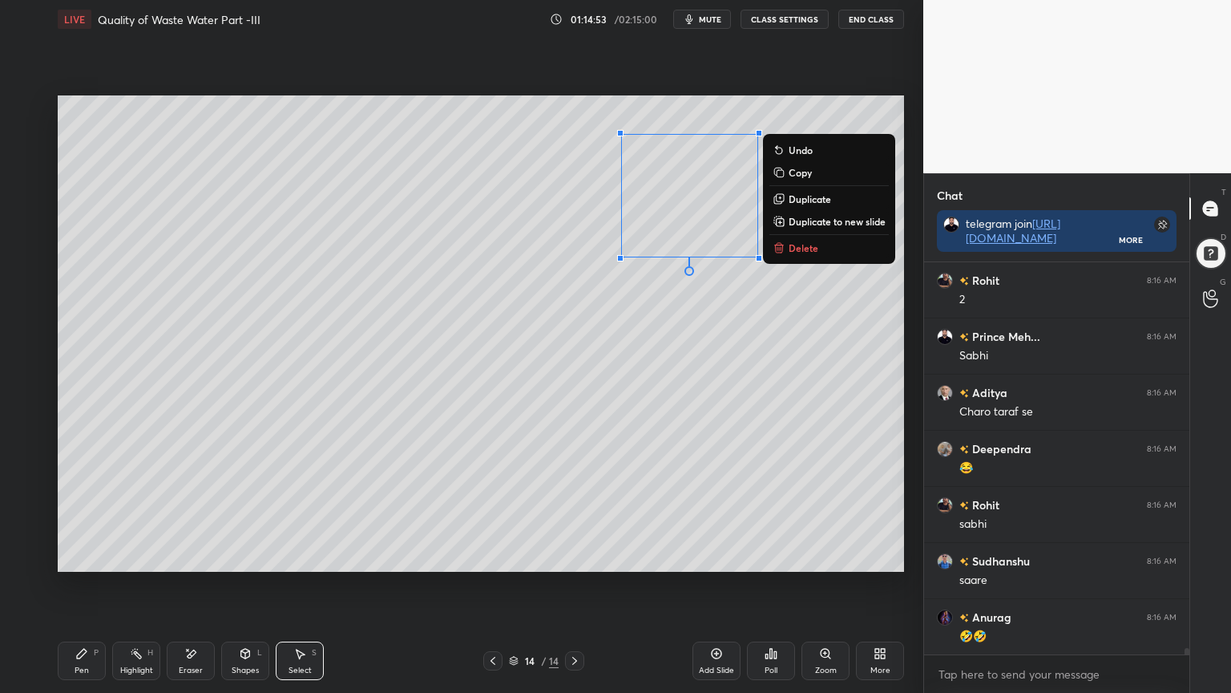
click at [247, 556] on icon at bounding box center [245, 653] width 13 height 13
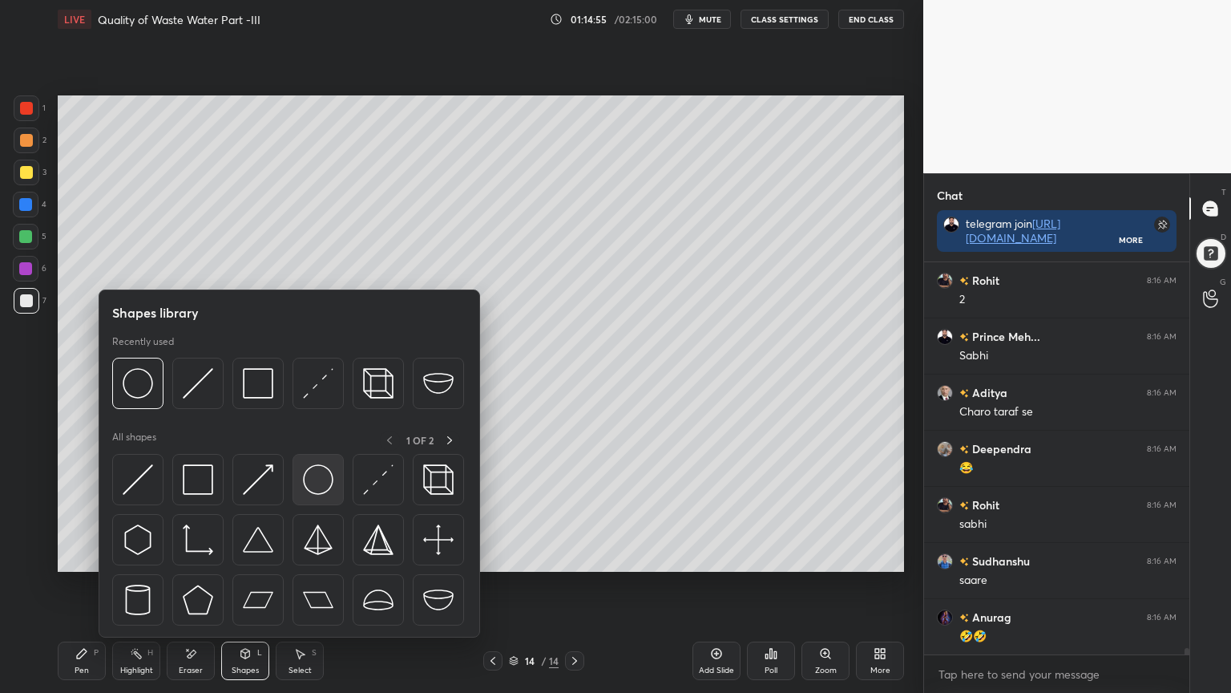
click at [341, 503] on div at bounding box center [318, 479] width 51 height 51
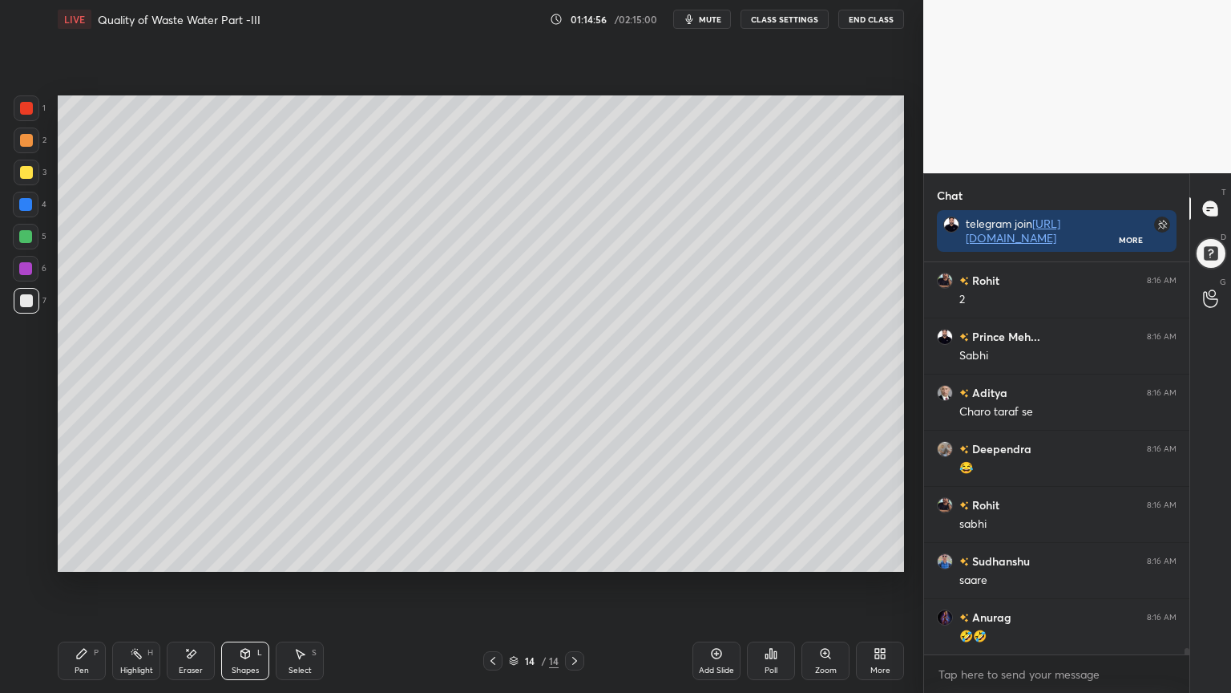
scroll to position [23877, 0]
click at [229, 556] on div "Shapes L" at bounding box center [245, 660] width 48 height 38
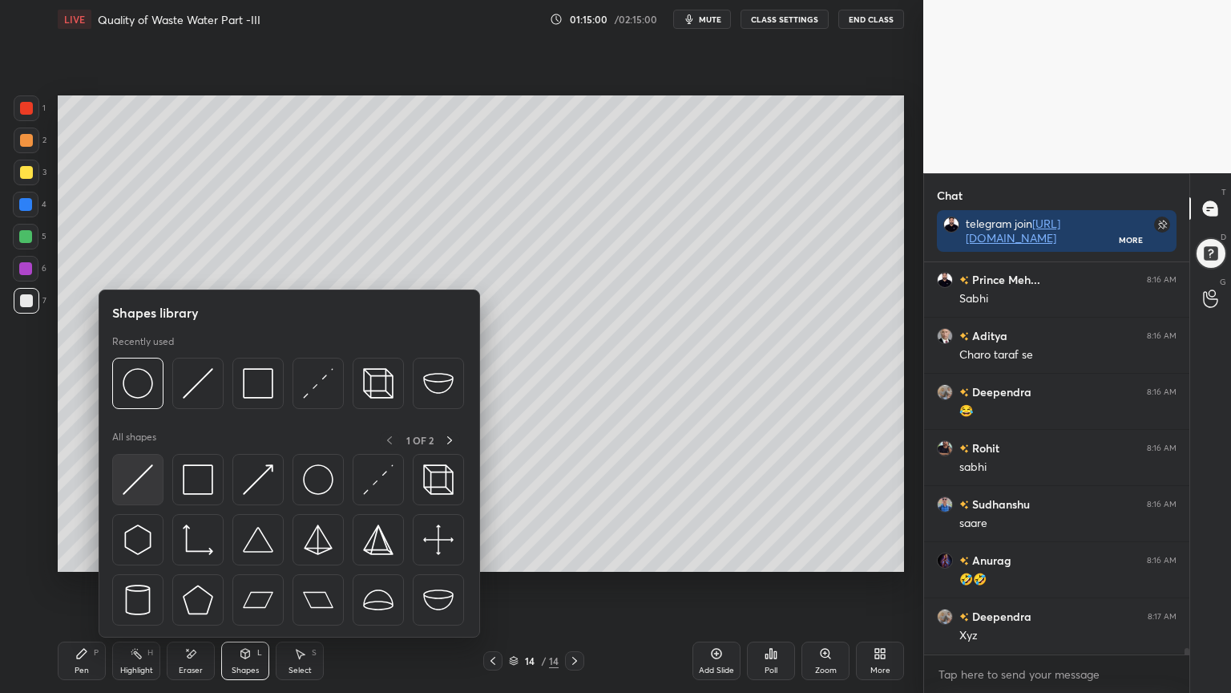
click at [131, 468] on img at bounding box center [138, 479] width 30 height 30
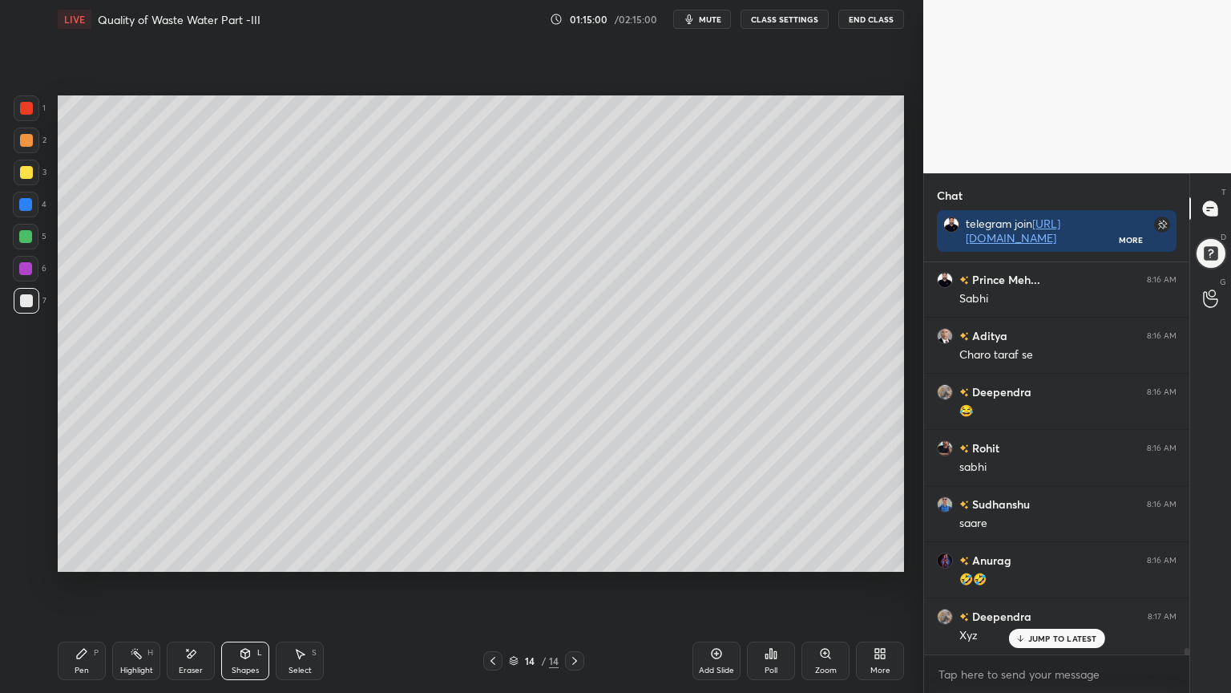
scroll to position [23933, 0]
click at [79, 556] on icon at bounding box center [82, 653] width 10 height 10
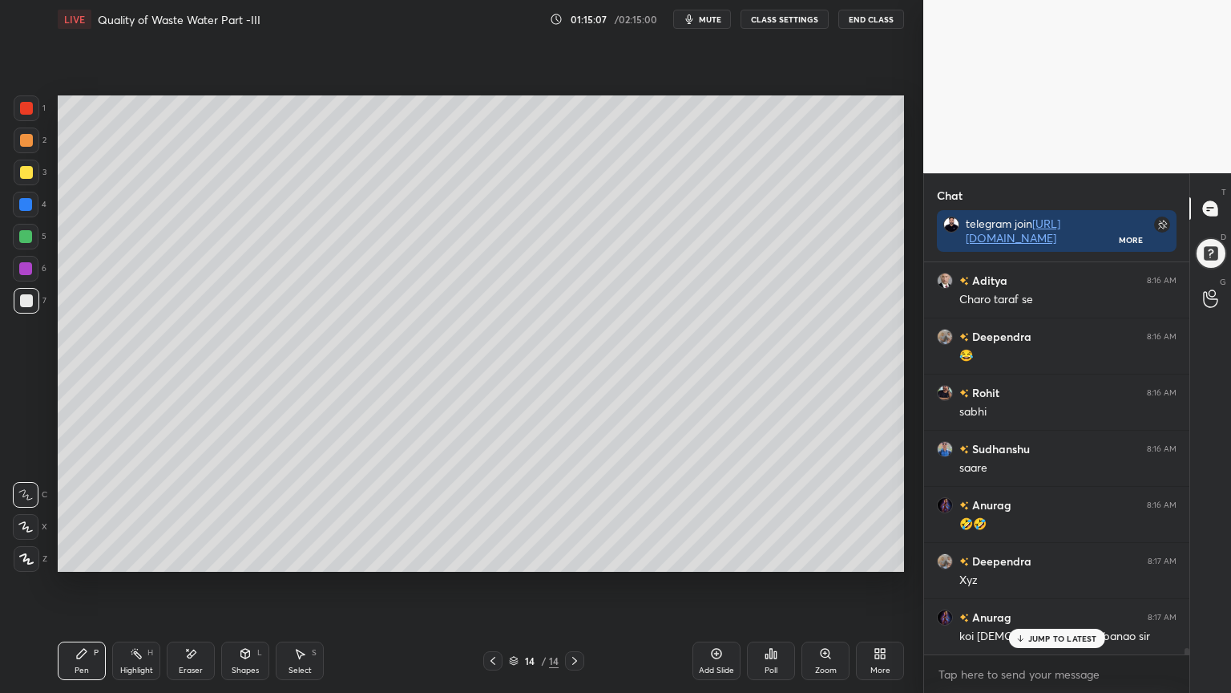
click at [22, 526] on icon at bounding box center [25, 526] width 14 height 11
click at [24, 208] on div at bounding box center [25, 204] width 13 height 13
click at [247, 556] on div "Shapes" at bounding box center [245, 670] width 27 height 8
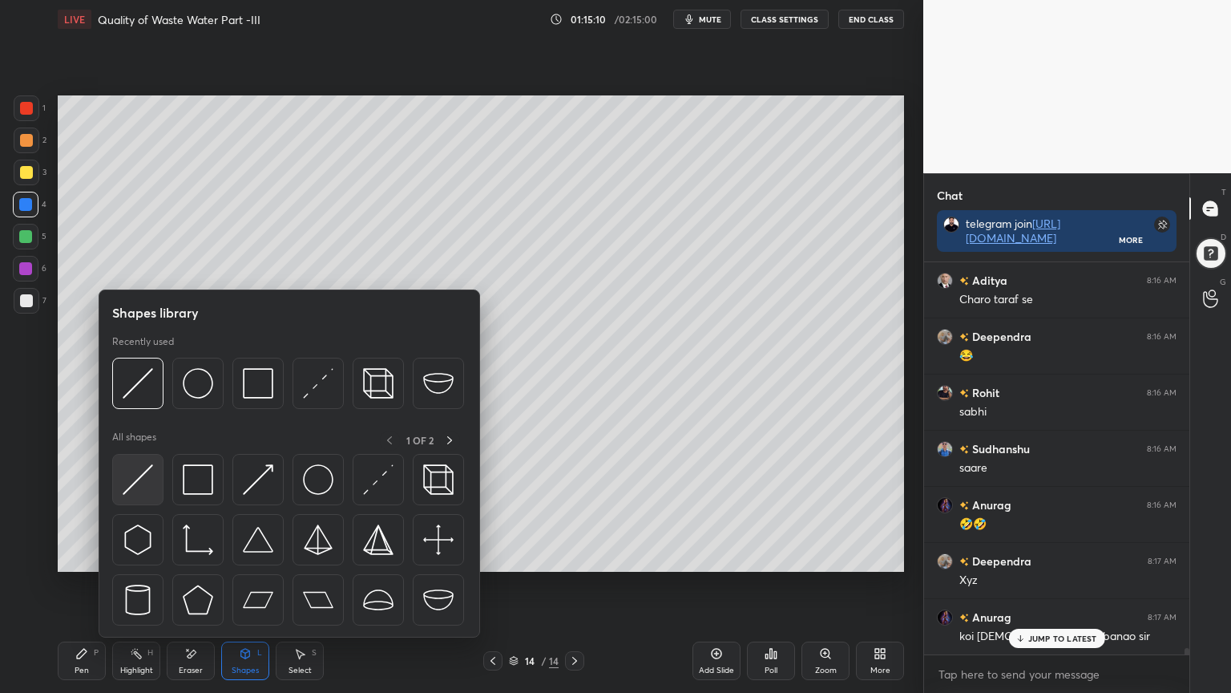
click at [131, 481] on img at bounding box center [138, 479] width 30 height 30
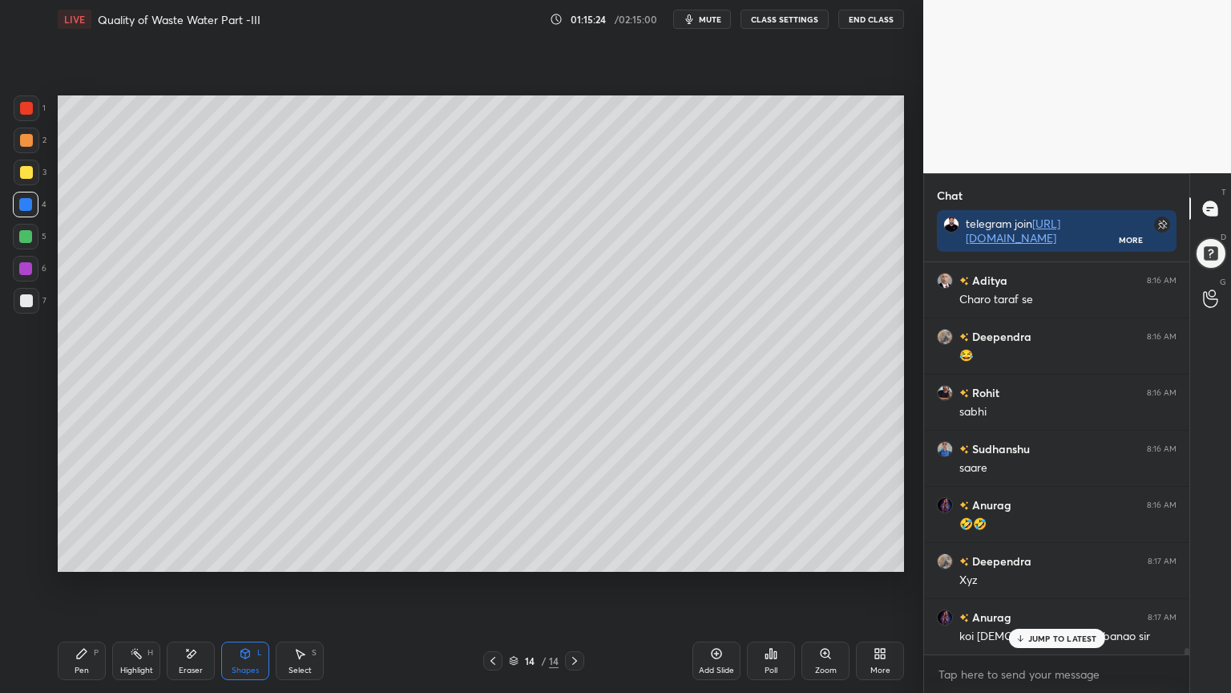
click at [57, 556] on div "LIVE Quality of Waste Water Part -III 01:15:24 / 02:15:00 mute CLASS SETTINGS E…" at bounding box center [480, 346] width 859 height 693
click at [63, 556] on div "Pen P" at bounding box center [82, 660] width 48 height 38
click at [239, 556] on icon at bounding box center [245, 653] width 13 height 13
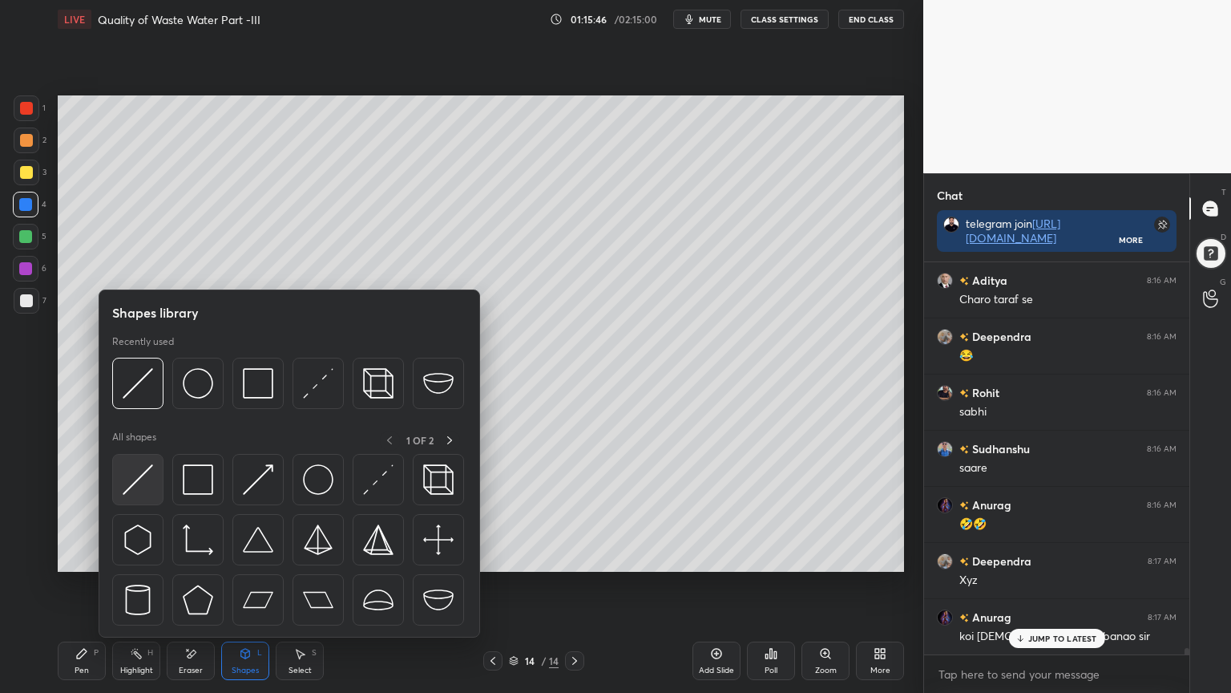
click at [127, 482] on img at bounding box center [138, 479] width 30 height 30
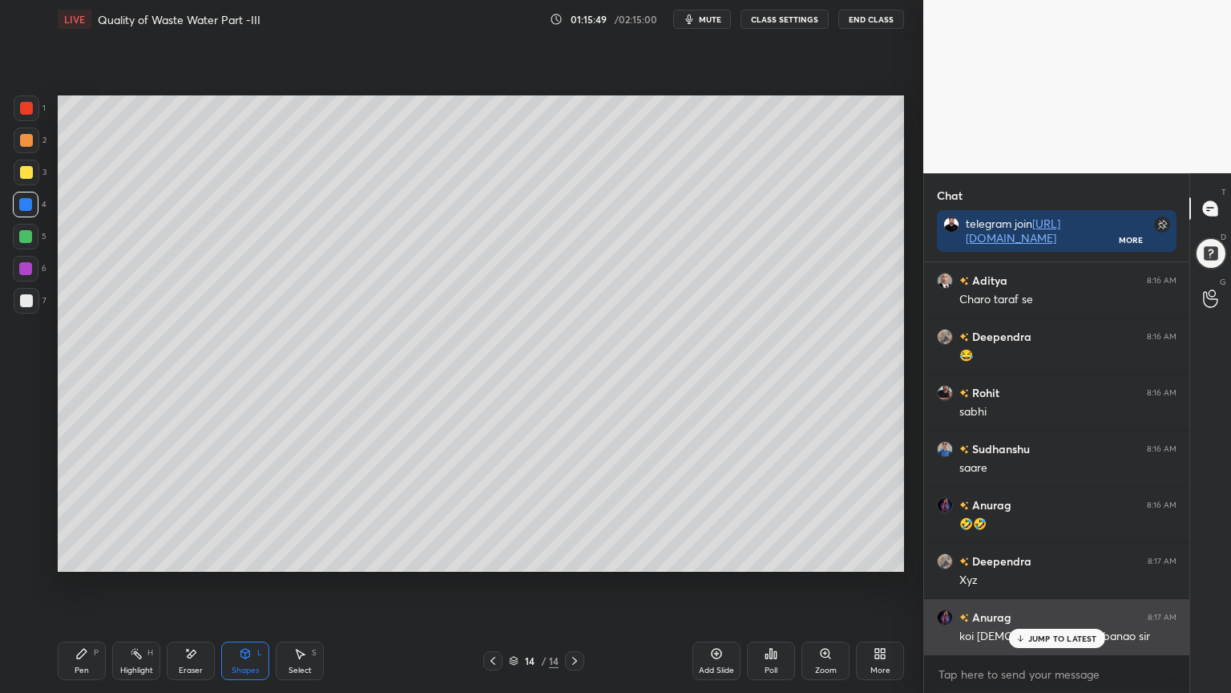
click at [1061, 556] on p "JUMP TO LATEST" at bounding box center [1062, 638] width 69 height 10
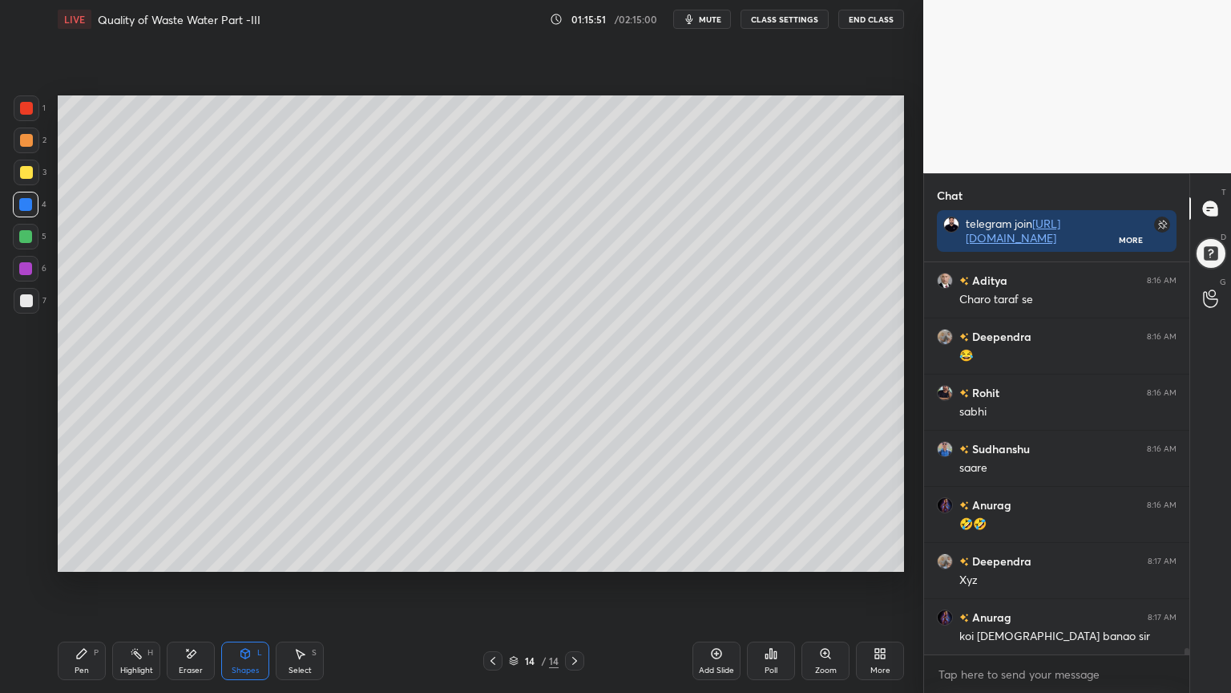
click at [14, 291] on div at bounding box center [27, 301] width 26 height 26
click at [253, 556] on div "Shapes" at bounding box center [245, 670] width 27 height 8
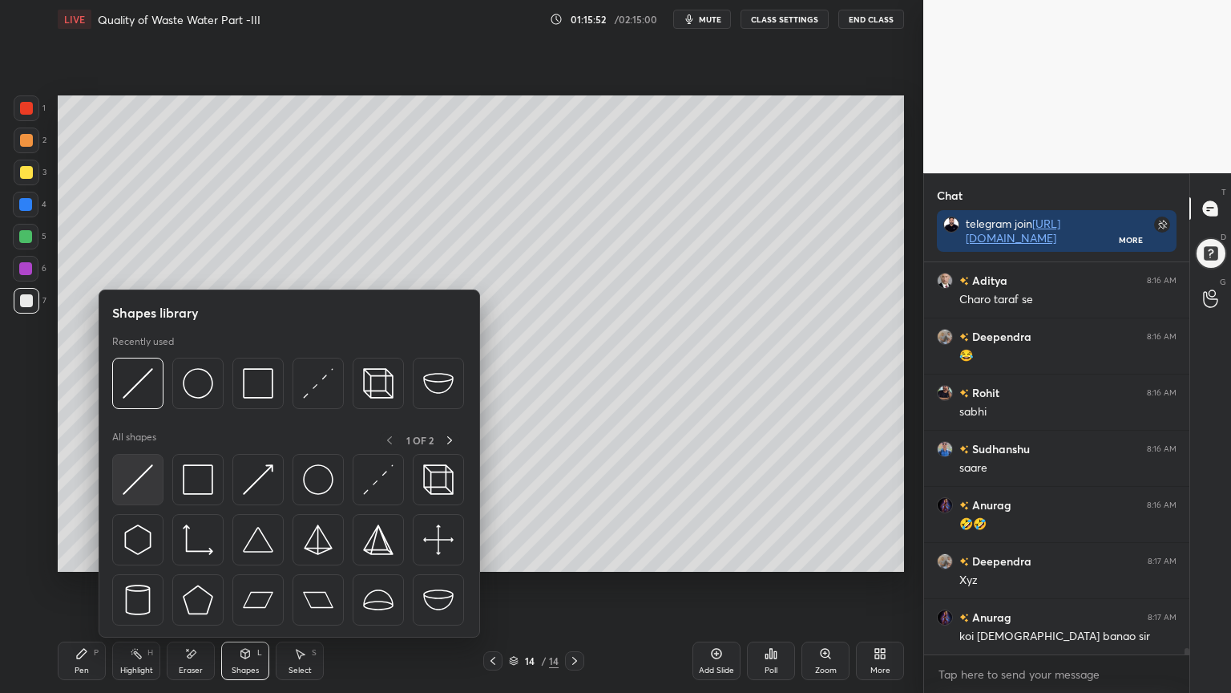
click at [129, 474] on img at bounding box center [138, 479] width 30 height 30
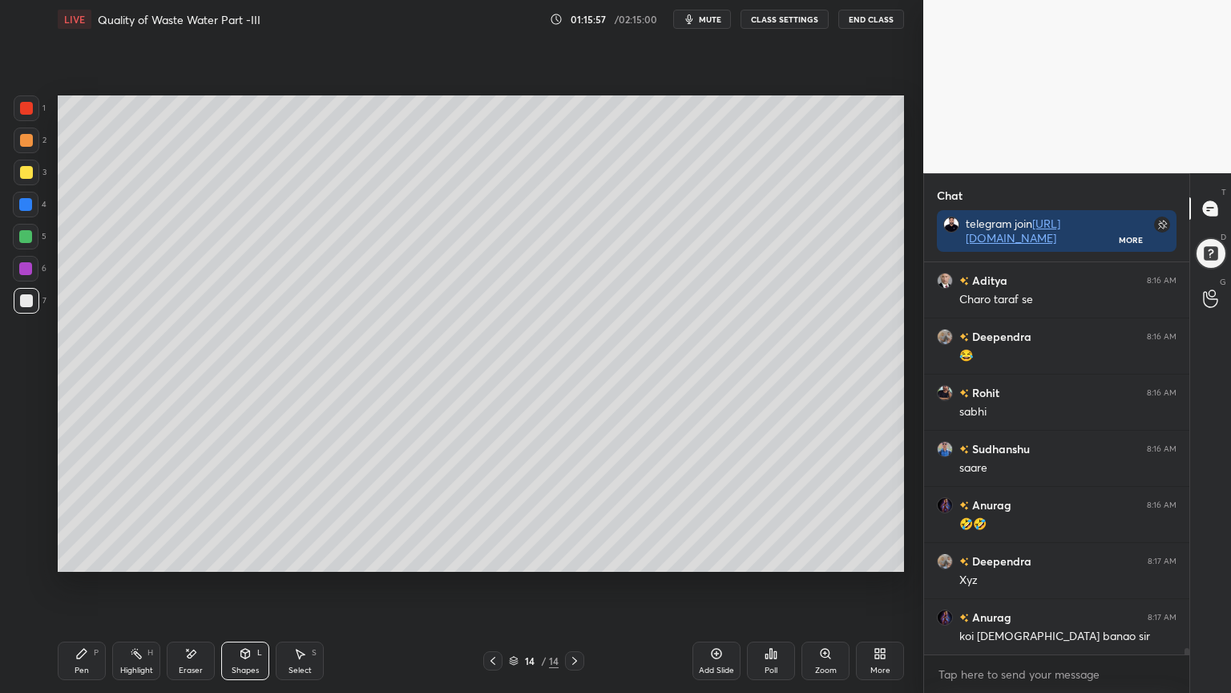
click at [83, 556] on icon at bounding box center [81, 653] width 13 height 13
click at [26, 117] on div at bounding box center [27, 108] width 26 height 26
click at [256, 556] on div "Shapes" at bounding box center [245, 670] width 27 height 8
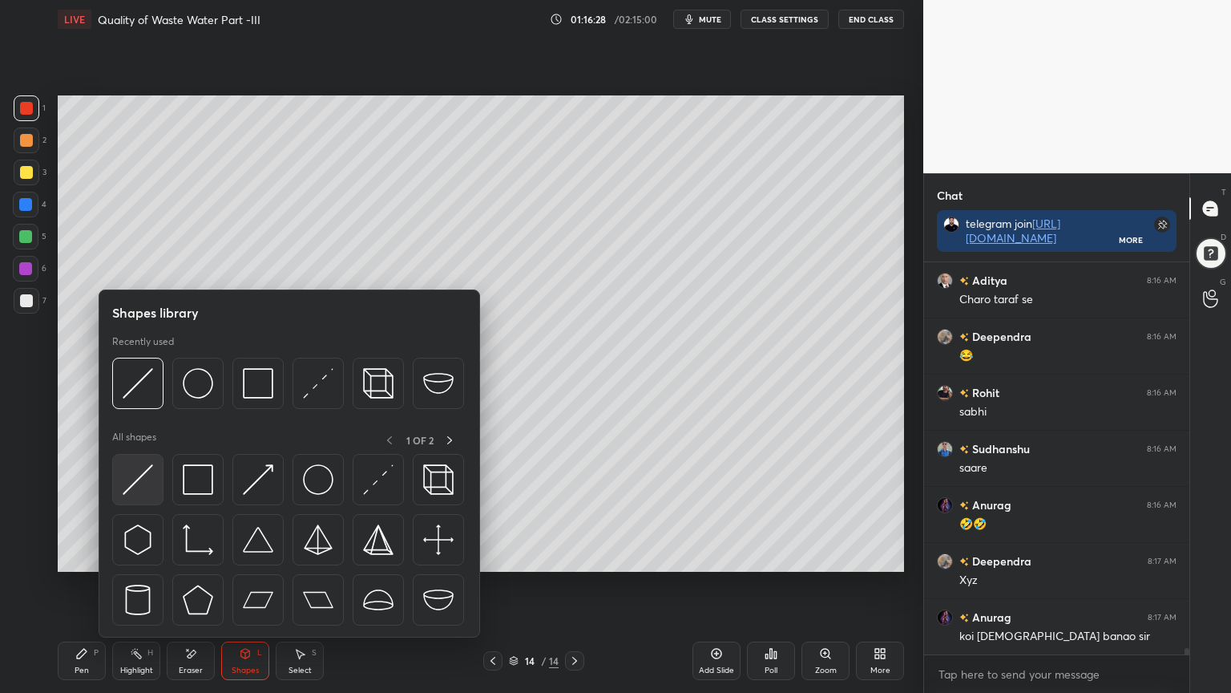
click at [137, 481] on img at bounding box center [138, 479] width 30 height 30
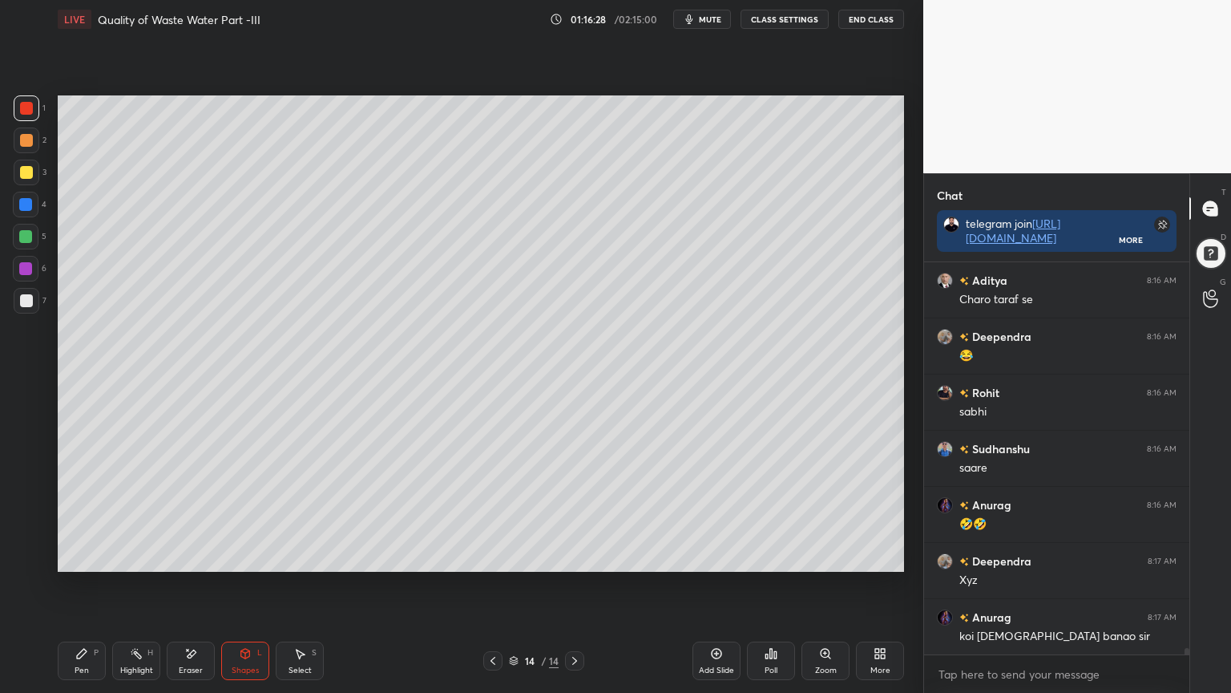
click at [97, 556] on div "P" at bounding box center [96, 652] width 5 height 8
click at [257, 556] on div "Shapes L" at bounding box center [245, 660] width 48 height 38
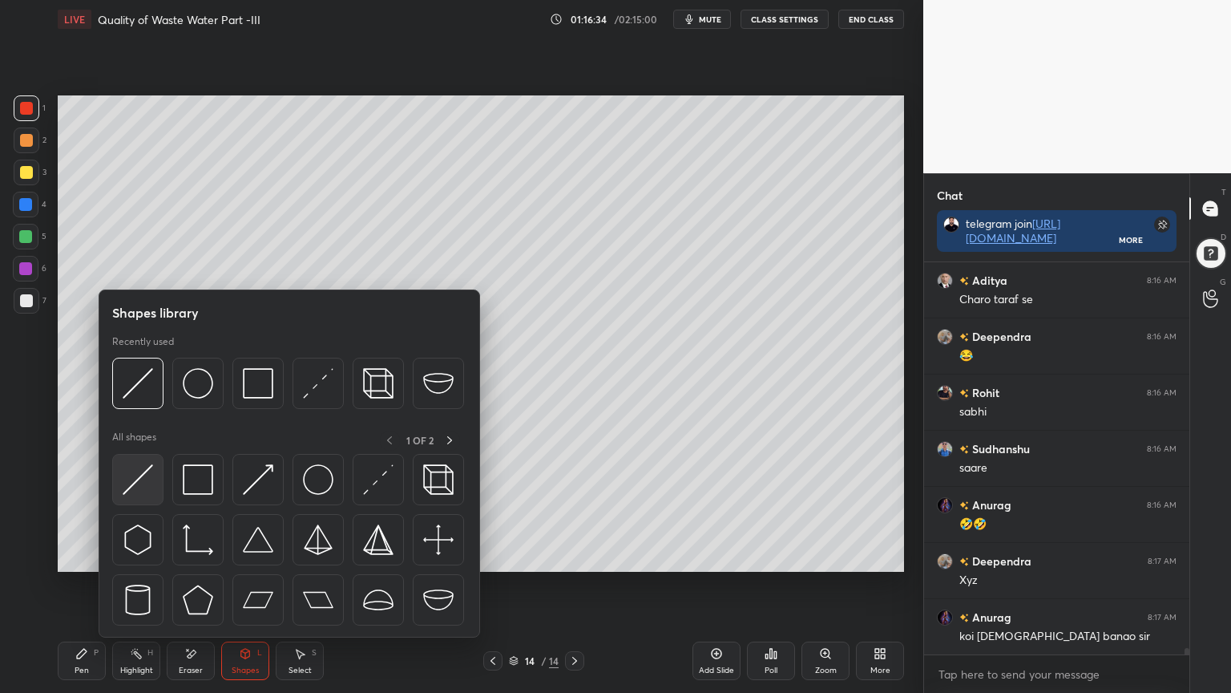
click at [126, 487] on img at bounding box center [138, 479] width 30 height 30
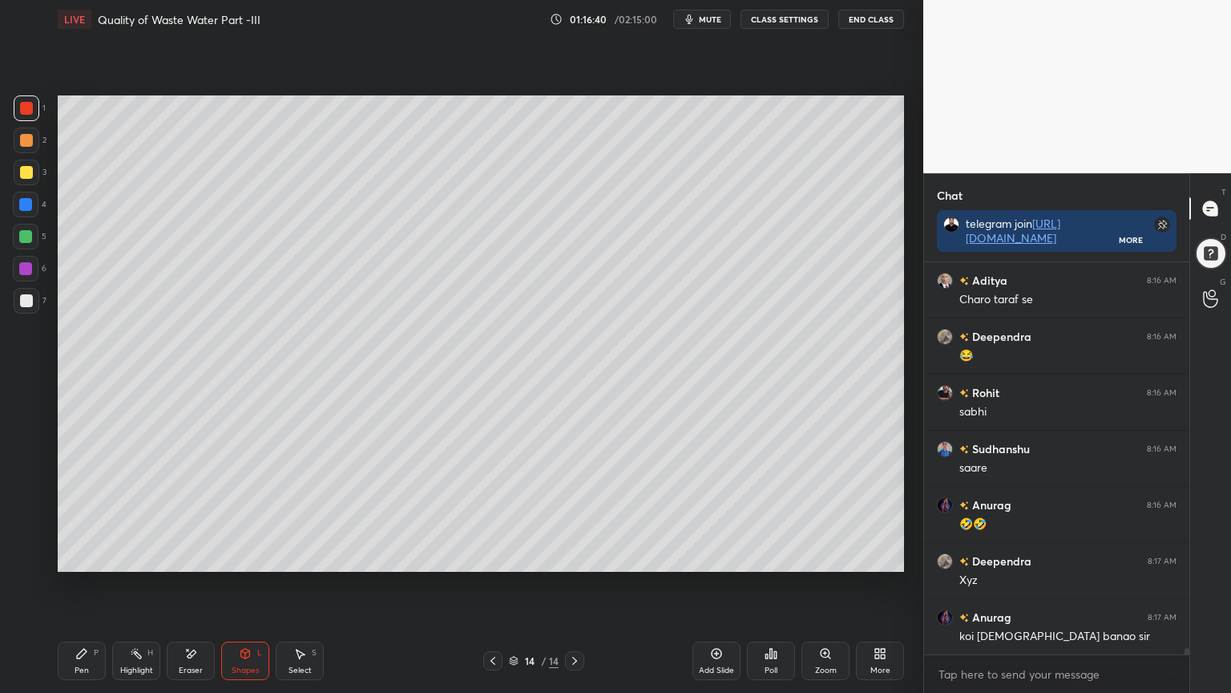
scroll to position [23990, 0]
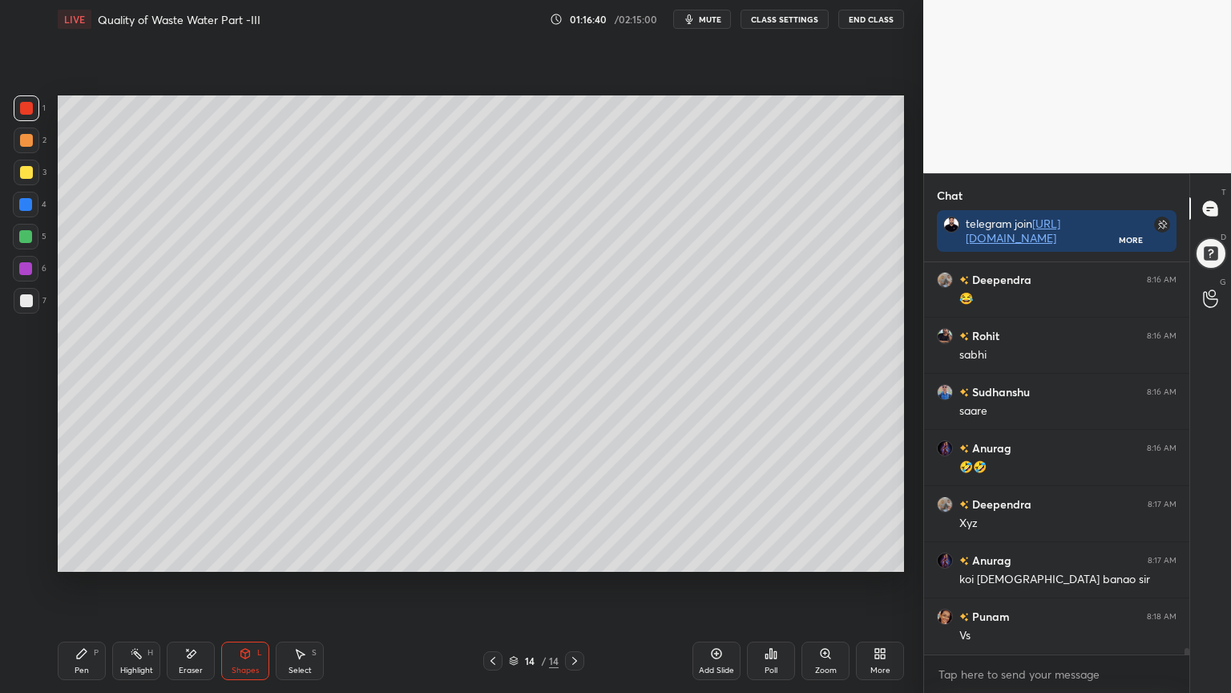
click at [87, 556] on div "Pen" at bounding box center [82, 670] width 14 height 8
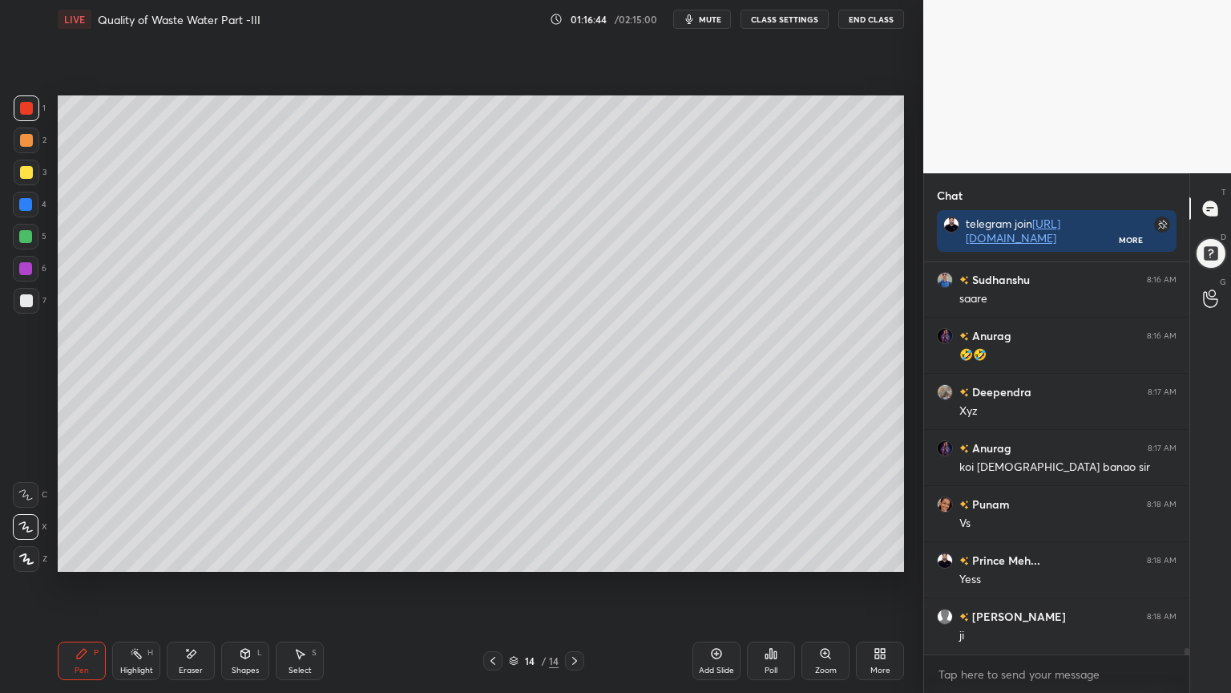
scroll to position [24157, 0]
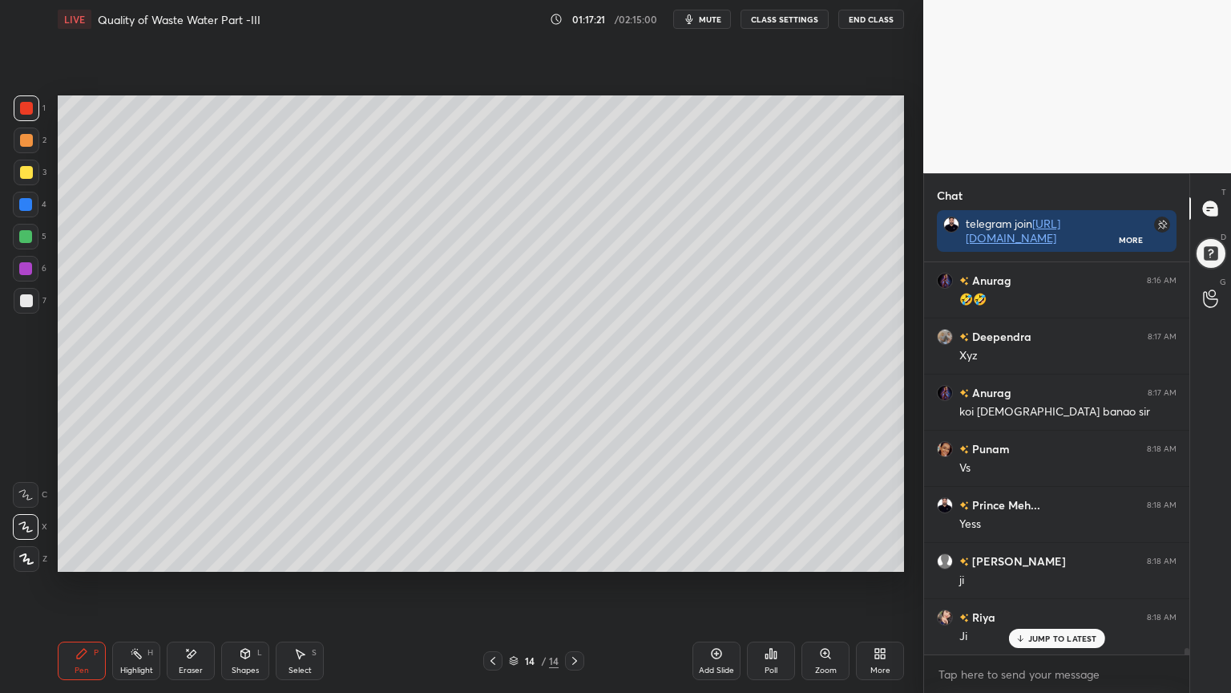
click at [250, 556] on icon at bounding box center [245, 653] width 13 height 13
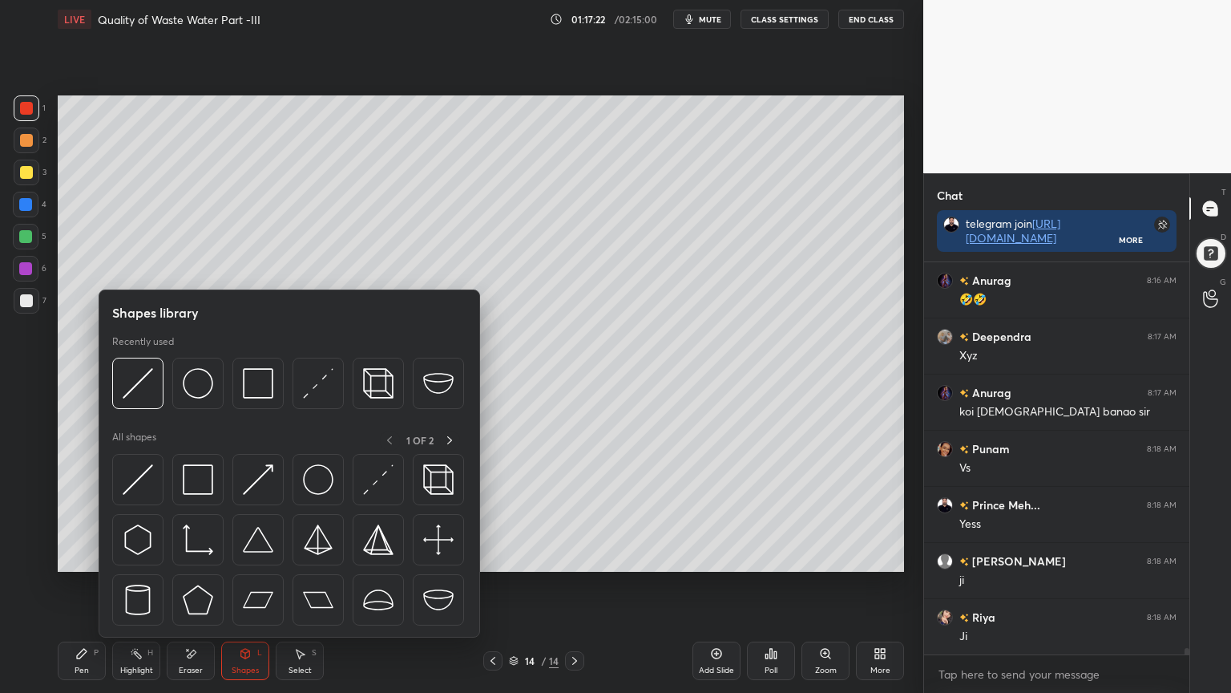
scroll to position [24214, 0]
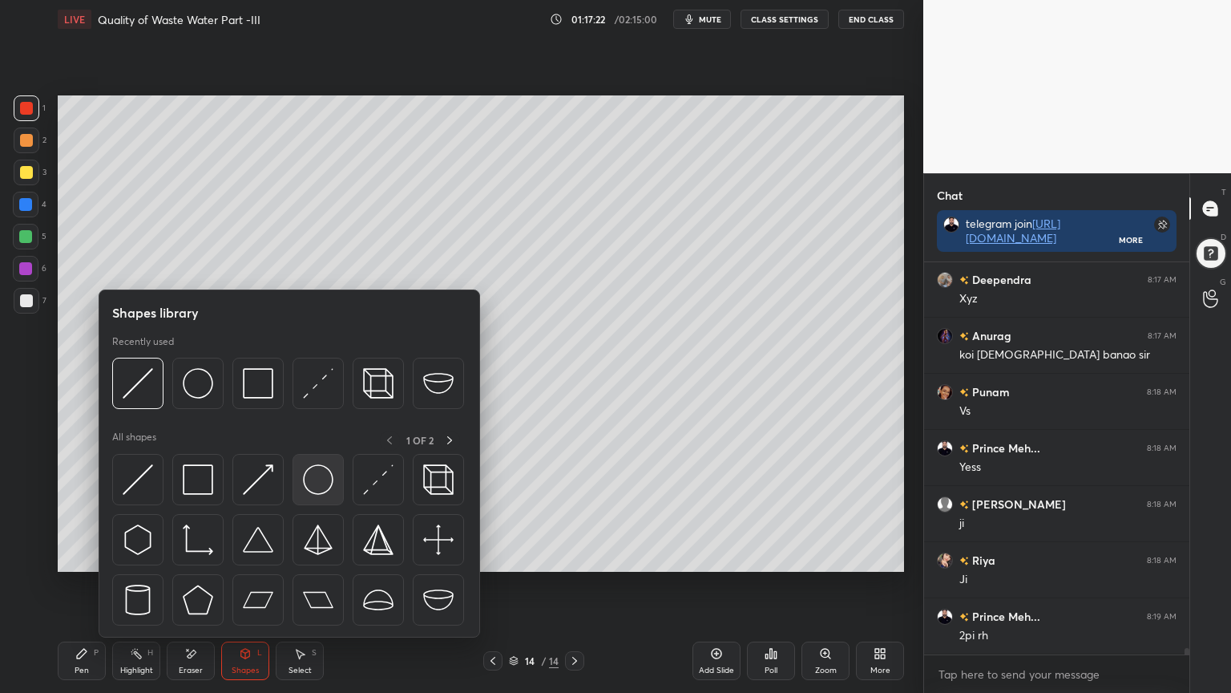
click at [321, 481] on img at bounding box center [318, 479] width 30 height 30
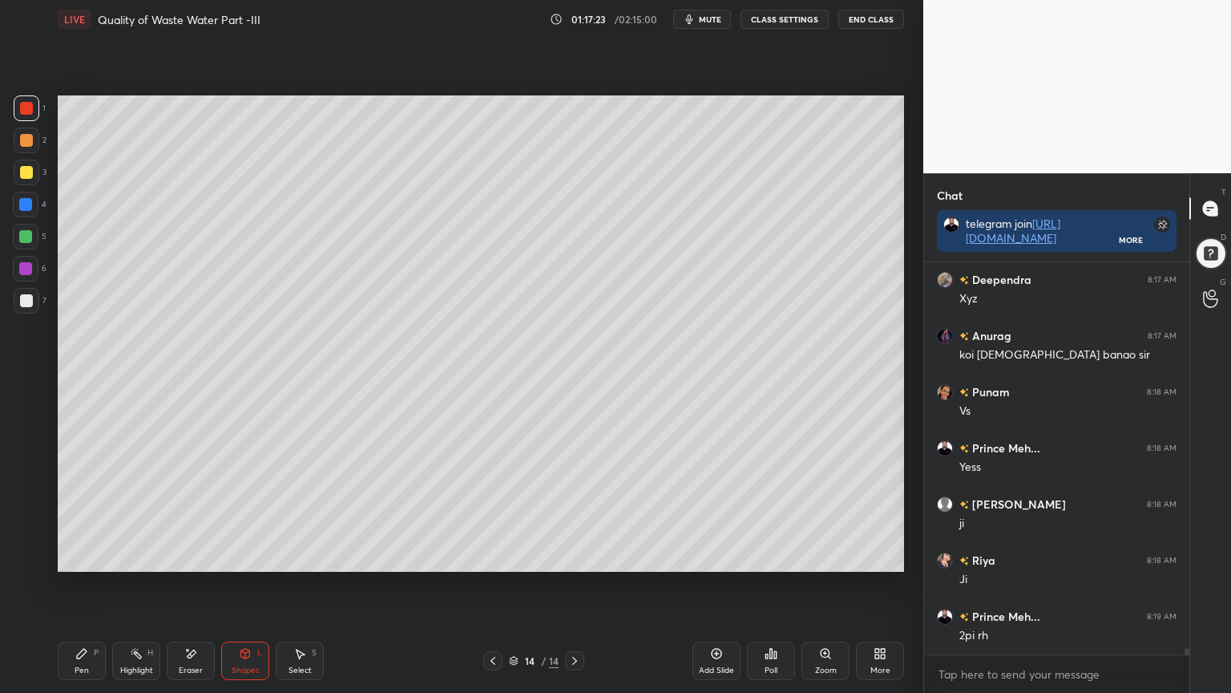
click at [20, 172] on div at bounding box center [26, 172] width 13 height 13
click at [255, 556] on div "Shapes" at bounding box center [245, 670] width 27 height 8
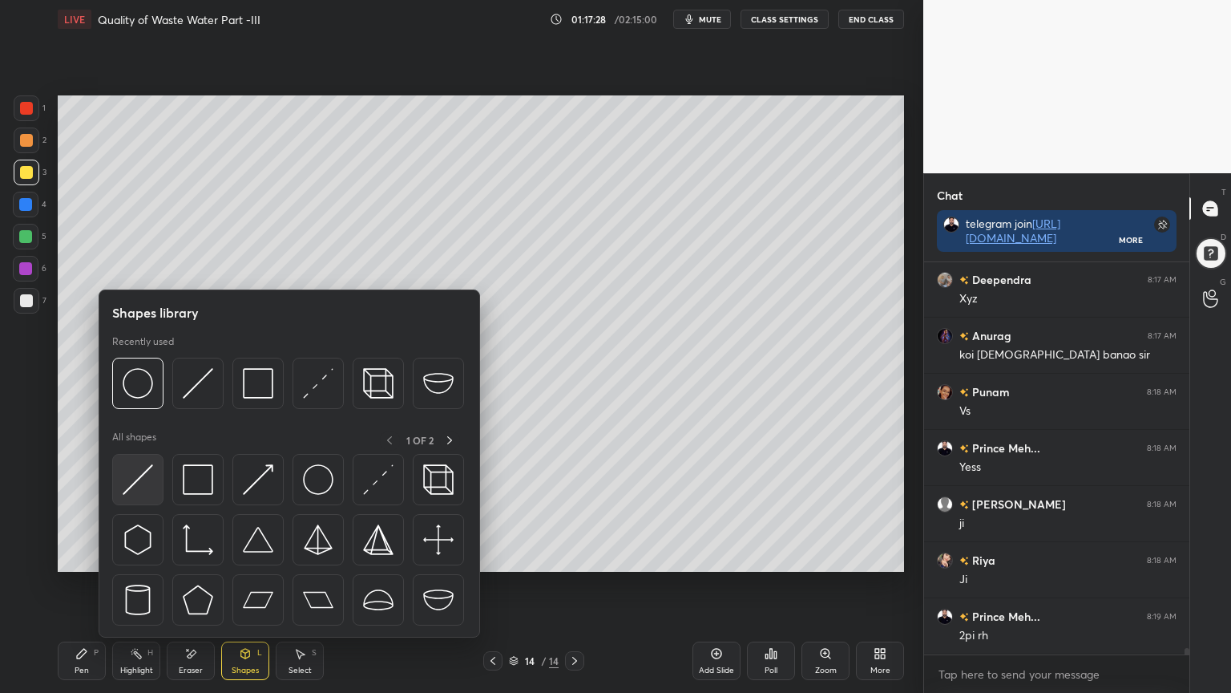
click at [138, 485] on img at bounding box center [138, 479] width 30 height 30
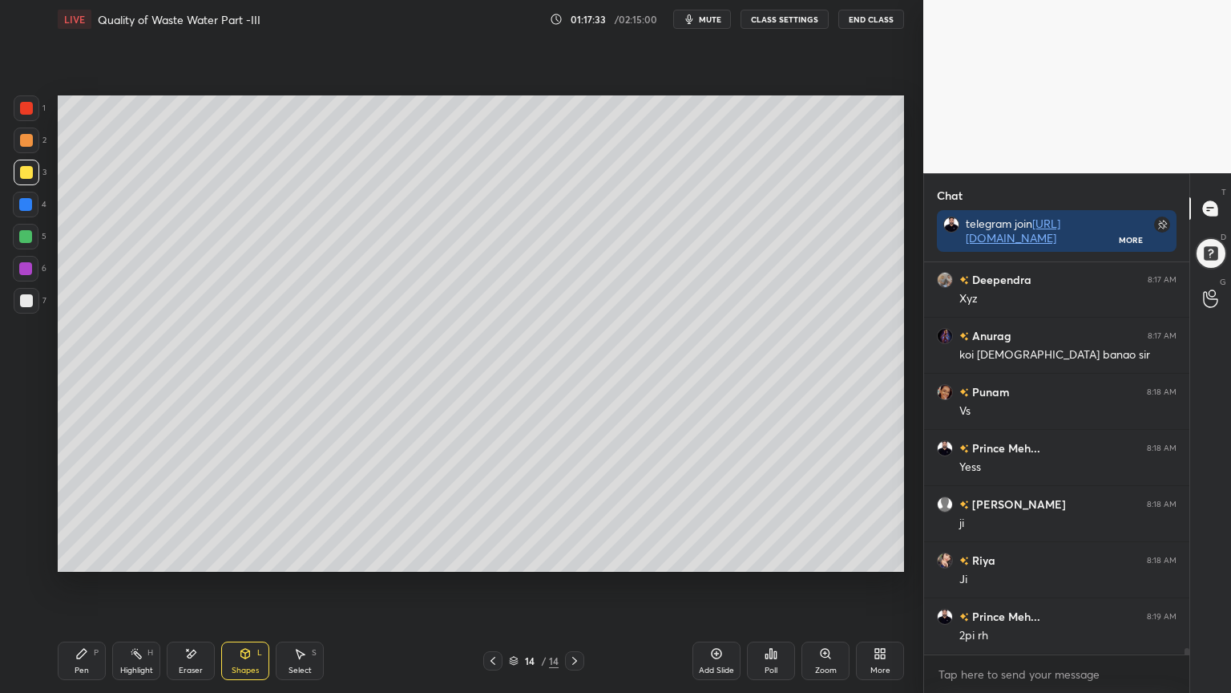
click at [51, 556] on div "LIVE Quality of Waste Water Part -III 01:17:33 / 02:15:00 mute CLASS SETTINGS E…" at bounding box center [480, 346] width 859 height 693
click at [71, 556] on div "Pen P" at bounding box center [82, 660] width 48 height 38
click at [247, 556] on icon at bounding box center [245, 653] width 13 height 13
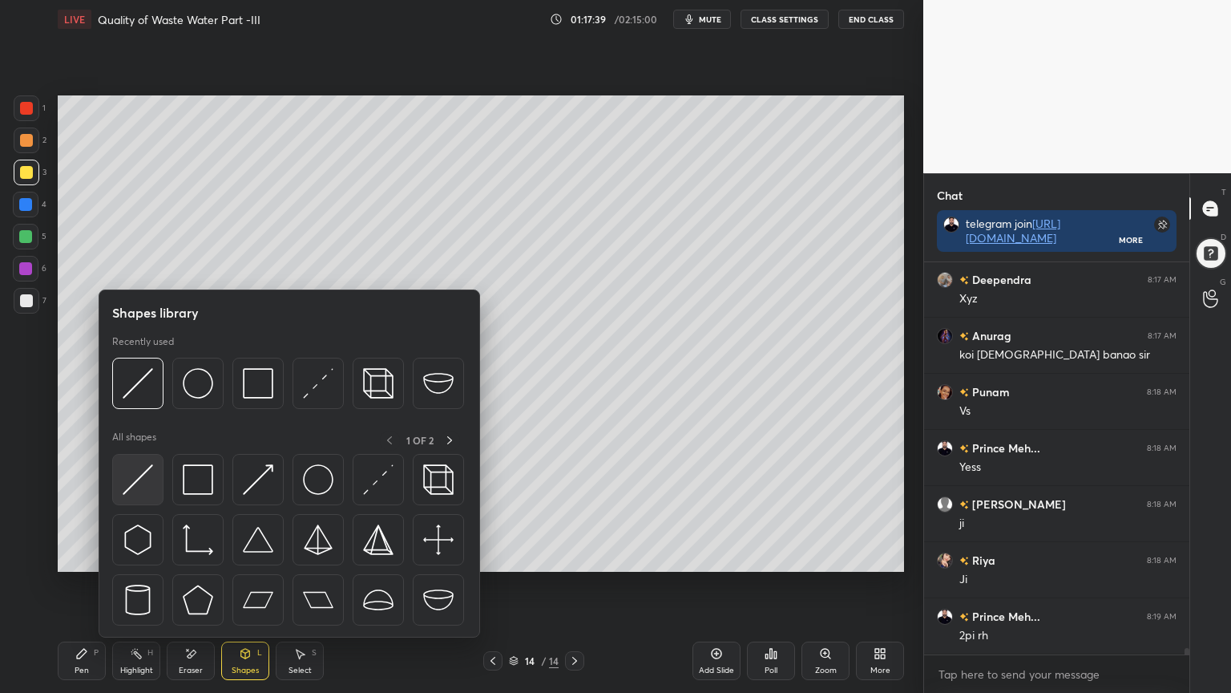
click at [129, 478] on img at bounding box center [138, 479] width 30 height 30
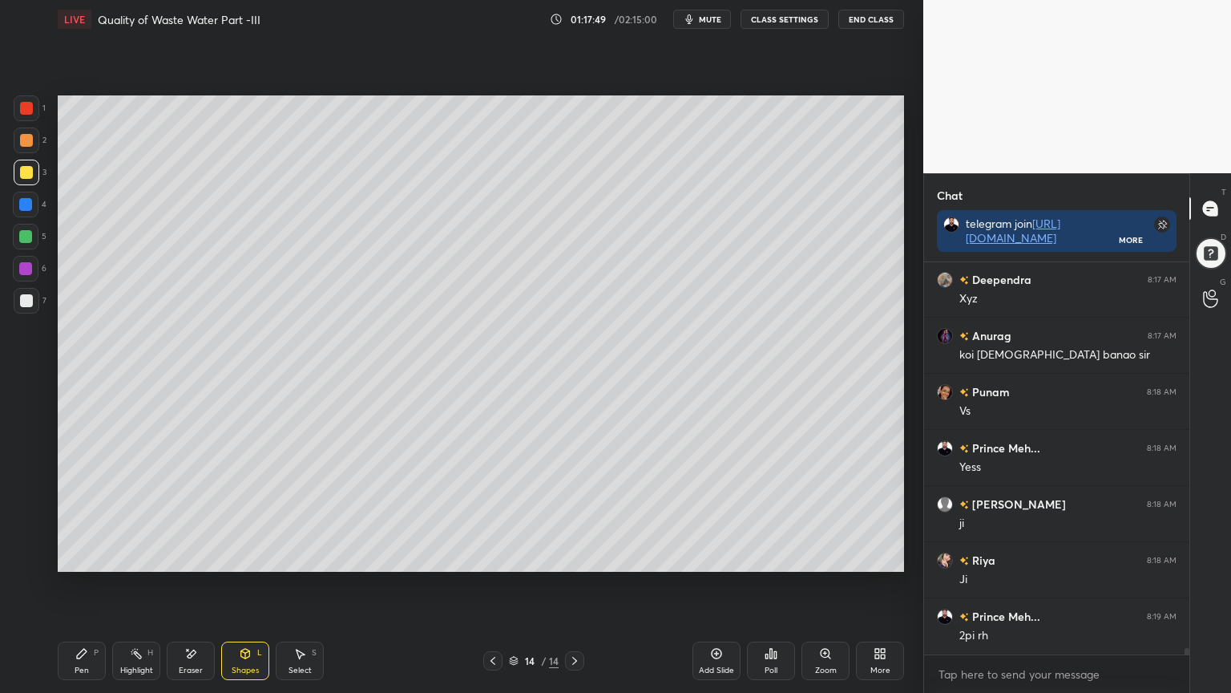
click at [252, 556] on div "Shapes L" at bounding box center [245, 660] width 48 height 38
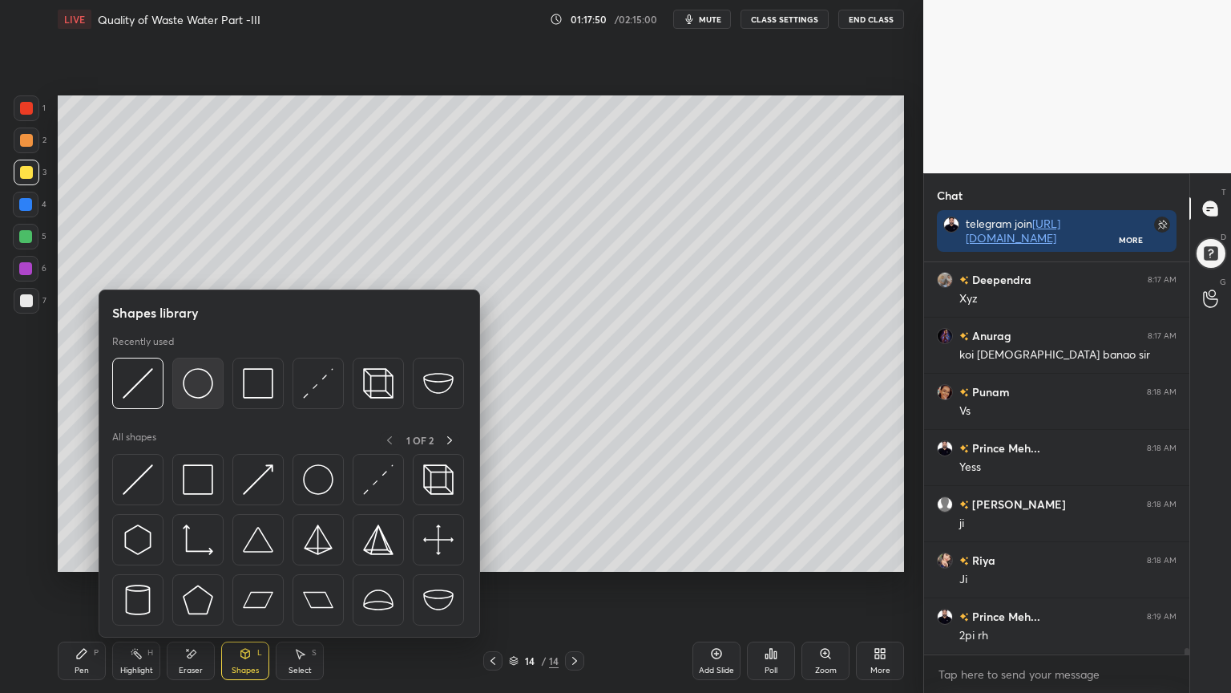
click at [191, 382] on img at bounding box center [198, 383] width 30 height 30
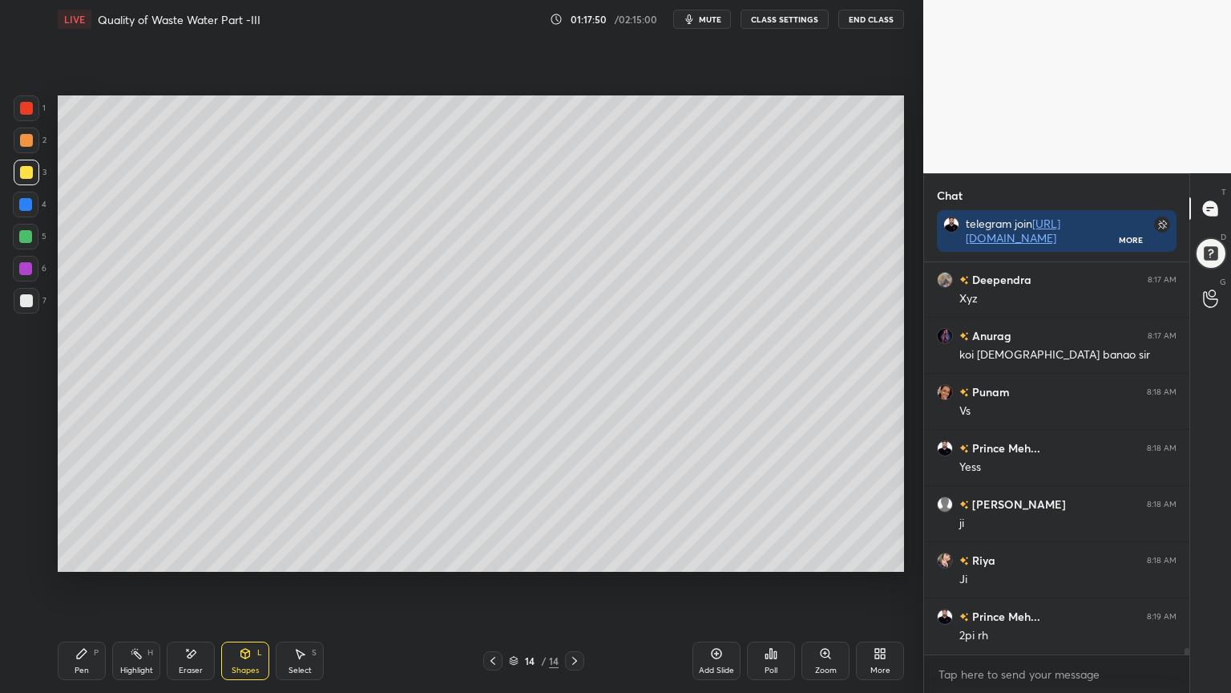
click at [250, 556] on div "Shapes L" at bounding box center [245, 660] width 48 height 38
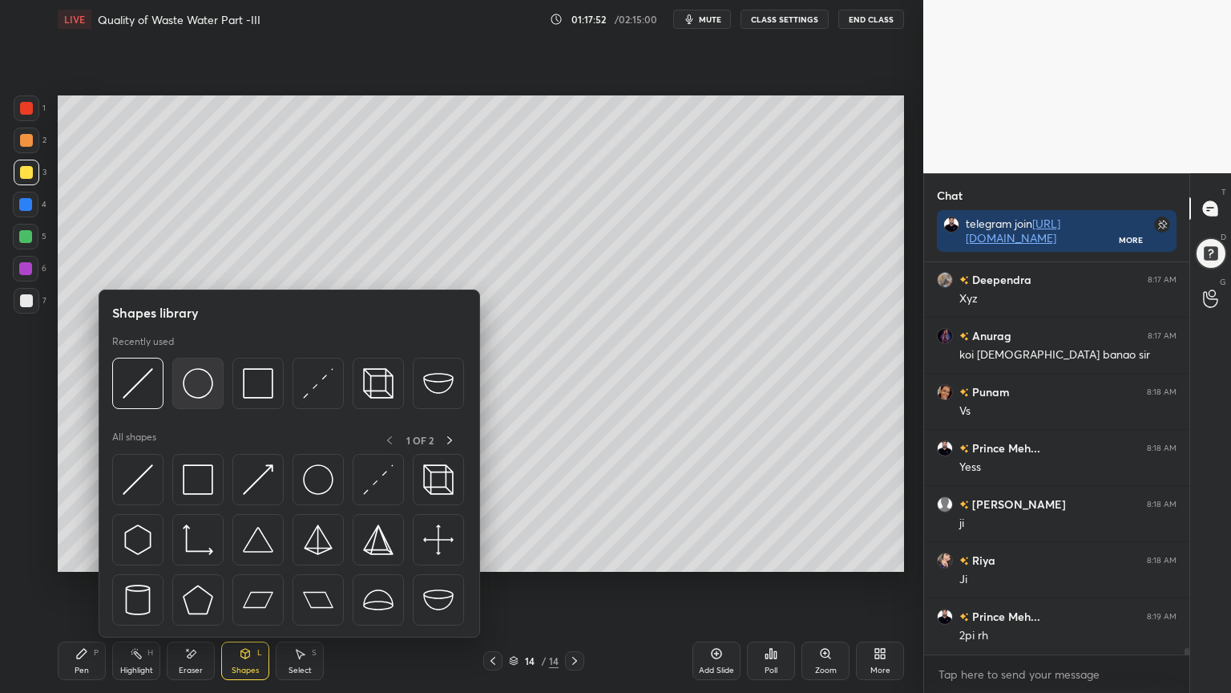
click at [200, 384] on img at bounding box center [198, 383] width 30 height 30
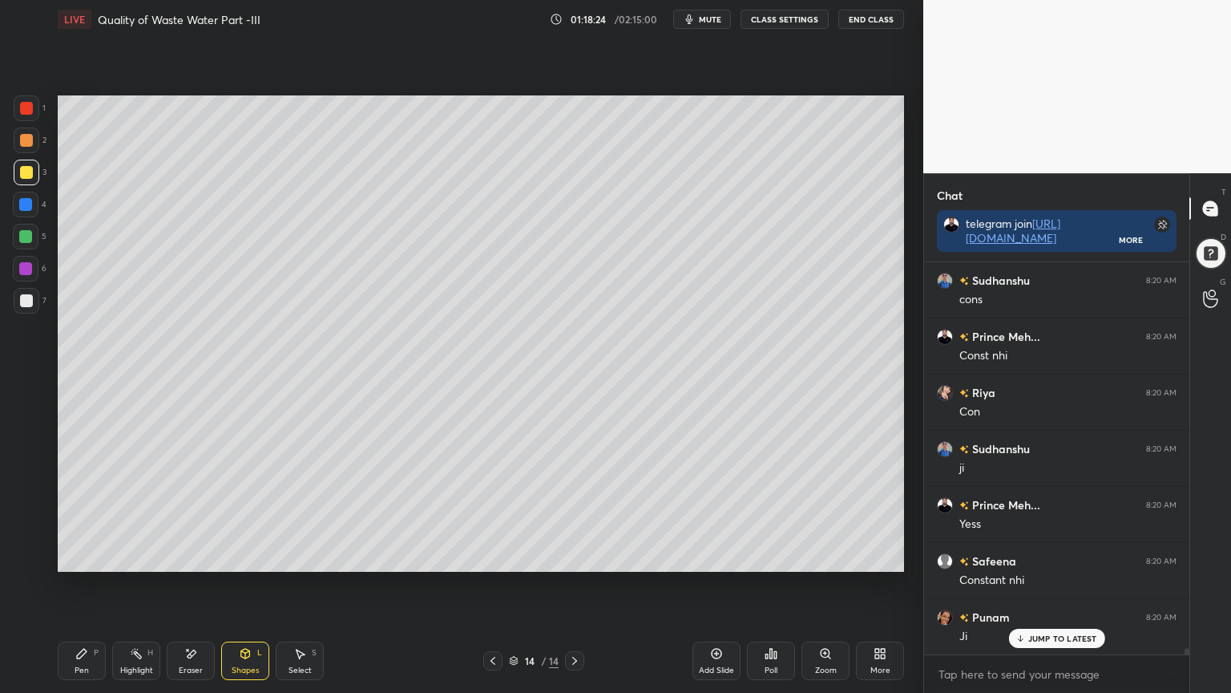
scroll to position [25000, 0]
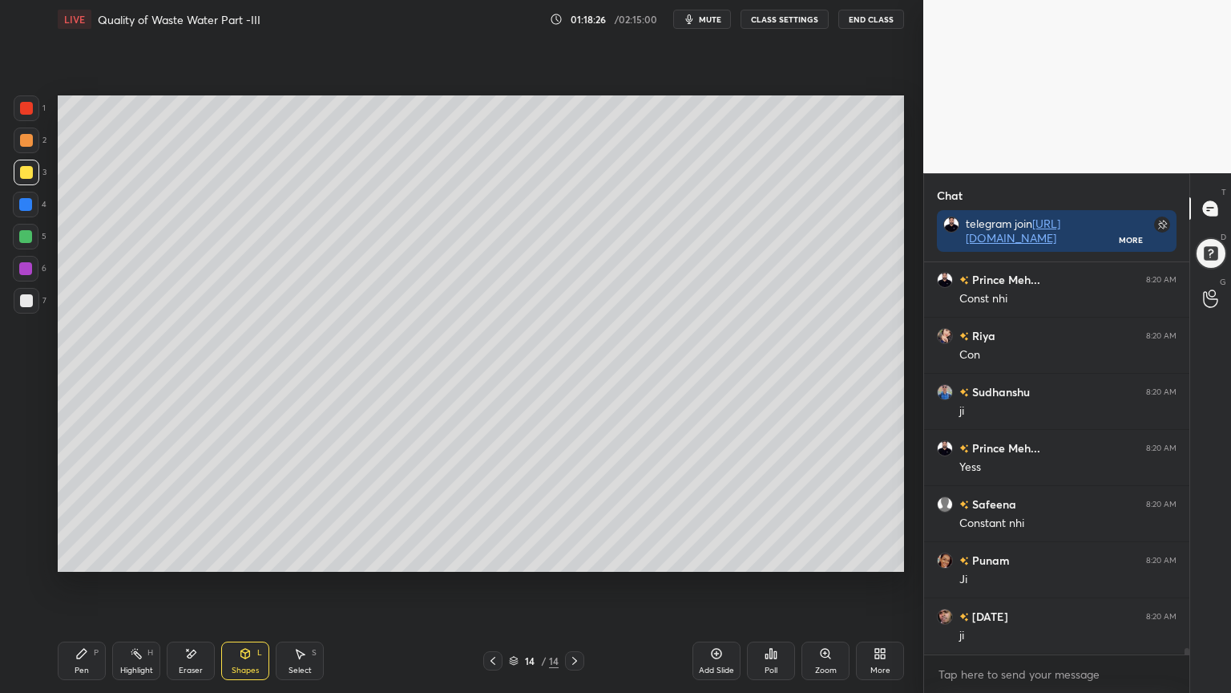
click at [80, 556] on div "Pen P" at bounding box center [82, 660] width 48 height 38
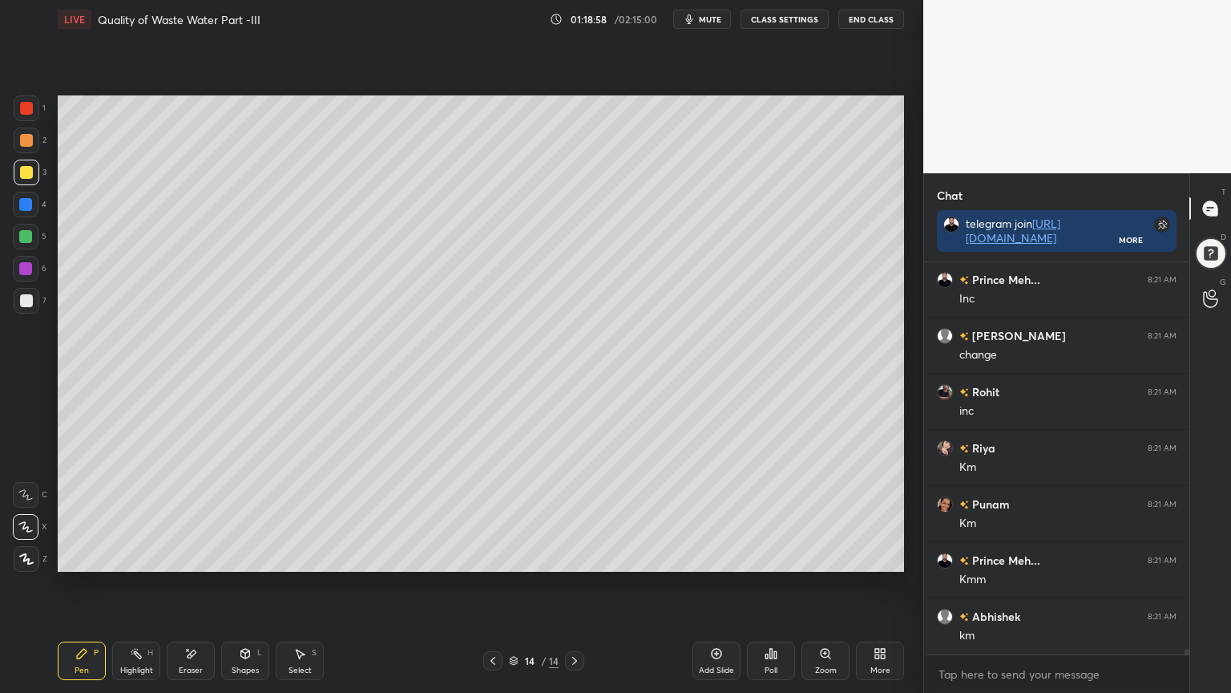
scroll to position [26065, 0]
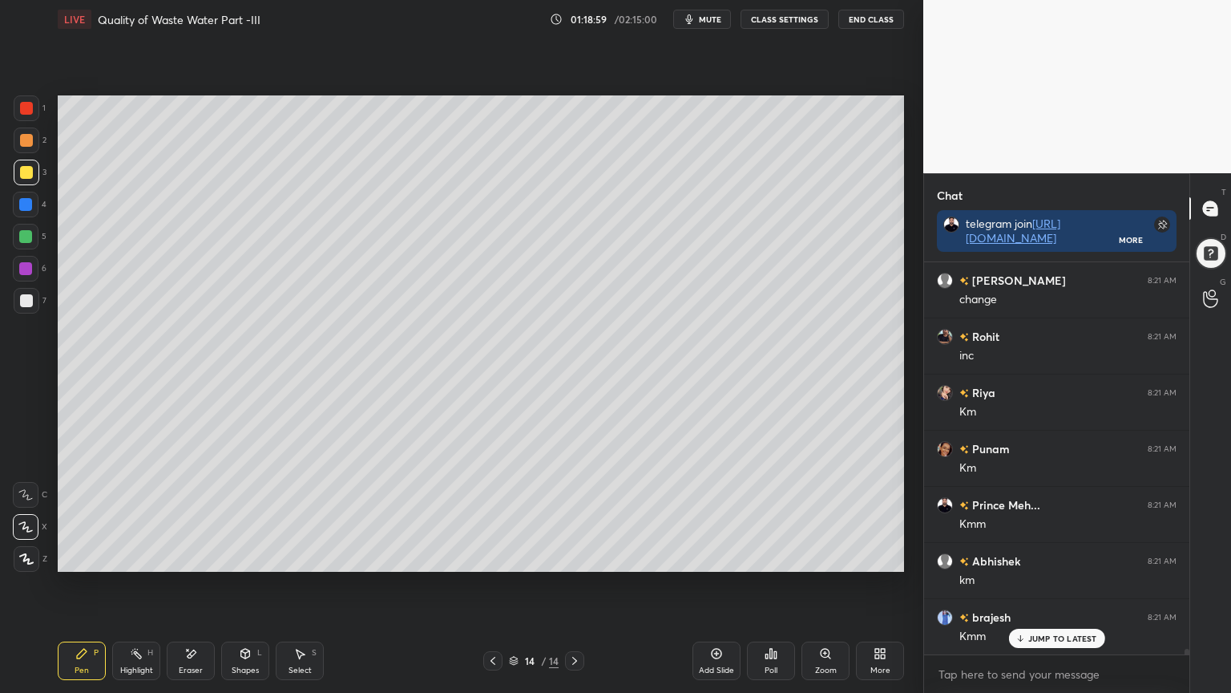
click at [81, 556] on div "Pen" at bounding box center [82, 670] width 14 height 8
click at [33, 110] on div at bounding box center [27, 108] width 26 height 26
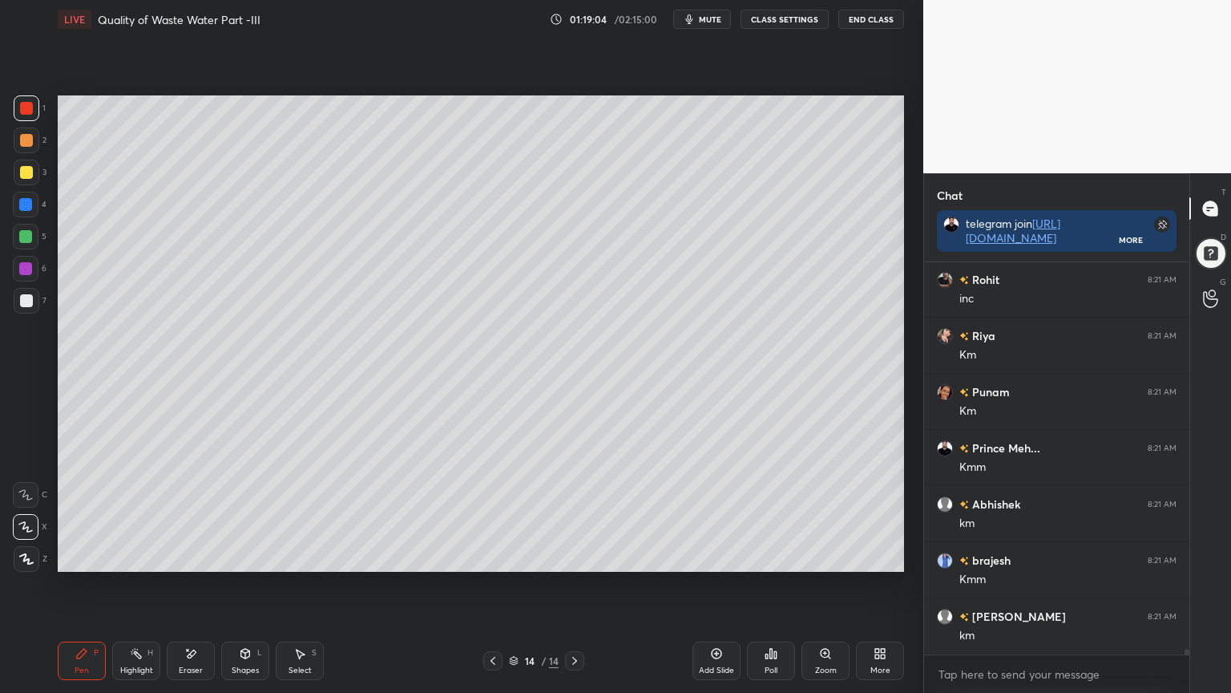
click at [38, 109] on div at bounding box center [27, 108] width 26 height 26
click at [88, 556] on div "Pen P" at bounding box center [82, 660] width 48 height 38
click at [19, 527] on icon at bounding box center [25, 526] width 14 height 11
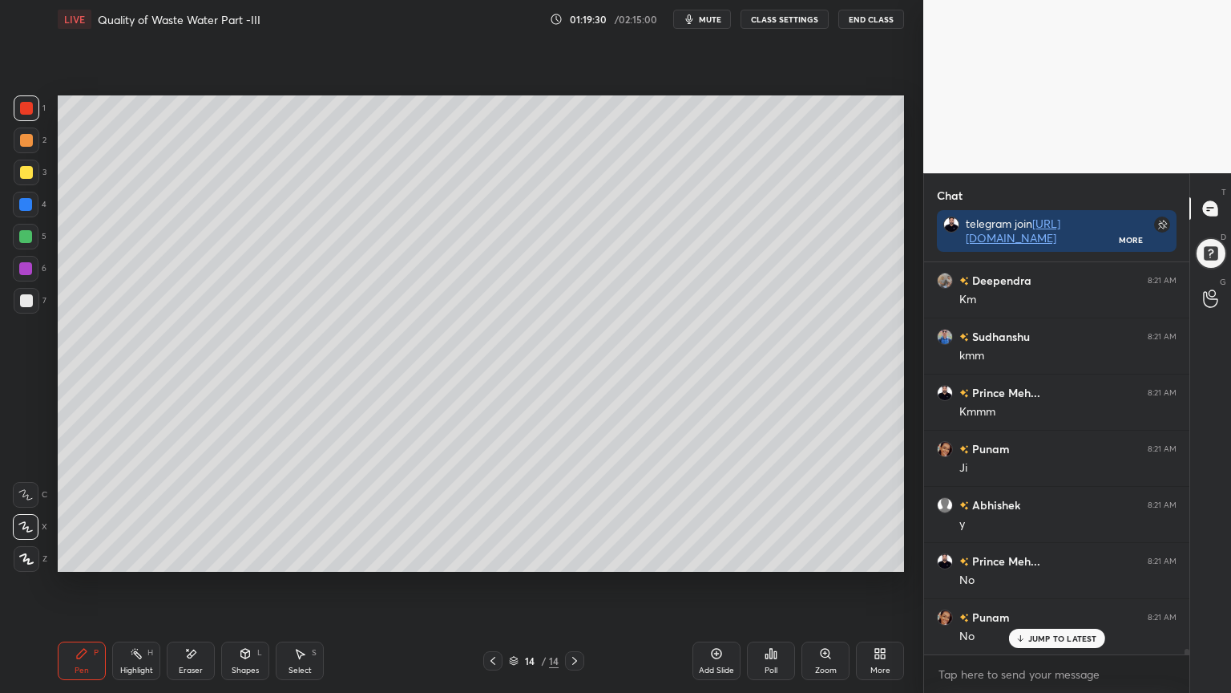
scroll to position [26683, 0]
click at [23, 99] on div at bounding box center [27, 108] width 26 height 26
click at [19, 556] on icon at bounding box center [26, 558] width 14 height 11
click at [77, 556] on div "Pen P" at bounding box center [82, 660] width 48 height 38
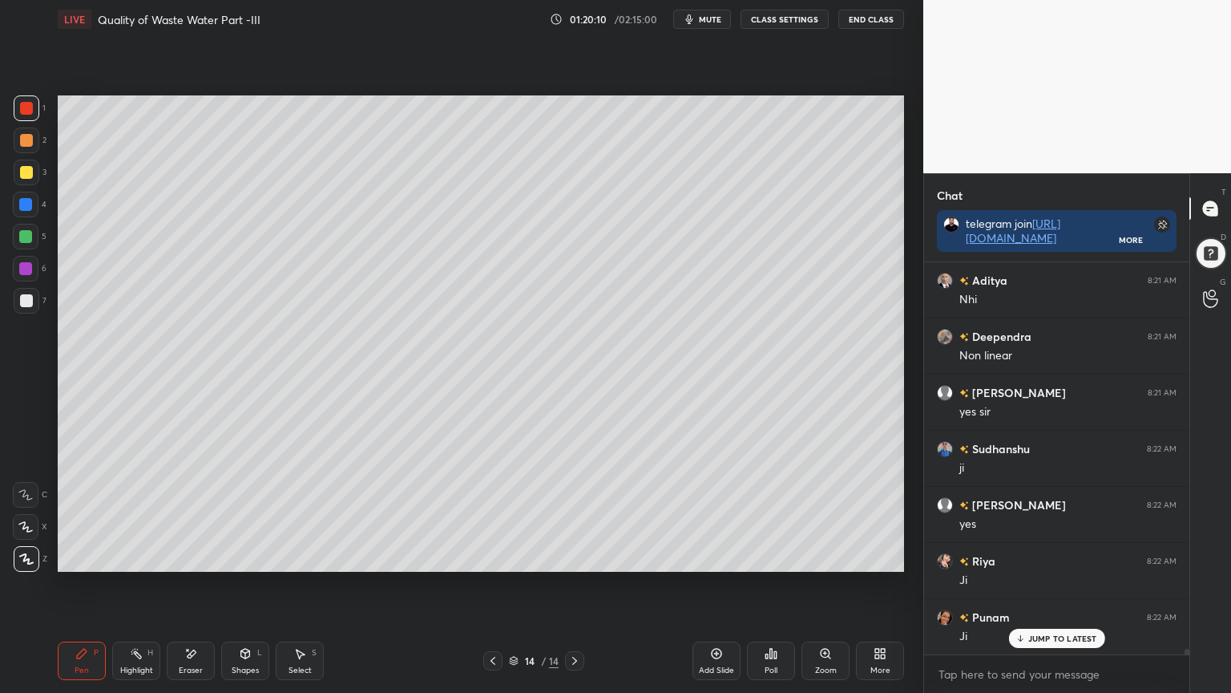
click at [26, 298] on div at bounding box center [26, 300] width 13 height 13
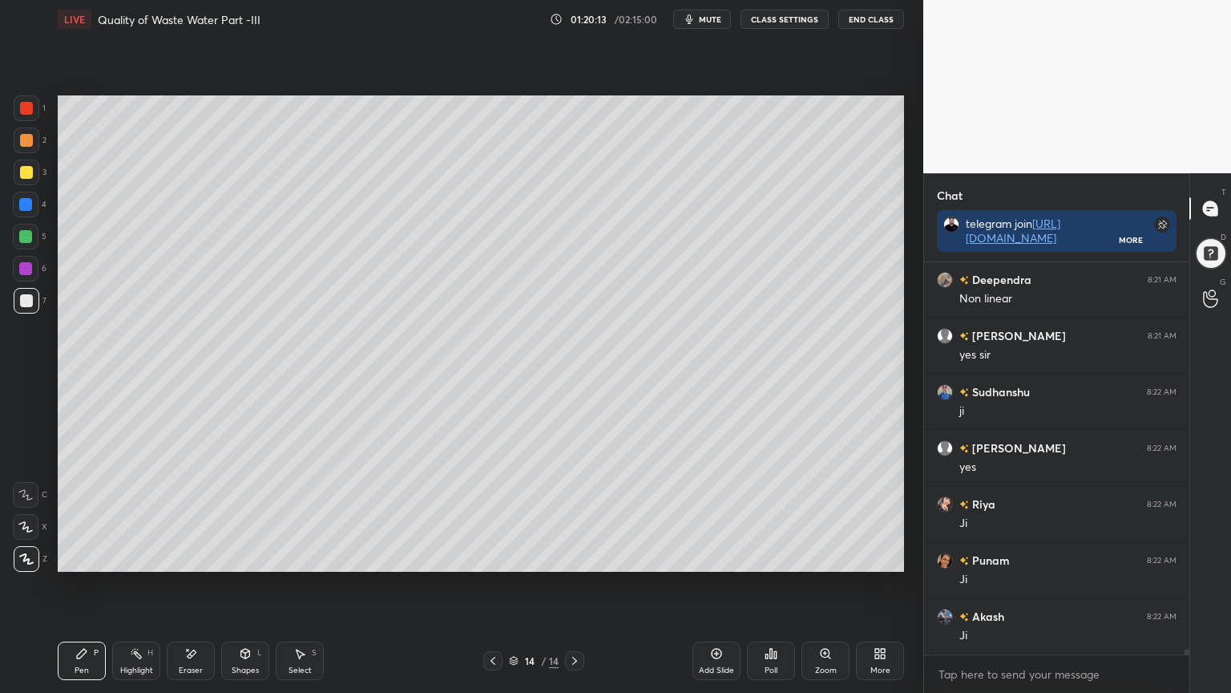
click at [20, 301] on div at bounding box center [26, 300] width 13 height 13
click at [24, 526] on icon at bounding box center [25, 527] width 13 height 10
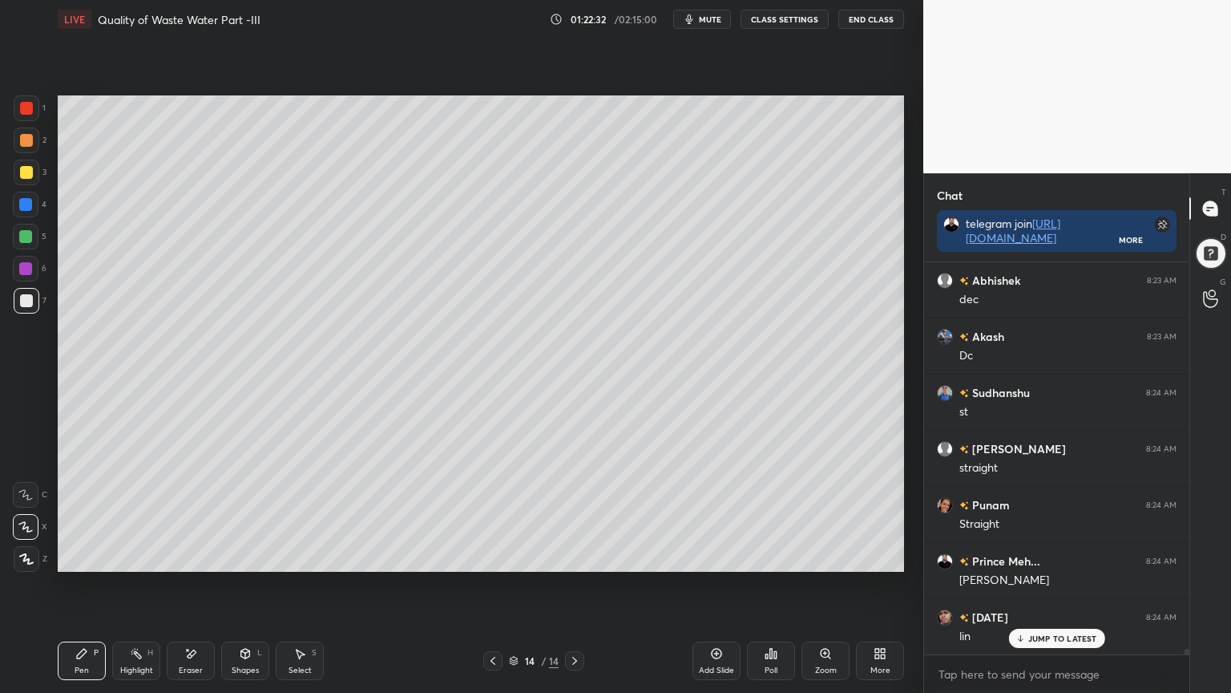
click at [22, 173] on div at bounding box center [26, 172] width 13 height 13
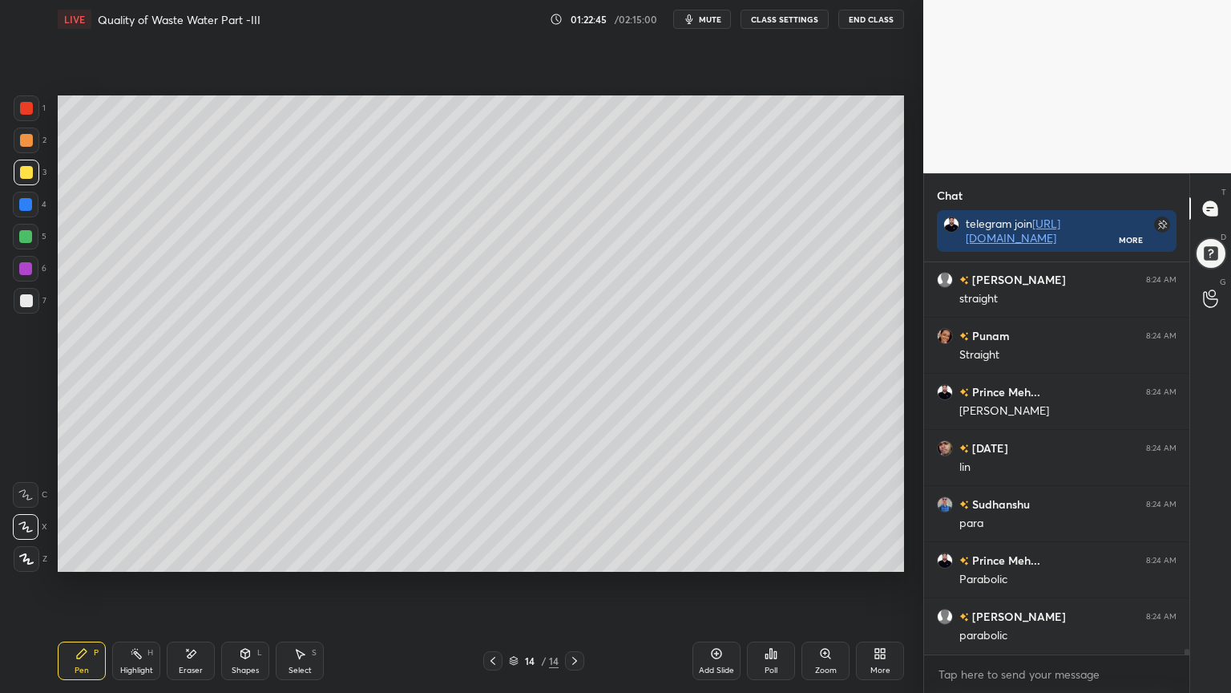
scroll to position [28422, 0]
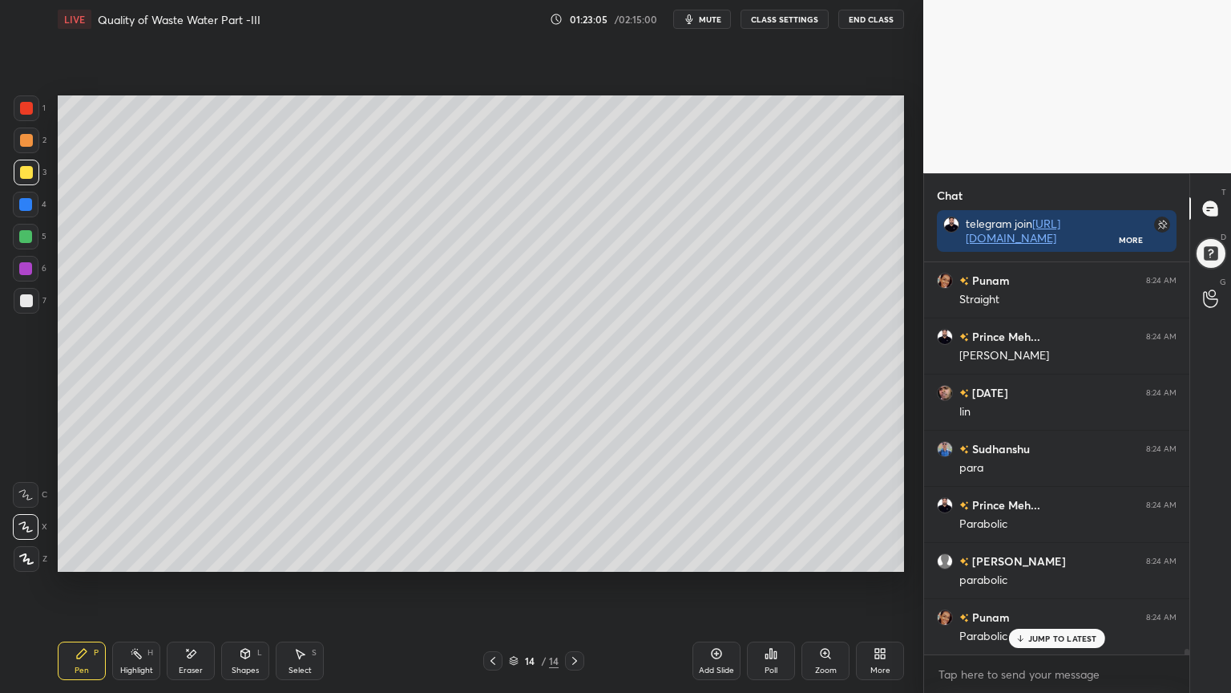
click at [729, 556] on div "Add Slide" at bounding box center [716, 670] width 35 height 8
click at [25, 299] on div at bounding box center [26, 300] width 13 height 13
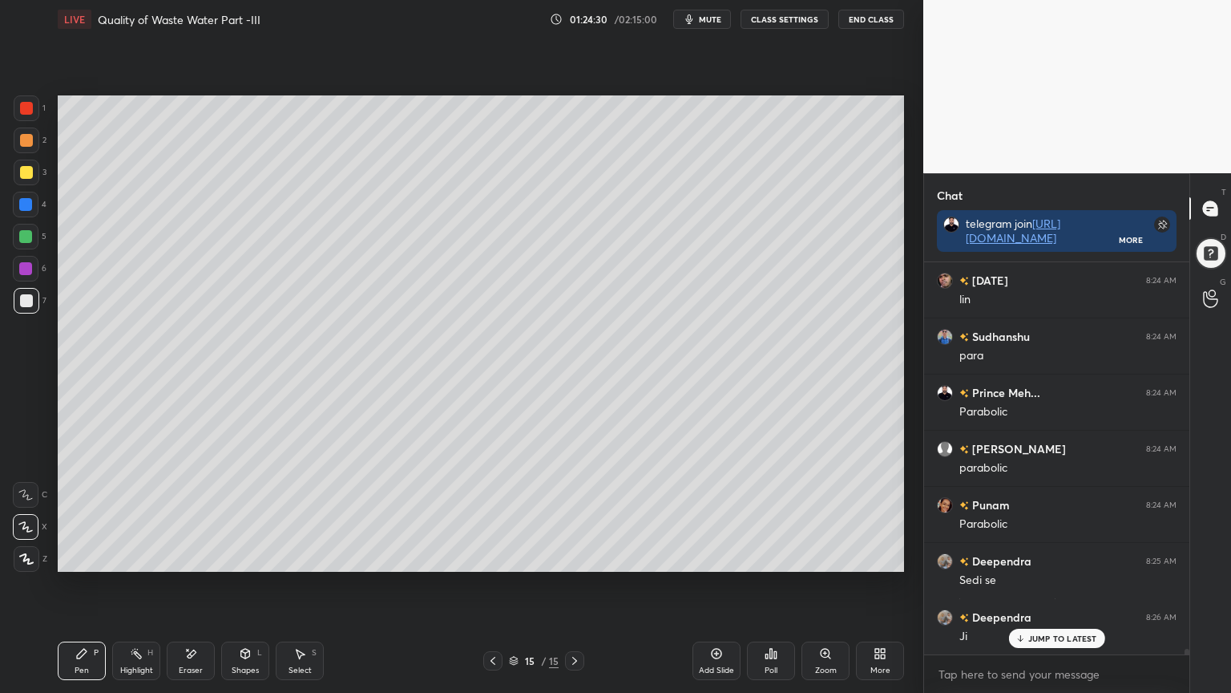
scroll to position [355, 261]
click at [1059, 556] on p "JUMP TO LATEST" at bounding box center [1062, 605] width 69 height 10
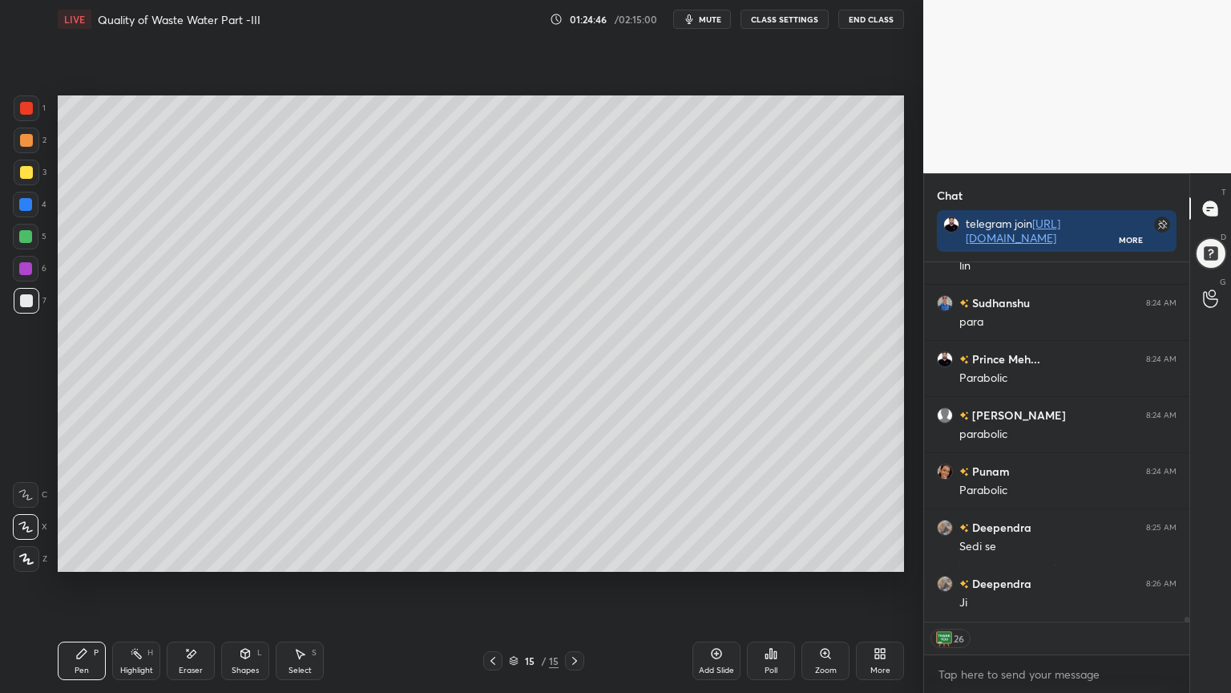
click at [22, 168] on div at bounding box center [26, 172] width 13 height 13
click at [30, 556] on icon at bounding box center [26, 558] width 14 height 11
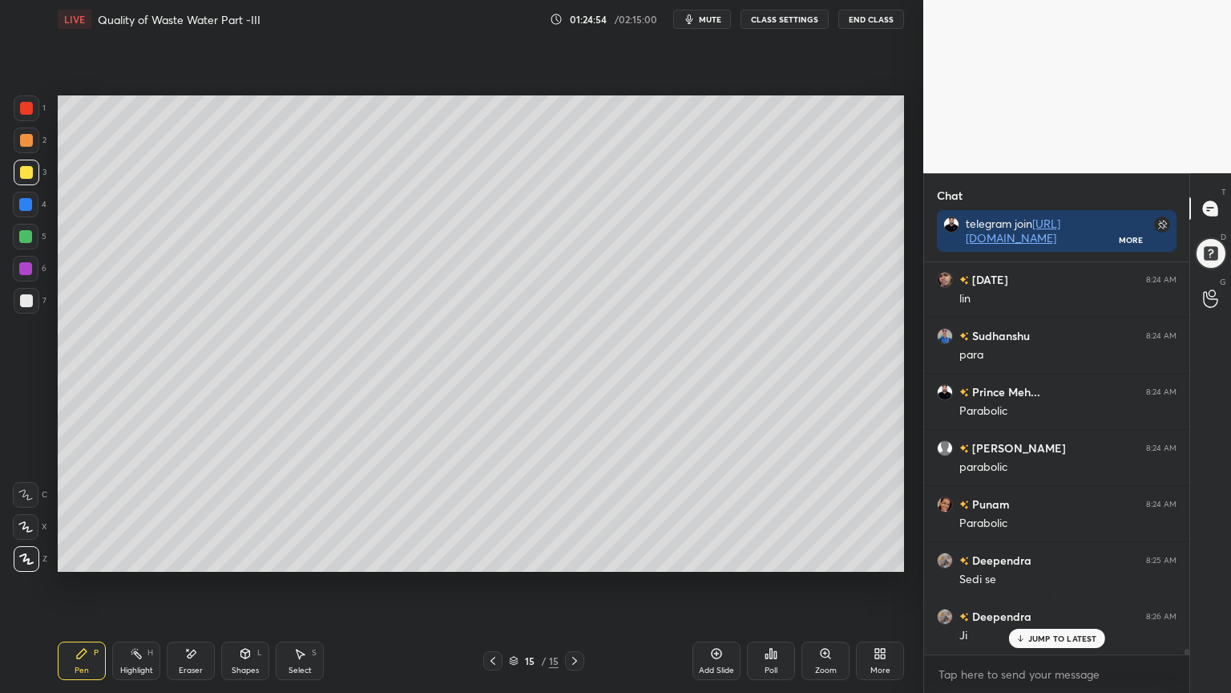
scroll to position [5, 5]
click at [188, 556] on icon at bounding box center [190, 654] width 13 height 14
click at [84, 556] on icon at bounding box center [82, 653] width 10 height 10
click at [225, 556] on div "Pen P Highlight H Eraser Shapes L Select S 15 / 15 Add Slide Poll Zoom More" at bounding box center [481, 660] width 846 height 64
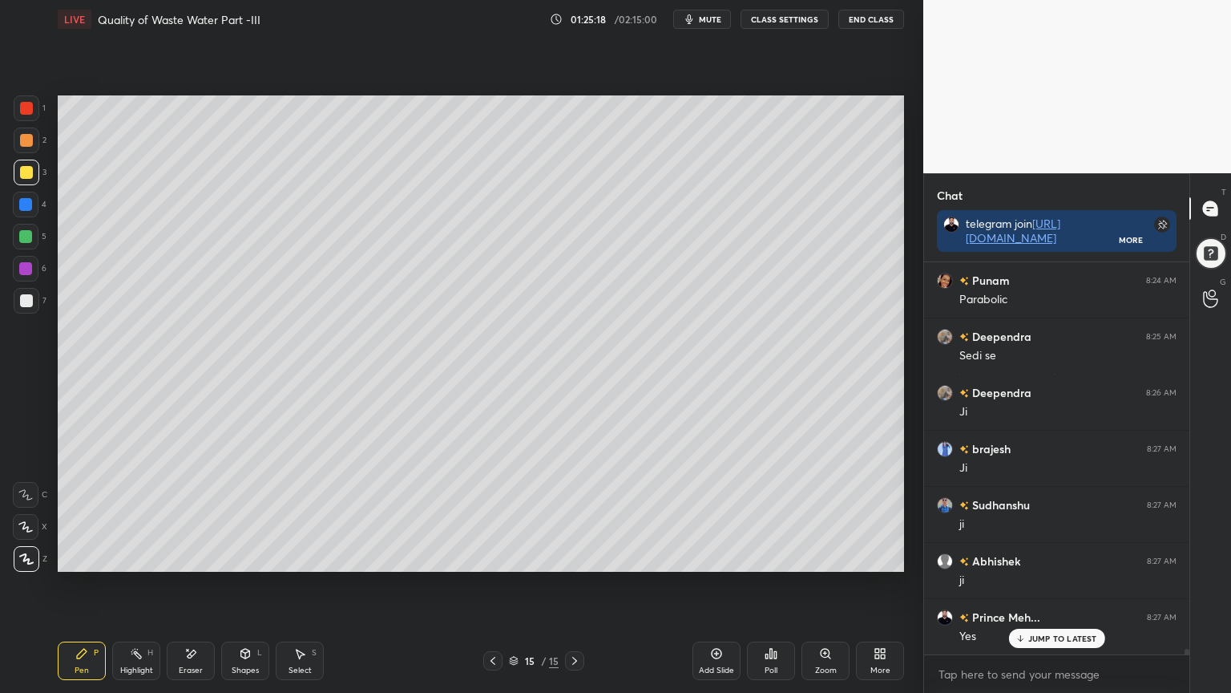
click at [244, 556] on icon at bounding box center [245, 653] width 13 height 13
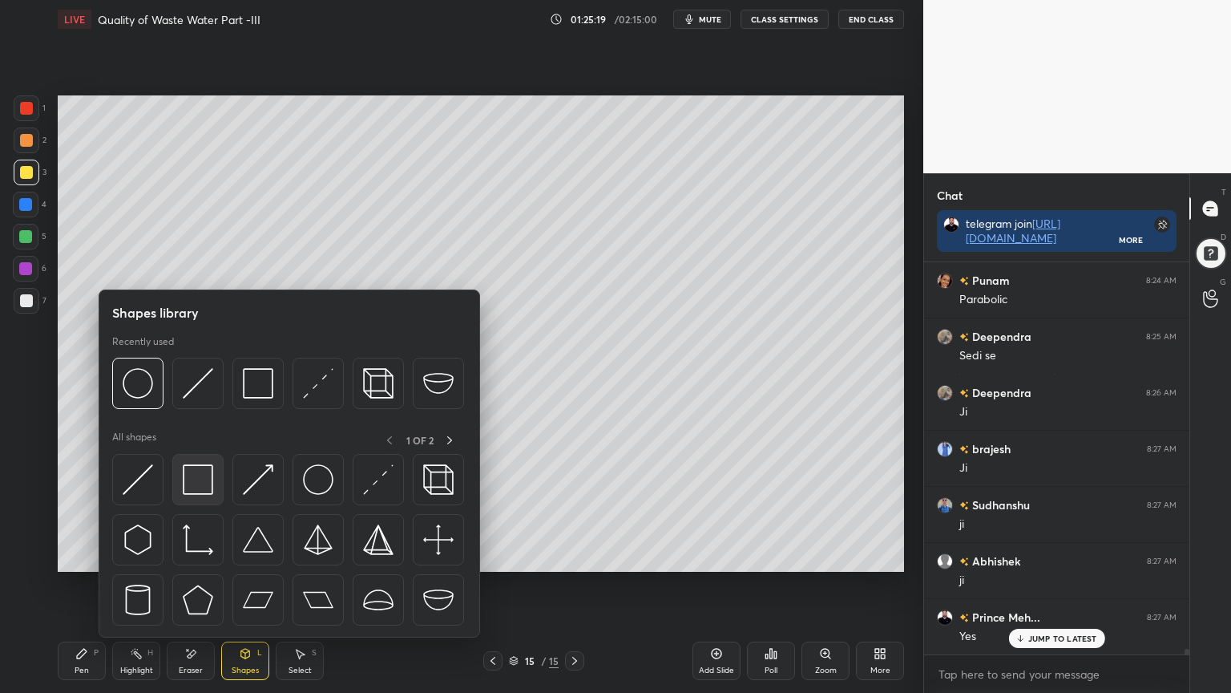
click at [194, 483] on img at bounding box center [198, 479] width 30 height 30
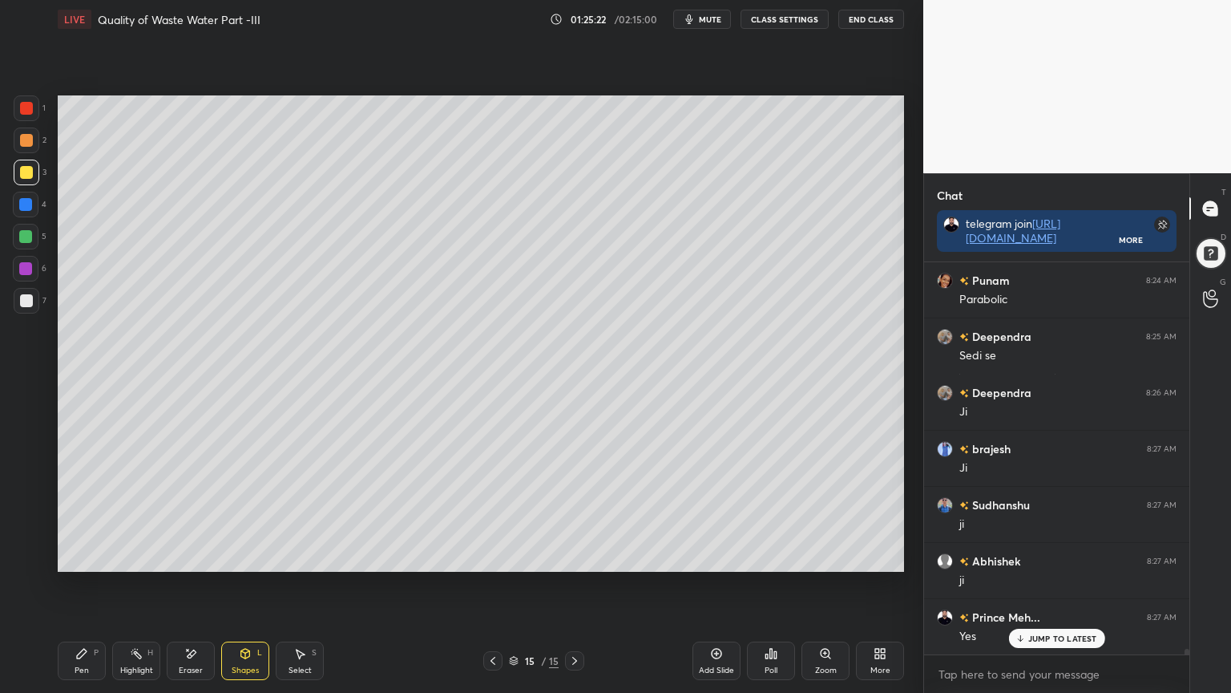
click at [103, 556] on div "Pen P" at bounding box center [82, 660] width 48 height 38
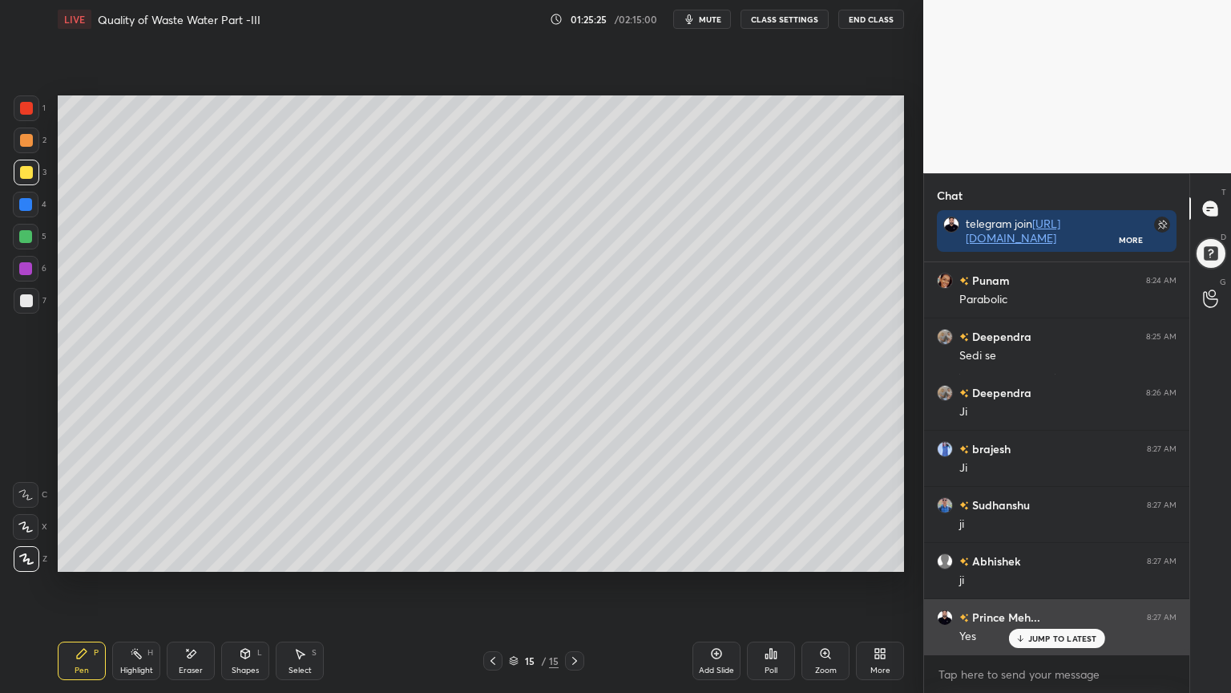
click at [1050, 556] on p "JUMP TO LATEST" at bounding box center [1062, 638] width 69 height 10
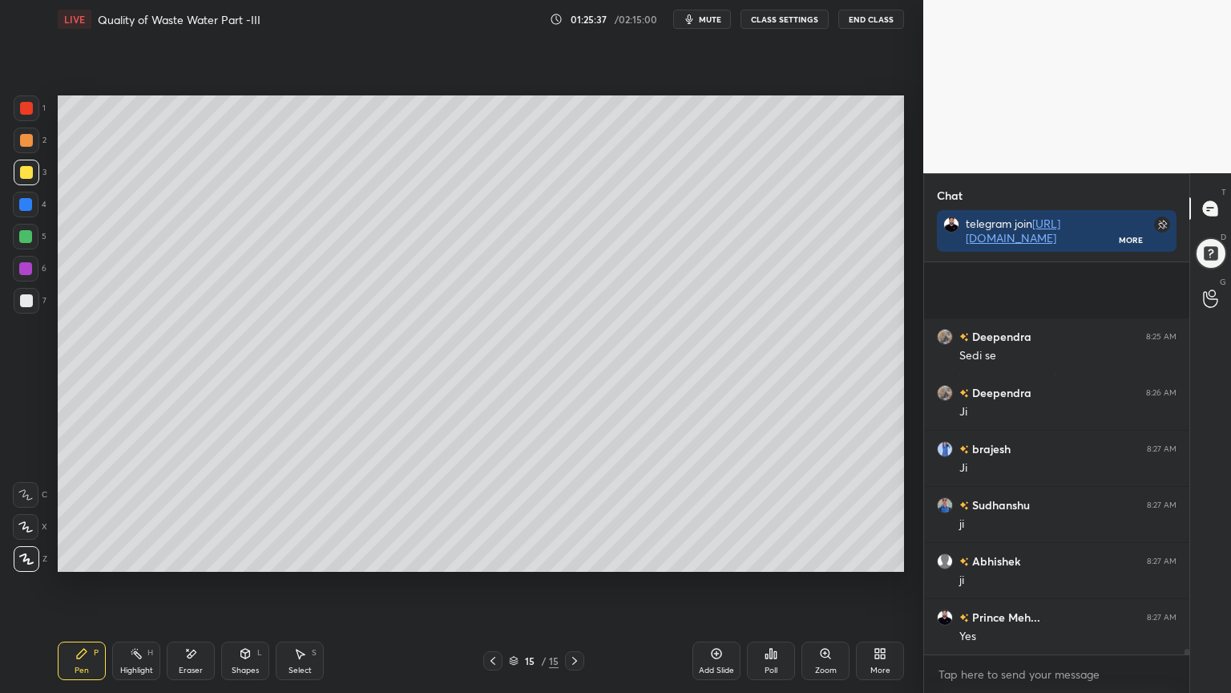
scroll to position [28815, 0]
click at [492, 556] on icon at bounding box center [493, 661] width 5 height 8
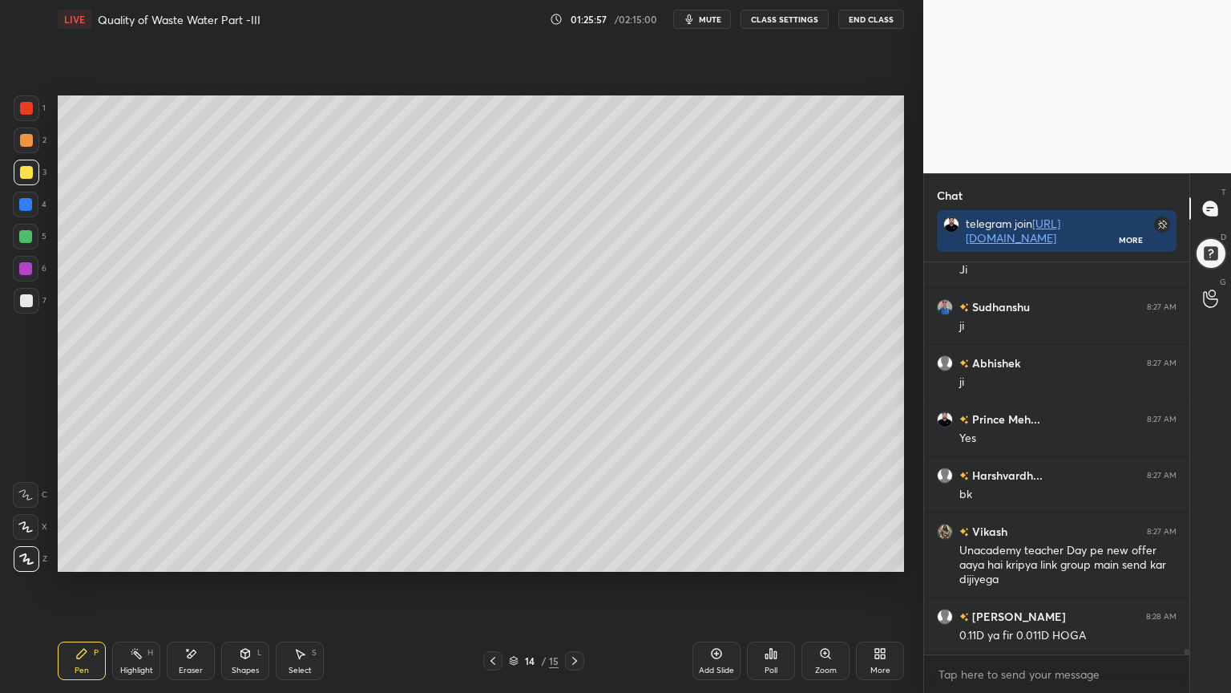
scroll to position [29025, 0]
click at [1068, 556] on p "JUMP TO LATEST" at bounding box center [1062, 638] width 69 height 10
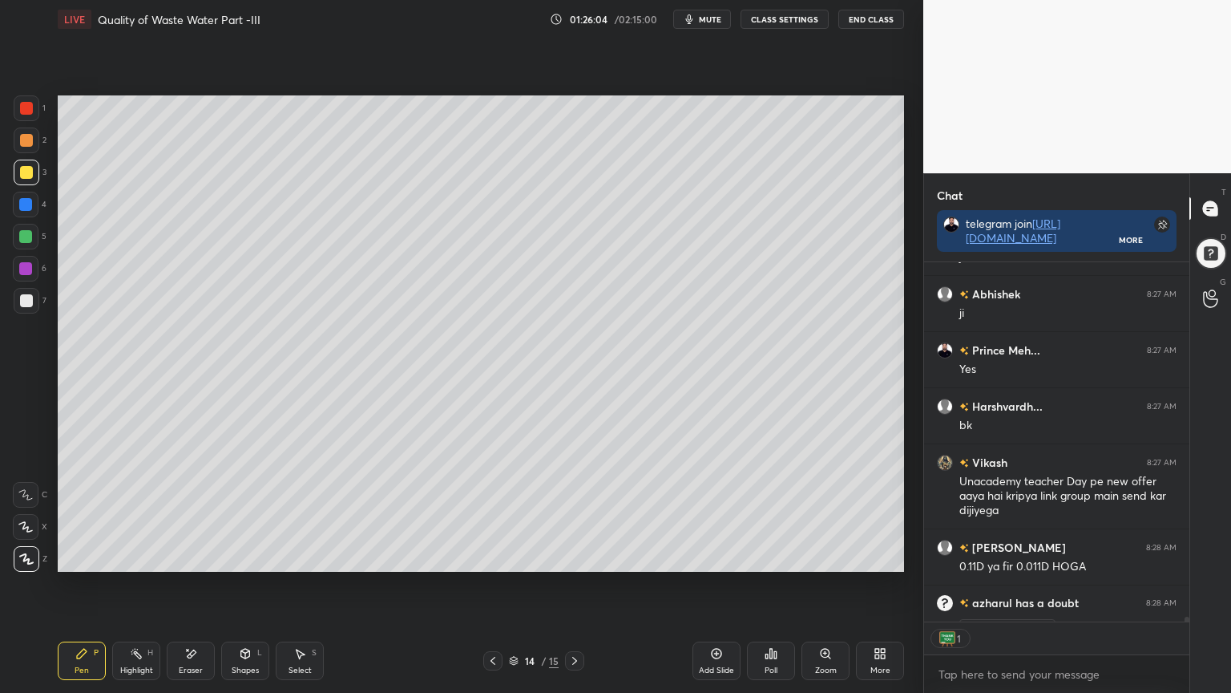
scroll to position [26854, 0]
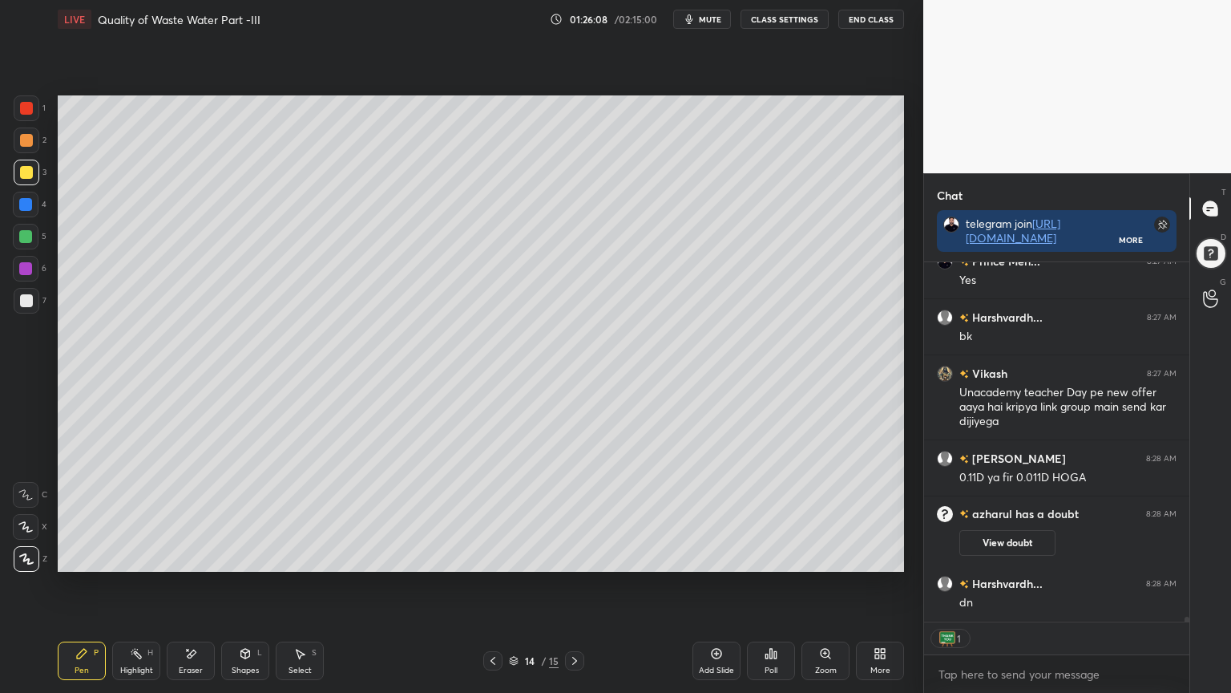
click at [575, 556] on icon at bounding box center [574, 661] width 5 height 8
click at [494, 556] on div at bounding box center [492, 660] width 19 height 19
click at [571, 556] on icon at bounding box center [574, 660] width 13 height 13
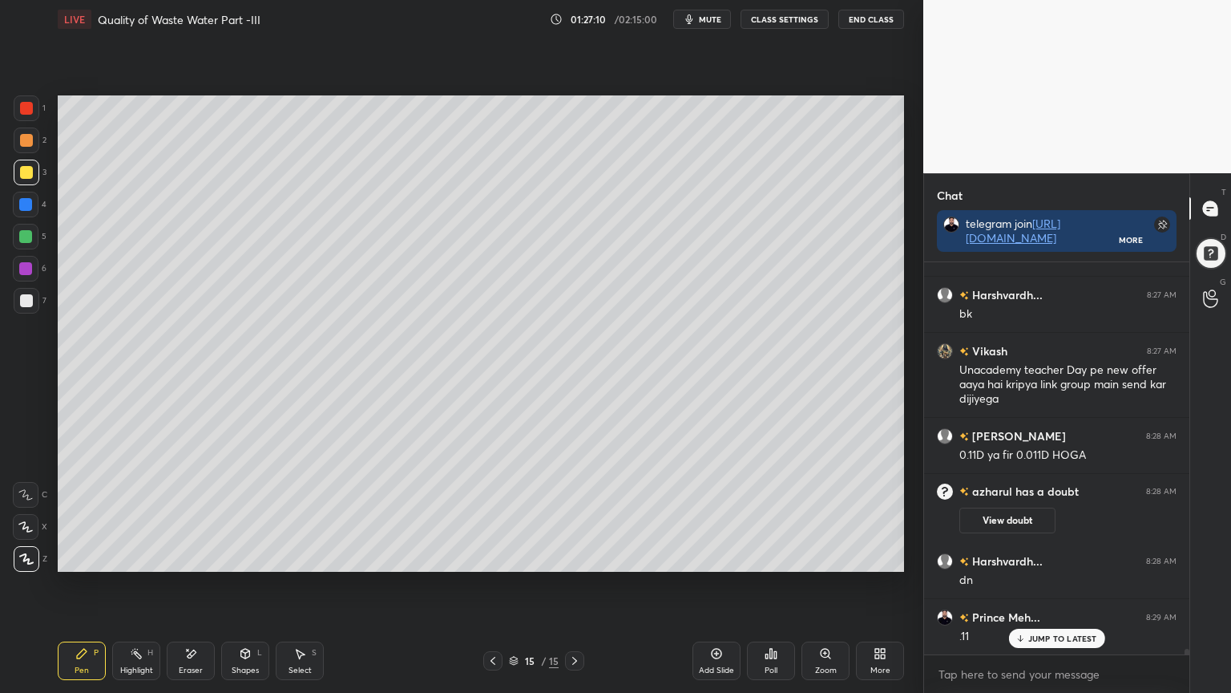
scroll to position [26933, 0]
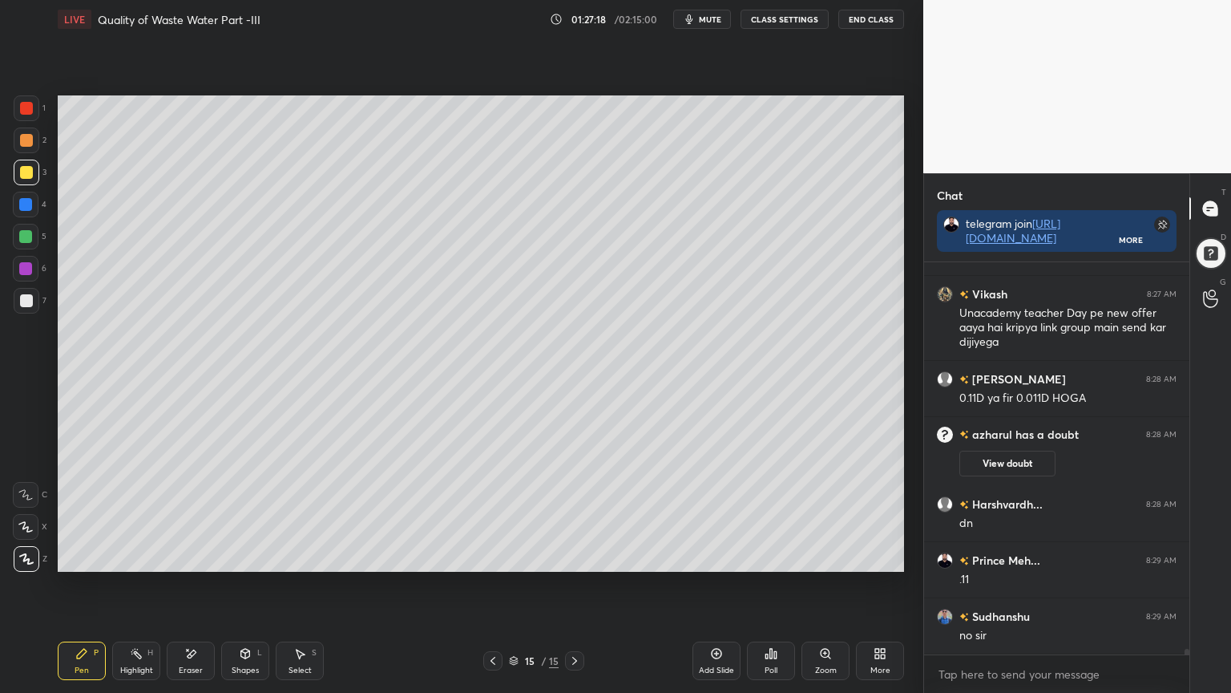
click at [717, 556] on div "Add Slide" at bounding box center [717, 660] width 48 height 38
click at [28, 106] on div at bounding box center [26, 108] width 13 height 13
click at [27, 556] on icon at bounding box center [26, 558] width 14 height 11
click at [84, 556] on div "Pen" at bounding box center [82, 670] width 14 height 8
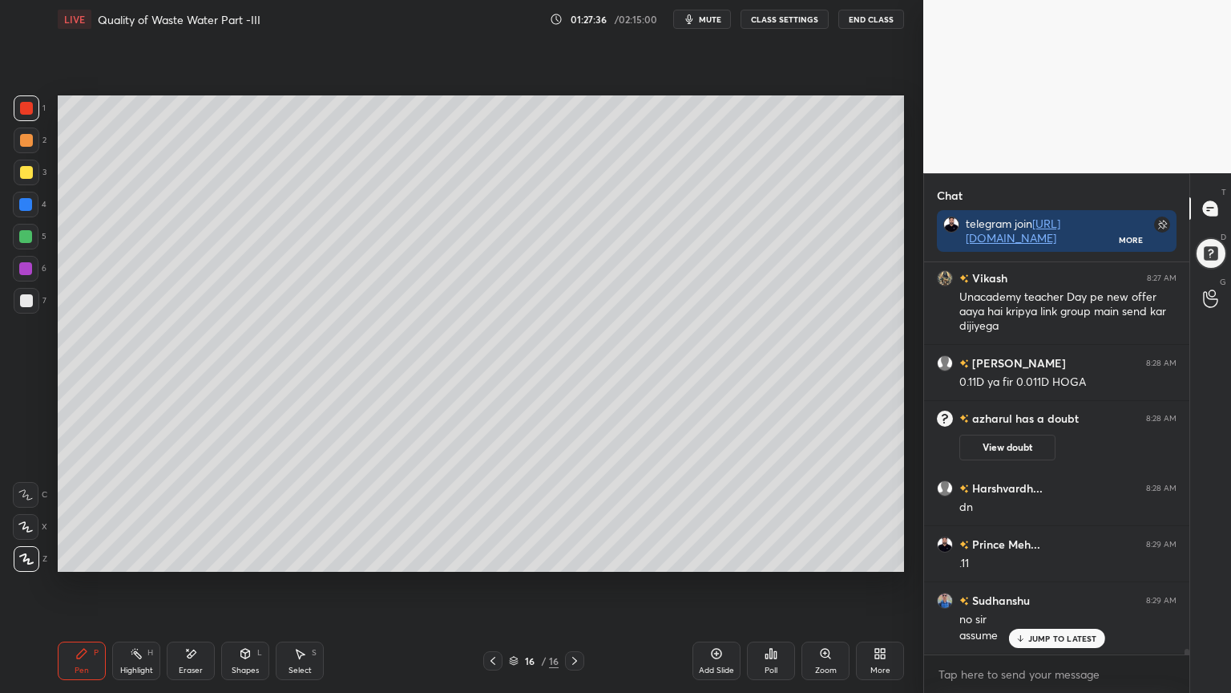
scroll to position [27004, 0]
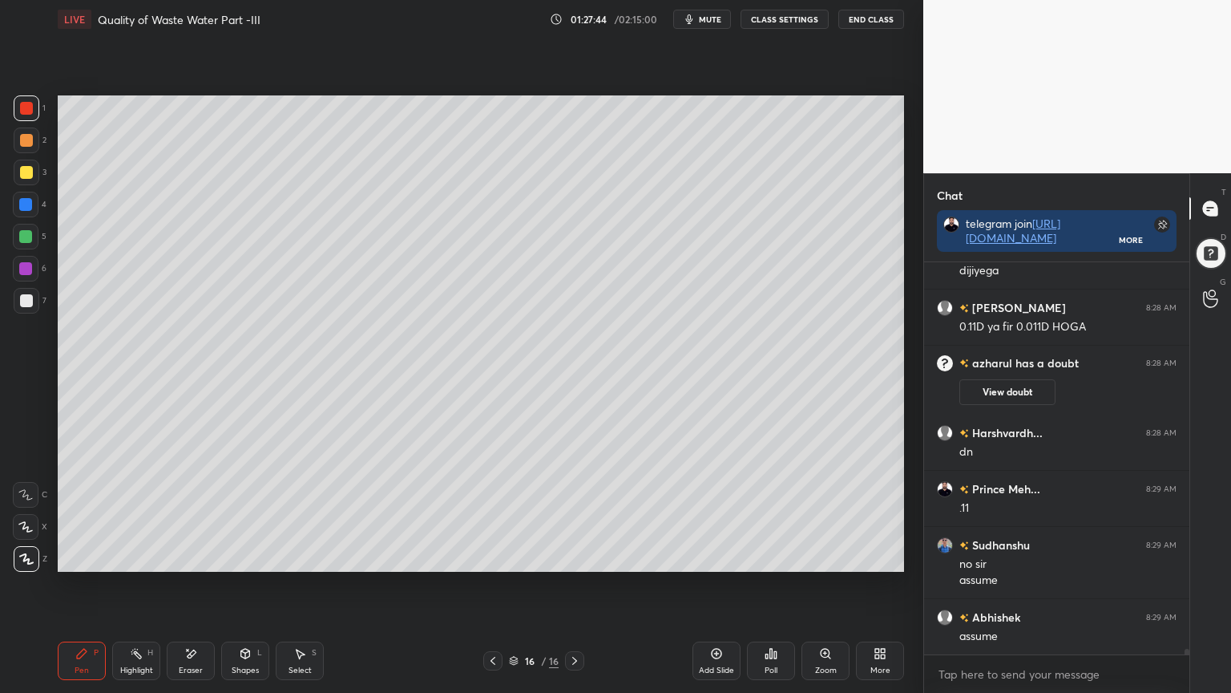
click at [238, 556] on div "Shapes" at bounding box center [245, 670] width 27 height 8
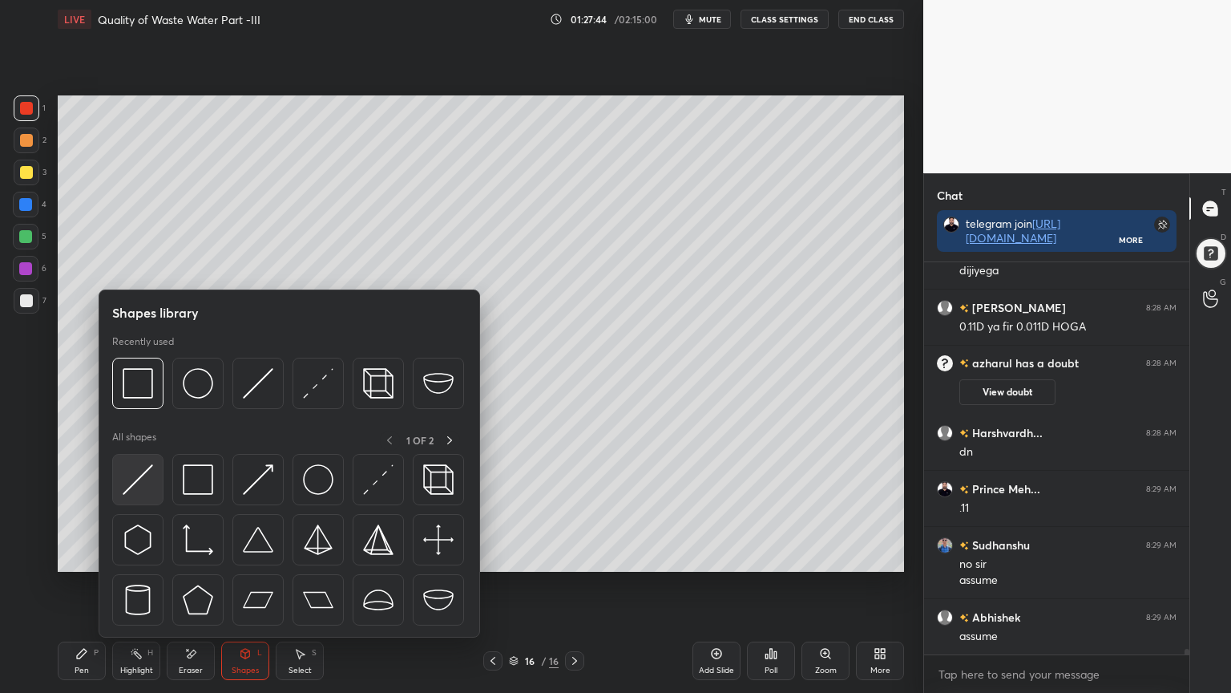
click at [135, 490] on img at bounding box center [138, 479] width 30 height 30
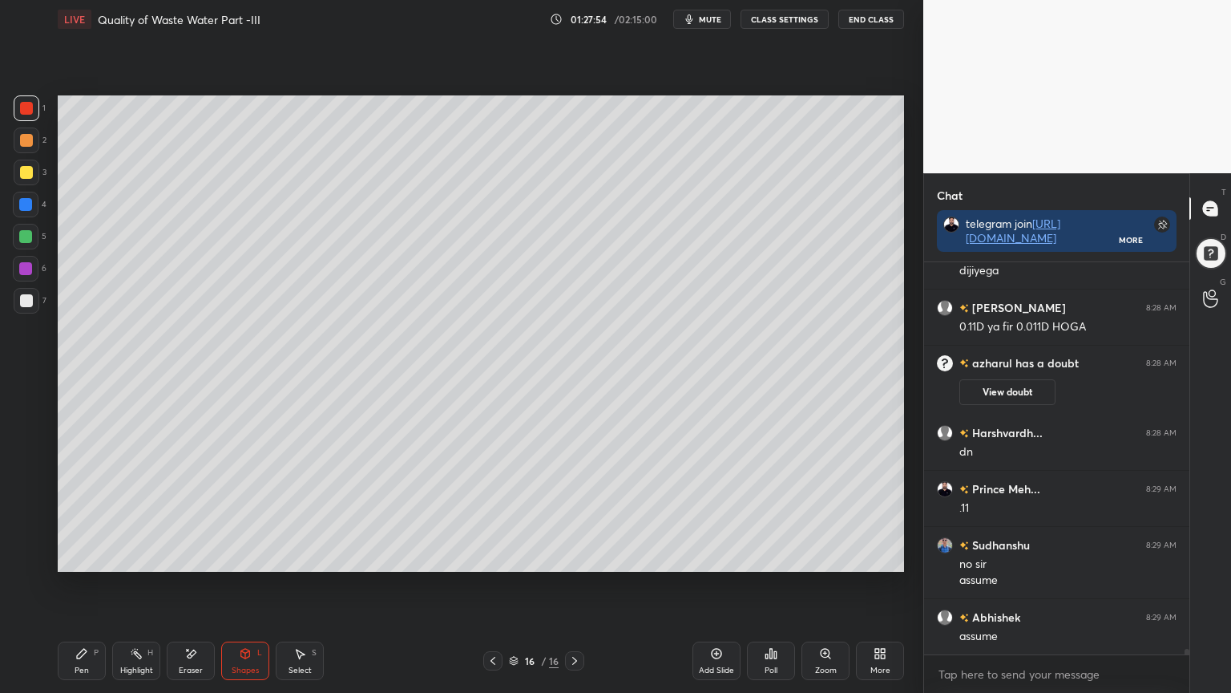
click at [80, 556] on div "Pen" at bounding box center [82, 670] width 14 height 8
click at [26, 171] on div at bounding box center [26, 172] width 13 height 13
click at [25, 556] on icon at bounding box center [26, 559] width 13 height 10
click at [237, 556] on div "Shapes L" at bounding box center [245, 660] width 48 height 38
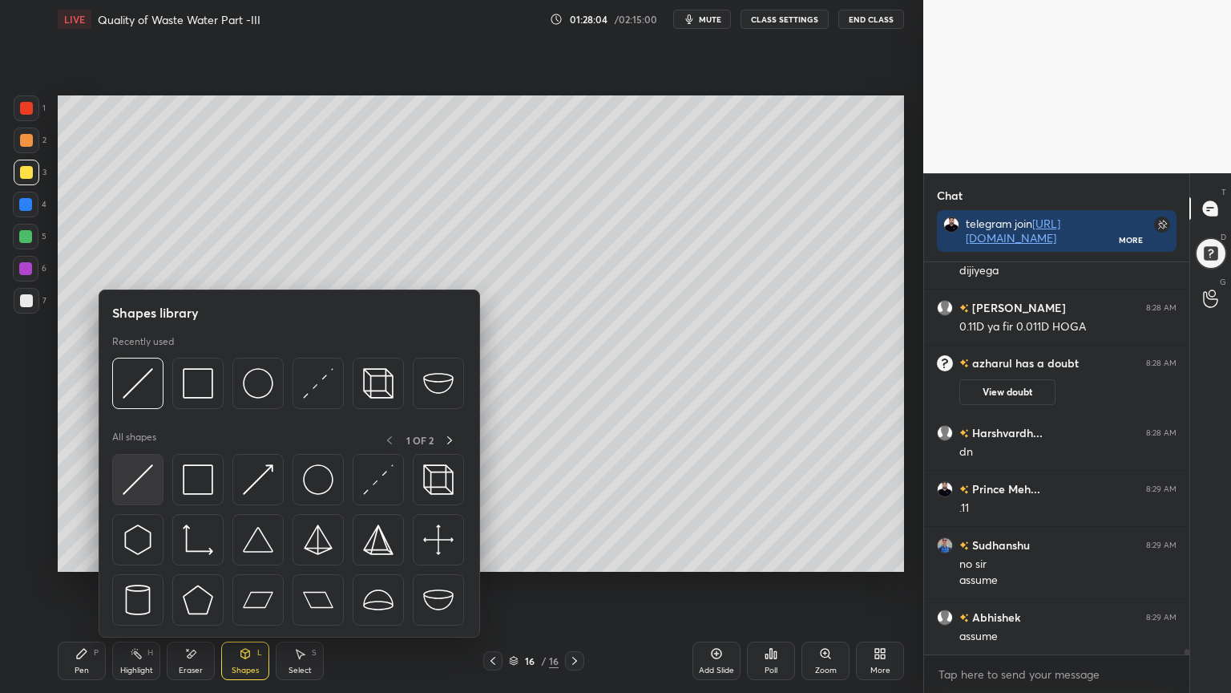
click at [120, 487] on div at bounding box center [137, 479] width 51 height 51
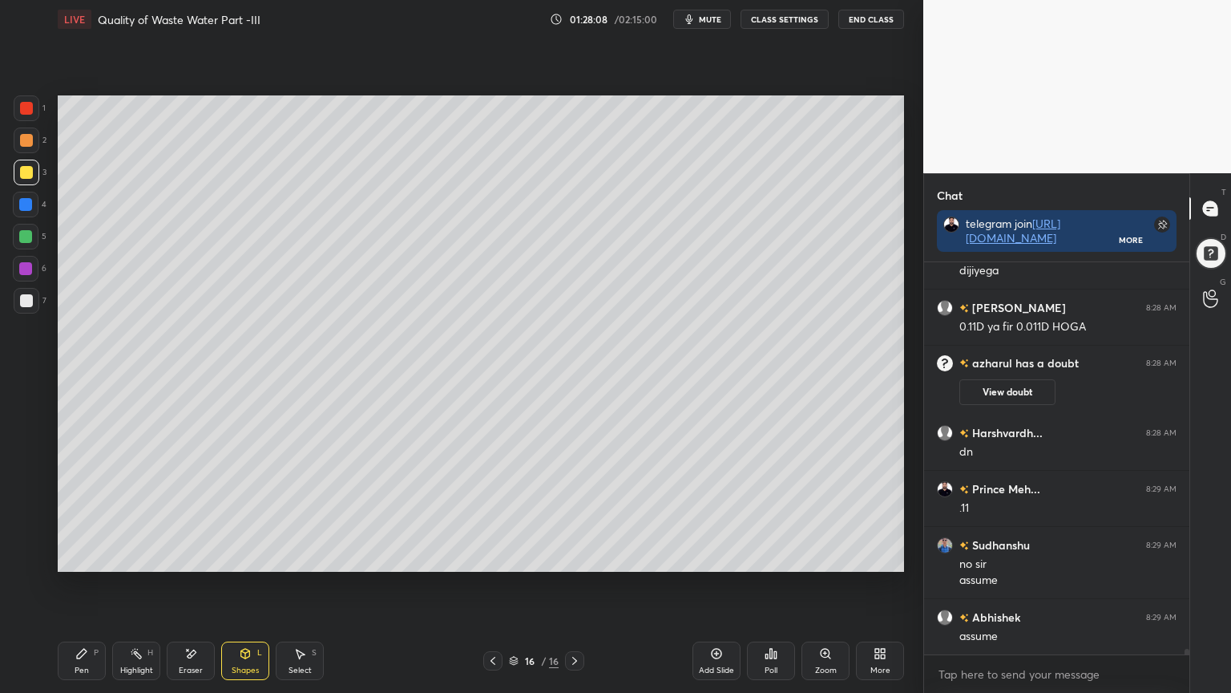
click at [83, 556] on div "Pen" at bounding box center [82, 670] width 14 height 8
click at [24, 302] on div at bounding box center [26, 300] width 13 height 13
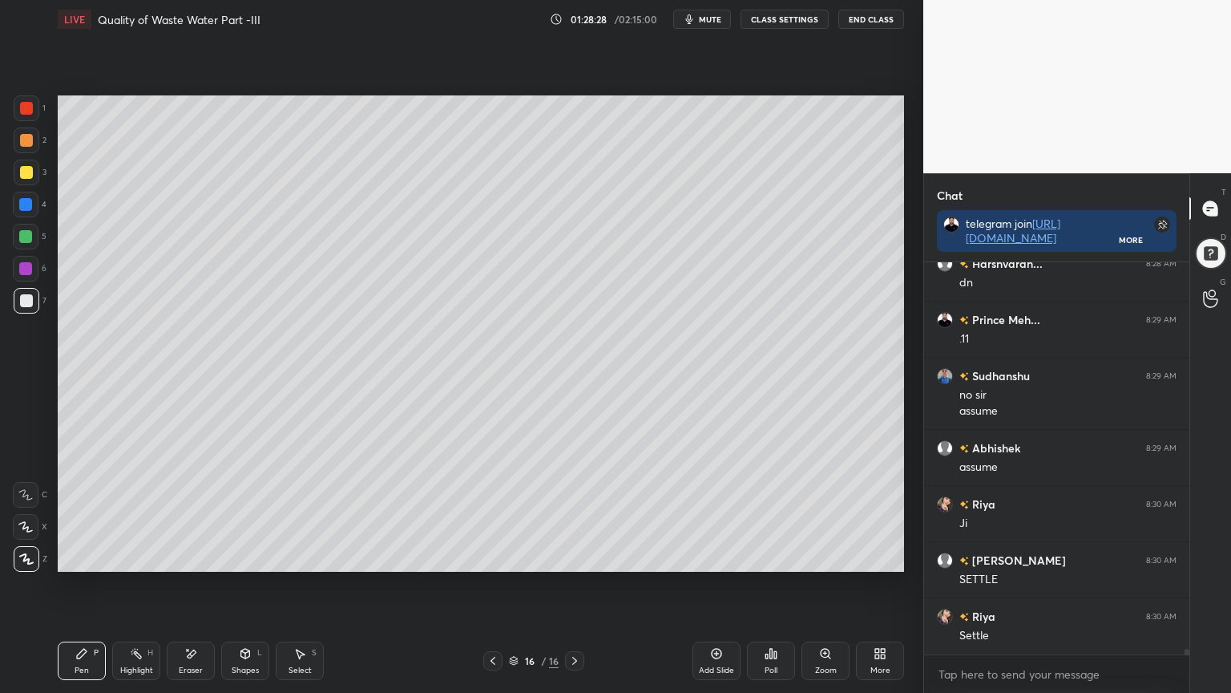
scroll to position [27229, 0]
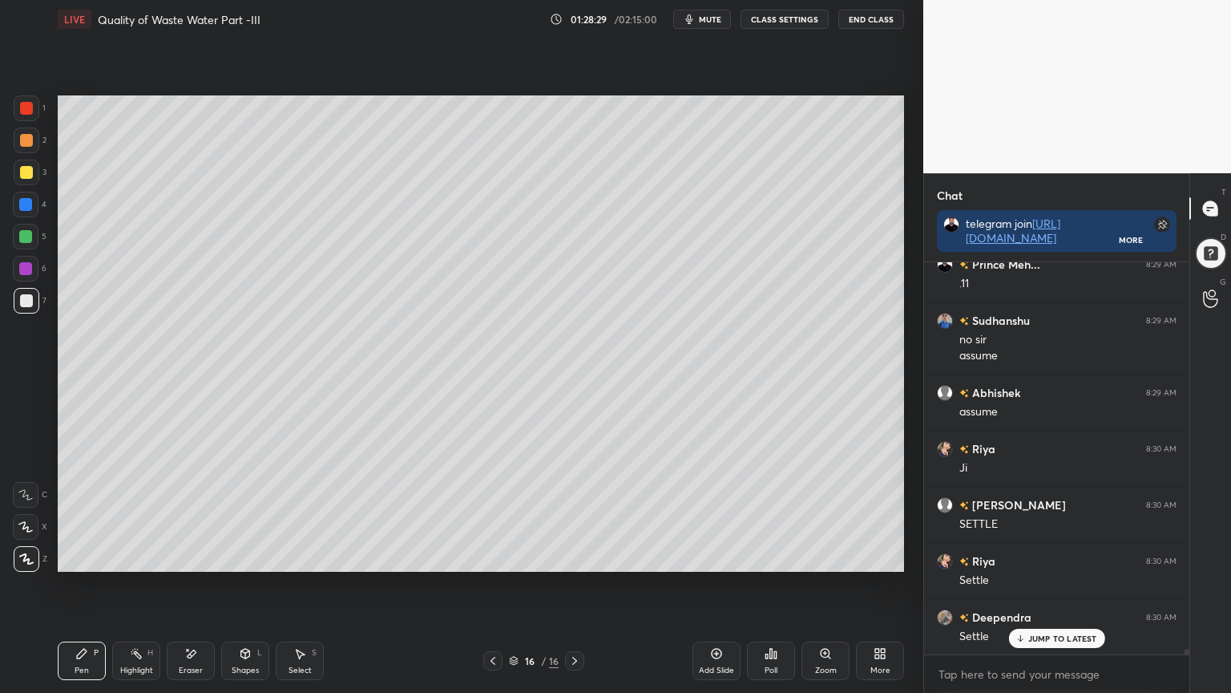
click at [192, 556] on div "Eraser" at bounding box center [191, 660] width 48 height 38
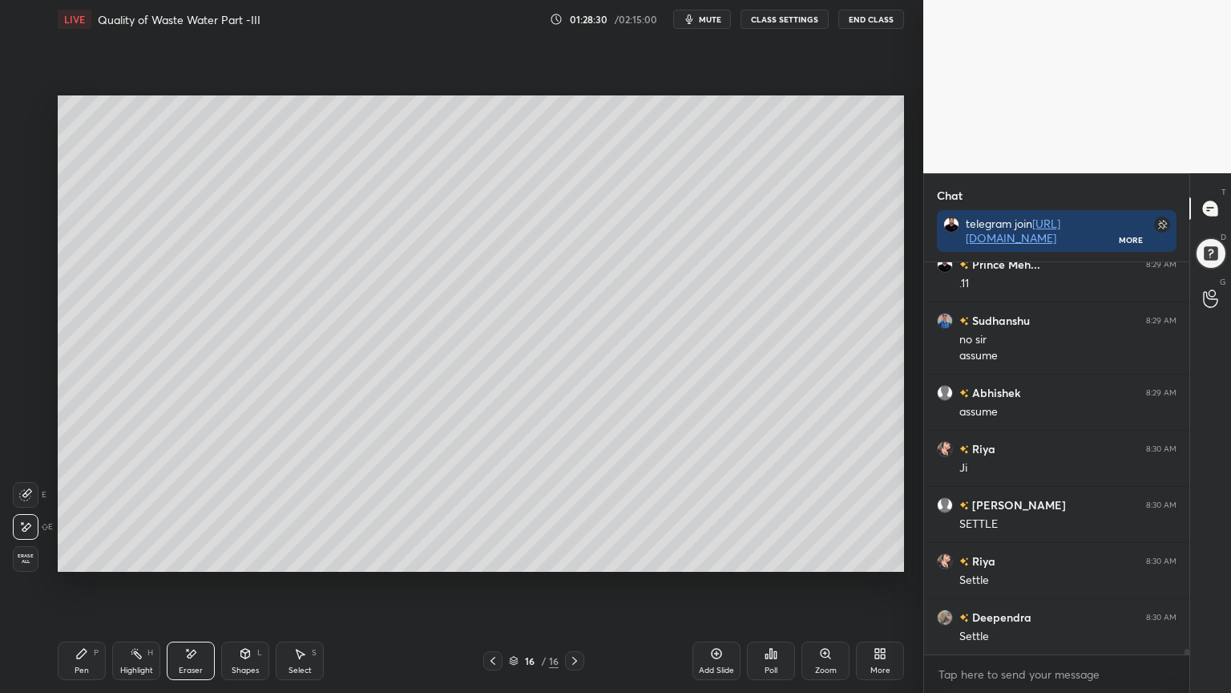
scroll to position [27286, 0]
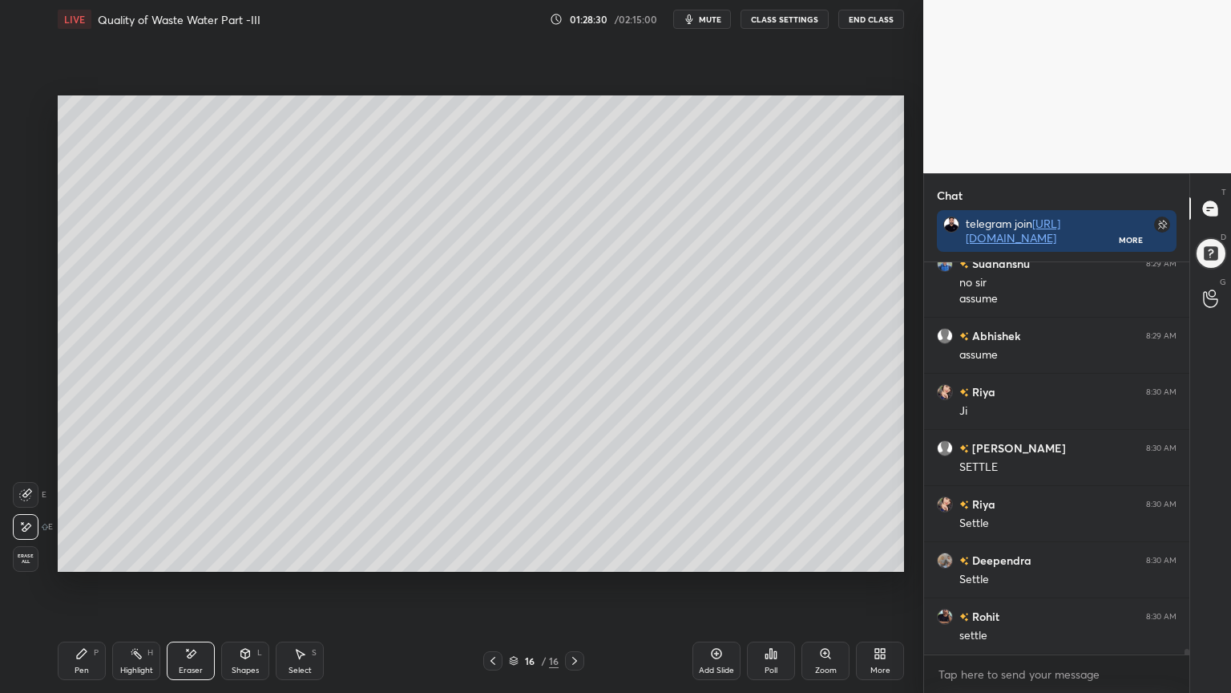
click at [80, 556] on div "Pen" at bounding box center [82, 670] width 14 height 8
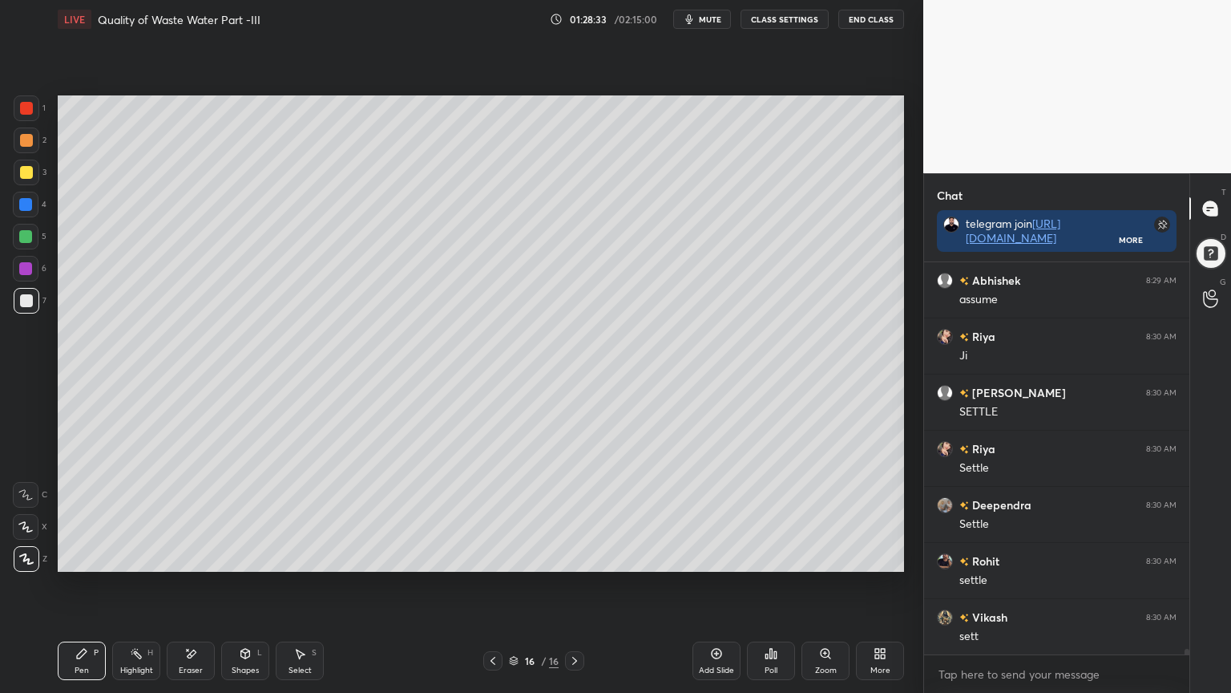
scroll to position [27398, 0]
click at [187, 556] on div "Eraser" at bounding box center [191, 670] width 24 height 8
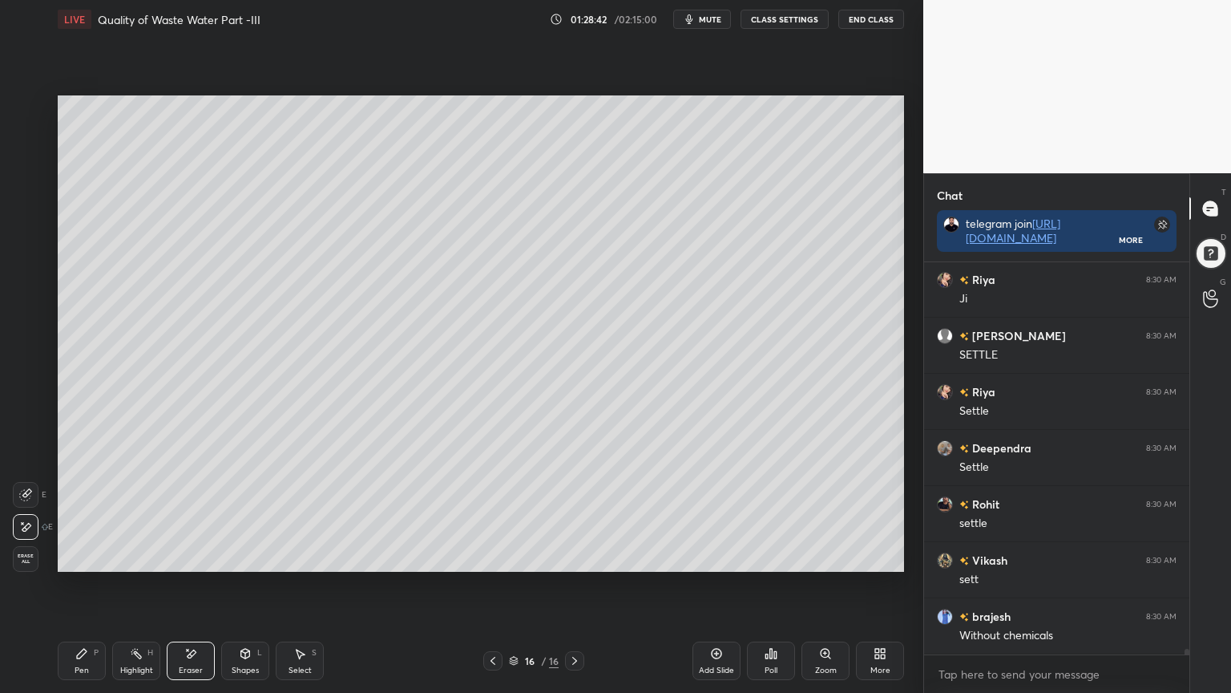
click at [86, 556] on div "Pen" at bounding box center [82, 670] width 14 height 8
click at [29, 167] on div at bounding box center [26, 172] width 13 height 13
click at [31, 298] on div at bounding box center [26, 300] width 13 height 13
click at [152, 556] on div "Highlight H" at bounding box center [136, 660] width 48 height 38
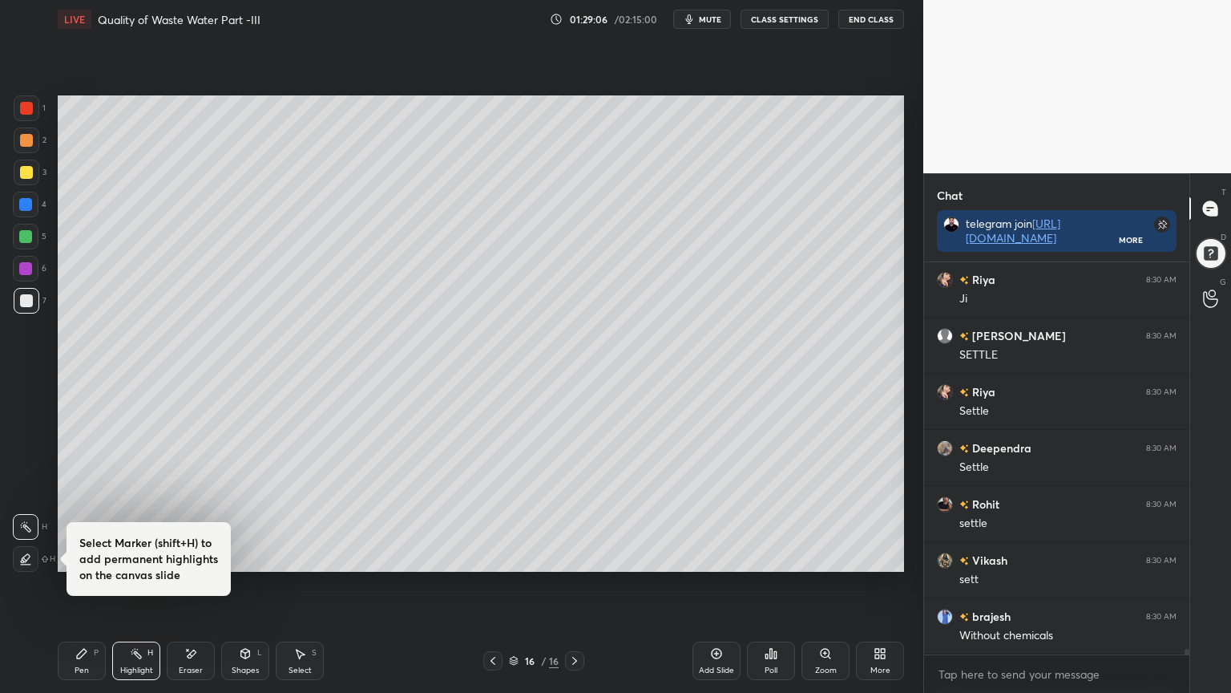
click at [192, 556] on icon at bounding box center [190, 654] width 13 height 14
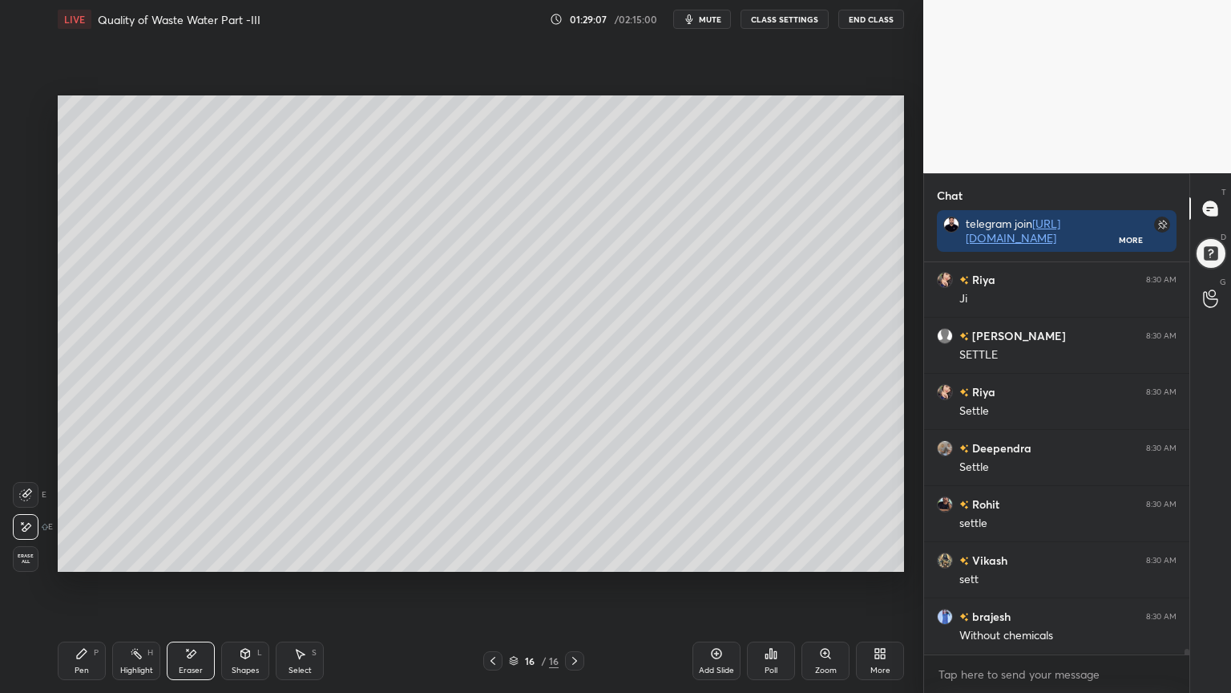
click at [85, 556] on icon at bounding box center [81, 653] width 13 height 13
click at [58, 556] on div "Pen P" at bounding box center [82, 660] width 48 height 38
click at [16, 169] on div at bounding box center [27, 173] width 26 height 26
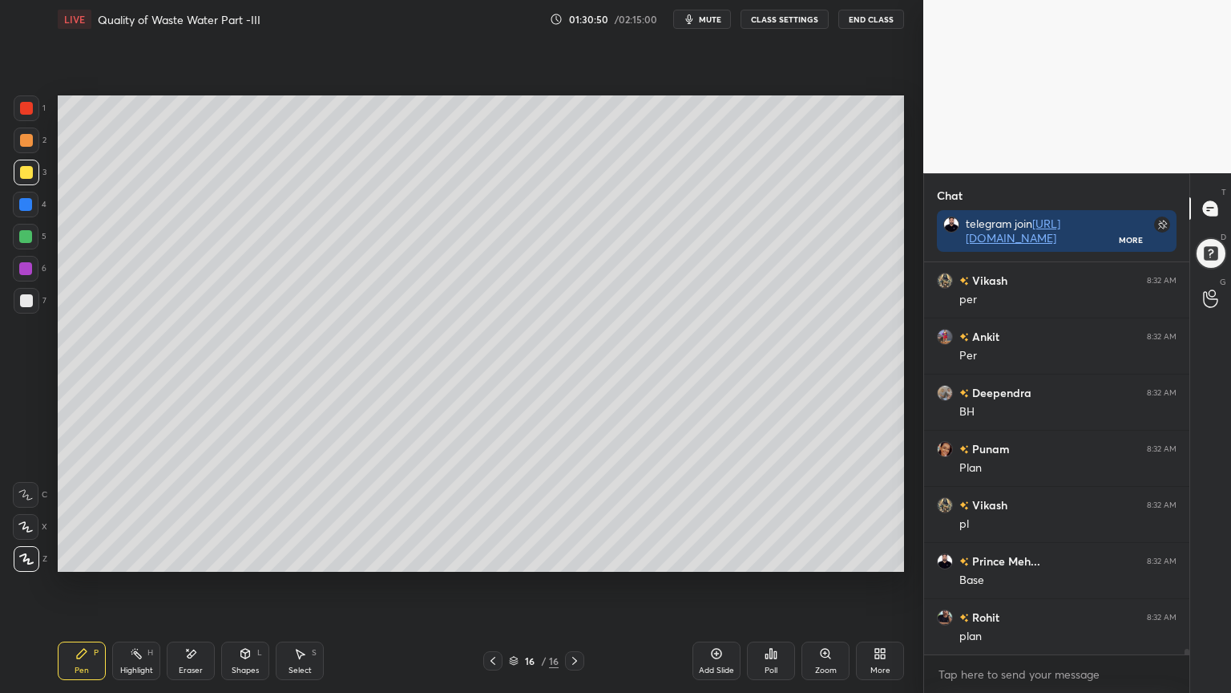
scroll to position [28633, 0]
click at [721, 556] on div "Add Slide" at bounding box center [716, 670] width 35 height 8
click at [257, 556] on div "Shapes L" at bounding box center [245, 660] width 48 height 38
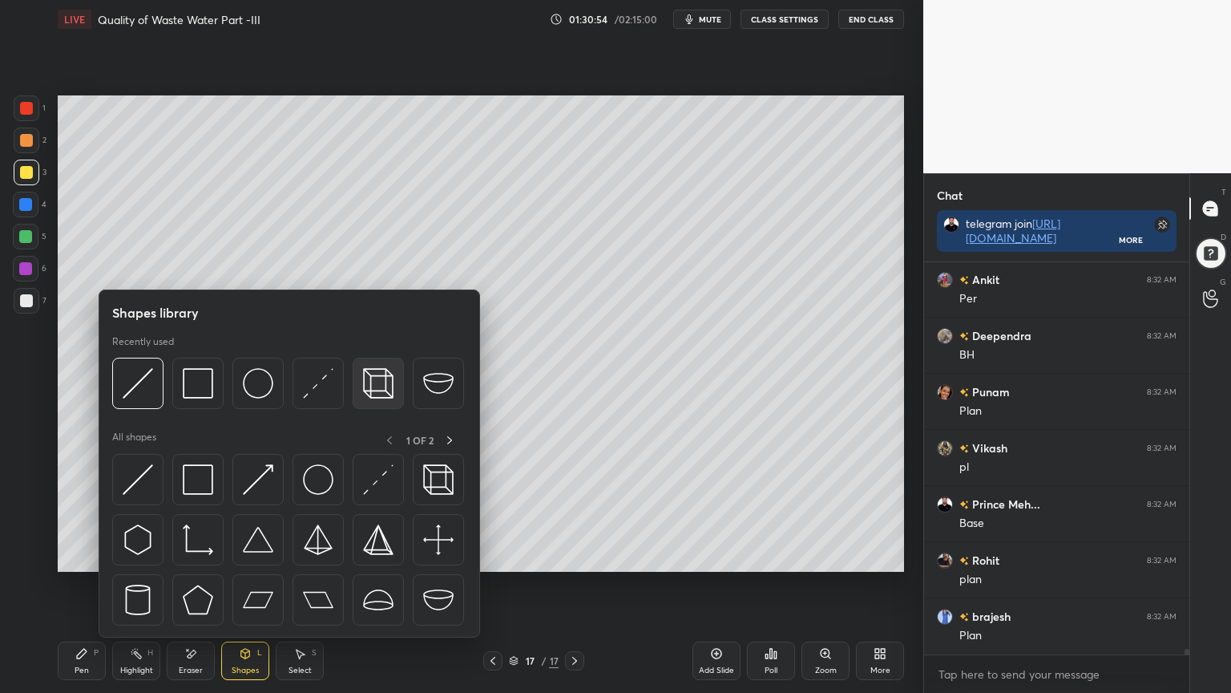
click at [380, 382] on img at bounding box center [378, 383] width 30 height 30
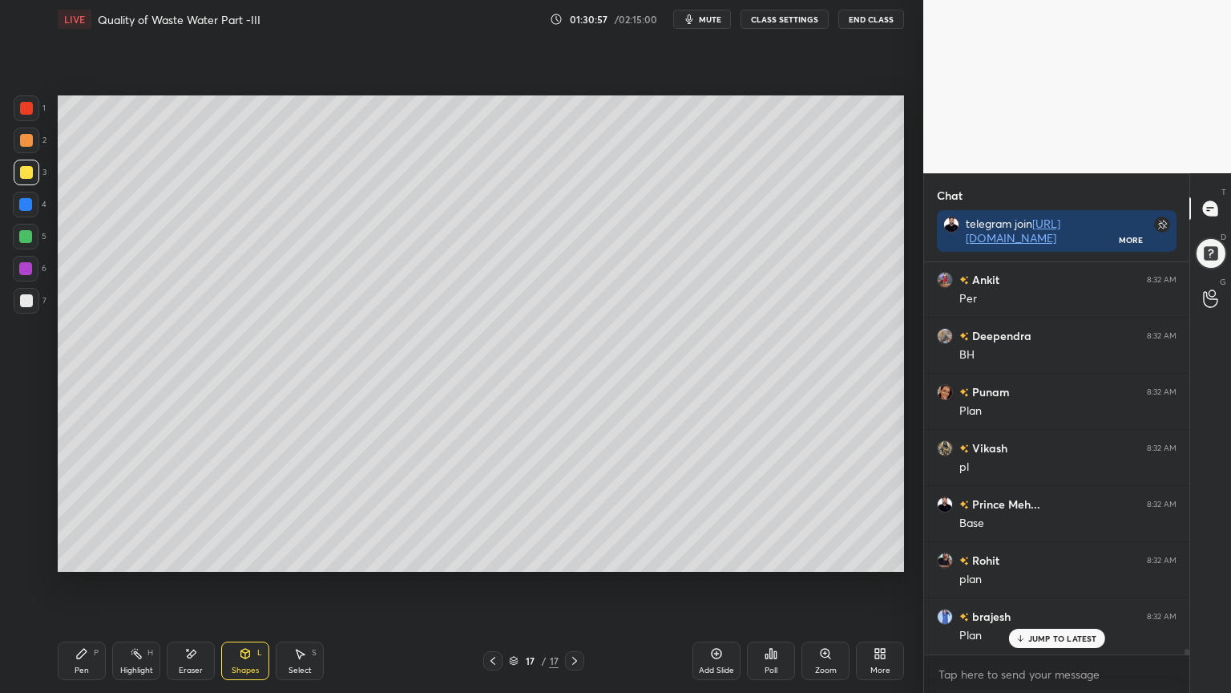
scroll to position [28688, 0]
click at [34, 299] on div at bounding box center [27, 301] width 26 height 26
click at [74, 556] on div "Pen P" at bounding box center [82, 660] width 48 height 38
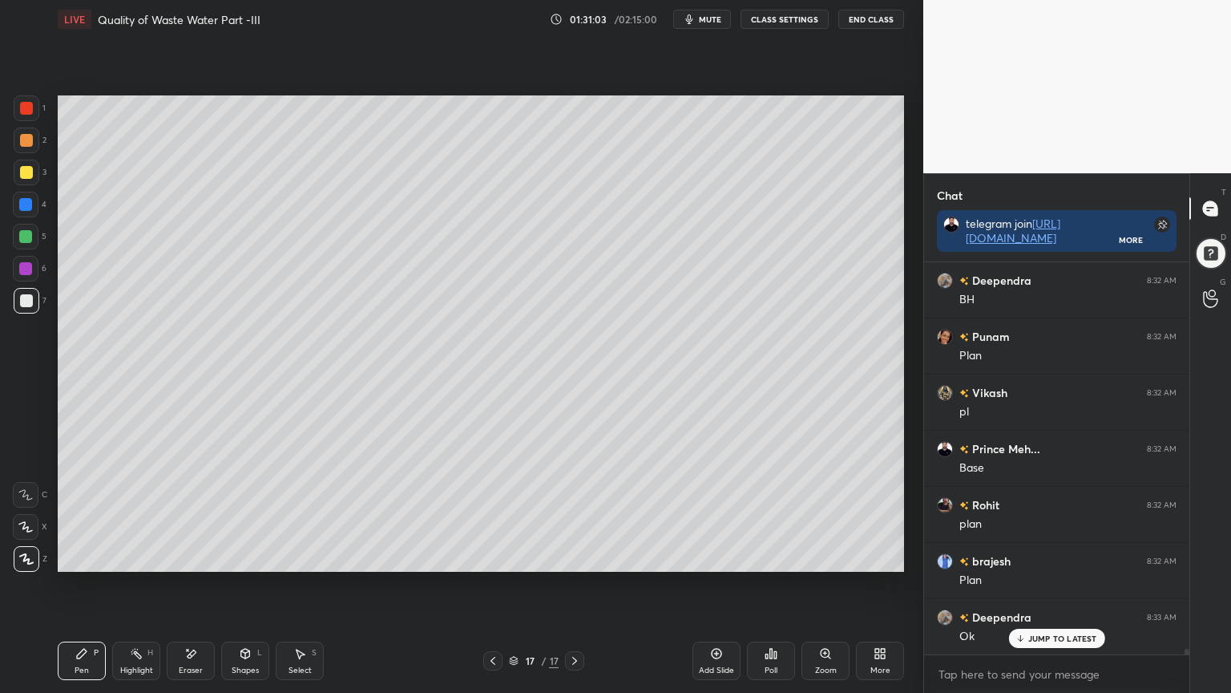
click at [22, 115] on div at bounding box center [27, 108] width 26 height 26
click at [16, 239] on div at bounding box center [26, 237] width 26 height 26
click at [495, 556] on icon at bounding box center [493, 660] width 13 height 13
click at [191, 556] on icon at bounding box center [192, 653] width 9 height 8
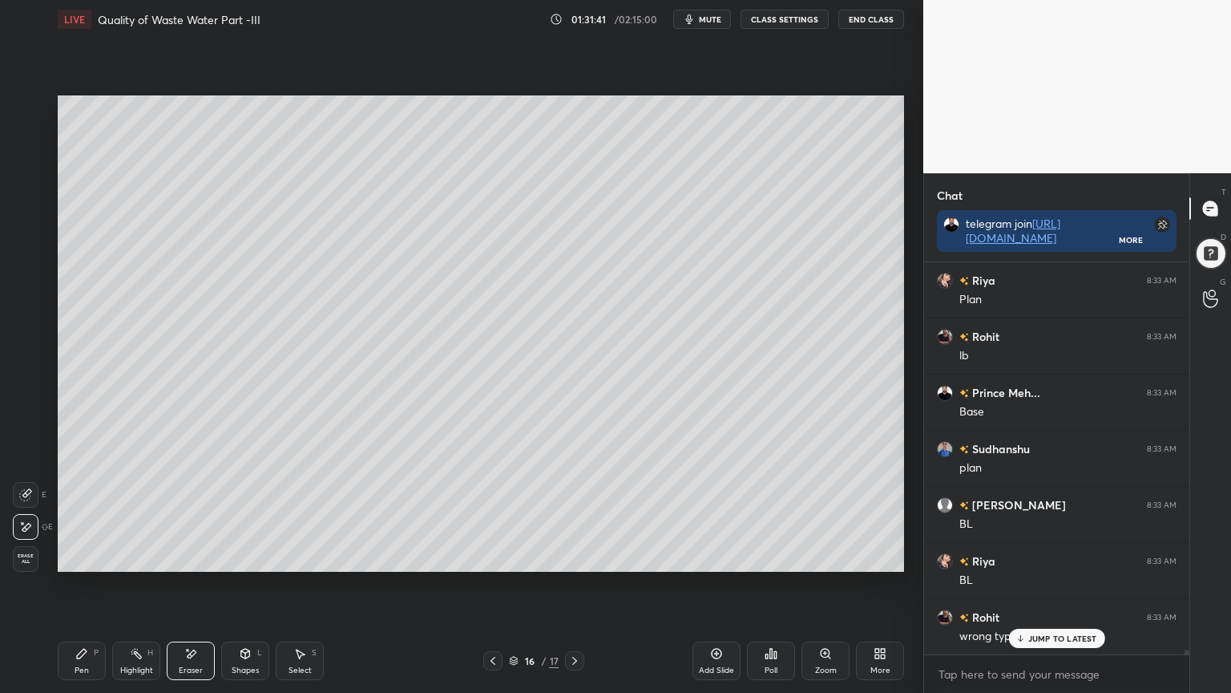
click at [241, 556] on icon at bounding box center [245, 653] width 13 height 13
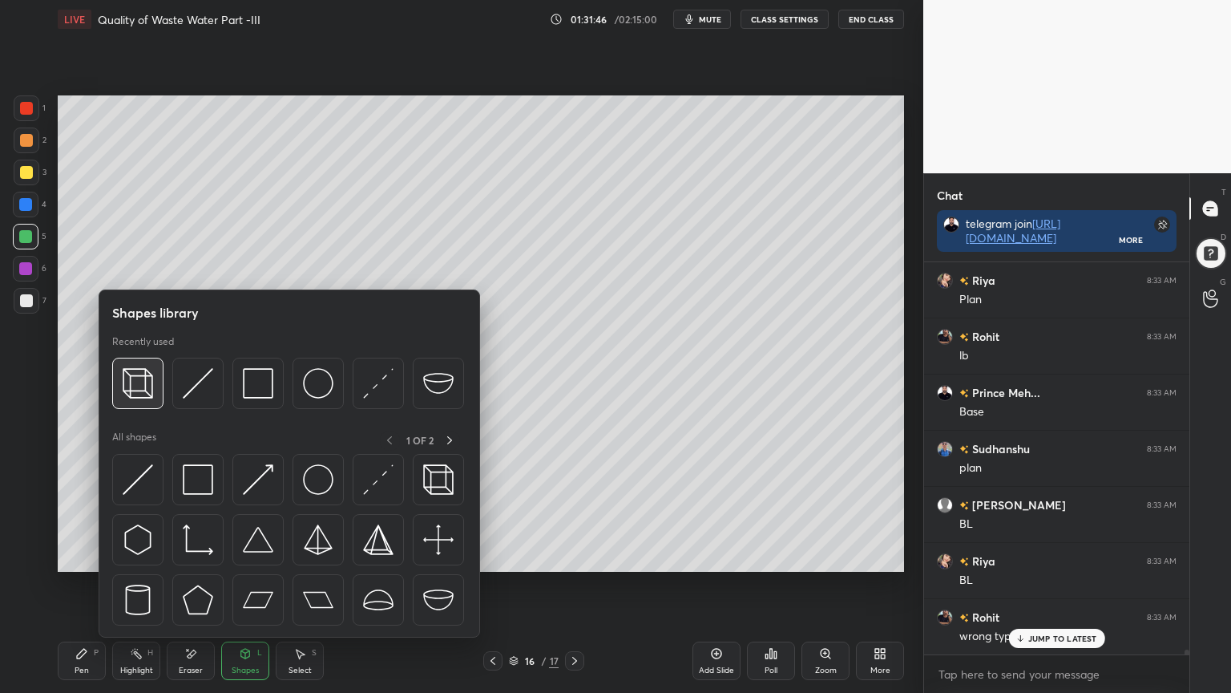
click at [135, 370] on img at bounding box center [138, 383] width 30 height 30
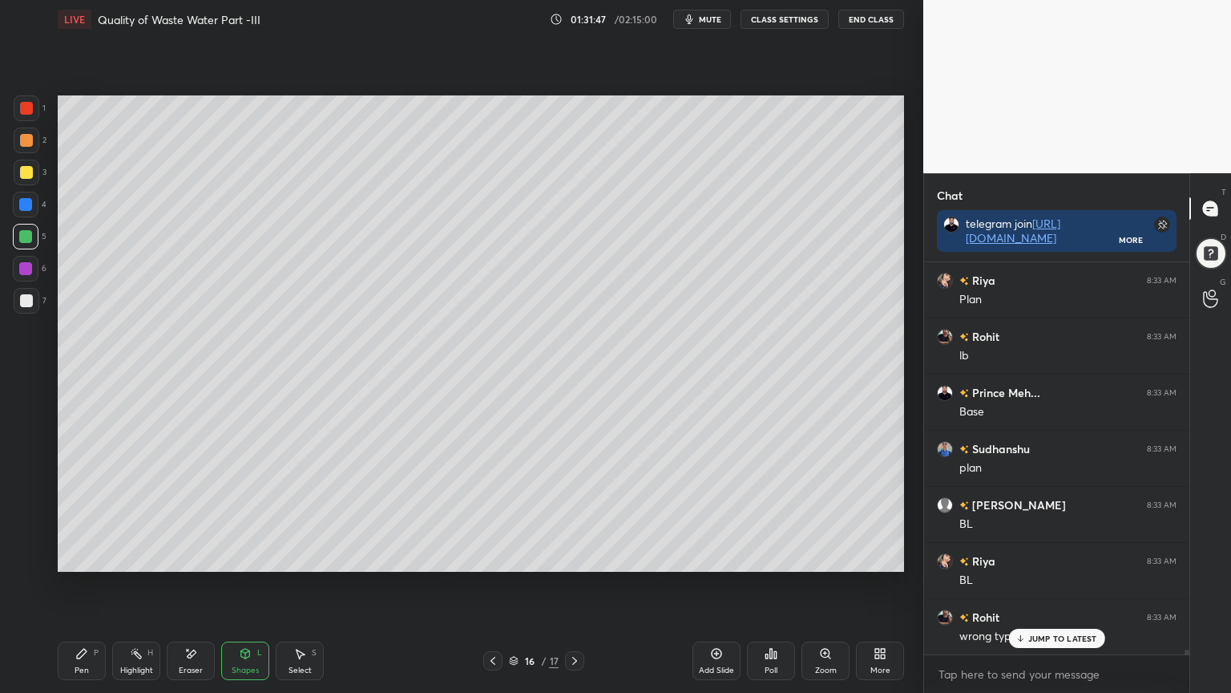
click at [23, 273] on div at bounding box center [25, 268] width 13 height 13
click at [76, 556] on icon at bounding box center [81, 653] width 13 height 13
click at [25, 167] on div at bounding box center [26, 172] width 13 height 13
click at [80, 556] on icon at bounding box center [82, 653] width 10 height 10
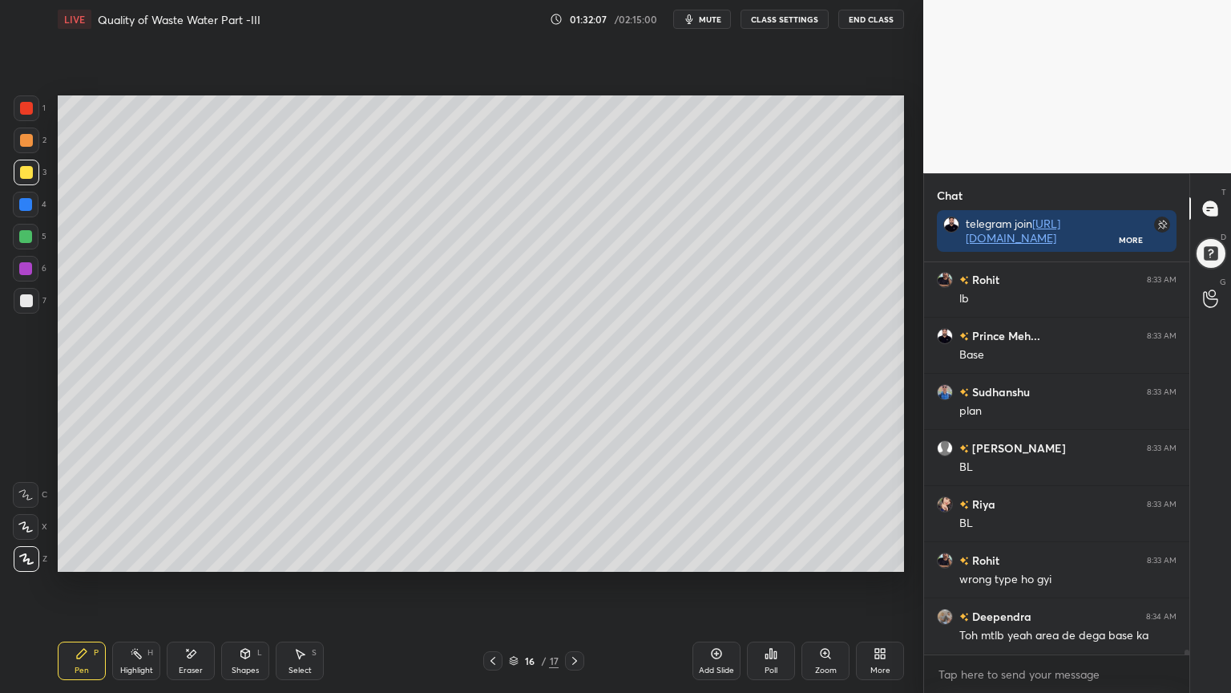
click at [26, 239] on div at bounding box center [25, 236] width 13 height 13
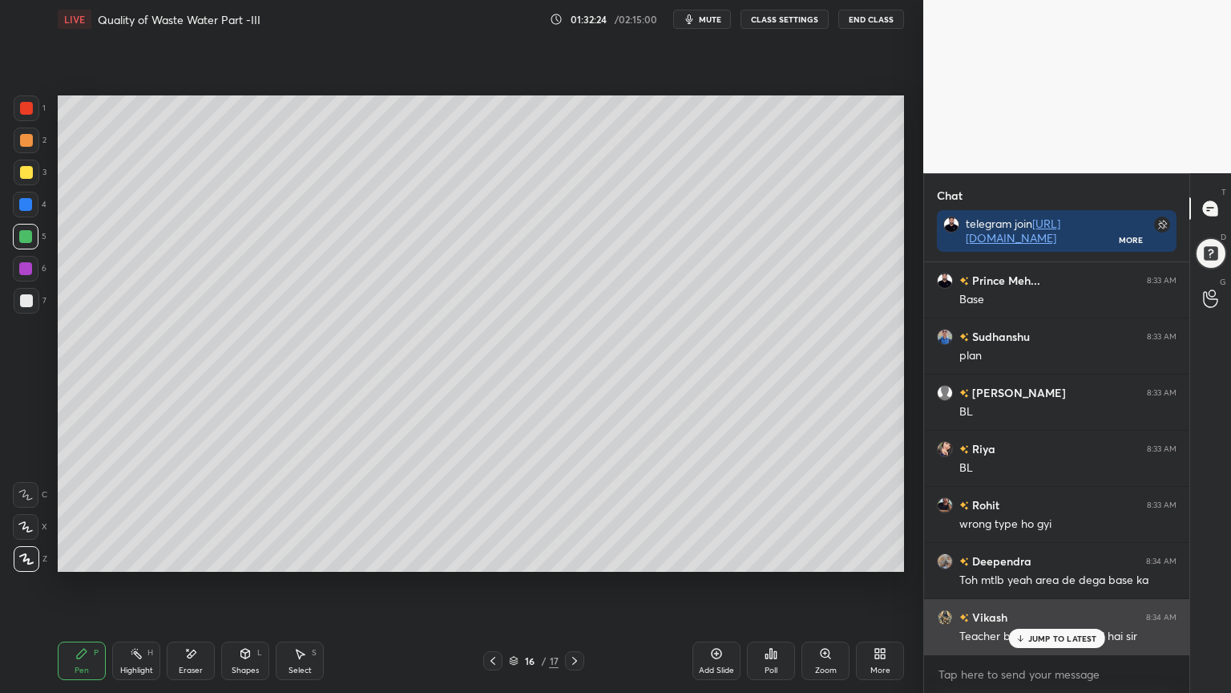
click at [1038, 556] on div "JUMP TO LATEST" at bounding box center [1056, 637] width 96 height 19
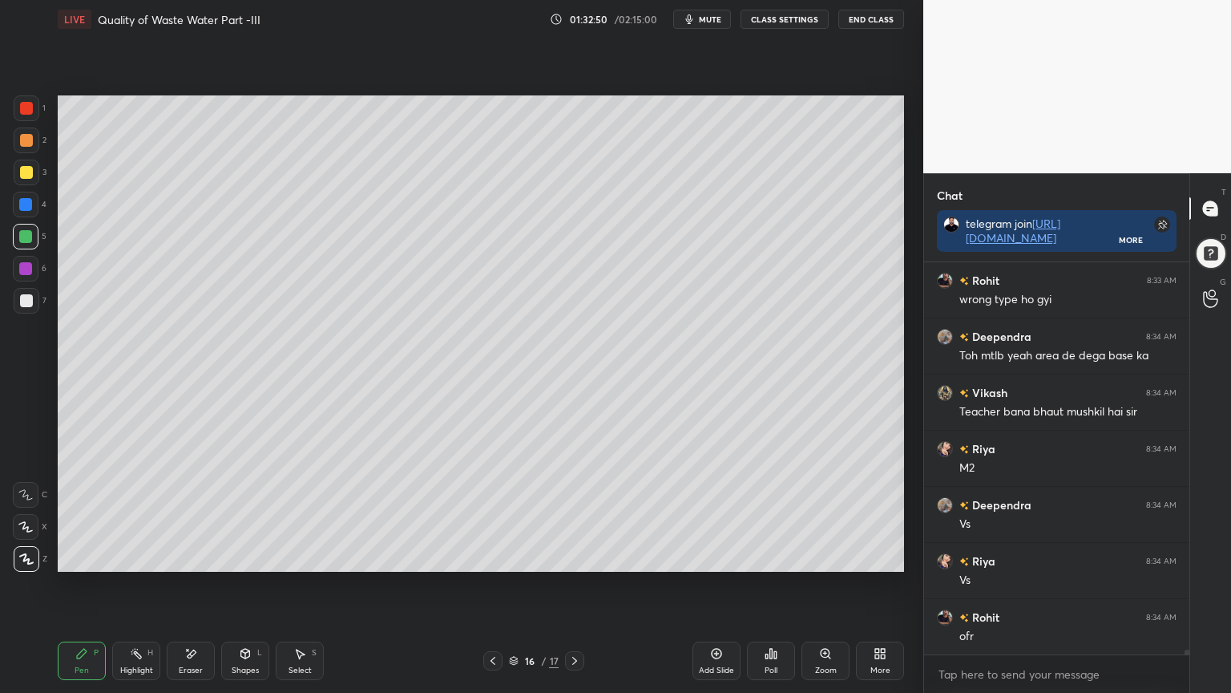
scroll to position [29659, 0]
click at [191, 556] on icon at bounding box center [190, 654] width 13 height 14
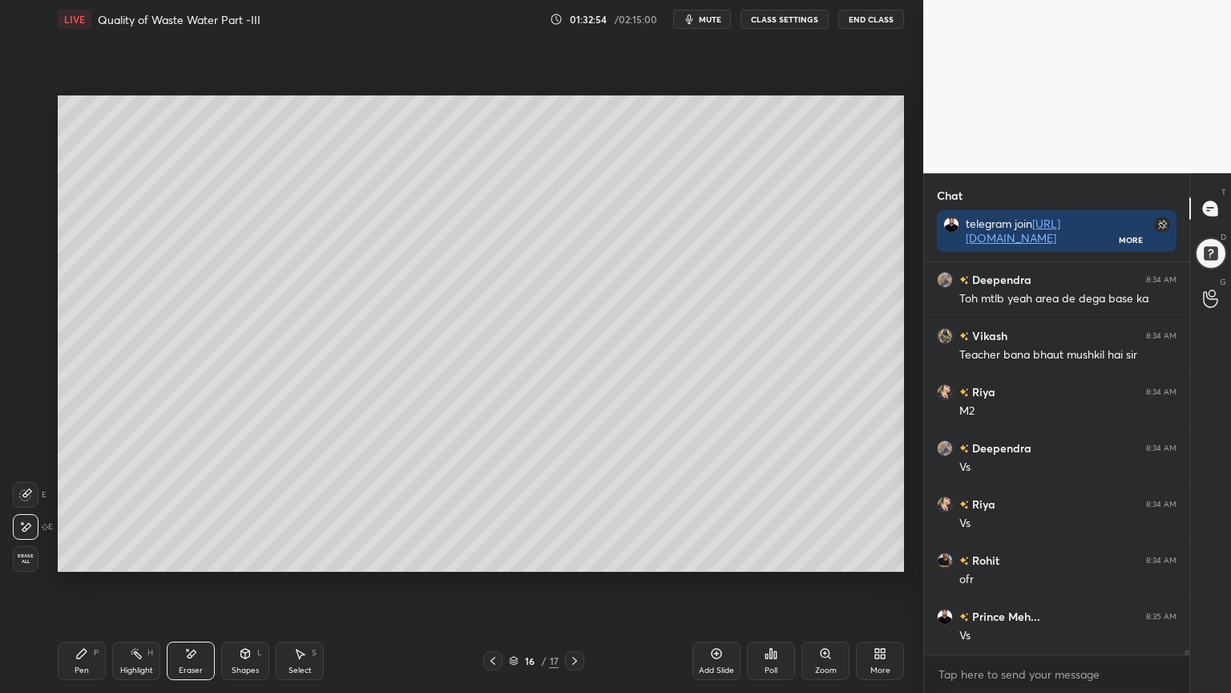
scroll to position [29714, 0]
click at [76, 556] on div "Pen" at bounding box center [82, 670] width 14 height 8
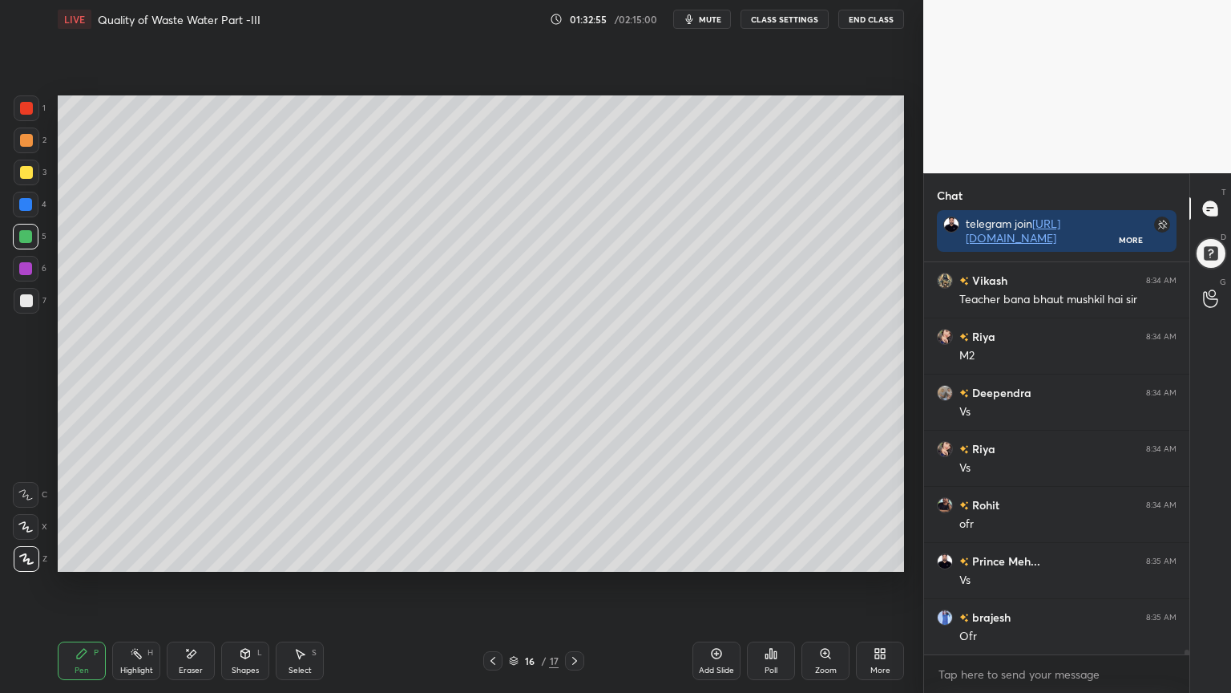
scroll to position [29771, 0]
click at [236, 556] on div "Shapes L" at bounding box center [245, 660] width 48 height 38
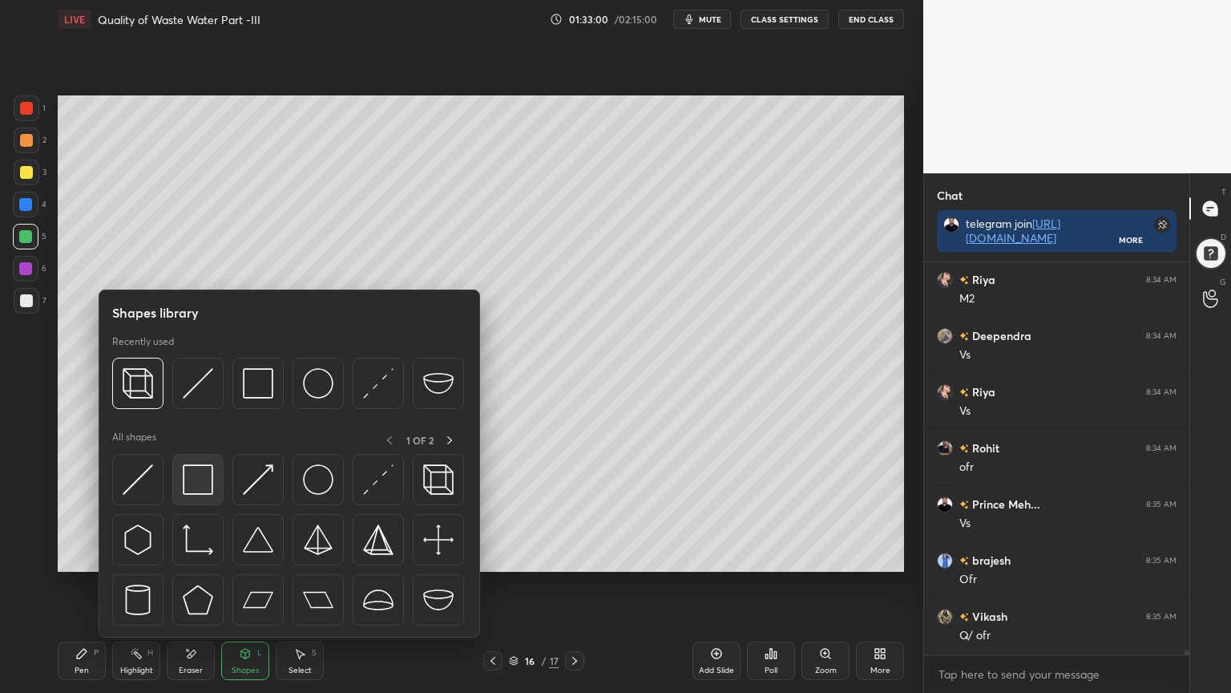
click at [189, 479] on img at bounding box center [198, 479] width 30 height 30
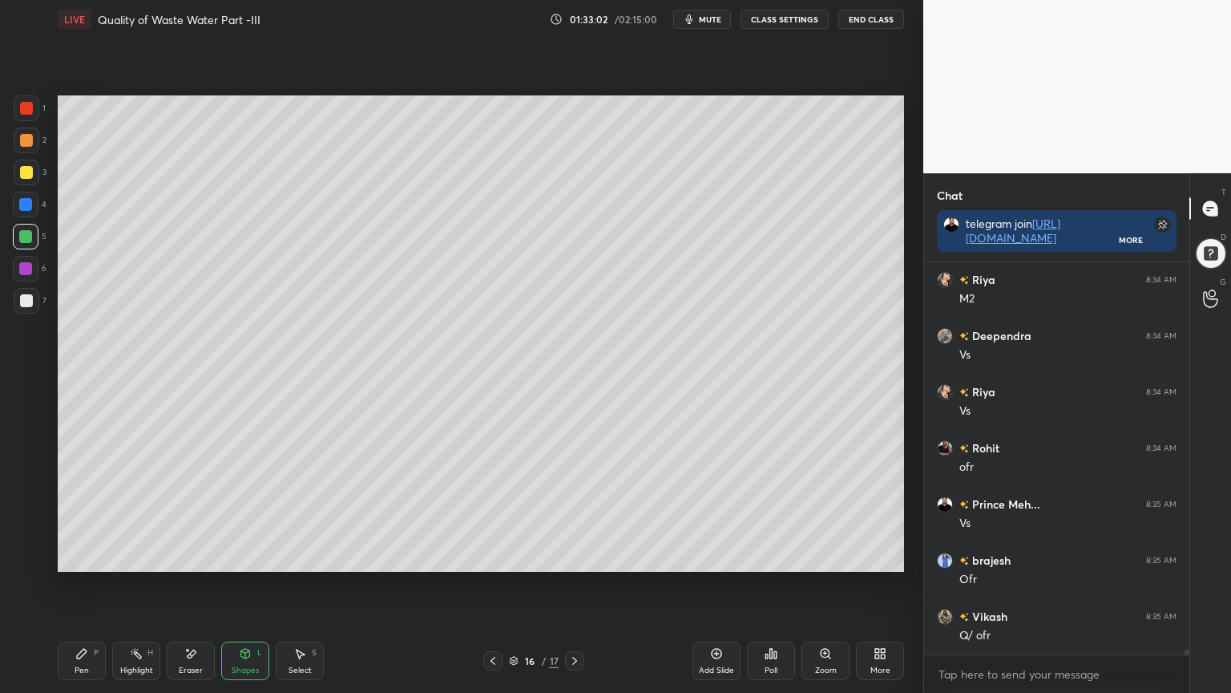
click at [99, 556] on div "Pen P" at bounding box center [82, 660] width 48 height 38
click at [712, 556] on div "Add Slide" at bounding box center [717, 660] width 48 height 38
click at [23, 114] on div at bounding box center [26, 108] width 13 height 13
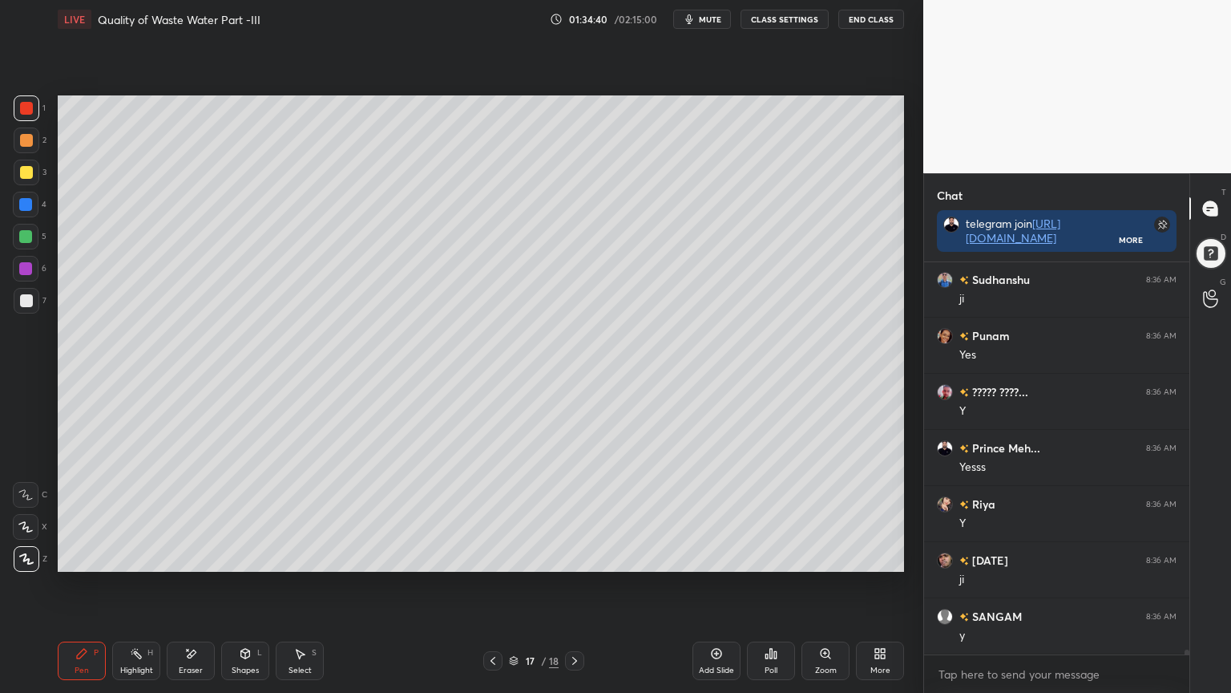
click at [59, 556] on div "Pen P" at bounding box center [82, 660] width 48 height 38
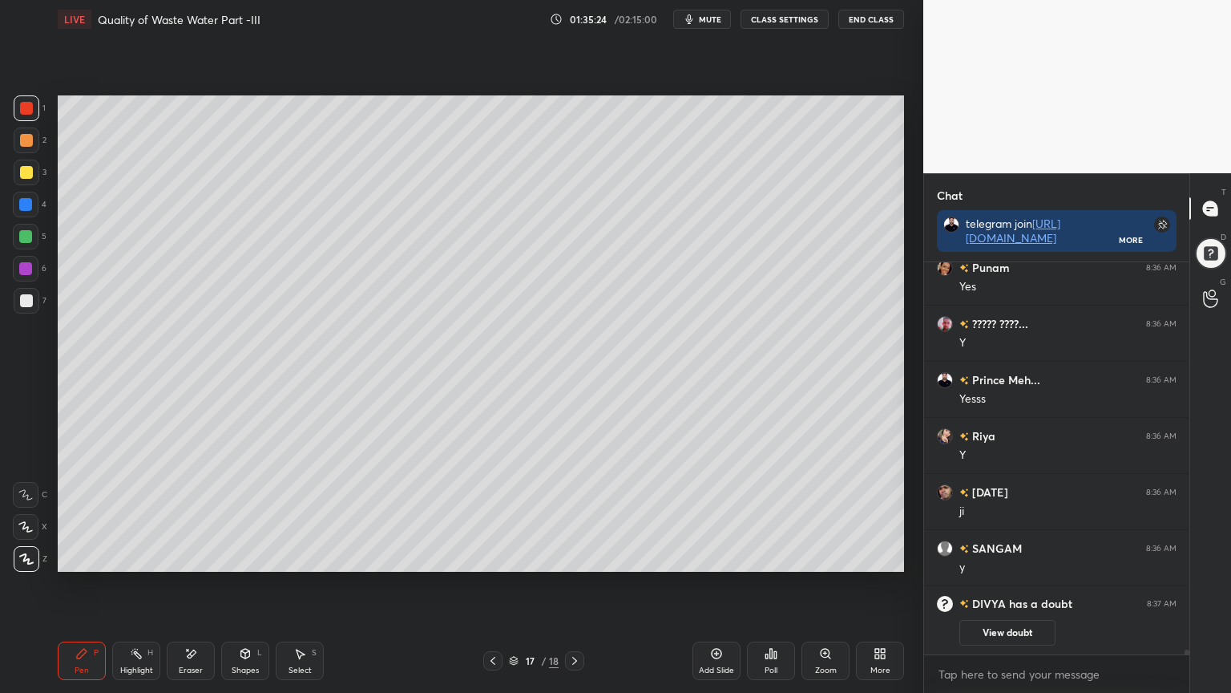
click at [495, 556] on icon at bounding box center [493, 660] width 13 height 13
click at [577, 556] on icon at bounding box center [574, 660] width 13 height 13
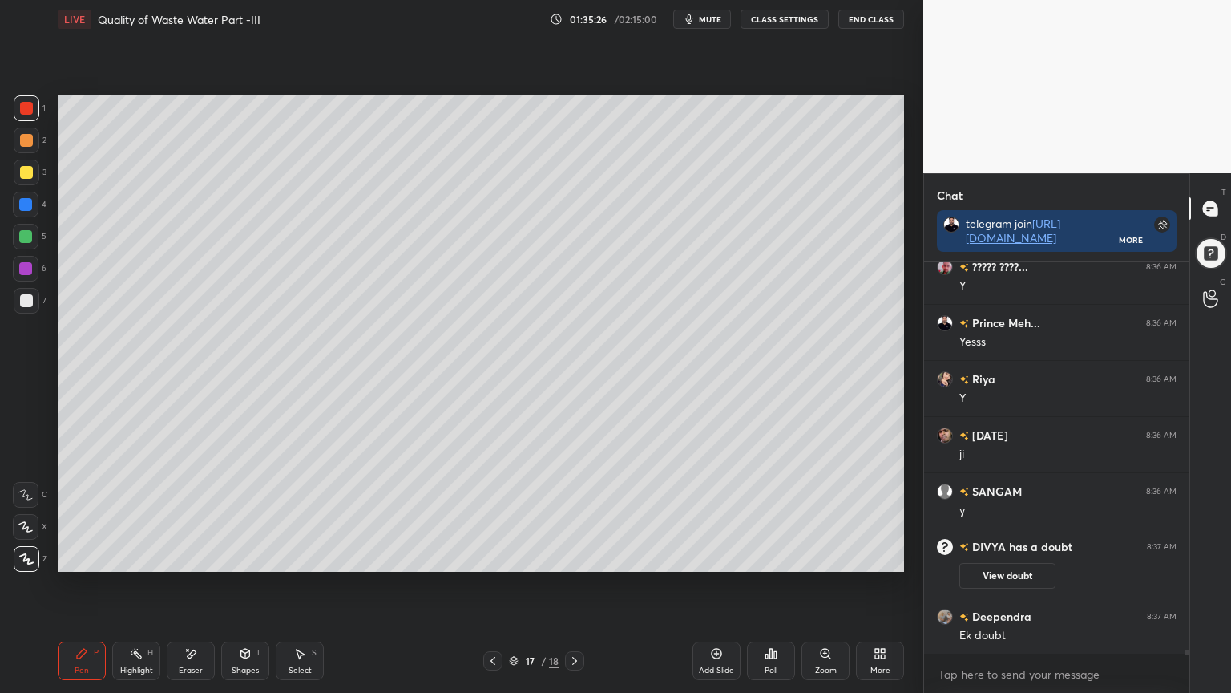
click at [16, 164] on div at bounding box center [27, 173] width 26 height 26
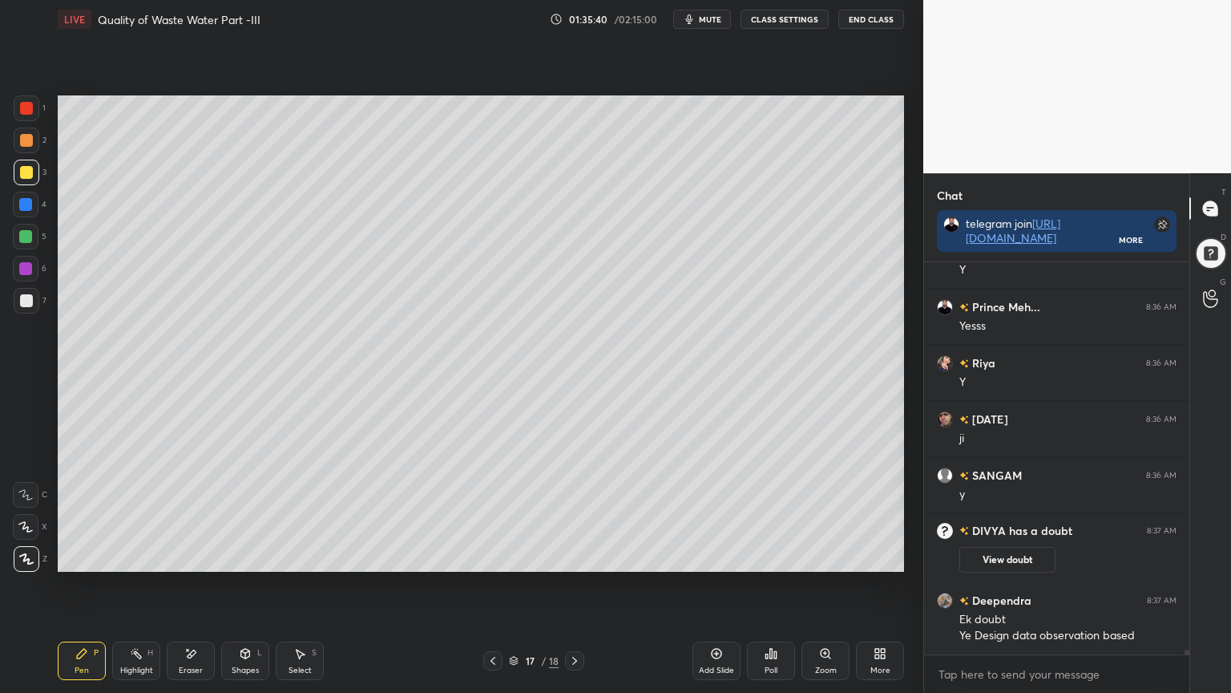
click at [488, 556] on icon at bounding box center [493, 660] width 13 height 13
click at [572, 556] on icon at bounding box center [574, 660] width 13 height 13
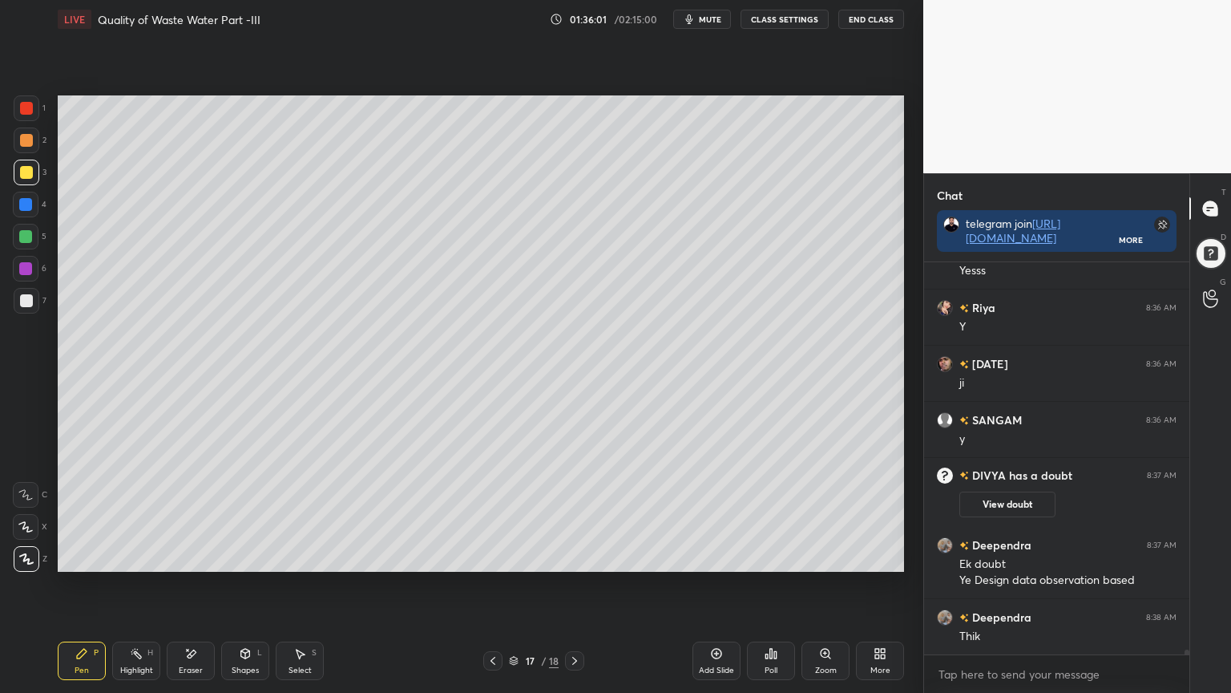
click at [236, 556] on div "Shapes L" at bounding box center [245, 660] width 48 height 38
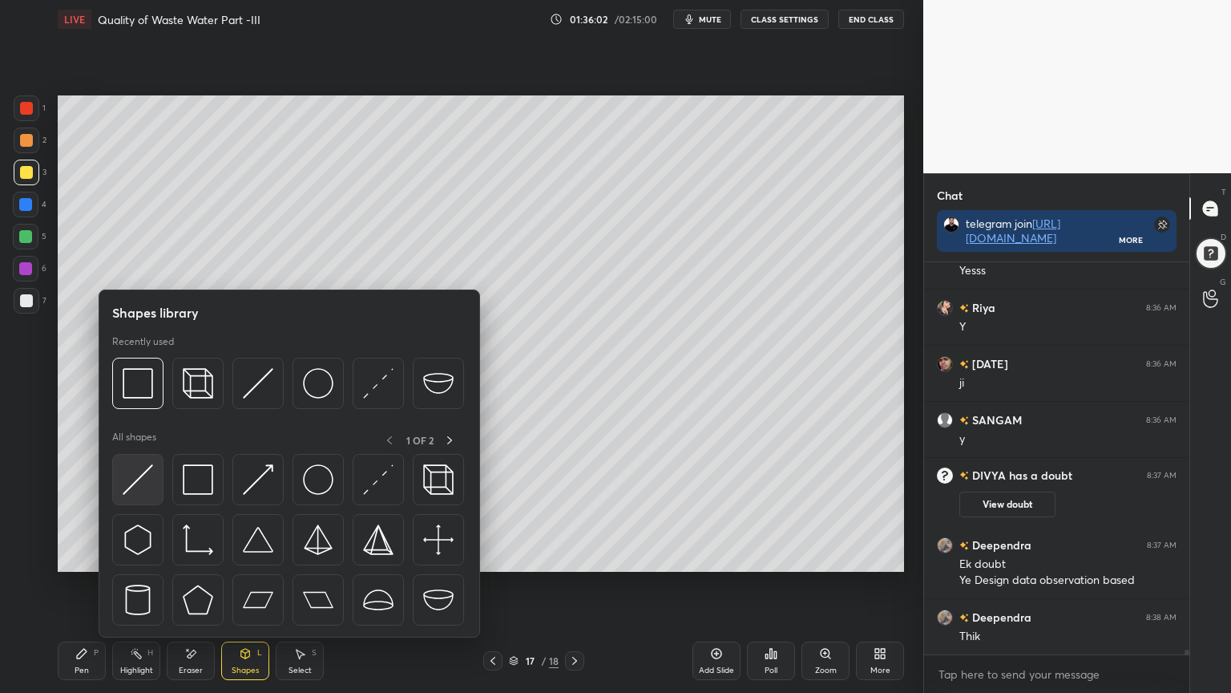
click at [135, 492] on img at bounding box center [138, 479] width 30 height 30
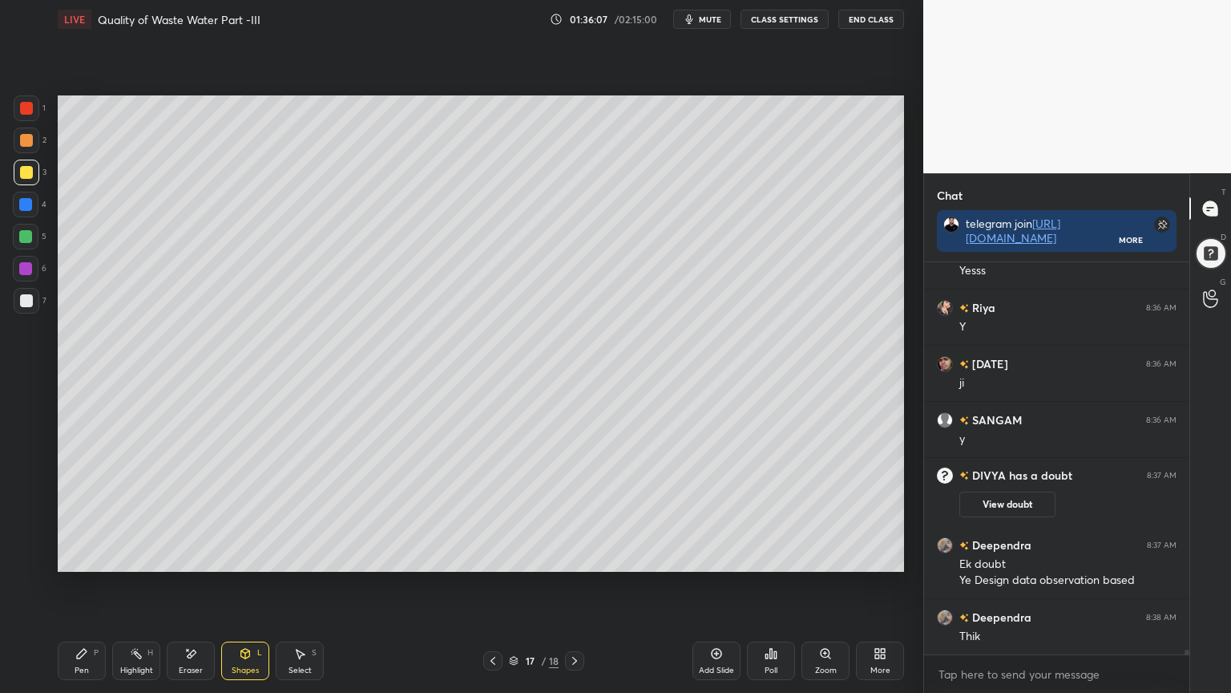
scroll to position [30659, 0]
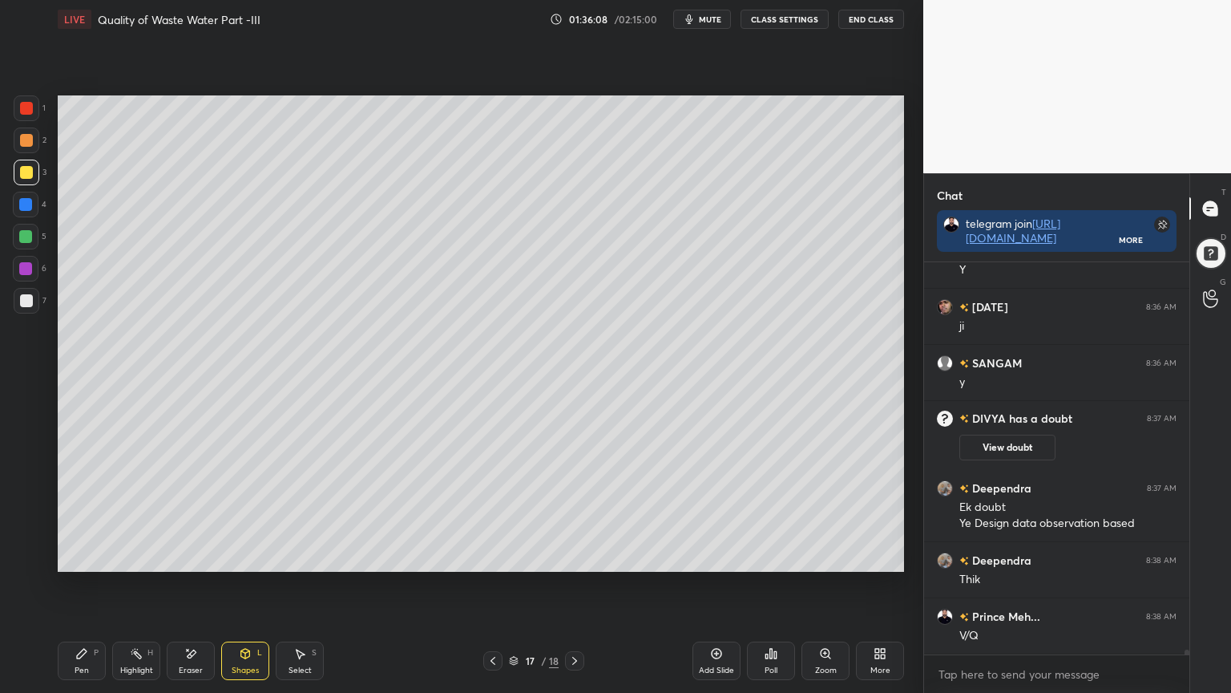
click at [26, 237] on div at bounding box center [25, 236] width 13 height 13
click at [75, 556] on div "Pen P" at bounding box center [82, 660] width 48 height 38
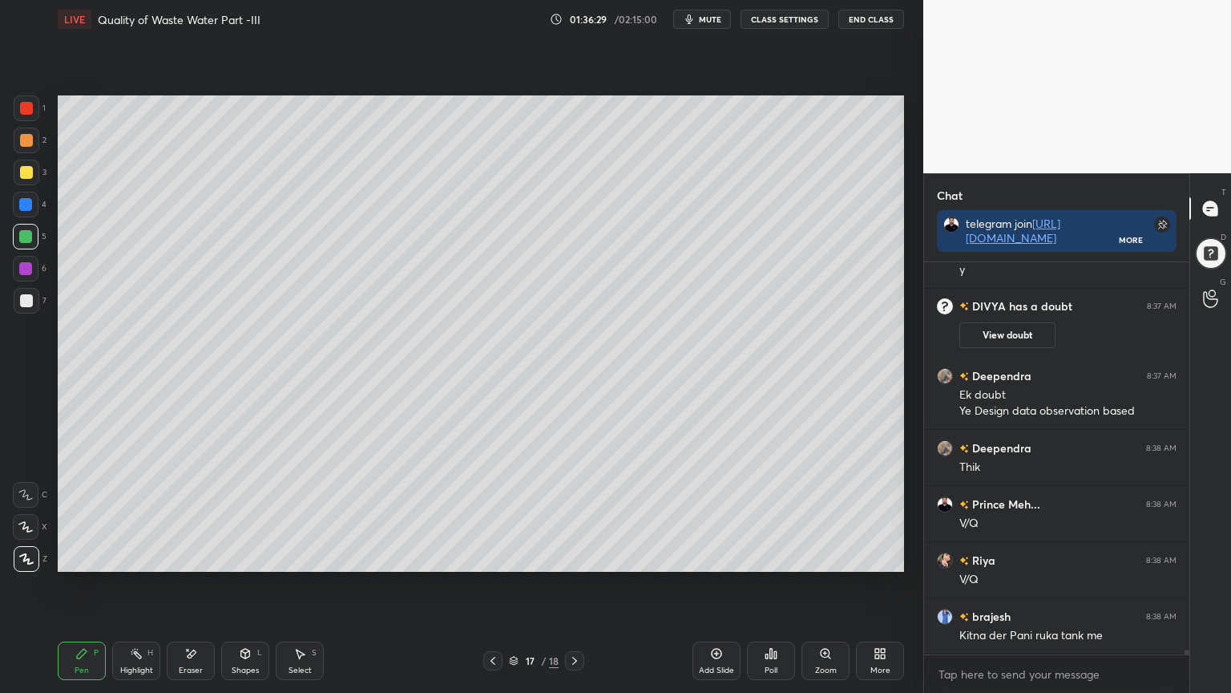
scroll to position [30827, 0]
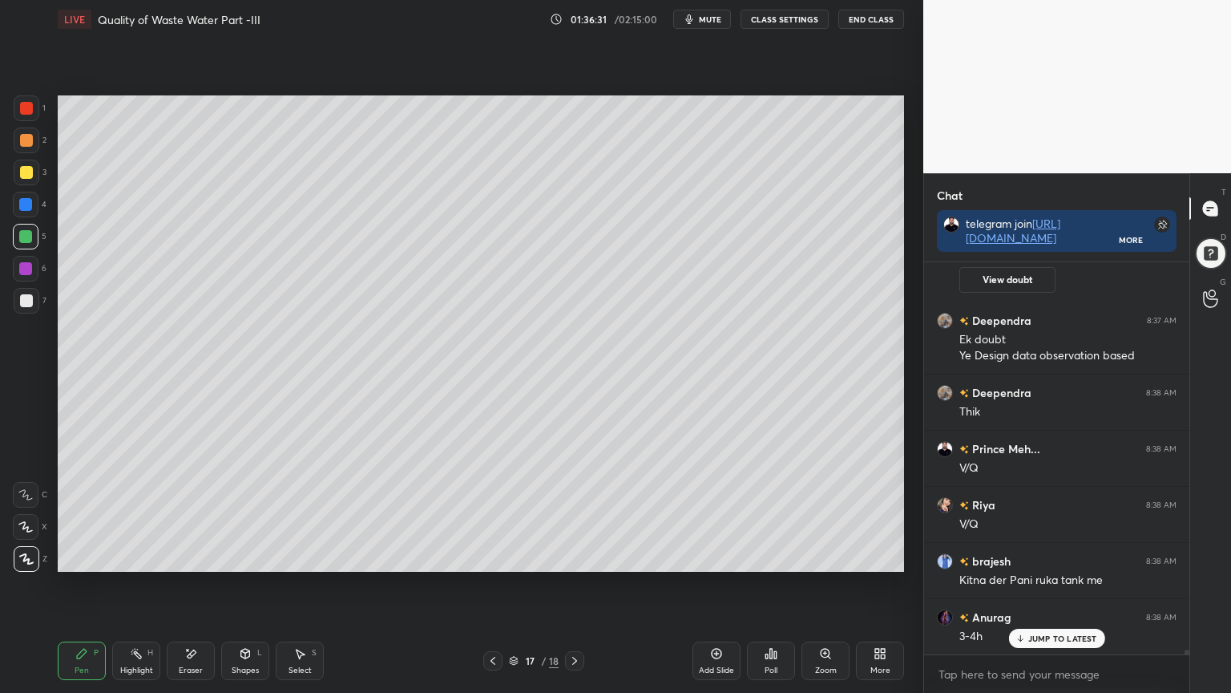
click at [494, 556] on icon at bounding box center [493, 660] width 13 height 13
click at [576, 556] on icon at bounding box center [574, 661] width 5 height 8
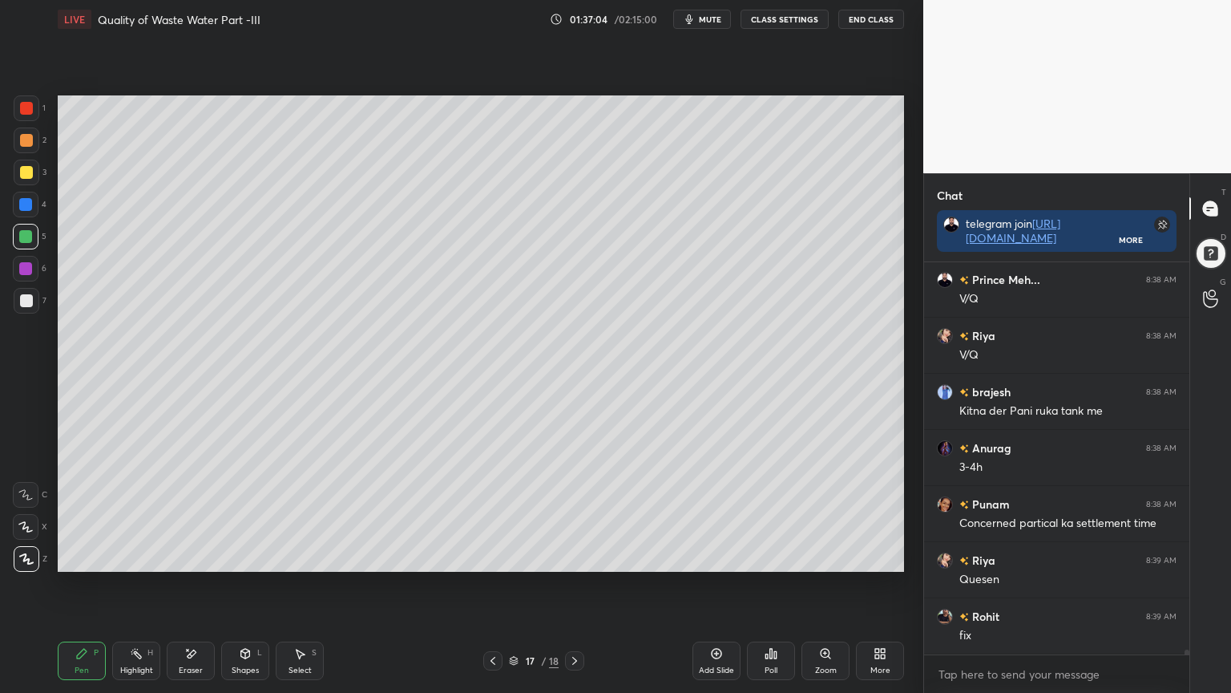
scroll to position [31051, 0]
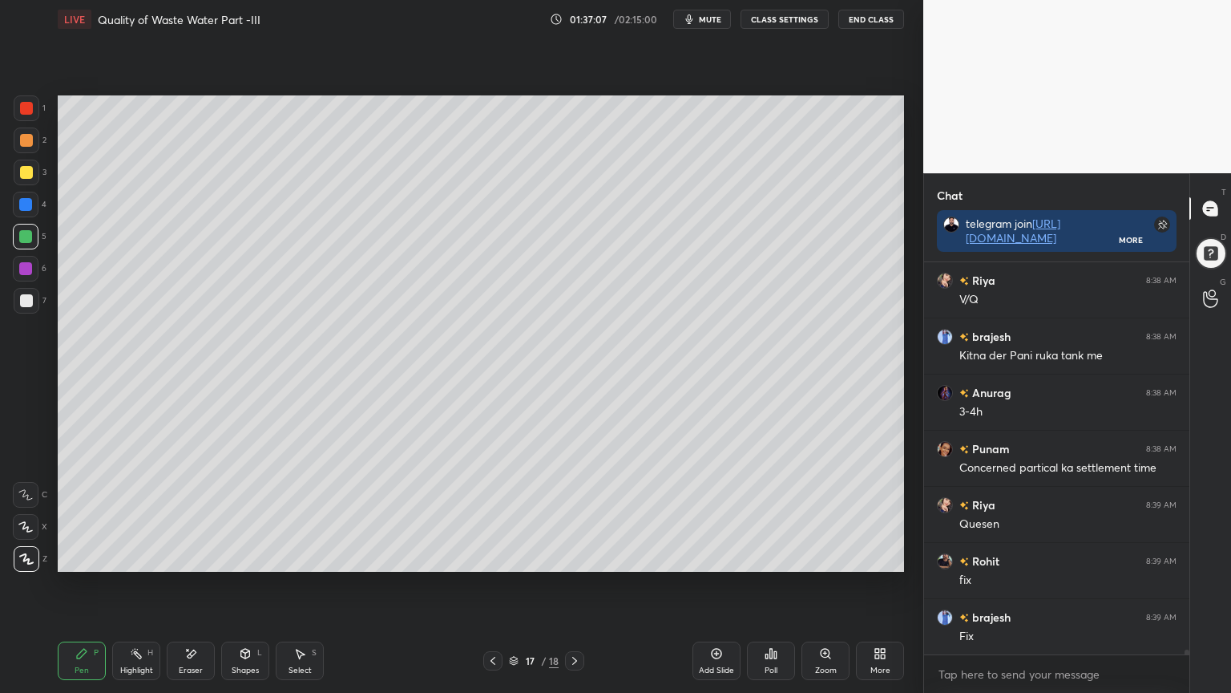
click at [246, 556] on icon at bounding box center [245, 653] width 13 height 13
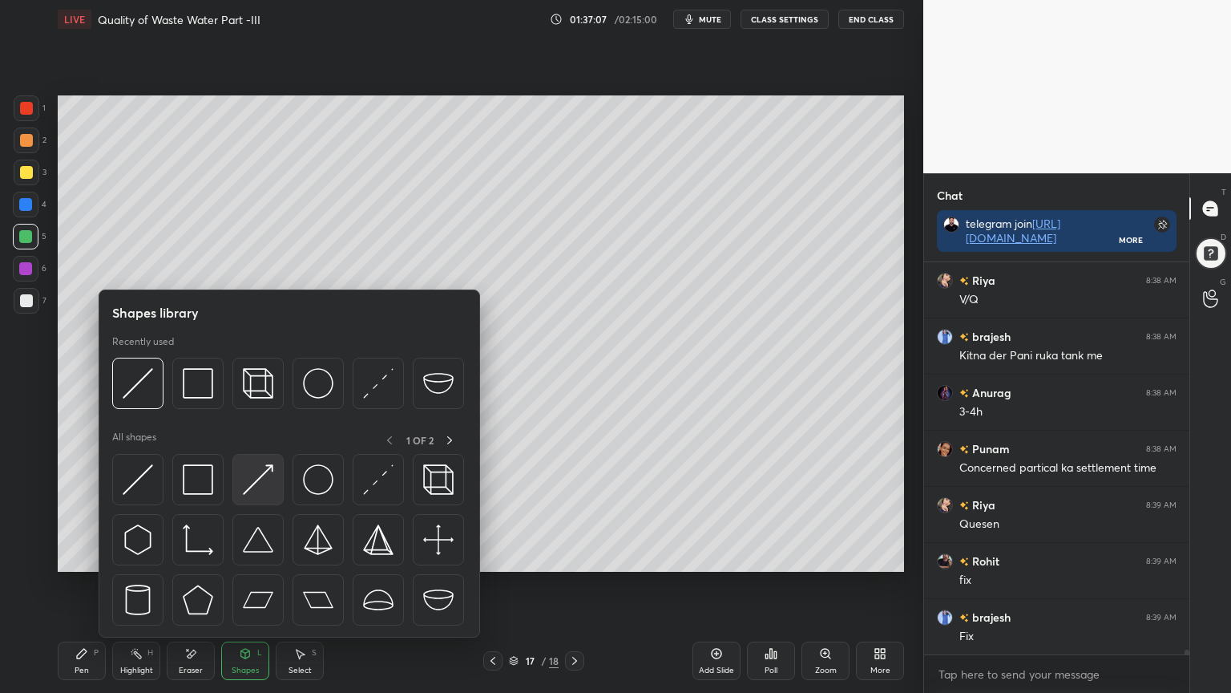
scroll to position [31108, 0]
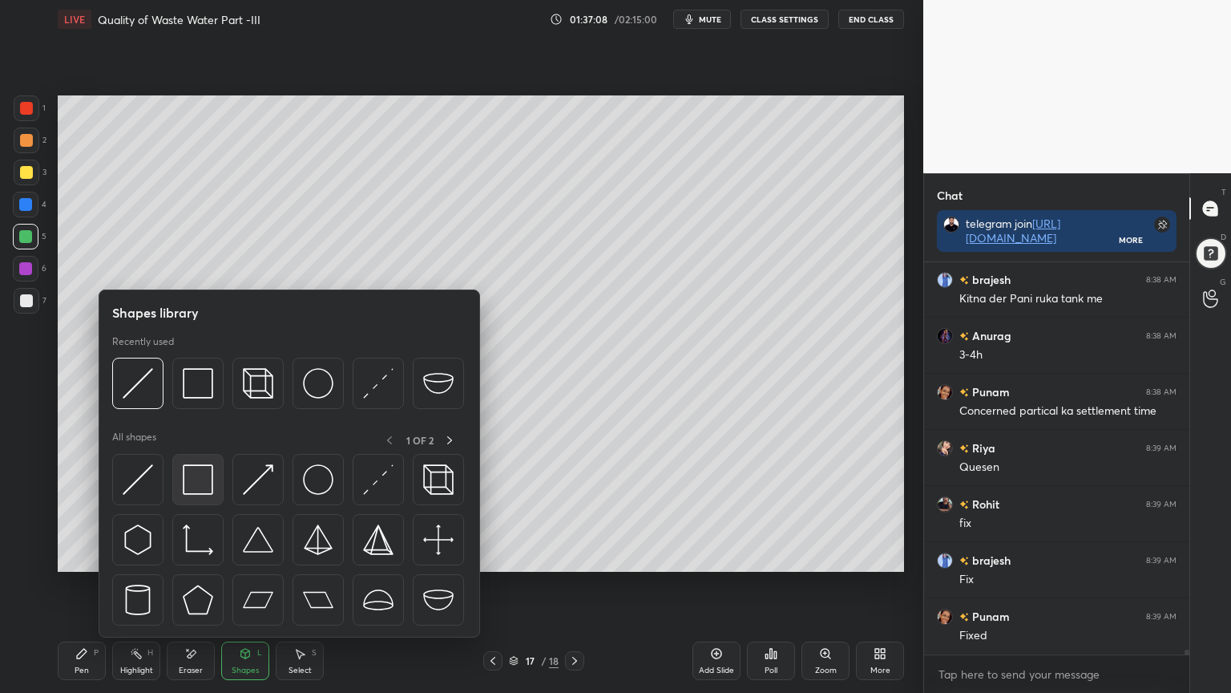
click at [204, 487] on img at bounding box center [198, 479] width 30 height 30
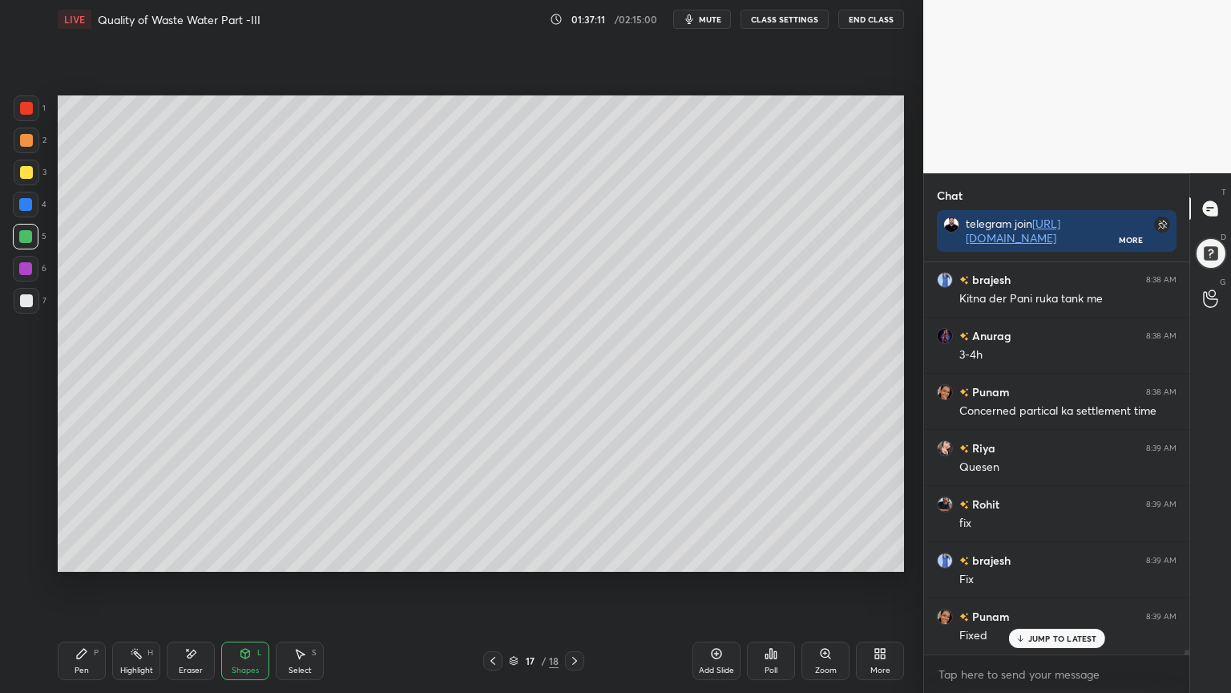
scroll to position [31163, 0]
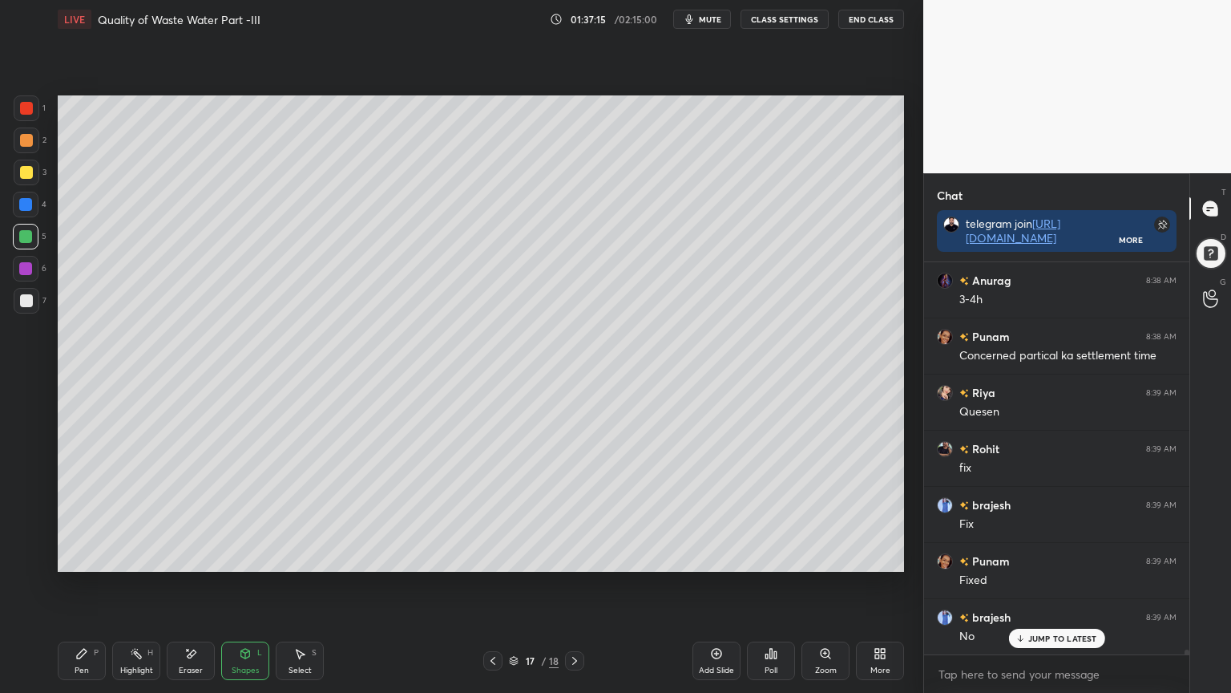
click at [247, 556] on div "Shapes" at bounding box center [245, 670] width 27 height 8
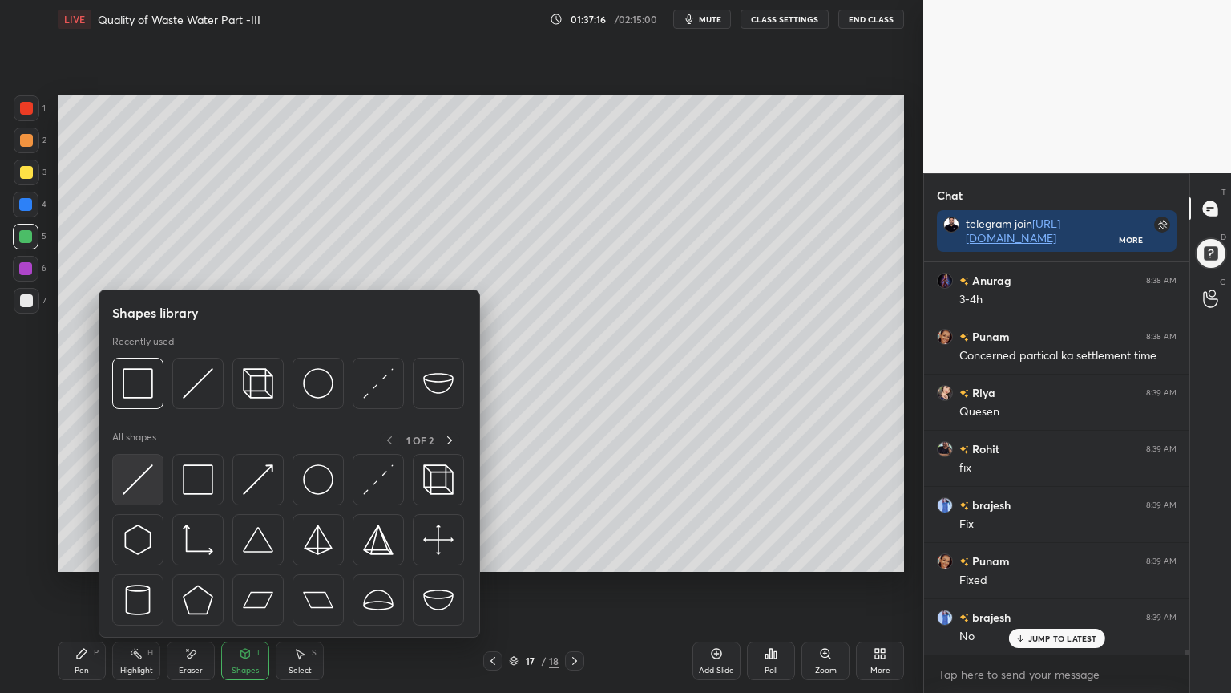
click at [137, 481] on img at bounding box center [138, 479] width 30 height 30
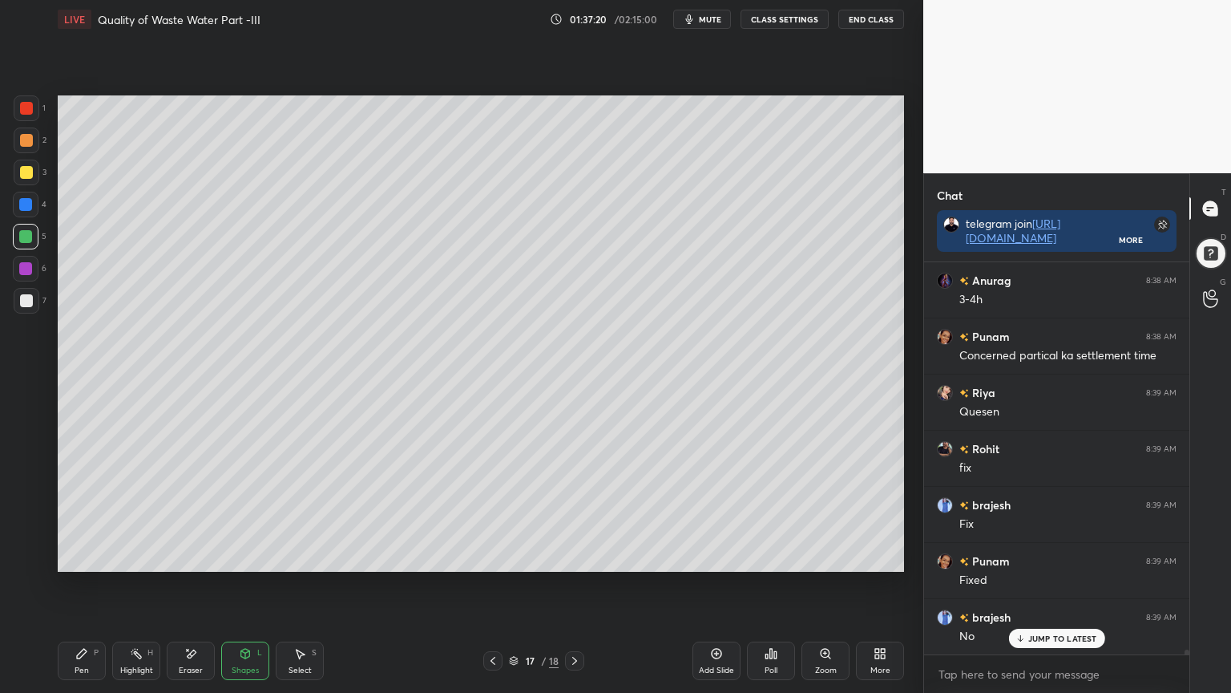
click at [253, 556] on div "Shapes L" at bounding box center [245, 660] width 48 height 38
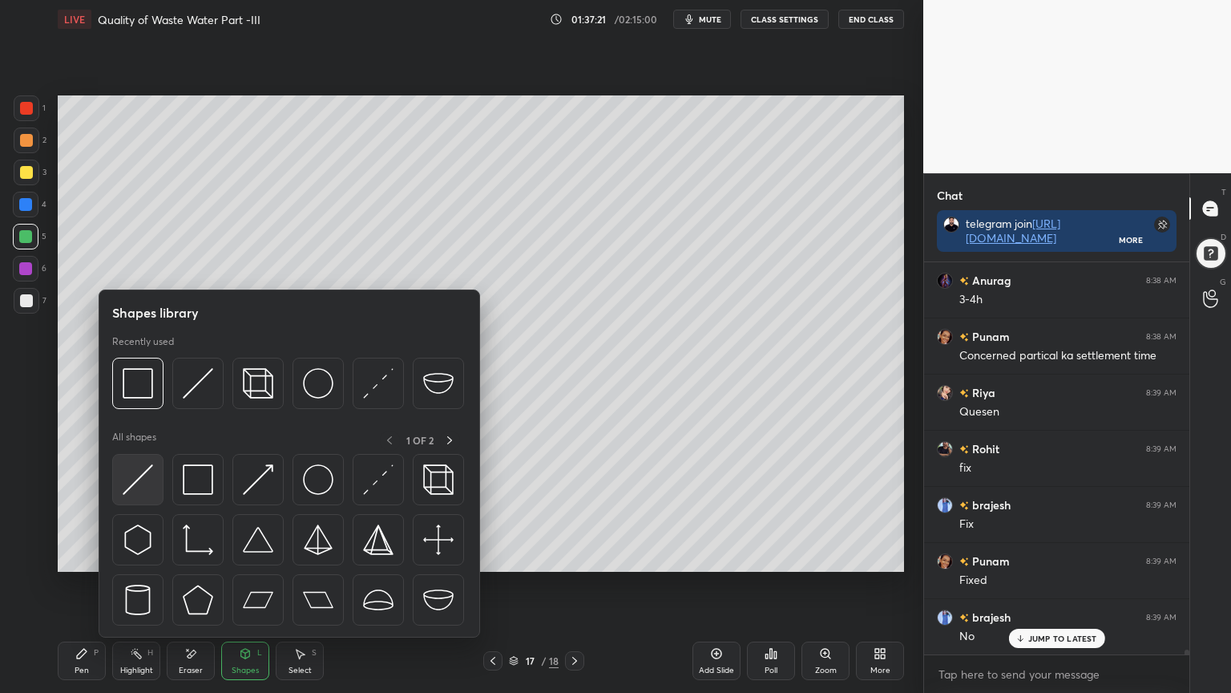
click at [131, 483] on img at bounding box center [138, 479] width 30 height 30
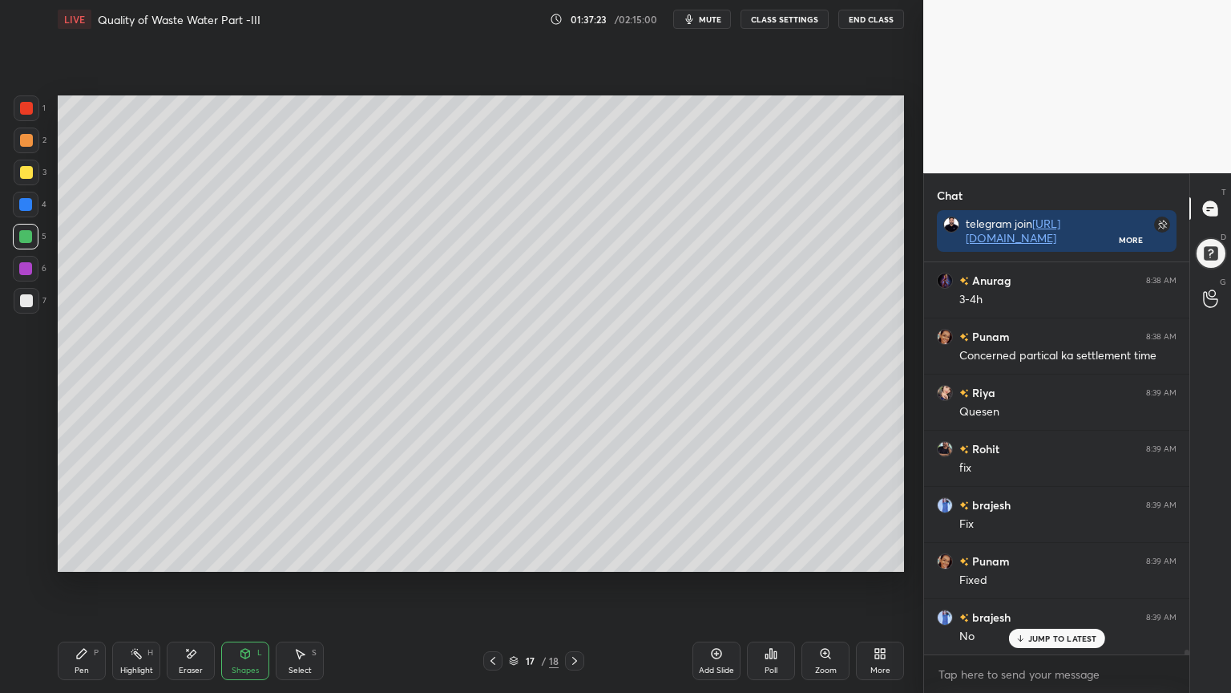
click at [22, 295] on div at bounding box center [26, 300] width 13 height 13
click at [74, 556] on div "Pen P" at bounding box center [82, 660] width 48 height 38
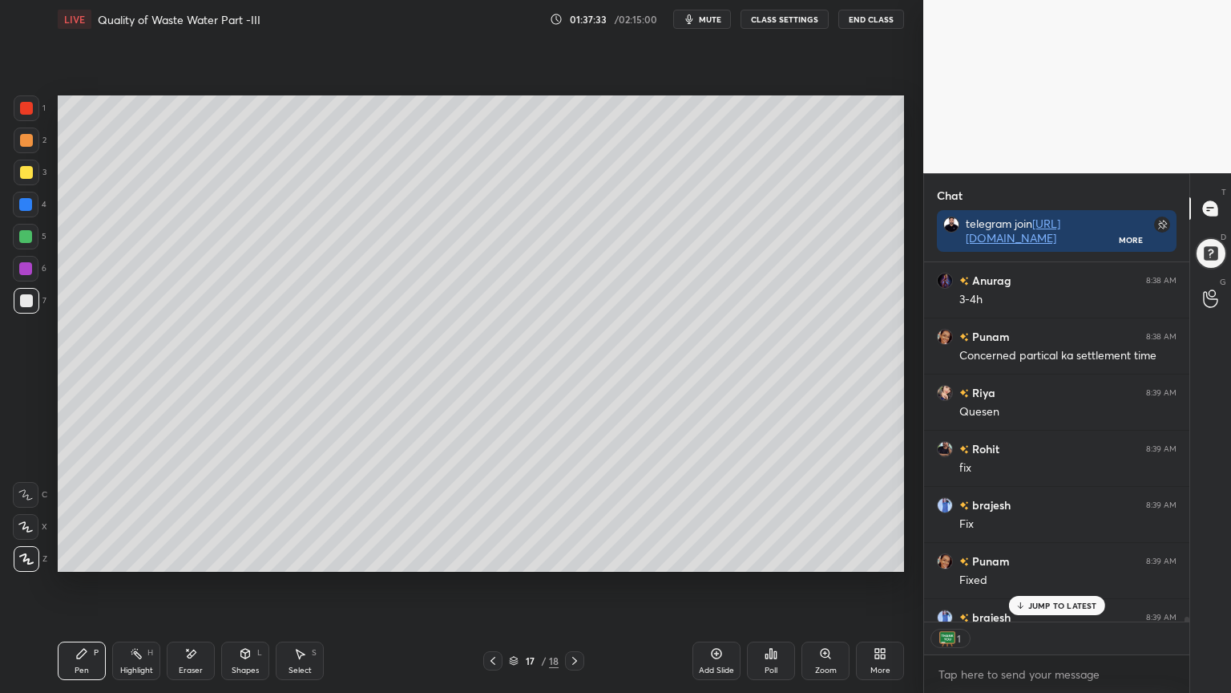
scroll to position [5, 5]
click at [249, 556] on icon at bounding box center [245, 653] width 13 height 13
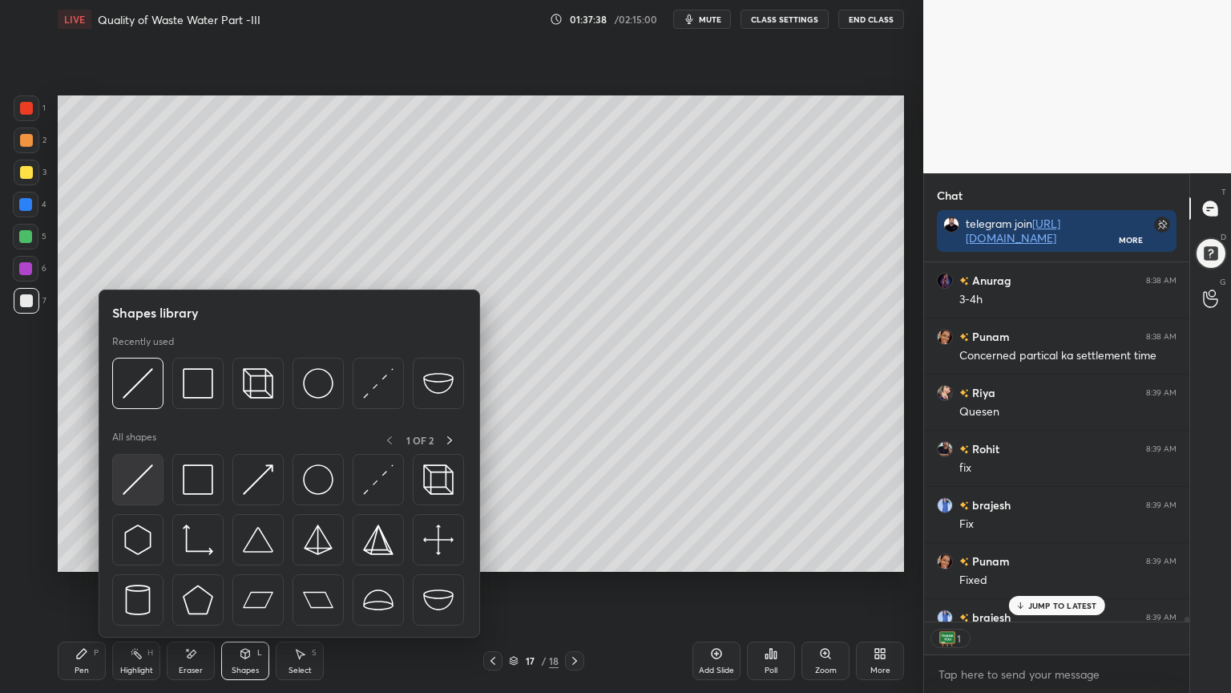
click at [127, 481] on img at bounding box center [138, 479] width 30 height 30
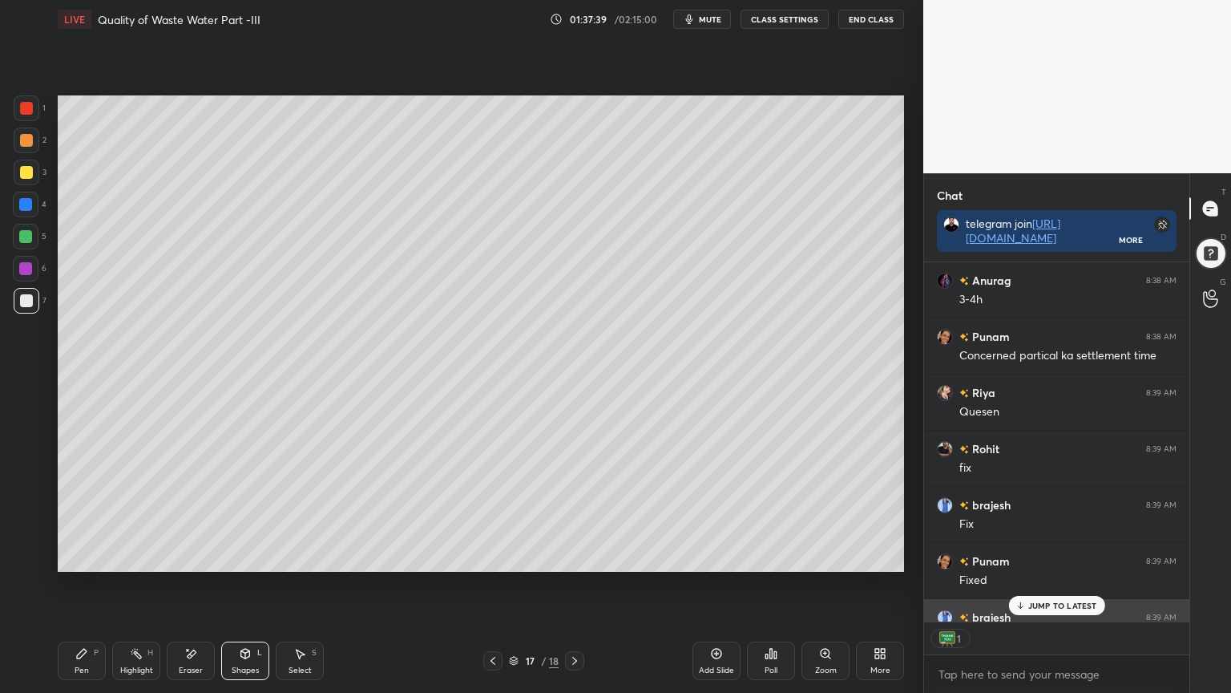
click at [1078, 556] on div "JUMP TO LATEST" at bounding box center [1056, 605] width 96 height 19
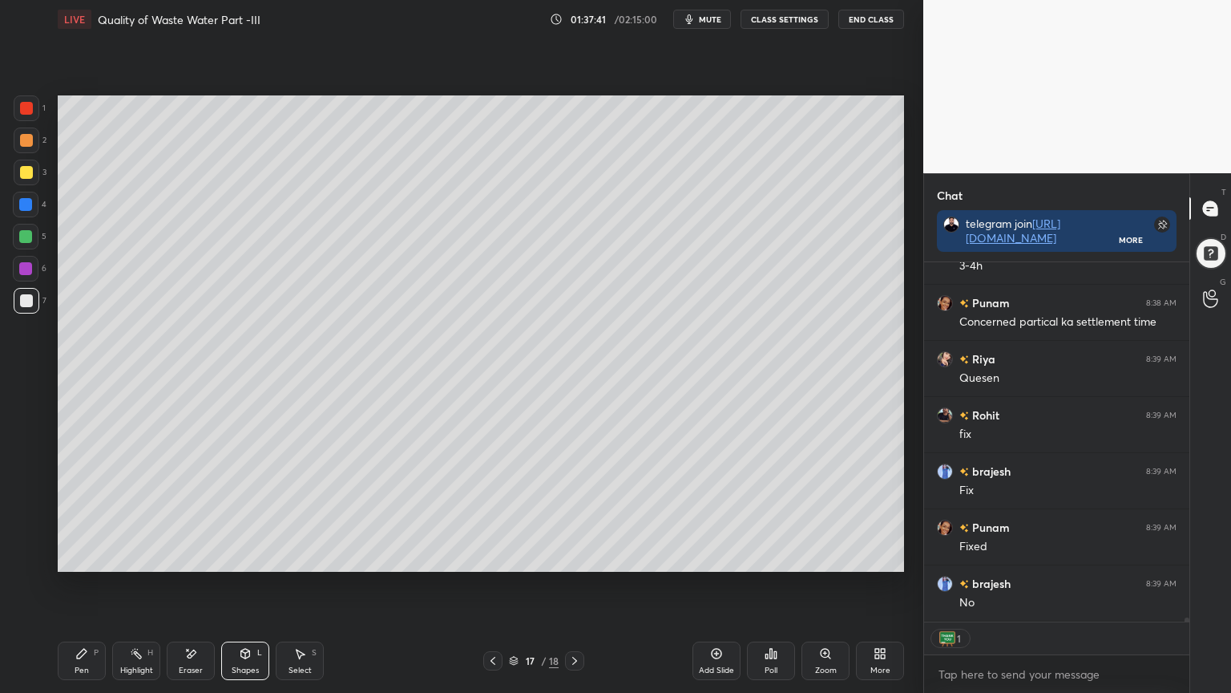
click at [29, 299] on div at bounding box center [26, 300] width 13 height 13
click at [26, 207] on div at bounding box center [25, 204] width 13 height 13
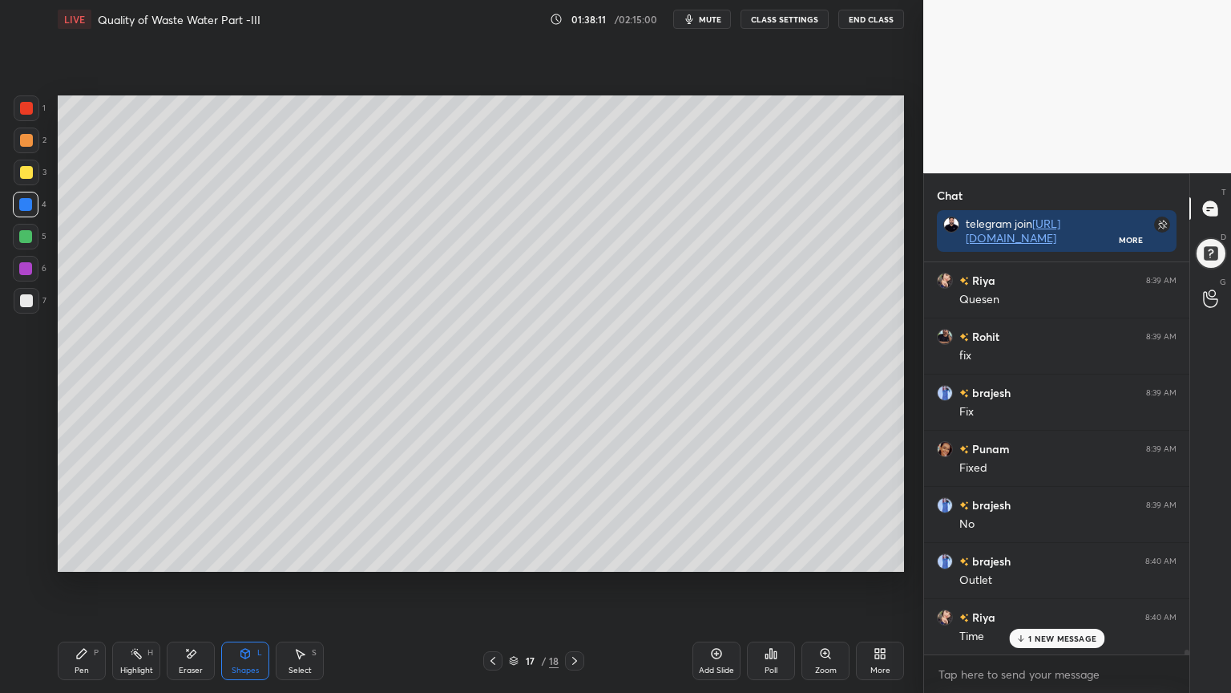
scroll to position [31332, 0]
click at [96, 556] on div "Pen P" at bounding box center [82, 660] width 48 height 38
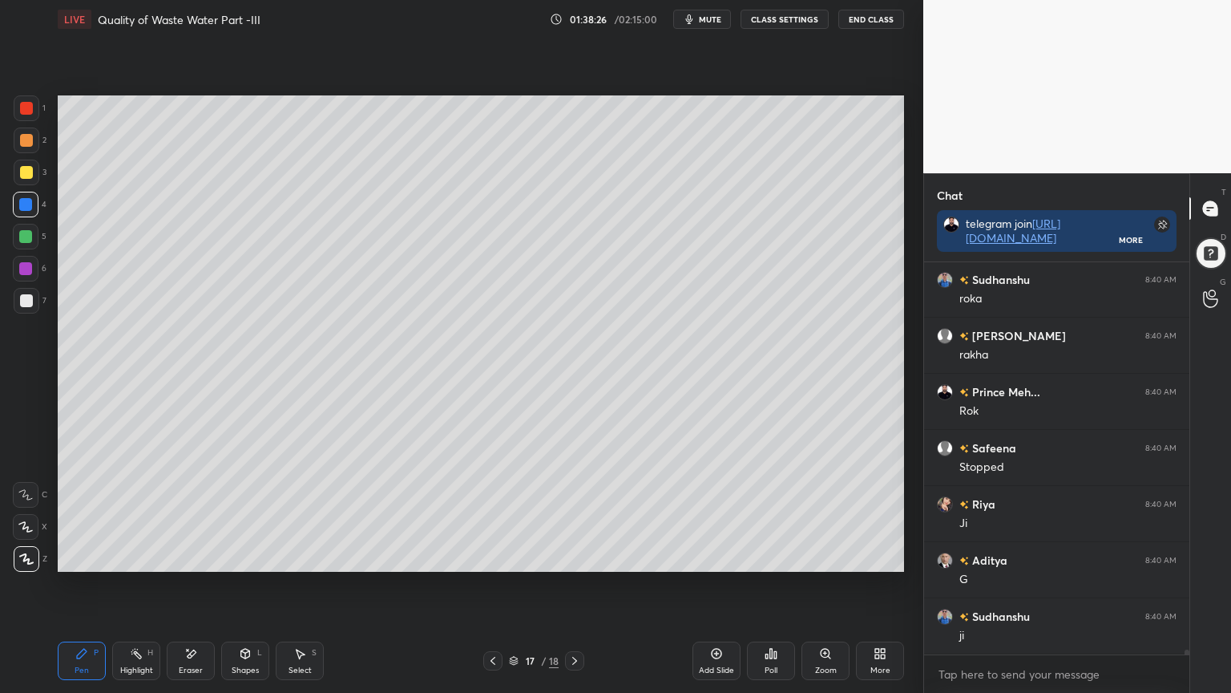
scroll to position [31724, 0]
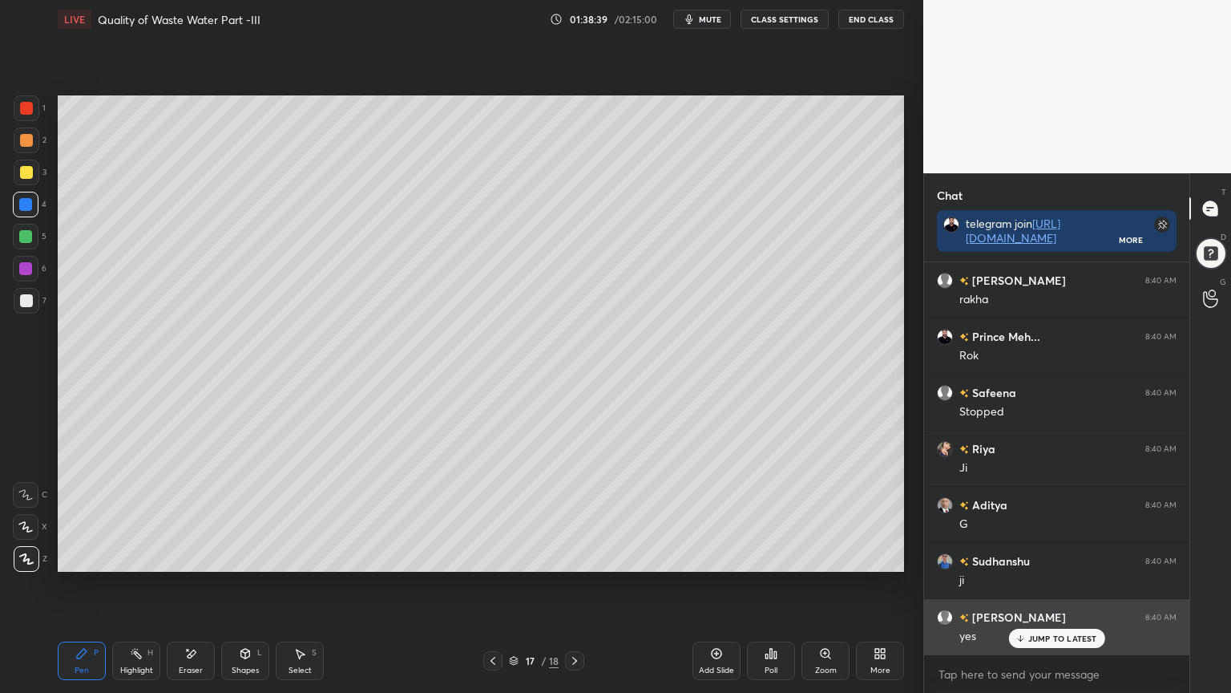
click at [1036, 556] on p "JUMP TO LATEST" at bounding box center [1062, 638] width 69 height 10
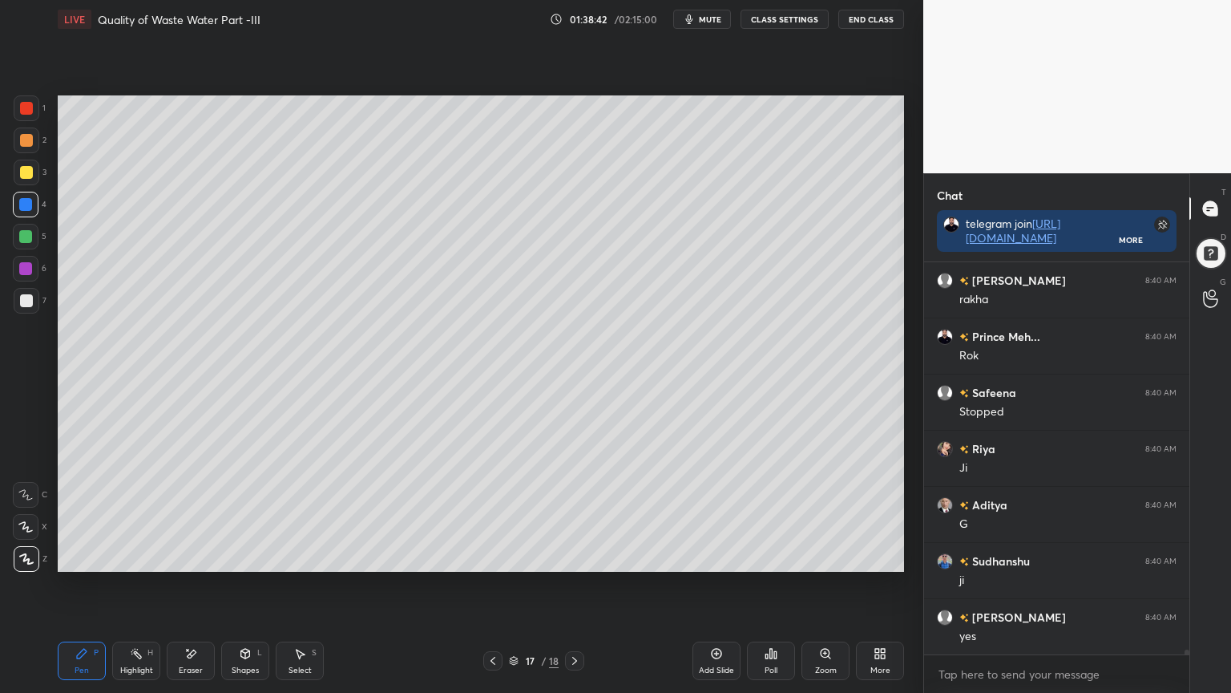
click at [29, 196] on div at bounding box center [26, 205] width 26 height 26
click at [16, 301] on div at bounding box center [27, 301] width 26 height 26
click at [243, 556] on div "Shapes" at bounding box center [245, 670] width 27 height 8
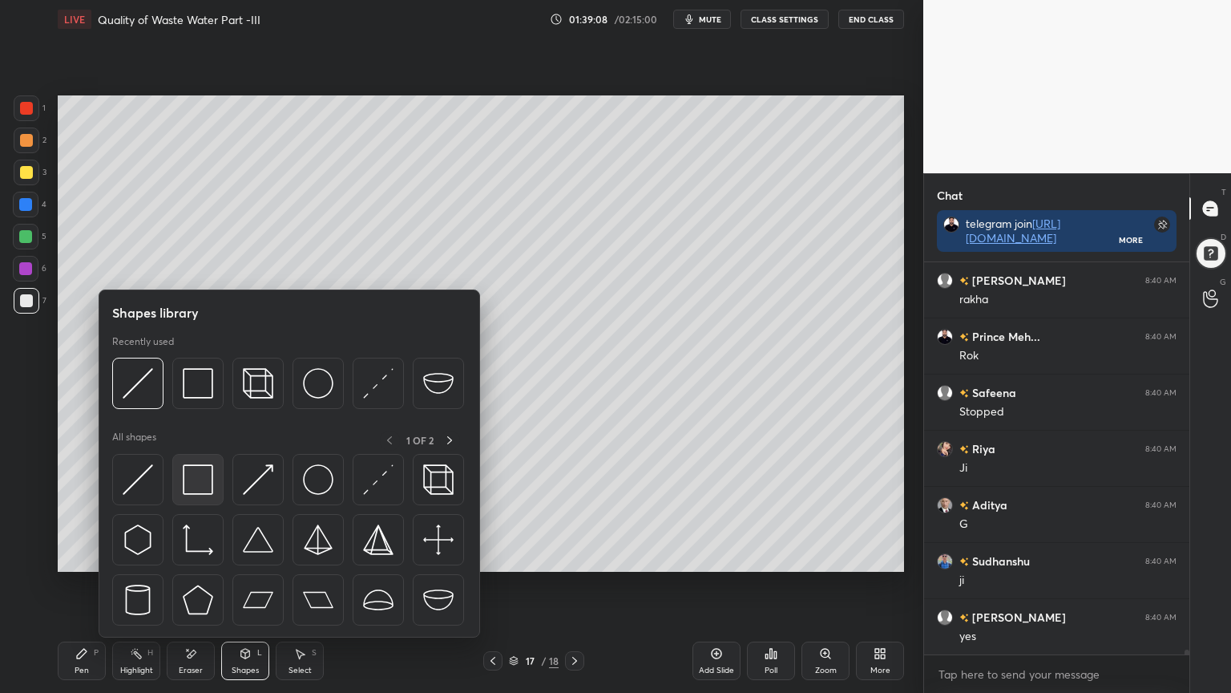
click at [187, 481] on img at bounding box center [198, 479] width 30 height 30
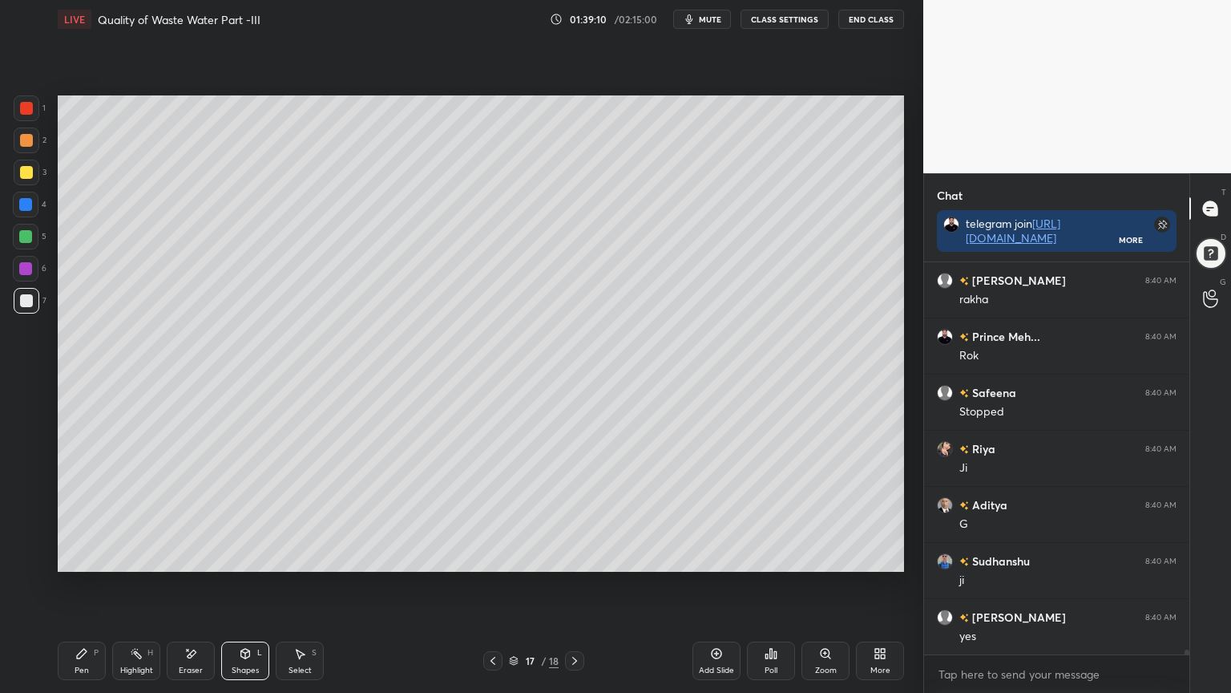
scroll to position [31781, 0]
click at [246, 556] on div "Shapes L" at bounding box center [245, 660] width 48 height 38
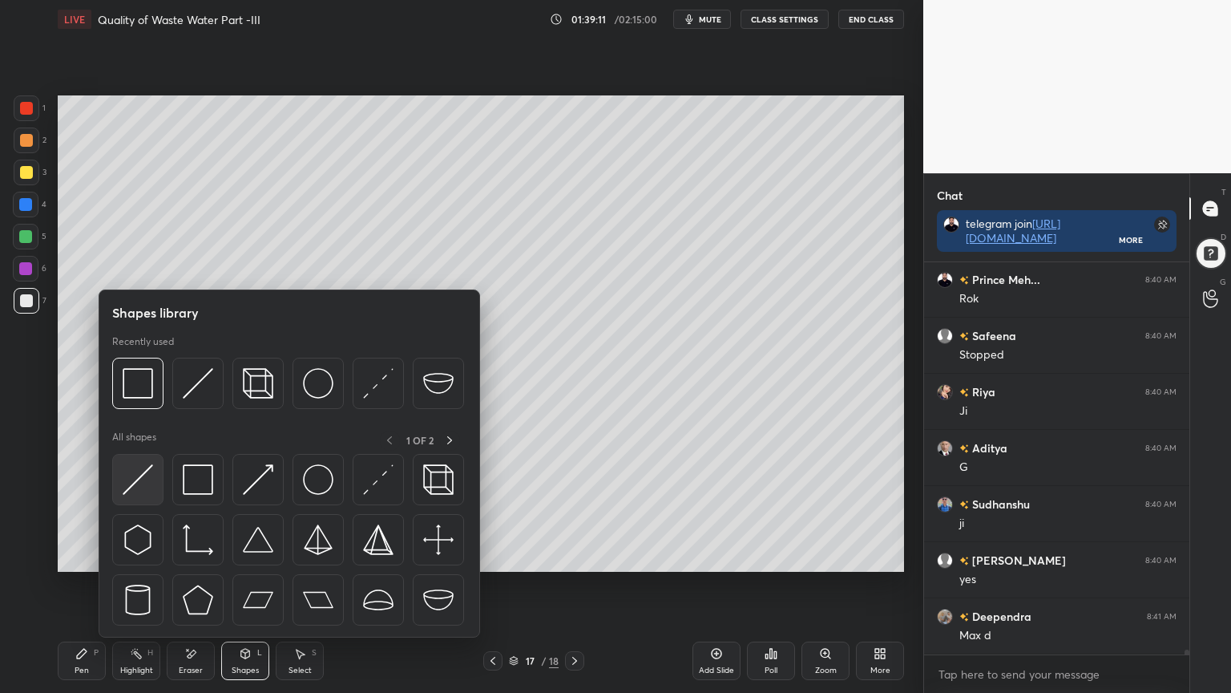
click at [133, 484] on img at bounding box center [138, 479] width 30 height 30
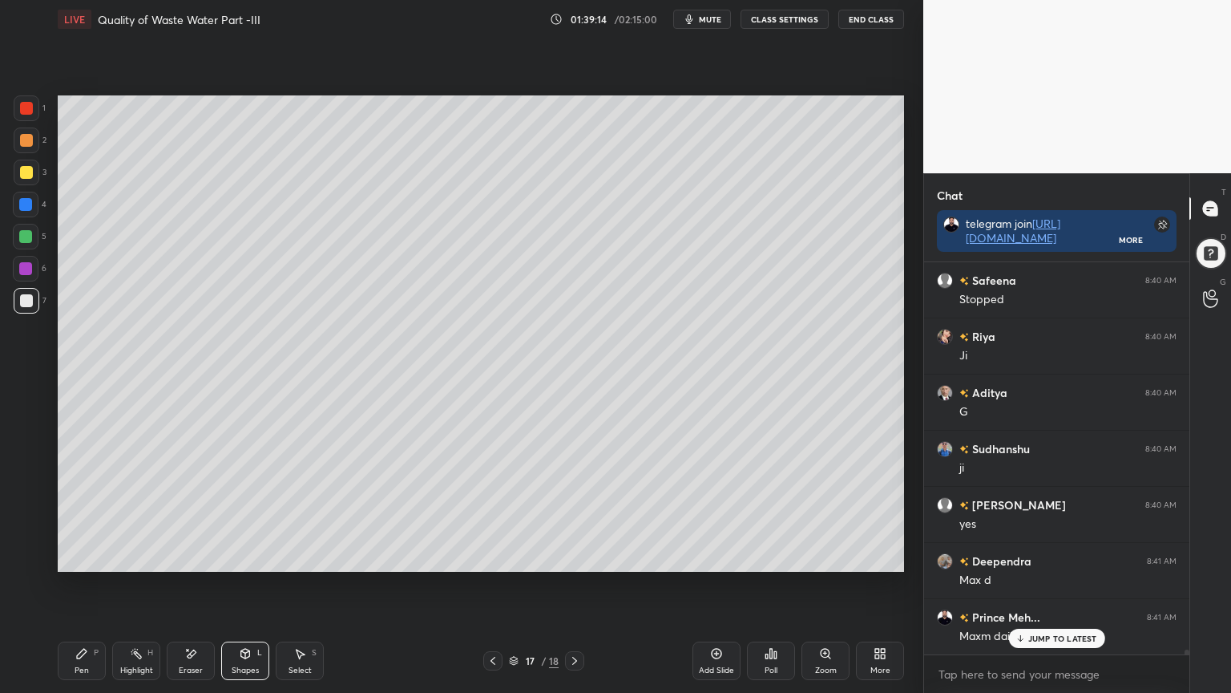
scroll to position [31893, 0]
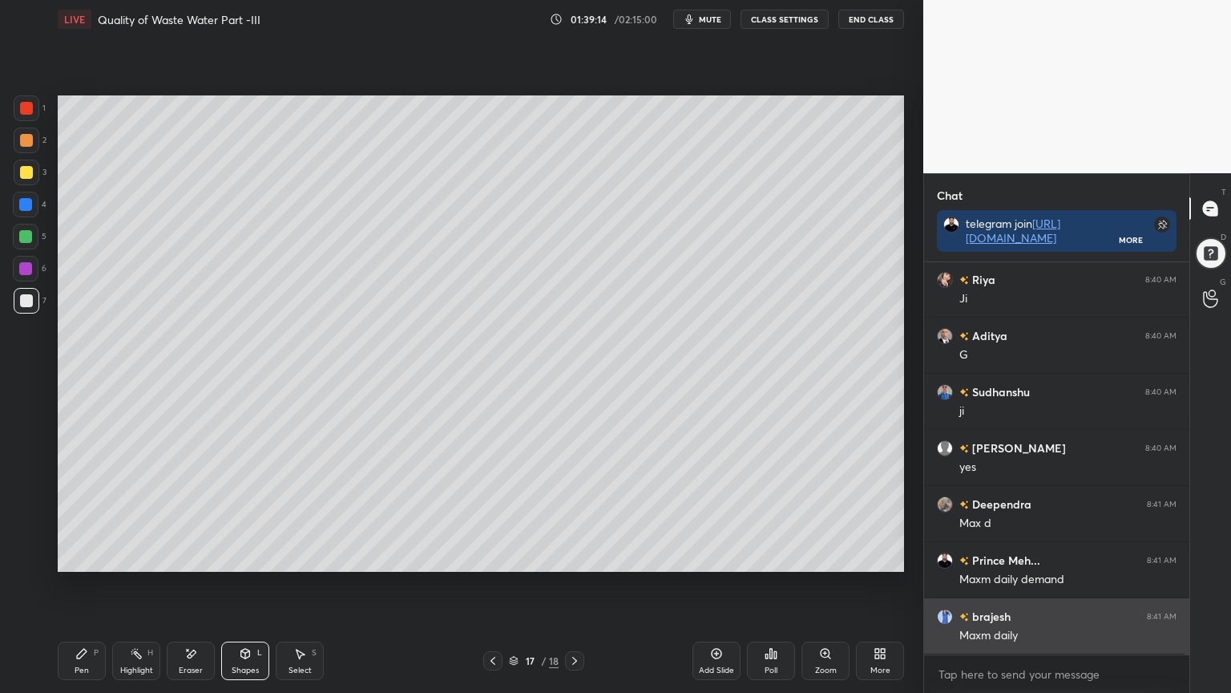
click at [1030, 556] on div "Maxm daily" at bounding box center [1068, 636] width 217 height 16
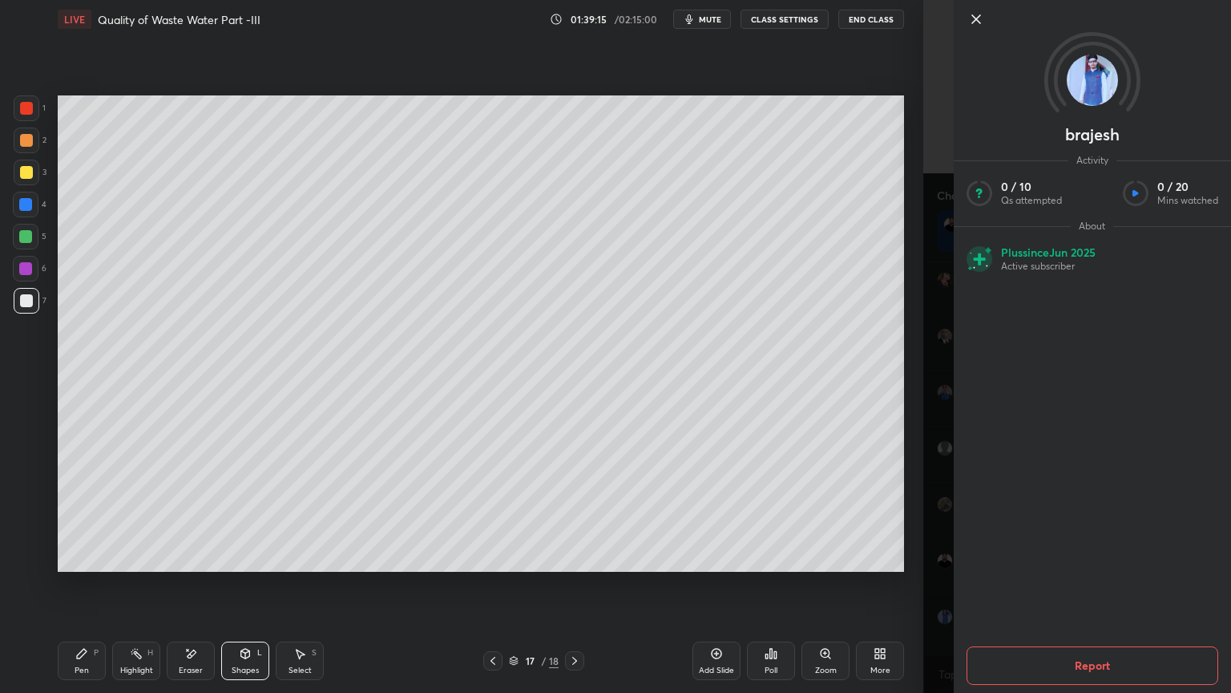
click at [75, 556] on div "Pen" at bounding box center [82, 670] width 14 height 8
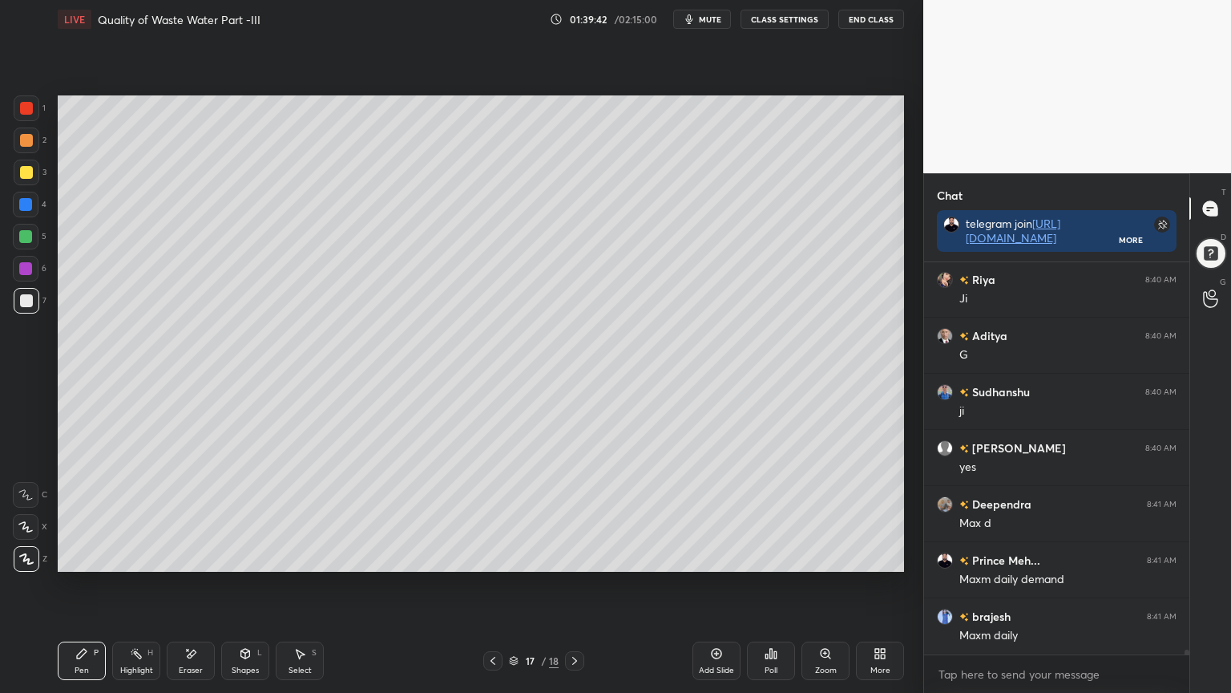
click at [726, 556] on div "Add Slide" at bounding box center [717, 660] width 48 height 38
click at [24, 295] on div at bounding box center [26, 300] width 13 height 13
click at [26, 533] on div at bounding box center [26, 527] width 26 height 26
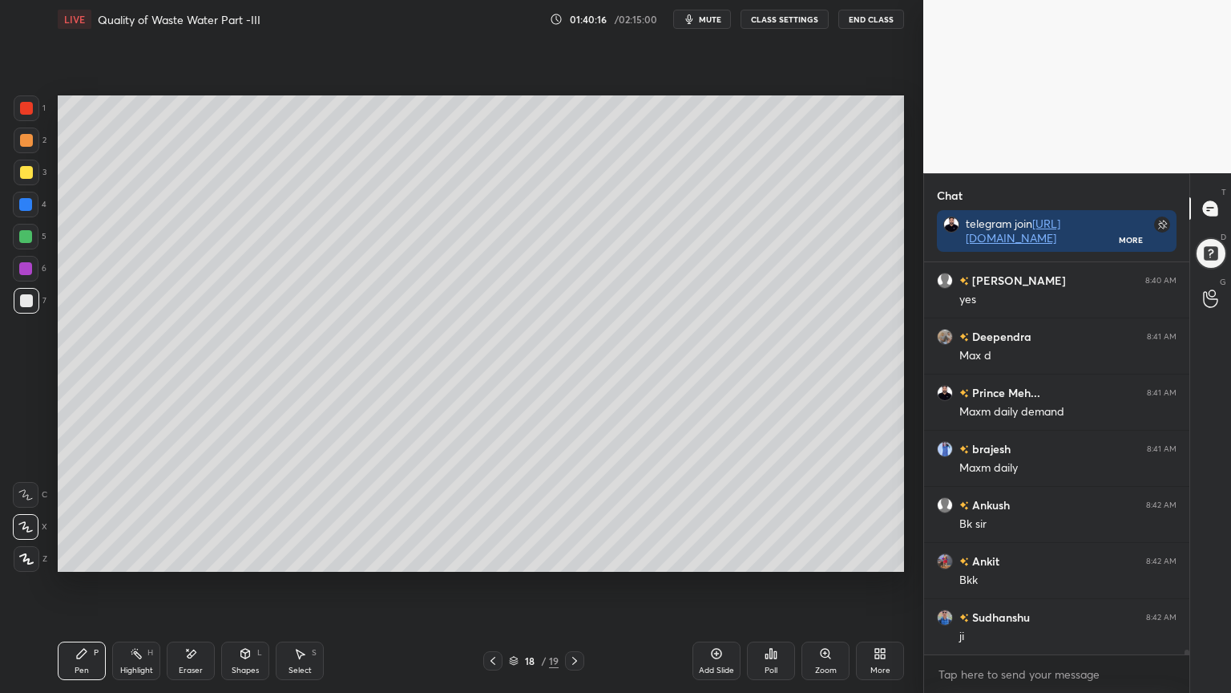
scroll to position [32131, 0]
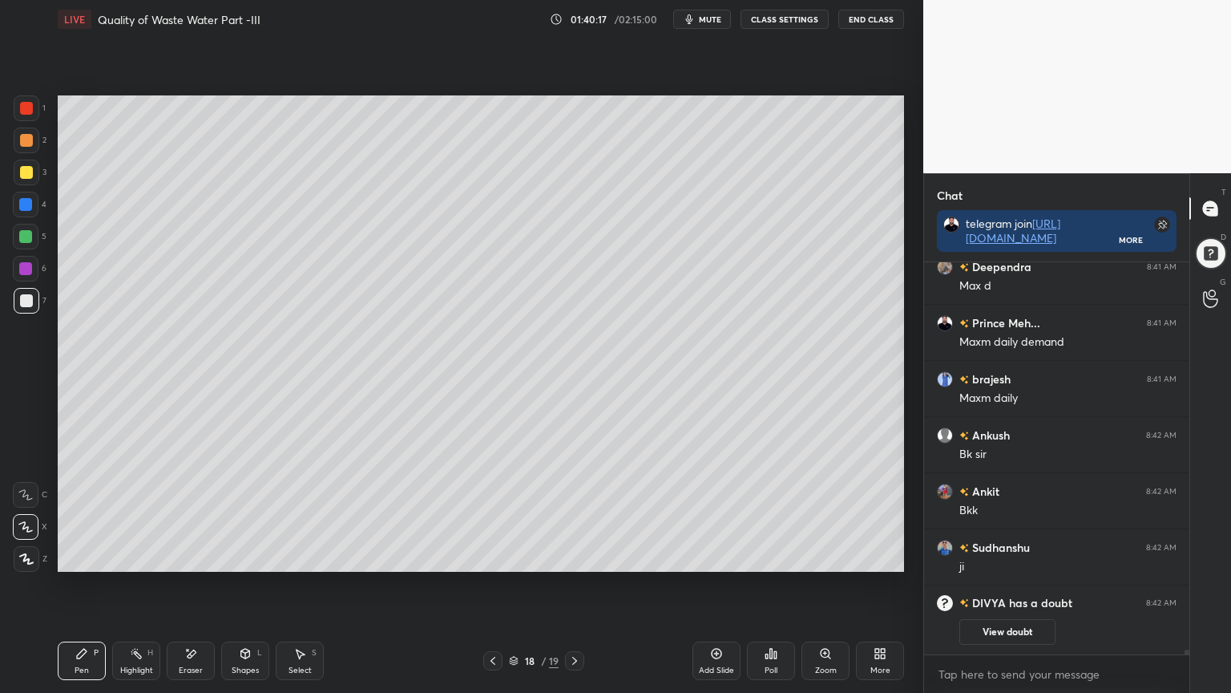
click at [486, 556] on div at bounding box center [492, 660] width 19 height 19
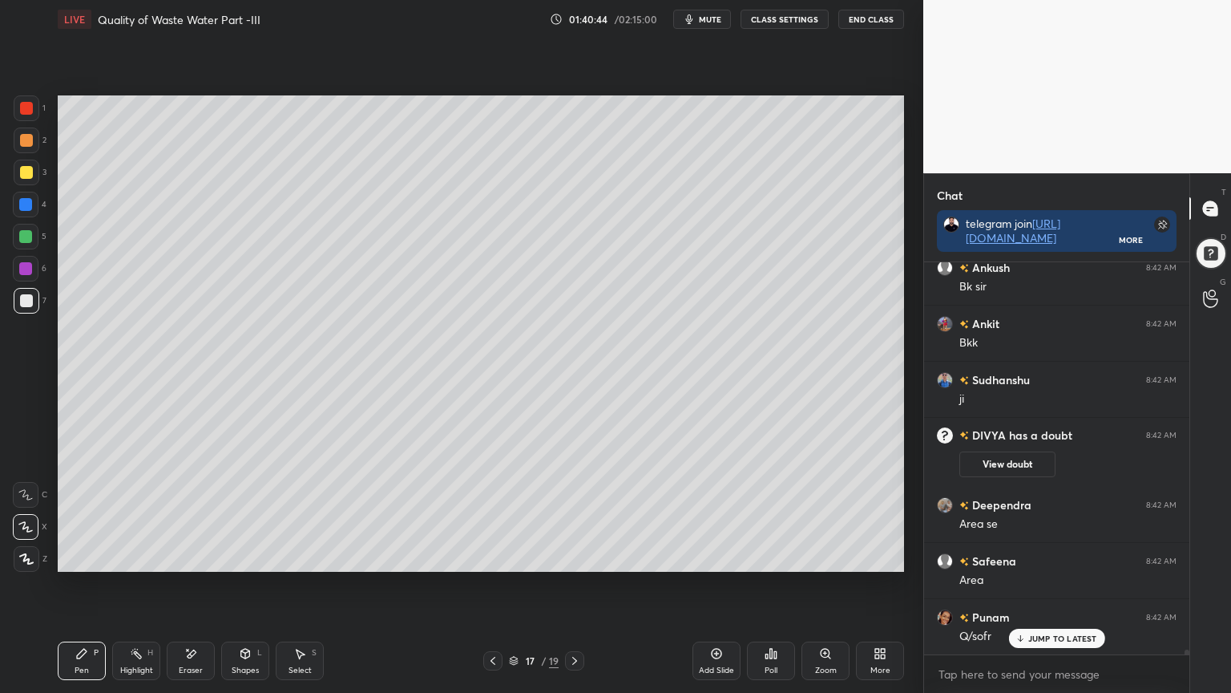
scroll to position [31893, 0]
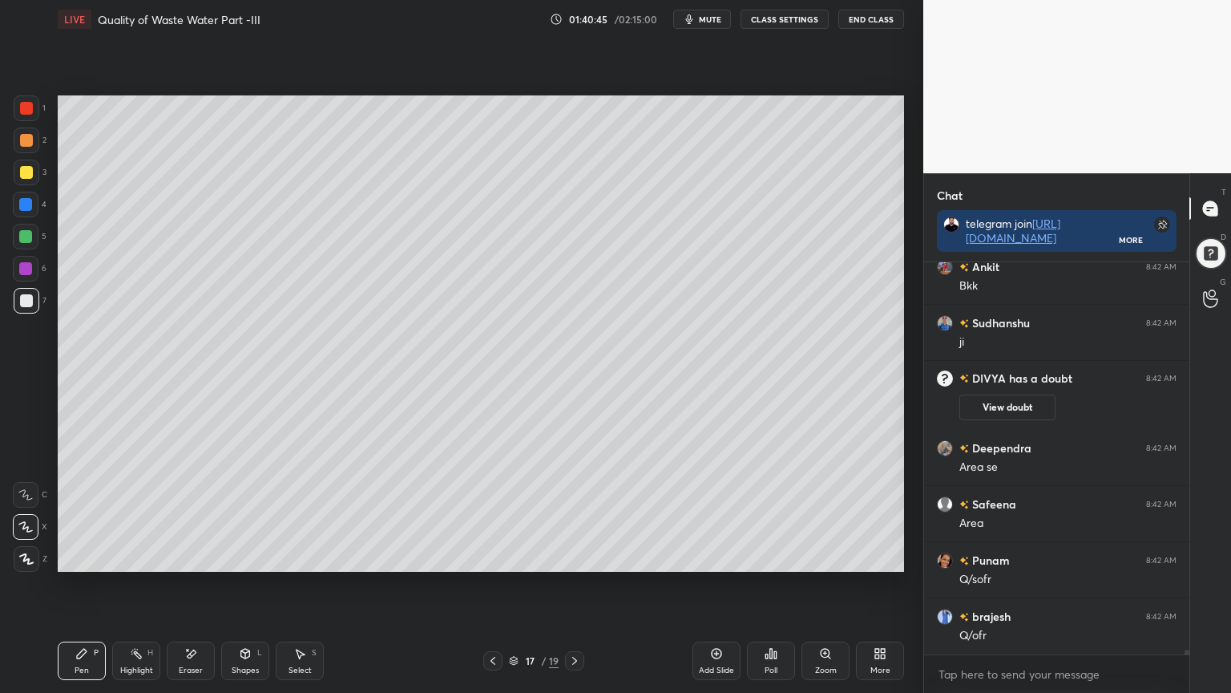
click at [571, 556] on div at bounding box center [574, 660] width 19 height 19
click at [20, 168] on div at bounding box center [26, 172] width 13 height 13
click at [78, 556] on div "Pen P Highlight H Eraser Shapes L Select S 18 / 19 Add Slide Poll Zoom More" at bounding box center [481, 660] width 846 height 64
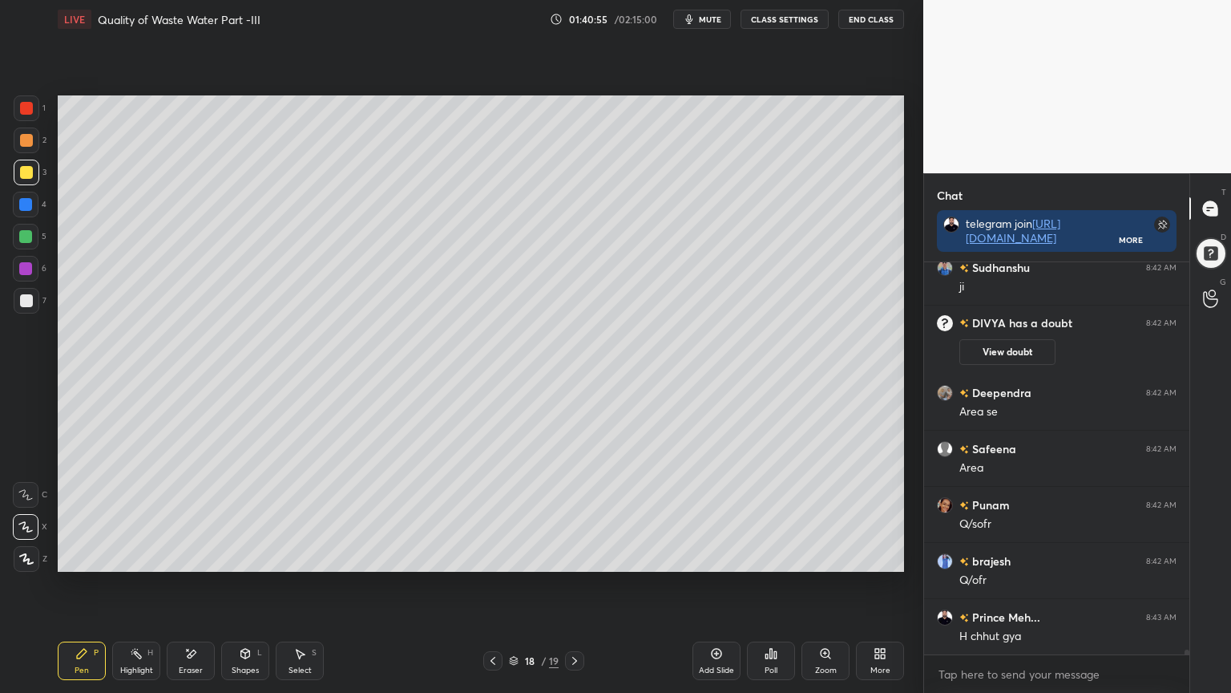
scroll to position [32006, 0]
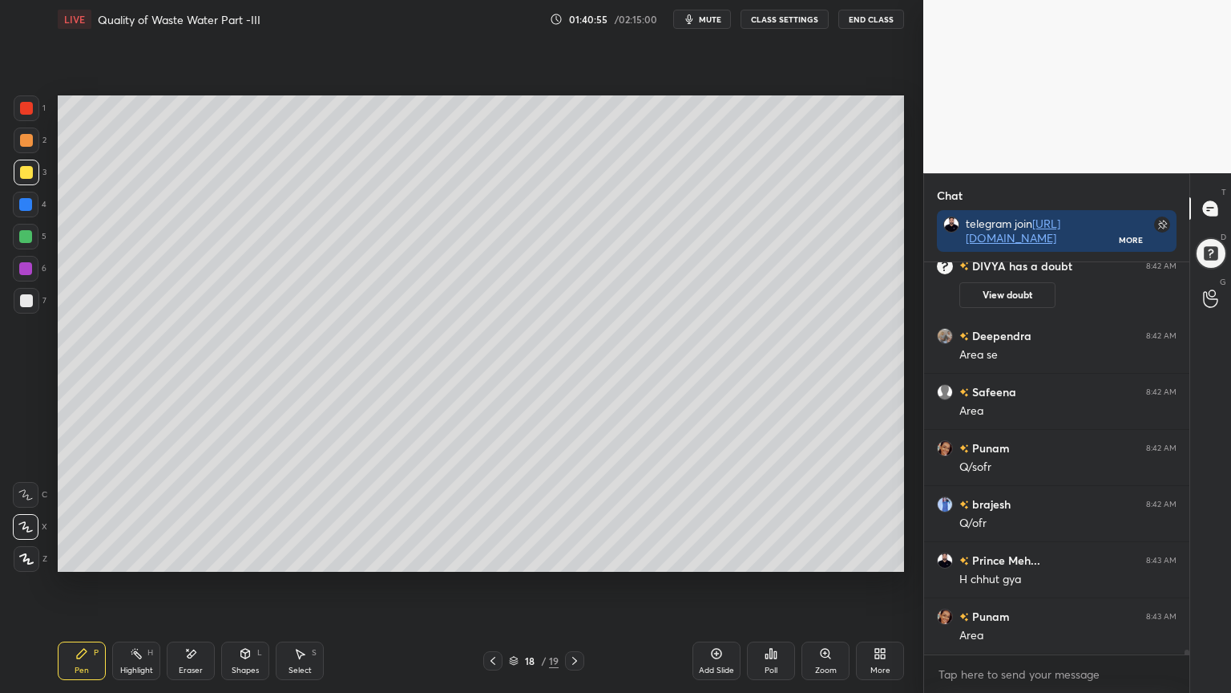
click at [26, 231] on div at bounding box center [25, 236] width 13 height 13
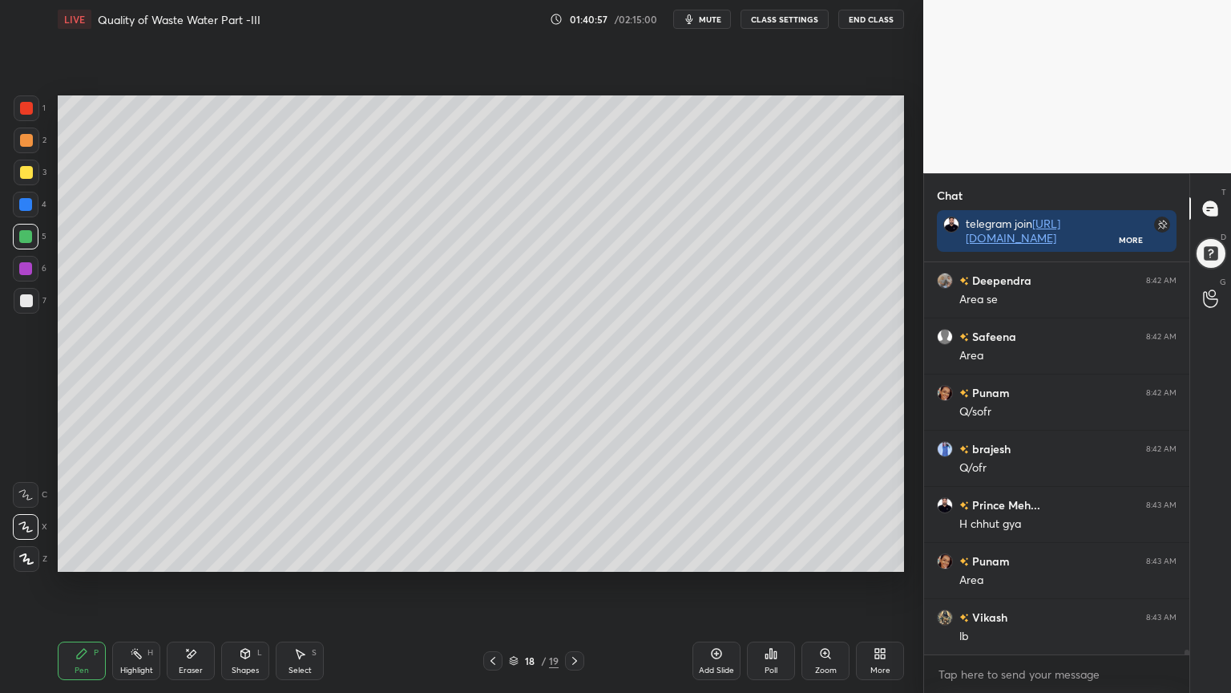
scroll to position [32118, 0]
click at [22, 556] on icon at bounding box center [26, 558] width 14 height 11
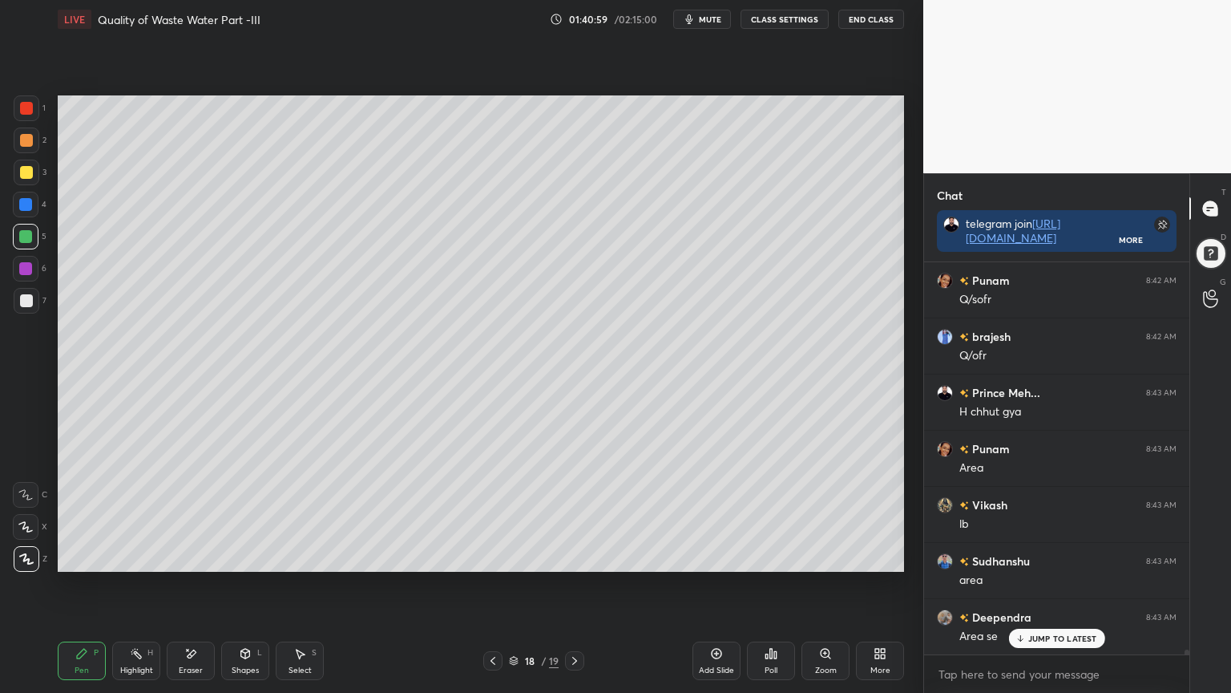
scroll to position [32230, 0]
click at [236, 556] on div "Shapes" at bounding box center [245, 670] width 27 height 8
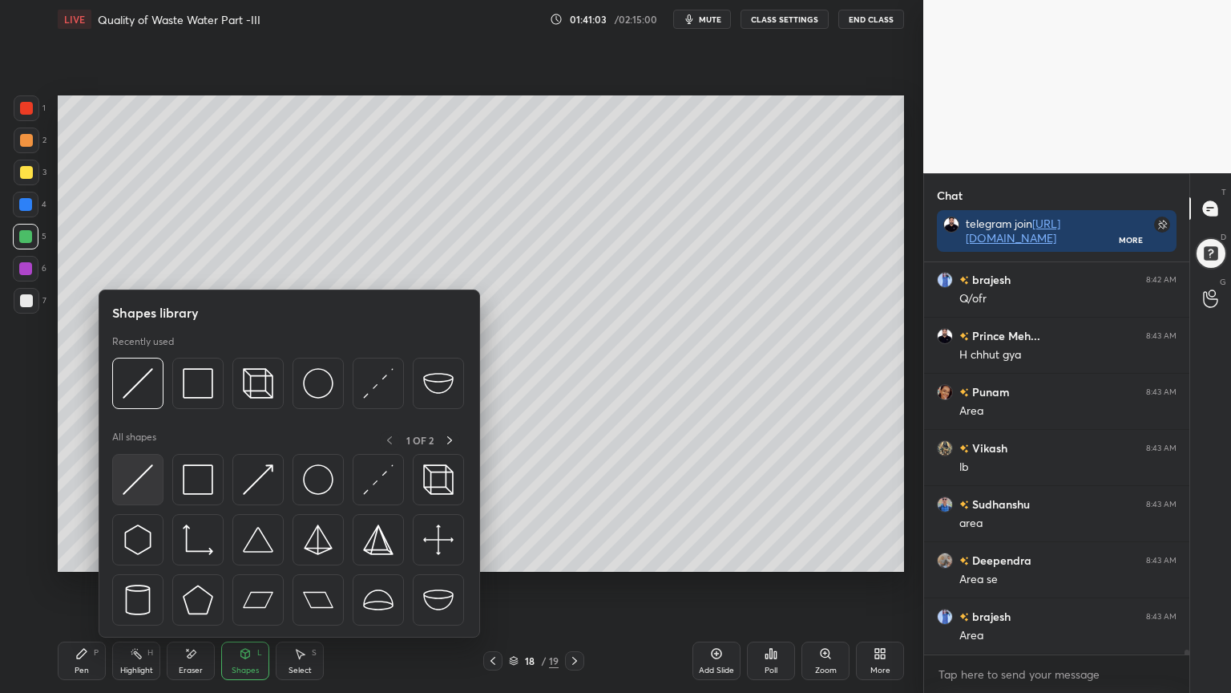
click at [136, 495] on div at bounding box center [137, 479] width 51 height 51
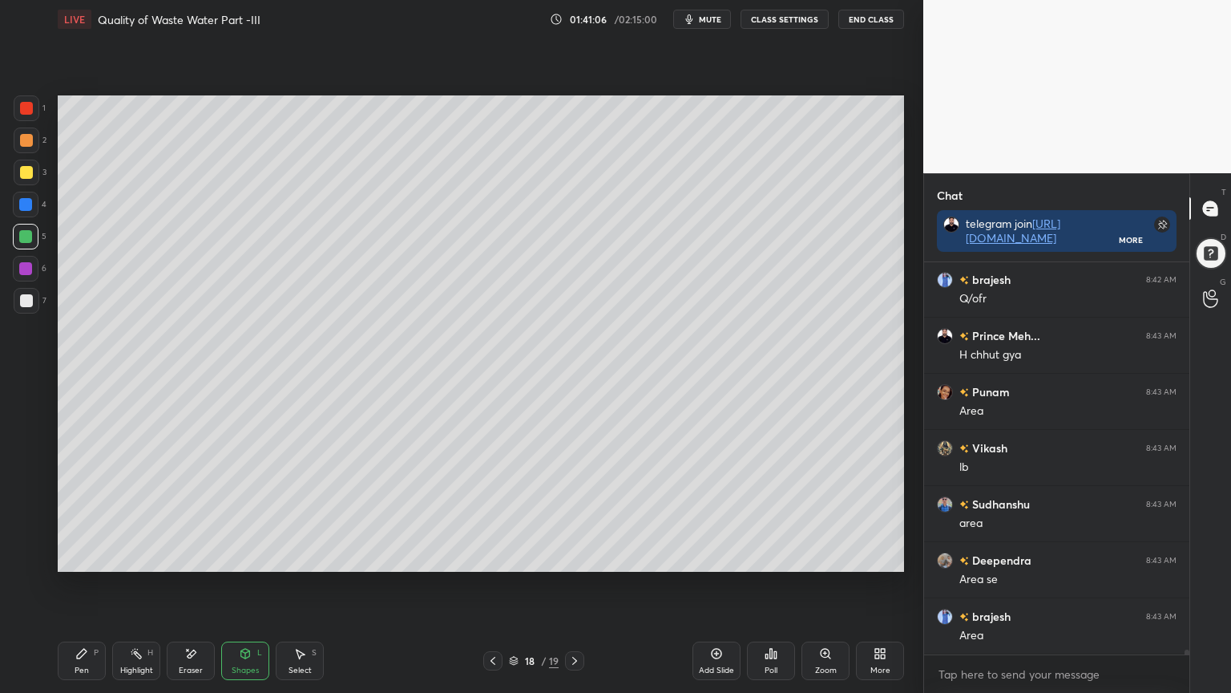
click at [83, 556] on div "Pen" at bounding box center [82, 670] width 14 height 8
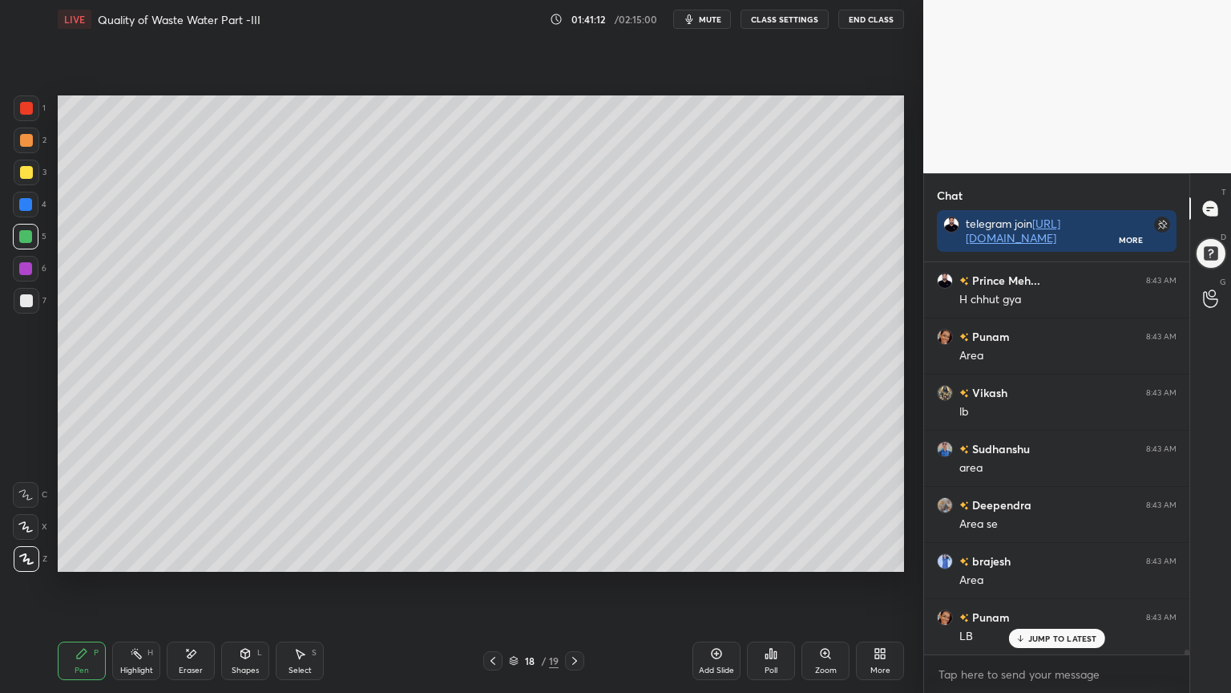
click at [246, 556] on div "Shapes L" at bounding box center [245, 660] width 48 height 38
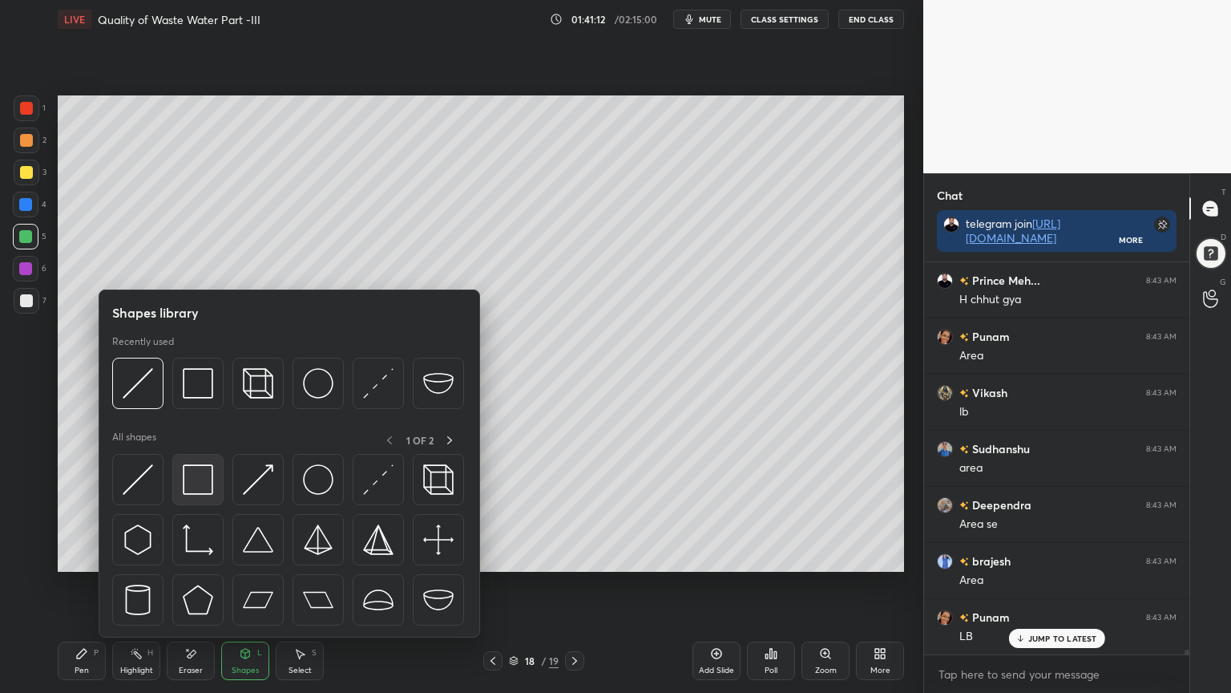
click at [193, 489] on img at bounding box center [198, 479] width 30 height 30
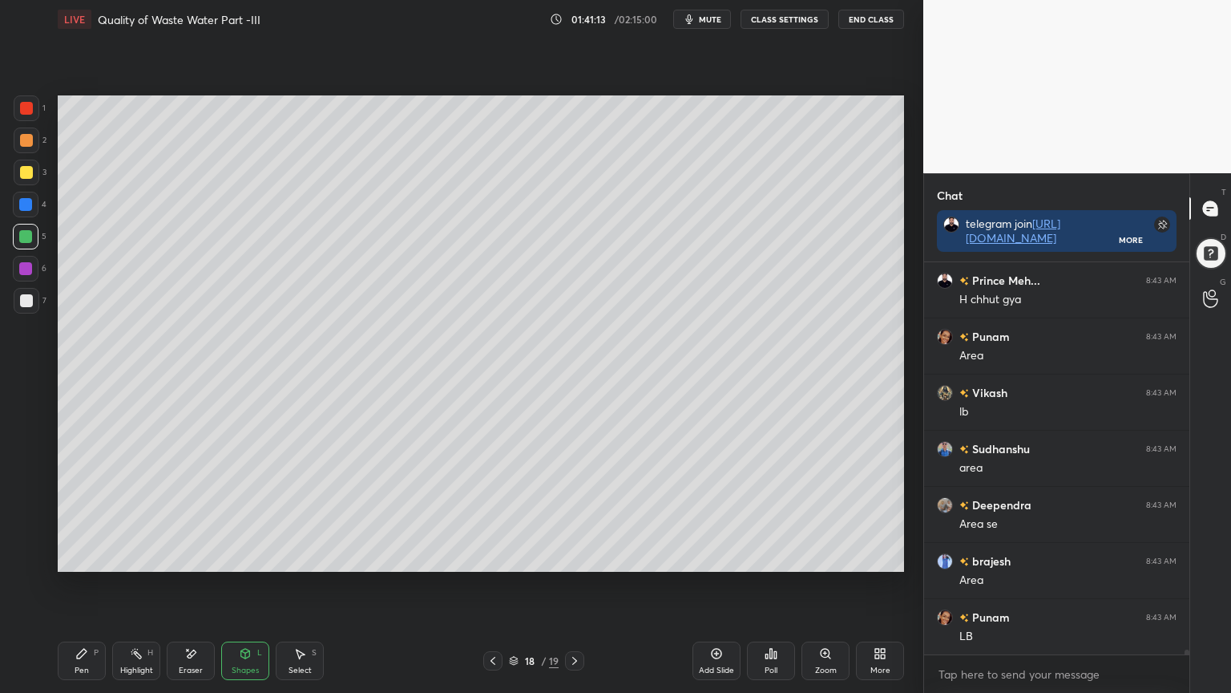
scroll to position [32342, 0]
click at [57, 556] on div "LIVE Quality of Waste Water Part -III 01:41:15 / 02:15:00 mute CLASS SETTINGS E…" at bounding box center [480, 346] width 859 height 693
click at [92, 556] on div "Pen P" at bounding box center [82, 660] width 48 height 38
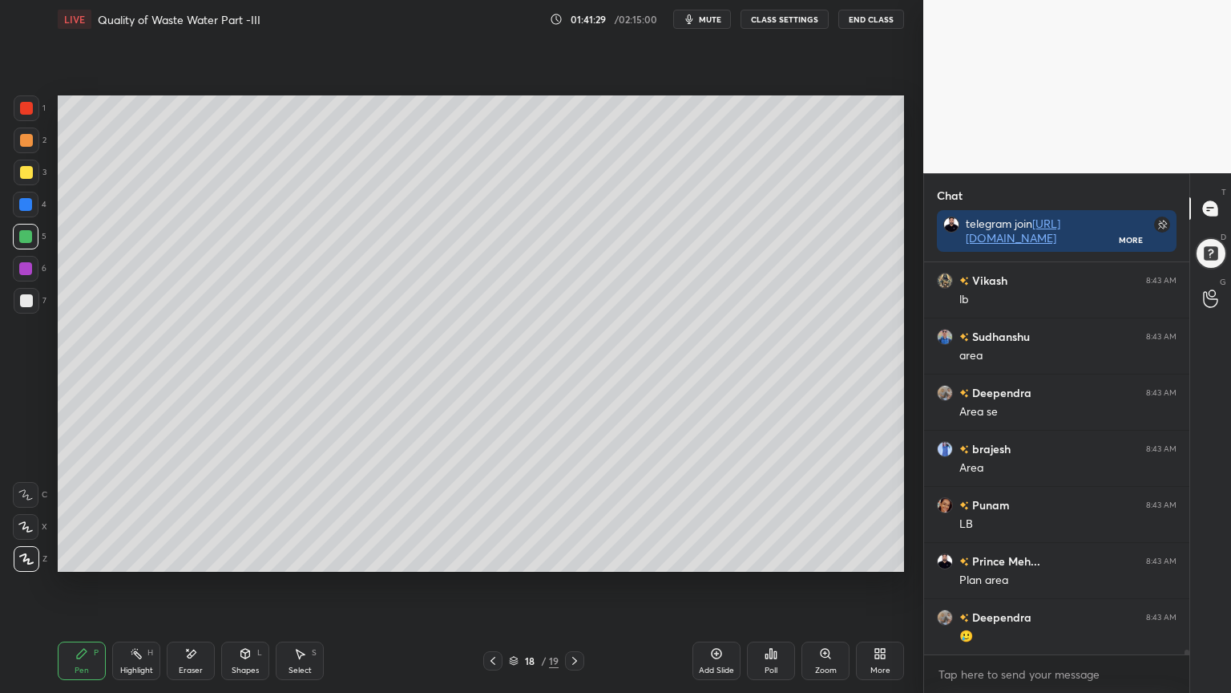
scroll to position [32455, 0]
click at [21, 296] on div at bounding box center [26, 300] width 13 height 13
click at [26, 525] on icon at bounding box center [25, 526] width 14 height 11
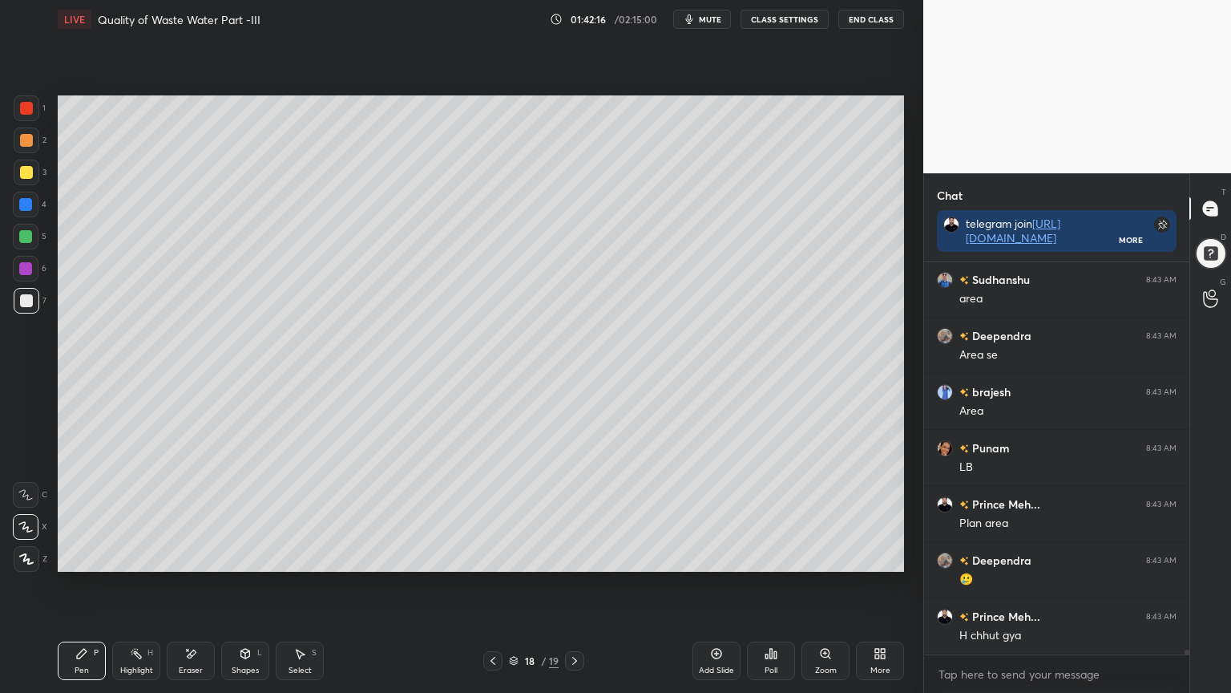
click at [709, 556] on div "Add Slide" at bounding box center [717, 660] width 48 height 38
click at [20, 170] on div at bounding box center [26, 172] width 13 height 13
click at [66, 556] on div "Pen P" at bounding box center [82, 660] width 48 height 38
click at [196, 556] on icon at bounding box center [190, 654] width 13 height 14
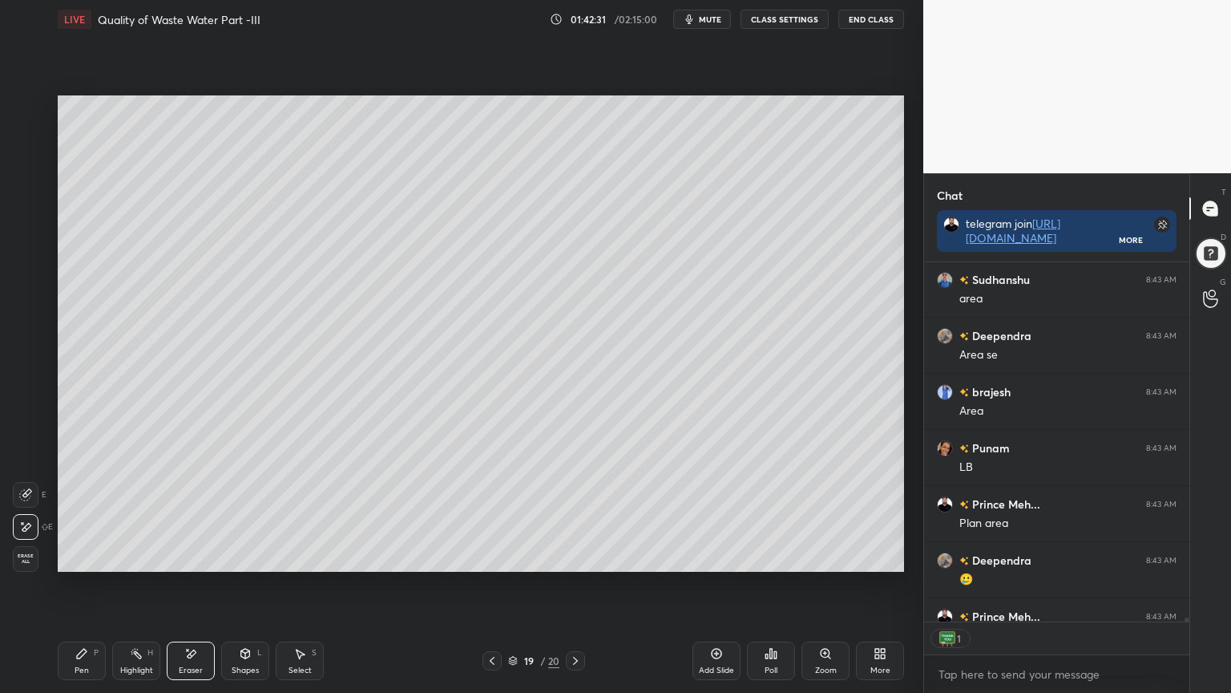
click at [79, 556] on div "Pen" at bounding box center [82, 670] width 14 height 8
click at [240, 556] on div "Shapes" at bounding box center [245, 670] width 27 height 8
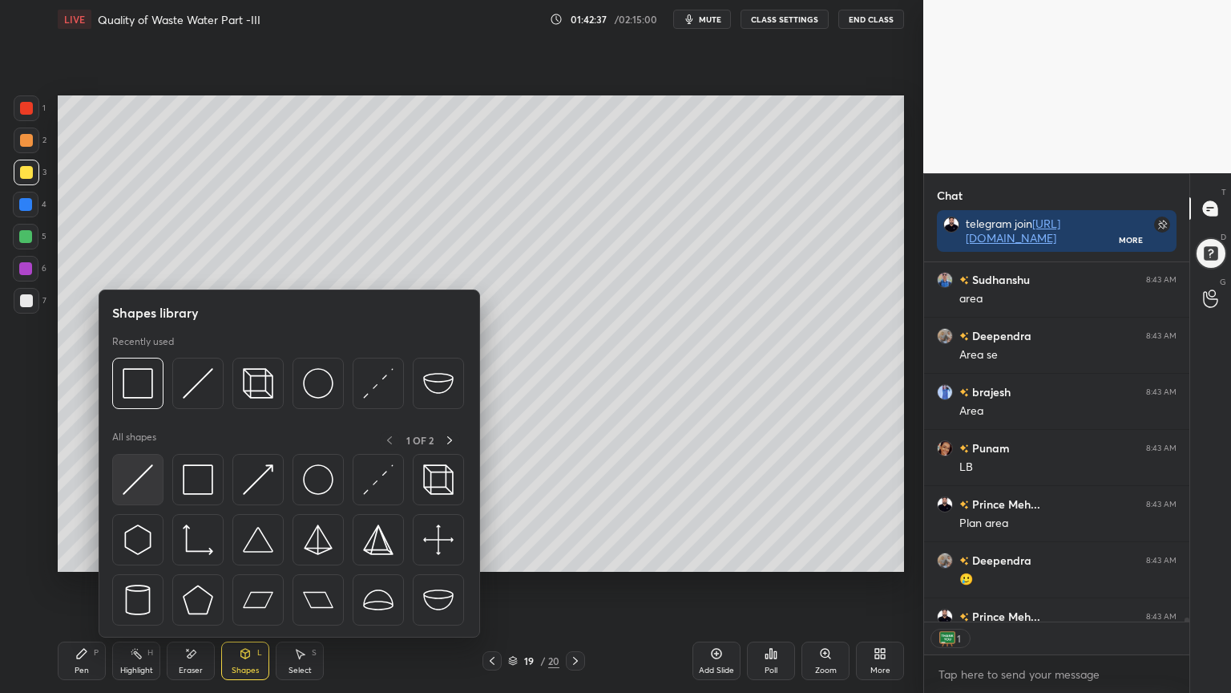
click at [125, 488] on img at bounding box center [138, 479] width 30 height 30
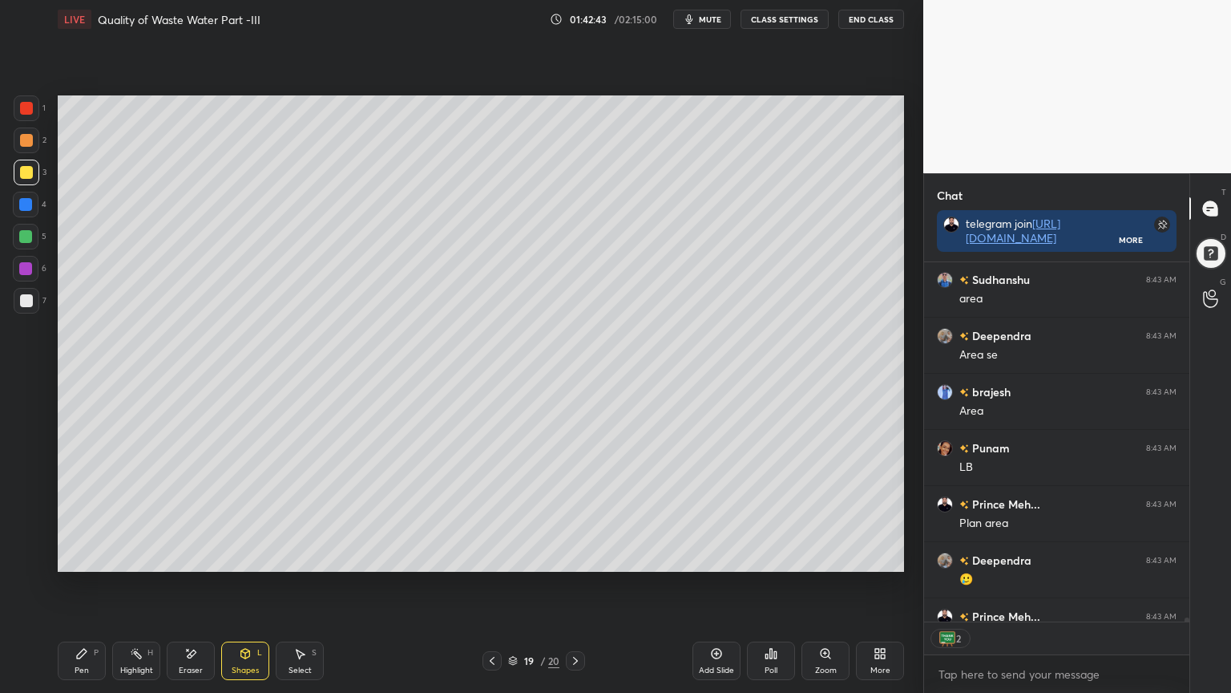
click at [488, 556] on icon at bounding box center [492, 660] width 13 height 13
click at [576, 556] on icon at bounding box center [575, 660] width 13 height 13
click at [240, 556] on icon at bounding box center [245, 653] width 13 height 13
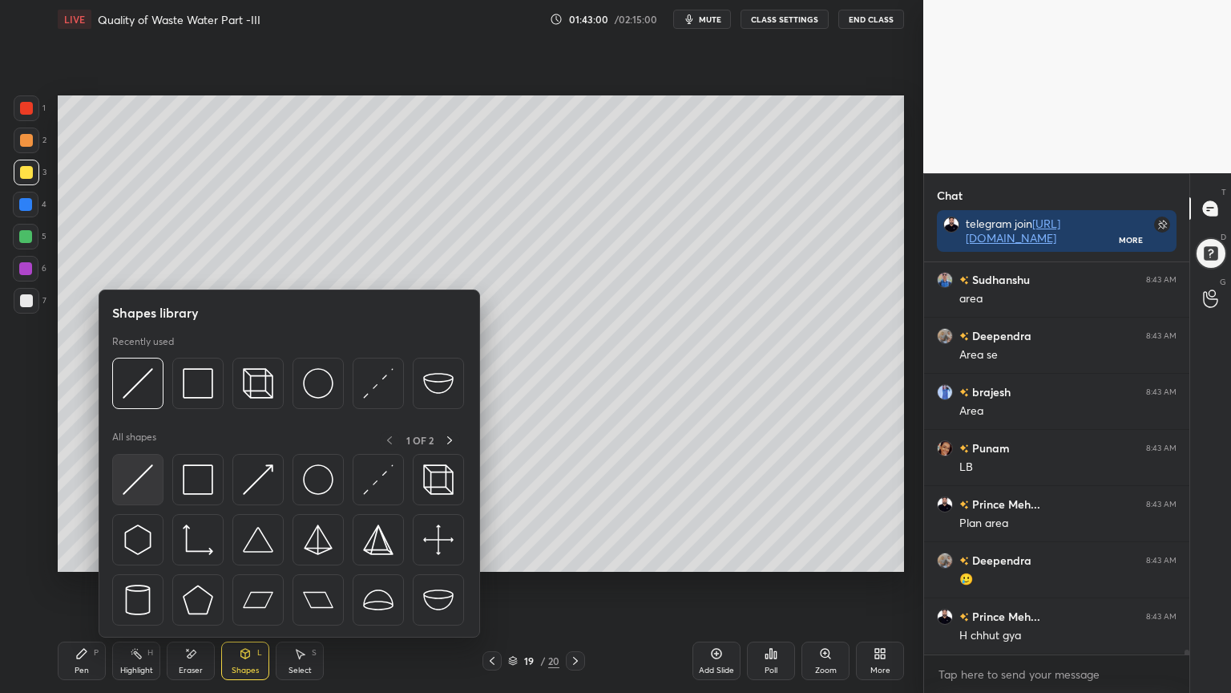
click at [148, 490] on img at bounding box center [138, 479] width 30 height 30
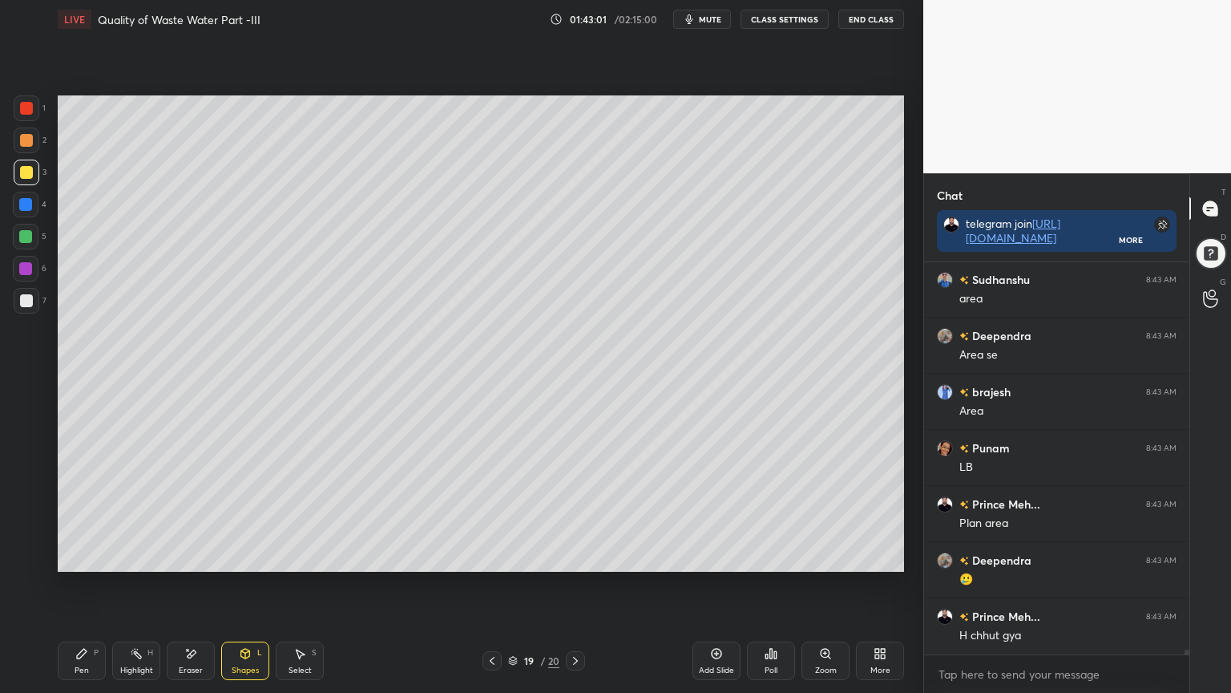
click at [27, 305] on div at bounding box center [26, 300] width 13 height 13
click at [80, 556] on icon at bounding box center [82, 653] width 10 height 10
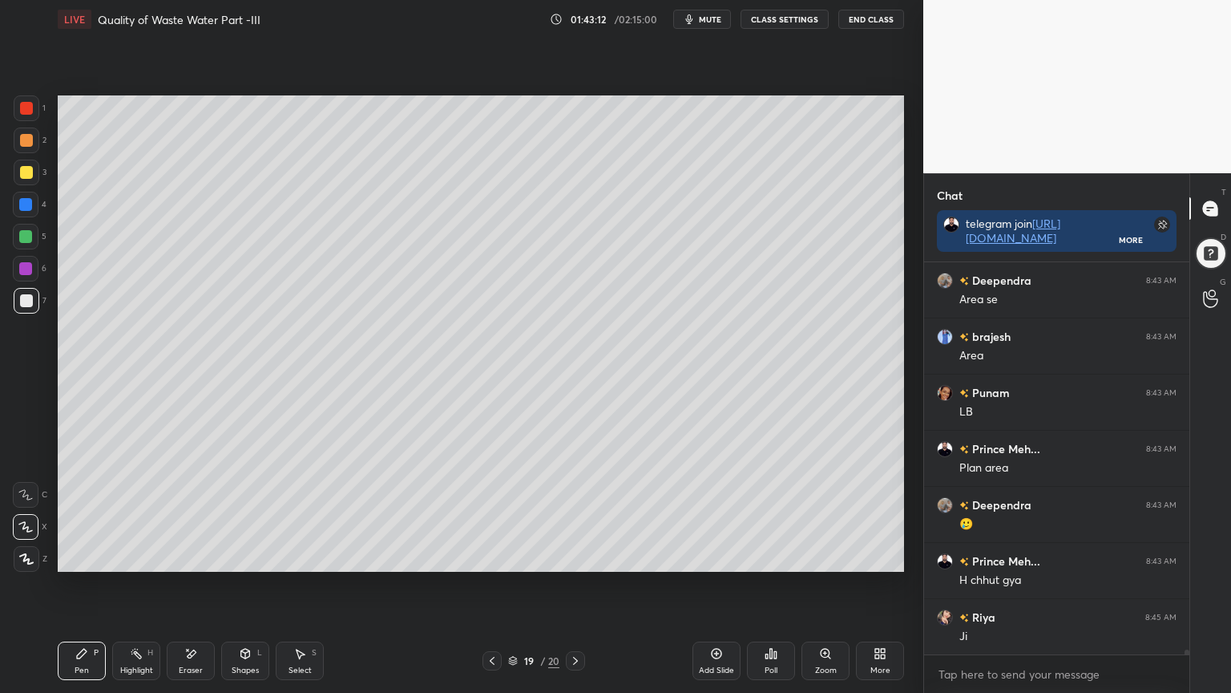
click at [487, 556] on icon at bounding box center [492, 660] width 13 height 13
click at [489, 556] on icon at bounding box center [492, 660] width 13 height 13
click at [577, 556] on icon at bounding box center [575, 660] width 13 height 13
click at [578, 556] on icon at bounding box center [575, 660] width 13 height 13
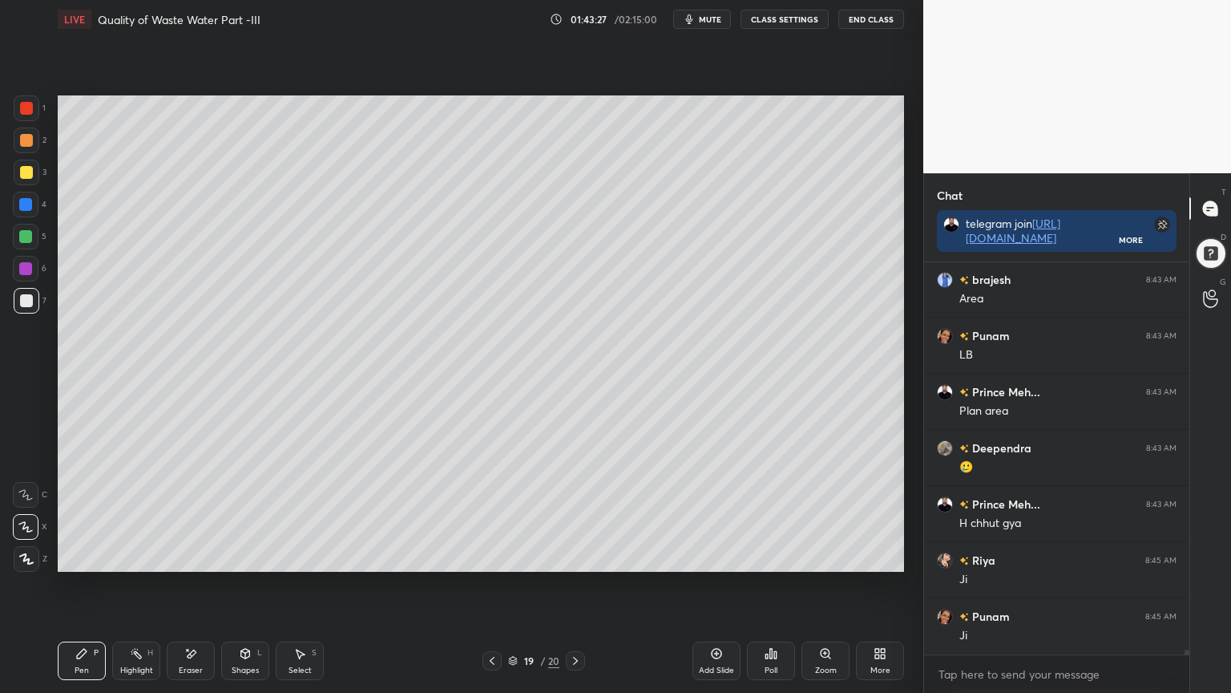
click at [247, 556] on div "Shapes" at bounding box center [245, 670] width 27 height 8
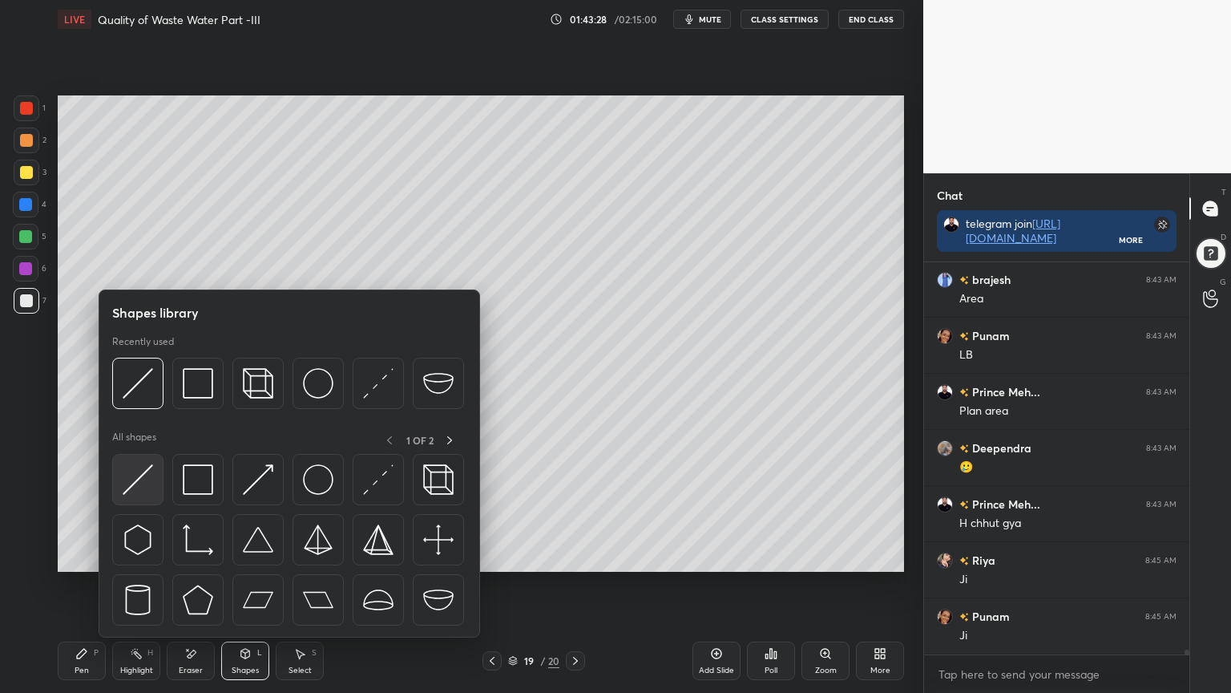
click at [132, 476] on img at bounding box center [138, 479] width 30 height 30
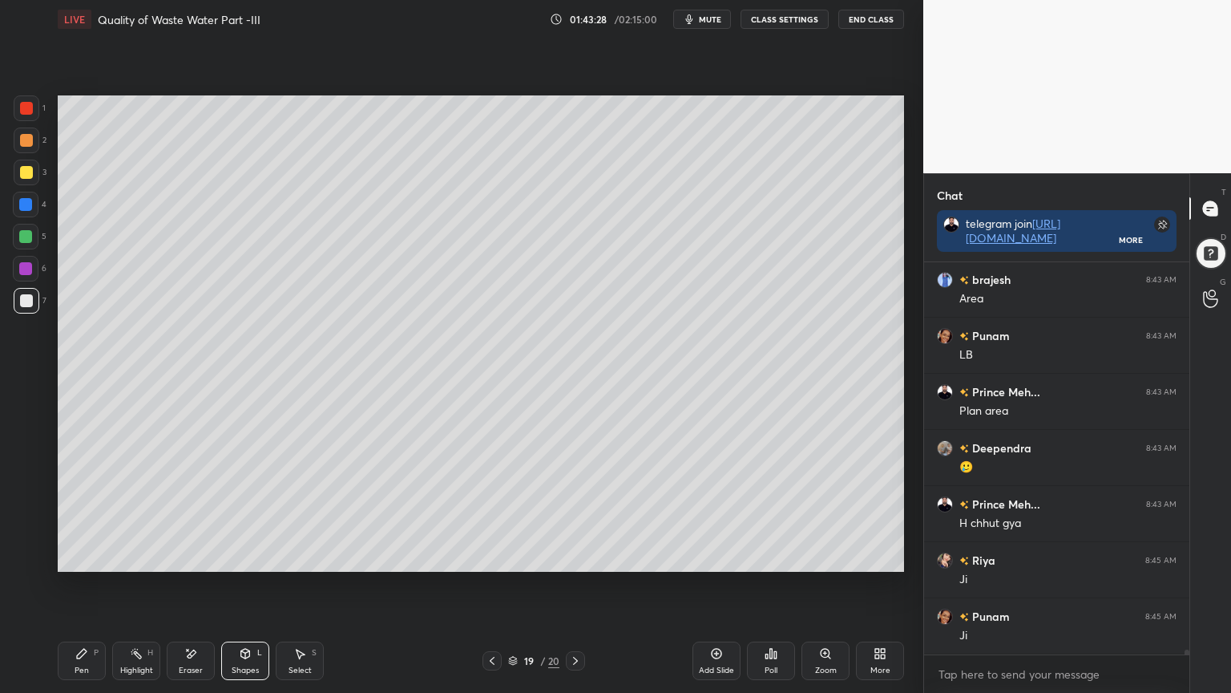
click at [26, 200] on div at bounding box center [25, 204] width 13 height 13
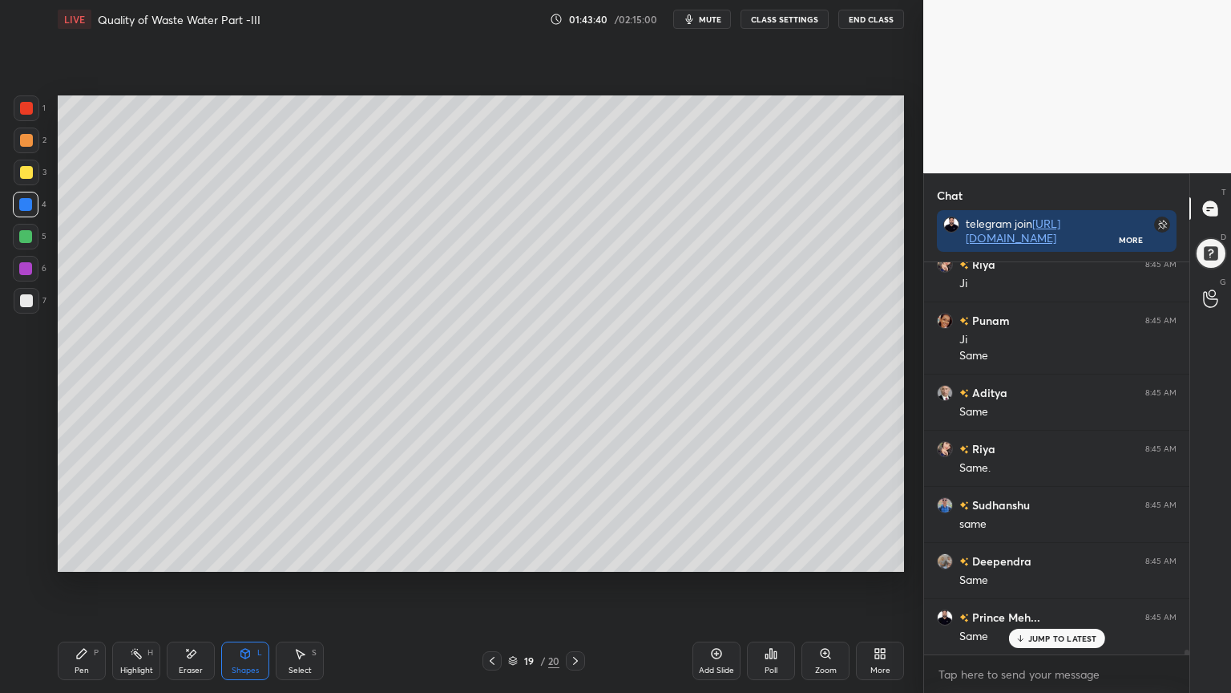
scroll to position [32920, 0]
click at [85, 556] on div "Pen P" at bounding box center [82, 660] width 48 height 38
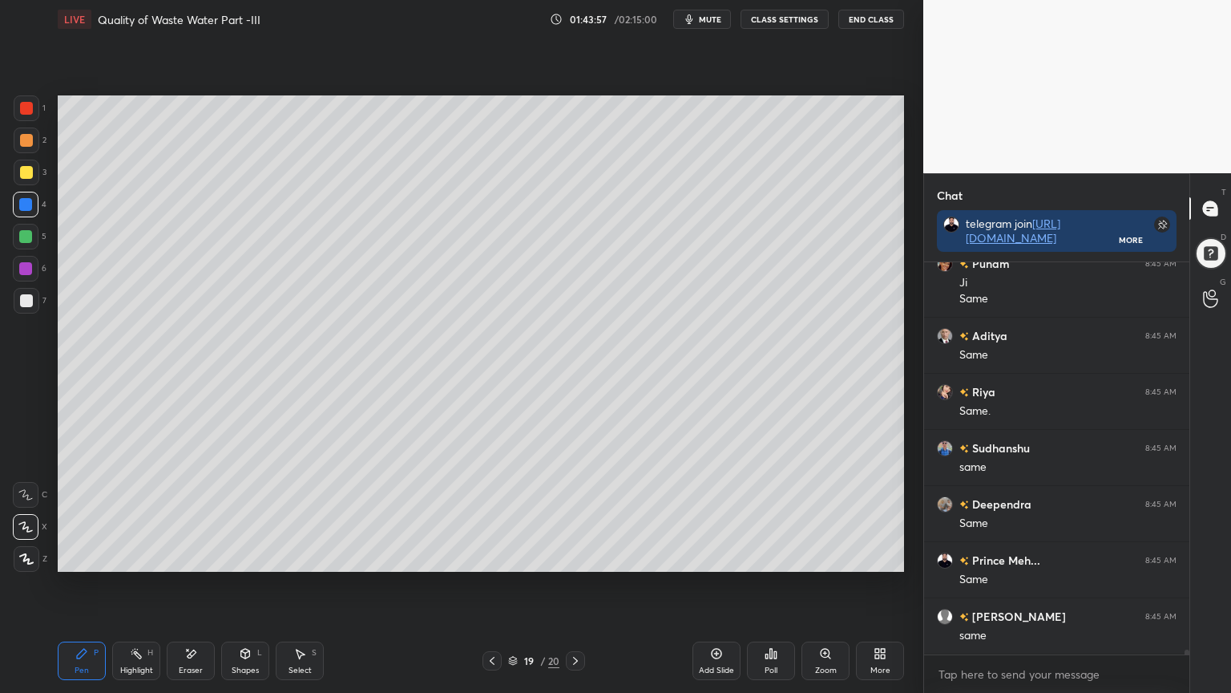
click at [249, 556] on div "Shapes L" at bounding box center [245, 660] width 48 height 38
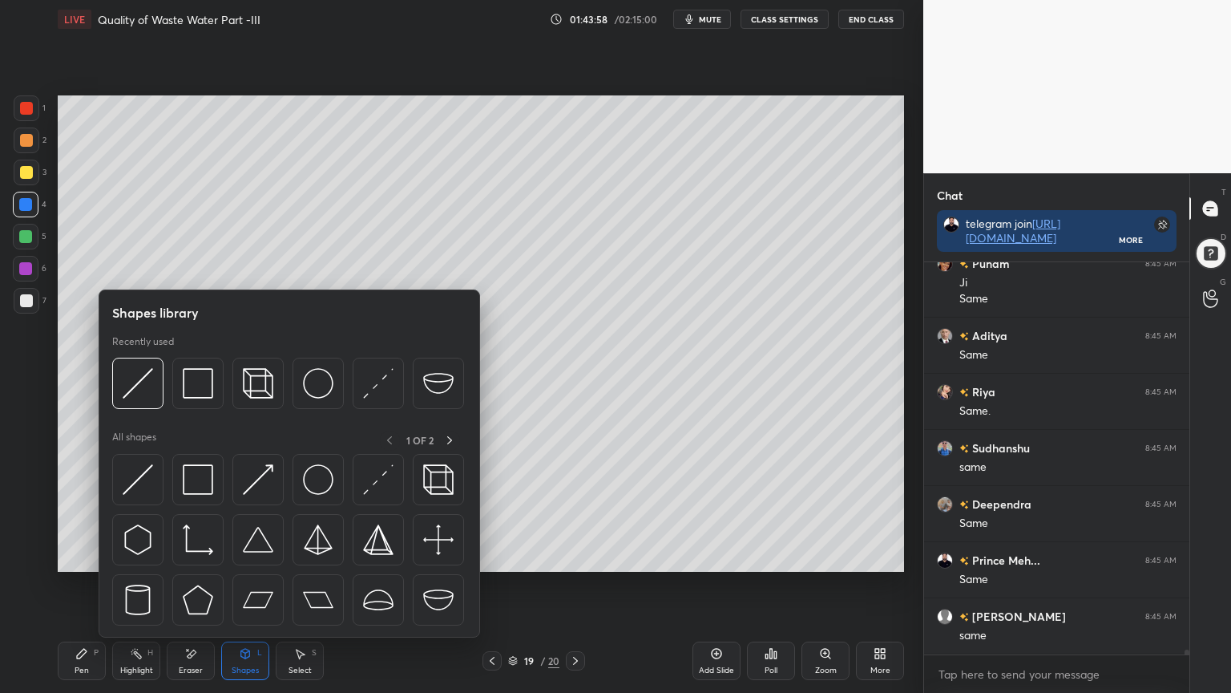
scroll to position [32975, 0]
click at [268, 374] on img at bounding box center [258, 383] width 30 height 30
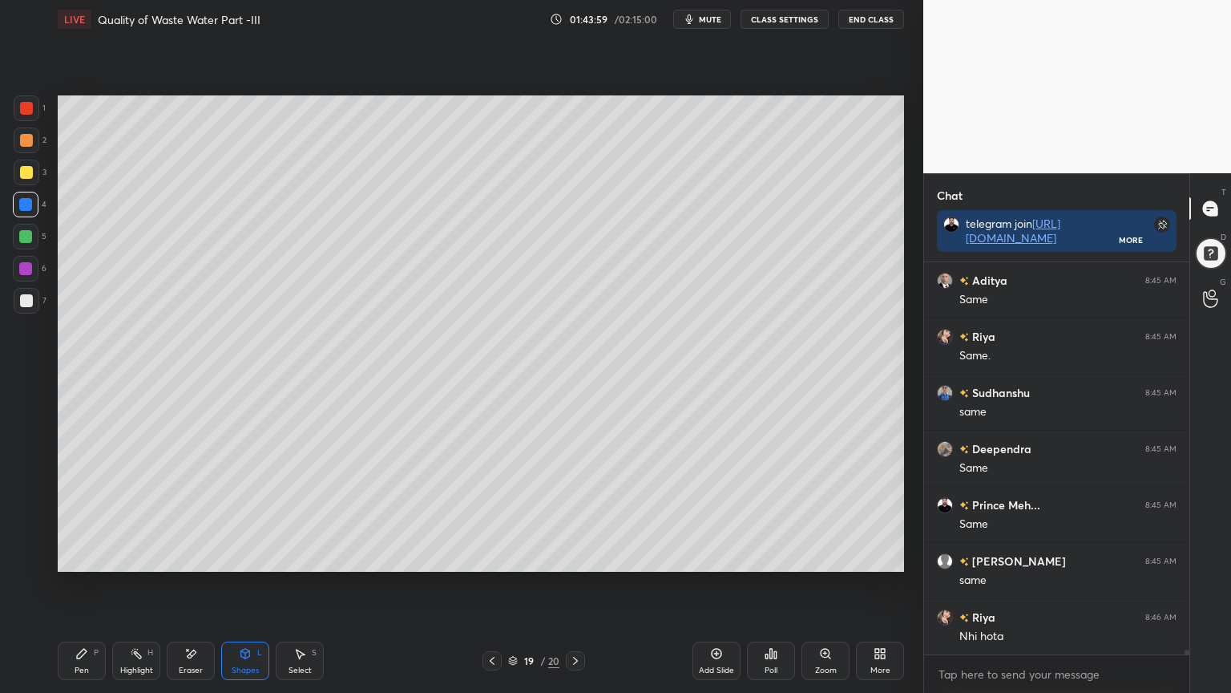
click at [24, 294] on div at bounding box center [26, 300] width 13 height 13
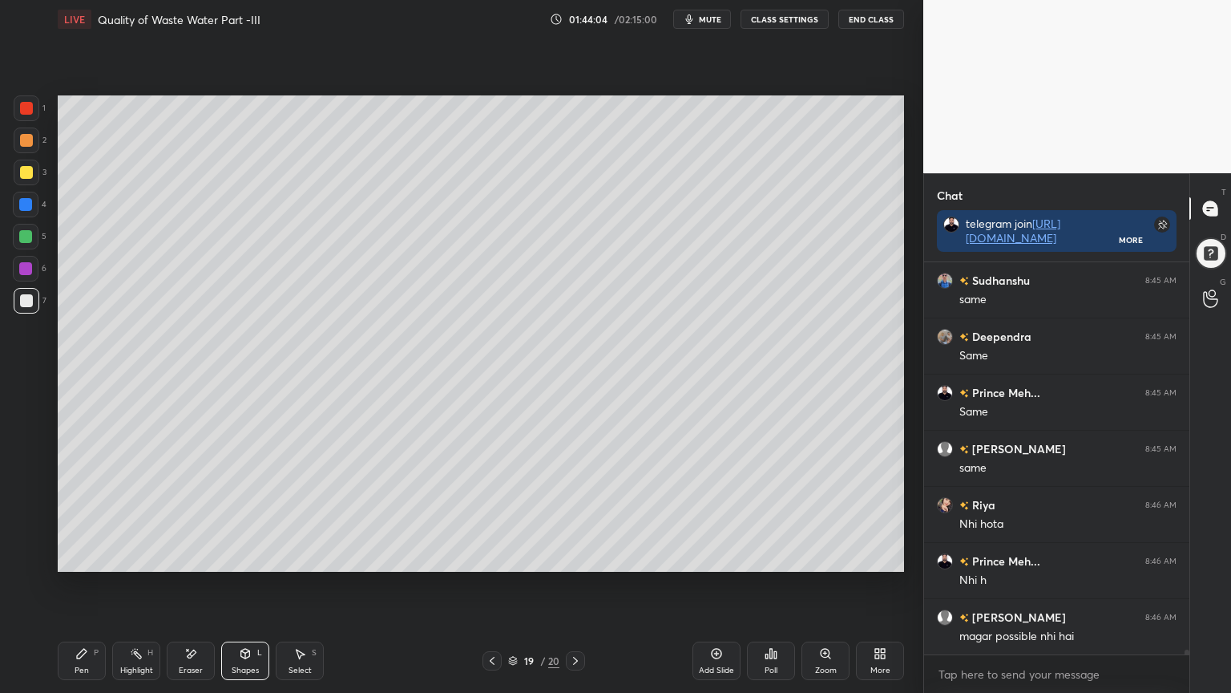
click at [244, 556] on div "Shapes L" at bounding box center [245, 660] width 48 height 38
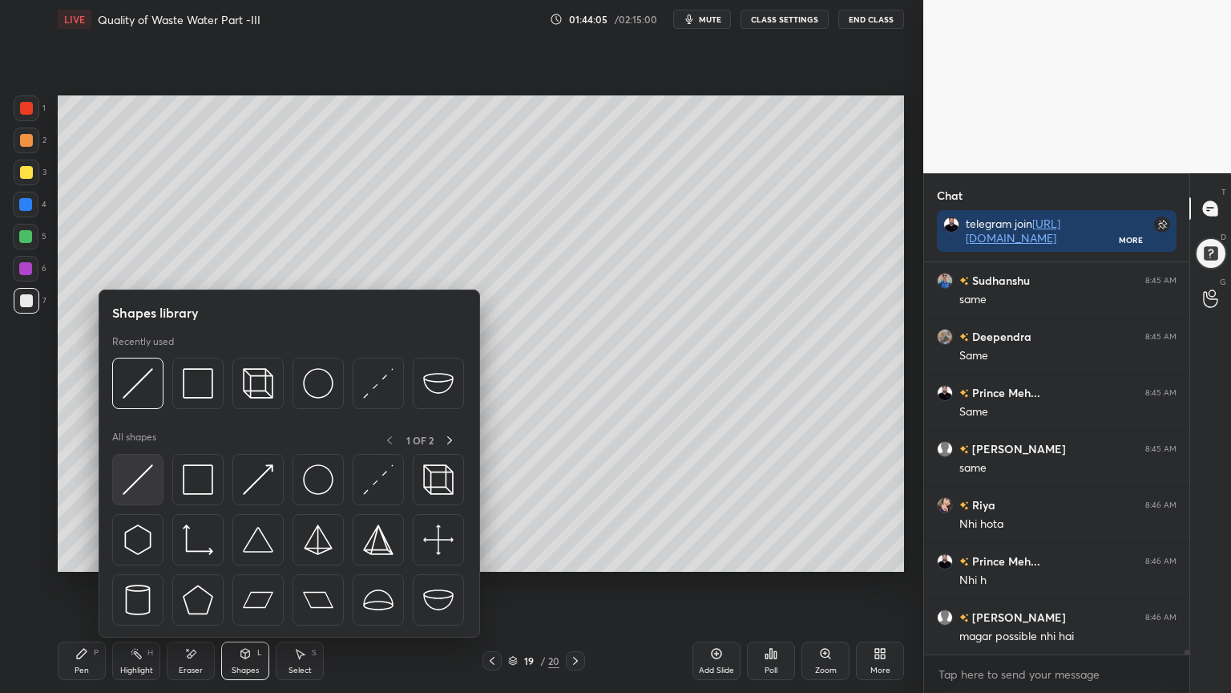
click at [136, 483] on img at bounding box center [138, 479] width 30 height 30
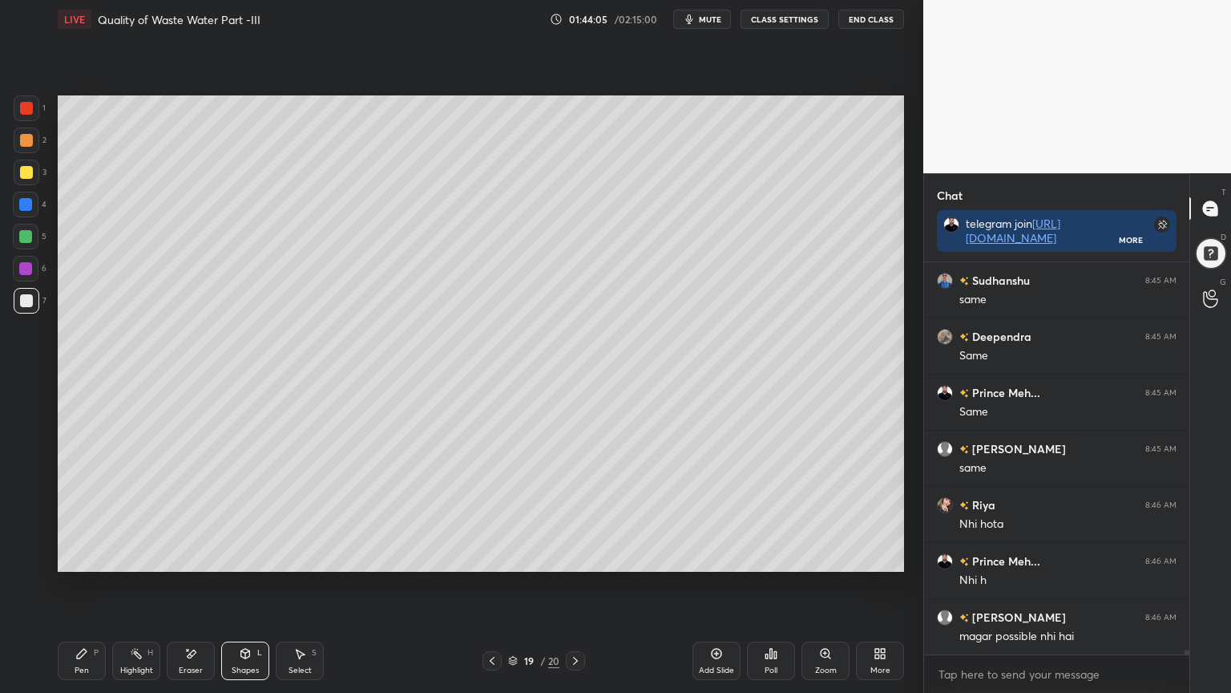
scroll to position [33144, 0]
click at [27, 205] on div at bounding box center [25, 204] width 13 height 13
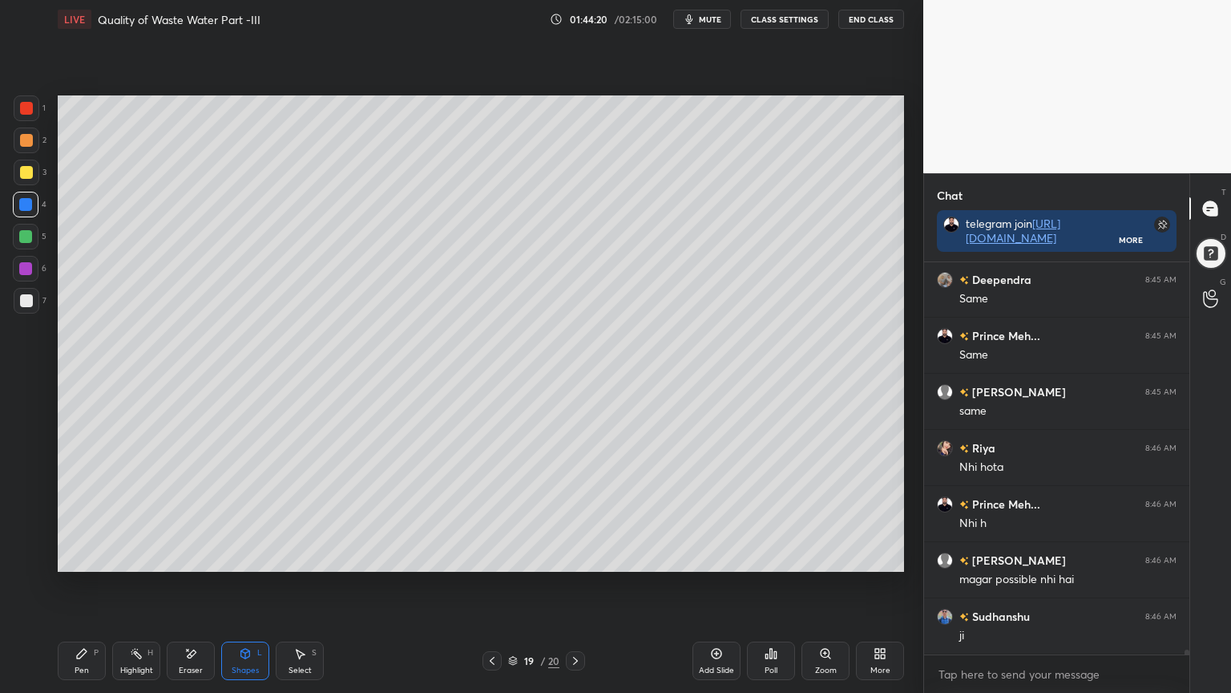
click at [88, 556] on div "Pen P" at bounding box center [82, 660] width 48 height 38
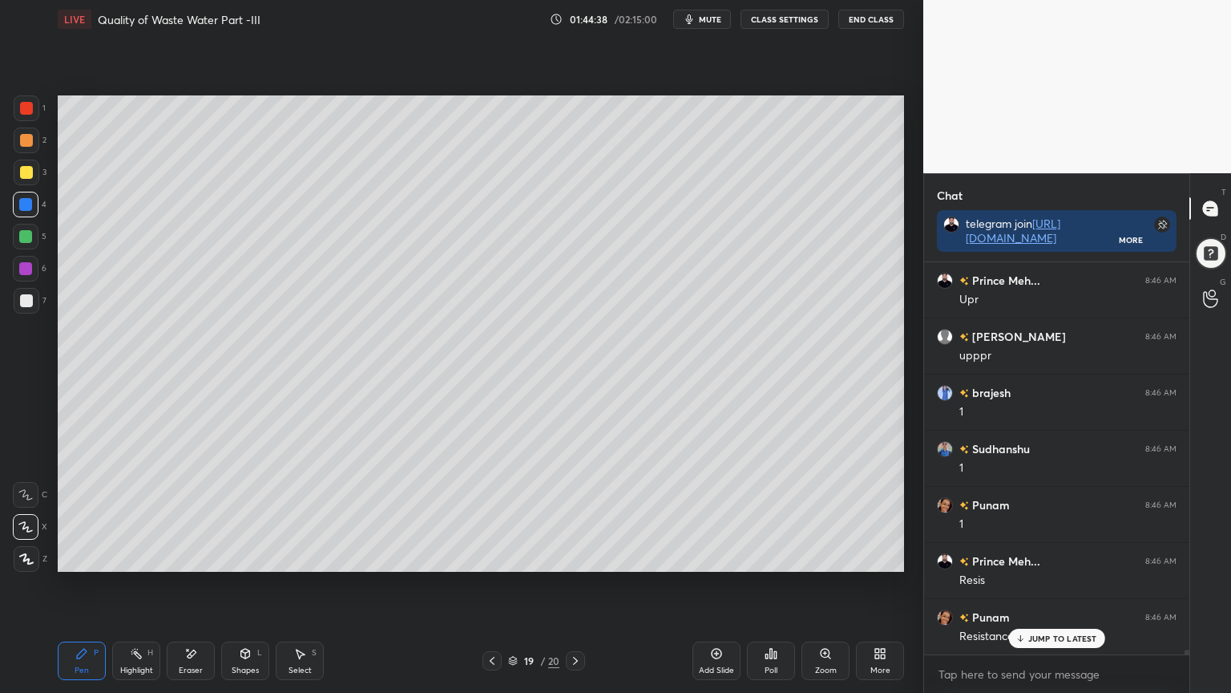
scroll to position [33593, 0]
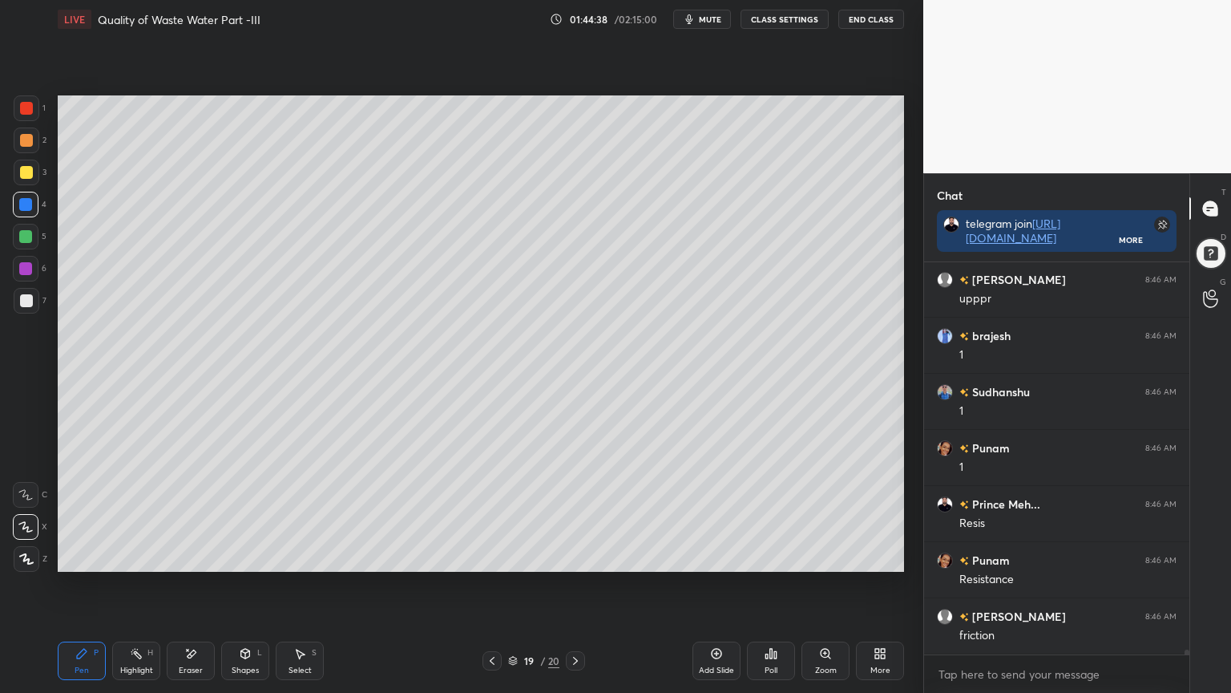
click at [192, 556] on icon at bounding box center [190, 654] width 13 height 14
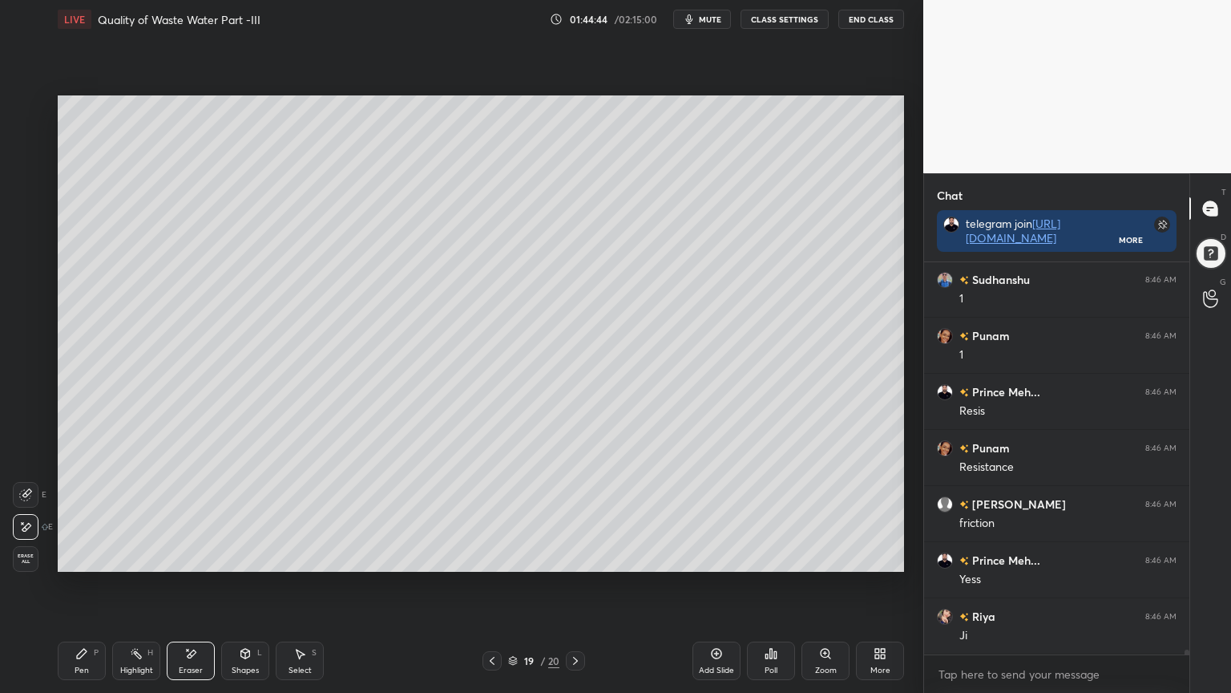
scroll to position [33817, 0]
click at [242, 556] on icon at bounding box center [245, 653] width 13 height 13
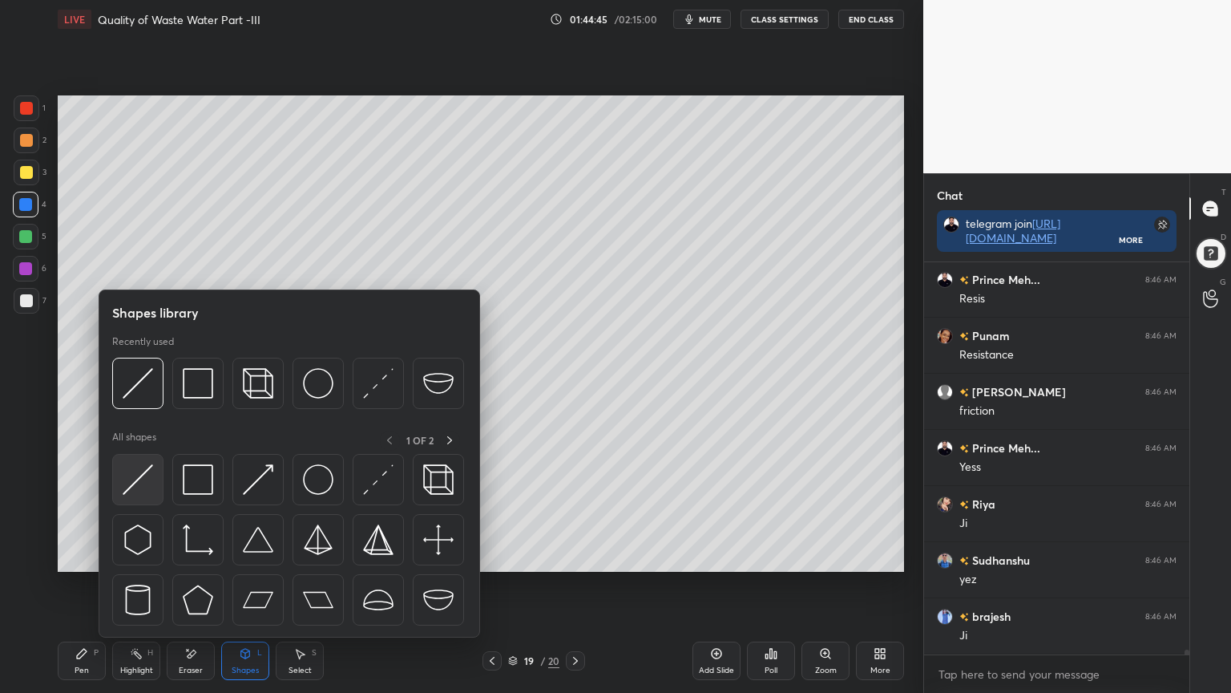
click at [139, 487] on img at bounding box center [138, 479] width 30 height 30
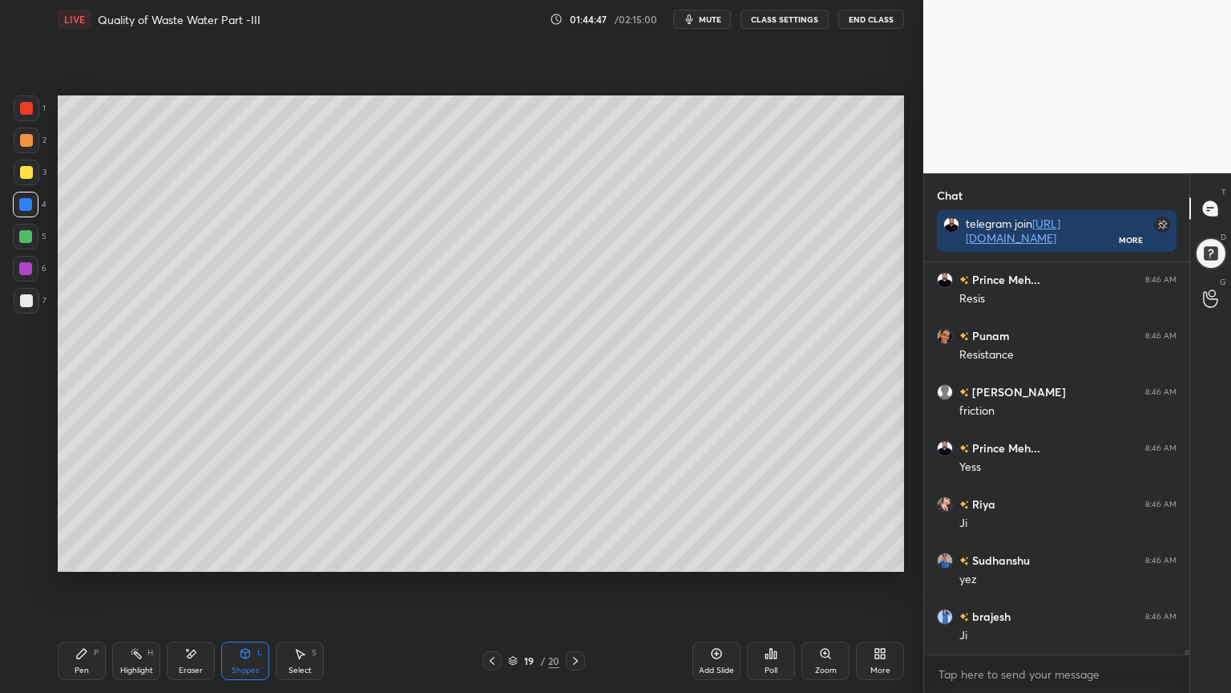
click at [26, 301] on div at bounding box center [26, 300] width 13 height 13
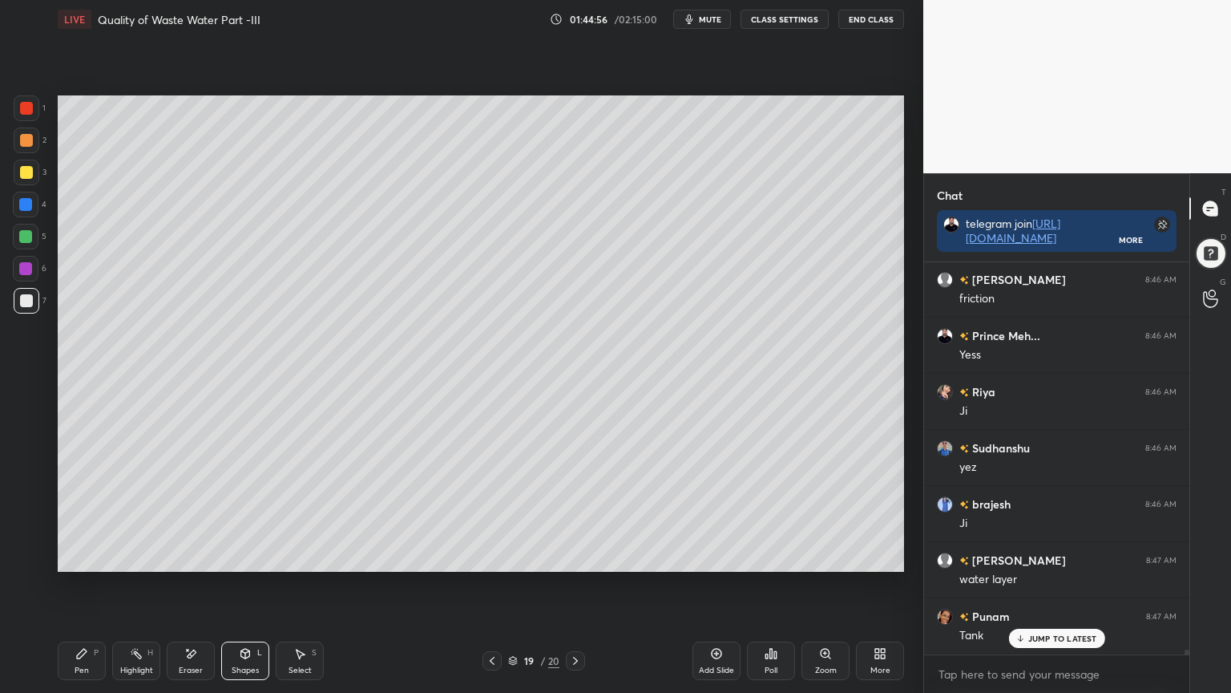
scroll to position [33985, 0]
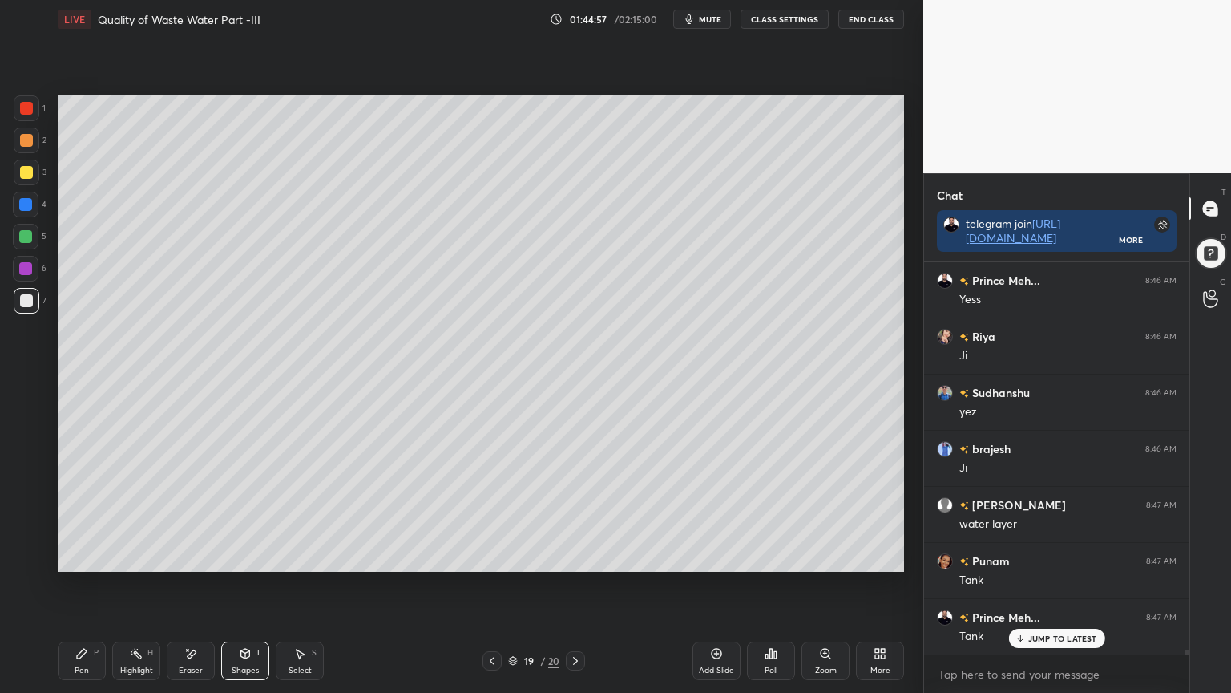
click at [79, 556] on div "Pen P" at bounding box center [82, 660] width 48 height 38
click at [240, 556] on div "Shapes" at bounding box center [245, 670] width 27 height 8
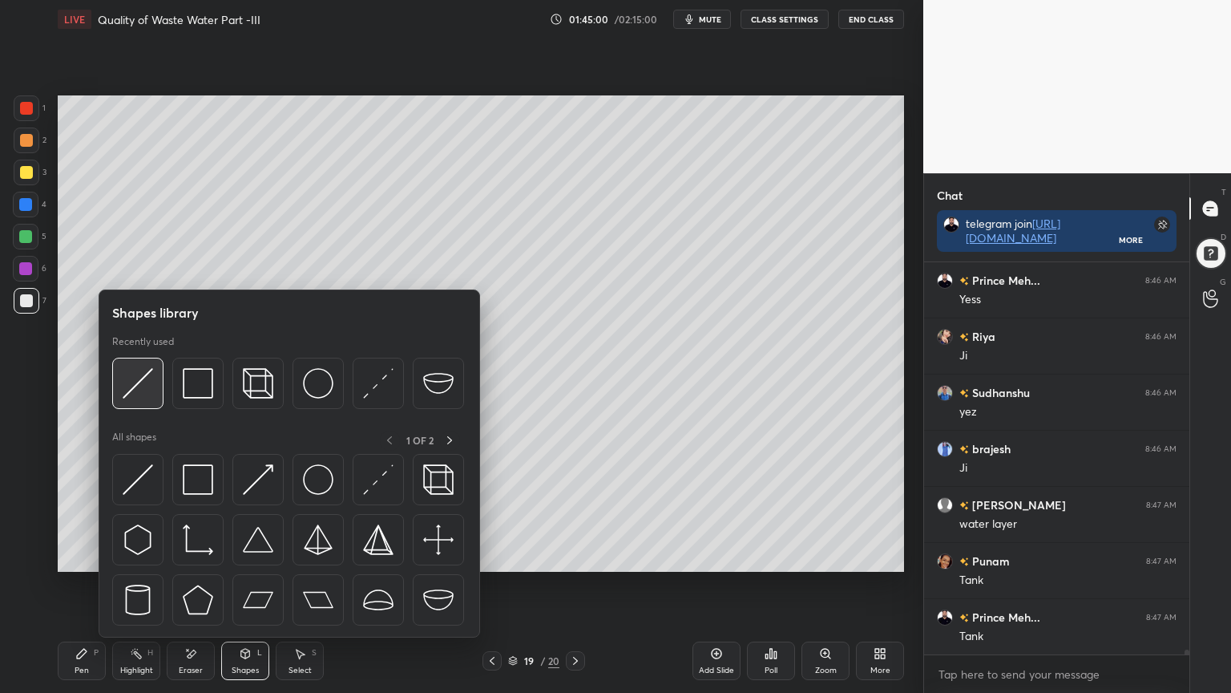
scroll to position [34042, 0]
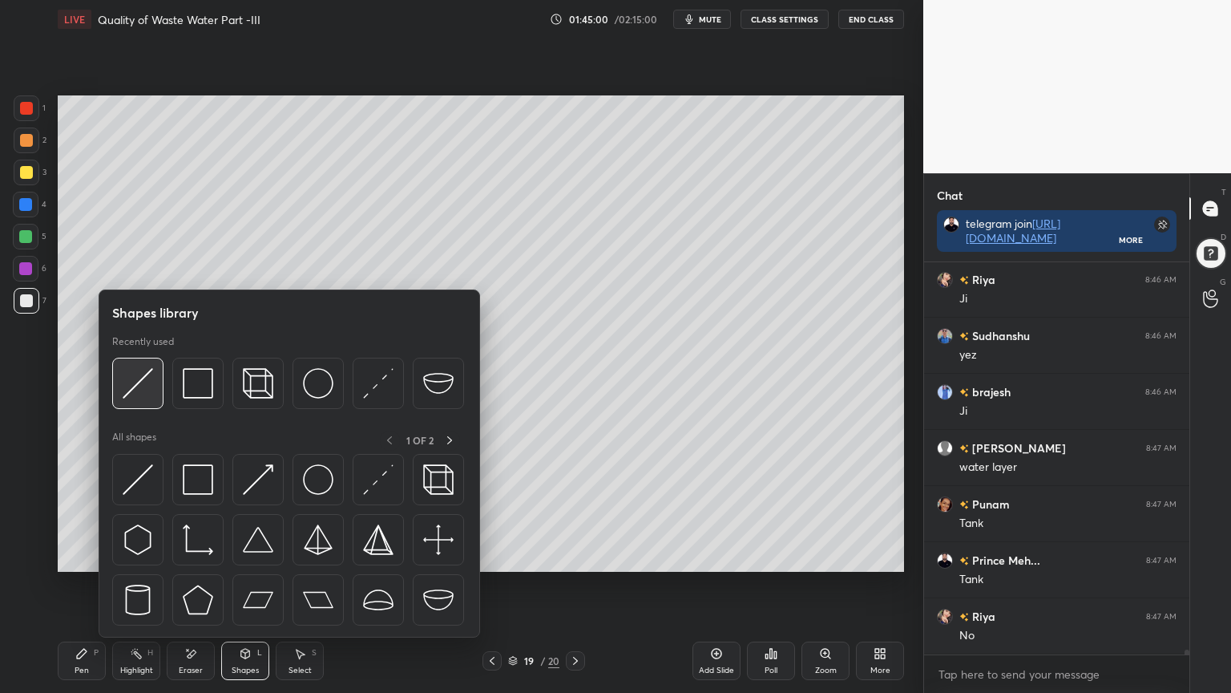
click at [135, 386] on img at bounding box center [138, 383] width 30 height 30
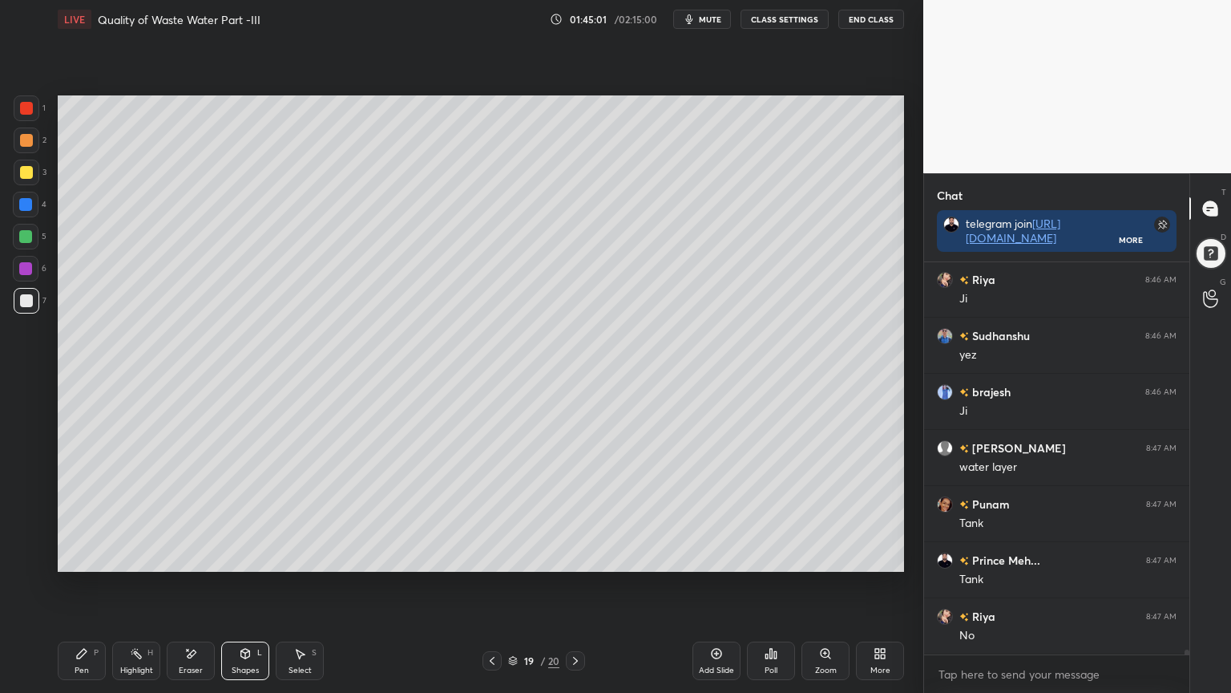
click at [30, 113] on div at bounding box center [26, 108] width 13 height 13
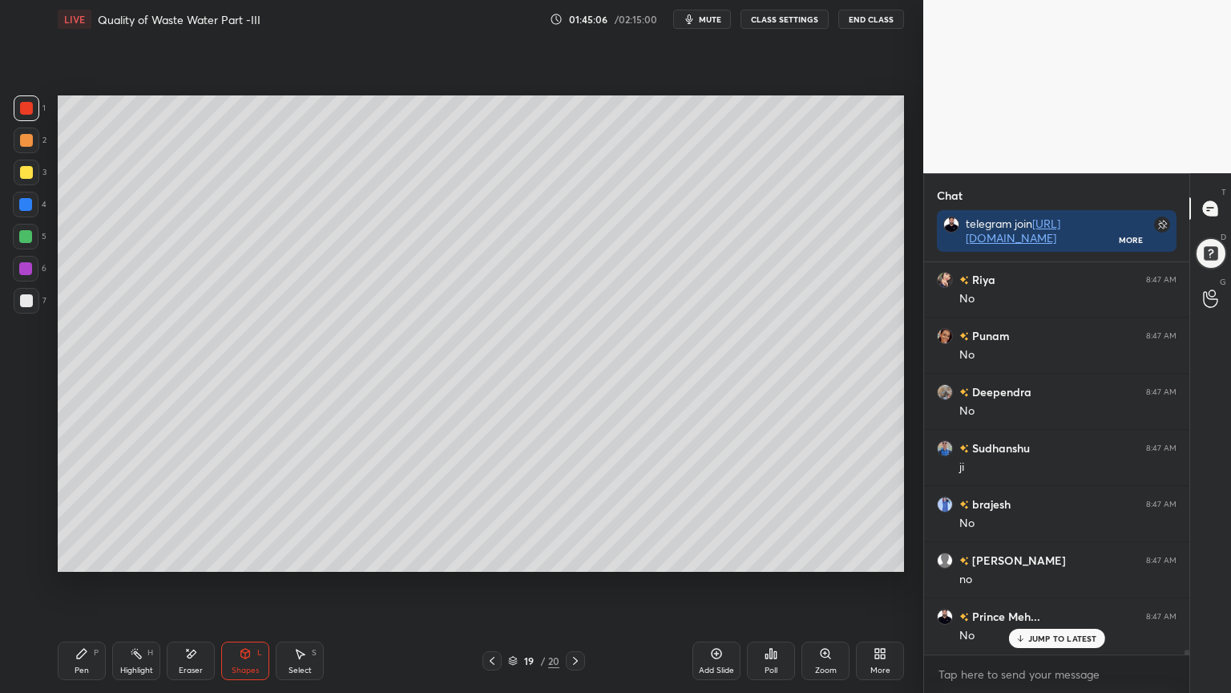
scroll to position [34434, 0]
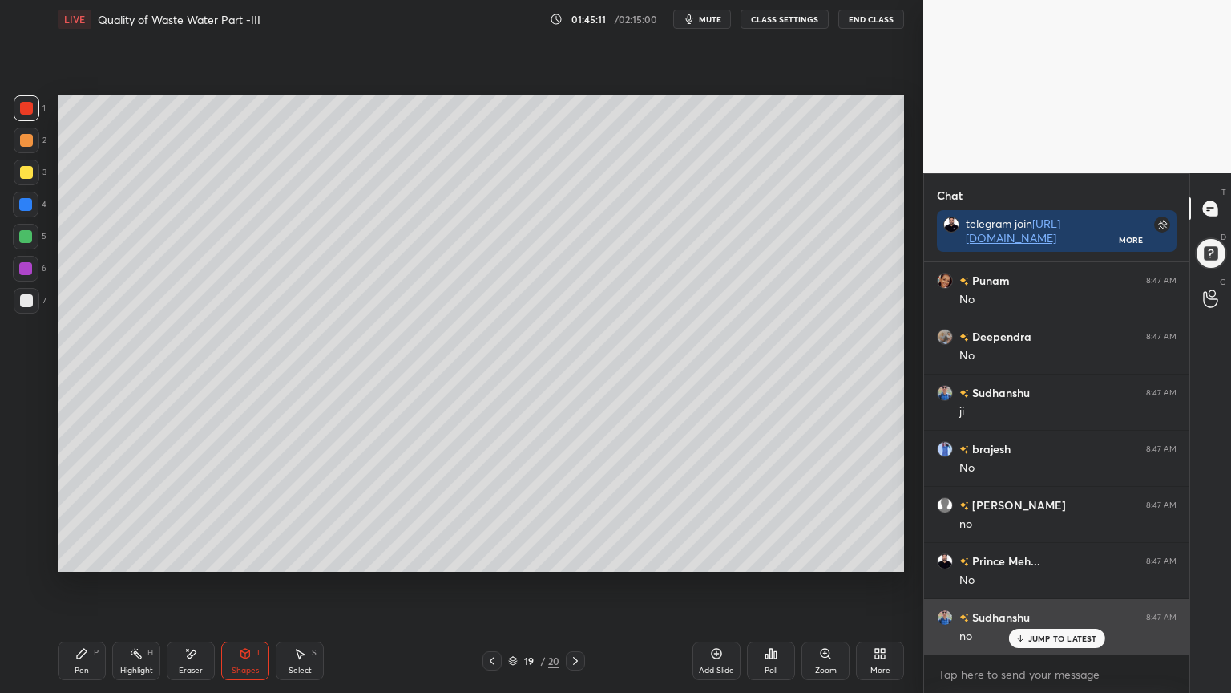
click at [1061, 556] on p "JUMP TO LATEST" at bounding box center [1062, 638] width 69 height 10
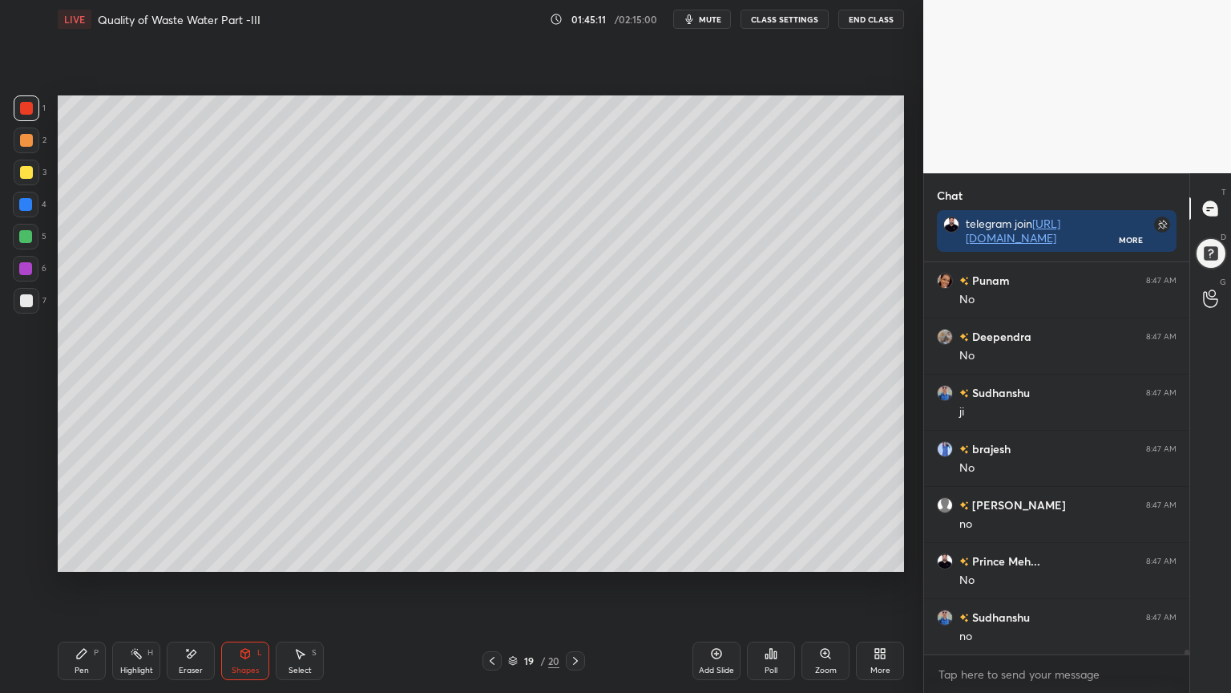
click at [74, 556] on div "Pen P" at bounding box center [82, 660] width 48 height 38
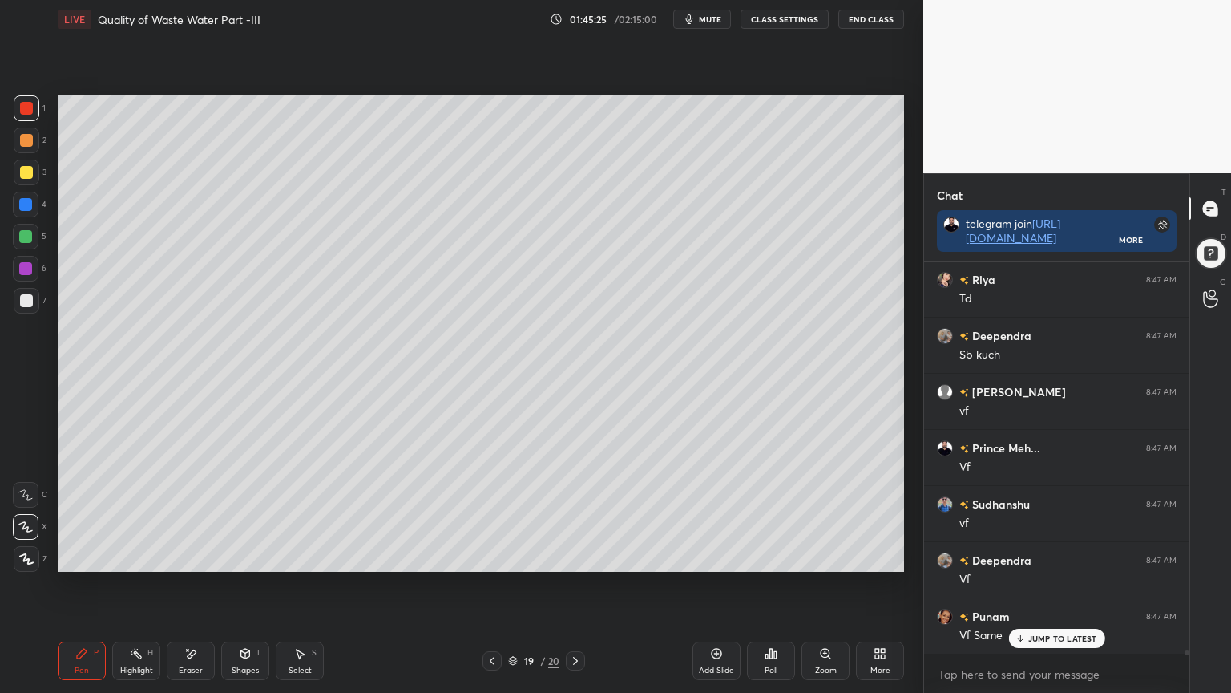
scroll to position [34883, 0]
click at [252, 556] on div "Shapes L" at bounding box center [245, 660] width 48 height 38
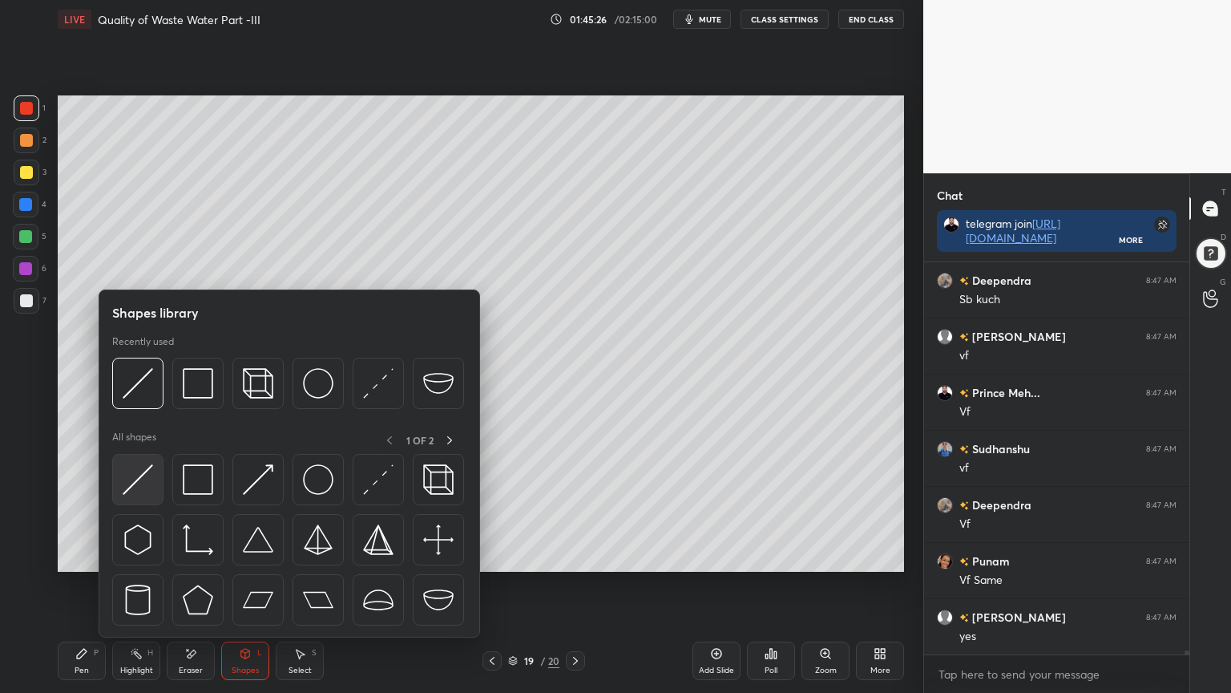
scroll to position [34940, 0]
click at [138, 489] on img at bounding box center [138, 479] width 30 height 30
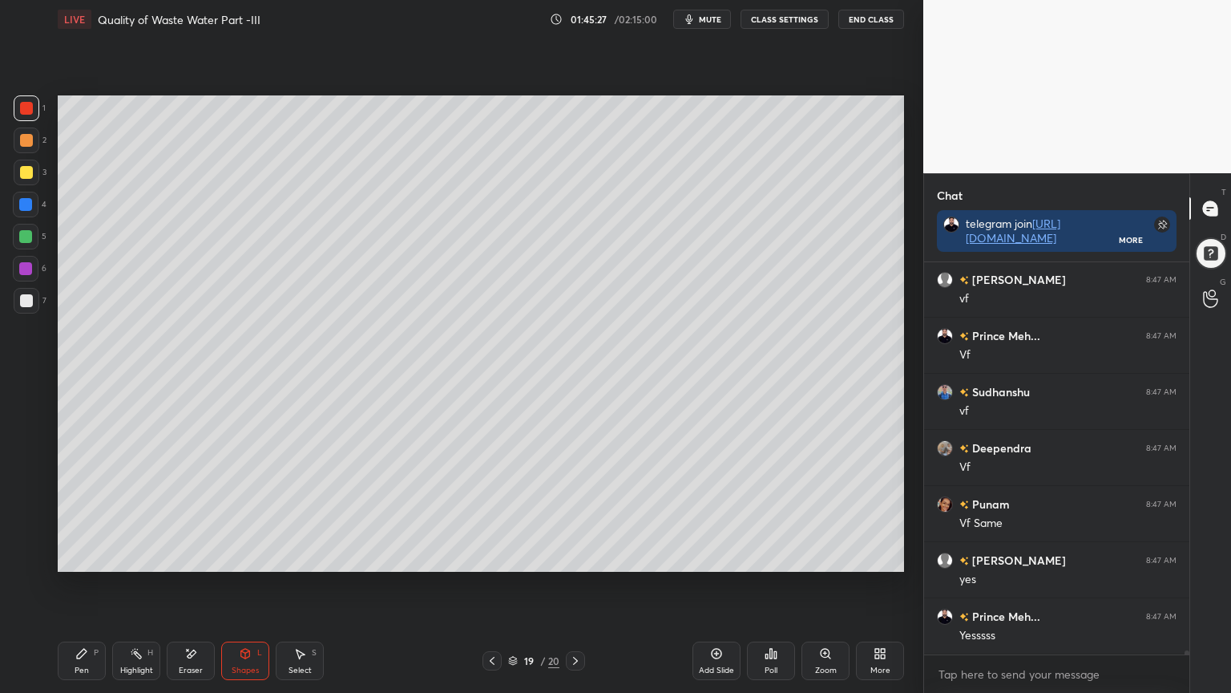
click at [23, 182] on div at bounding box center [27, 173] width 26 height 26
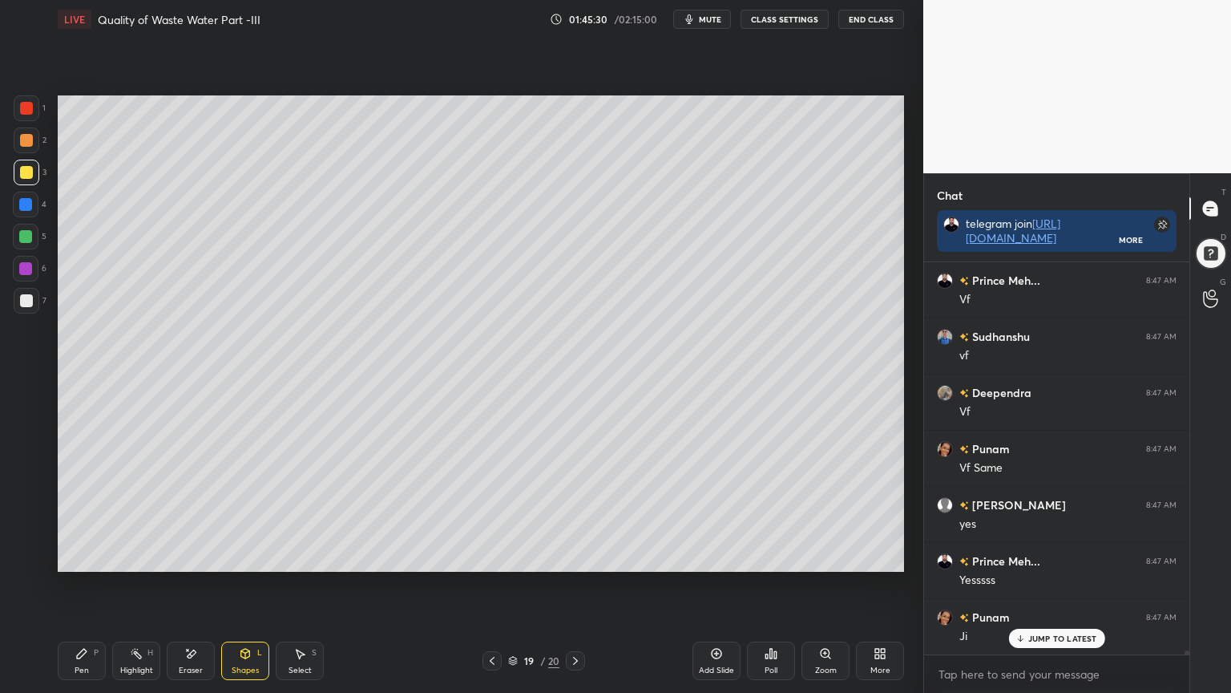
click at [245, 556] on div "Shapes L" at bounding box center [245, 660] width 48 height 38
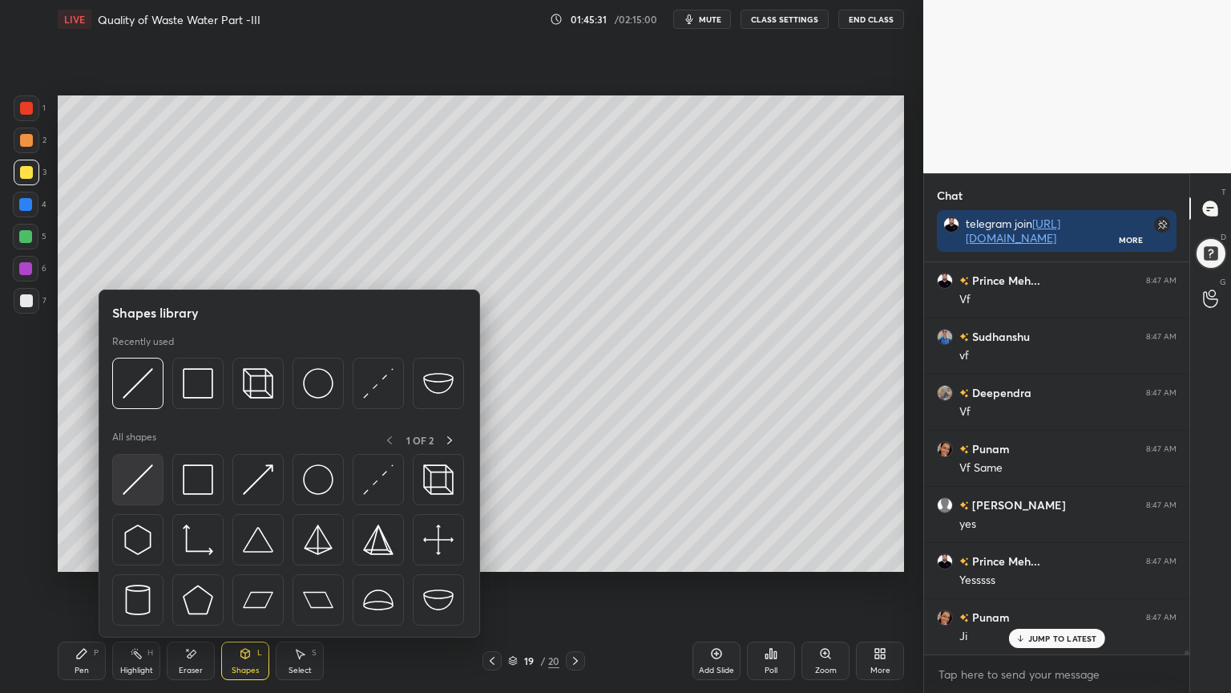
click at [136, 475] on img at bounding box center [138, 479] width 30 height 30
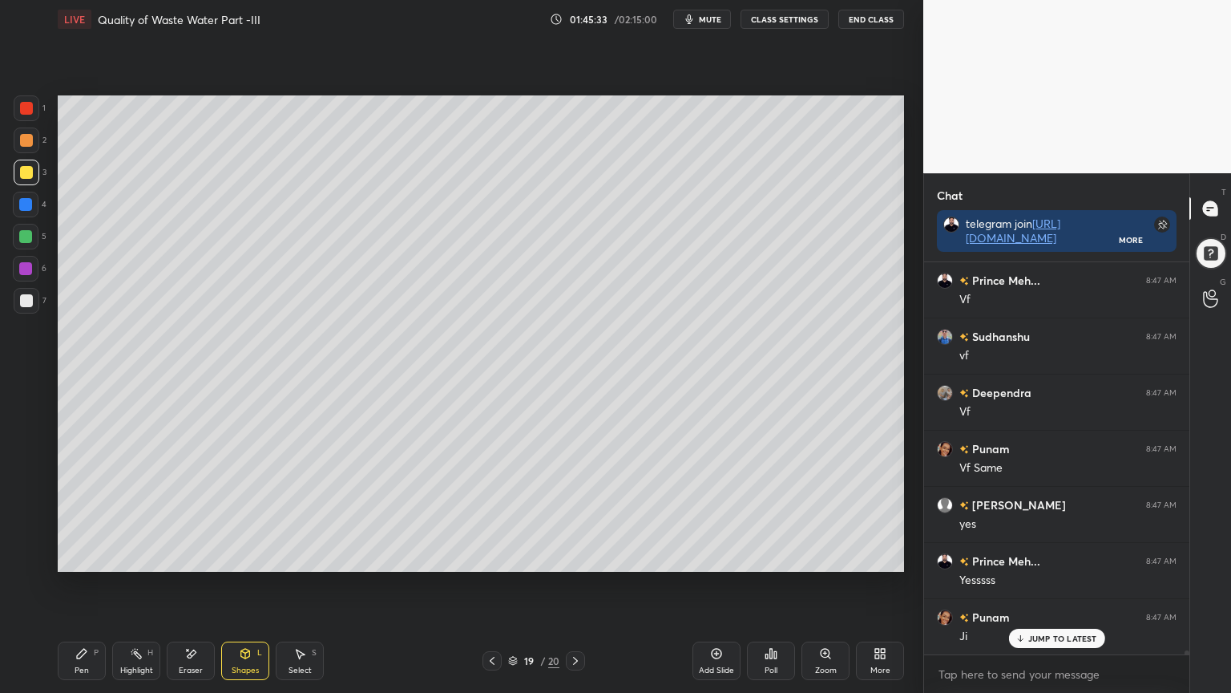
click at [244, 556] on div "Shapes L" at bounding box center [245, 660] width 48 height 38
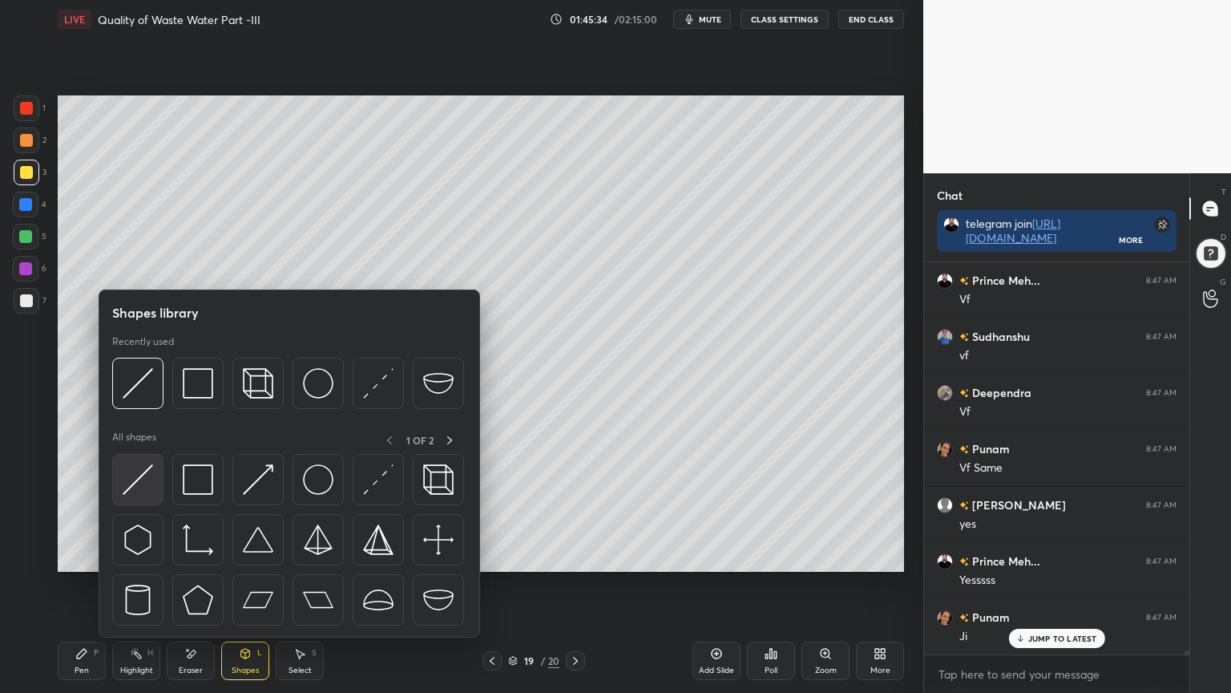
click at [128, 471] on img at bounding box center [138, 479] width 30 height 30
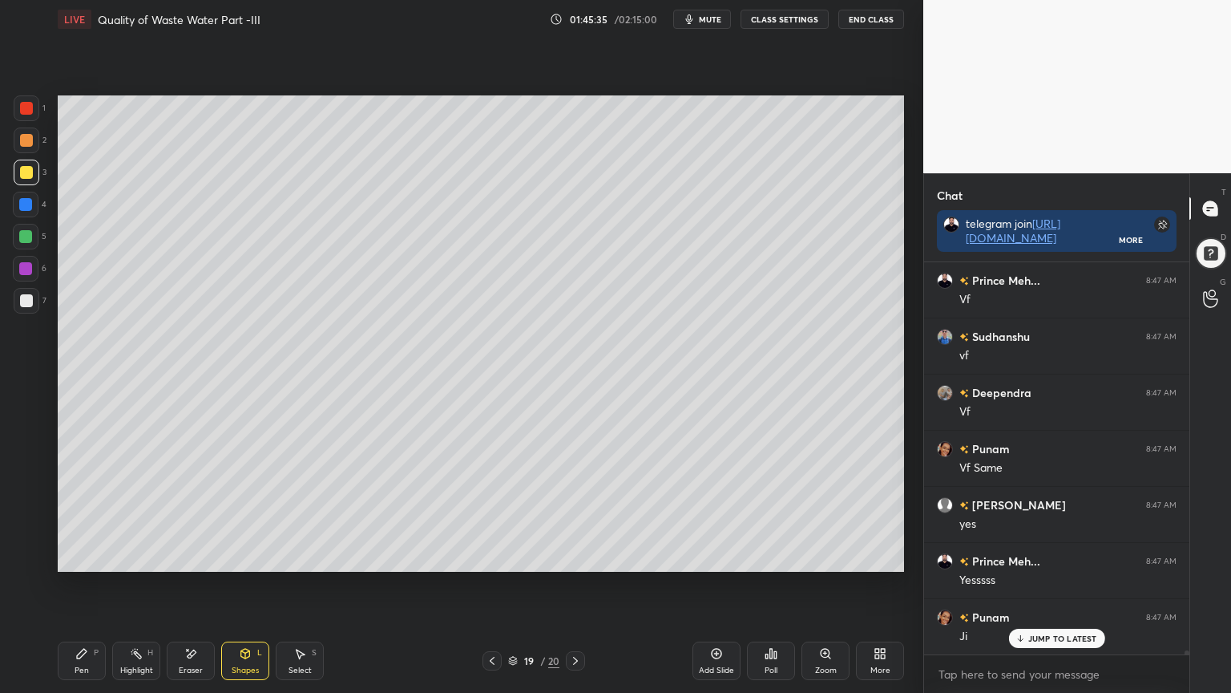
click at [25, 232] on div at bounding box center [25, 236] width 13 height 13
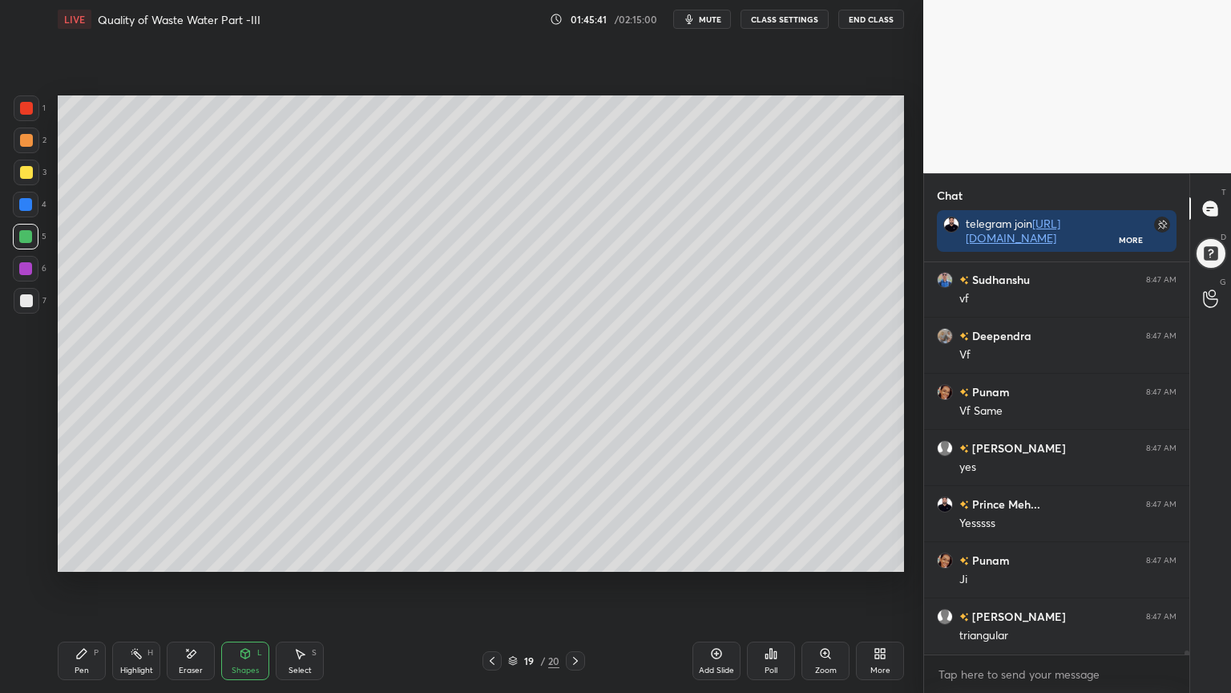
click at [251, 556] on div "Shapes" at bounding box center [245, 670] width 27 height 8
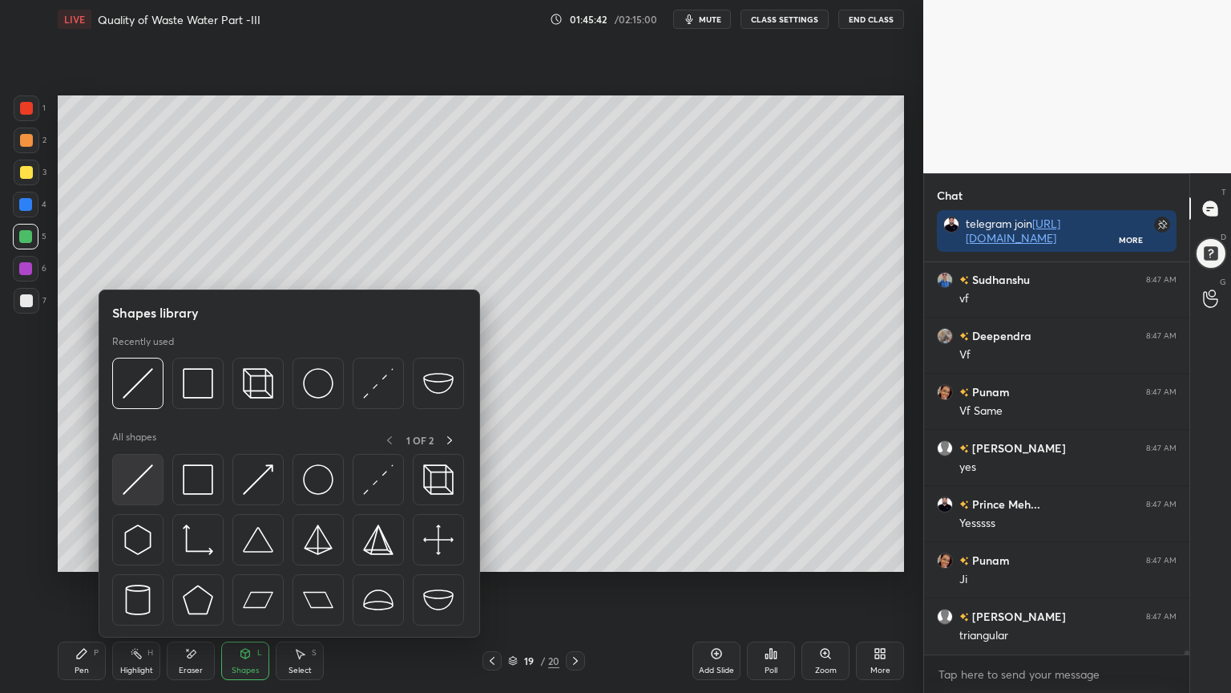
click at [143, 471] on img at bounding box center [138, 479] width 30 height 30
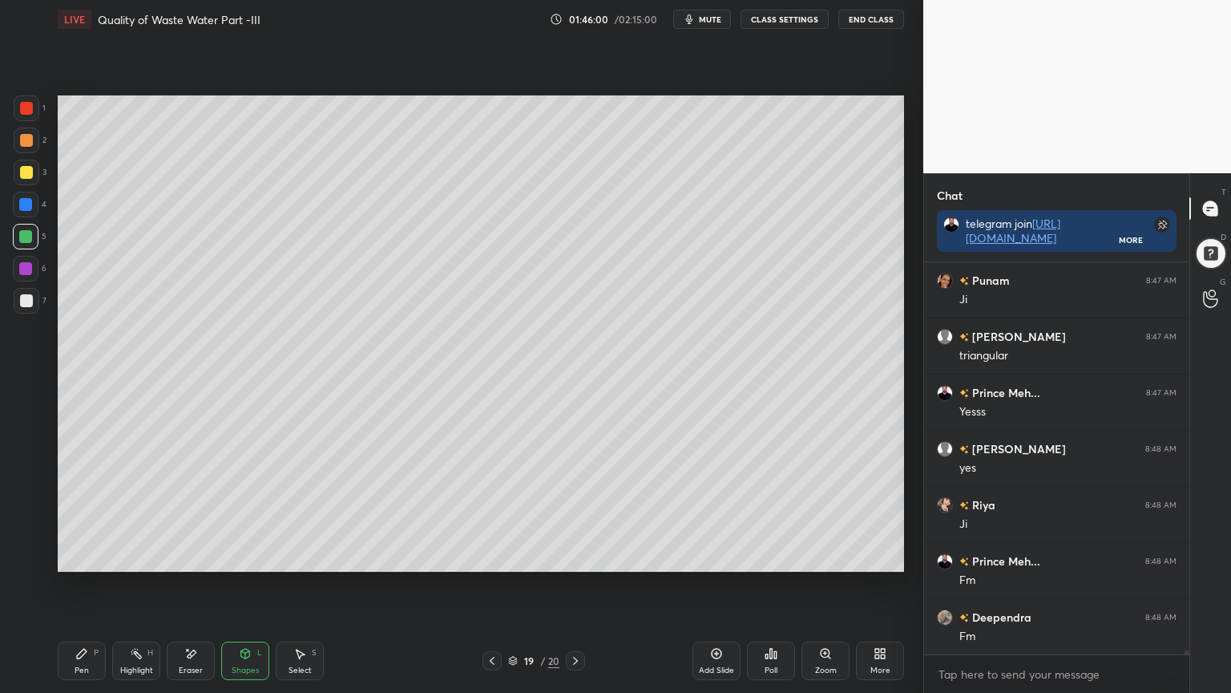
scroll to position [35388, 0]
click at [67, 556] on div "Pen P" at bounding box center [82, 660] width 48 height 38
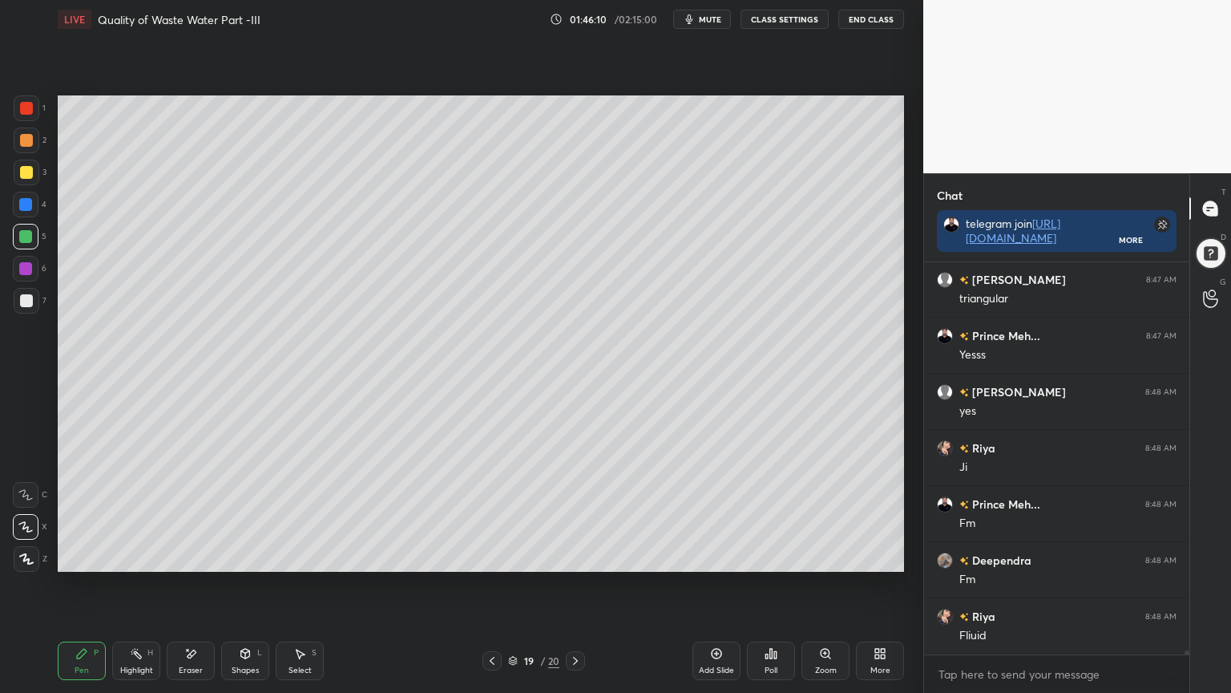
click at [244, 556] on icon at bounding box center [245, 653] width 9 height 10
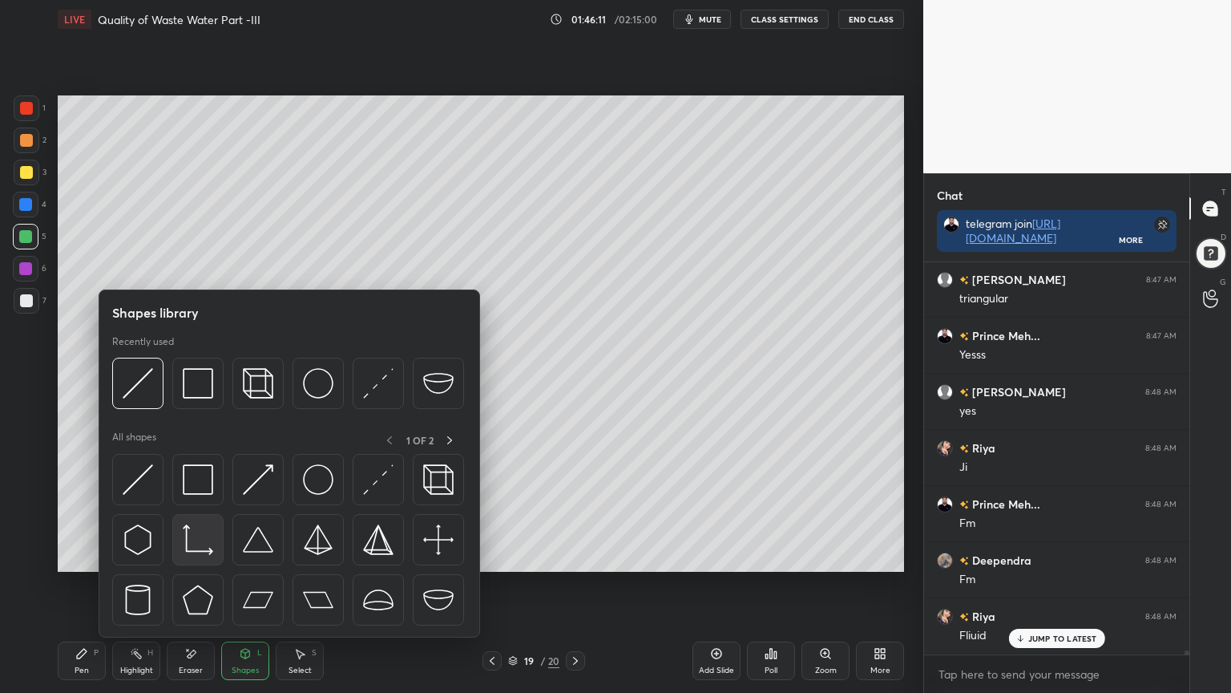
scroll to position [35444, 0]
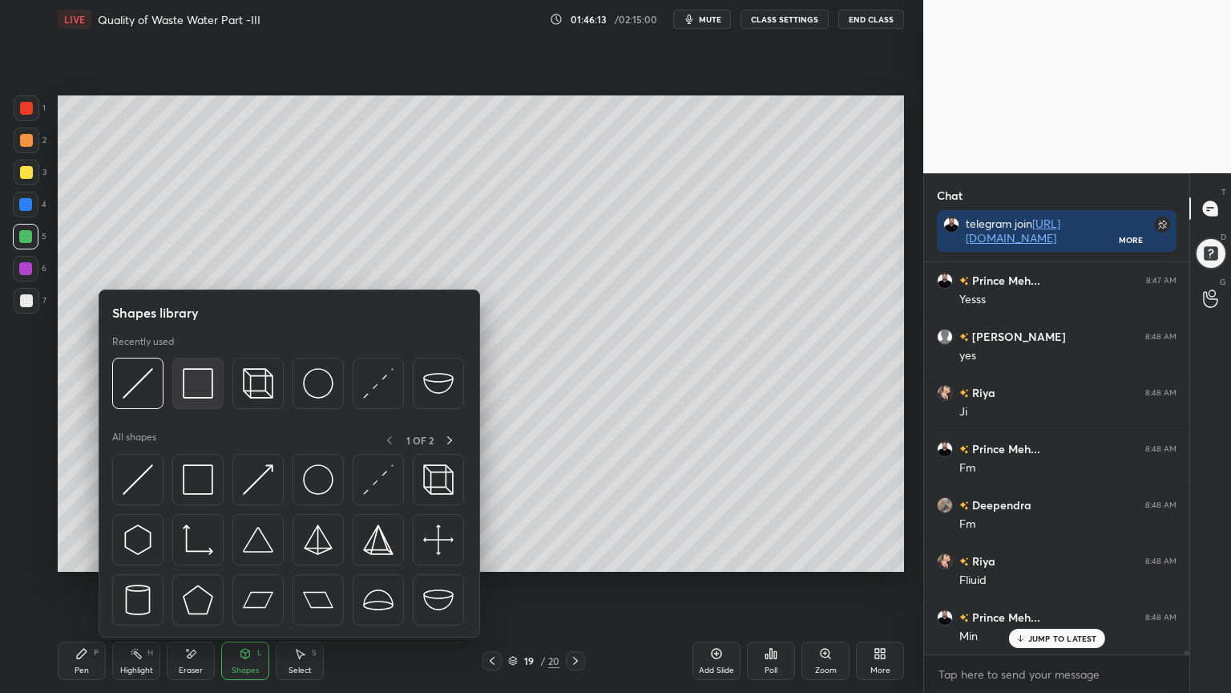
click at [200, 376] on img at bounding box center [198, 383] width 30 height 30
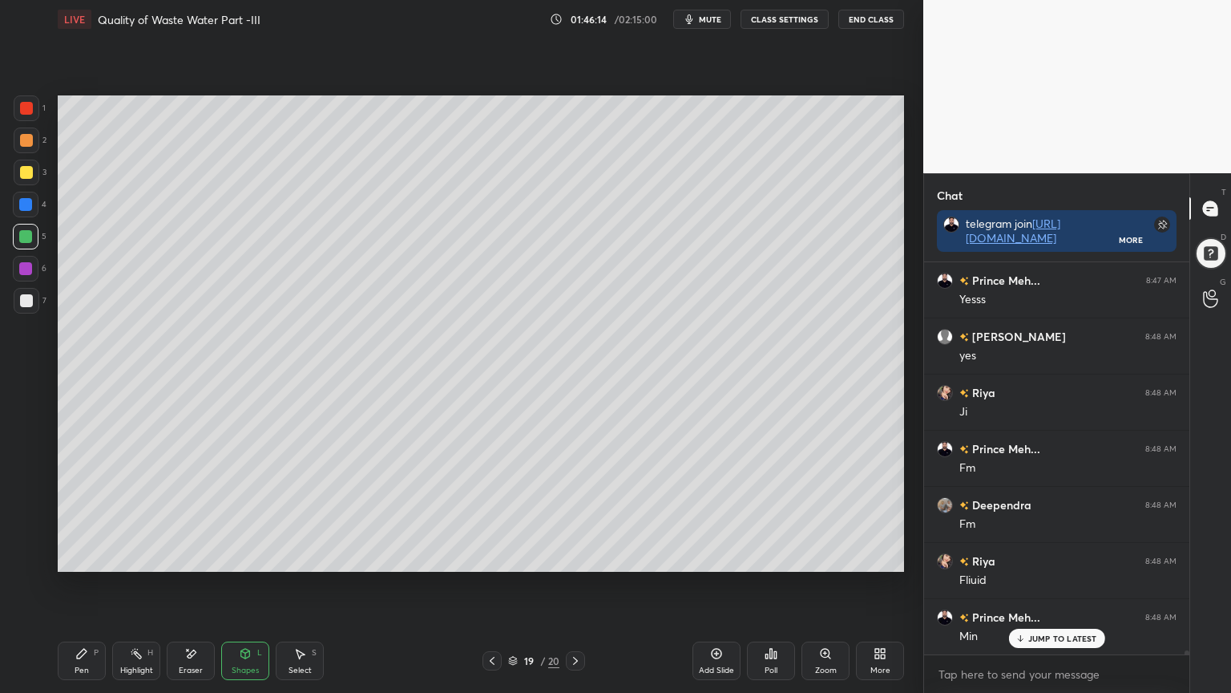
click at [30, 201] on div at bounding box center [25, 204] width 13 height 13
click at [244, 556] on div "Shapes L" at bounding box center [245, 660] width 48 height 38
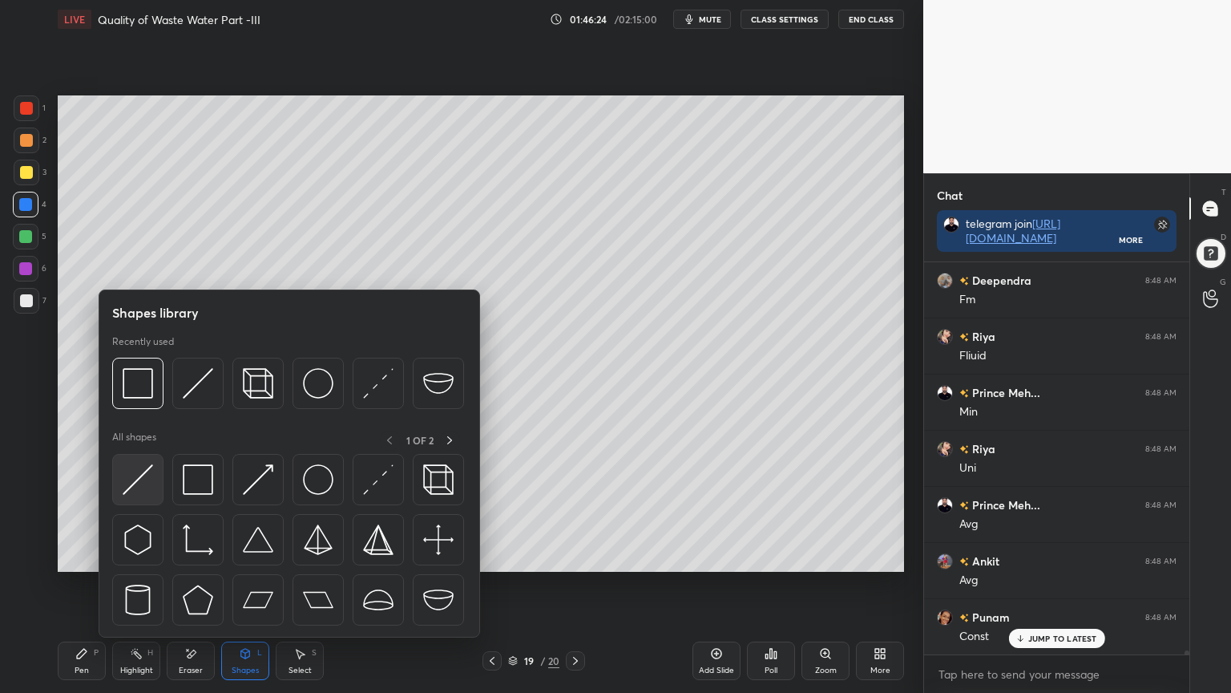
click at [137, 481] on img at bounding box center [138, 479] width 30 height 30
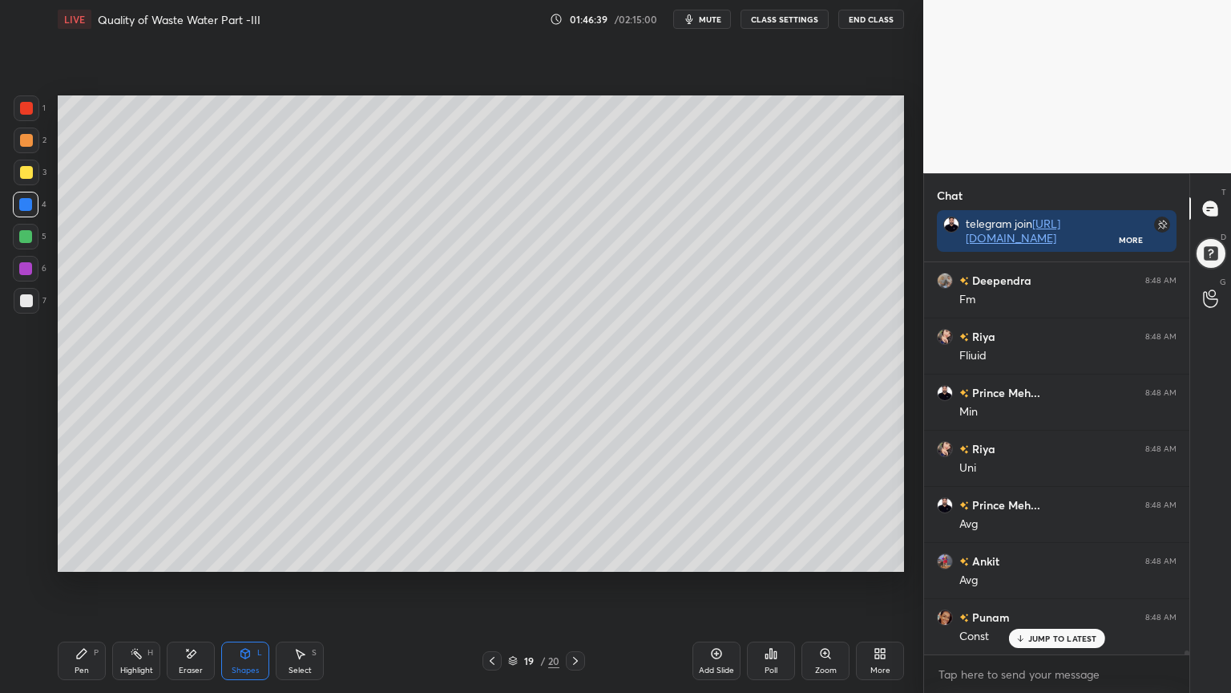
click at [71, 556] on div "Pen P" at bounding box center [82, 660] width 48 height 38
click at [25, 301] on div at bounding box center [26, 300] width 13 height 13
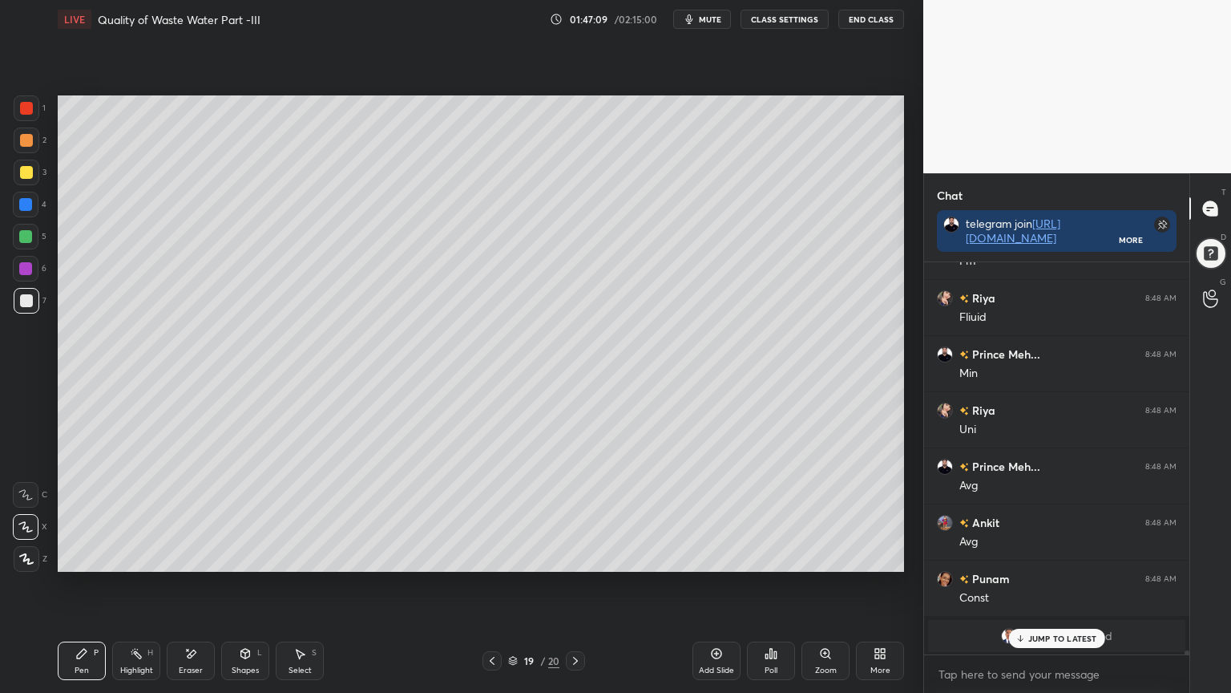
click at [1052, 556] on p "JUMP TO LATEST" at bounding box center [1062, 638] width 69 height 10
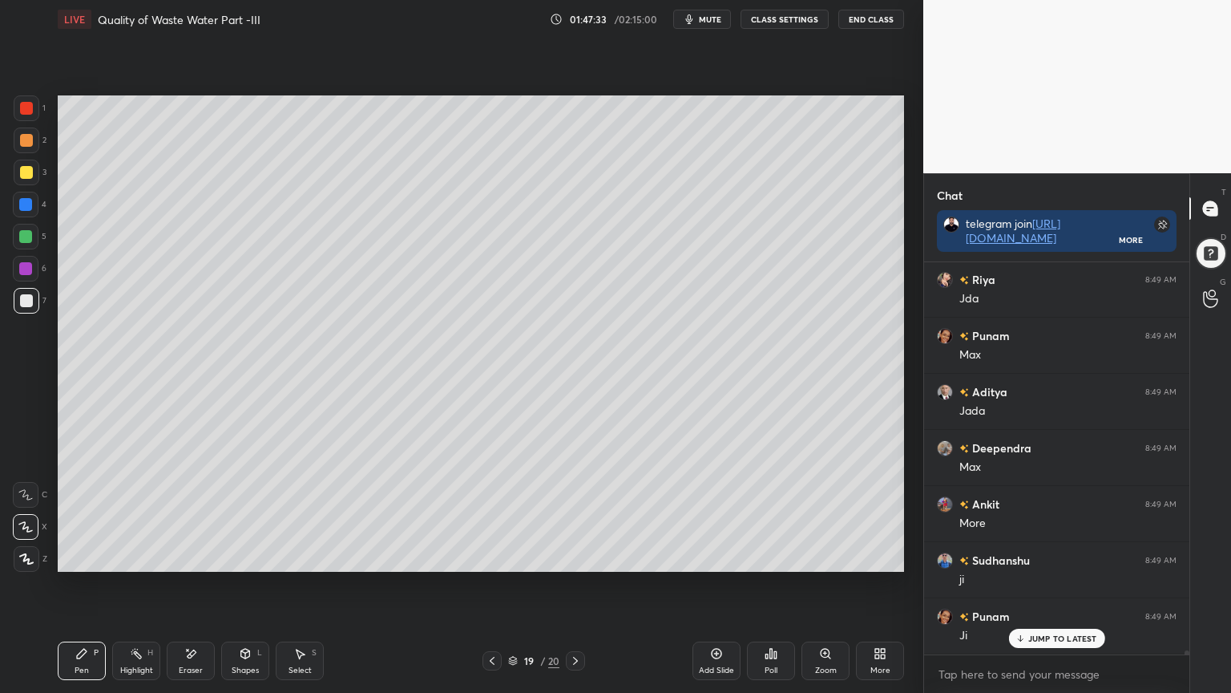
scroll to position [36380, 0]
click at [251, 556] on icon at bounding box center [245, 653] width 13 height 13
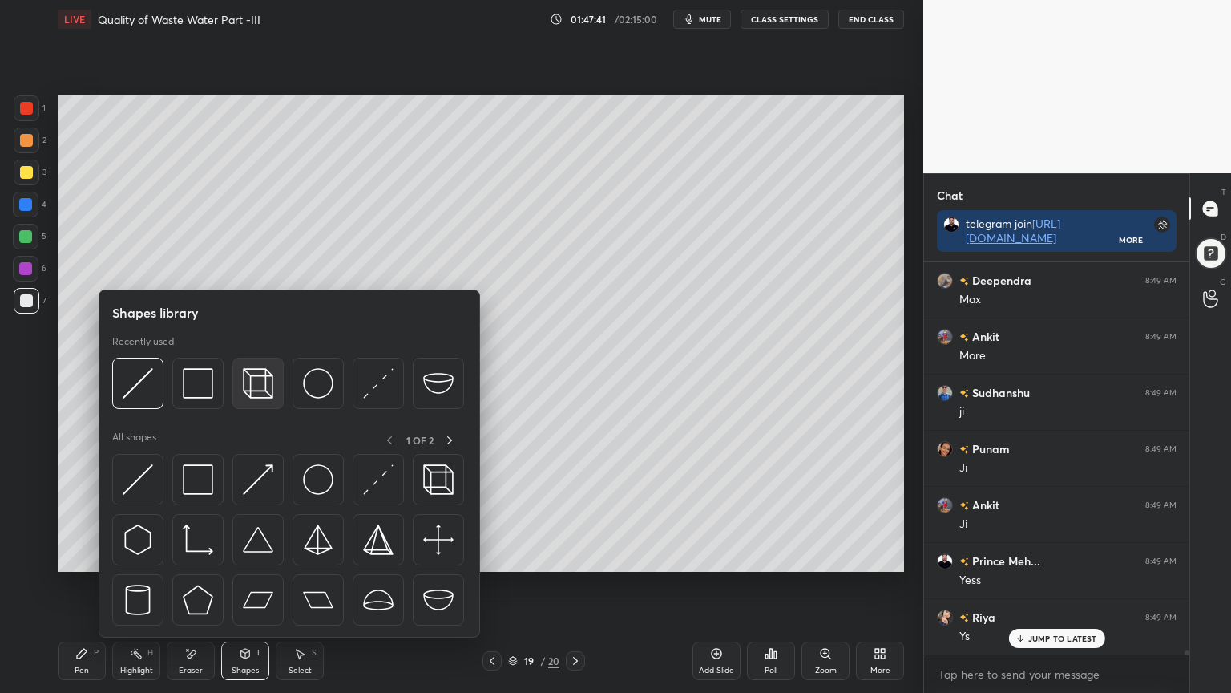
click at [260, 383] on img at bounding box center [258, 383] width 30 height 30
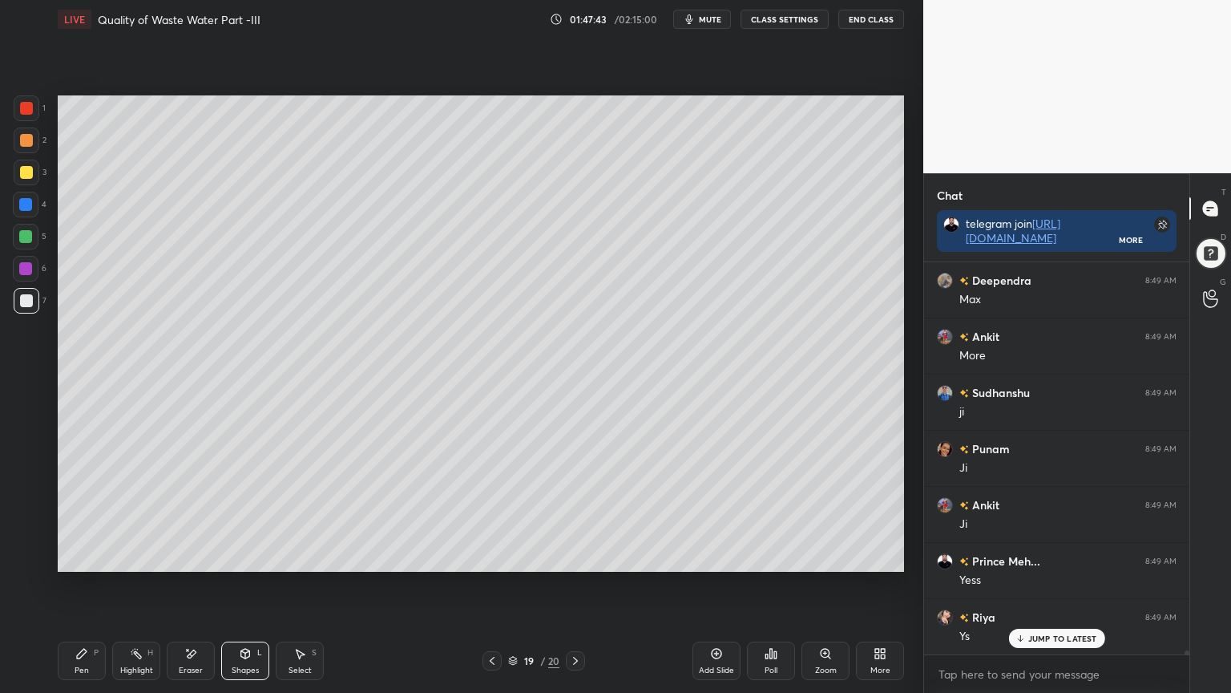
click at [88, 556] on div "Pen P" at bounding box center [82, 660] width 48 height 38
click at [702, 22] on span "mute" at bounding box center [710, 19] width 22 height 11
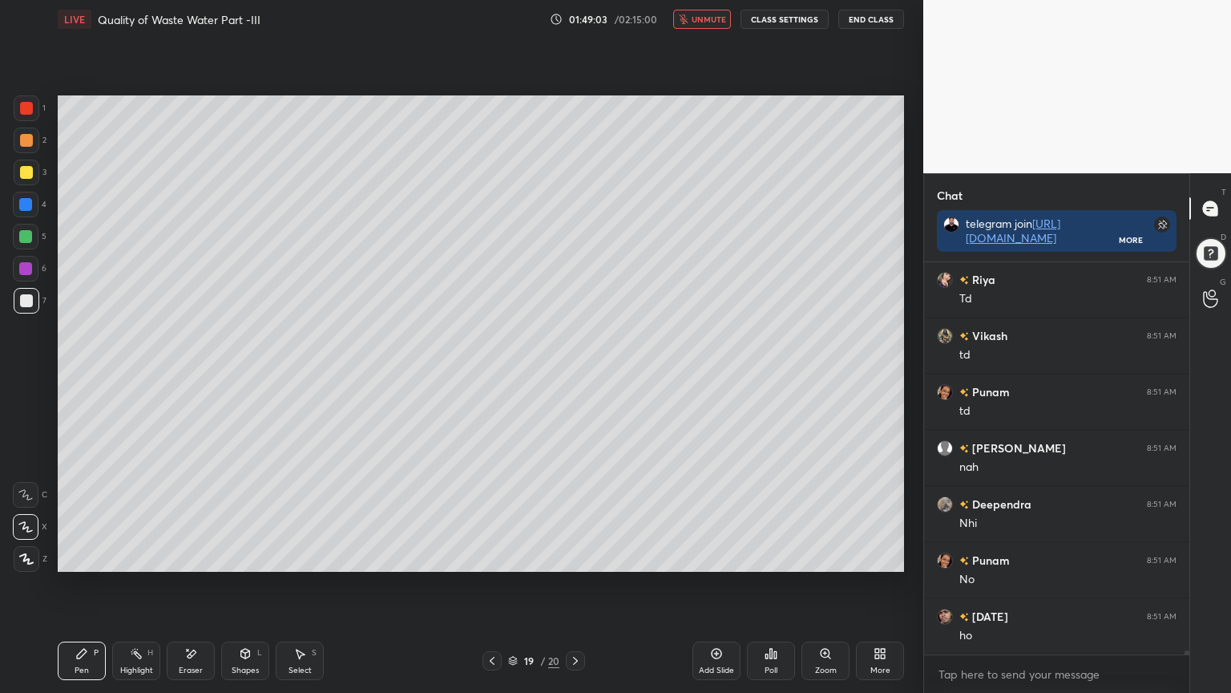
scroll to position [38416, 0]
click at [702, 12] on button "unmute" at bounding box center [702, 19] width 58 height 19
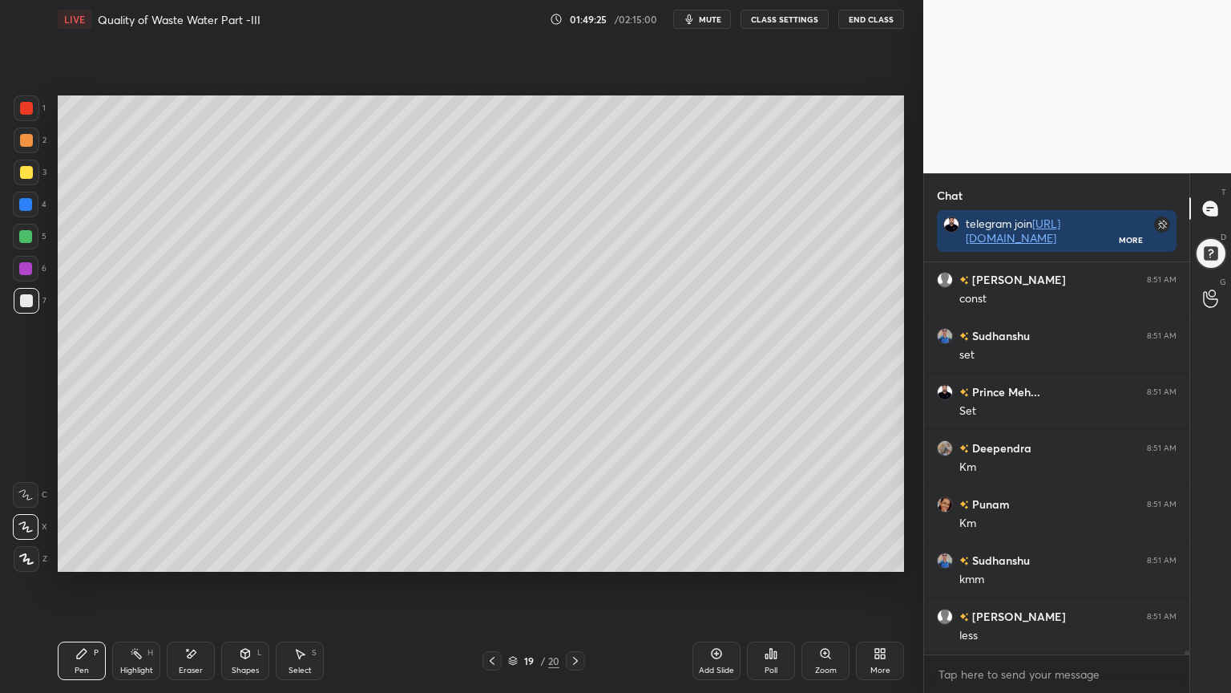
scroll to position [39090, 0]
click at [187, 556] on icon at bounding box center [190, 654] width 13 height 14
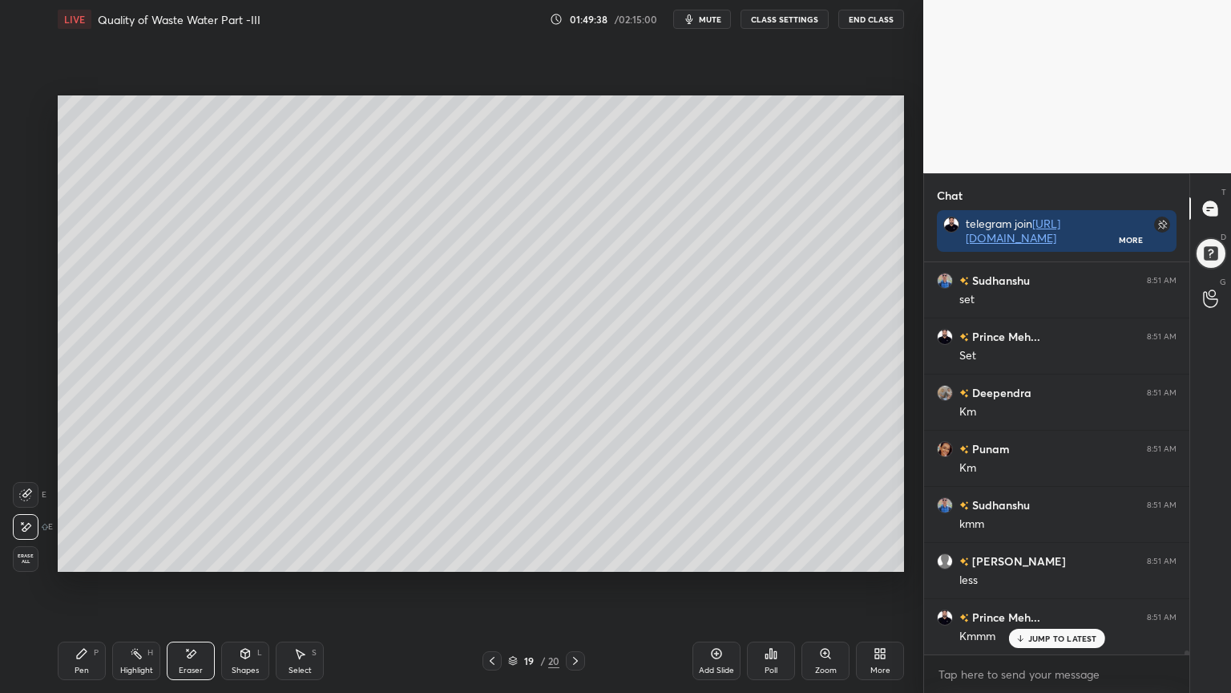
click at [237, 556] on div "Shapes L" at bounding box center [245, 660] width 48 height 38
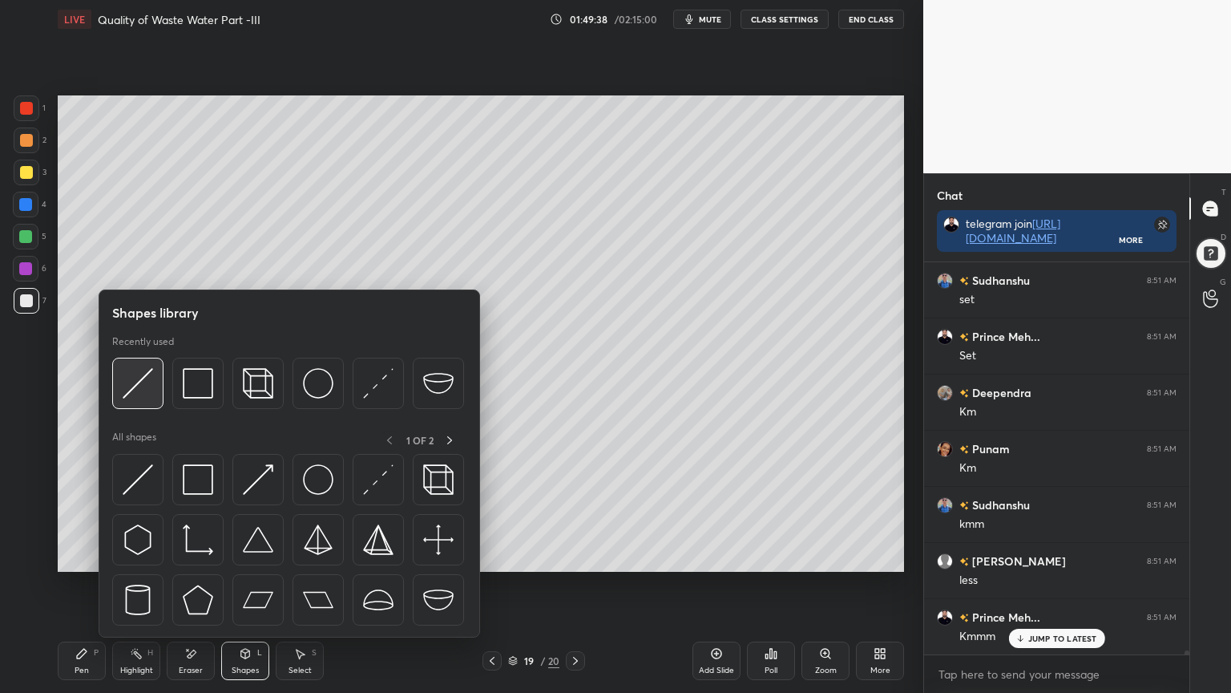
click at [142, 390] on img at bounding box center [138, 383] width 30 height 30
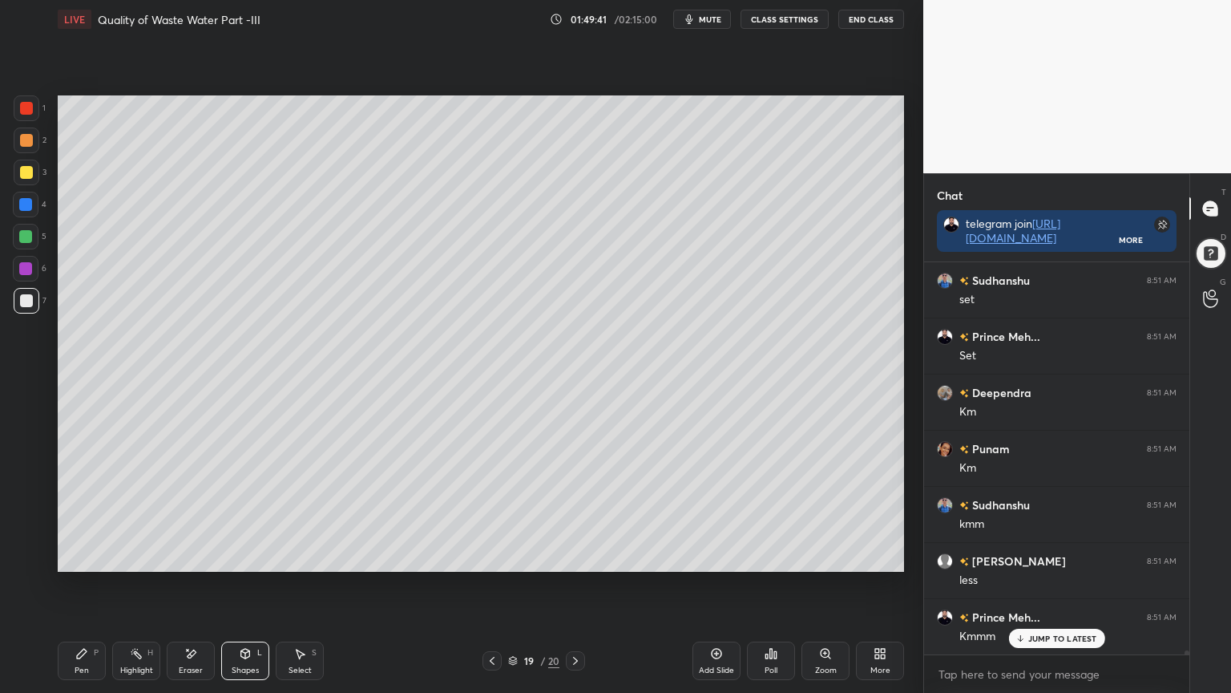
click at [25, 109] on div at bounding box center [26, 108] width 13 height 13
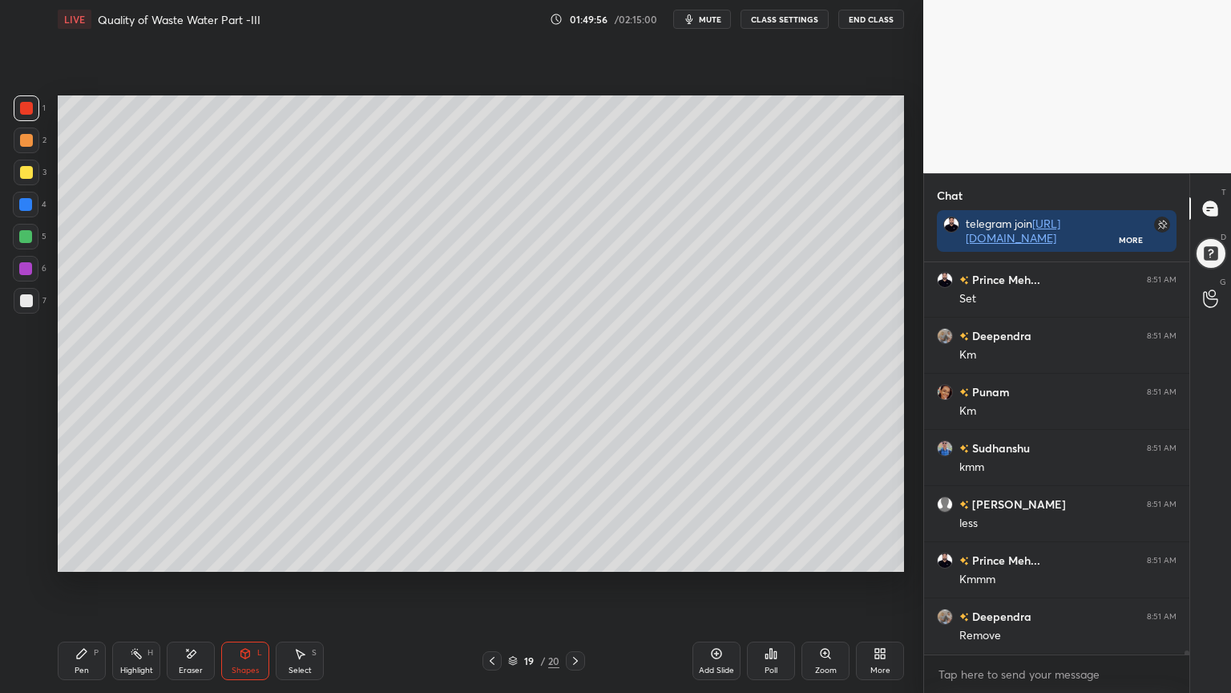
click at [76, 556] on div "Pen P" at bounding box center [82, 660] width 48 height 38
click at [247, 556] on div "Shapes" at bounding box center [245, 670] width 27 height 8
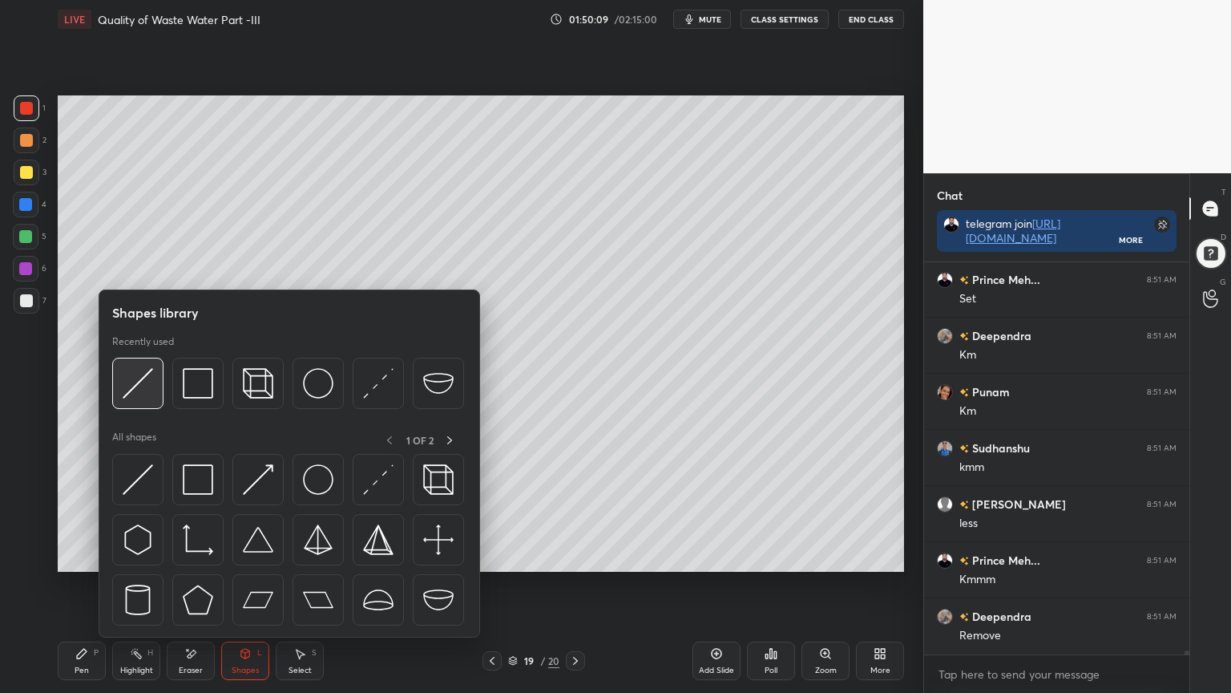
click at [135, 386] on img at bounding box center [138, 383] width 30 height 30
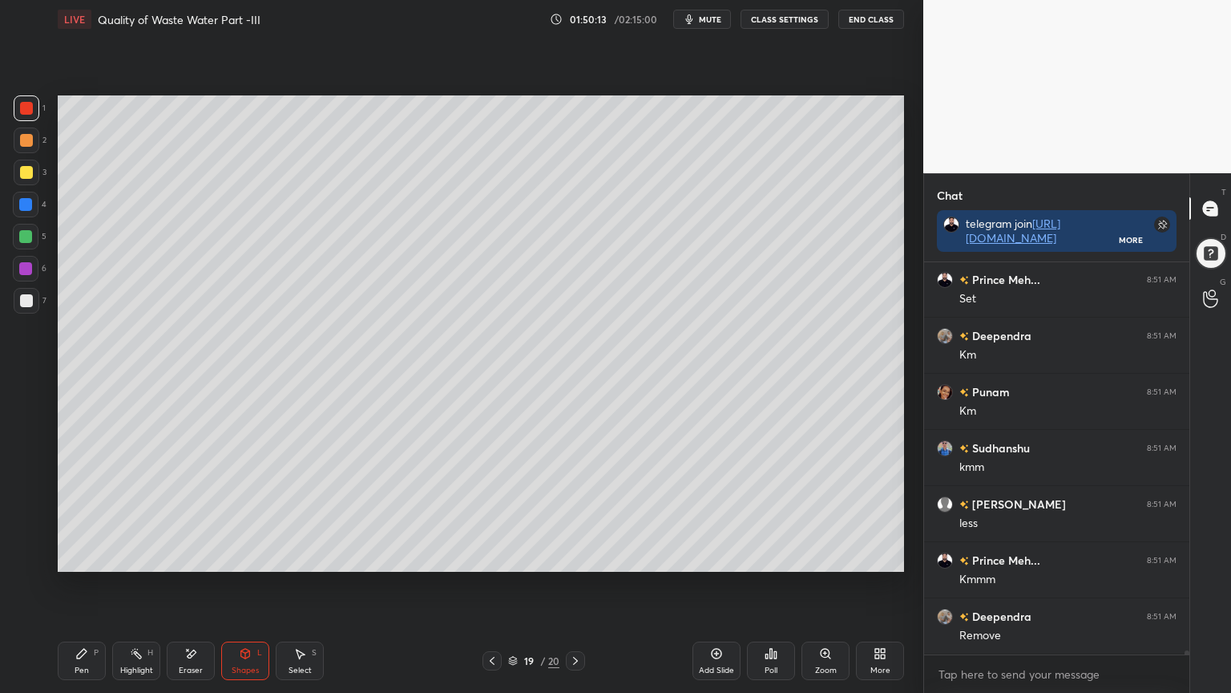
click at [24, 265] on div at bounding box center [25, 268] width 13 height 13
click at [25, 289] on div at bounding box center [27, 301] width 26 height 26
click at [20, 170] on div at bounding box center [26, 172] width 13 height 13
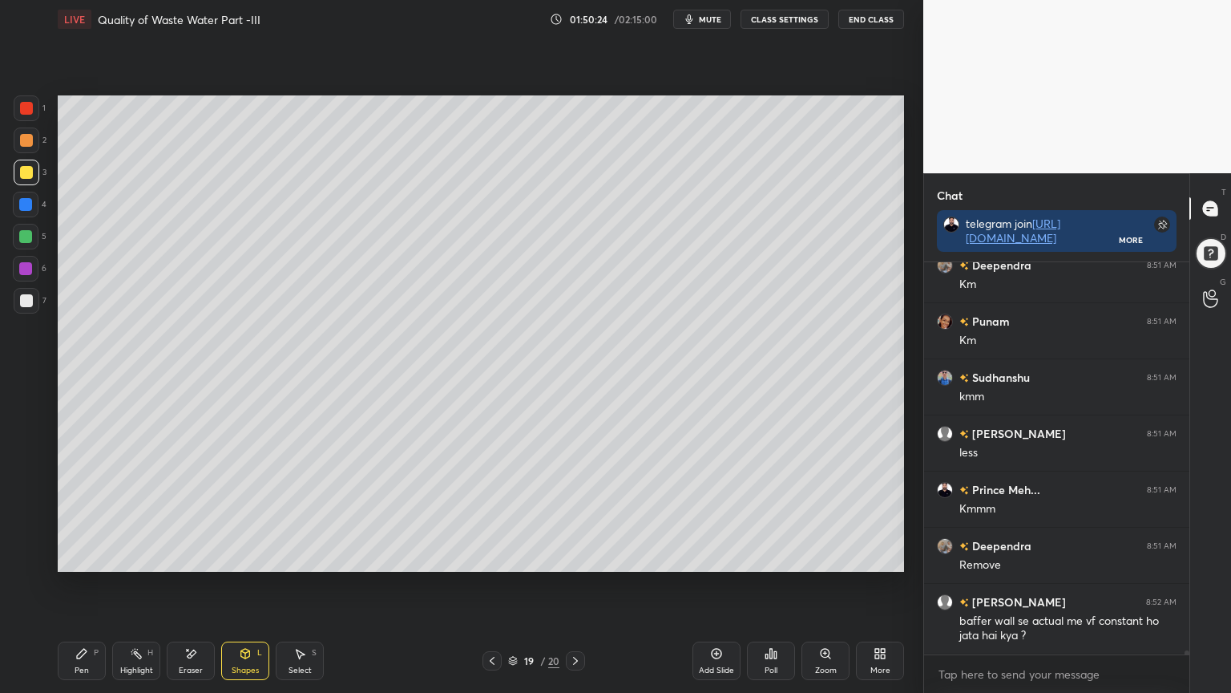
click at [239, 556] on icon at bounding box center [245, 653] width 13 height 13
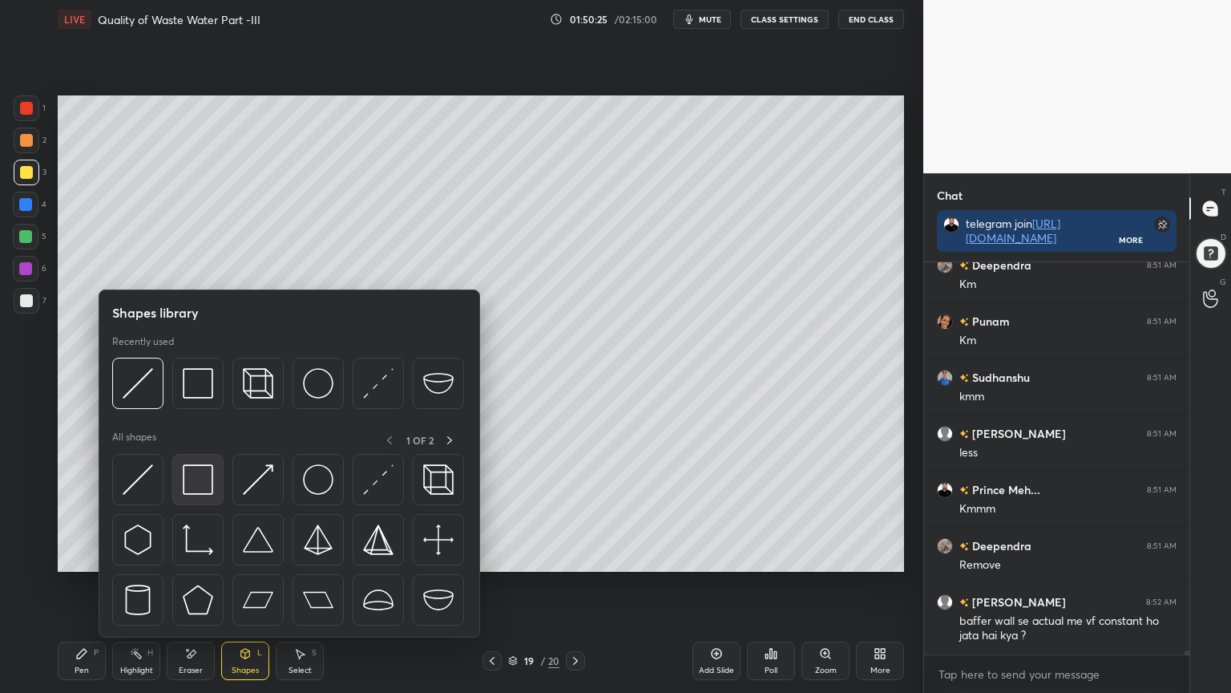
click at [186, 487] on img at bounding box center [198, 479] width 30 height 30
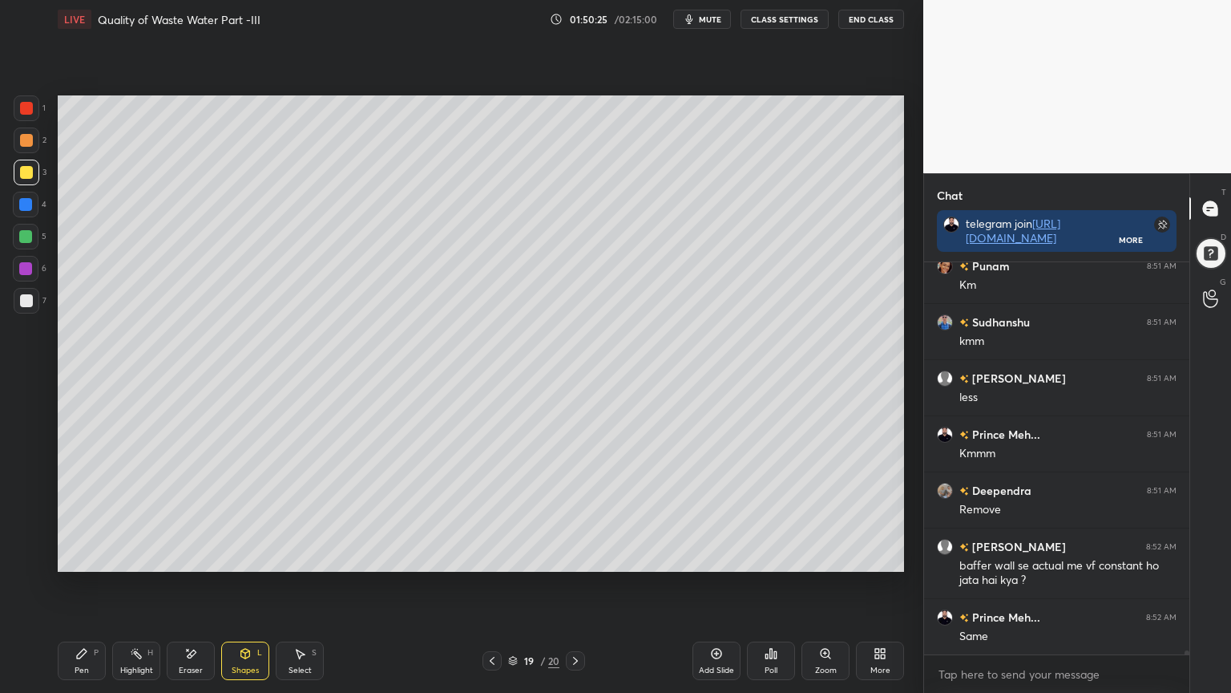
click at [19, 164] on div at bounding box center [27, 173] width 26 height 26
click at [252, 556] on div "Shapes L" at bounding box center [245, 660] width 48 height 38
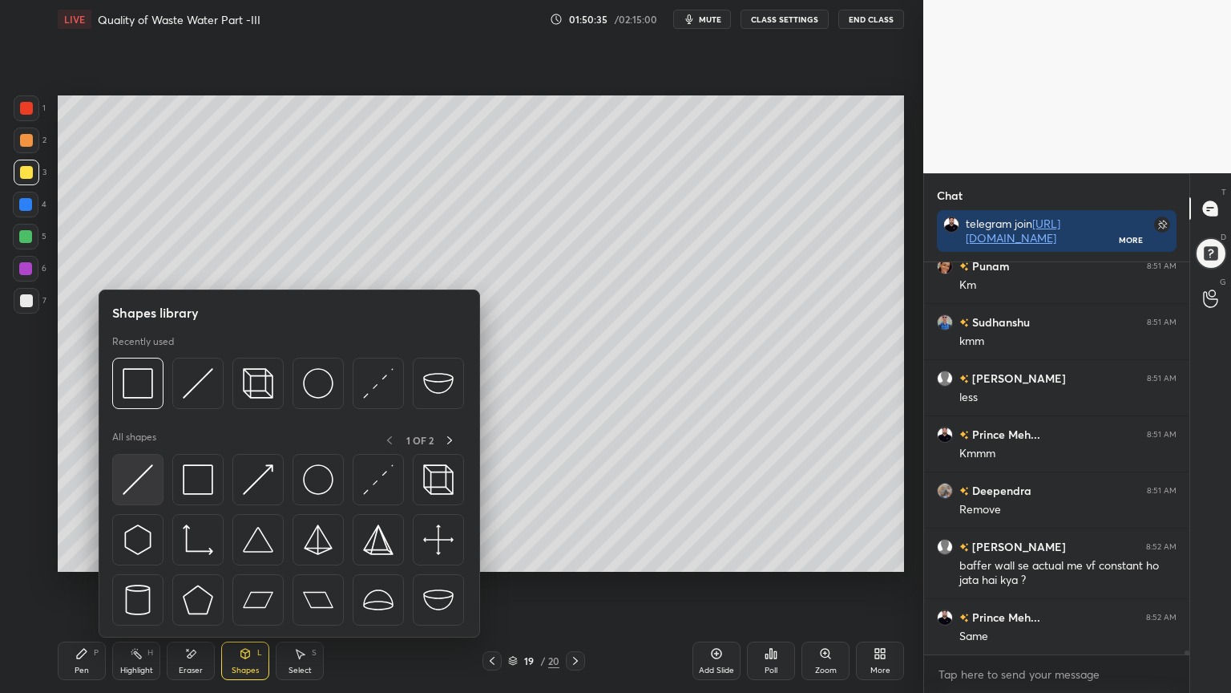
click at [135, 479] on img at bounding box center [138, 479] width 30 height 30
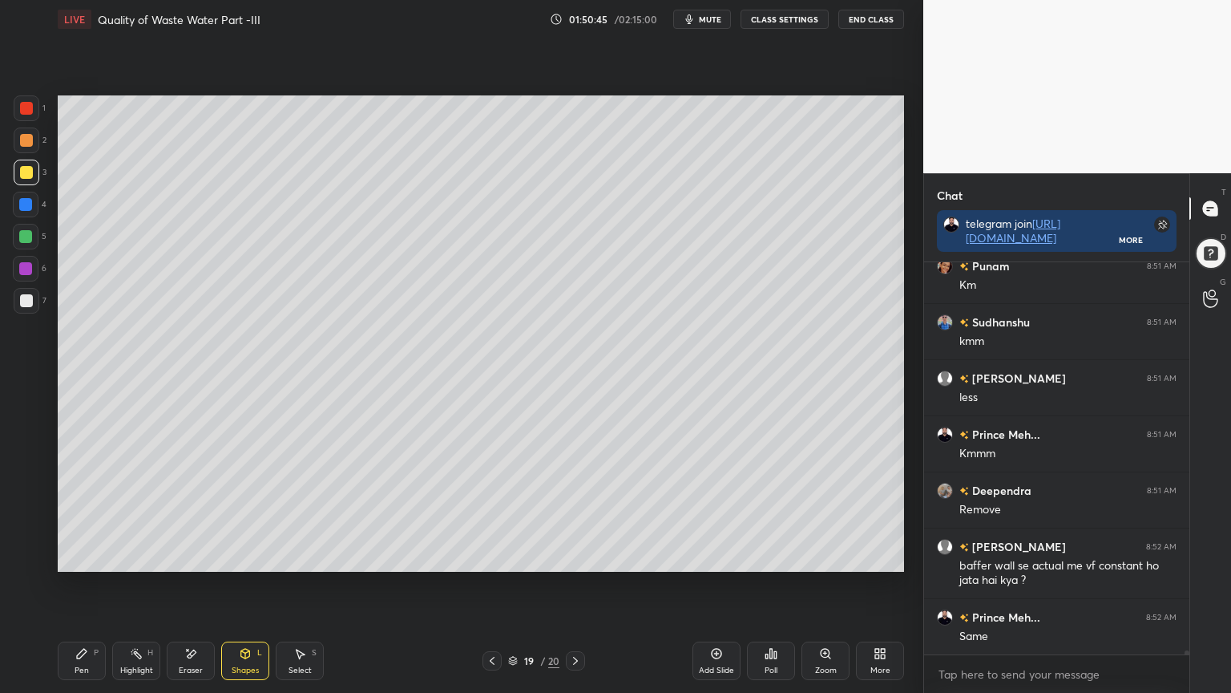
click at [86, 556] on div "Pen" at bounding box center [82, 670] width 14 height 8
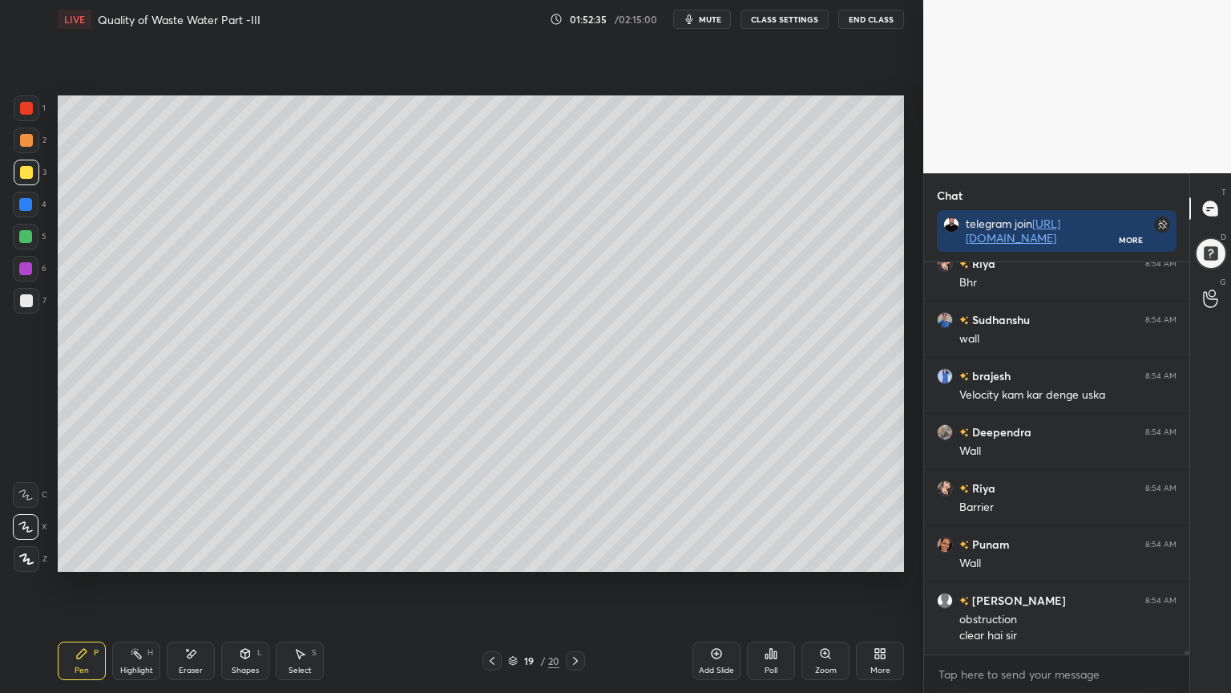
scroll to position [40314, 0]
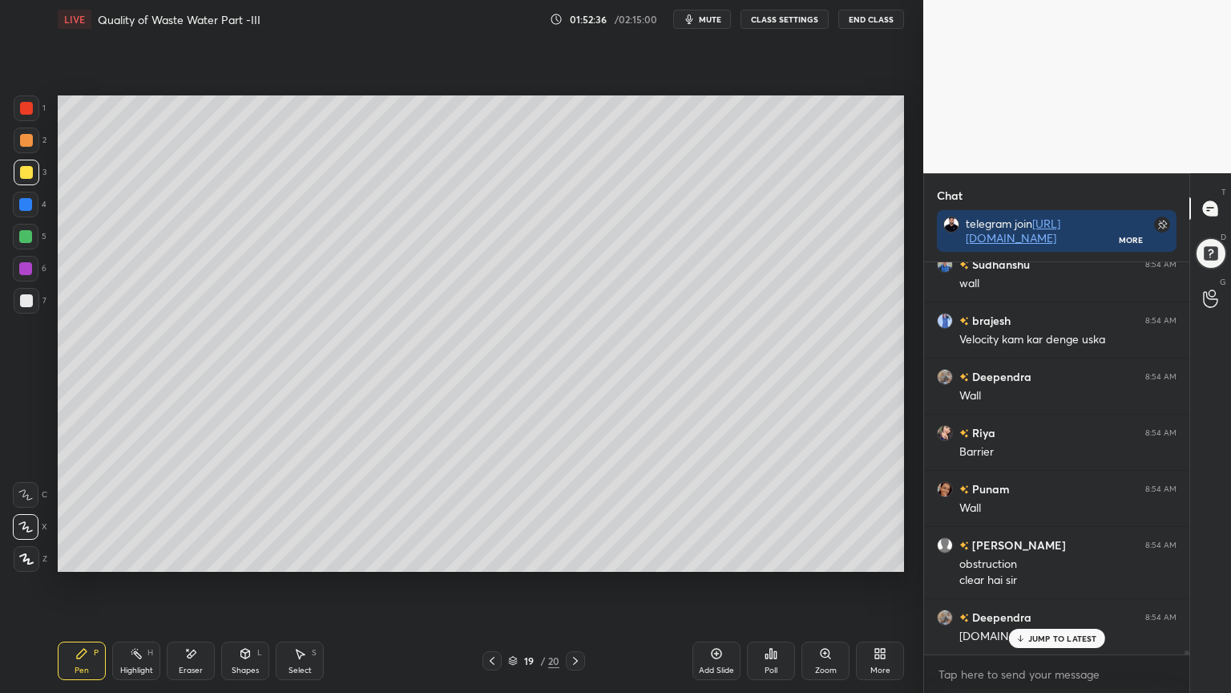
click at [713, 556] on div "Add Slide" at bounding box center [716, 670] width 35 height 8
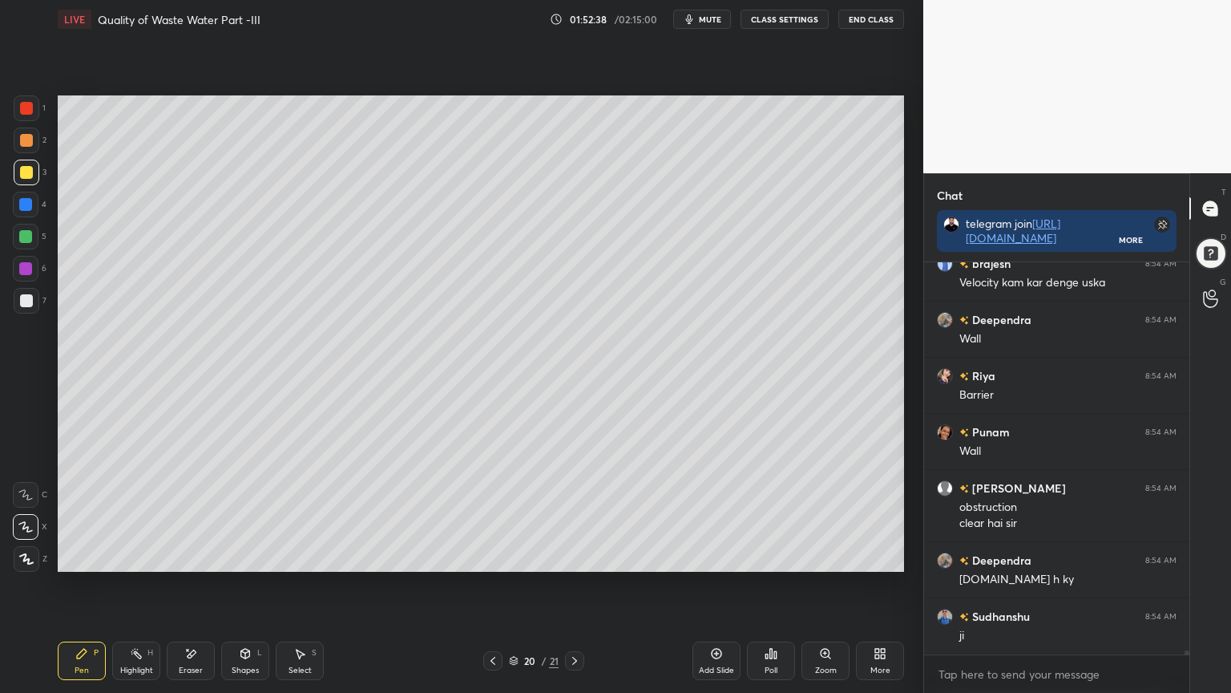
click at [25, 301] on div at bounding box center [26, 300] width 13 height 13
click at [1206, 261] on div at bounding box center [1211, 253] width 32 height 32
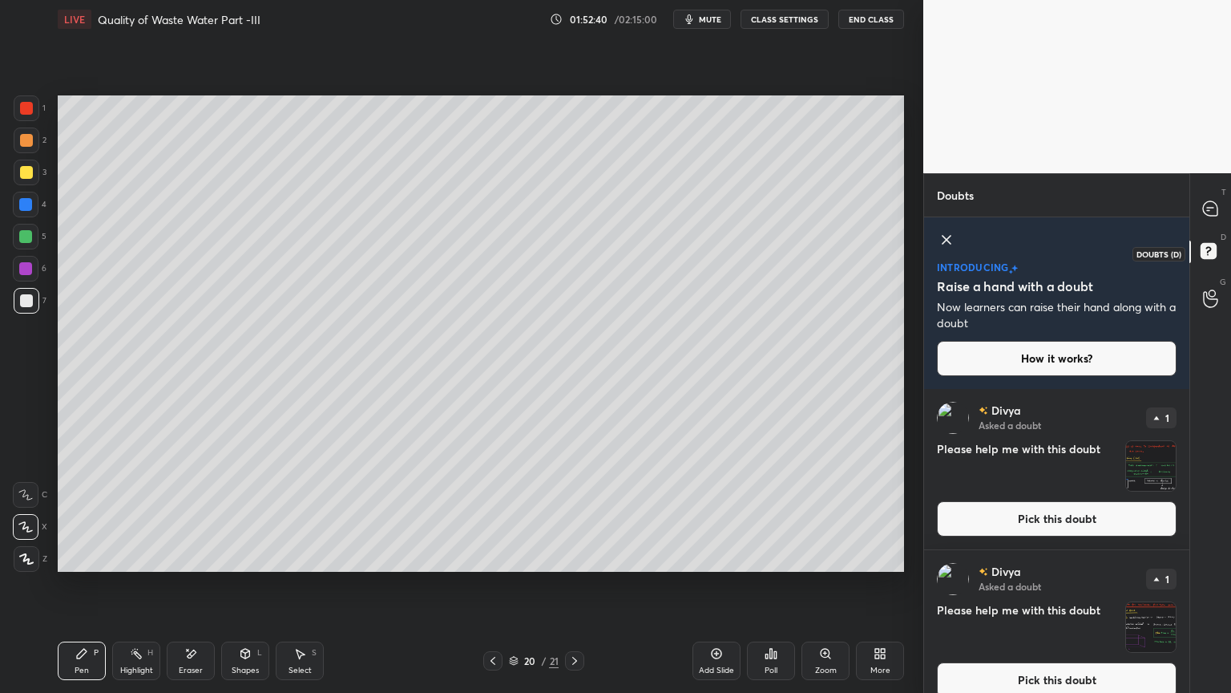
scroll to position [6, 5]
click at [1206, 196] on div at bounding box center [1211, 208] width 32 height 29
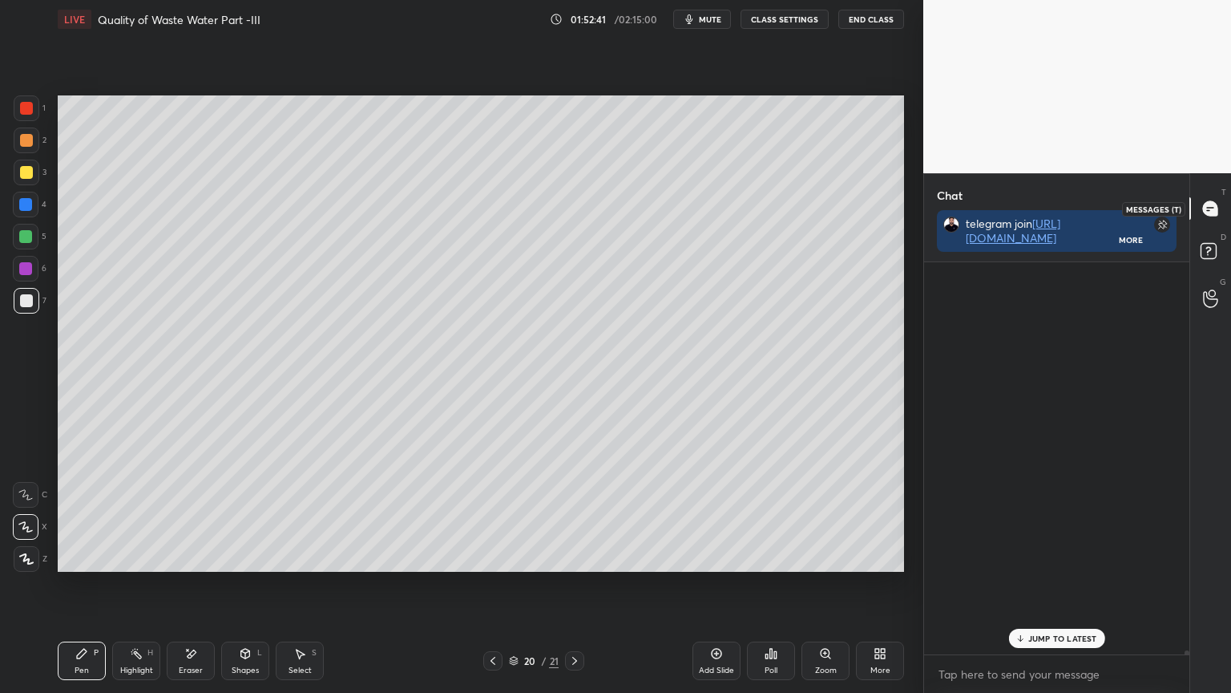
scroll to position [387, 261]
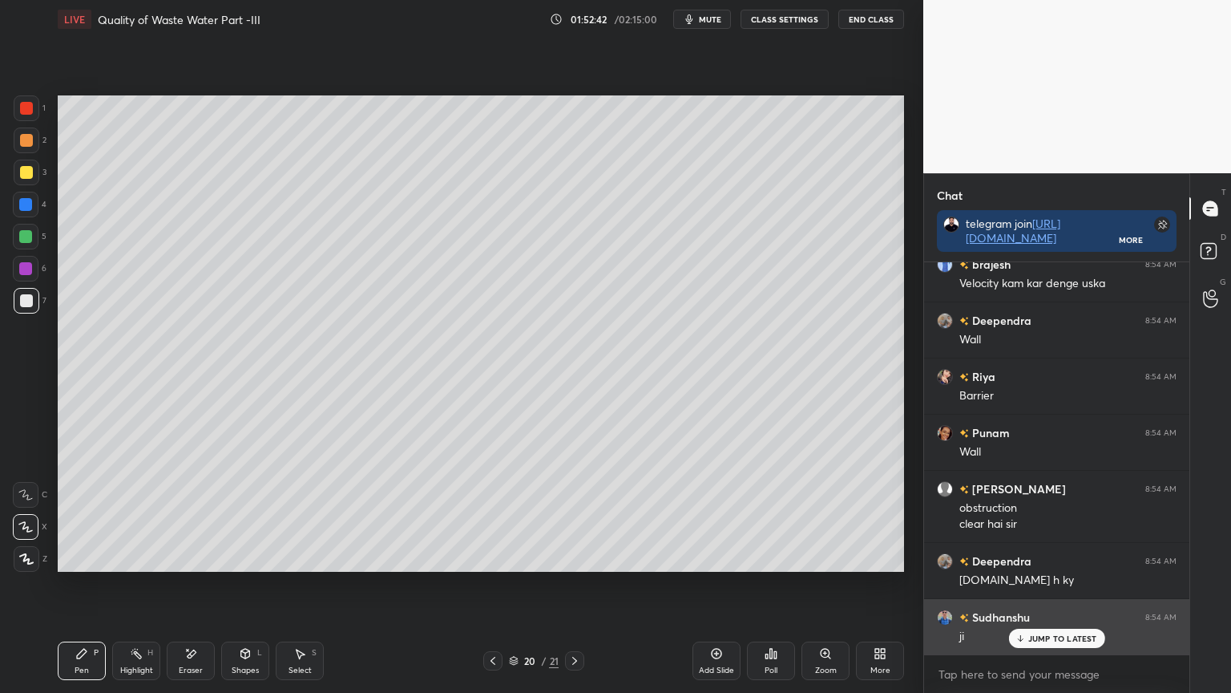
click at [1047, 556] on div "JUMP TO LATEST" at bounding box center [1056, 637] width 96 height 19
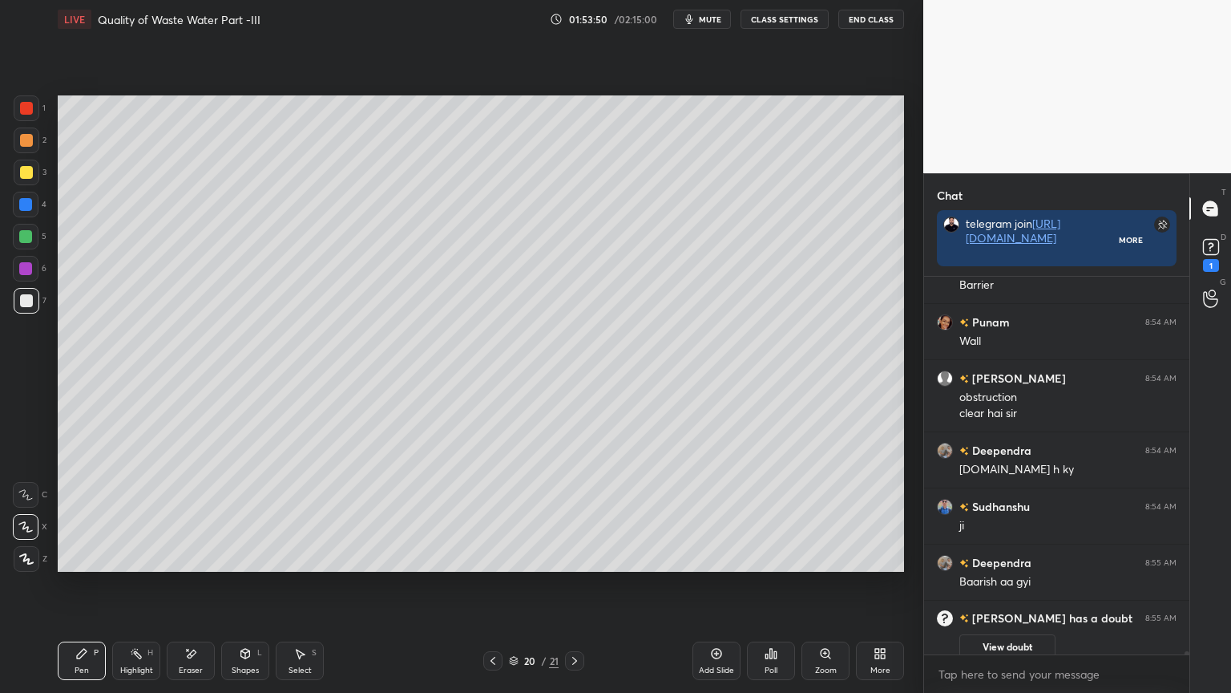
scroll to position [254, 261]
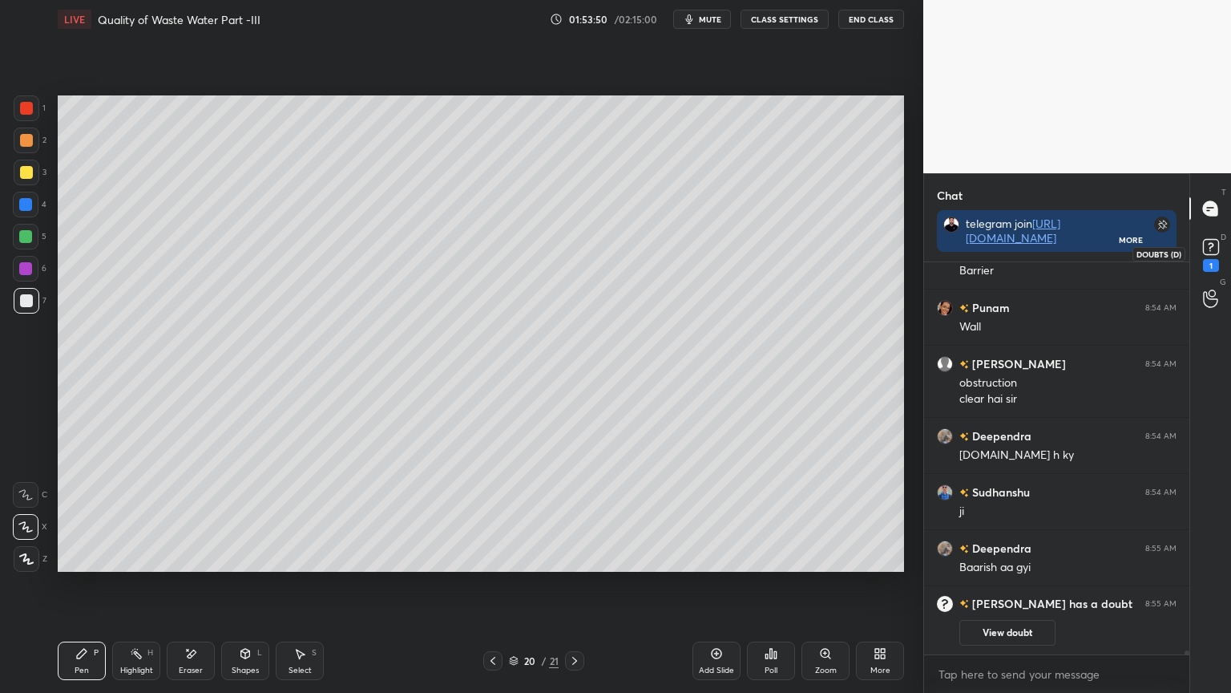
click at [1214, 256] on icon at bounding box center [1211, 247] width 24 height 24
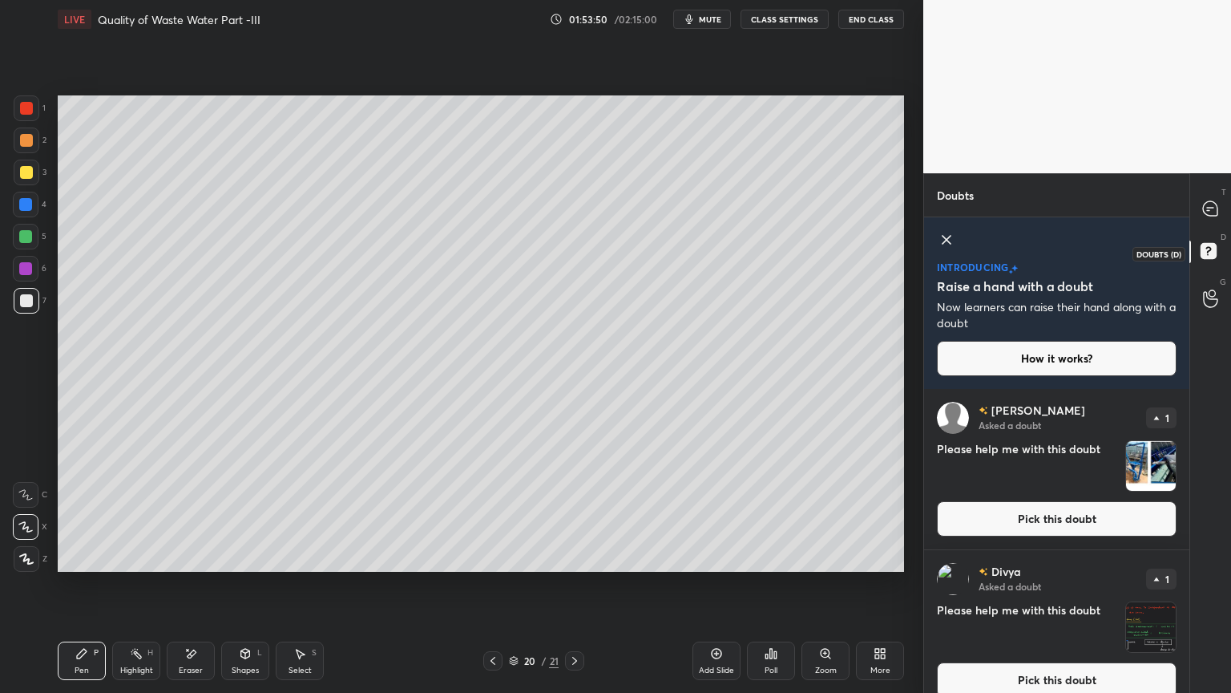
scroll to position [299, 261]
click at [1125, 521] on button "Pick this doubt" at bounding box center [1057, 518] width 240 height 35
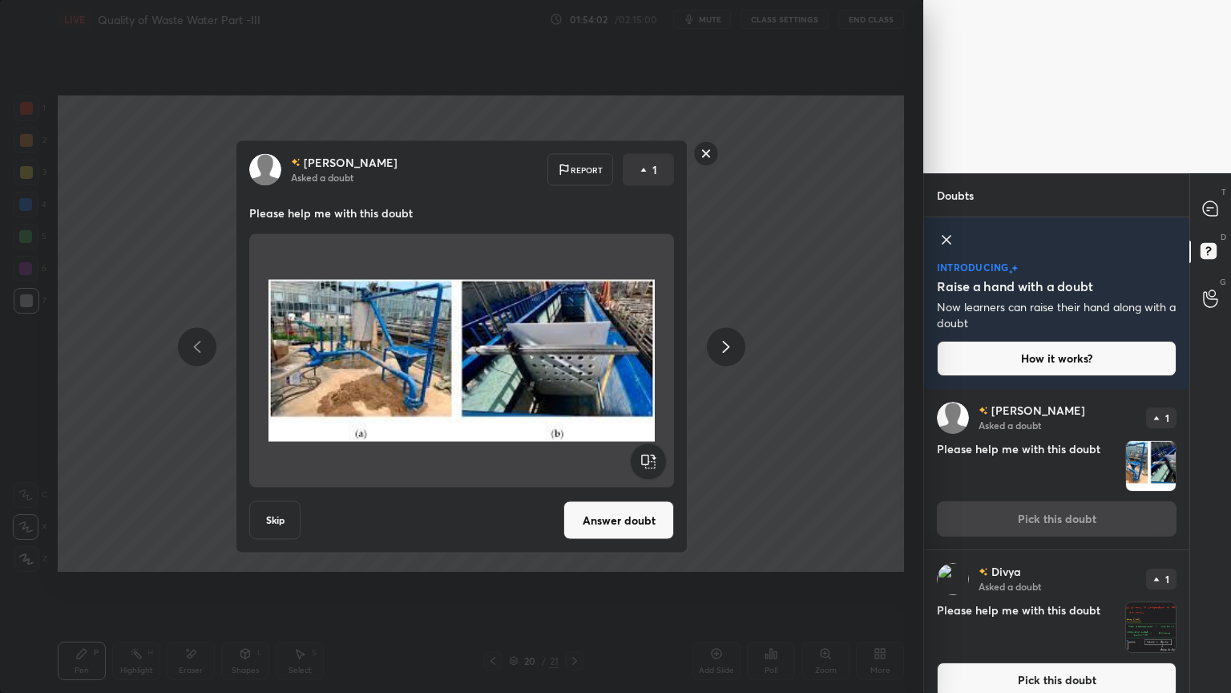
click at [705, 157] on rect at bounding box center [706, 153] width 25 height 25
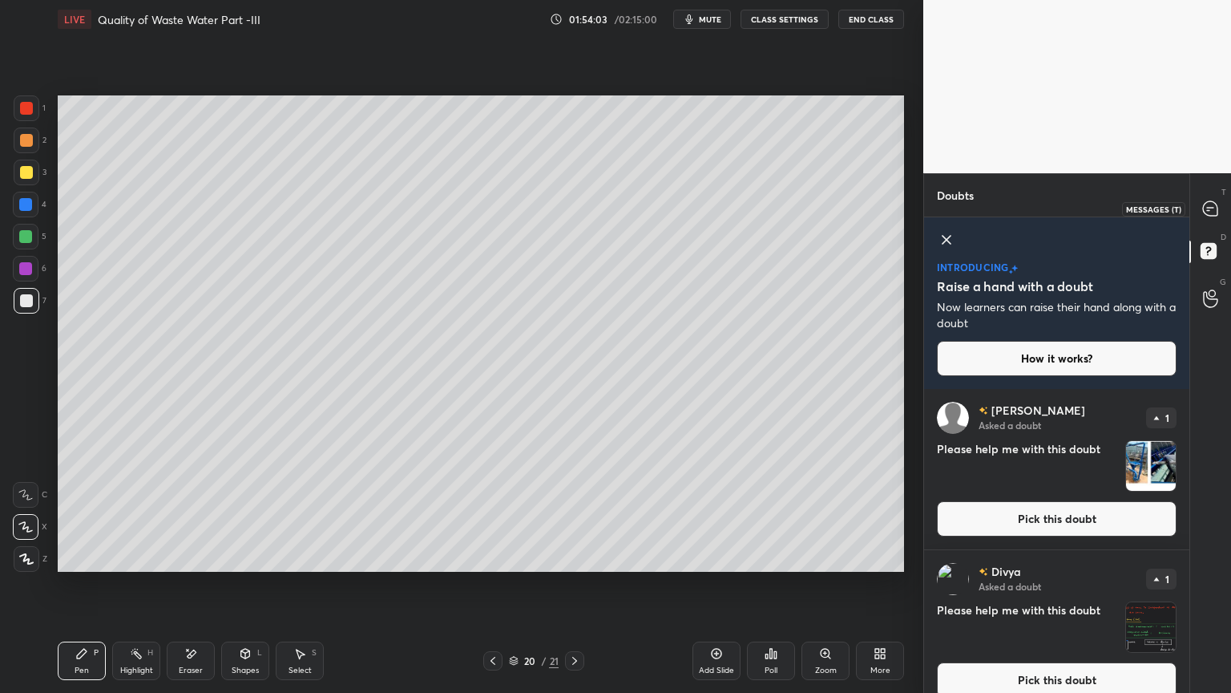
click at [1209, 214] on icon at bounding box center [1210, 208] width 14 height 14
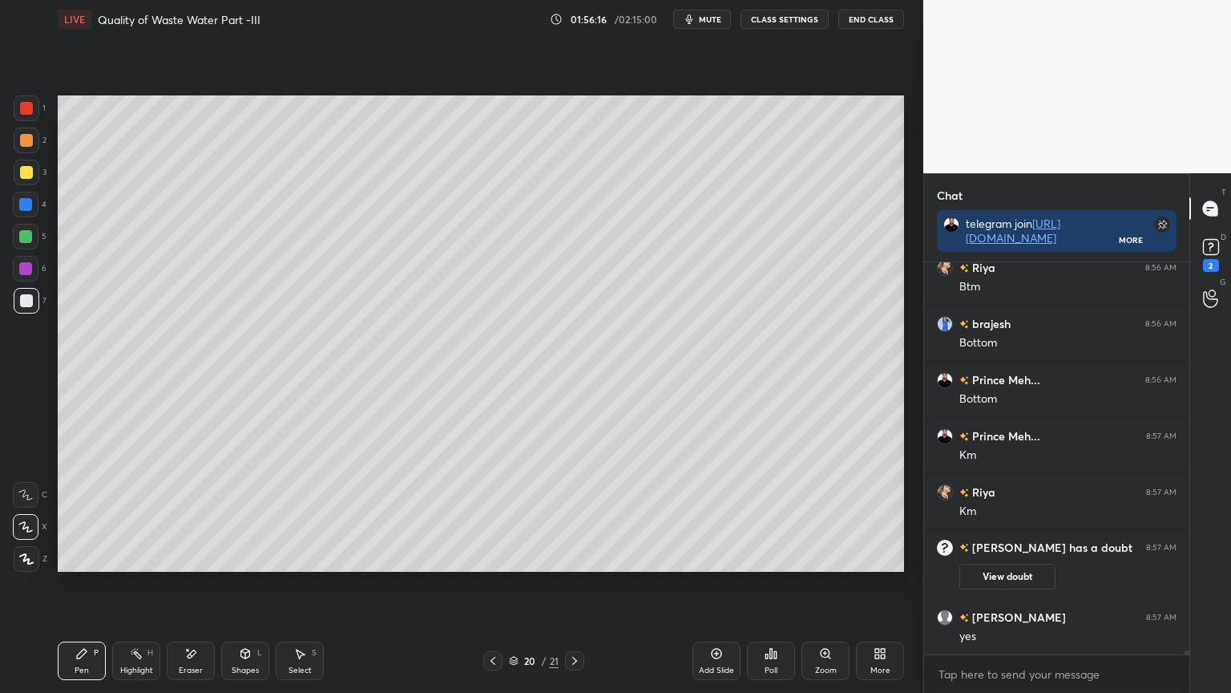
scroll to position [38368, 0]
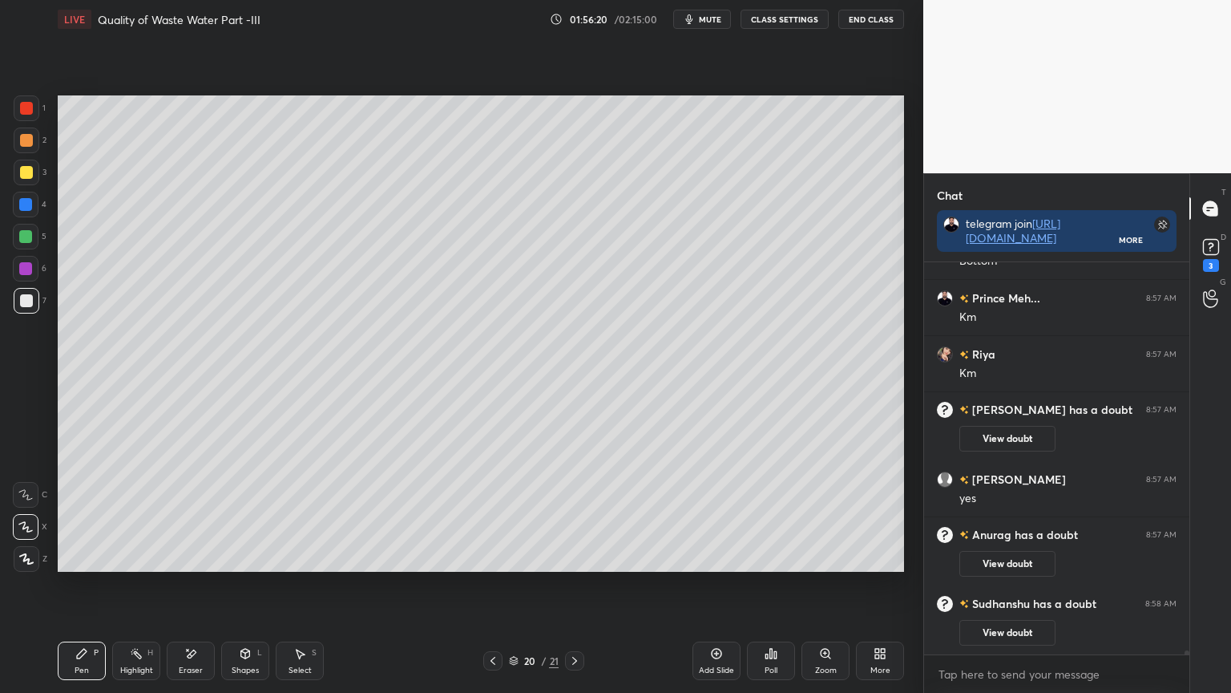
click at [1206, 259] on div "3" at bounding box center [1211, 265] width 16 height 13
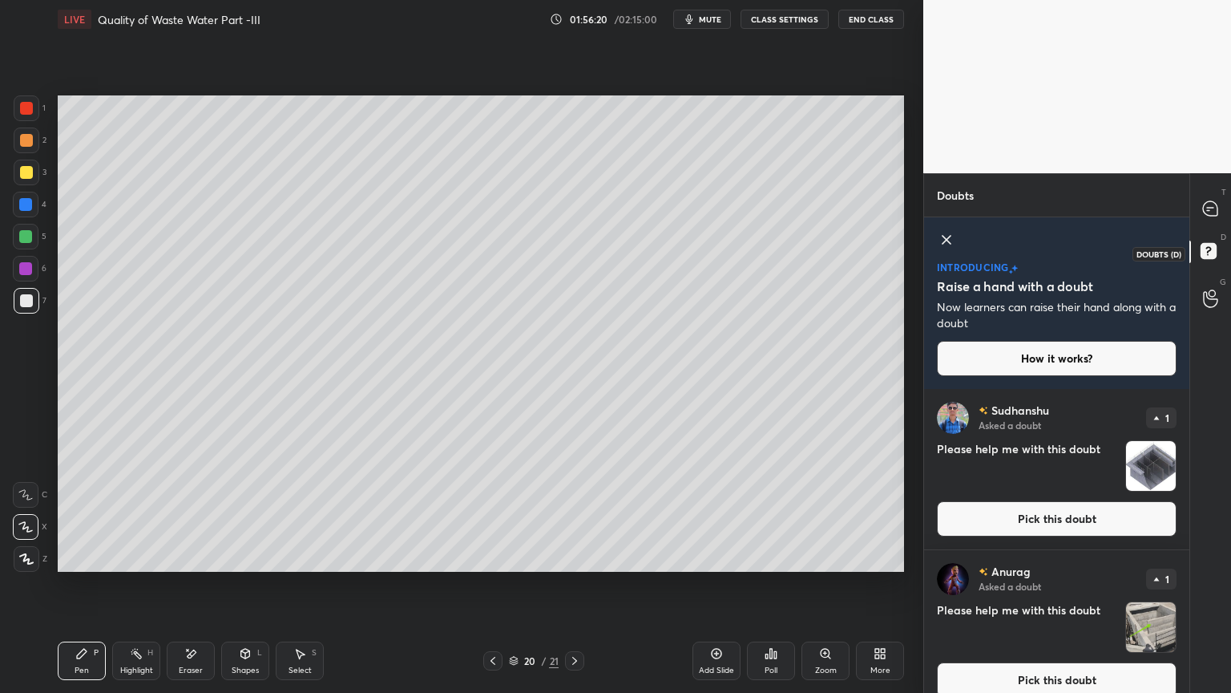
scroll to position [299, 261]
click at [1031, 556] on button "Pick this doubt" at bounding box center [1057, 679] width 240 height 35
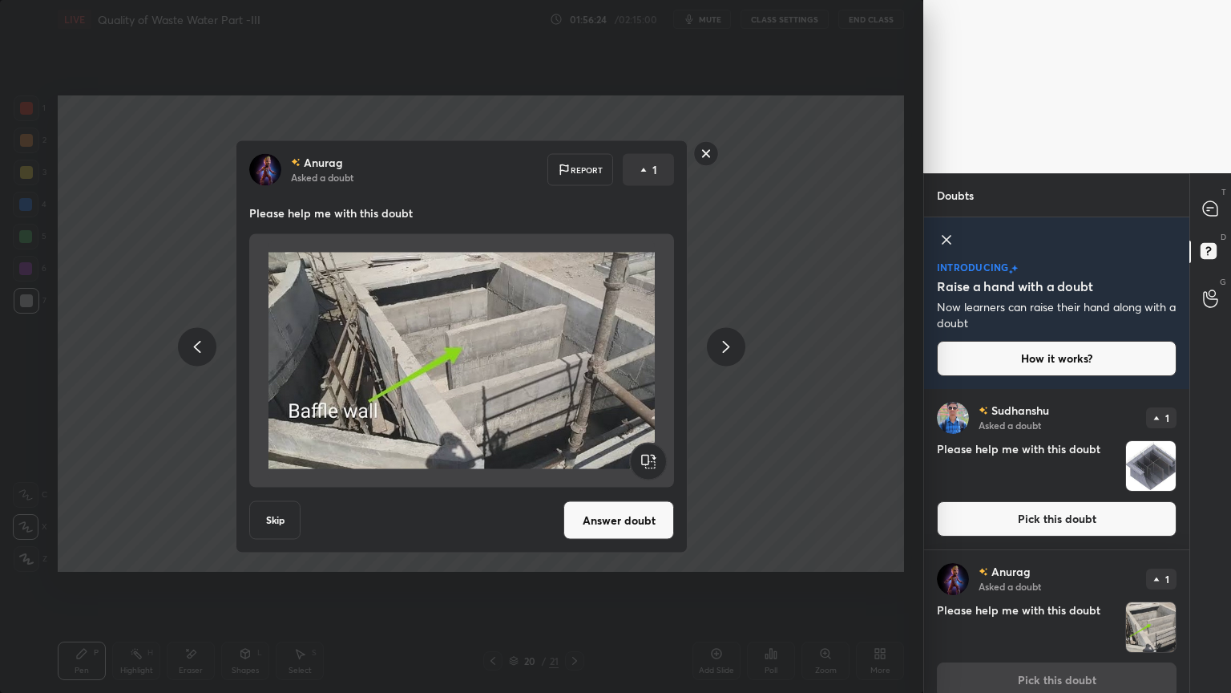
scroll to position [18, 0]
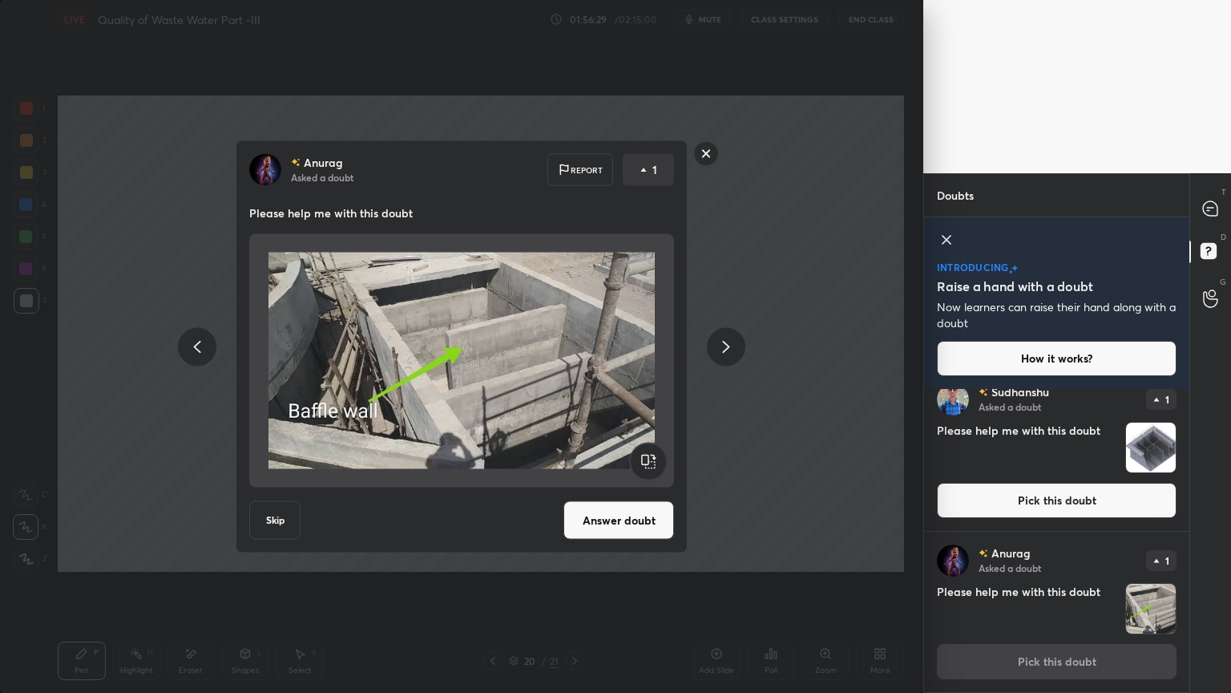
click at [640, 525] on button "Answer doubt" at bounding box center [619, 520] width 111 height 38
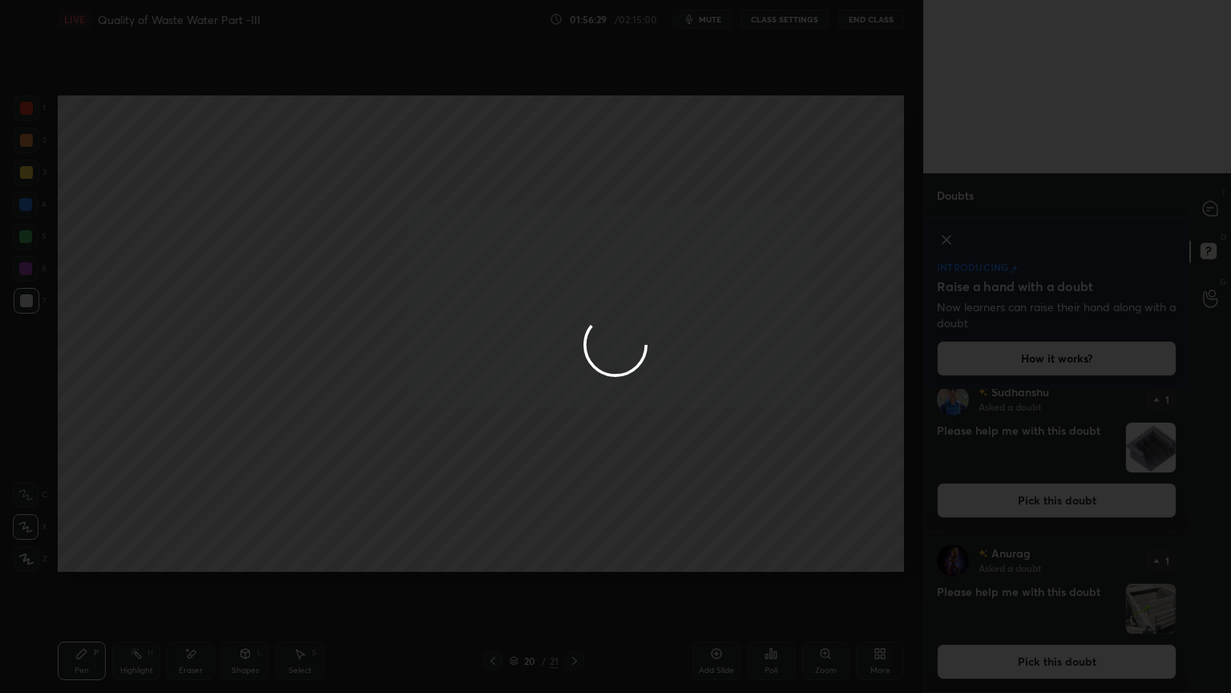
scroll to position [0, 0]
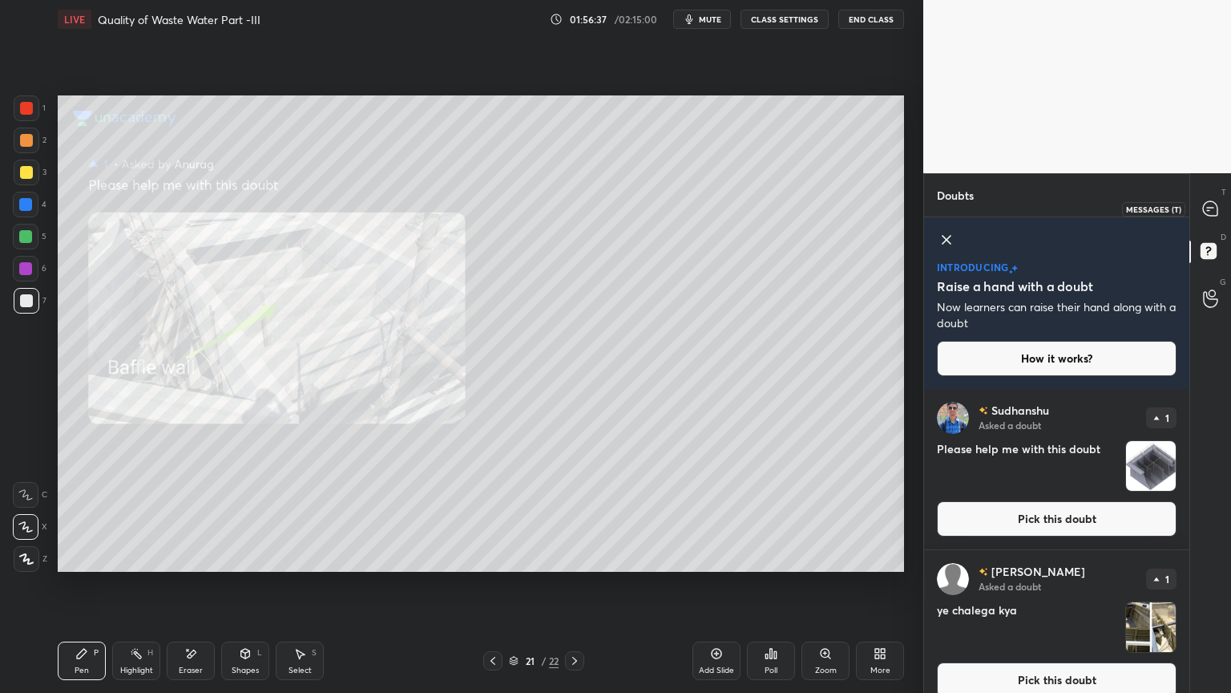
click at [1209, 214] on icon at bounding box center [1210, 208] width 14 height 14
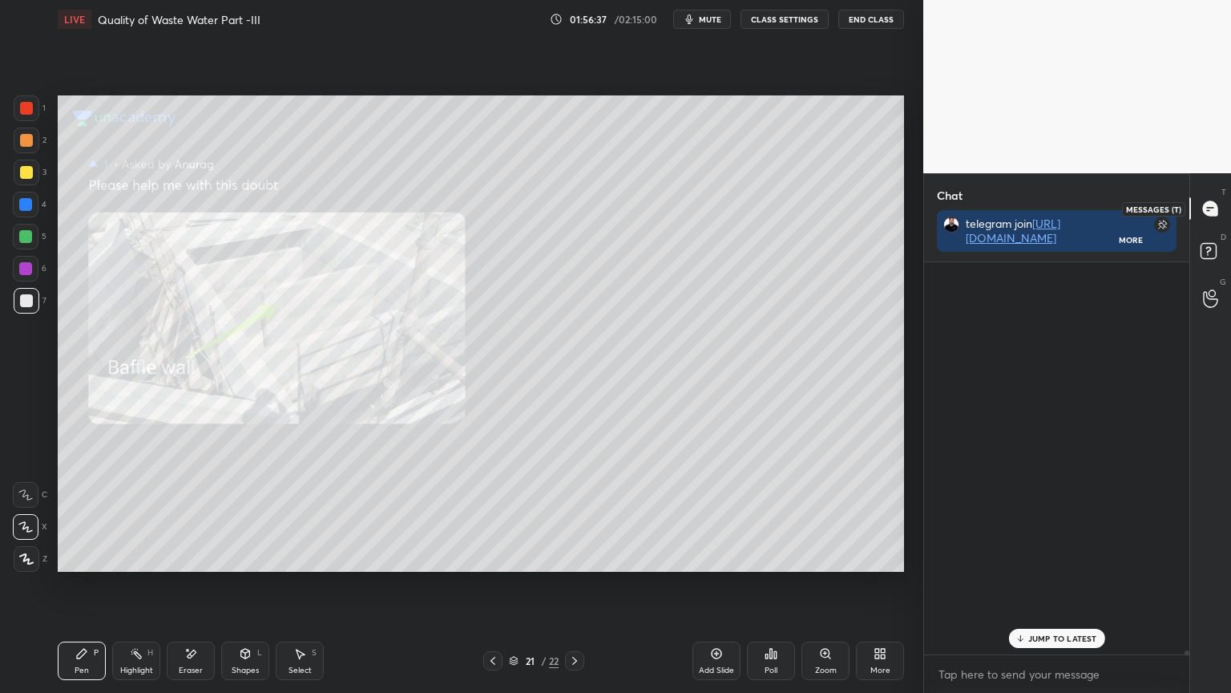
scroll to position [387, 261]
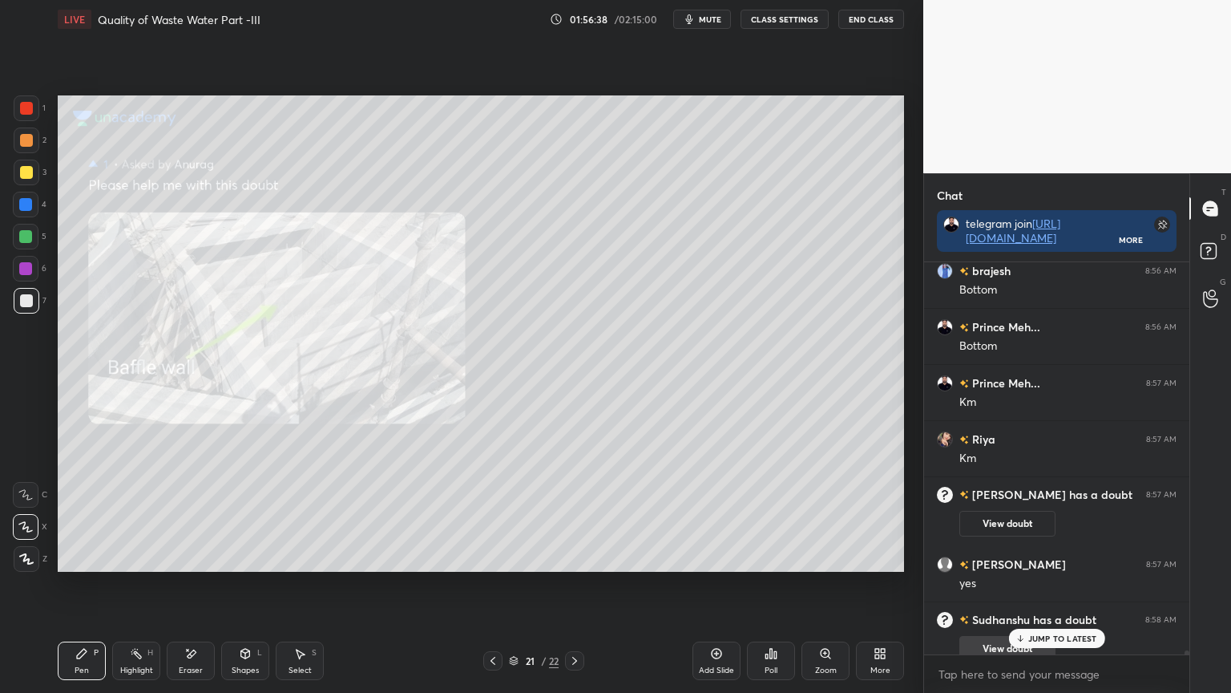
click at [1056, 556] on div "JUMP TO LATEST" at bounding box center [1056, 637] width 96 height 19
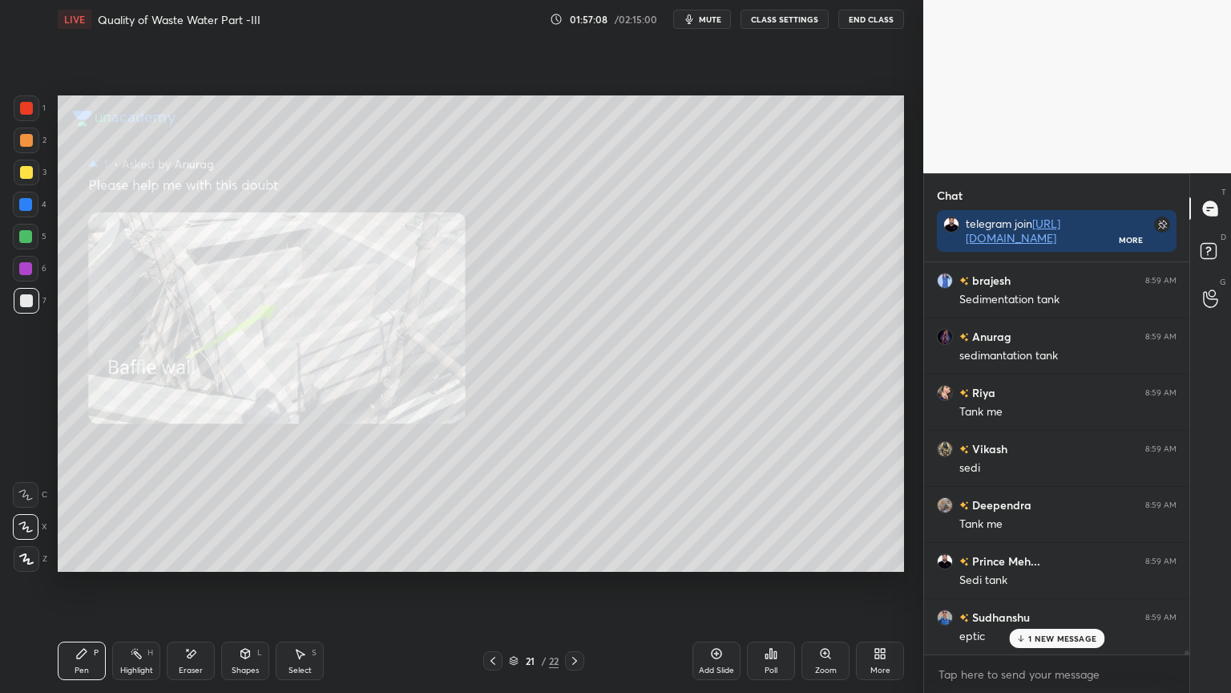
scroll to position [39708, 0]
click at [1215, 212] on icon at bounding box center [1210, 208] width 14 height 14
click at [1209, 254] on rect at bounding box center [1208, 251] width 15 height 15
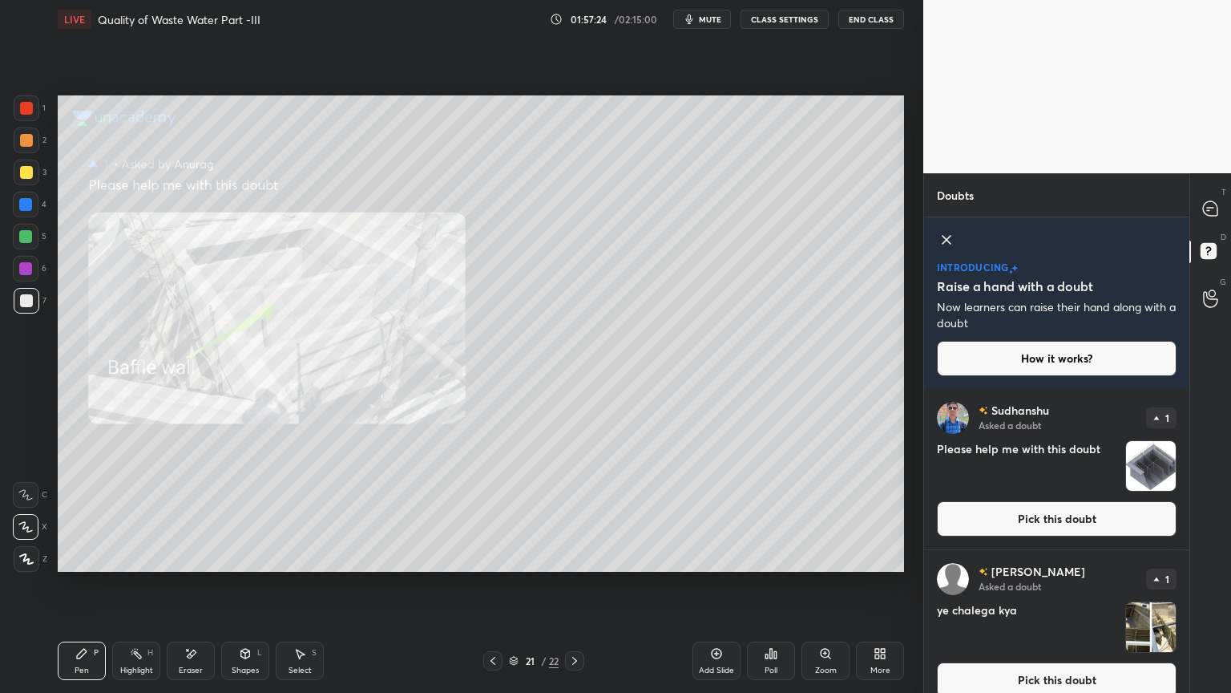
scroll to position [299, 261]
click at [1215, 207] on icon at bounding box center [1210, 208] width 14 height 14
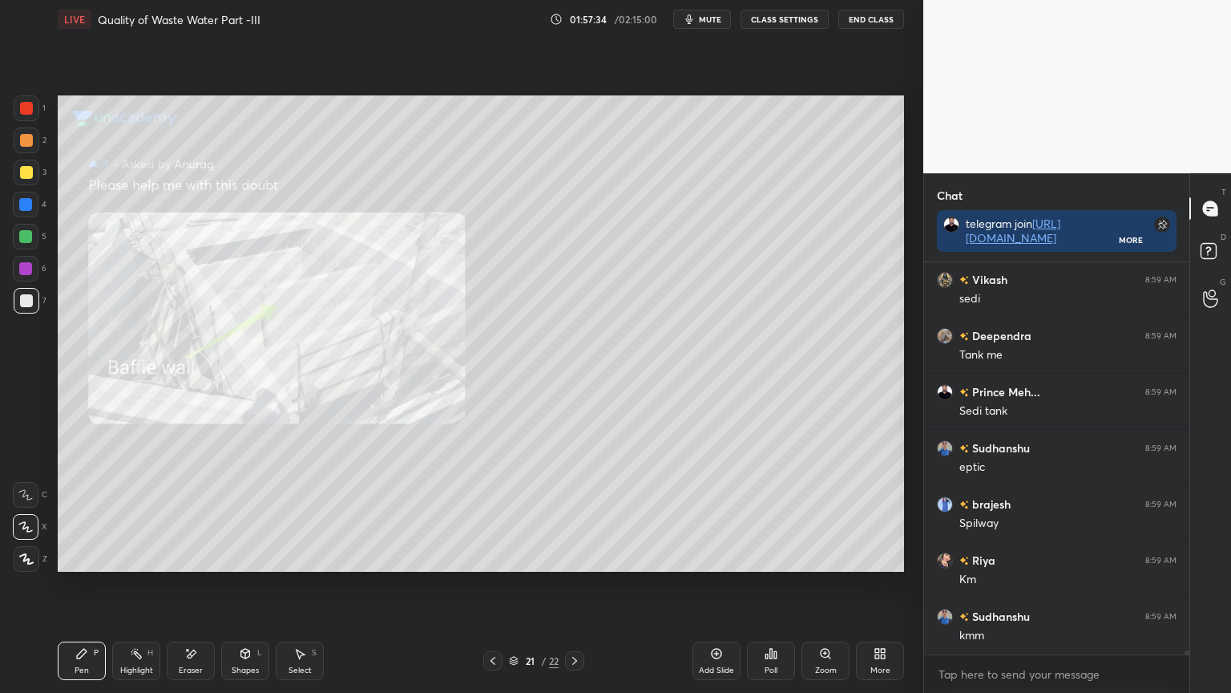
scroll to position [39875, 0]
click at [493, 556] on icon at bounding box center [493, 660] width 13 height 13
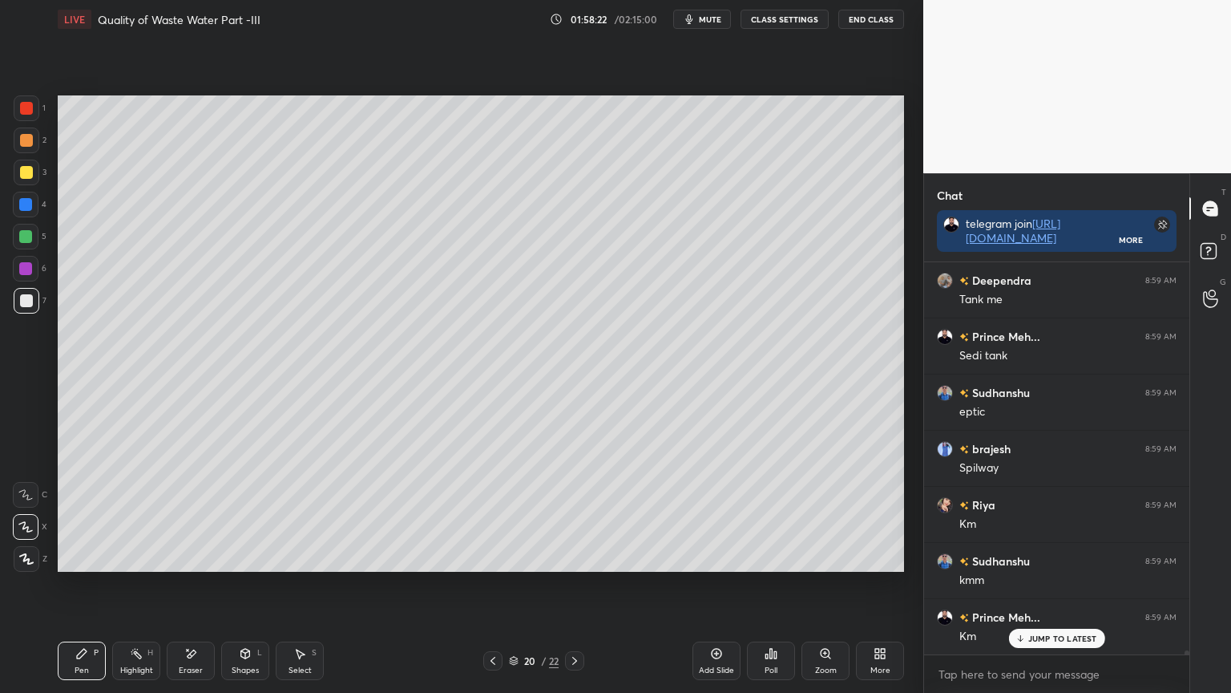
click at [189, 556] on icon at bounding box center [190, 654] width 13 height 14
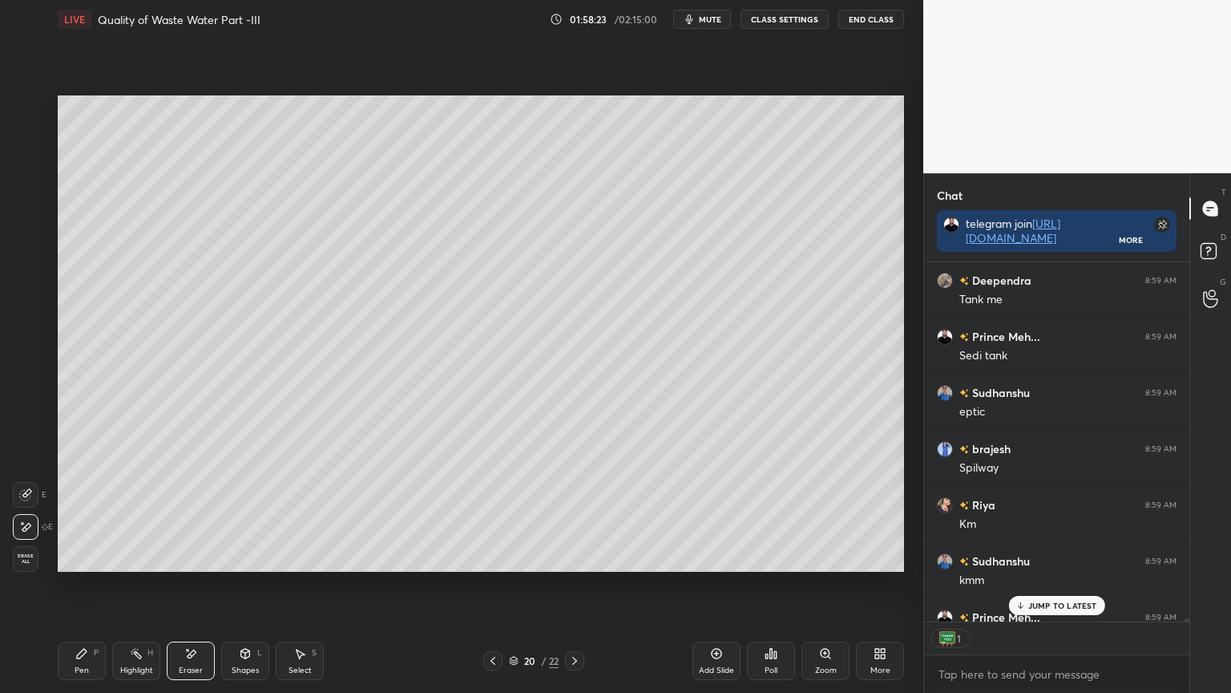
scroll to position [5, 5]
click at [76, 556] on div "Pen P" at bounding box center [82, 660] width 48 height 38
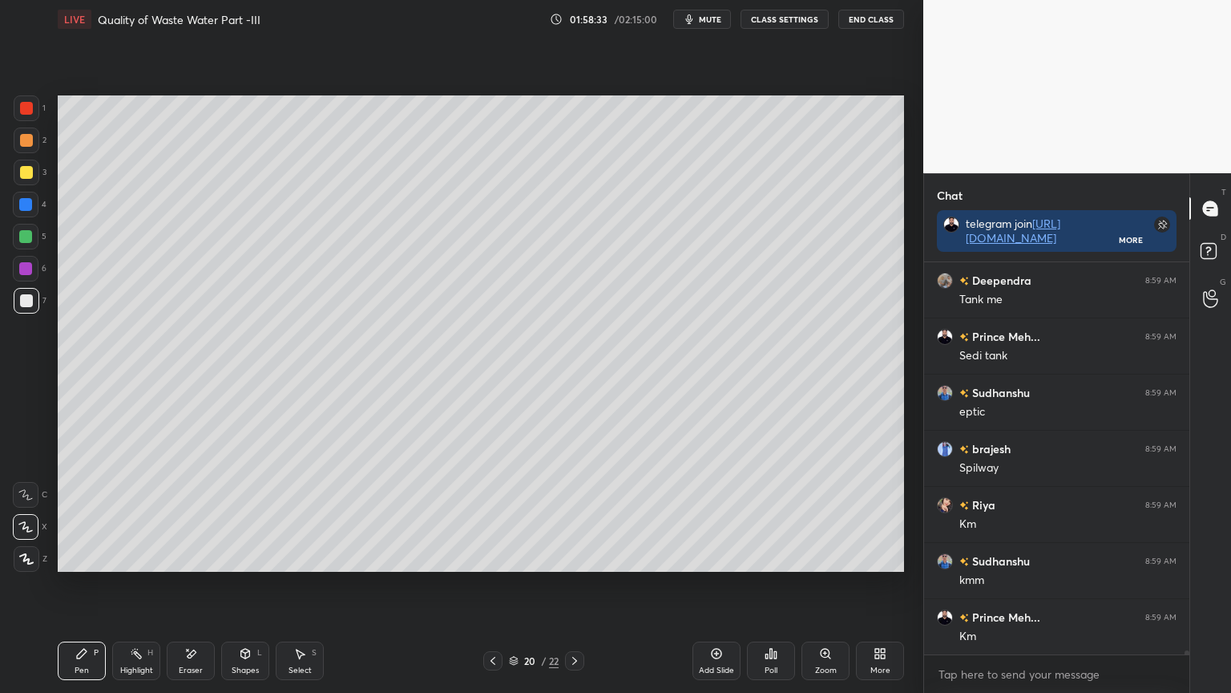
scroll to position [387, 261]
click at [699, 20] on button "mute" at bounding box center [702, 19] width 58 height 19
click at [705, 26] on button "unmute" at bounding box center [702, 19] width 58 height 19
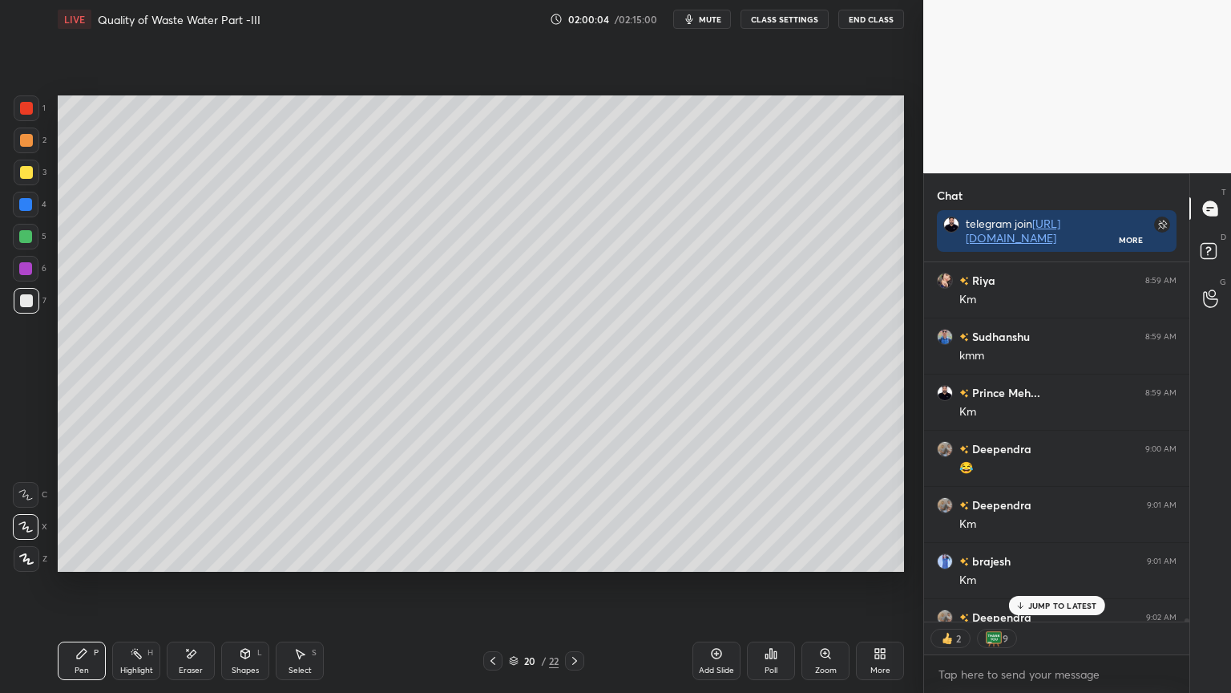
click at [1049, 556] on p "JUMP TO LATEST" at bounding box center [1062, 605] width 69 height 10
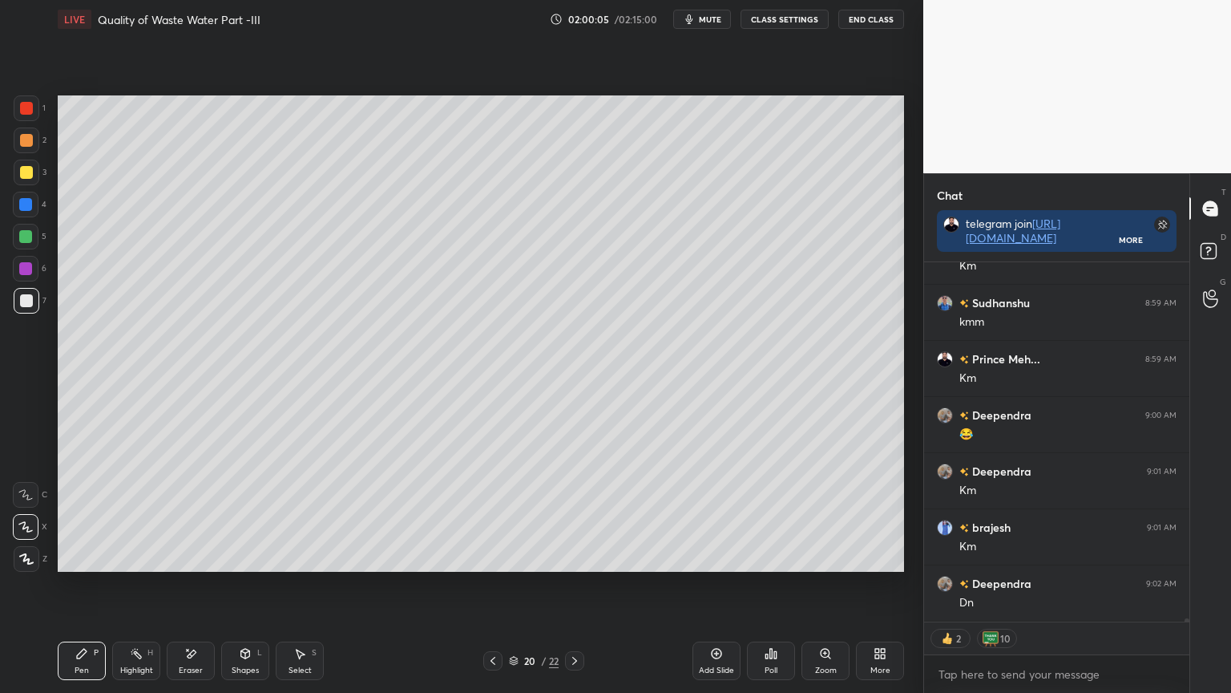
click at [735, 556] on div "Add Slide" at bounding box center [717, 660] width 48 height 38
click at [28, 164] on div at bounding box center [27, 173] width 26 height 26
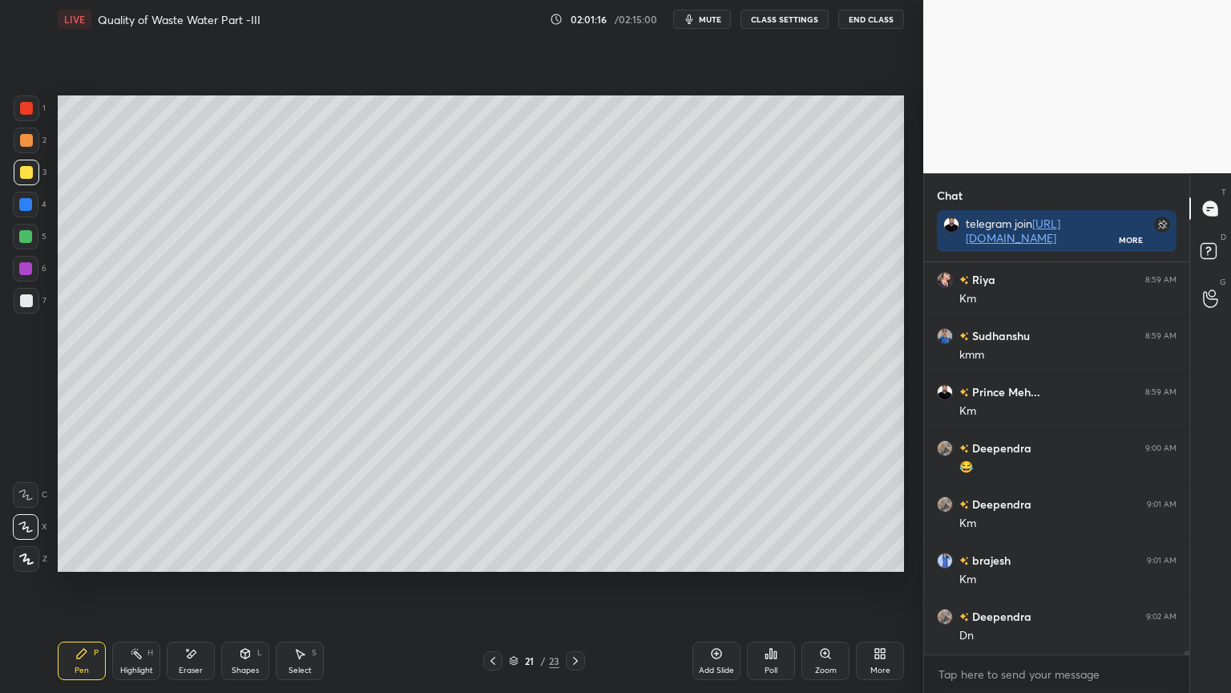
click at [31, 103] on div at bounding box center [26, 108] width 13 height 13
click at [26, 556] on icon at bounding box center [26, 559] width 13 height 10
click at [87, 556] on div "Pen P" at bounding box center [82, 660] width 48 height 38
click at [248, 556] on icon at bounding box center [245, 653] width 9 height 10
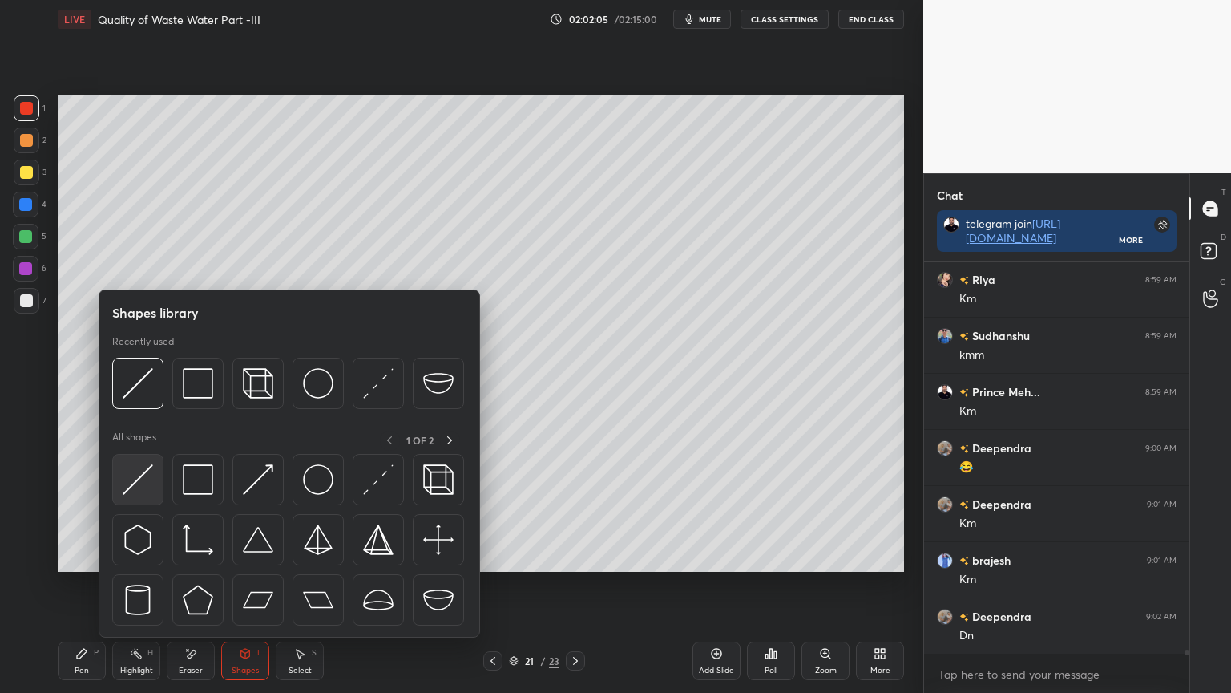
click at [130, 487] on img at bounding box center [138, 479] width 30 height 30
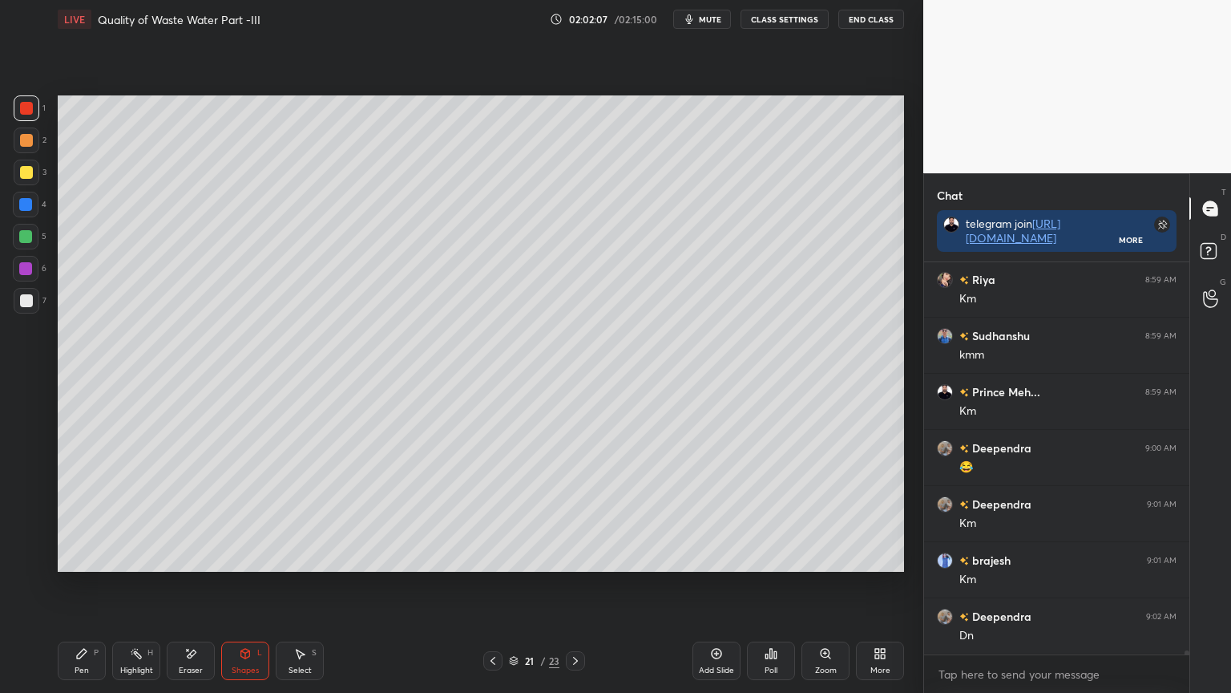
click at [75, 556] on div "Pen" at bounding box center [82, 670] width 14 height 8
click at [244, 556] on div "Shapes L" at bounding box center [245, 660] width 48 height 38
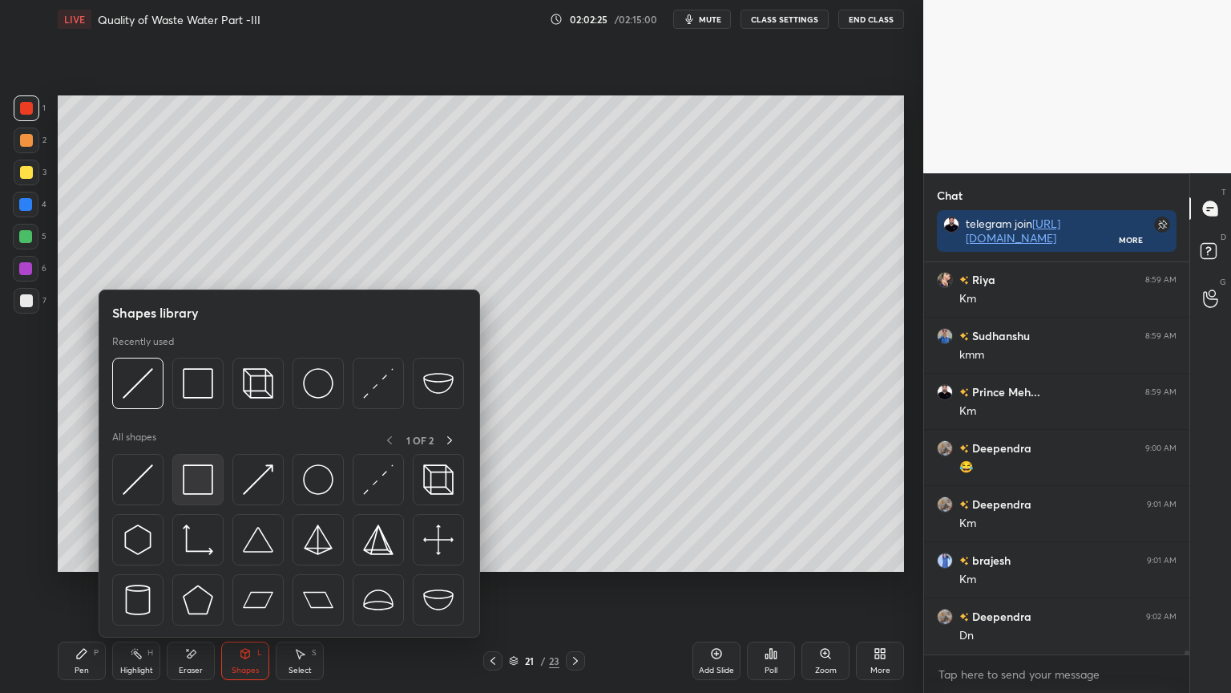
click at [199, 483] on img at bounding box center [198, 479] width 30 height 30
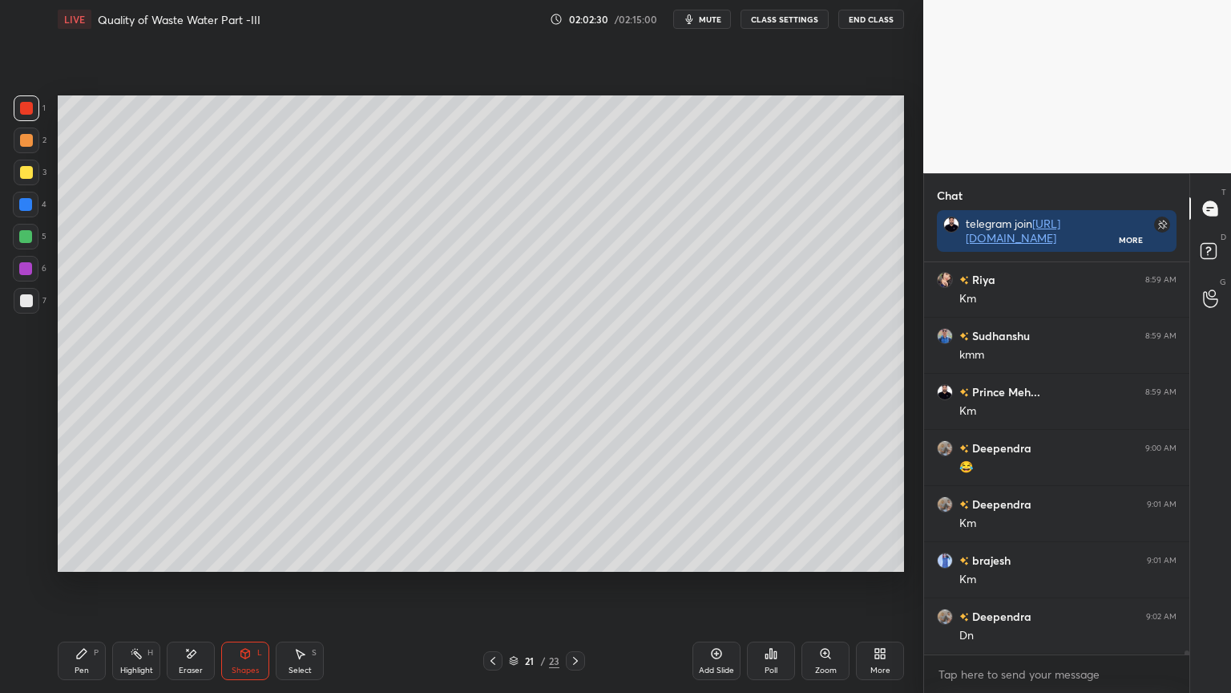
click at [30, 203] on div at bounding box center [25, 204] width 13 height 13
click at [80, 556] on icon at bounding box center [82, 653] width 10 height 10
click at [193, 556] on icon at bounding box center [190, 654] width 13 height 14
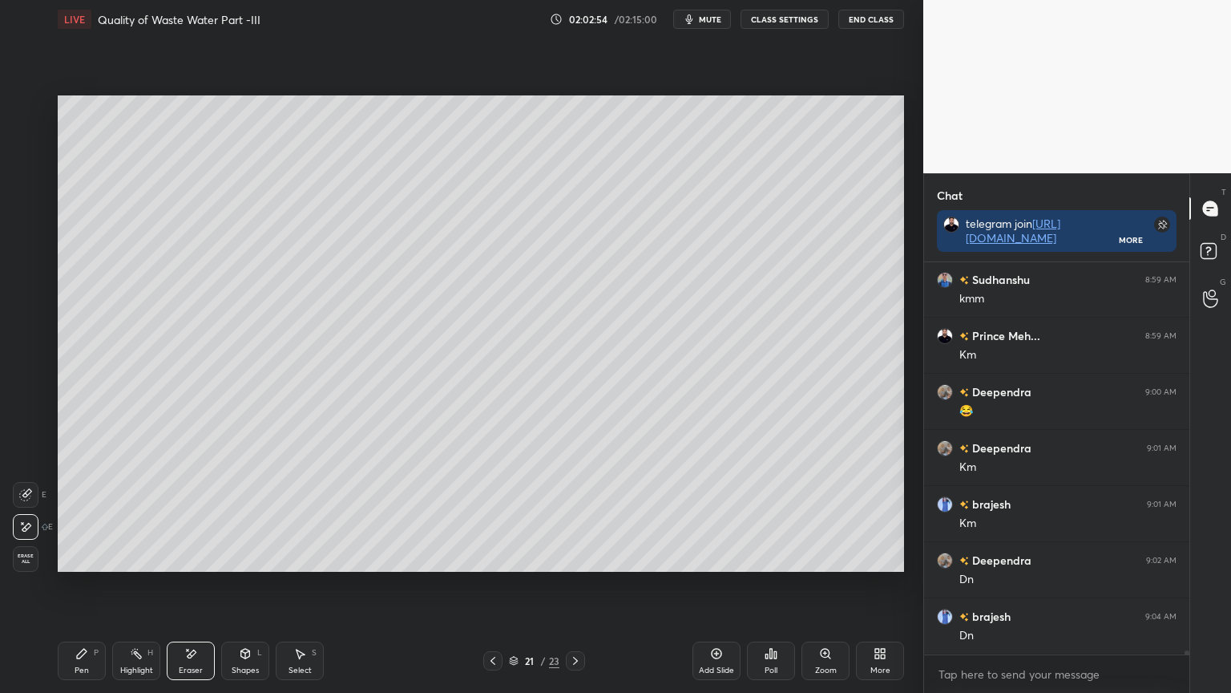
click at [77, 556] on div "Pen" at bounding box center [82, 670] width 14 height 8
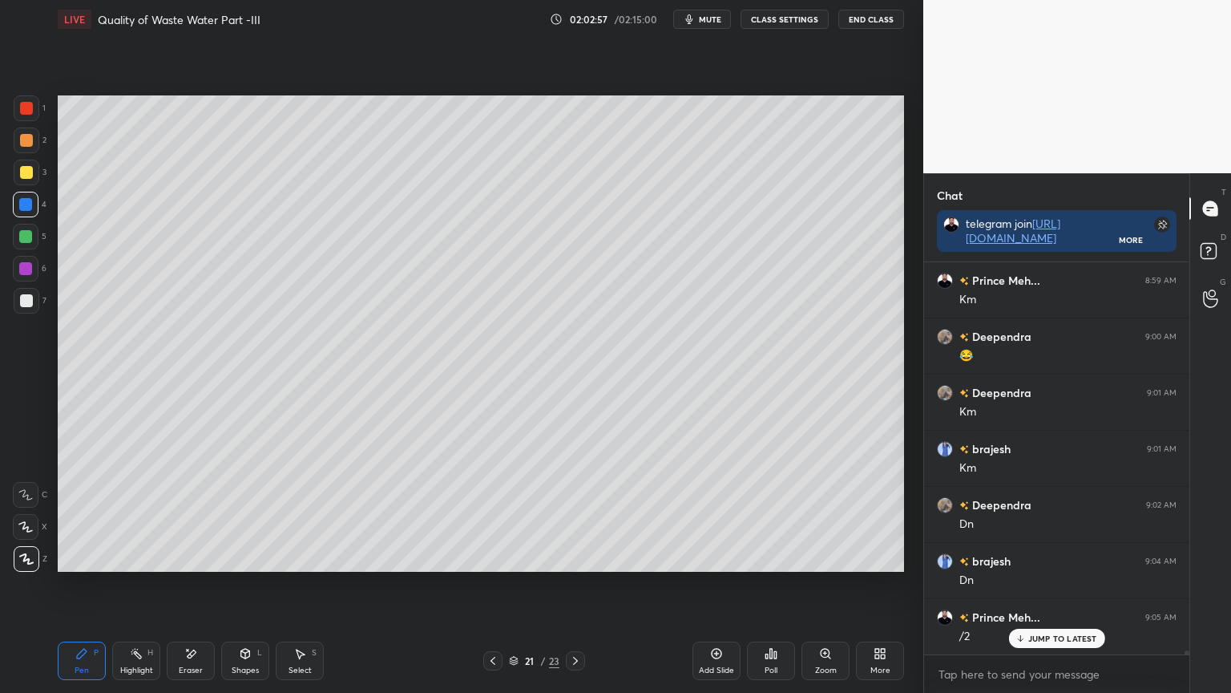
click at [246, 556] on div "Shapes" at bounding box center [245, 670] width 27 height 8
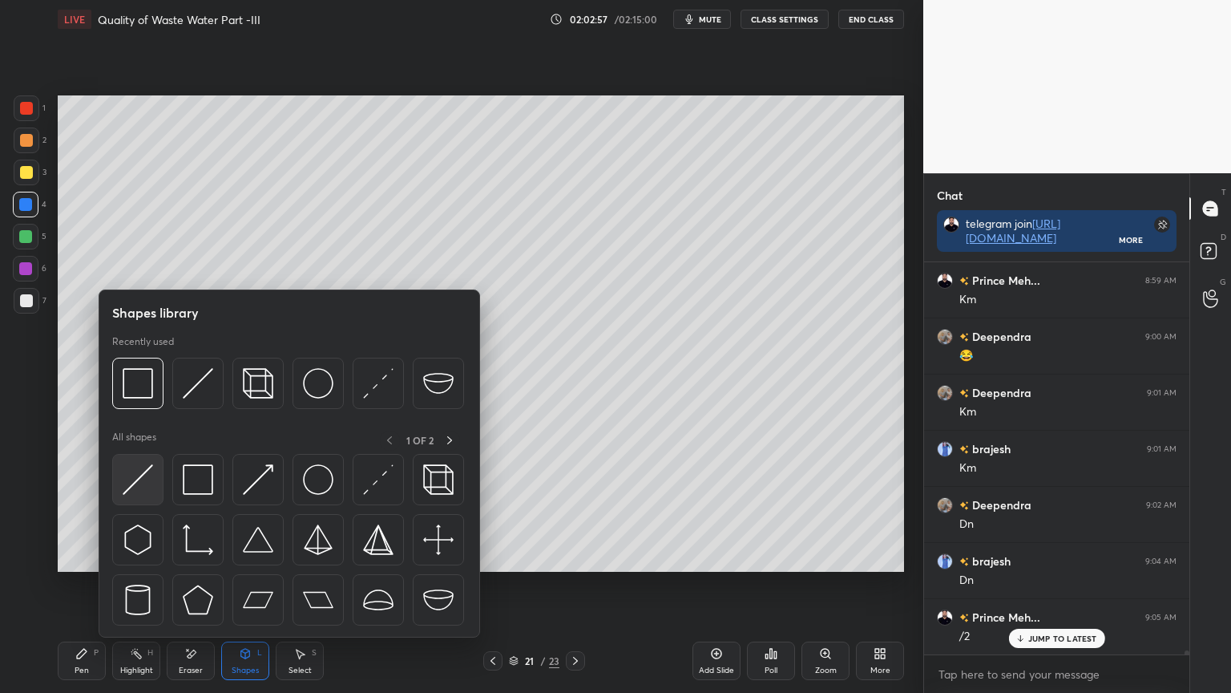
click at [126, 480] on img at bounding box center [138, 479] width 30 height 30
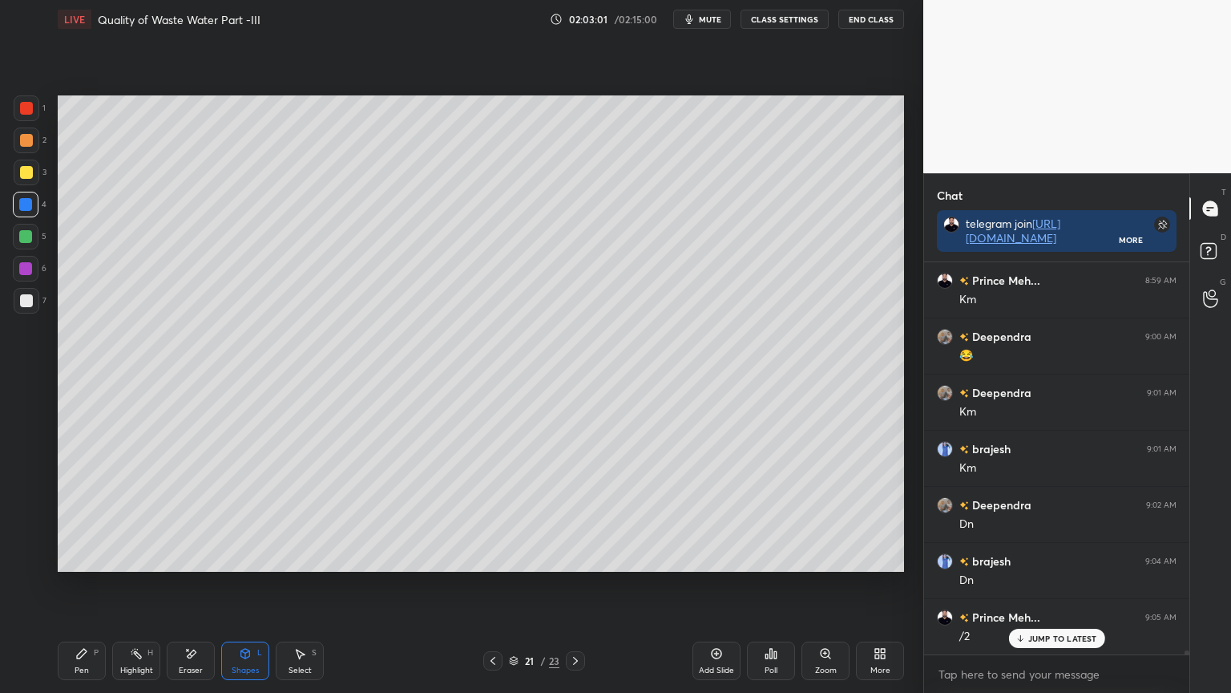
click at [79, 556] on div "Pen" at bounding box center [82, 670] width 14 height 8
click at [245, 556] on icon at bounding box center [245, 653] width 13 height 13
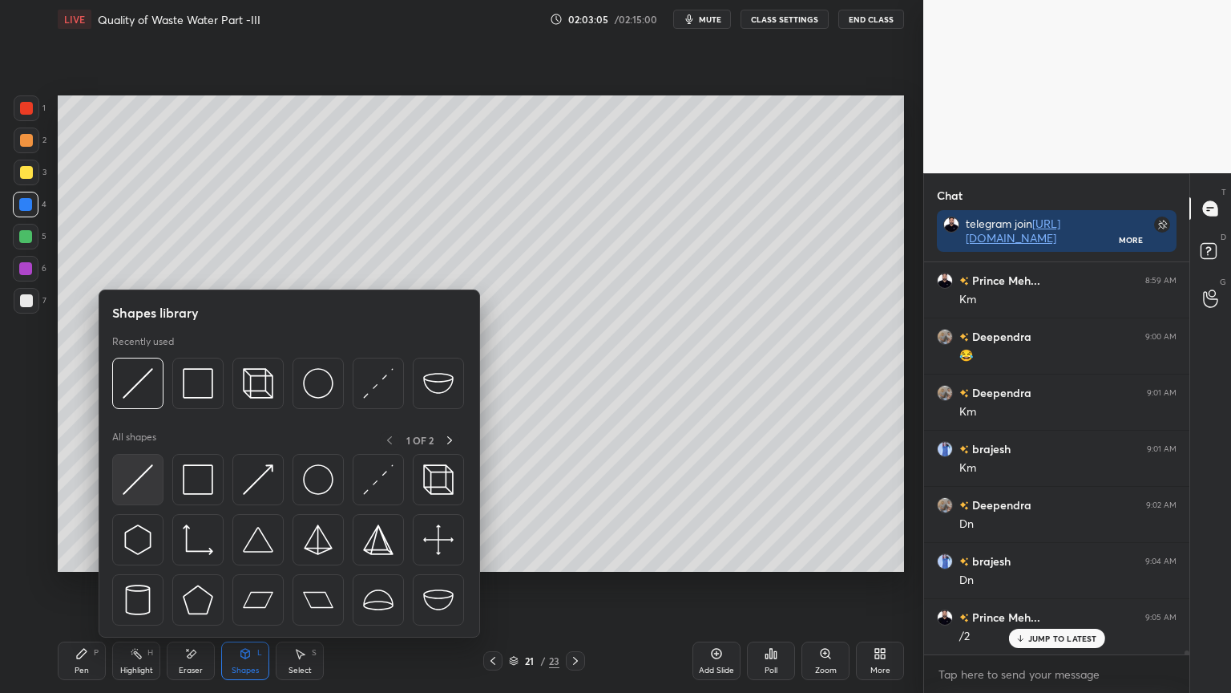
click at [140, 493] on img at bounding box center [138, 479] width 30 height 30
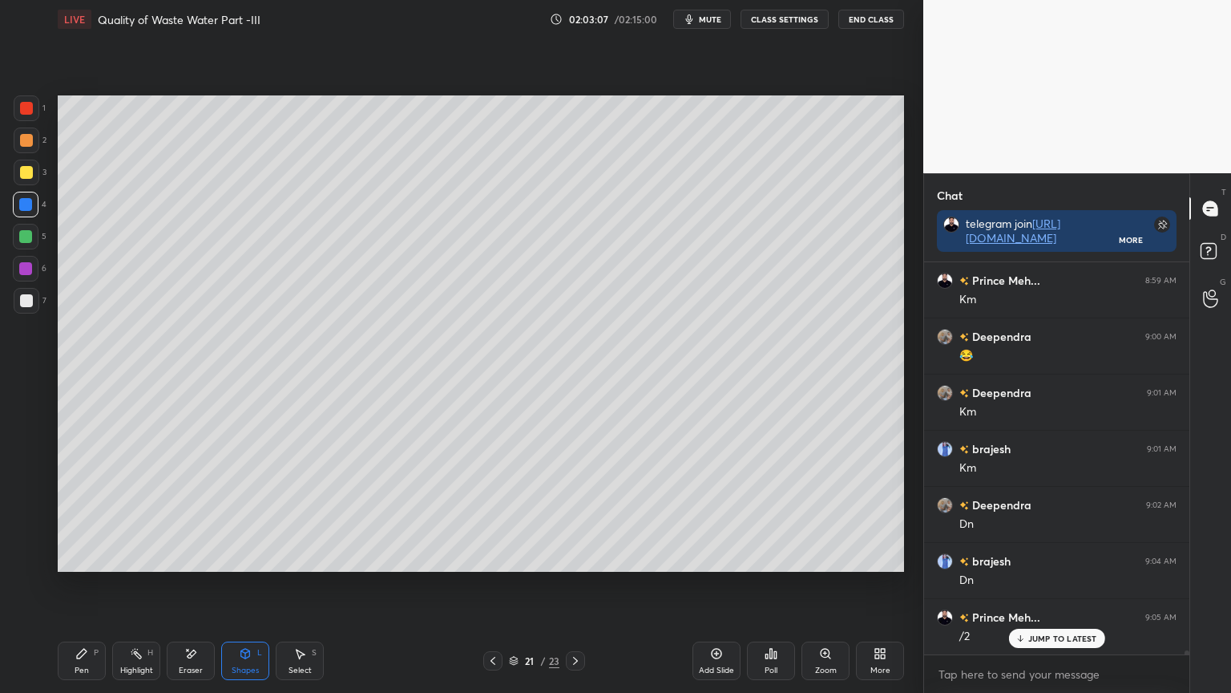
click at [80, 556] on div "Pen" at bounding box center [82, 670] width 14 height 8
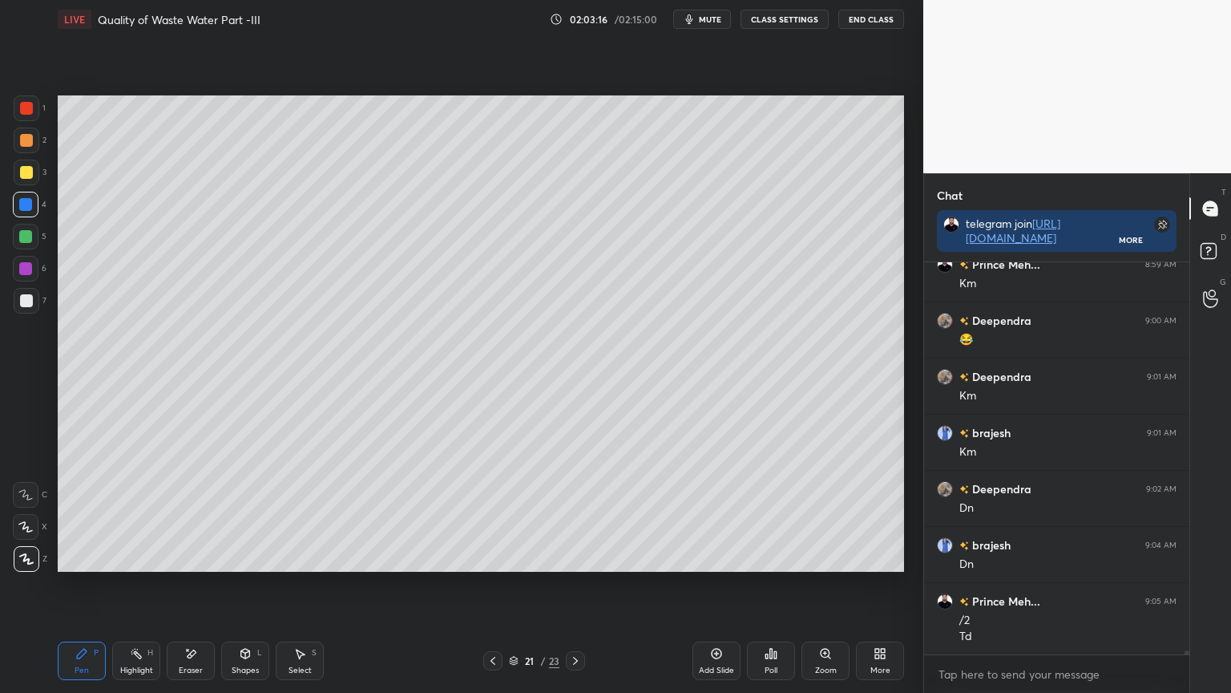
scroll to position [40285, 0]
click at [233, 556] on div "Shapes L" at bounding box center [245, 660] width 48 height 38
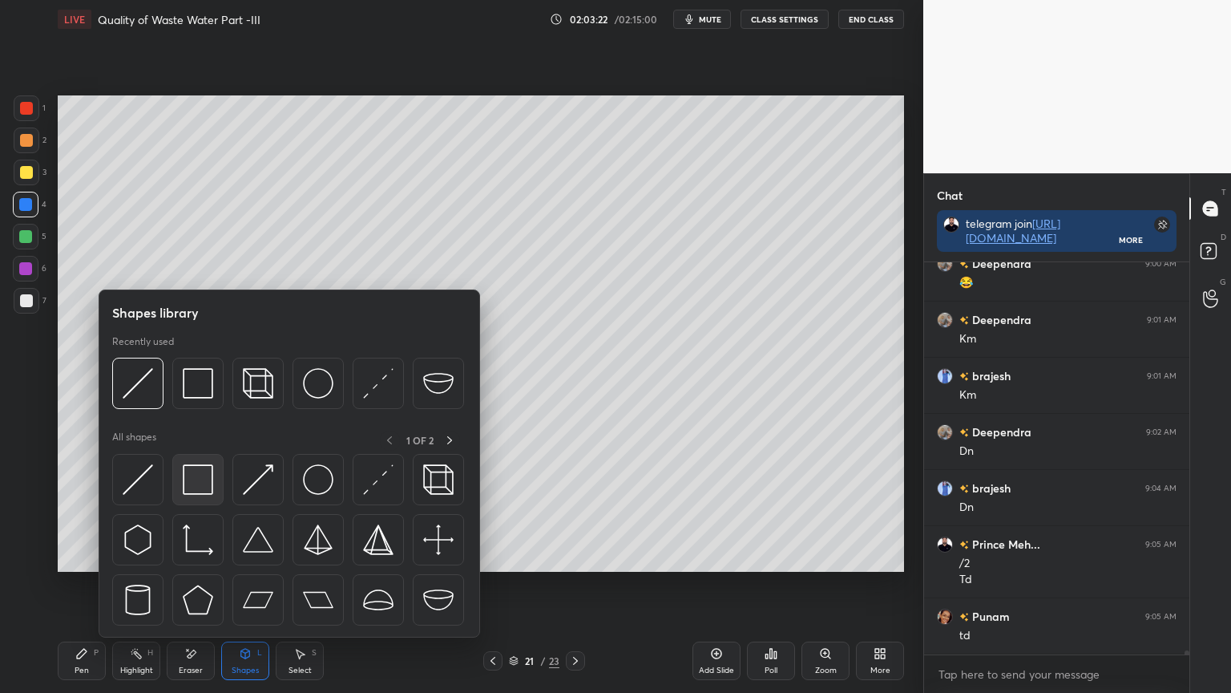
click at [196, 481] on img at bounding box center [198, 479] width 30 height 30
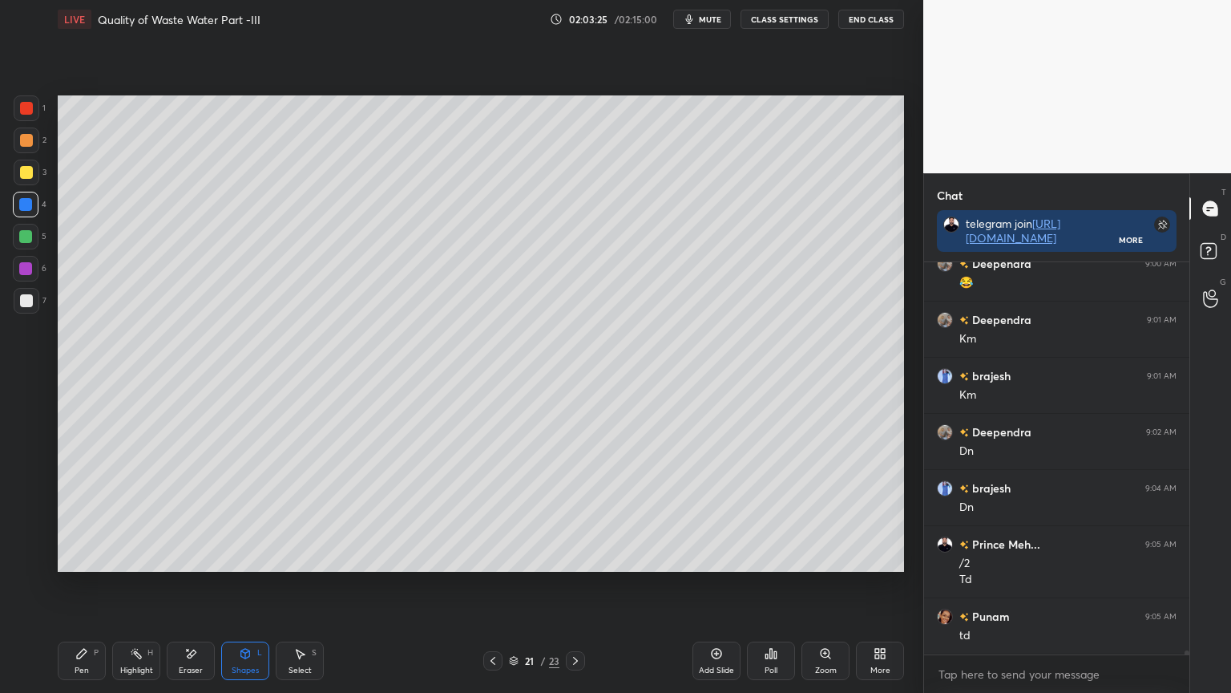
click at [67, 556] on div "Pen P" at bounding box center [82, 660] width 48 height 38
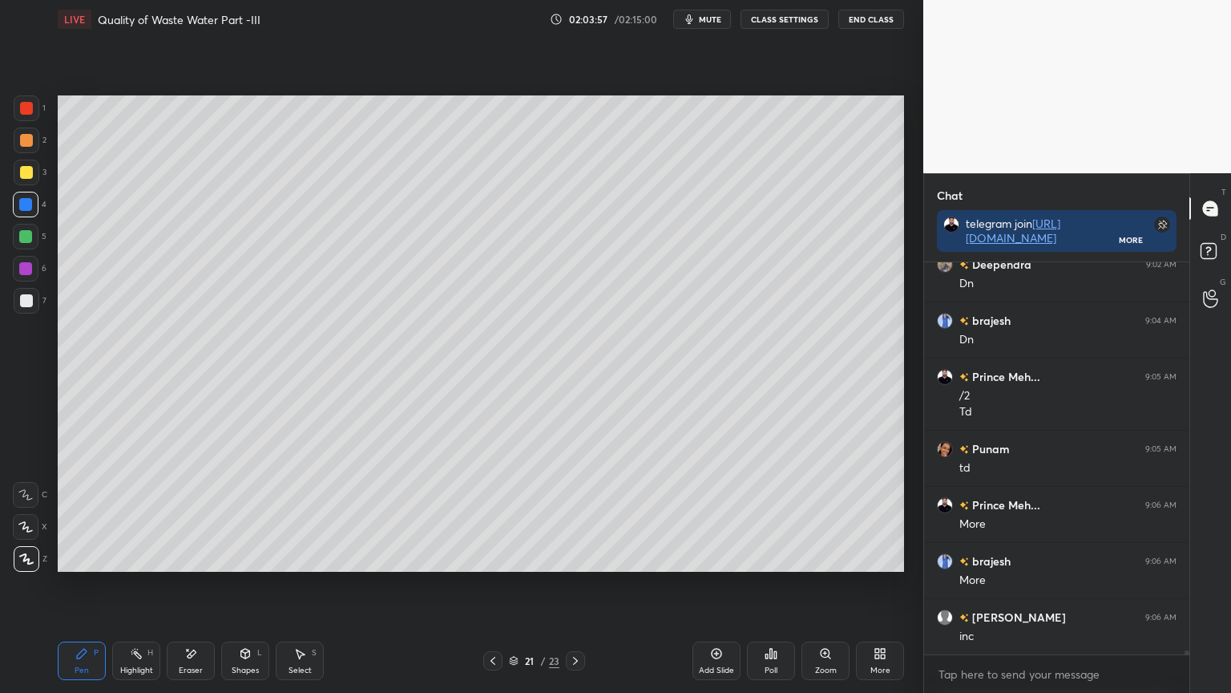
scroll to position [40509, 0]
click at [492, 556] on icon at bounding box center [493, 660] width 13 height 13
click at [493, 556] on icon at bounding box center [493, 660] width 13 height 13
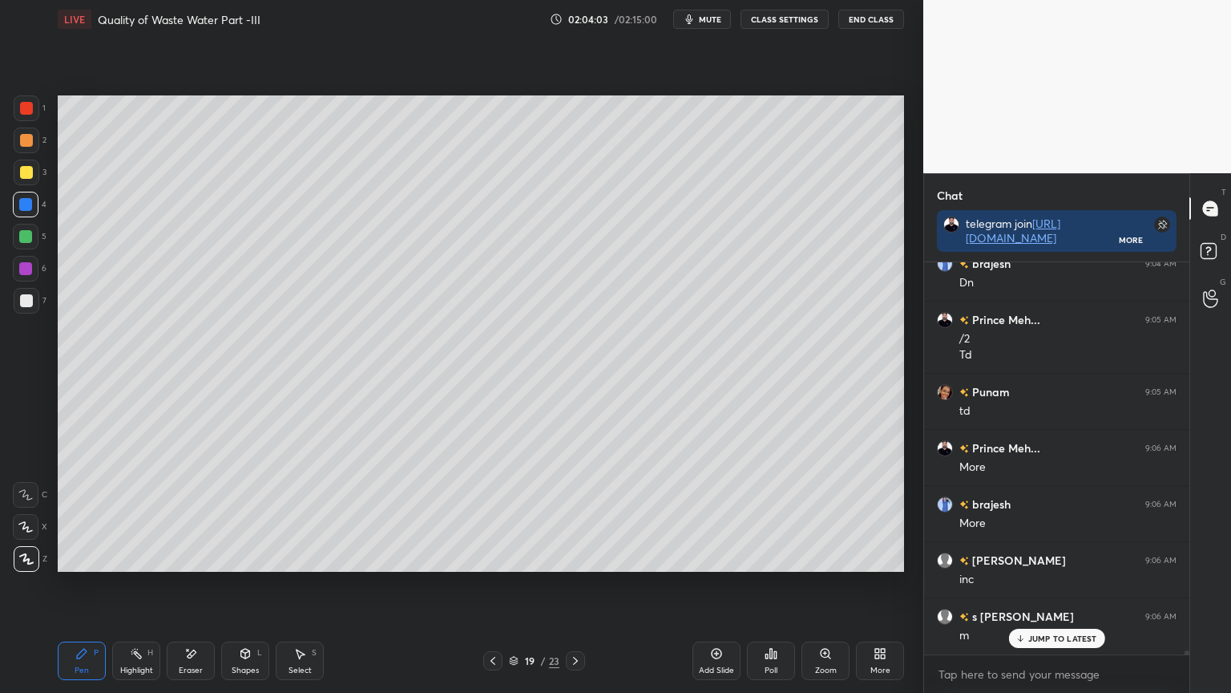
click at [572, 556] on icon at bounding box center [575, 660] width 13 height 13
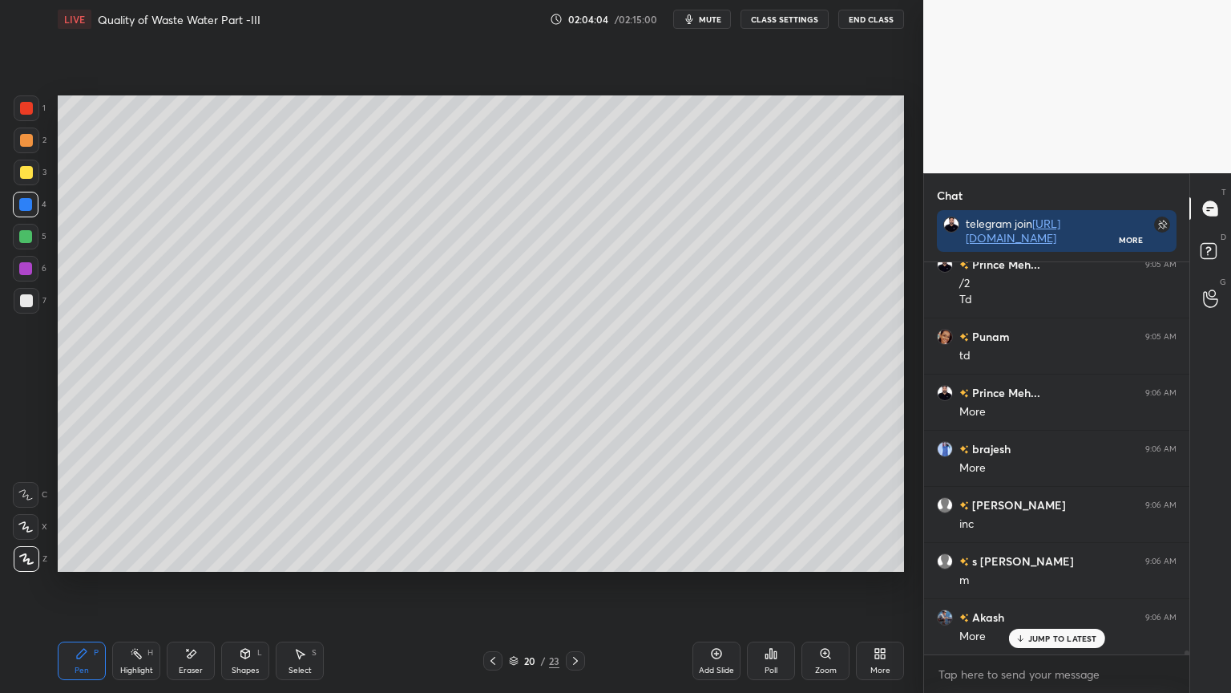
click at [576, 556] on div at bounding box center [575, 660] width 19 height 19
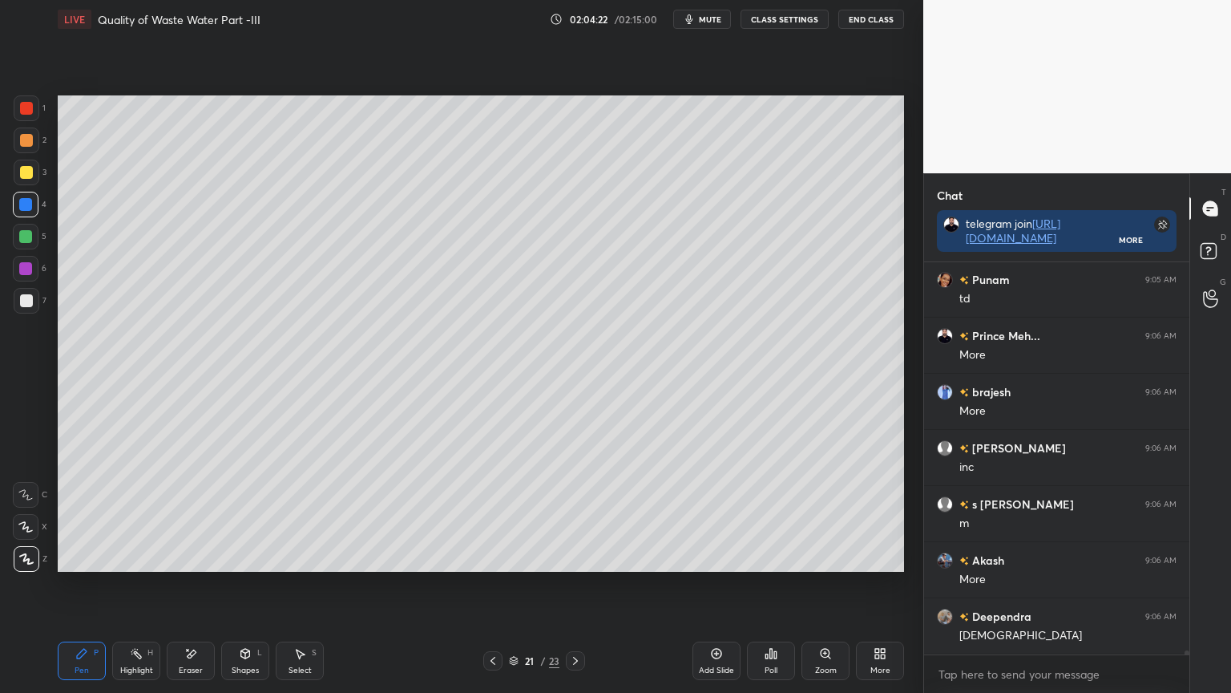
scroll to position [40677, 0]
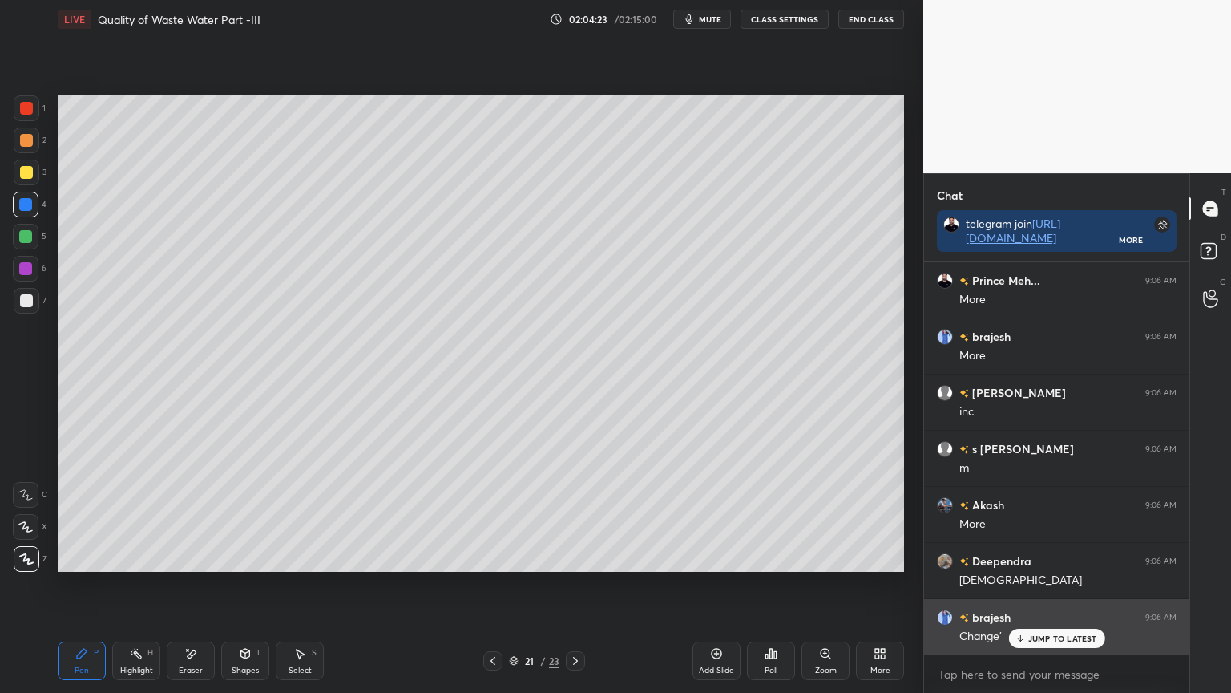
click at [1047, 556] on p "JUMP TO LATEST" at bounding box center [1062, 638] width 69 height 10
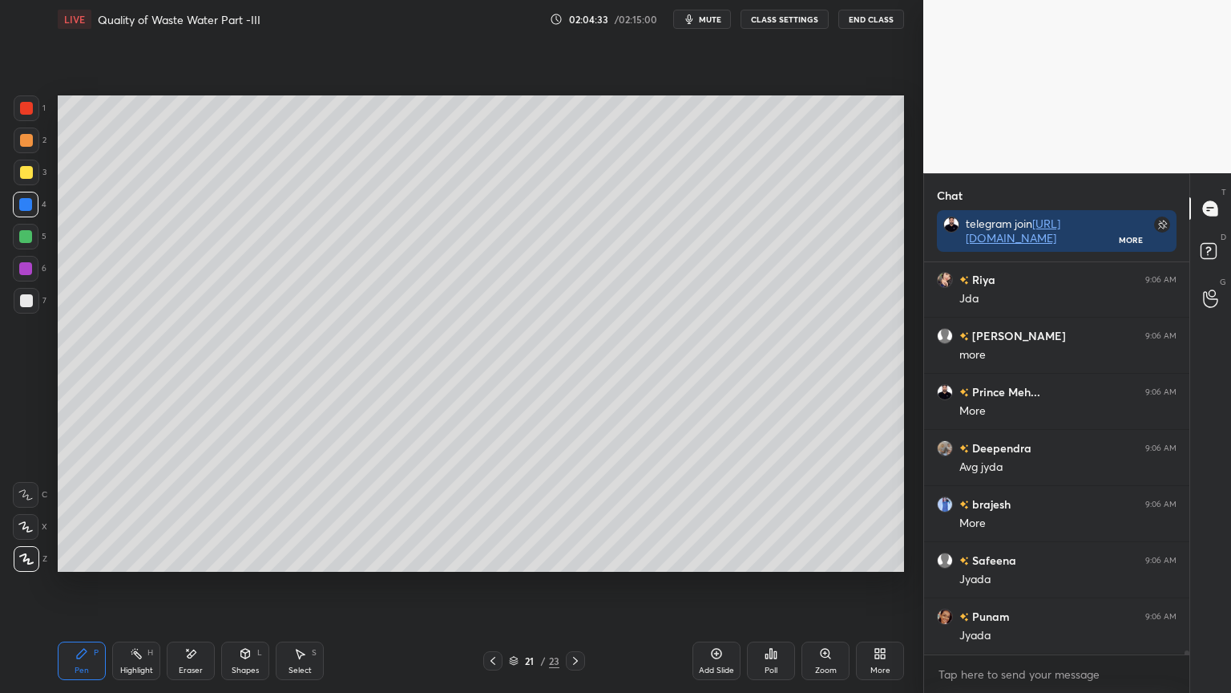
scroll to position [41126, 0]
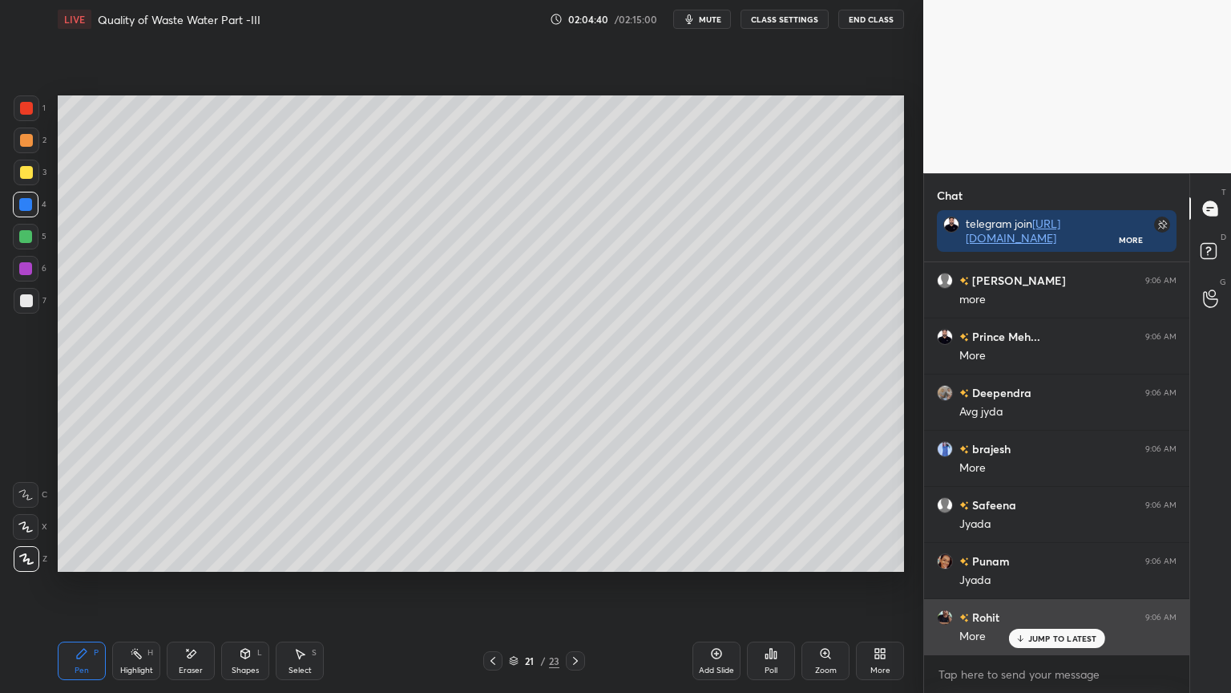
click at [1049, 556] on p "JUMP TO LATEST" at bounding box center [1062, 638] width 69 height 10
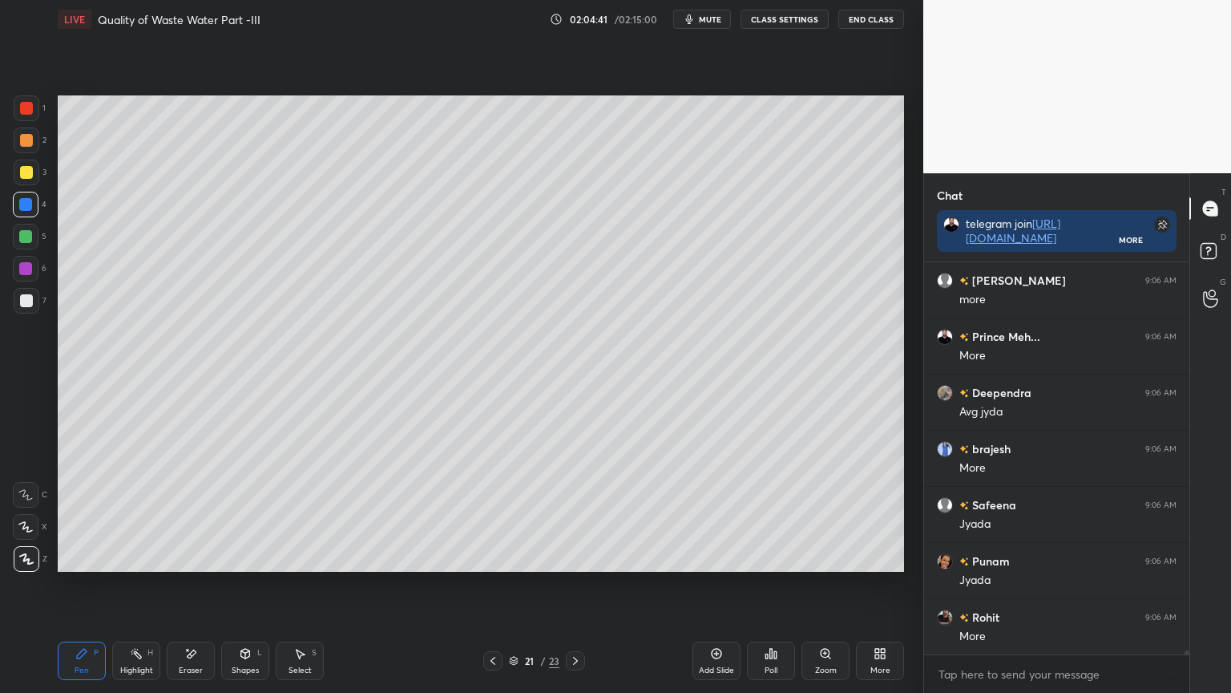
click at [495, 556] on icon at bounding box center [493, 660] width 13 height 13
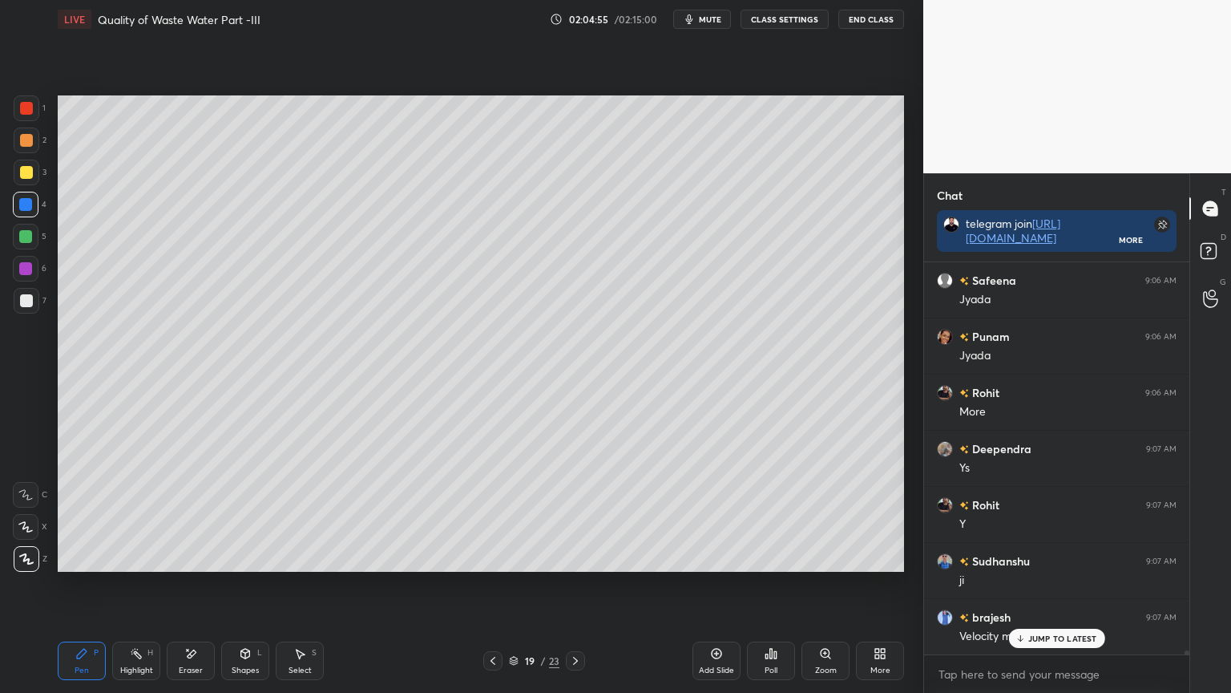
click at [569, 556] on icon at bounding box center [575, 660] width 13 height 13
click at [574, 556] on icon at bounding box center [575, 660] width 13 height 13
click at [495, 556] on icon at bounding box center [493, 660] width 13 height 13
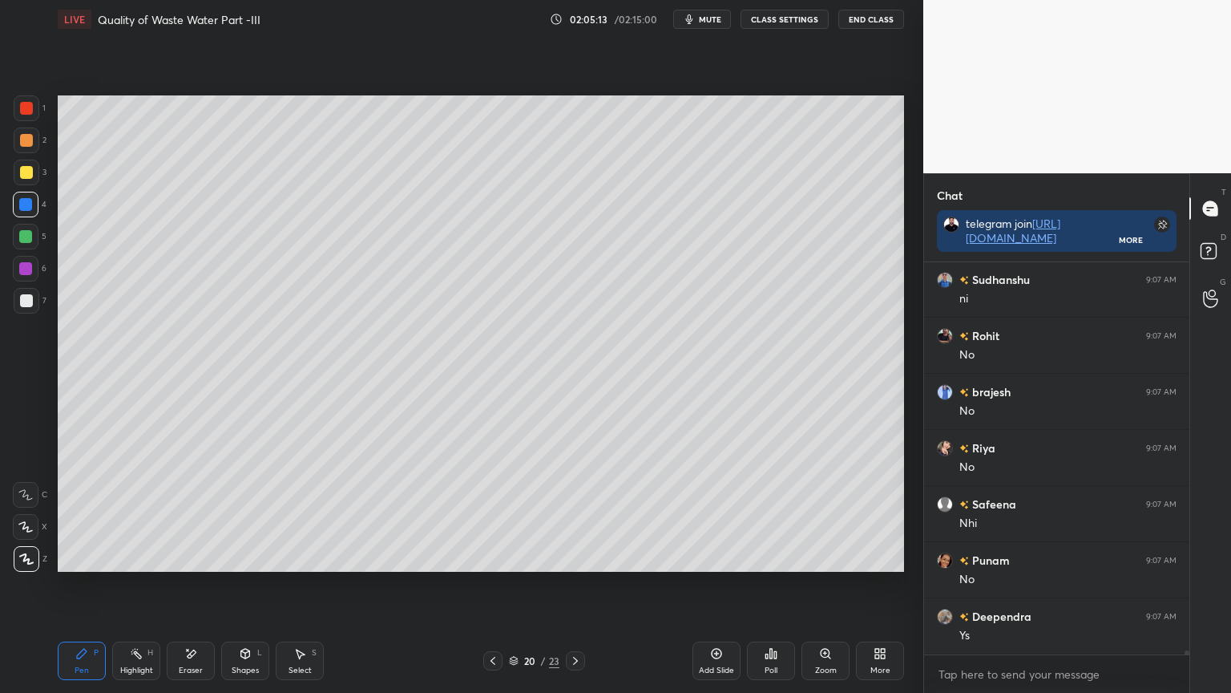
click at [488, 556] on icon at bounding box center [493, 660] width 13 height 13
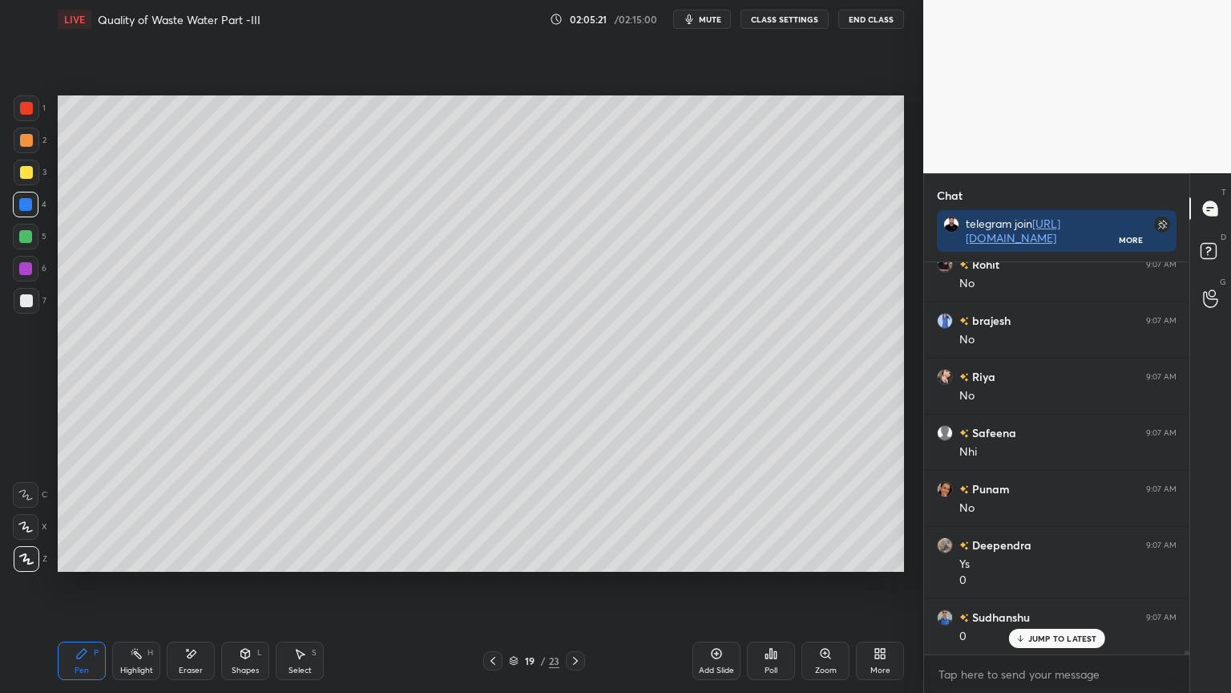
scroll to position [42039, 0]
click at [578, 556] on icon at bounding box center [575, 660] width 13 height 13
click at [577, 556] on icon at bounding box center [575, 660] width 13 height 13
click at [25, 178] on div at bounding box center [26, 172] width 13 height 13
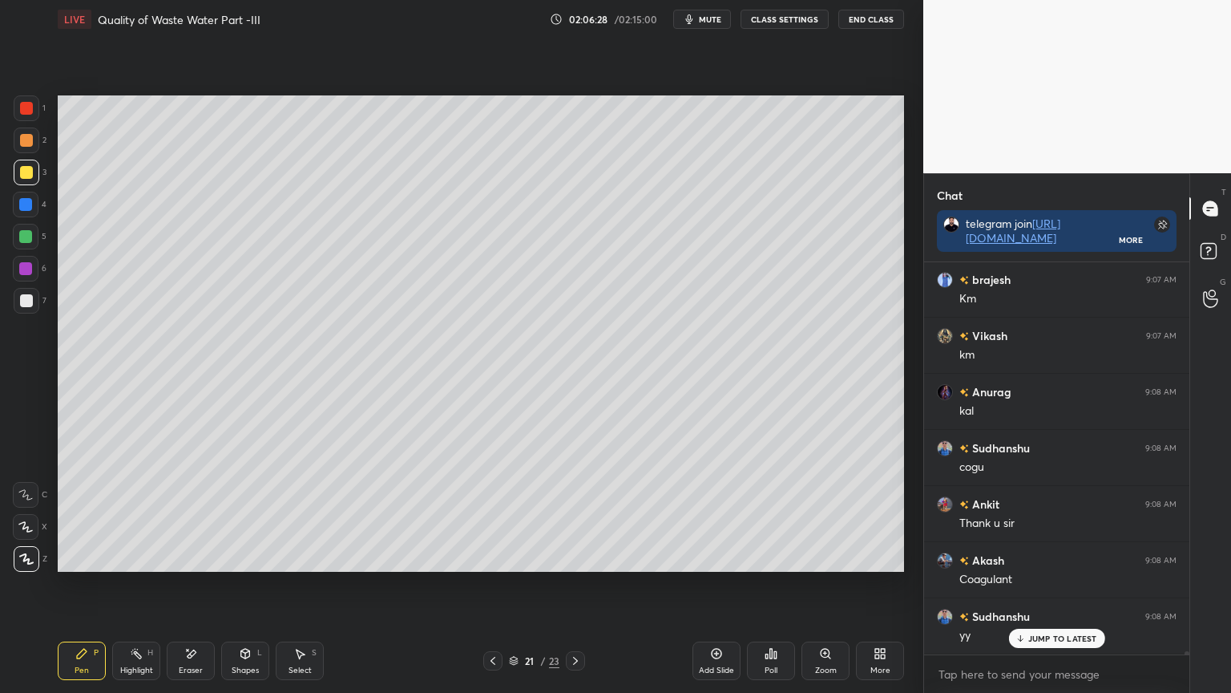
scroll to position [42937, 0]
click at [509, 556] on icon at bounding box center [514, 661] width 10 height 10
click at [495, 556] on icon at bounding box center [493, 660] width 13 height 13
click at [494, 556] on icon at bounding box center [493, 660] width 13 height 13
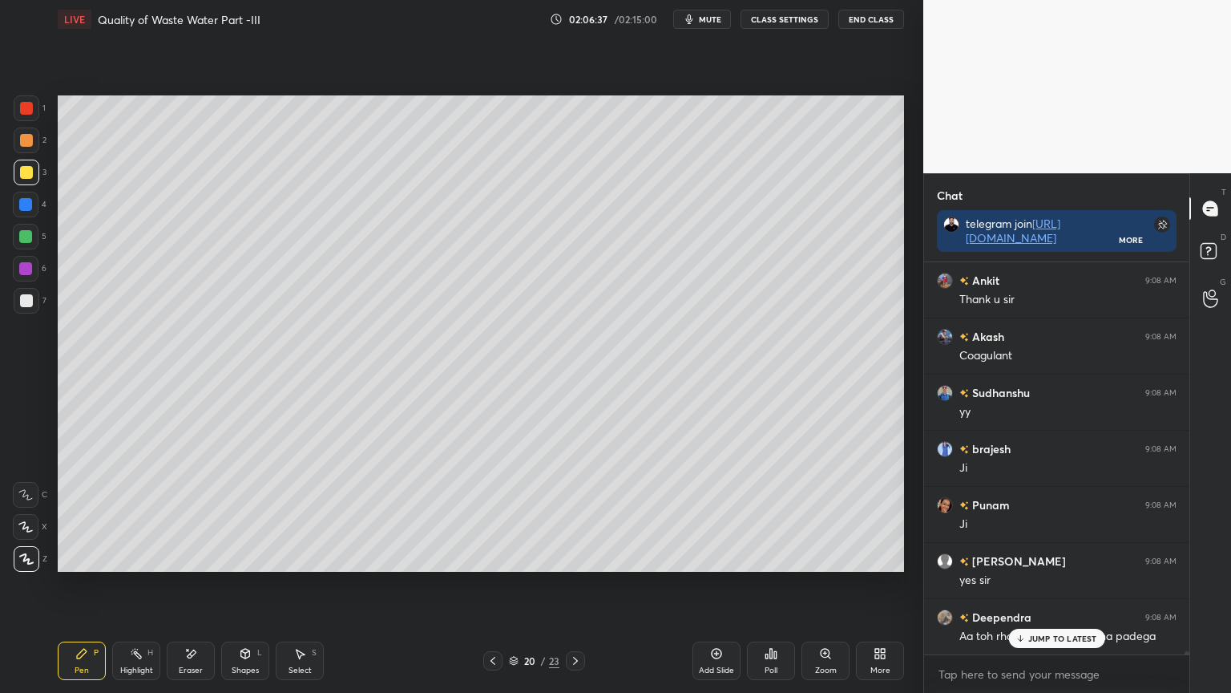
click at [494, 556] on icon at bounding box center [493, 661] width 5 height 8
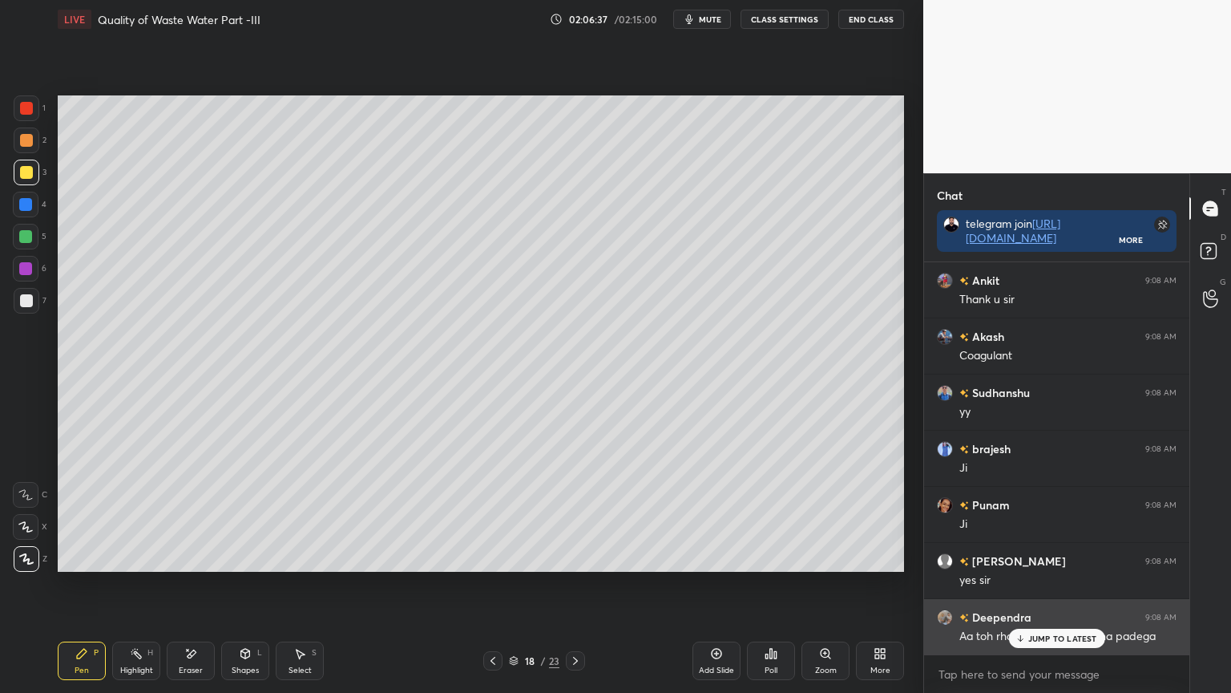
click at [1063, 556] on p "JUMP TO LATEST" at bounding box center [1062, 638] width 69 height 10
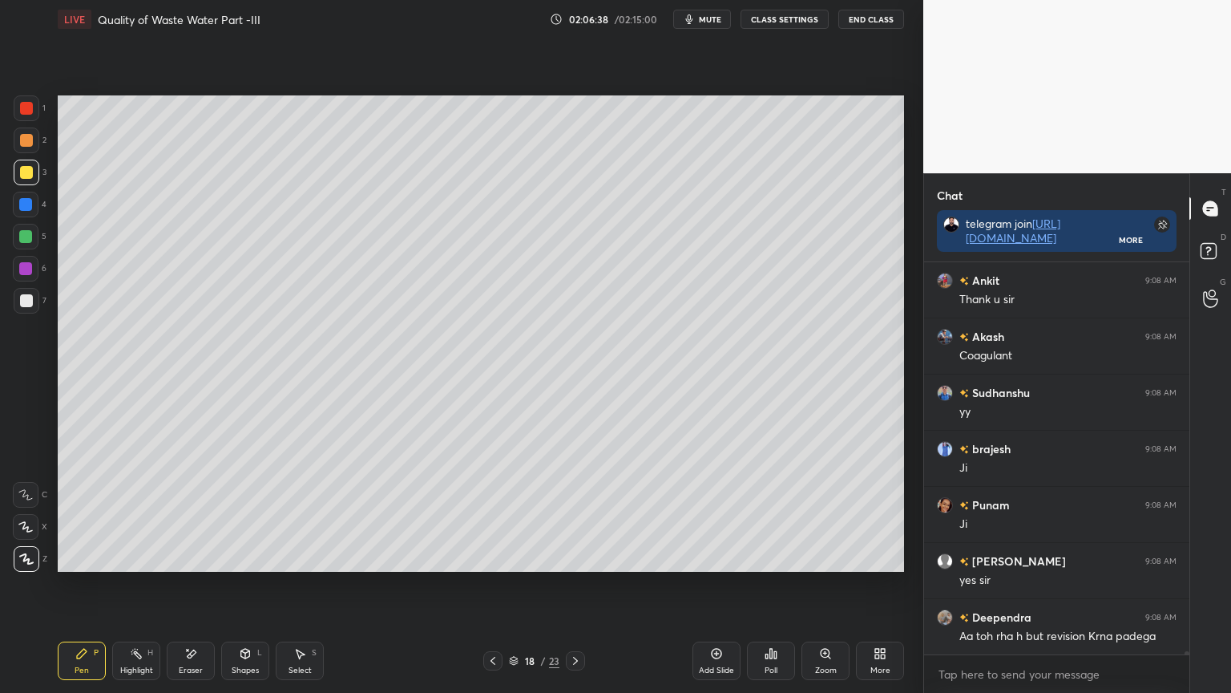
scroll to position [43219, 0]
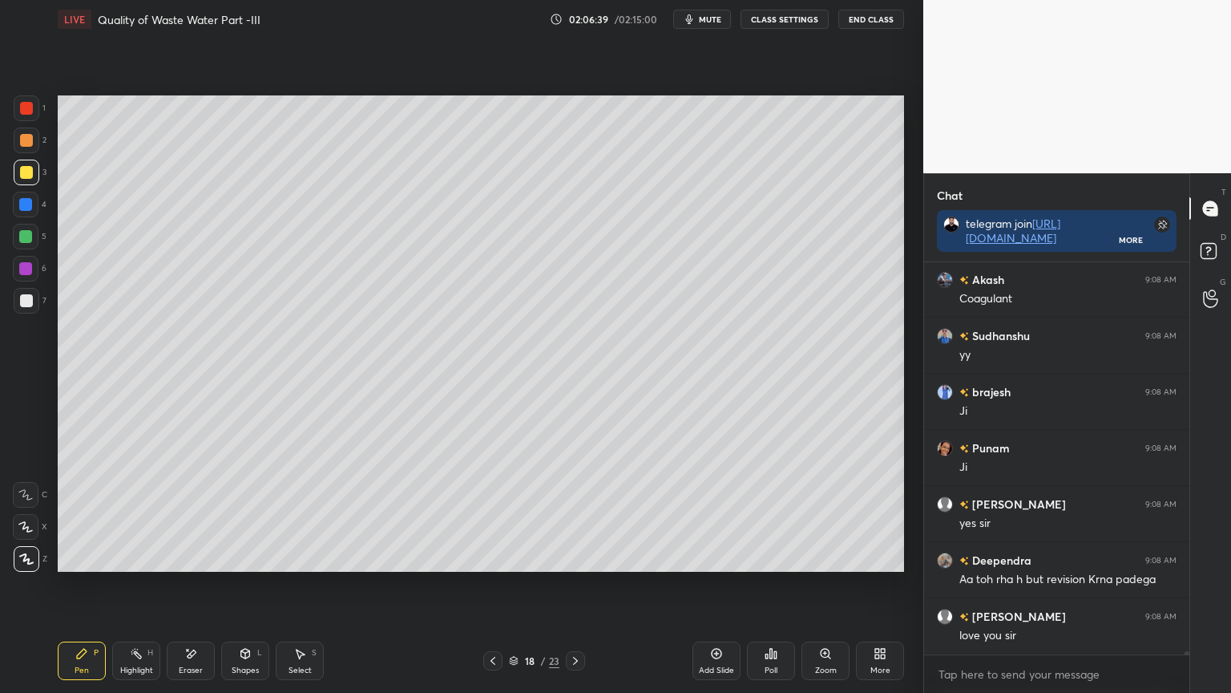
click at [490, 556] on icon at bounding box center [493, 660] width 13 height 13
click at [491, 556] on icon at bounding box center [493, 660] width 13 height 13
click at [491, 556] on icon at bounding box center [493, 661] width 5 height 8
click at [491, 556] on icon at bounding box center [493, 660] width 13 height 13
click at [487, 556] on icon at bounding box center [493, 660] width 13 height 13
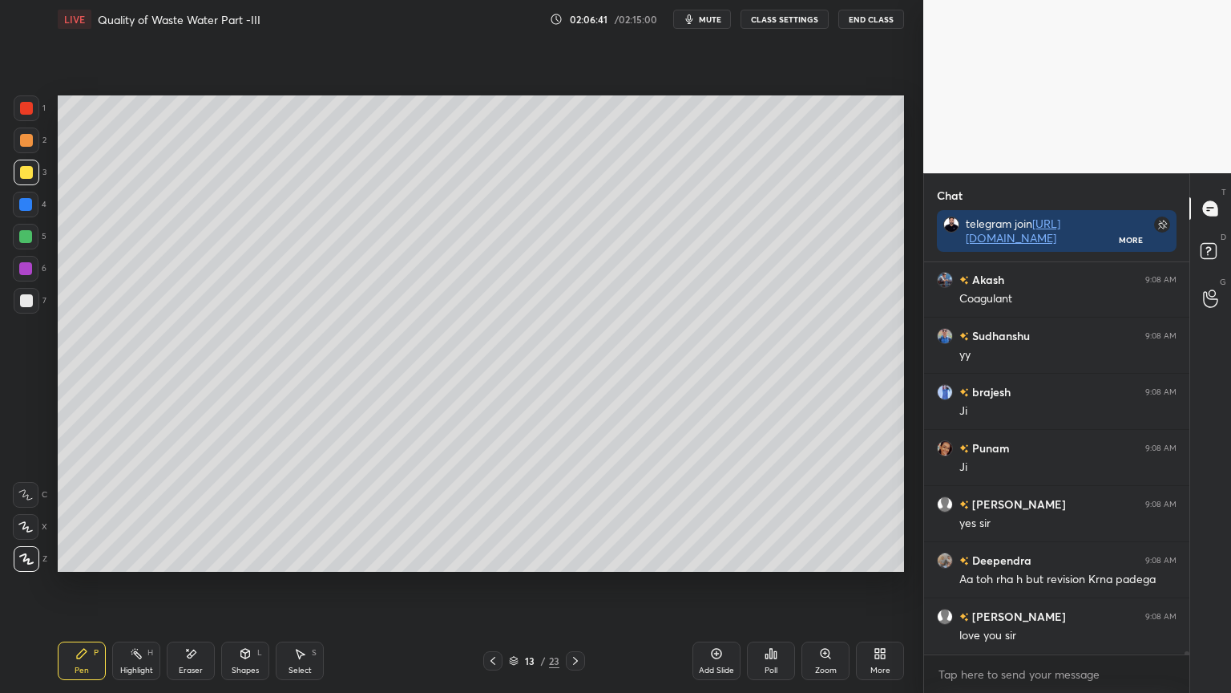
click at [488, 556] on icon at bounding box center [493, 660] width 13 height 13
click at [489, 556] on icon at bounding box center [493, 660] width 13 height 13
click at [490, 556] on icon at bounding box center [493, 660] width 13 height 13
click at [491, 556] on icon at bounding box center [493, 660] width 13 height 13
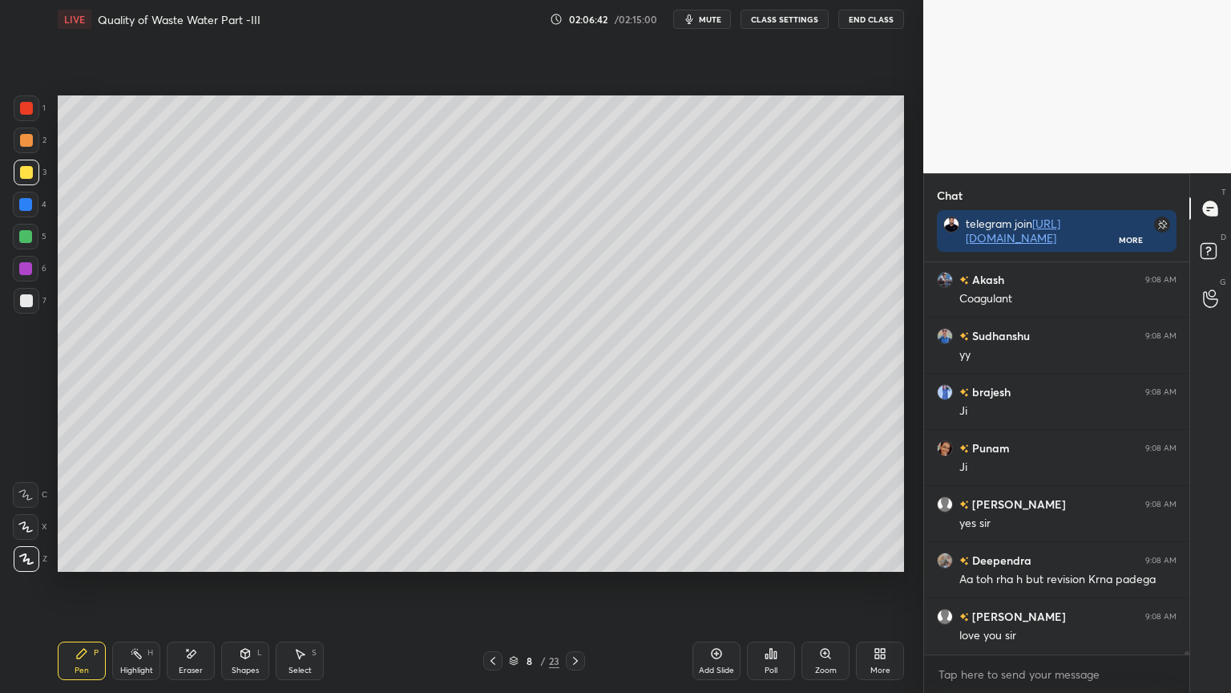
click at [492, 556] on icon at bounding box center [493, 660] width 13 height 13
click at [491, 556] on icon at bounding box center [493, 660] width 13 height 13
click at [493, 556] on icon at bounding box center [493, 660] width 13 height 13
click at [492, 556] on icon at bounding box center [493, 661] width 5 height 8
click at [494, 556] on icon at bounding box center [493, 660] width 13 height 13
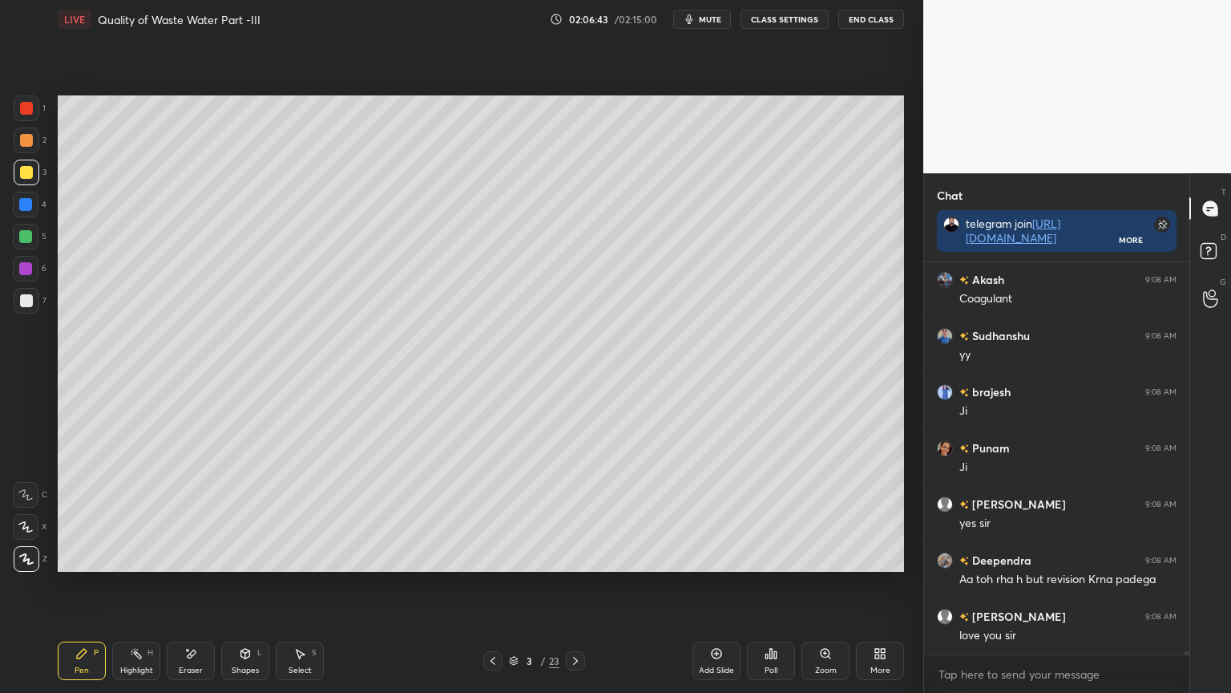
click at [494, 556] on icon at bounding box center [493, 660] width 13 height 13
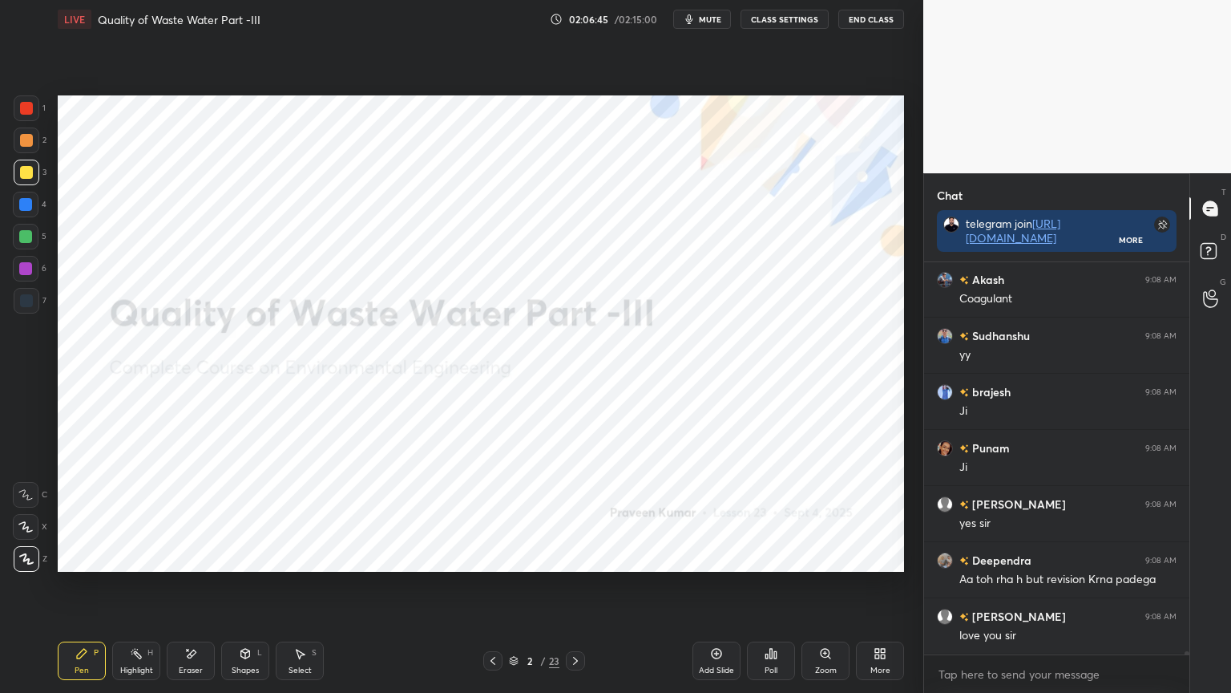
click at [576, 556] on icon at bounding box center [575, 660] width 13 height 13
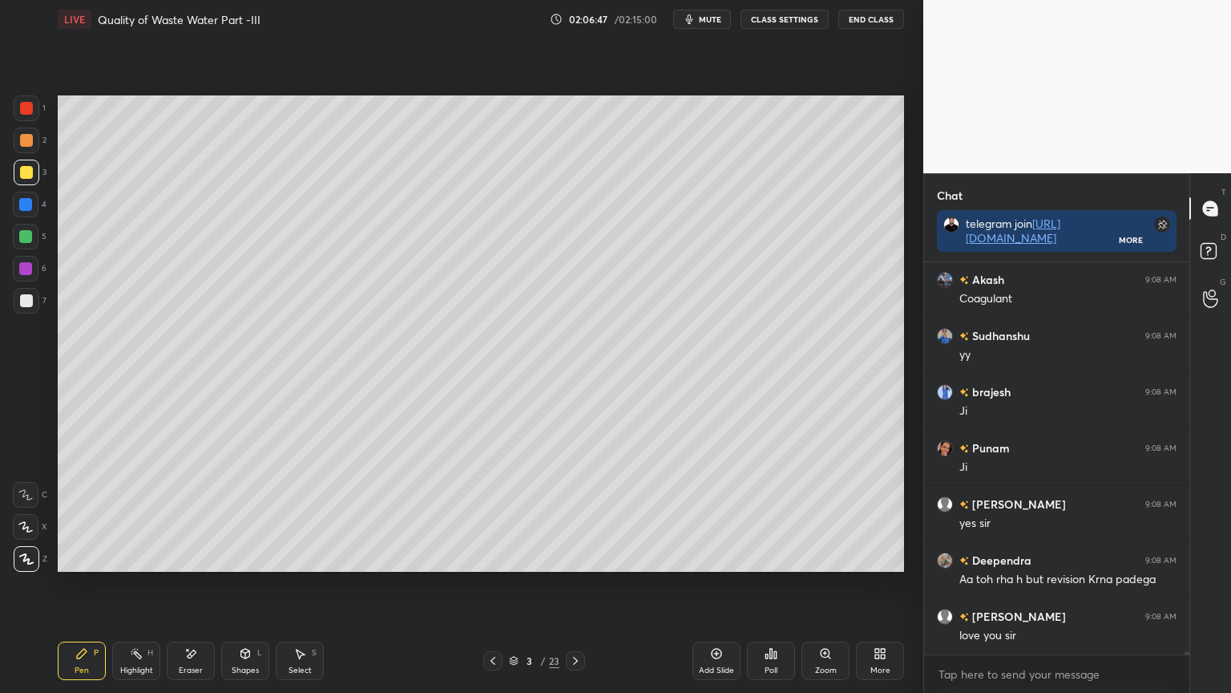
click at [580, 556] on icon at bounding box center [575, 660] width 13 height 13
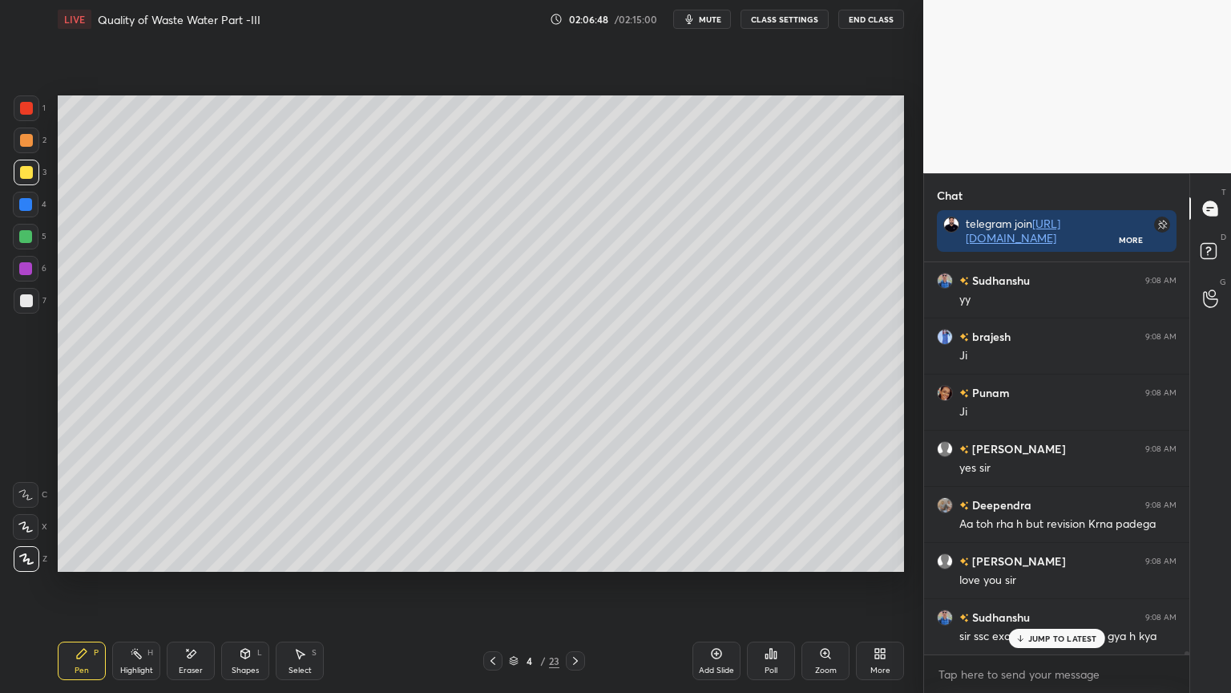
click at [573, 556] on icon at bounding box center [575, 660] width 13 height 13
click at [577, 556] on icon at bounding box center [575, 660] width 13 height 13
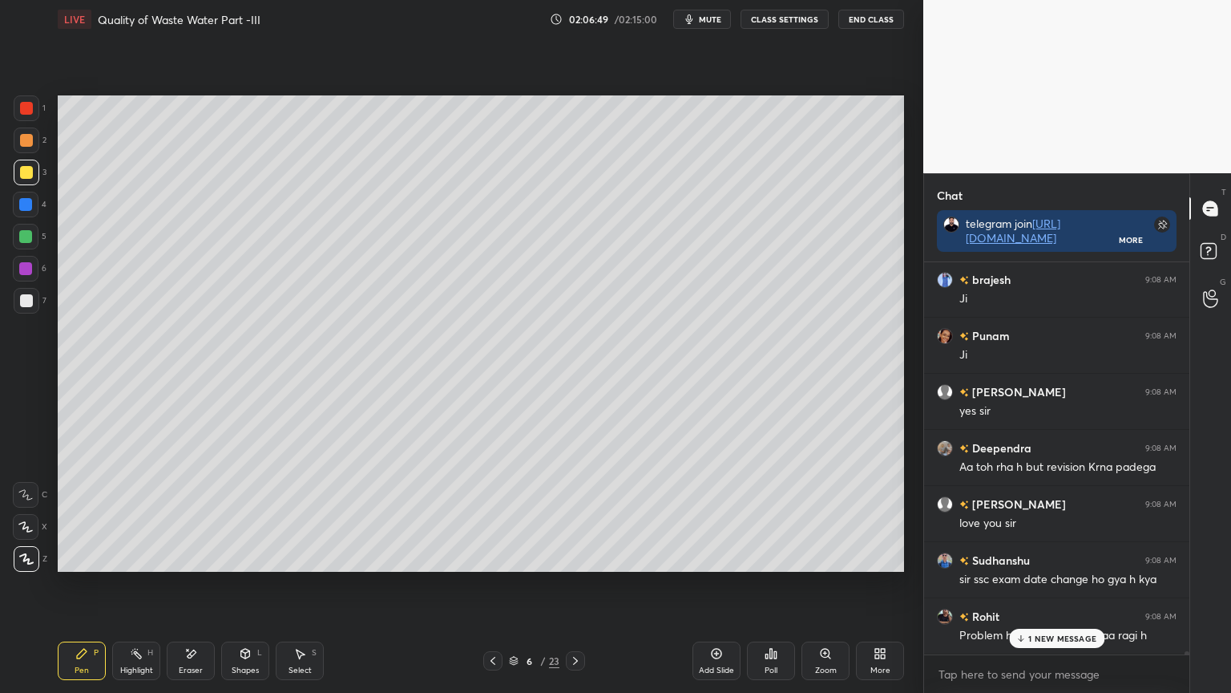
click at [576, 556] on icon at bounding box center [575, 660] width 13 height 13
click at [578, 556] on icon at bounding box center [575, 660] width 13 height 13
click at [579, 556] on icon at bounding box center [575, 660] width 13 height 13
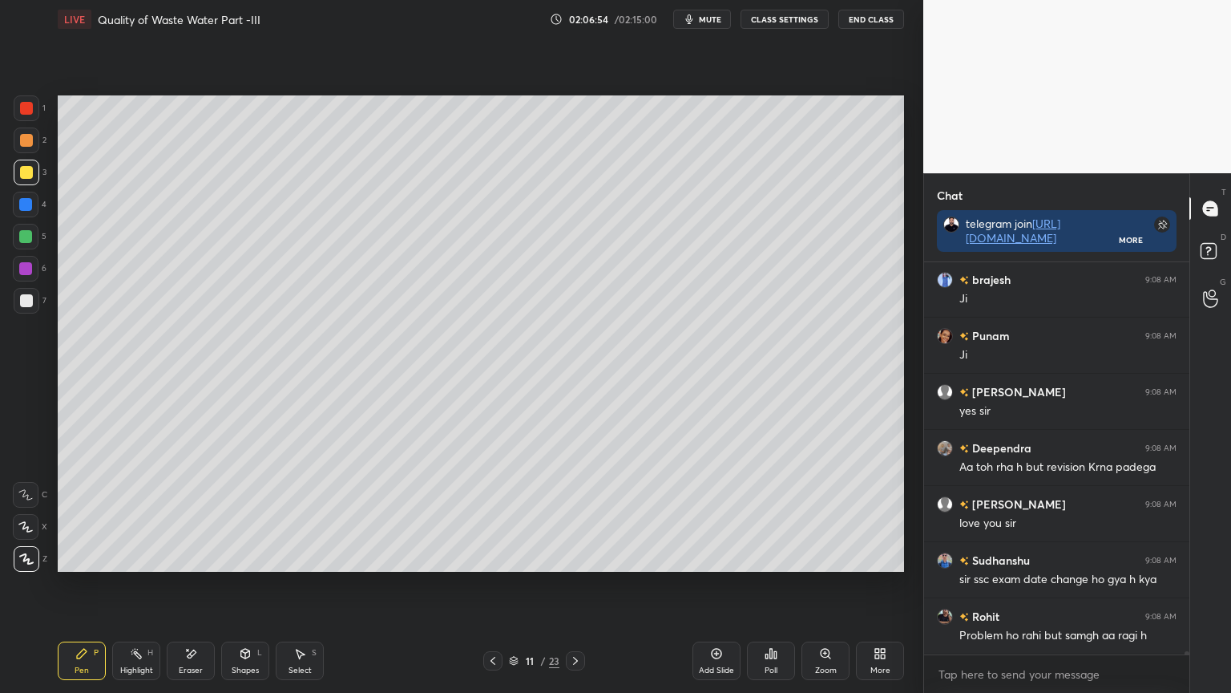
click at [578, 556] on icon at bounding box center [575, 660] width 13 height 13
click at [577, 556] on icon at bounding box center [575, 660] width 13 height 13
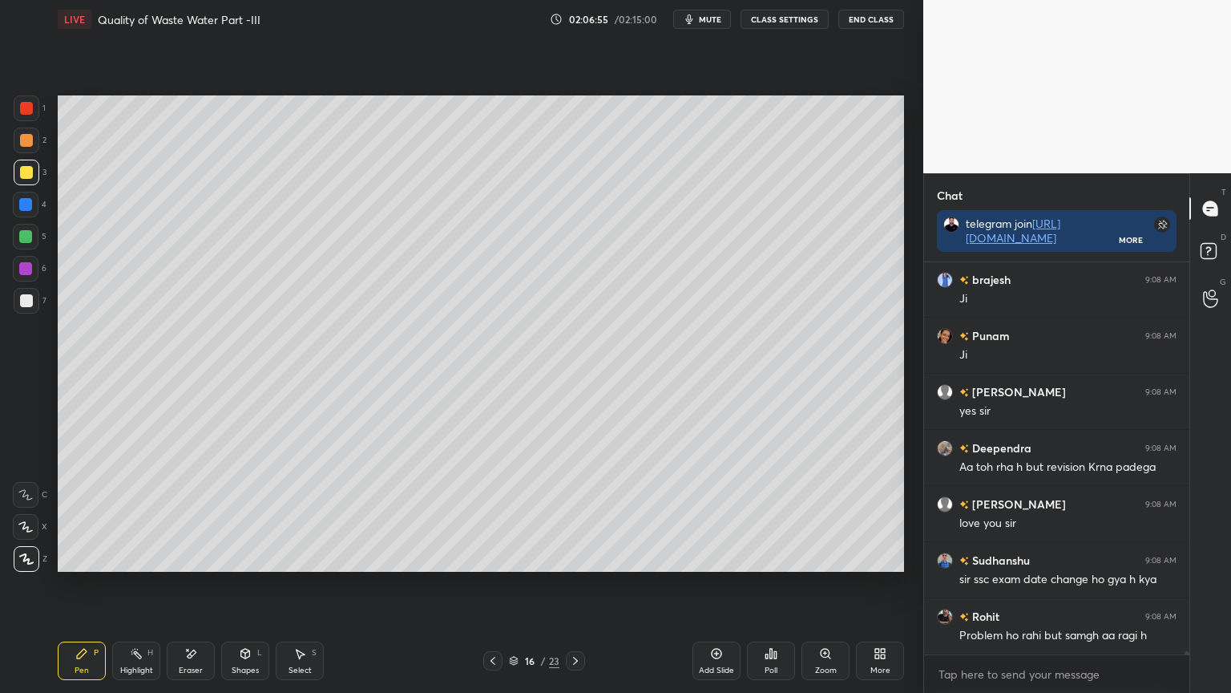
click at [577, 556] on icon at bounding box center [575, 660] width 13 height 13
click at [578, 556] on icon at bounding box center [575, 660] width 13 height 13
click at [576, 556] on icon at bounding box center [575, 661] width 5 height 8
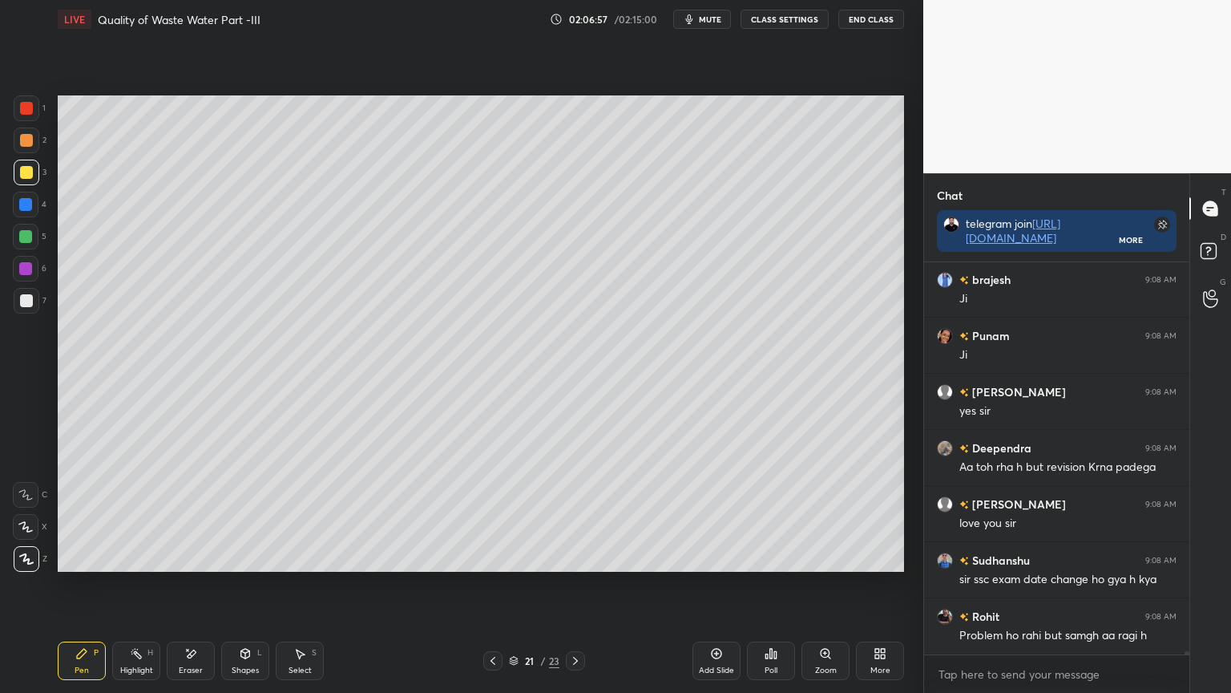
click at [576, 556] on icon at bounding box center [575, 660] width 13 height 13
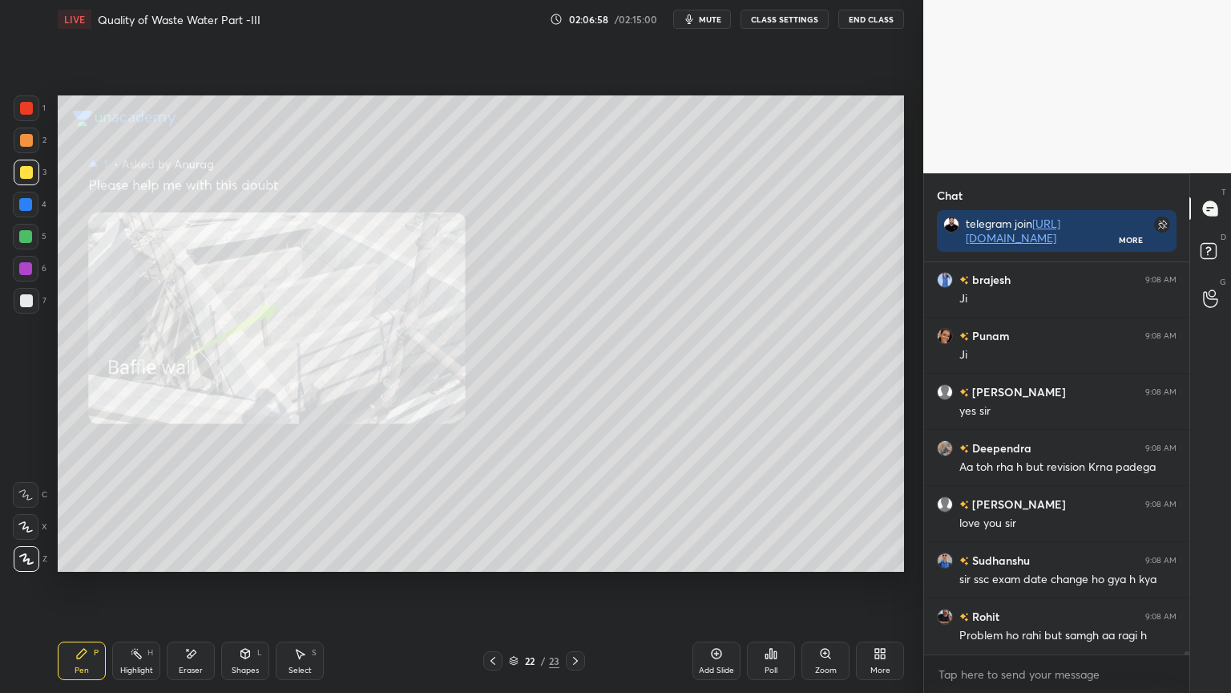
click at [490, 556] on icon at bounding box center [493, 660] width 13 height 13
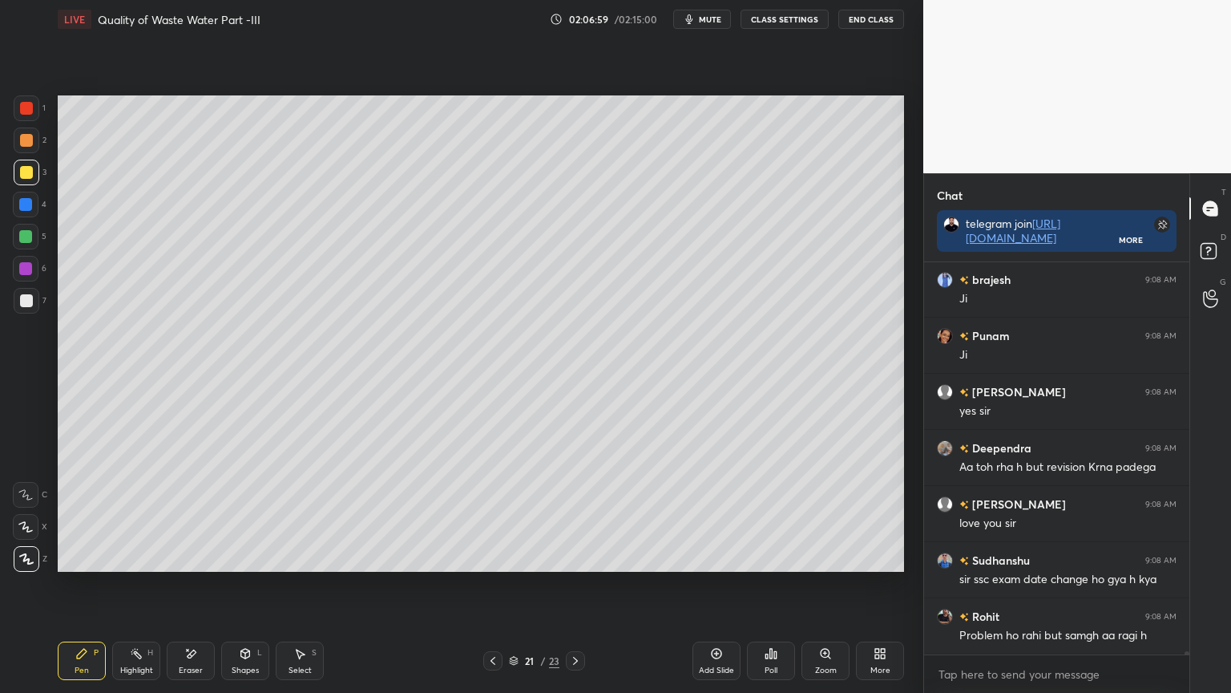
click at [488, 556] on div at bounding box center [492, 660] width 19 height 19
click at [494, 556] on icon at bounding box center [493, 660] width 13 height 13
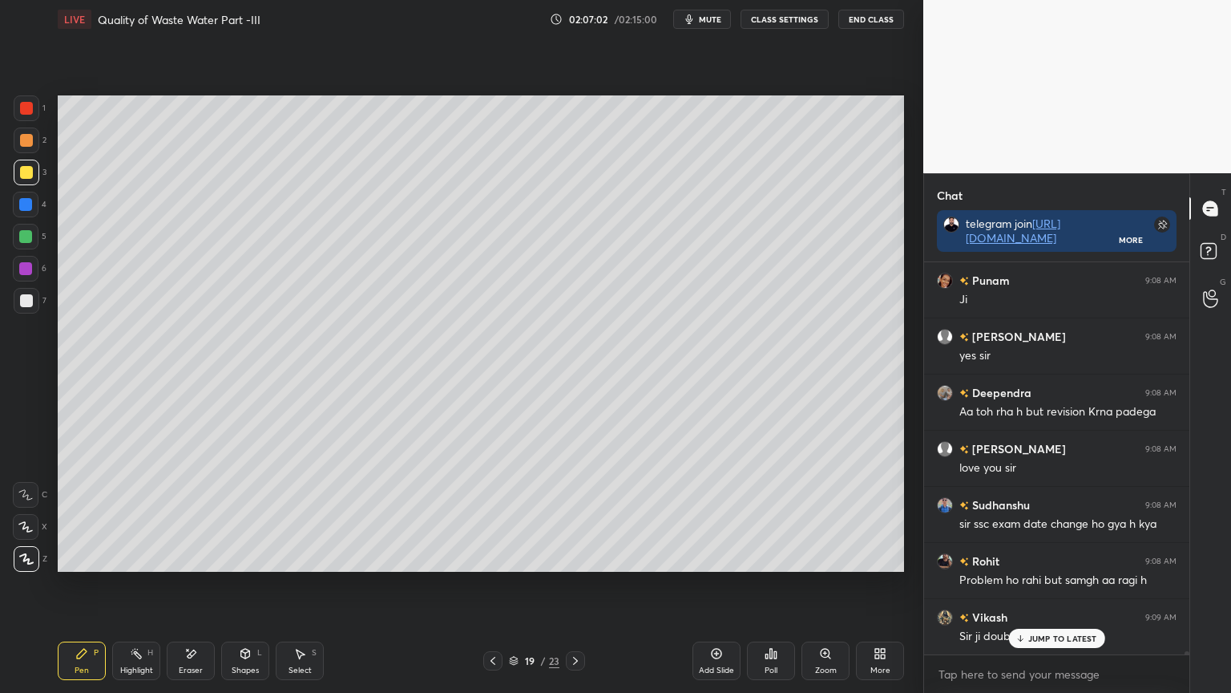
click at [569, 556] on icon at bounding box center [575, 660] width 13 height 13
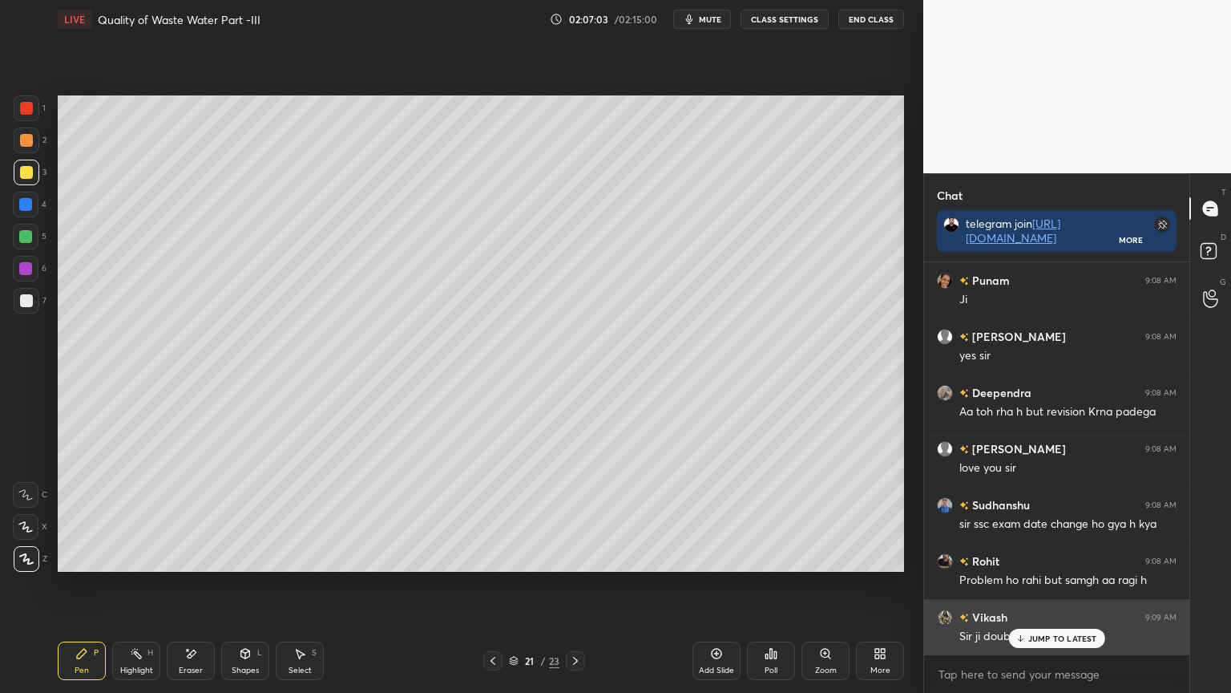
click at [1041, 556] on p "JUMP TO LATEST" at bounding box center [1062, 638] width 69 height 10
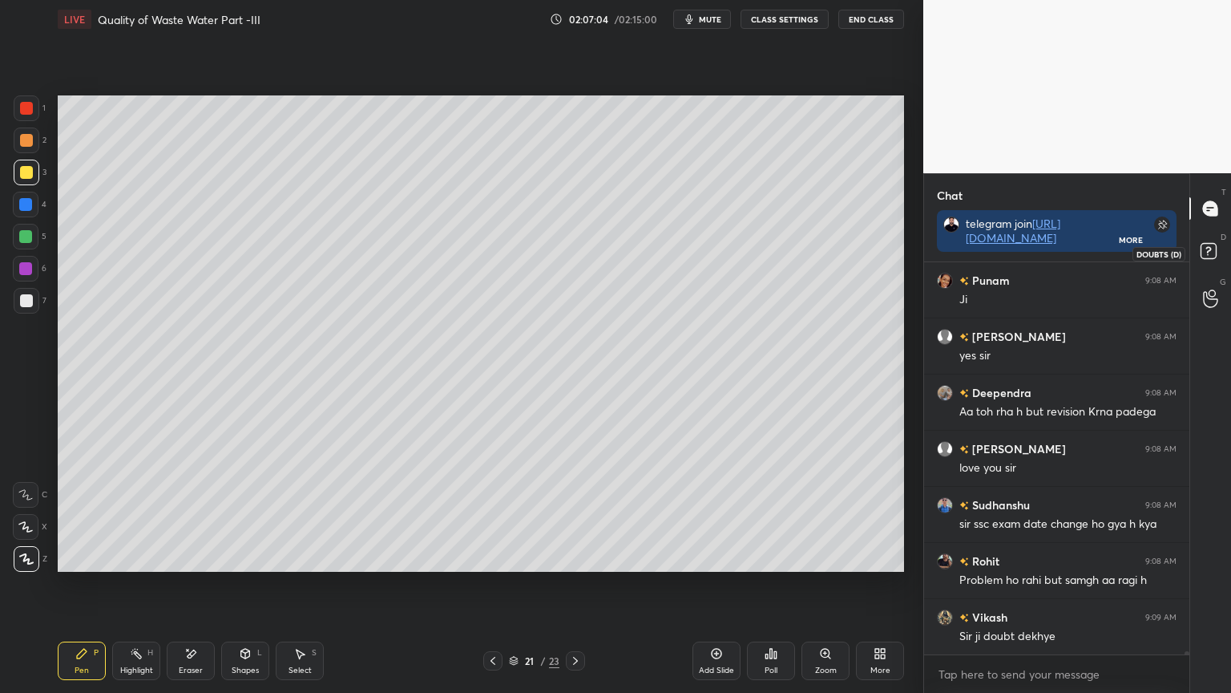
click at [1214, 244] on rect at bounding box center [1208, 251] width 15 height 15
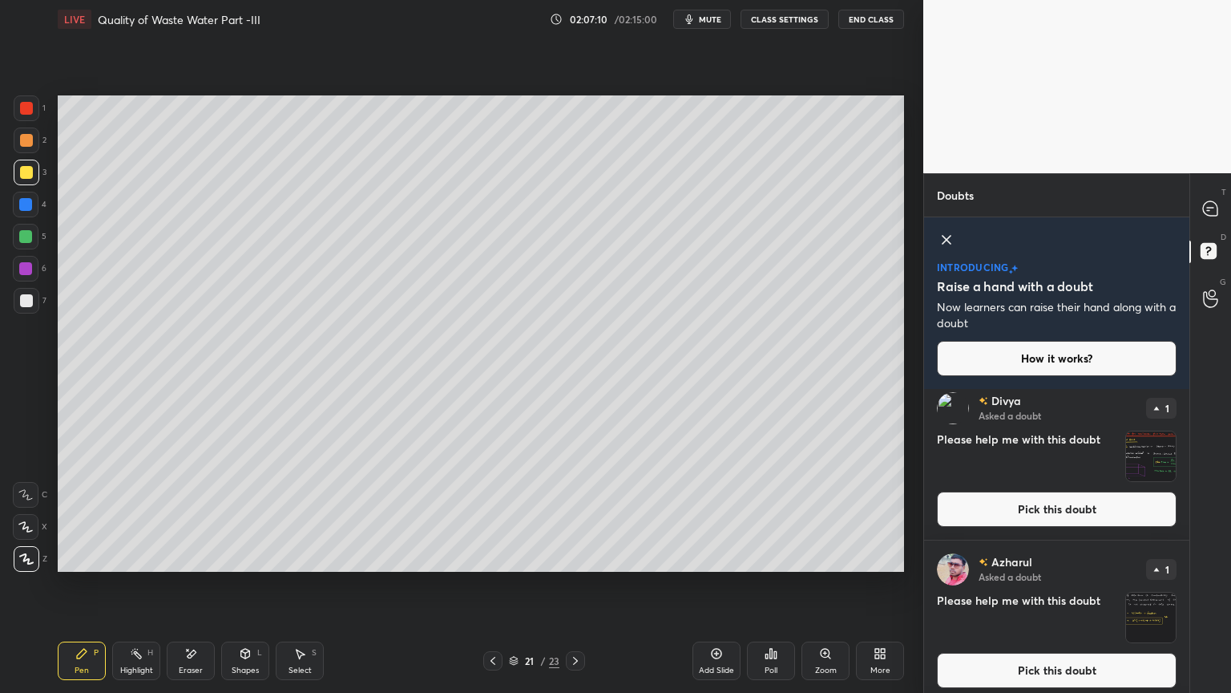
scroll to position [0, 0]
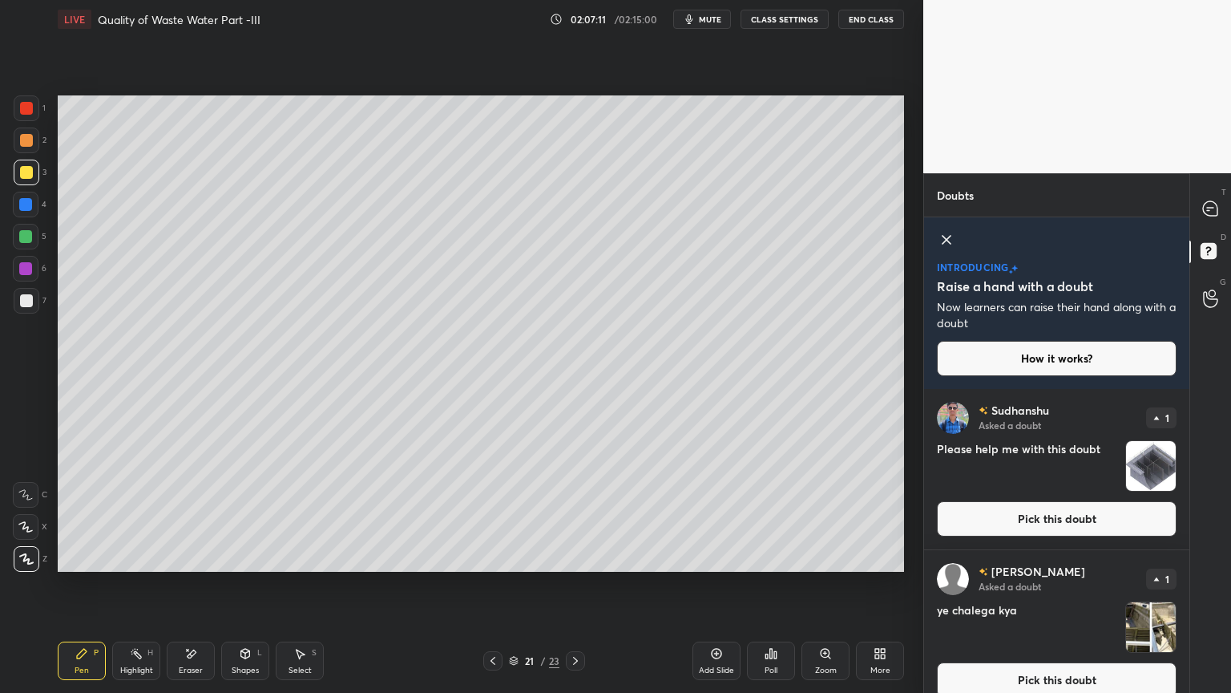
click at [1093, 529] on button "Pick this doubt" at bounding box center [1057, 518] width 240 height 35
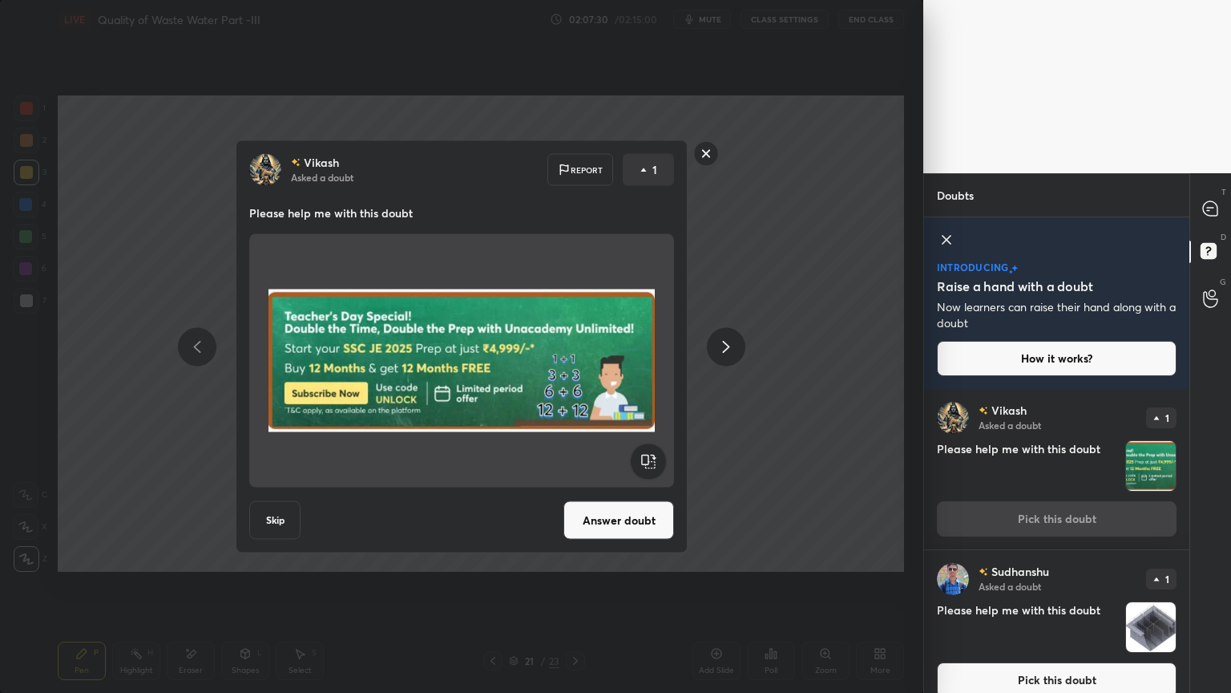
click at [703, 157] on rect at bounding box center [706, 153] width 25 height 25
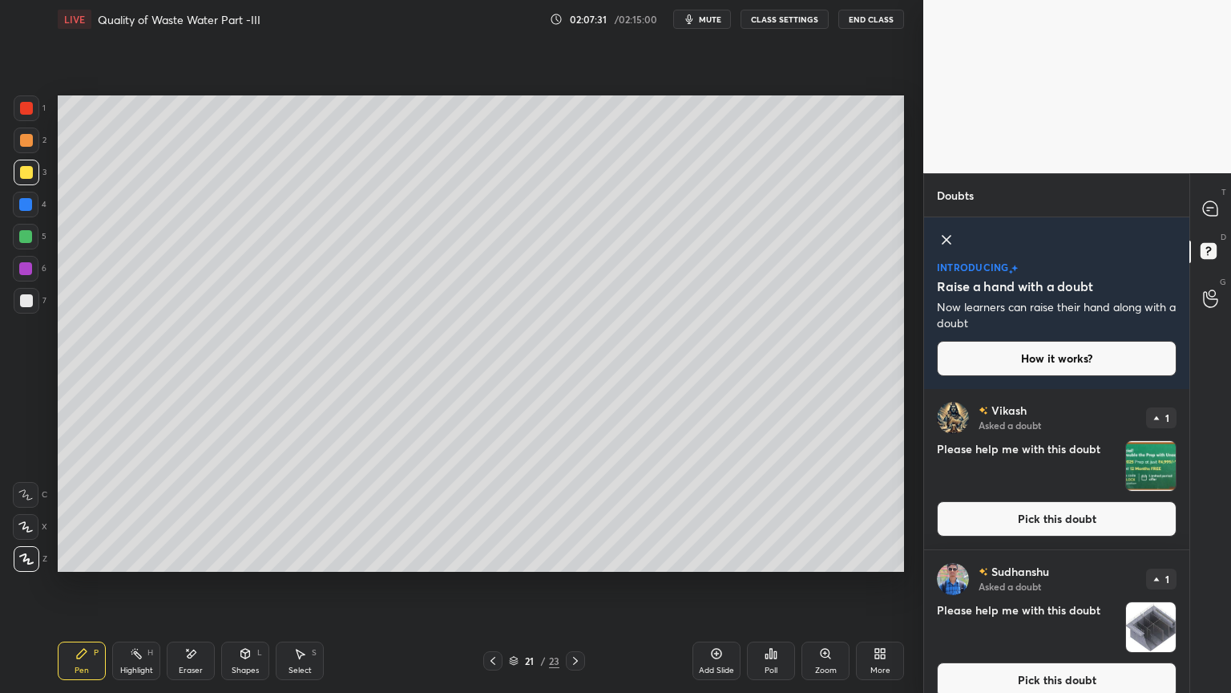
scroll to position [92, 0]
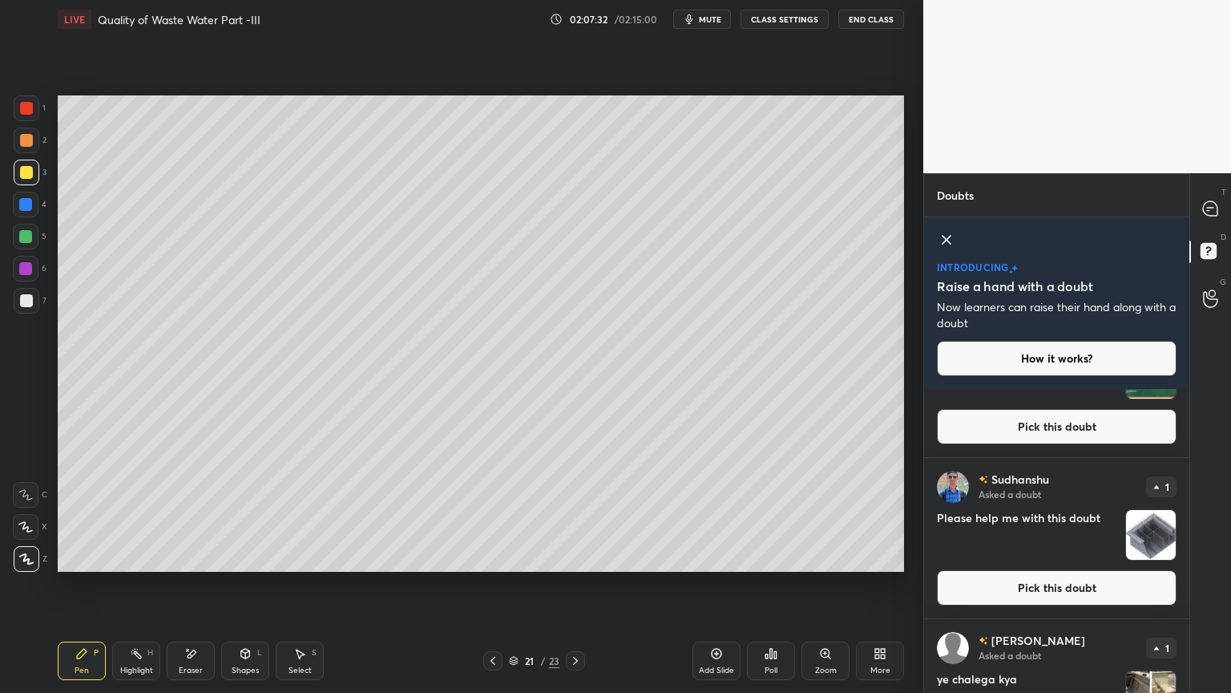
click at [1048, 425] on button "Pick this doubt" at bounding box center [1057, 426] width 240 height 35
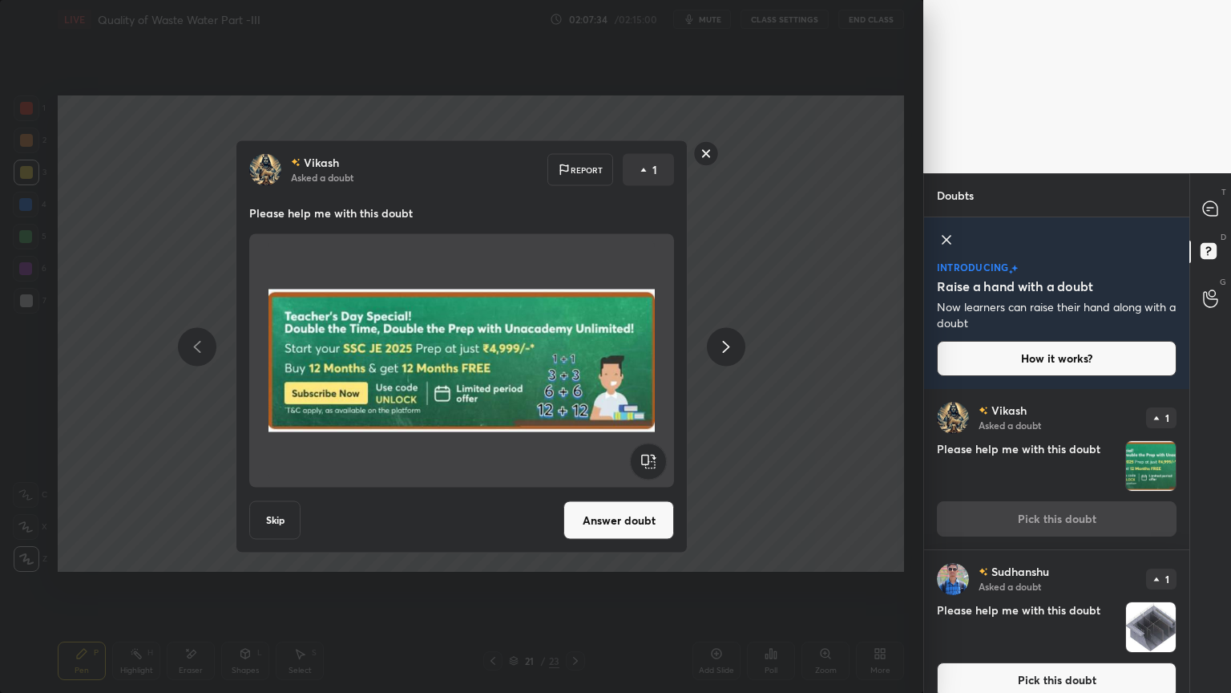
click at [706, 159] on rect at bounding box center [706, 153] width 25 height 25
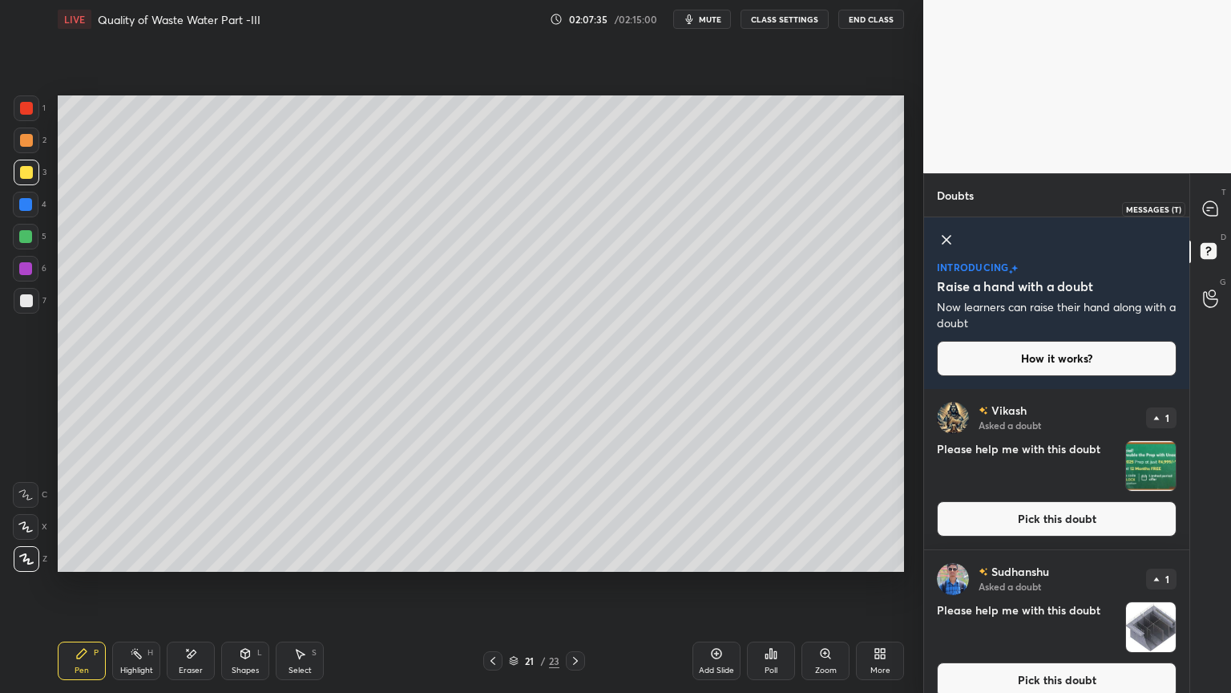
click at [1202, 209] on icon at bounding box center [1210, 208] width 17 height 17
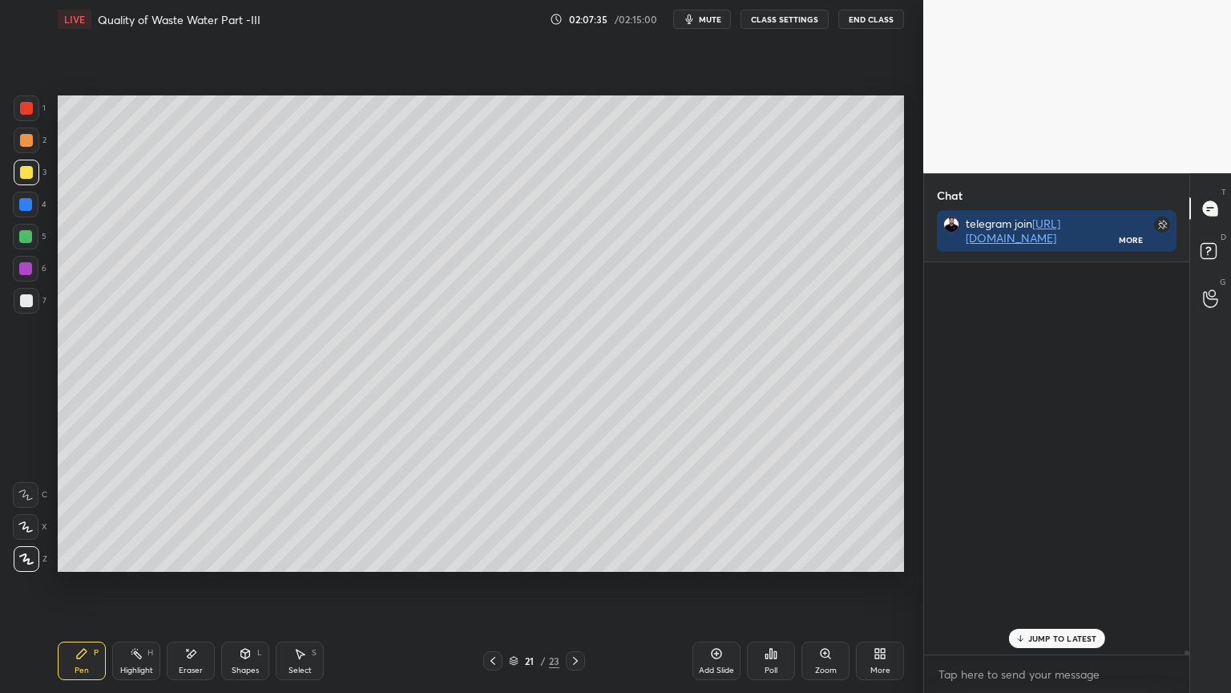
scroll to position [387, 261]
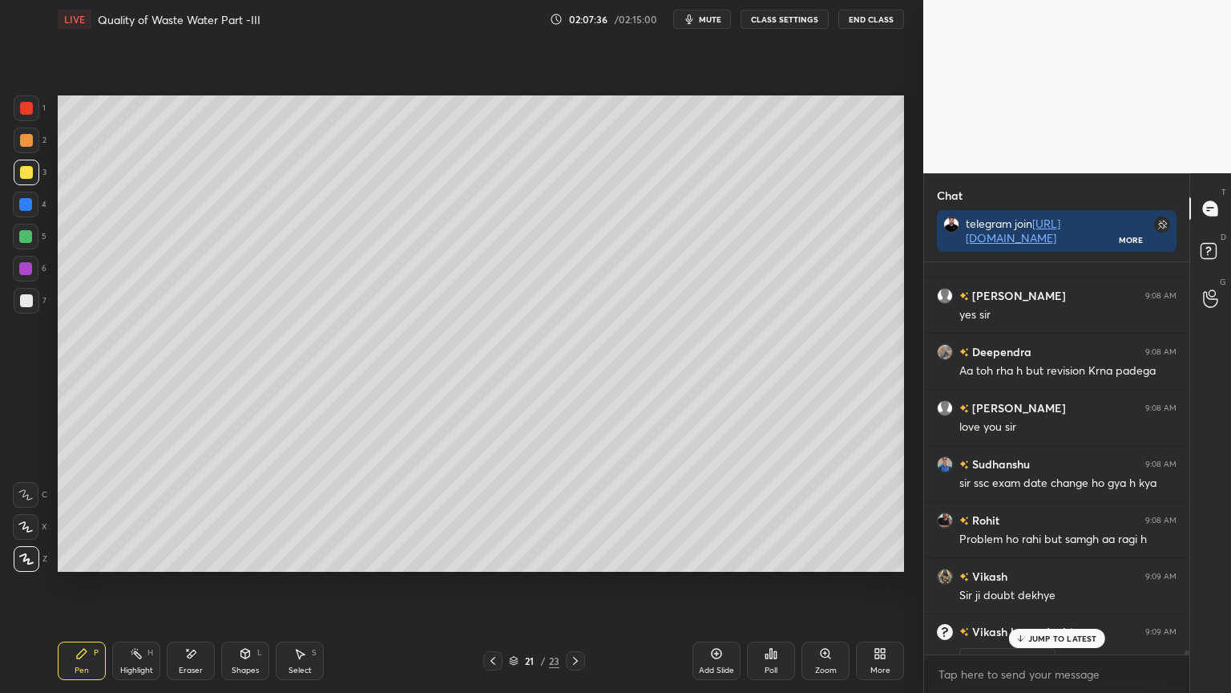
click at [1058, 556] on p "JUMP TO LATEST" at bounding box center [1062, 638] width 69 height 10
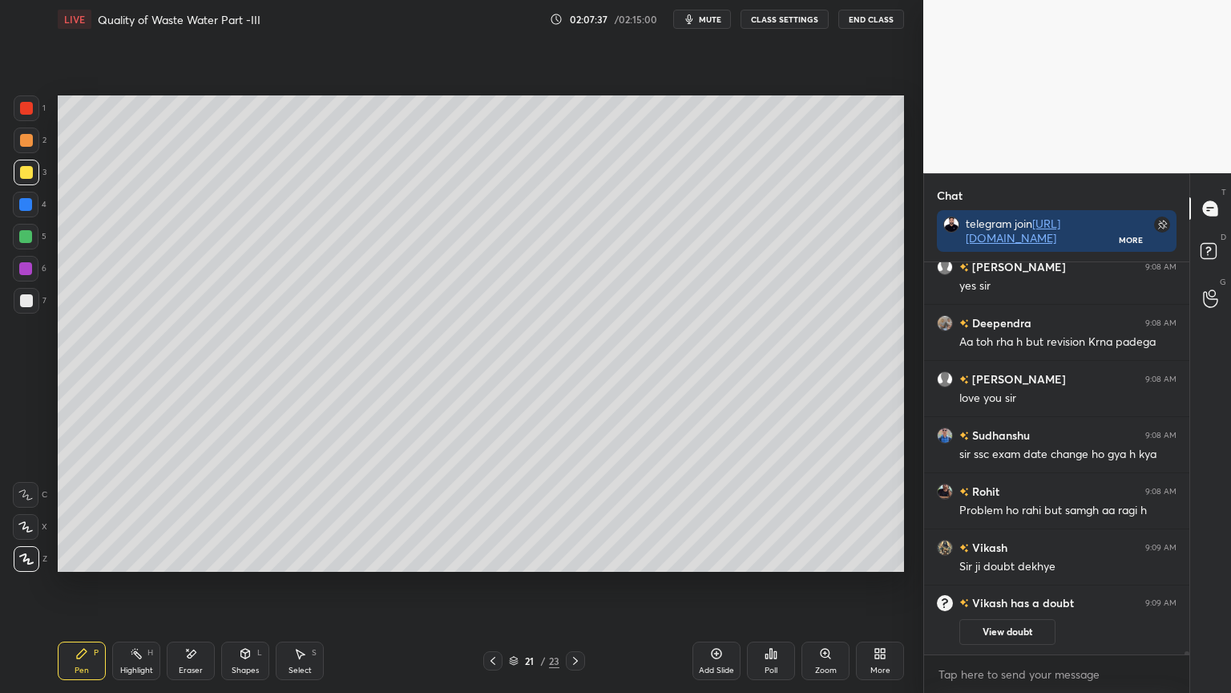
scroll to position [43511, 0]
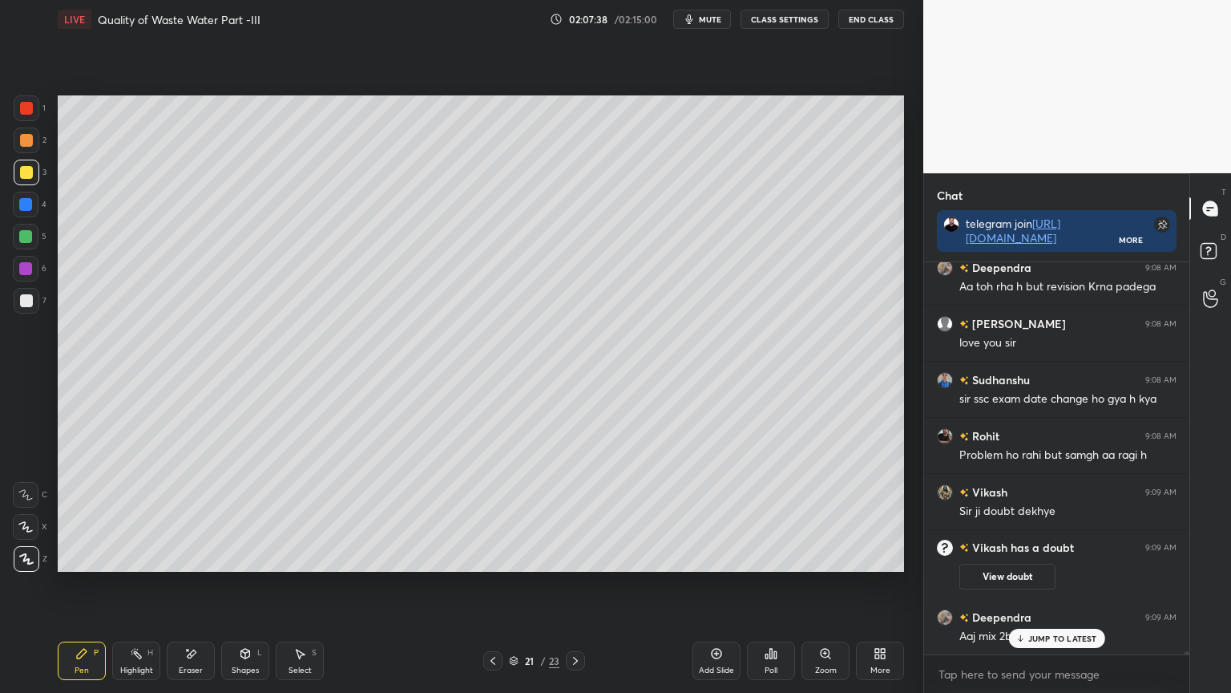
click at [1049, 556] on div "JUMP TO LATEST" at bounding box center [1056, 637] width 96 height 19
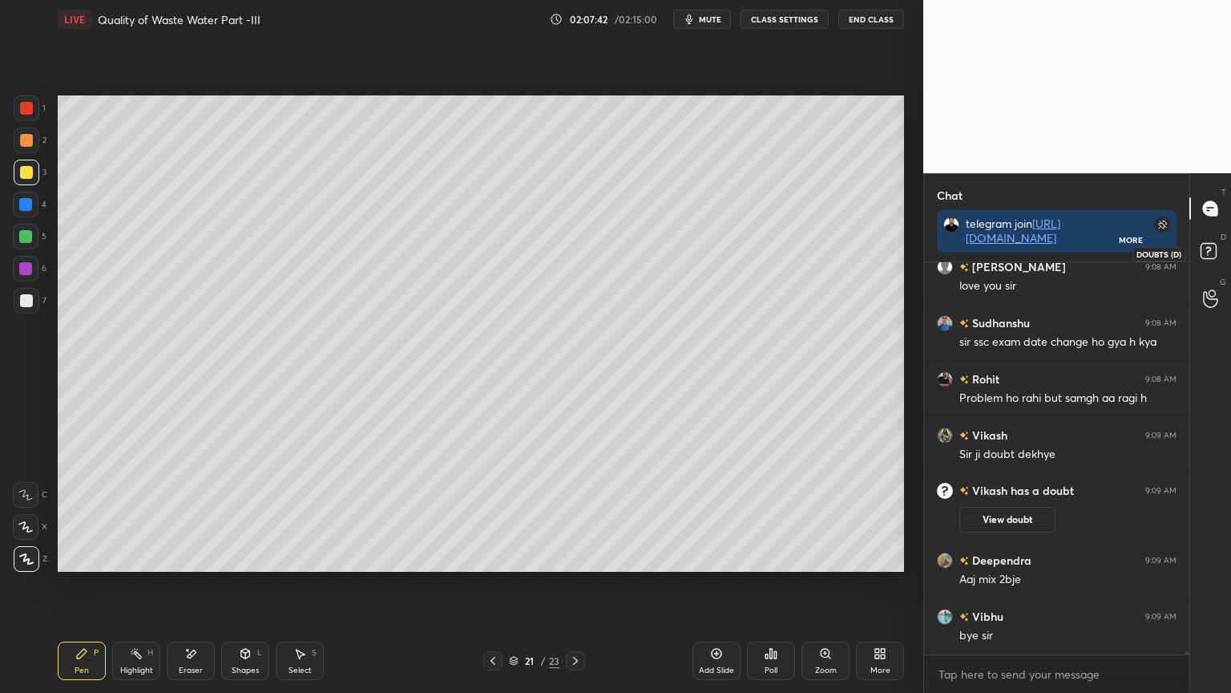
scroll to position [43623, 0]
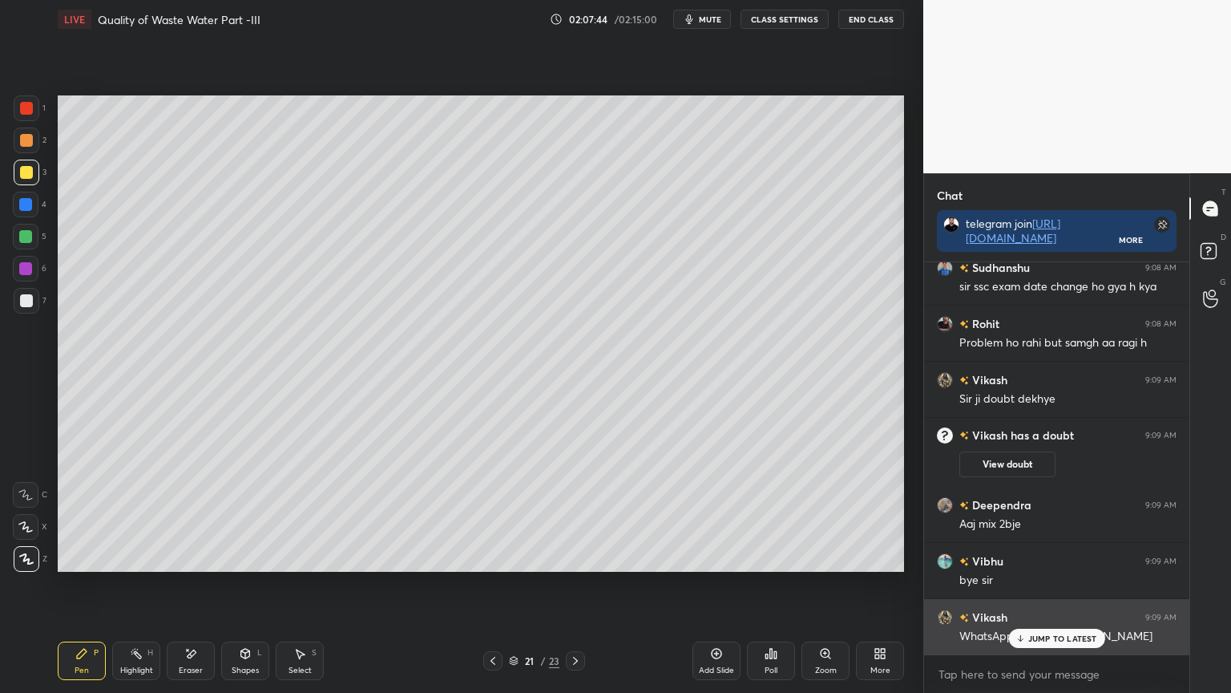
click at [1061, 556] on p "JUMP TO LATEST" at bounding box center [1062, 638] width 69 height 10
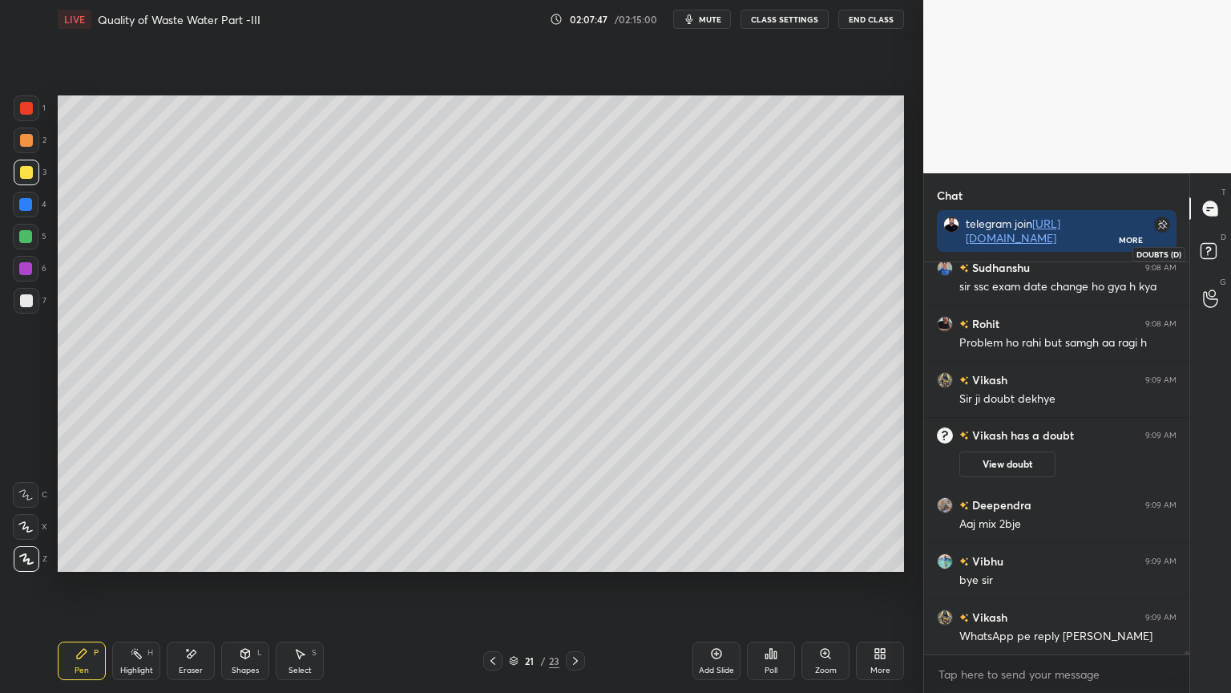
click at [1206, 248] on icon at bounding box center [1209, 250] width 6 height 6
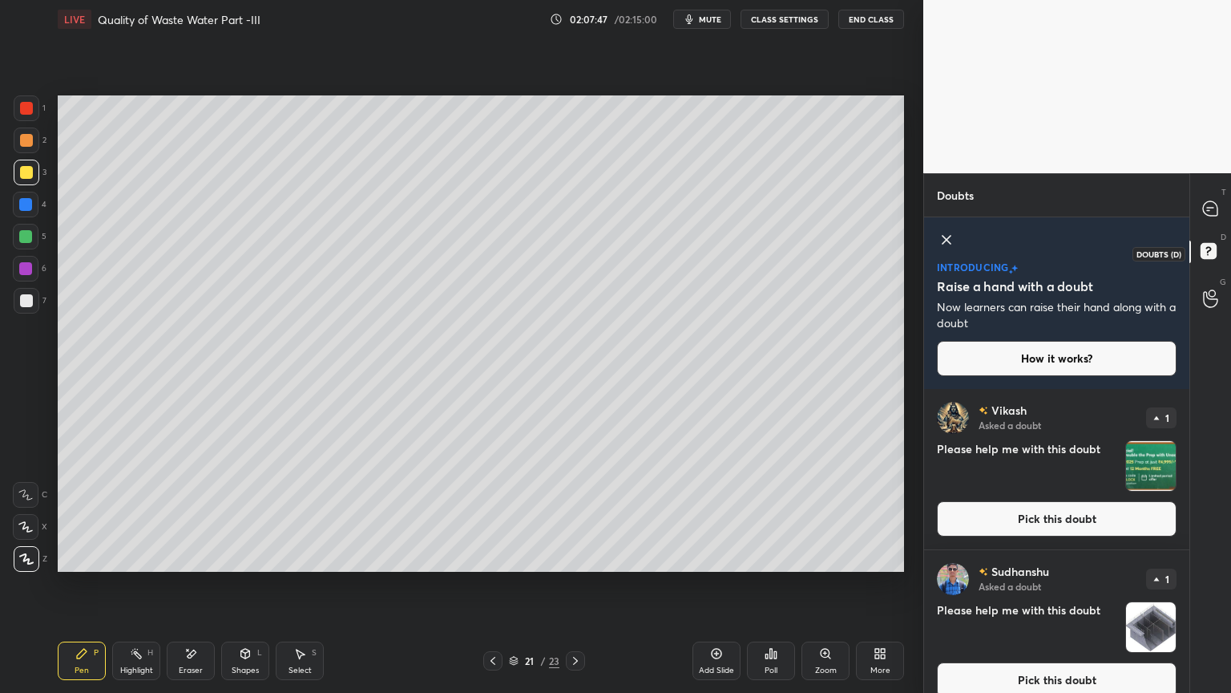
scroll to position [299, 261]
click at [1210, 210] on icon at bounding box center [1210, 208] width 14 height 14
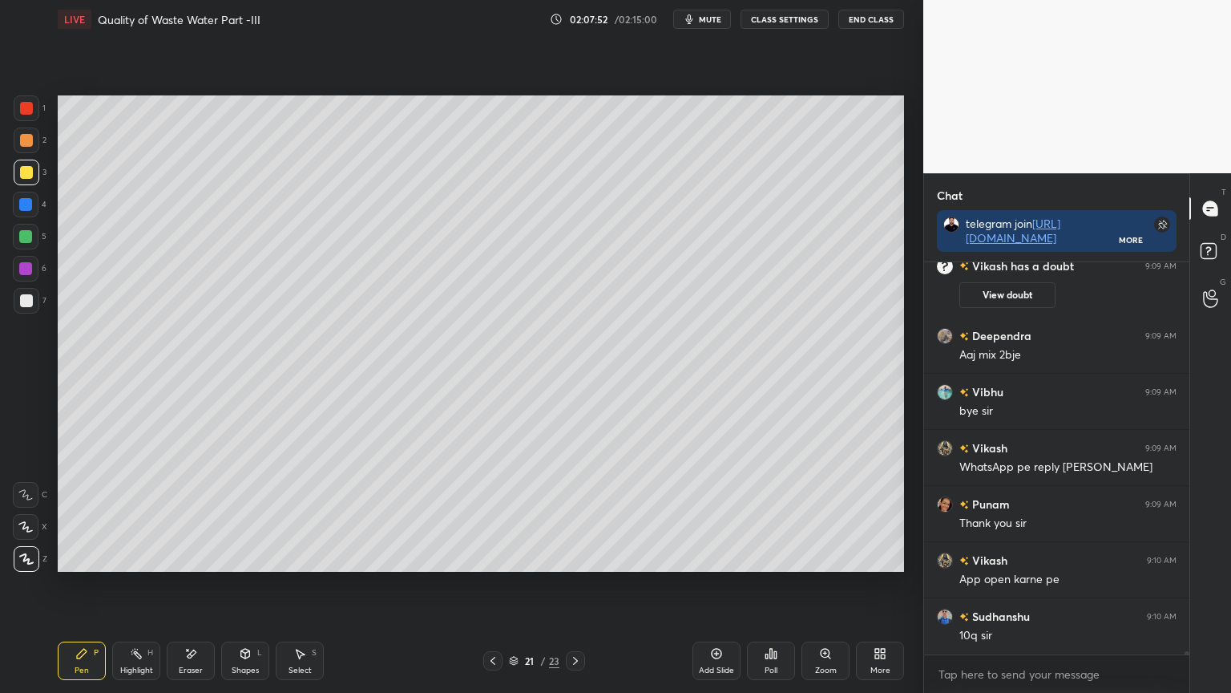
scroll to position [5, 5]
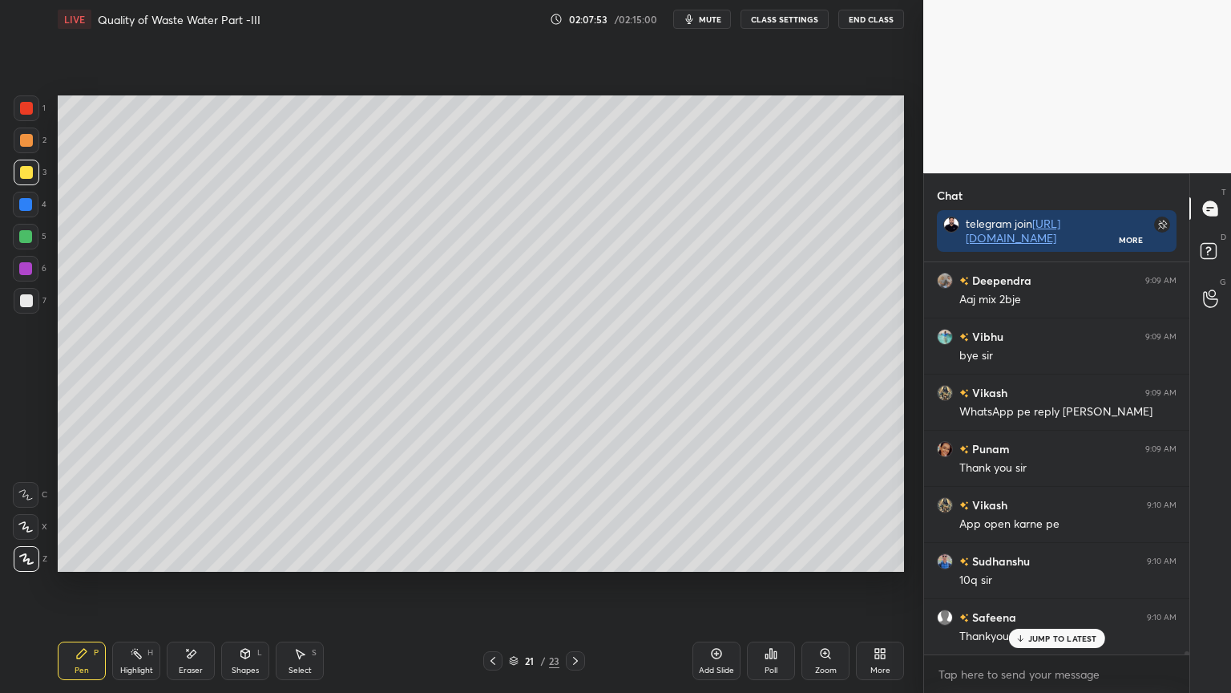
click at [885, 25] on button "End Class" at bounding box center [871, 19] width 66 height 19
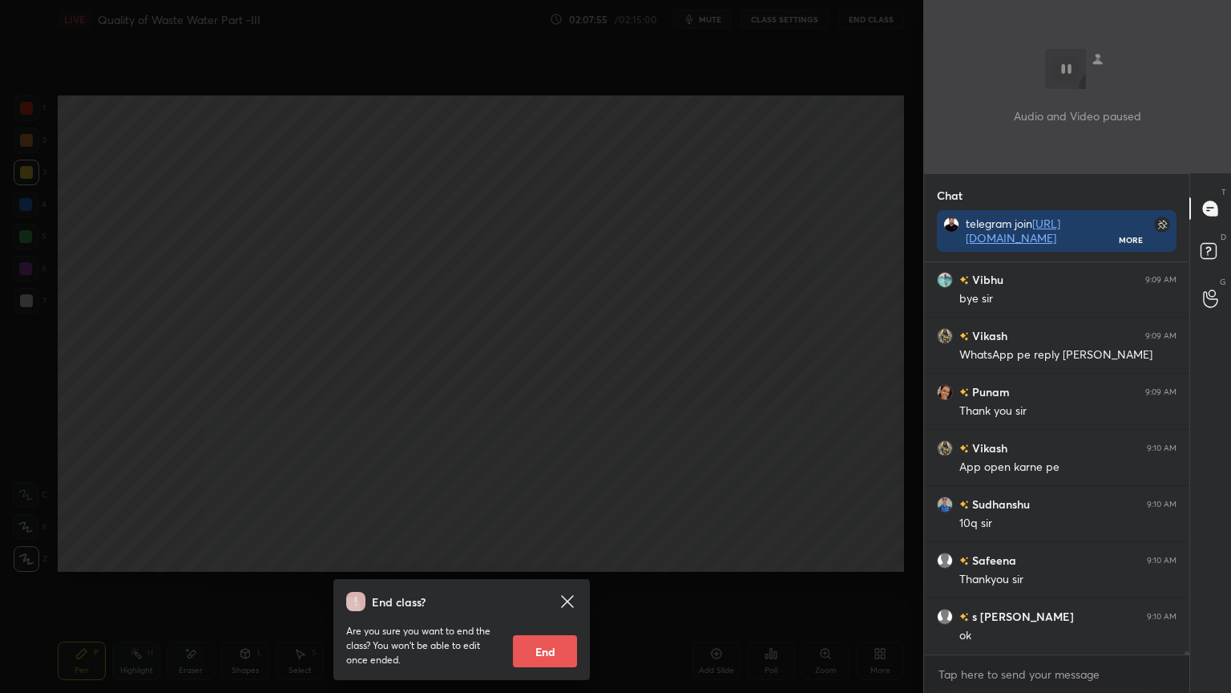
click at [561, 556] on button "End" at bounding box center [545, 651] width 64 height 32
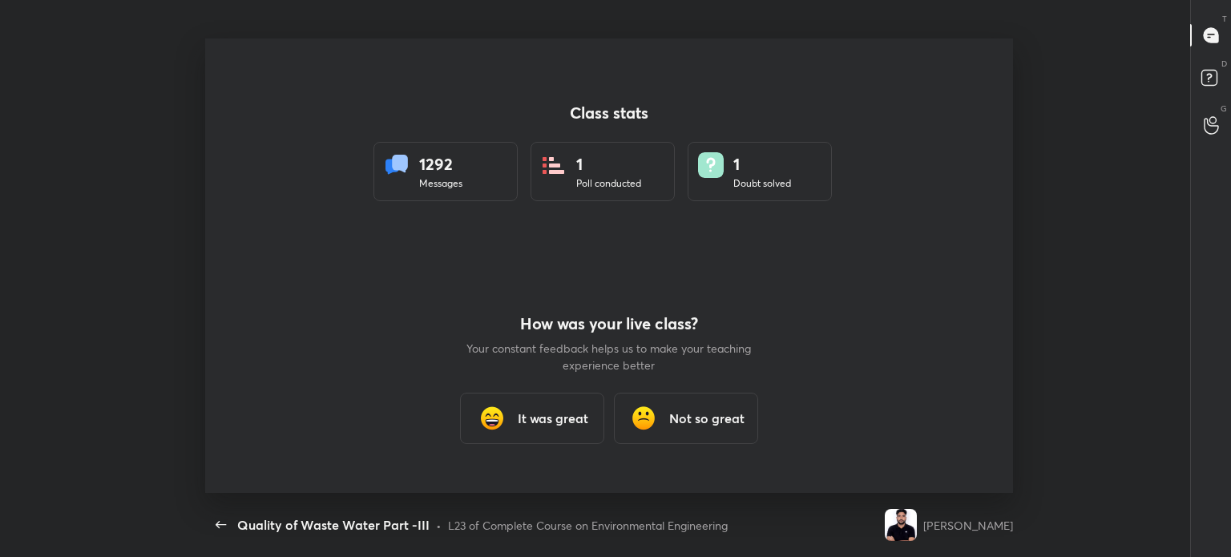
click at [552, 410] on h3 "It was great" at bounding box center [553, 418] width 71 height 19
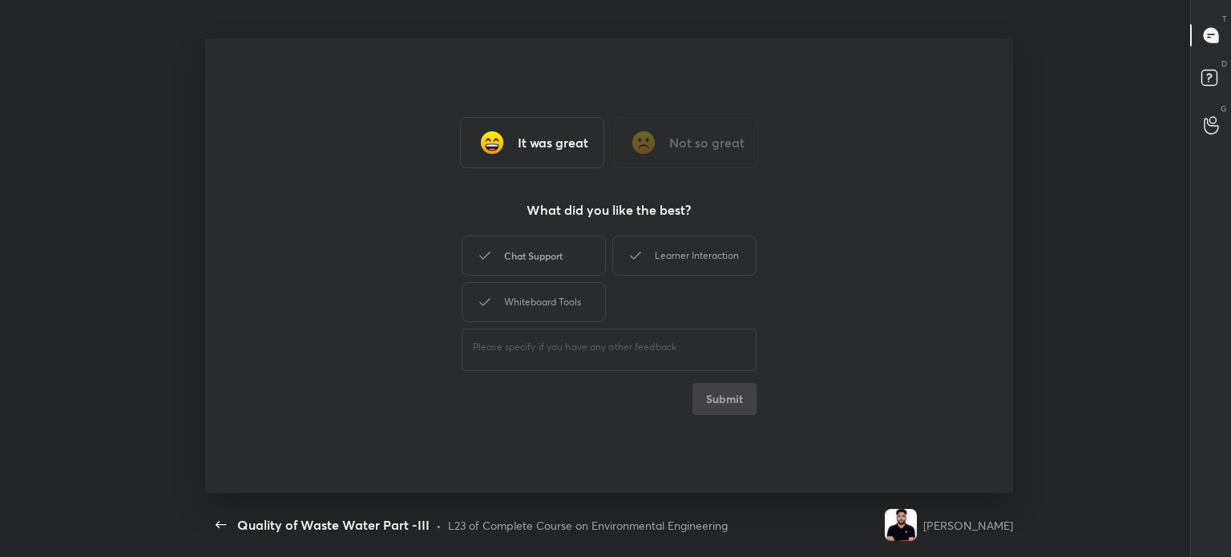
click at [564, 265] on div "Chat Support" at bounding box center [534, 256] width 144 height 40
click at [557, 306] on div "Whiteboard Tools" at bounding box center [534, 302] width 144 height 40
click at [670, 261] on div "Learner Interaction" at bounding box center [684, 256] width 144 height 40
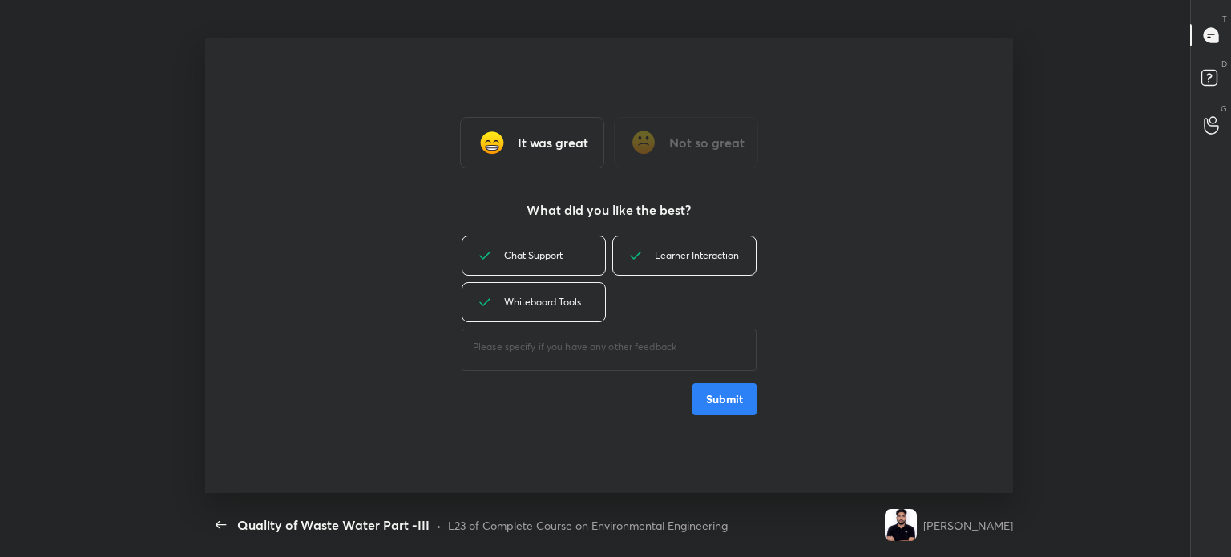
click at [718, 404] on button "Submit" at bounding box center [725, 399] width 64 height 32
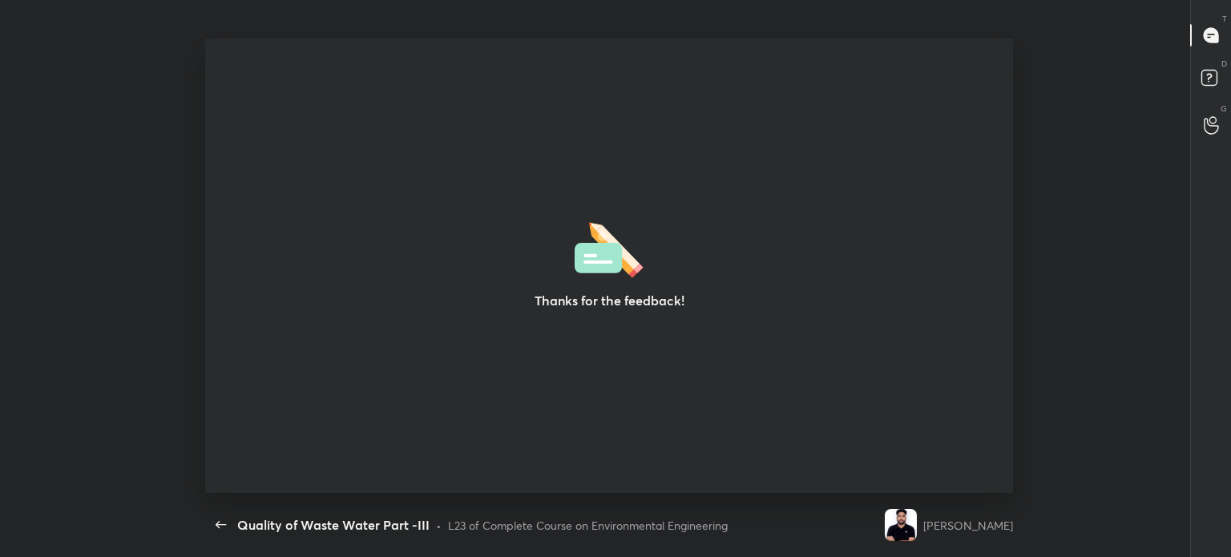
type textarea "x"
